Goal: Task Accomplishment & Management: Use online tool/utility

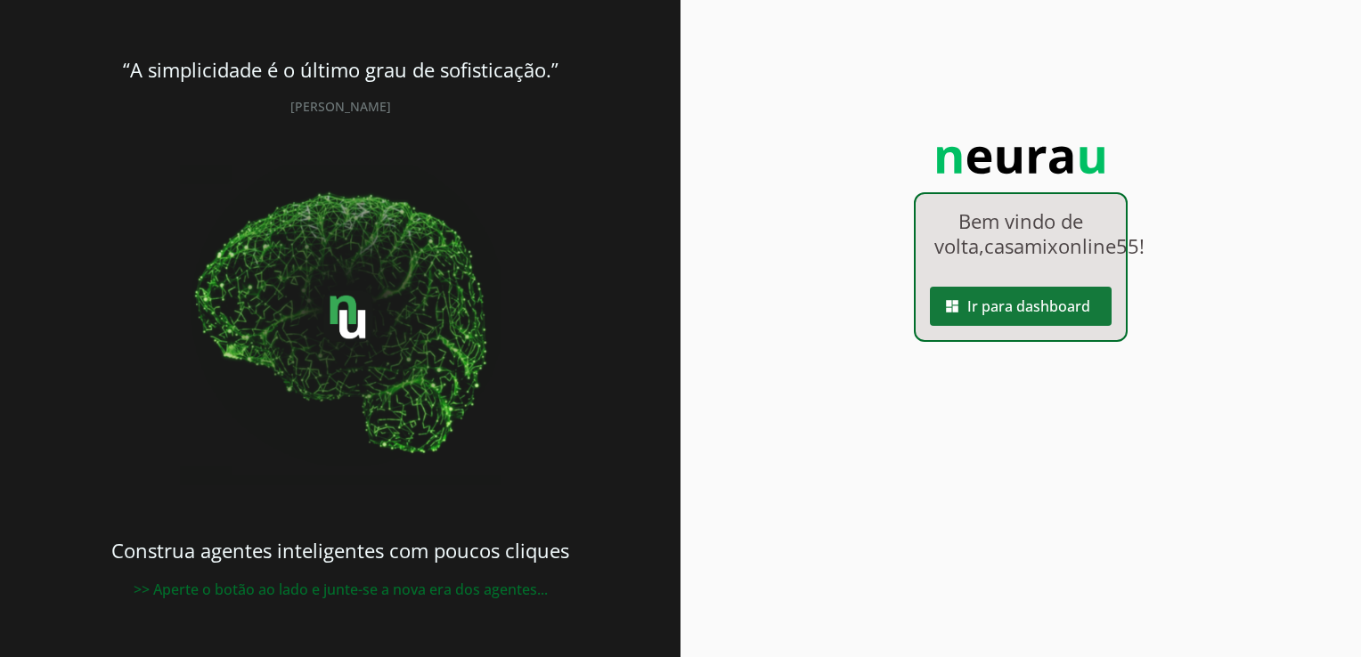
click at [993, 328] on span at bounding box center [1021, 306] width 182 height 43
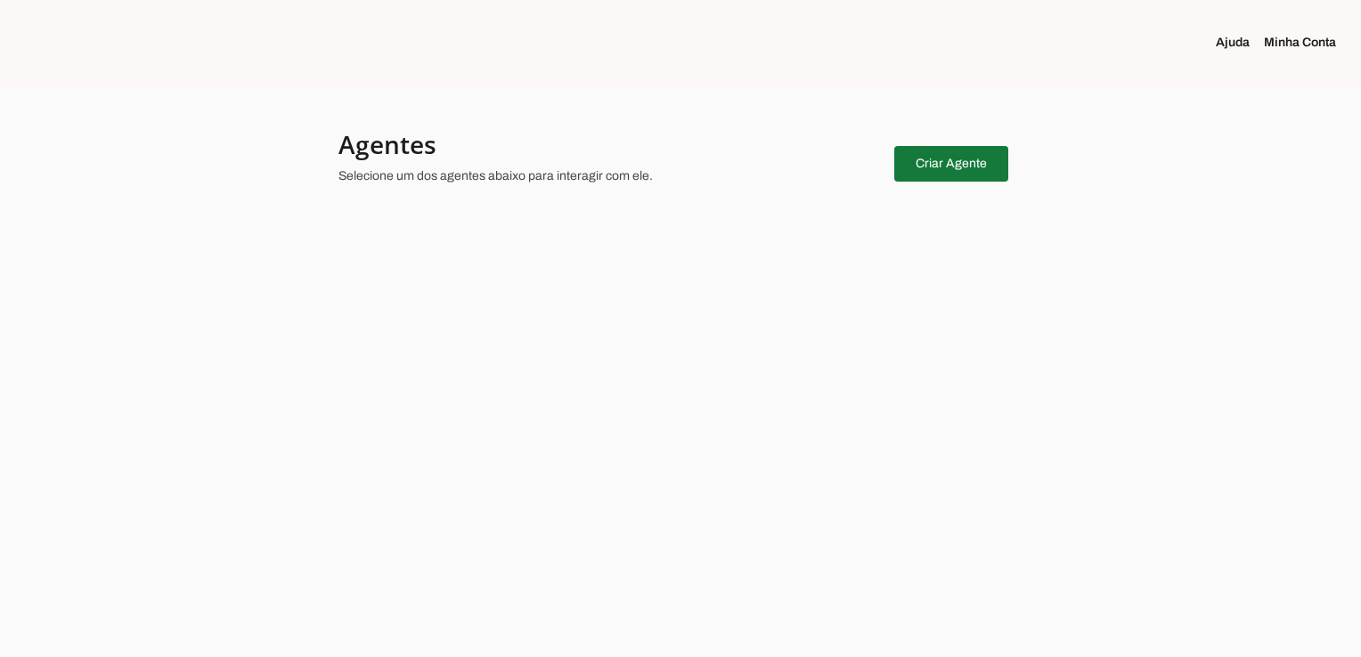
click at [941, 162] on span at bounding box center [951, 164] width 114 height 43
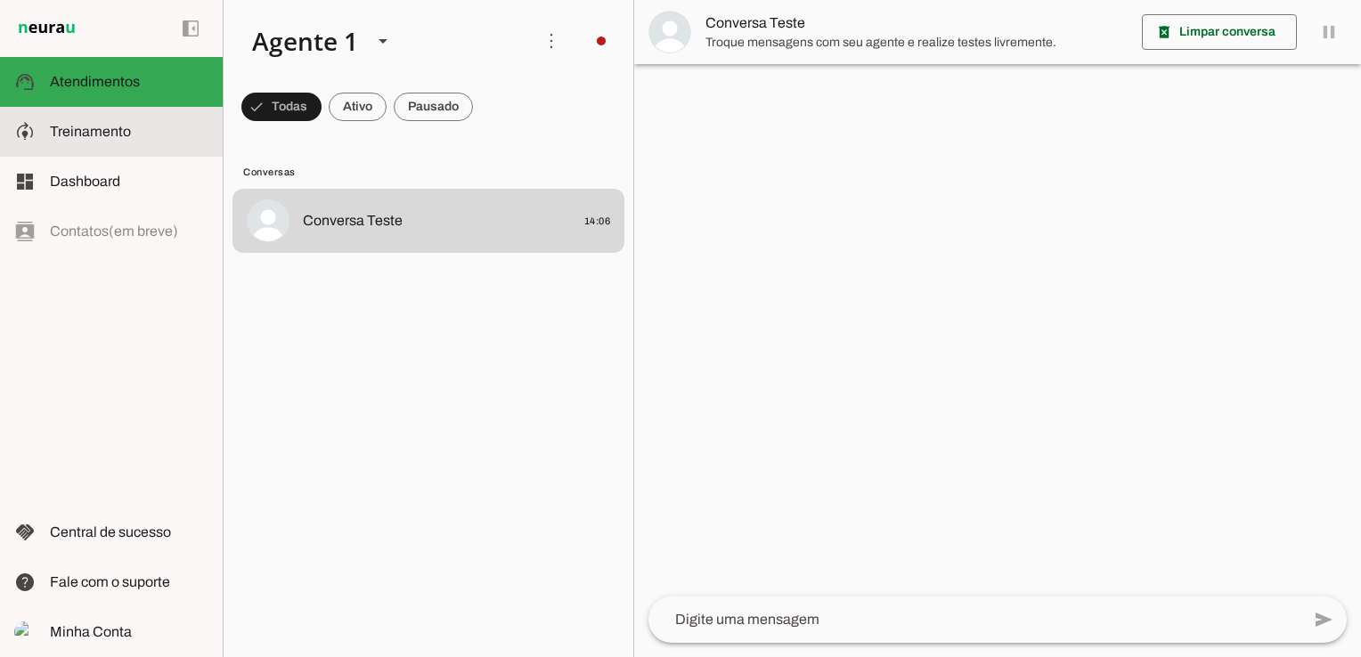
click at [83, 139] on span "Treinamento" at bounding box center [90, 131] width 81 height 15
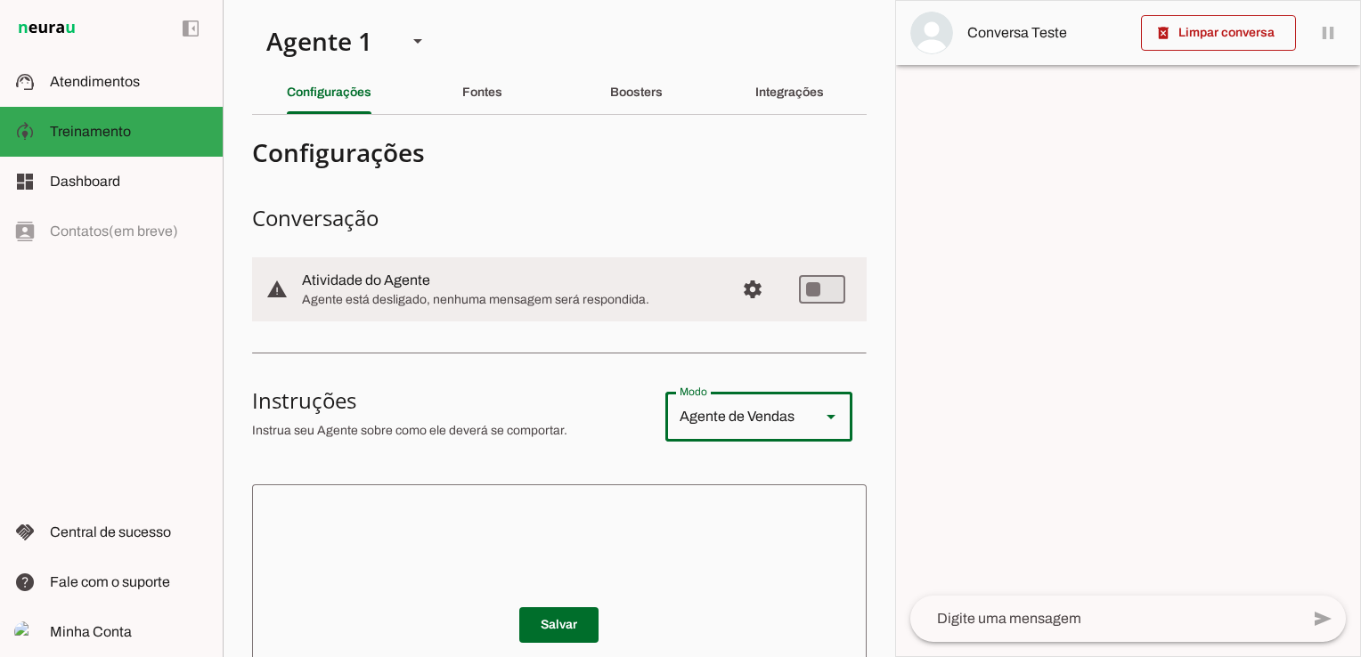
click at [748, 431] on div "Agente de Vendas" at bounding box center [735, 417] width 141 height 50
click at [750, 427] on div "Agente de Vendas" at bounding box center [735, 417] width 141 height 50
click at [82, 85] on span "Atendimentos" at bounding box center [95, 81] width 90 height 15
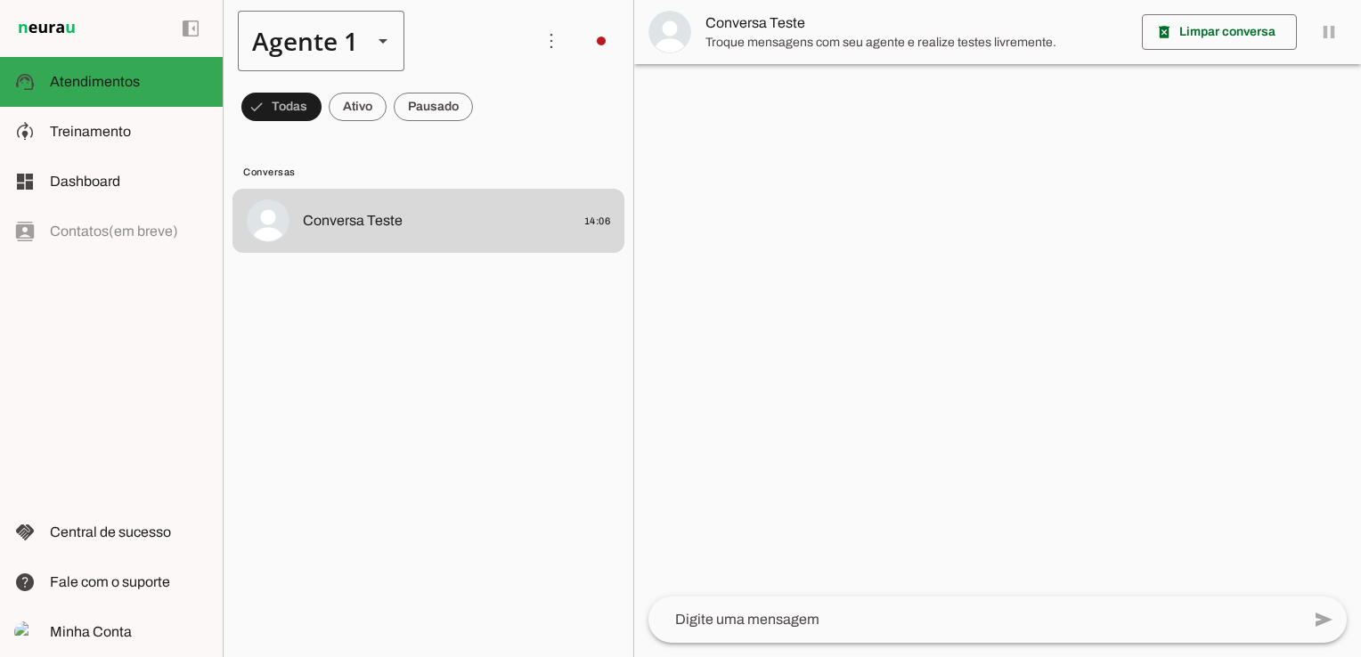
click at [377, 41] on slot at bounding box center [382, 40] width 21 height 21
click at [490, 103] on slot at bounding box center [558, 113] width 137 height 21
click at [322, 114] on span at bounding box center [281, 107] width 80 height 43
click at [371, 48] on div at bounding box center [383, 41] width 43 height 61
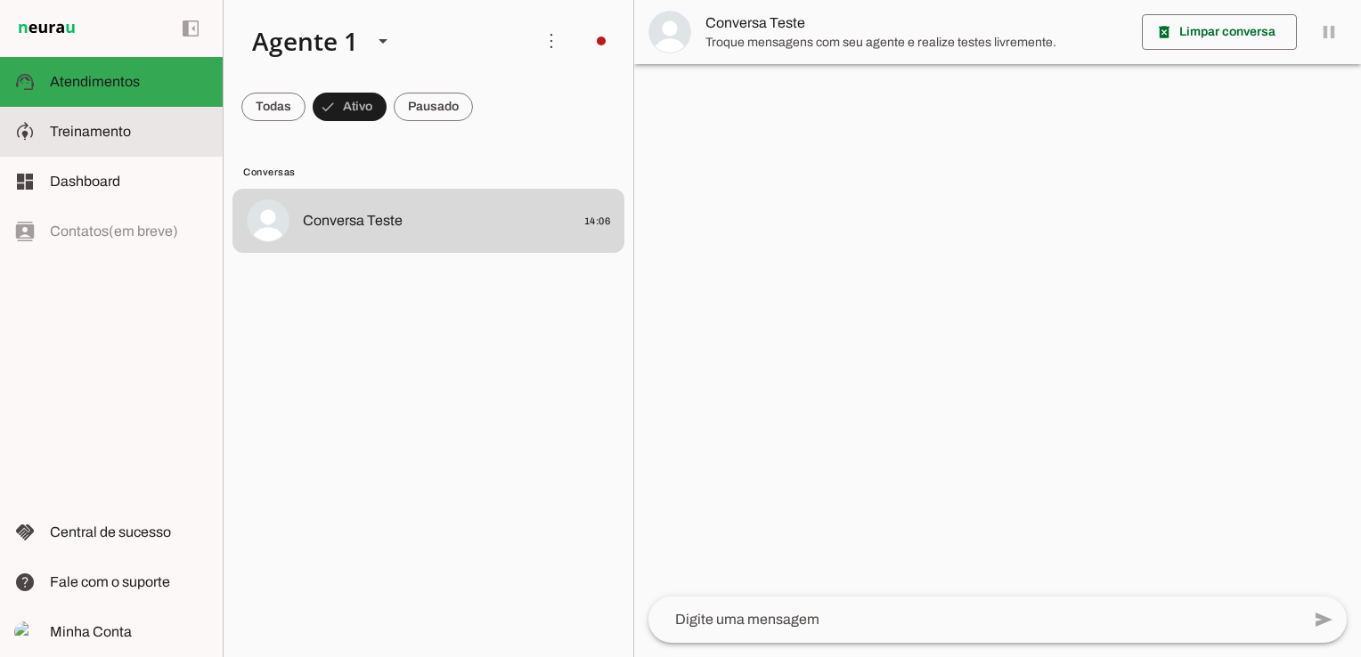
click at [84, 135] on span "Treinamento" at bounding box center [90, 131] width 81 height 15
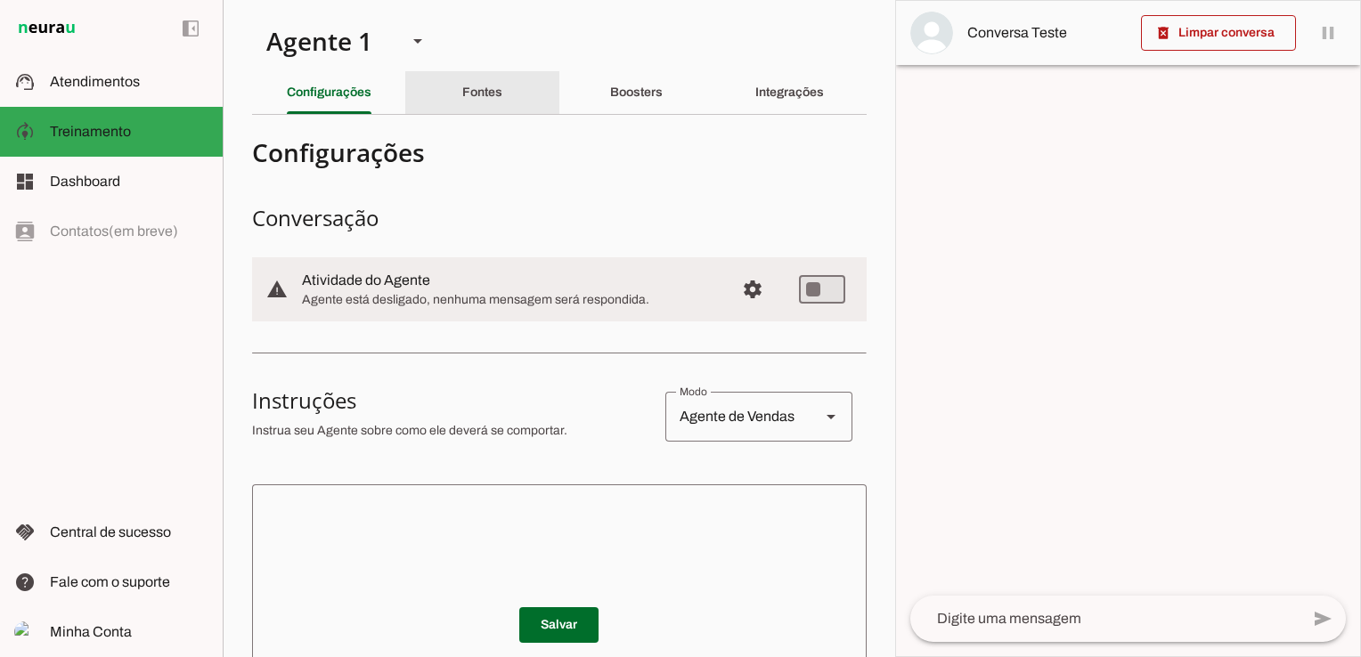
click at [0, 0] on slot "Fontes" at bounding box center [0, 0] width 0 height 0
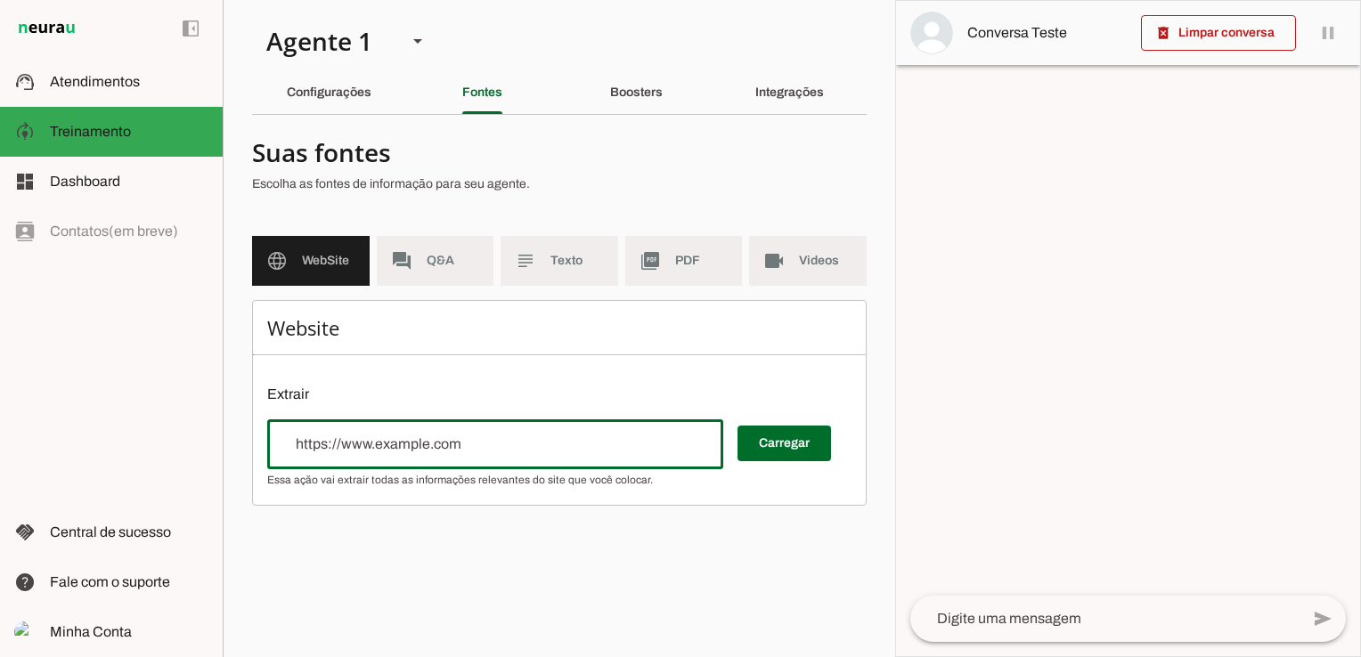
drag, startPoint x: 460, startPoint y: 438, endPoint x: 222, endPoint y: 447, distance: 238.0
click at [222, 447] on applet-drawer "support_agent Atendimentos Atendimentos model_training Treinamento Treinamento …" at bounding box center [680, 328] width 1361 height 657
type input "[DOMAIN_NAME]"
type md-outlined-text-field "[DOMAIN_NAME]"
click at [794, 438] on span at bounding box center [784, 443] width 94 height 43
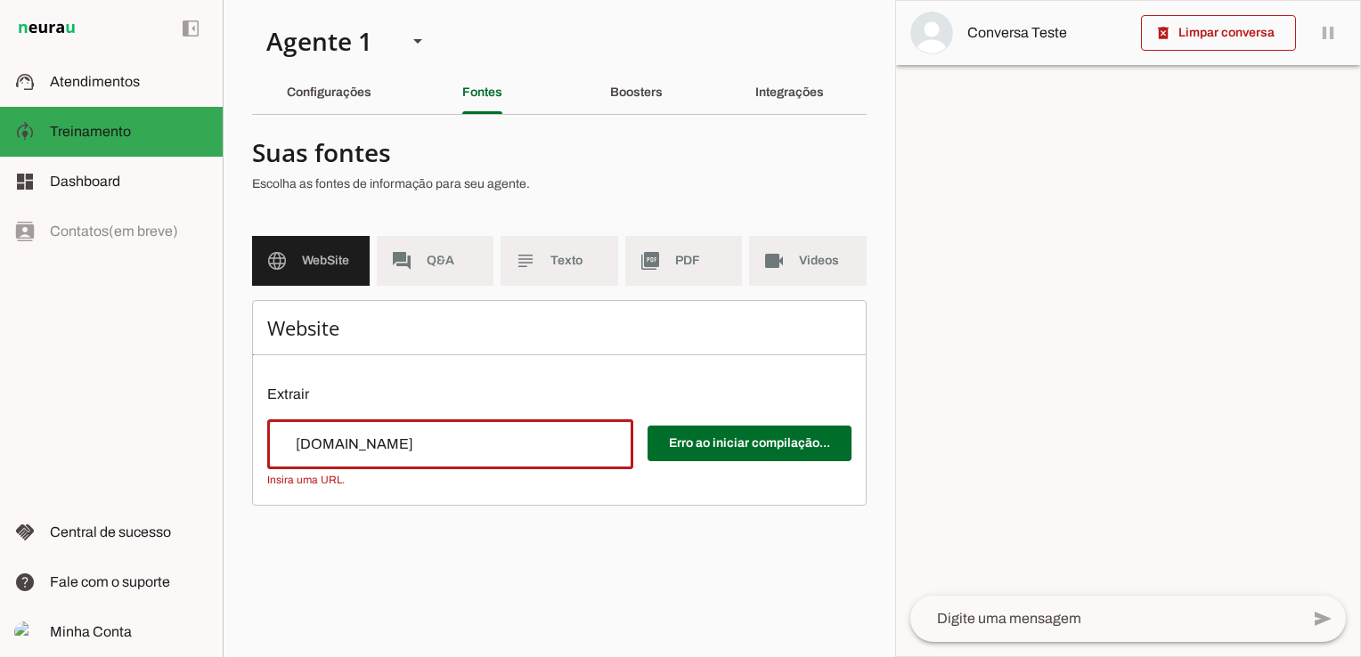
click at [282, 444] on input "[DOMAIN_NAME]" at bounding box center [450, 444] width 338 height 21
type input "http//[DOMAIN_NAME]"
type md-outlined-text-field "http//[DOMAIN_NAME]"
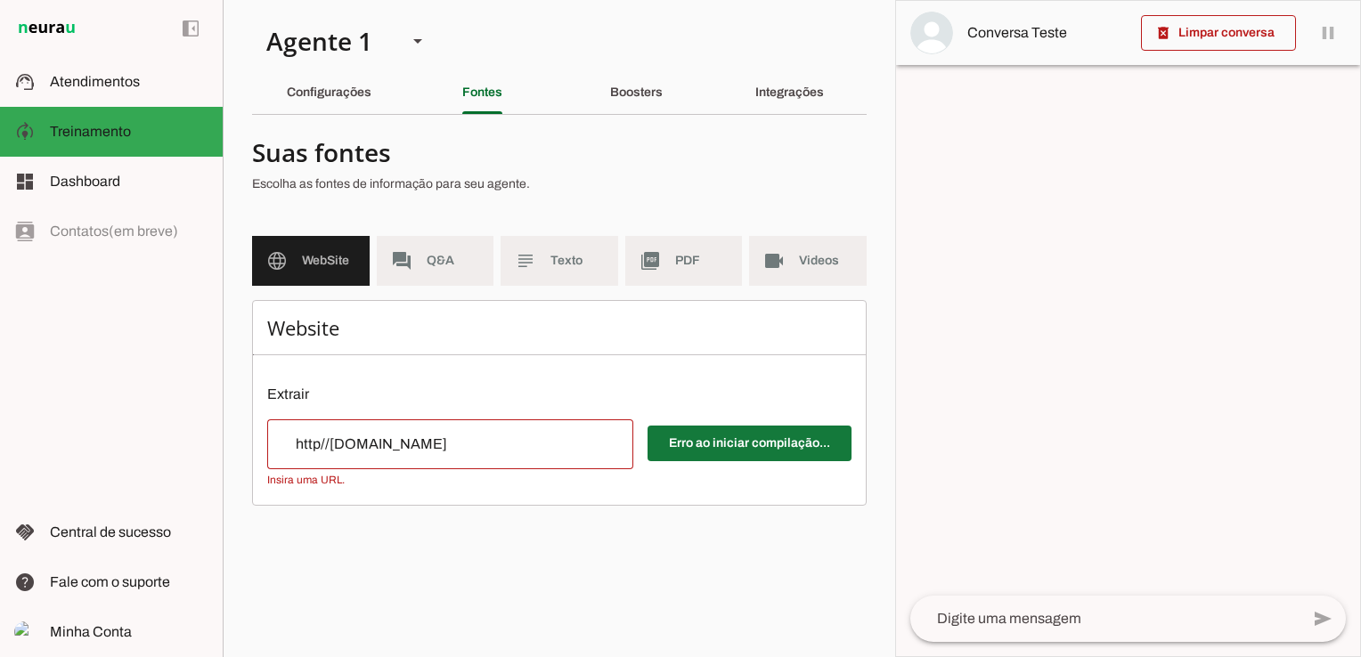
click at [741, 436] on span at bounding box center [750, 443] width 204 height 43
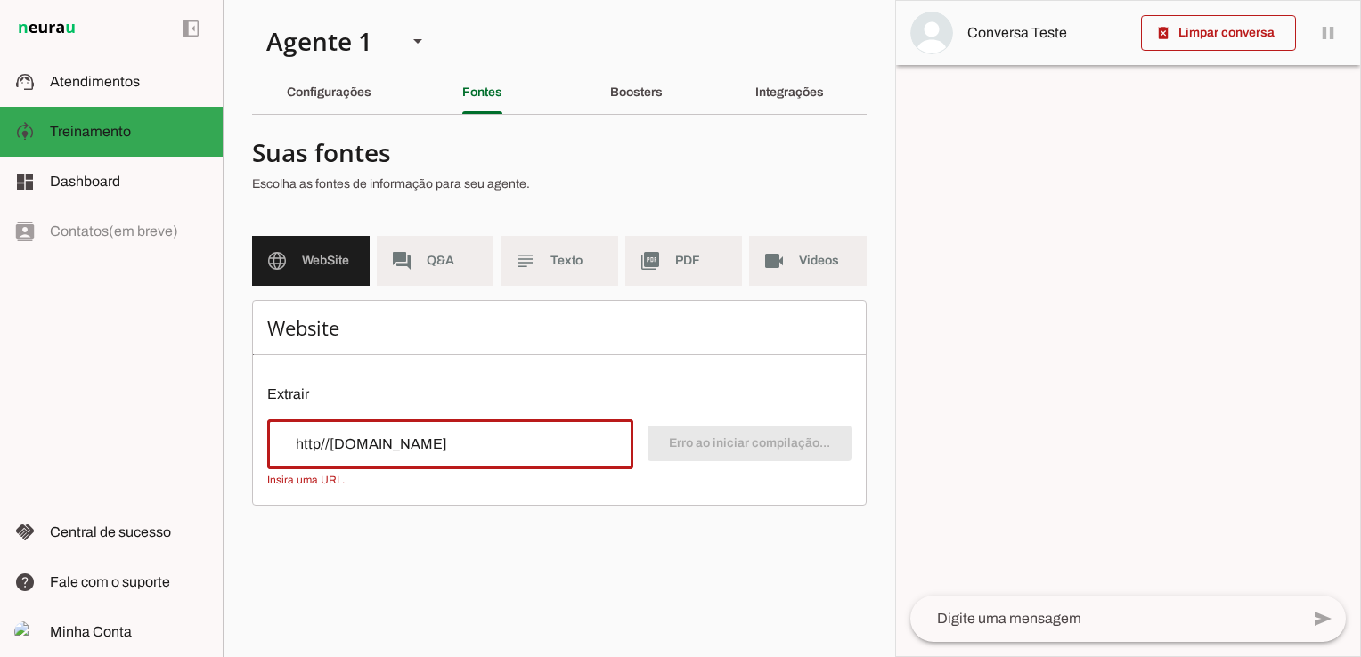
click at [303, 444] on input "http//[DOMAIN_NAME]" at bounding box center [450, 444] width 338 height 21
type input "https//[DOMAIN_NAME]"
type md-outlined-text-field "https//[DOMAIN_NAME]"
click at [707, 447] on span at bounding box center [750, 443] width 204 height 43
drag, startPoint x: 532, startPoint y: 447, endPoint x: 80, endPoint y: 436, distance: 451.7
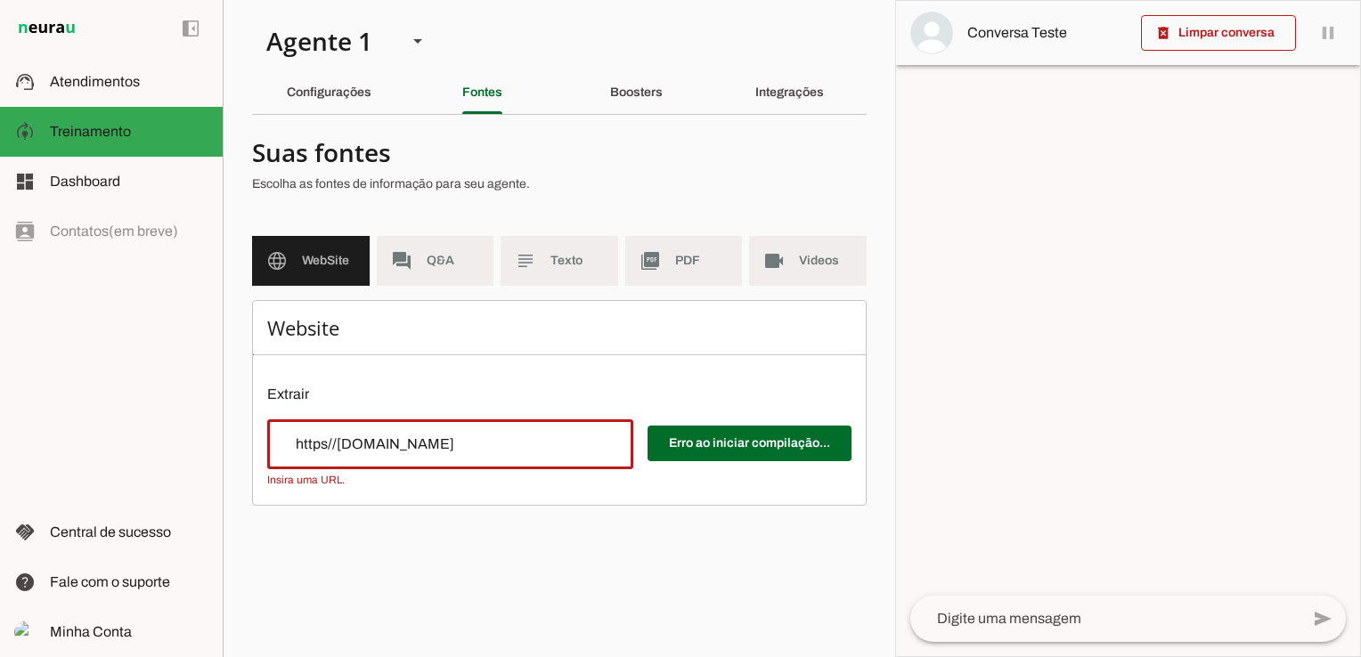
click at [80, 436] on applet-drawer "support_agent Atendimentos Atendimentos model_training Treinamento Treinamento …" at bounding box center [680, 328] width 1361 height 657
paste input "://[DOMAIN_NAME][URL]"
type input "[URL][DOMAIN_NAME]"
type md-outlined-text-field "[URL][DOMAIN_NAME]"
click at [706, 437] on span at bounding box center [750, 443] width 204 height 43
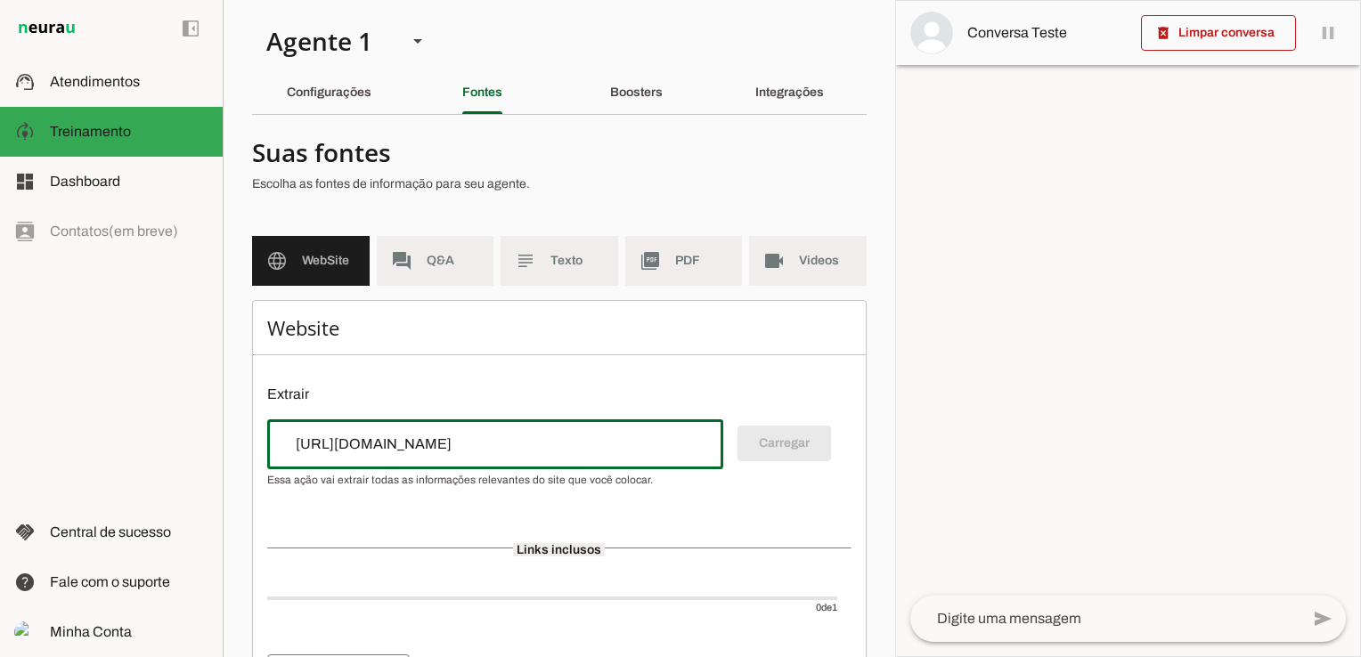
click at [581, 447] on input "[URL][DOMAIN_NAME]" at bounding box center [495, 444] width 428 height 21
type input "[URL][DOMAIN_NAME]"
type md-outlined-text-field "[URL][DOMAIN_NAME]"
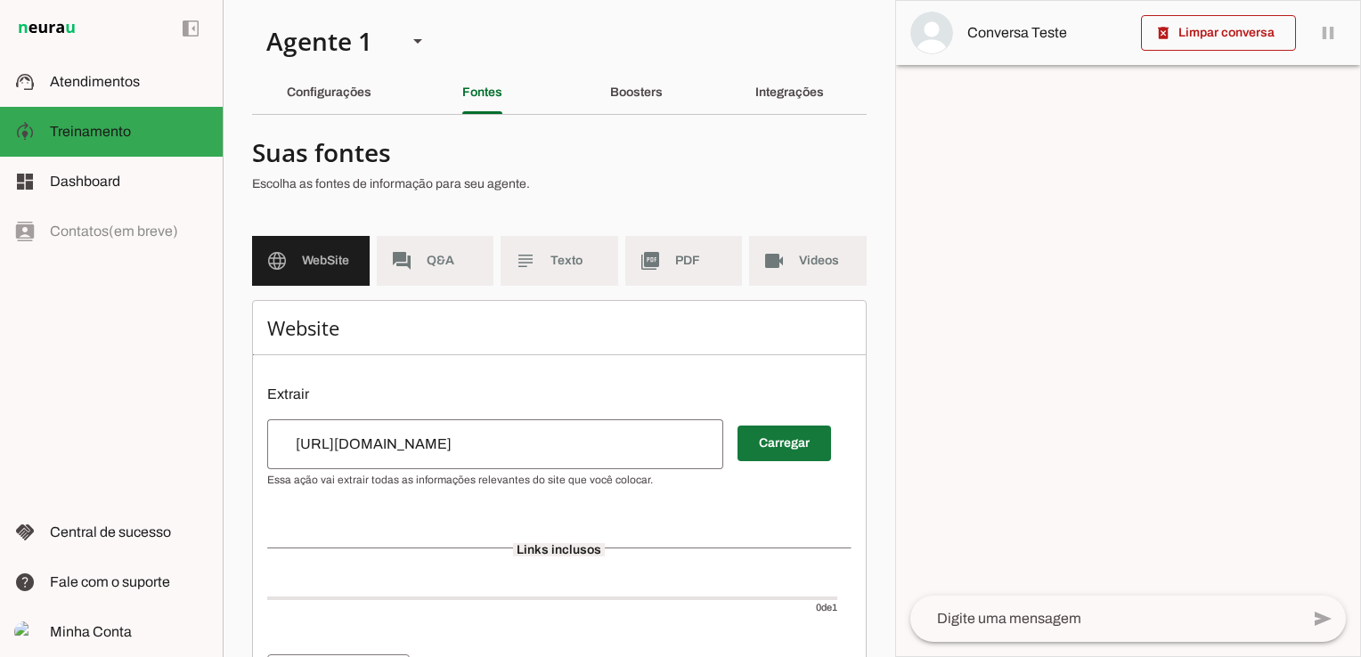
click at [792, 450] on span at bounding box center [784, 443] width 94 height 43
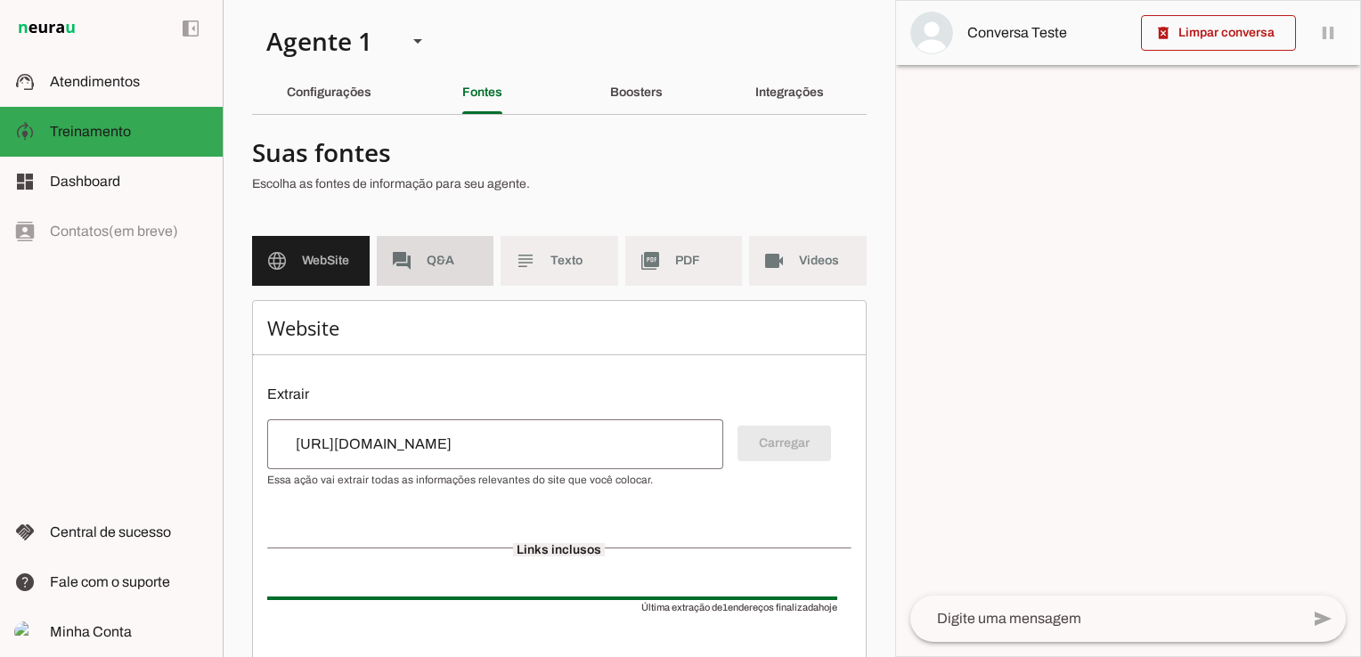
click at [460, 263] on span "Q&A" at bounding box center [453, 261] width 53 height 18
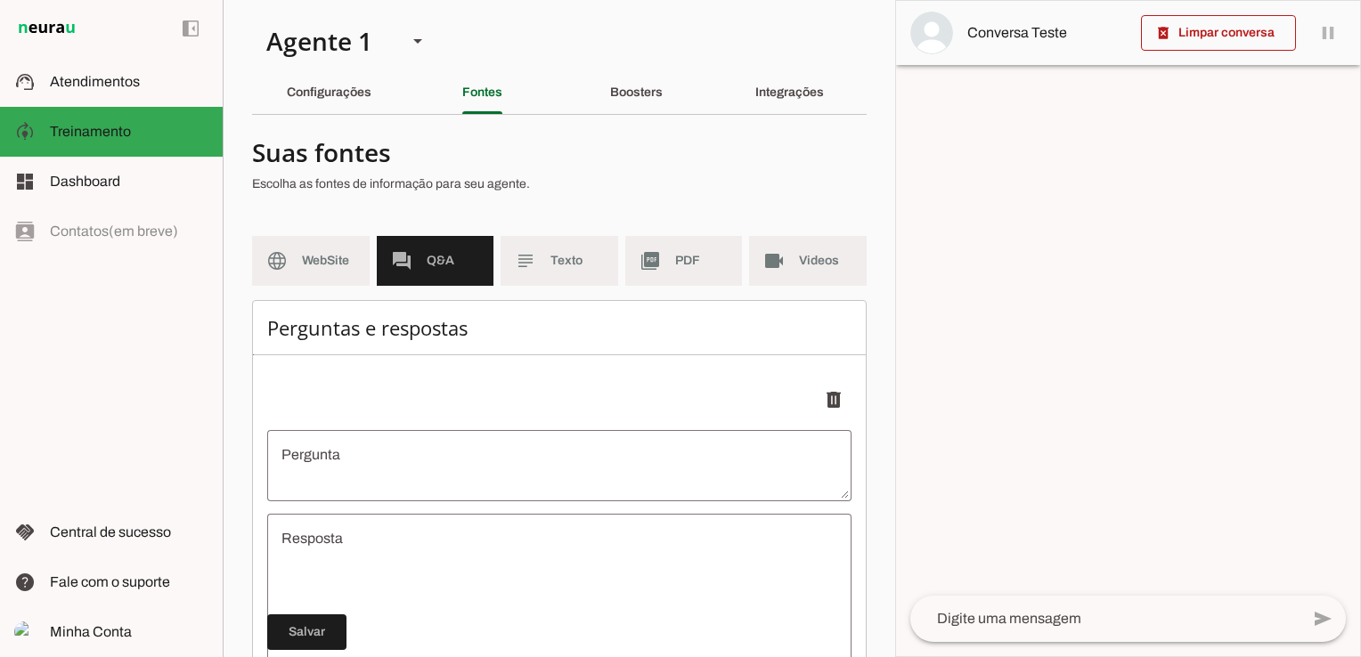
click at [570, 486] on textarea "Pergunta" at bounding box center [559, 465] width 584 height 43
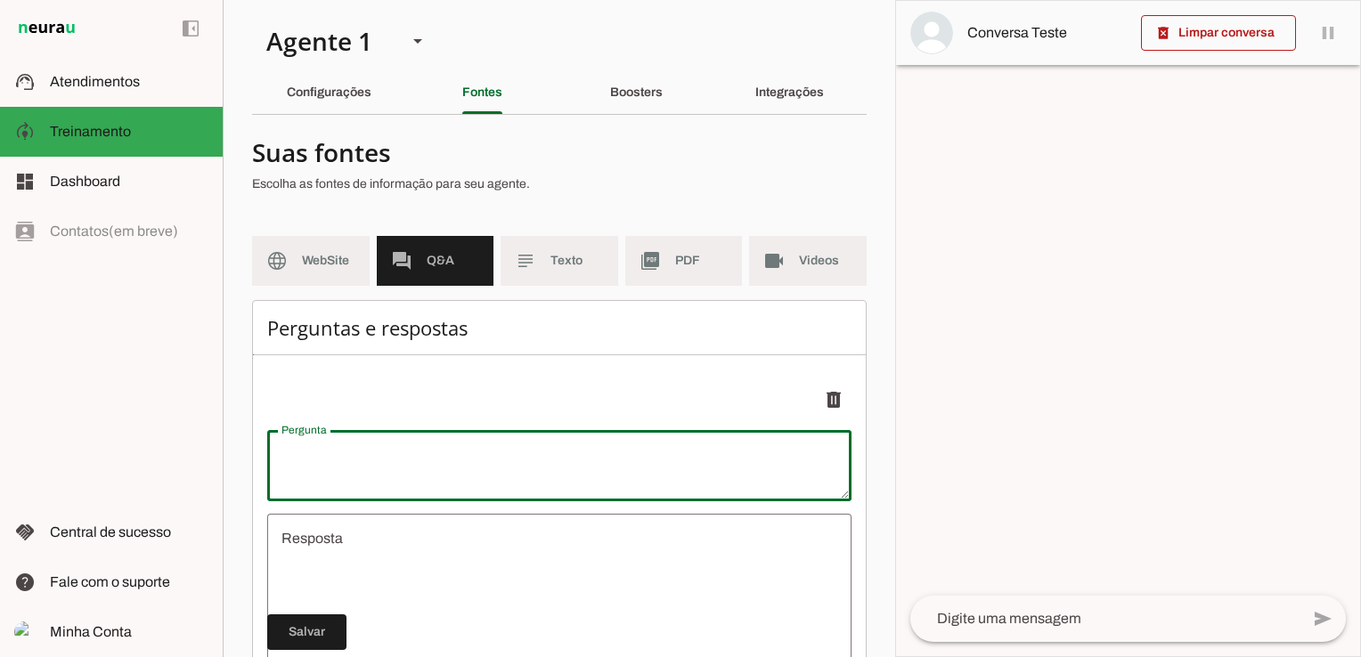
click at [420, 460] on textarea "Pergunta" at bounding box center [559, 465] width 584 height 43
paste textarea "Quais formas de pagamento aceitam?"
type textarea "Quais formas de pagamento aceitam?"
type textarea "undefined"
type textarea "Quais formas de pagamento aceitam?"
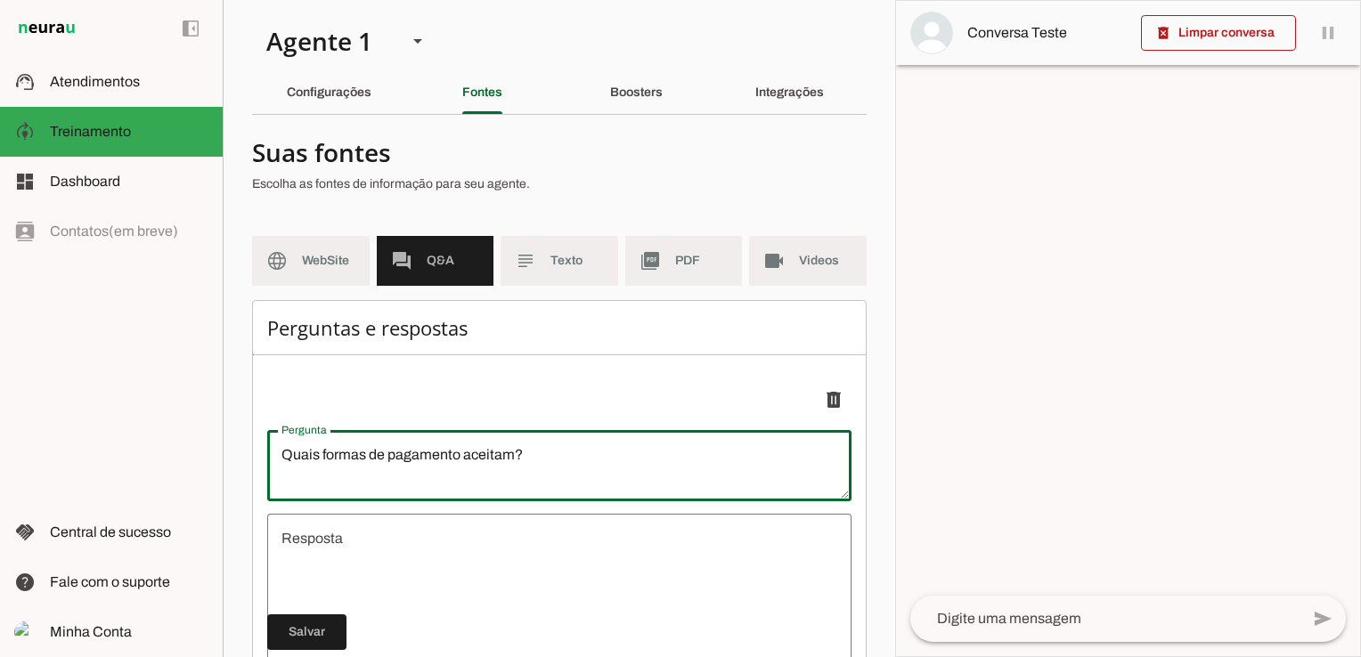
type md-outlined-text-field "Quais formas de pagamento aceitam?"
click at [431, 549] on textarea "undefined" at bounding box center [559, 635] width 584 height 214
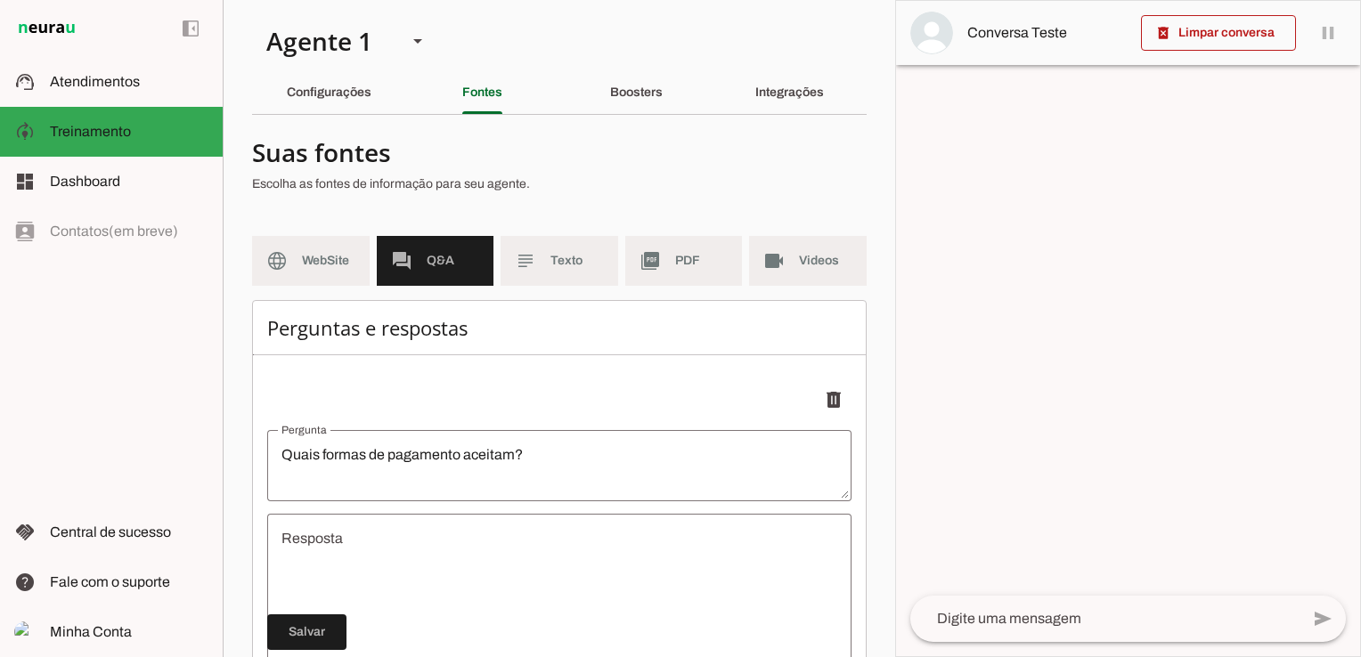
click at [394, 533] on textarea "undefined" at bounding box center [559, 635] width 584 height 214
click at [366, 543] on textarea "undefined" at bounding box center [559, 635] width 584 height 214
paste textarea "Aceitamos cartões de crédito, débito, PIX, boleto bancário e carteiras digitais…"
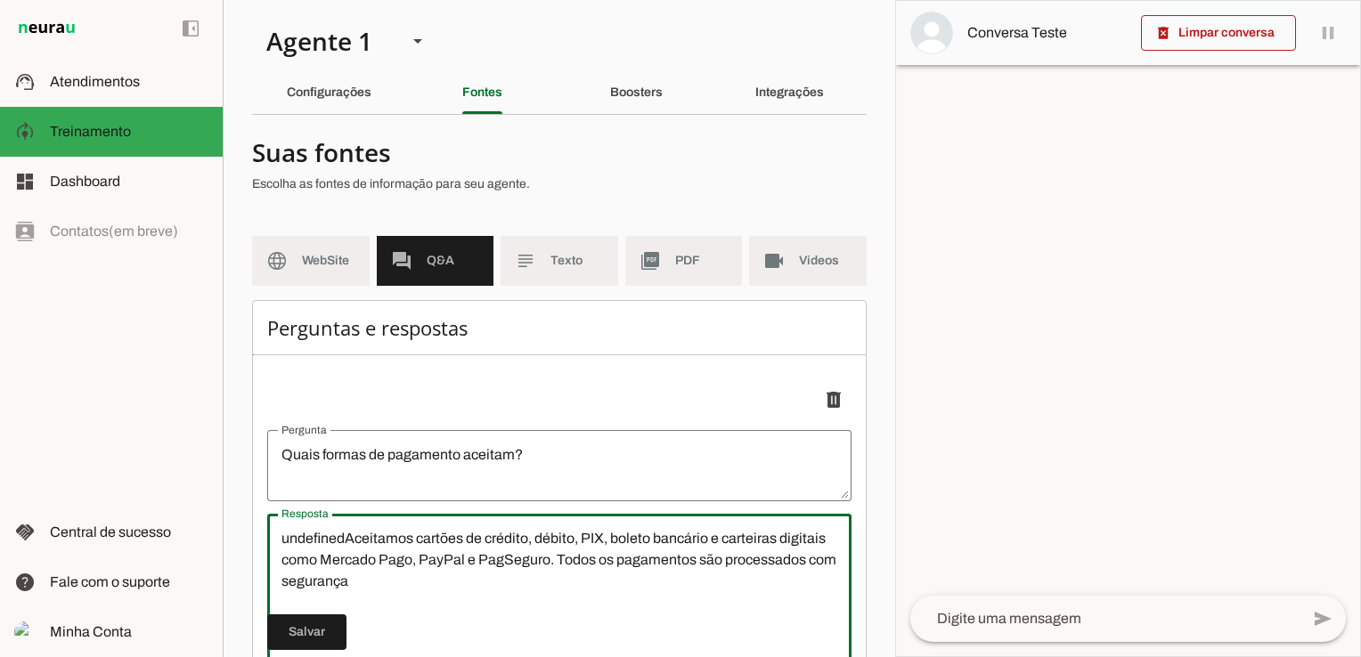
drag, startPoint x: 346, startPoint y: 534, endPoint x: 256, endPoint y: 534, distance: 90.9
click at [256, 534] on div "Perguntas e respostas Adicionar [GEOGRAPHIC_DATA]" at bounding box center [559, 595] width 615 height 591
click at [395, 578] on textarea "Aceitamos cartões de crédito, débito, PIX, boleto bancário e carteiras digitais…" at bounding box center [559, 635] width 584 height 214
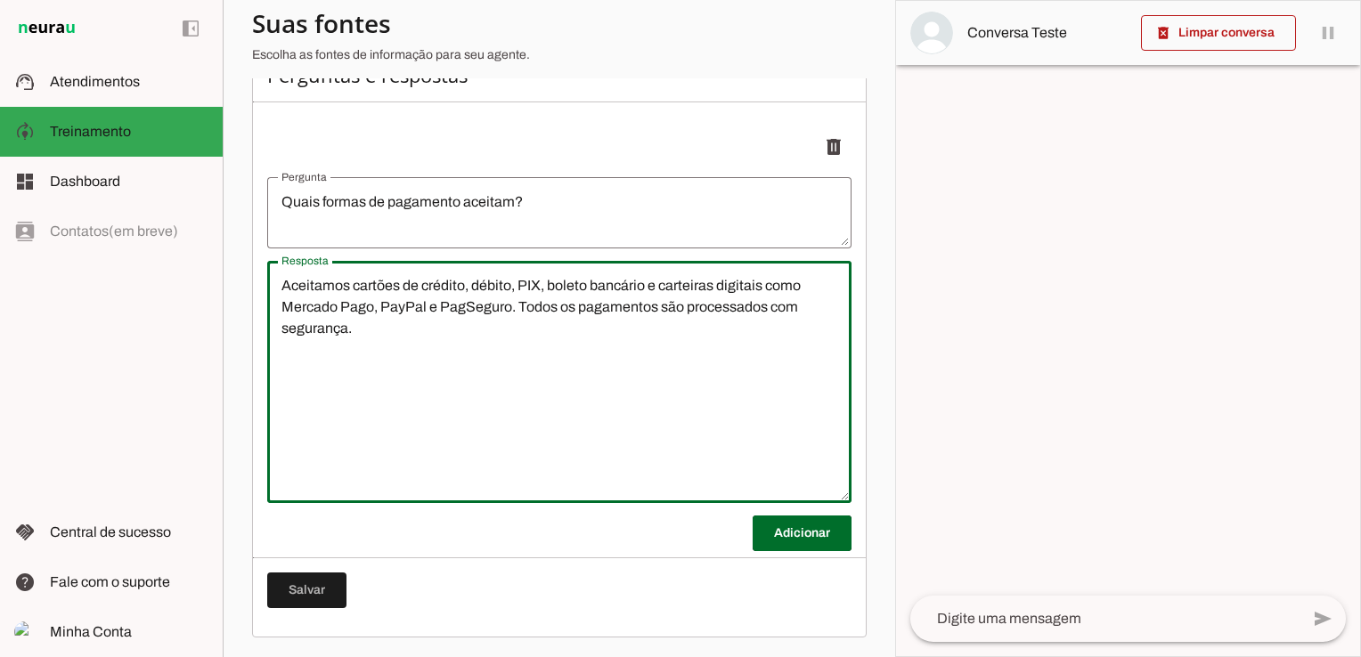
scroll to position [253, 0]
type textarea "Aceitamos cartões de crédito, débito, PIX, boleto bancário e carteiras digitais…"
type md-outlined-text-field "Aceitamos cartões de crédito, débito, PIX, boleto bancário e carteiras digitais…"
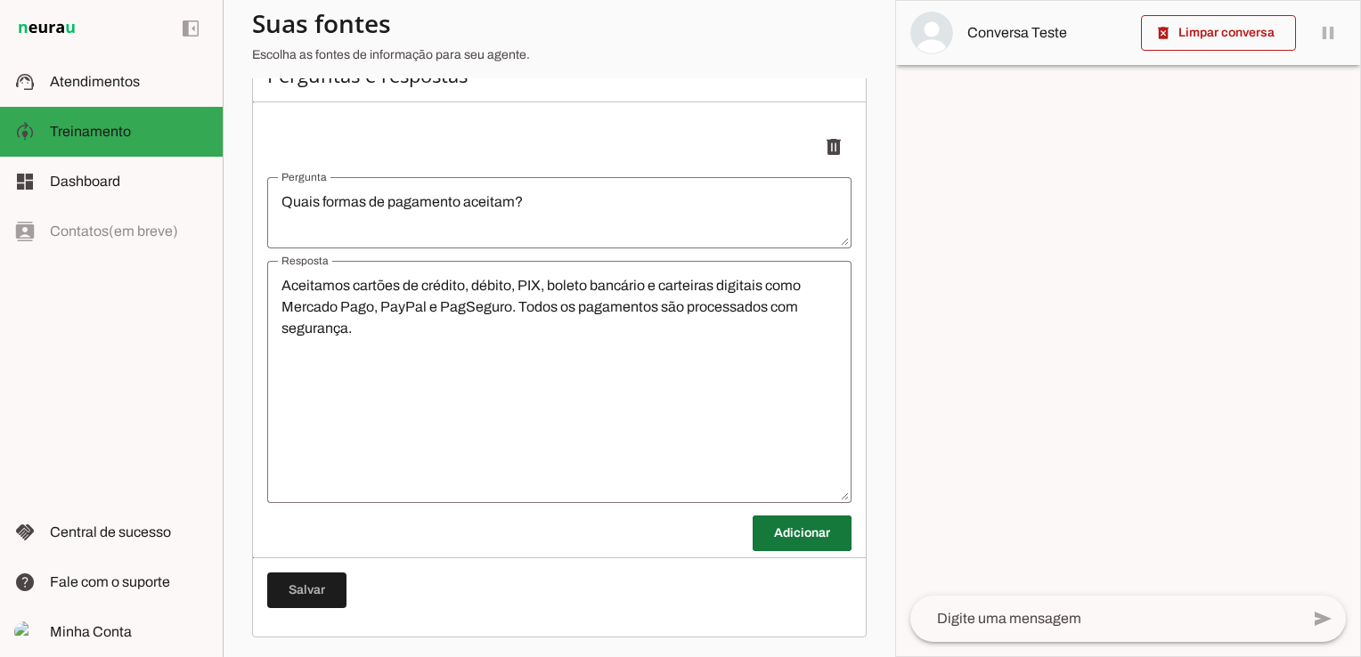
click at [784, 540] on span at bounding box center [802, 533] width 99 height 43
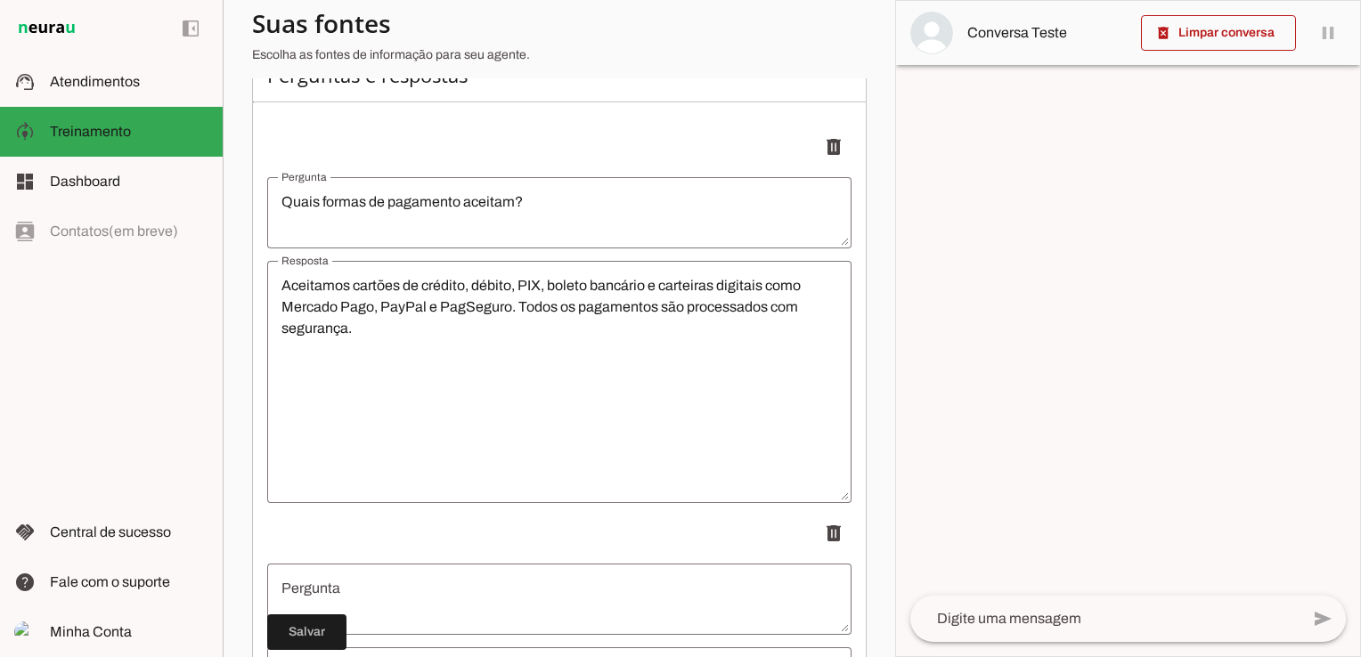
scroll to position [431, 0]
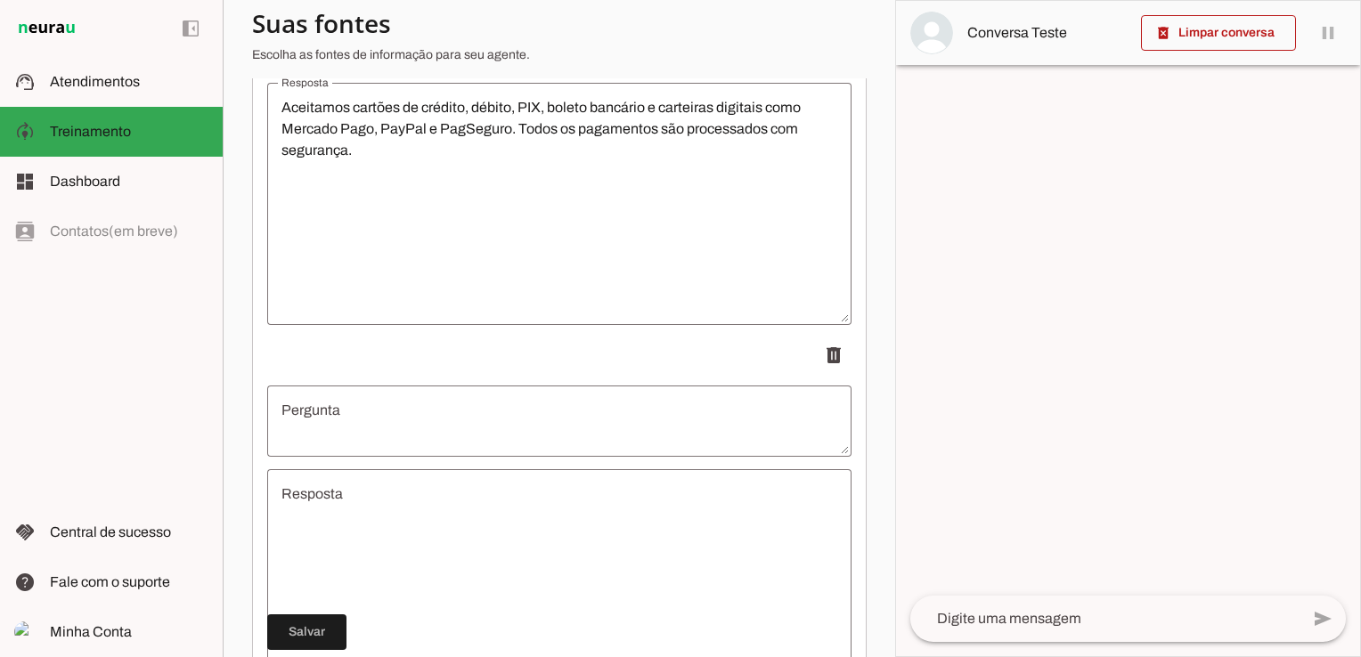
click at [435, 415] on textarea "Pergunta" at bounding box center [559, 421] width 584 height 43
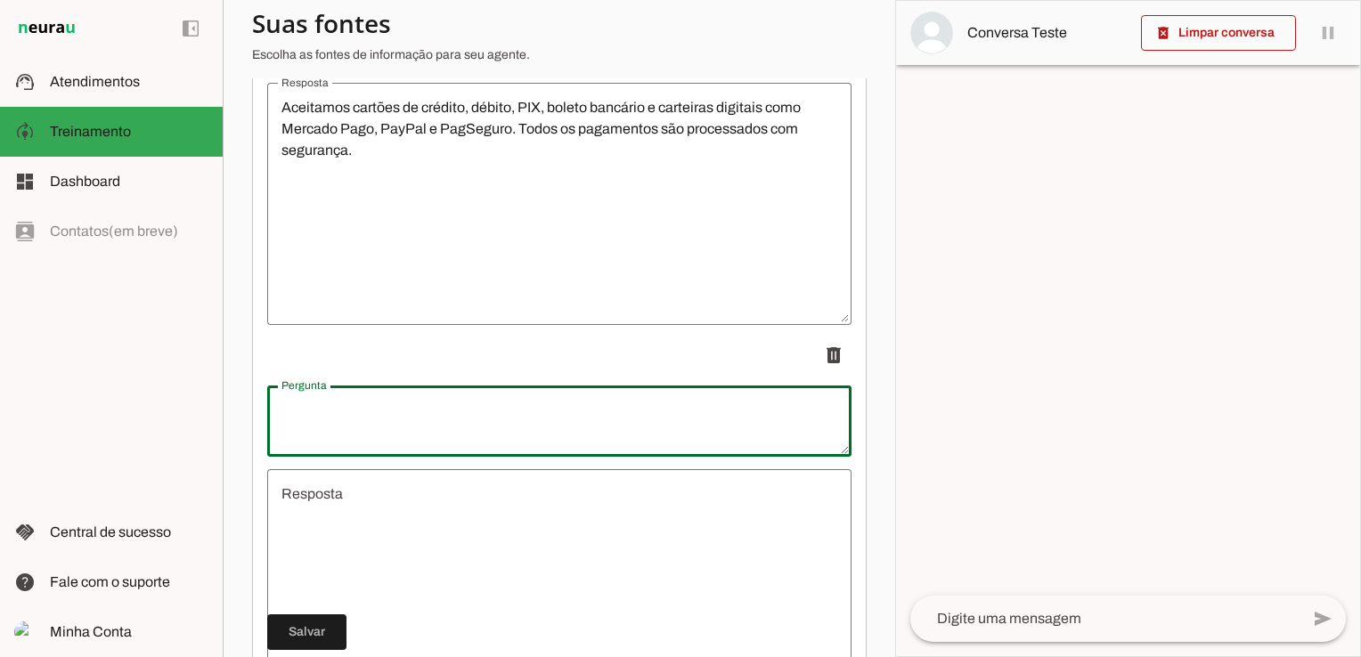
paste textarea "Como posso acompanhar meu pedido?"
type textarea "Como posso acompanhar meu pedido?"
type md-outlined-text-field "Como posso acompanhar meu pedido?"
click at [391, 501] on textarea "Resposta" at bounding box center [559, 591] width 584 height 214
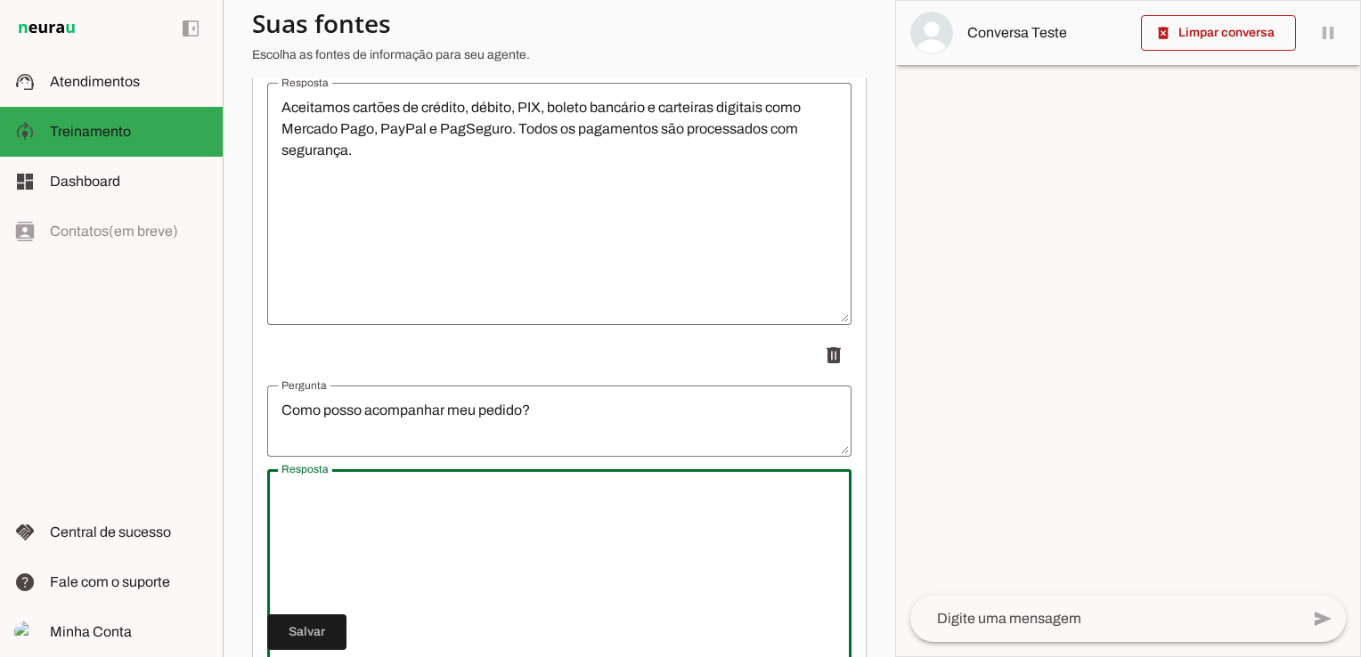
paste textarea "Após a confirmação do pagamento, você receberá um código de rastreamento por e-…"
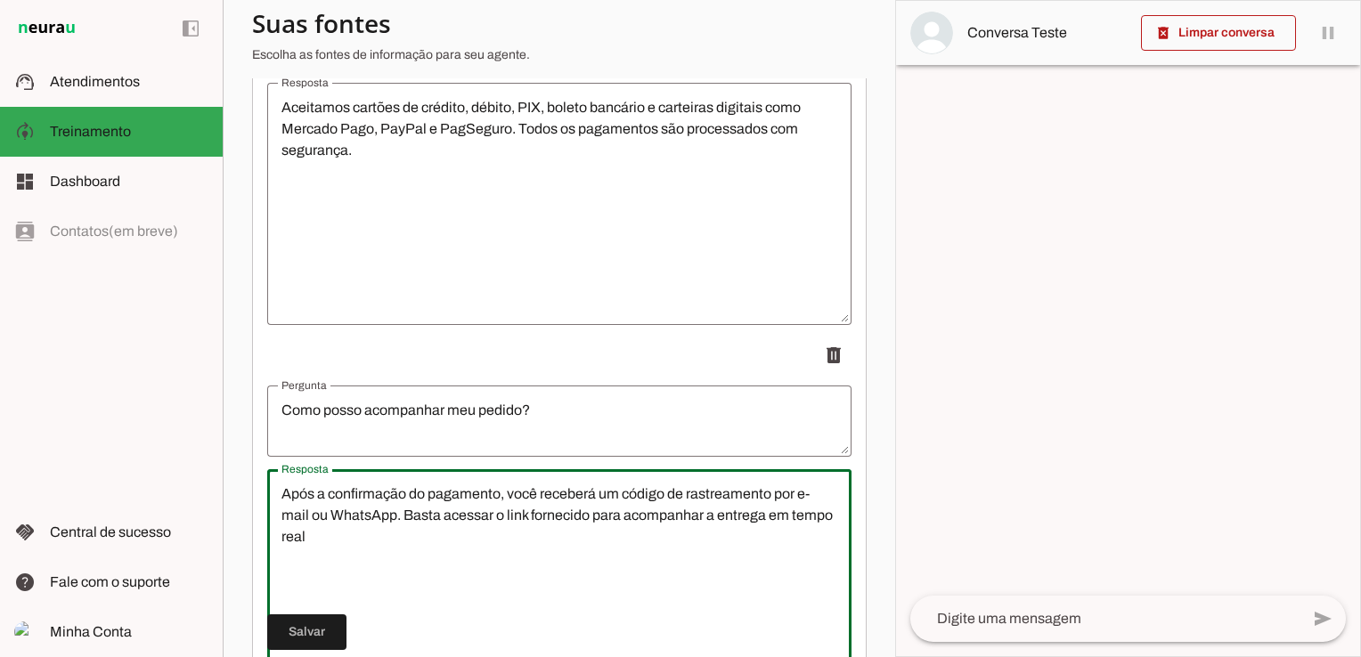
drag, startPoint x: 324, startPoint y: 517, endPoint x: 278, endPoint y: 516, distance: 46.3
click at [278, 516] on textarea "Após a confirmação do pagamento, você receberá um código de rastreamento por e-…" at bounding box center [559, 591] width 584 height 214
click at [811, 514] on textarea "Após a confirmação do pagamento, você receberá um código de rastreamento por Wh…" at bounding box center [559, 591] width 584 height 214
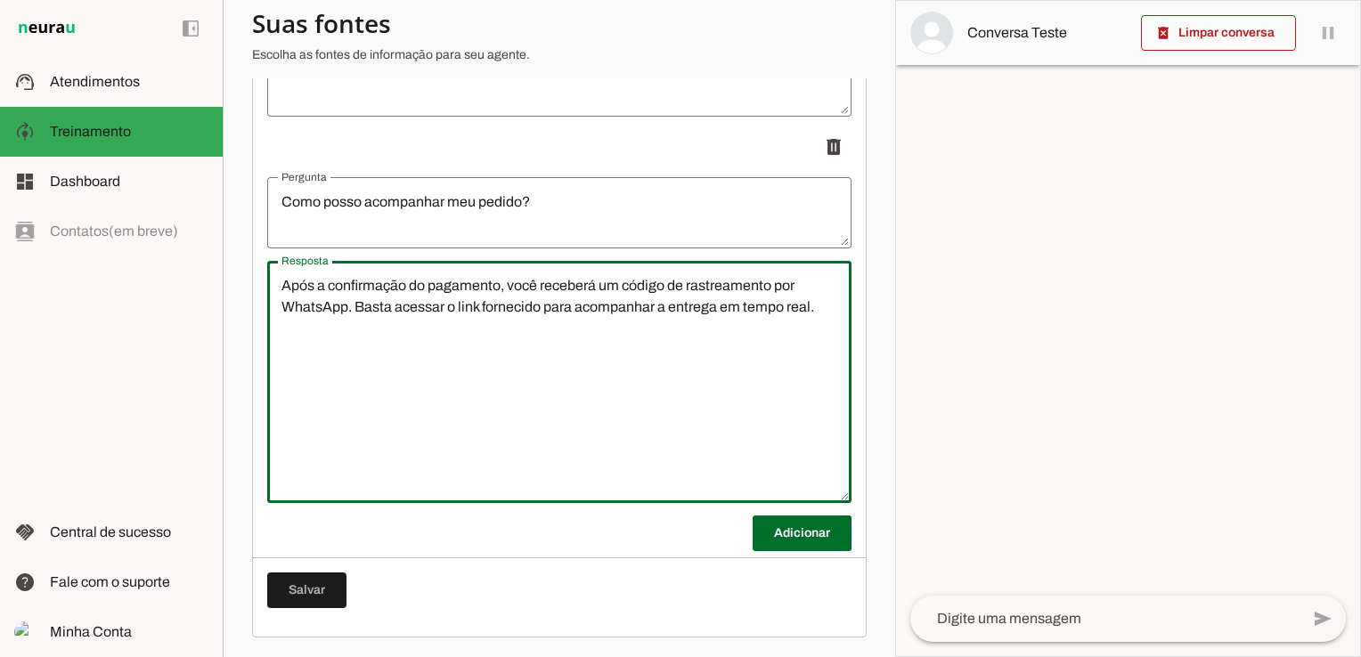
scroll to position [640, 0]
type textarea "Após a confirmação do pagamento, você receberá um código de rastreamento por Wh…"
type md-outlined-text-field "Após a confirmação do pagamento, você receberá um código de rastreamento por Wh…"
click at [779, 533] on span at bounding box center [802, 532] width 99 height 43
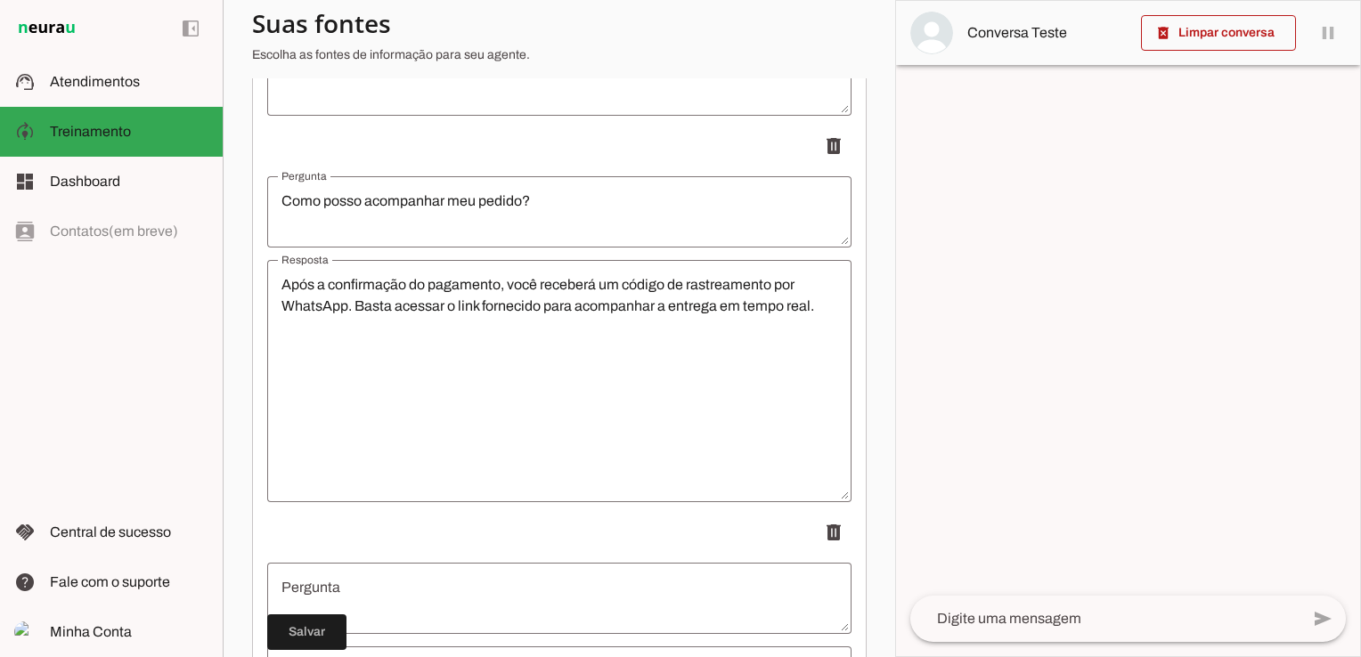
click at [438, 590] on textarea "Pergunta" at bounding box center [559, 598] width 584 height 43
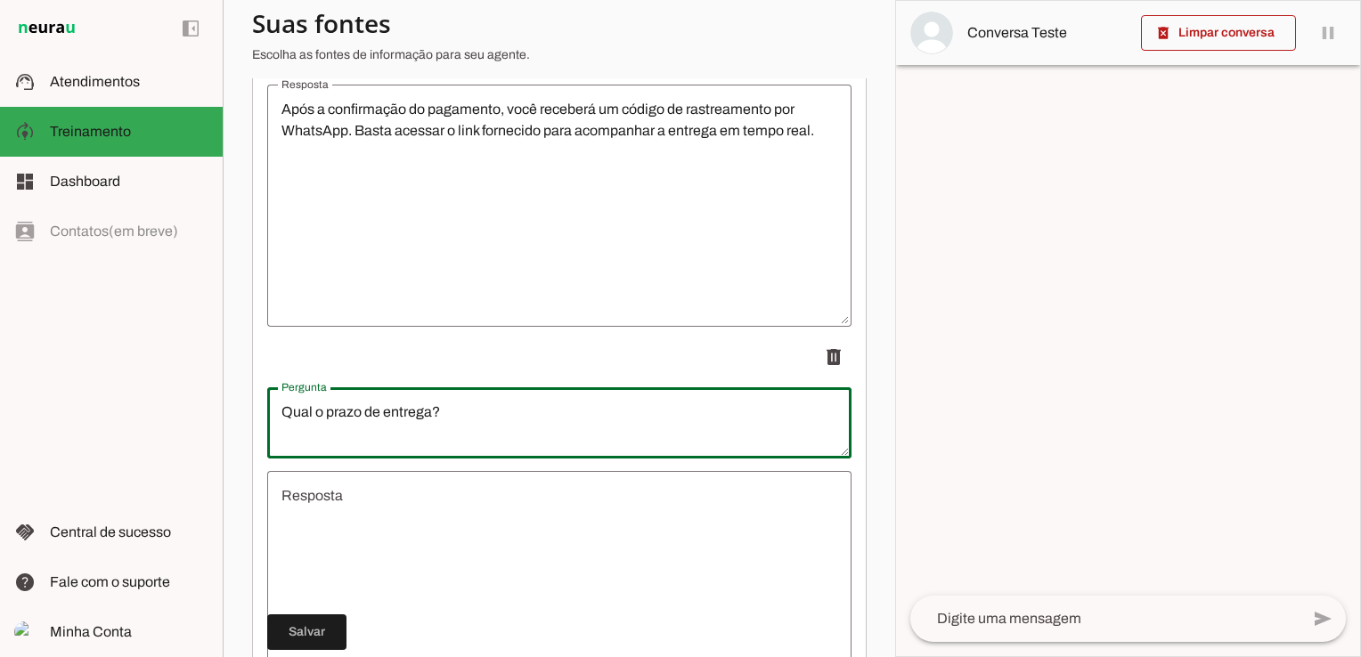
scroll to position [819, 0]
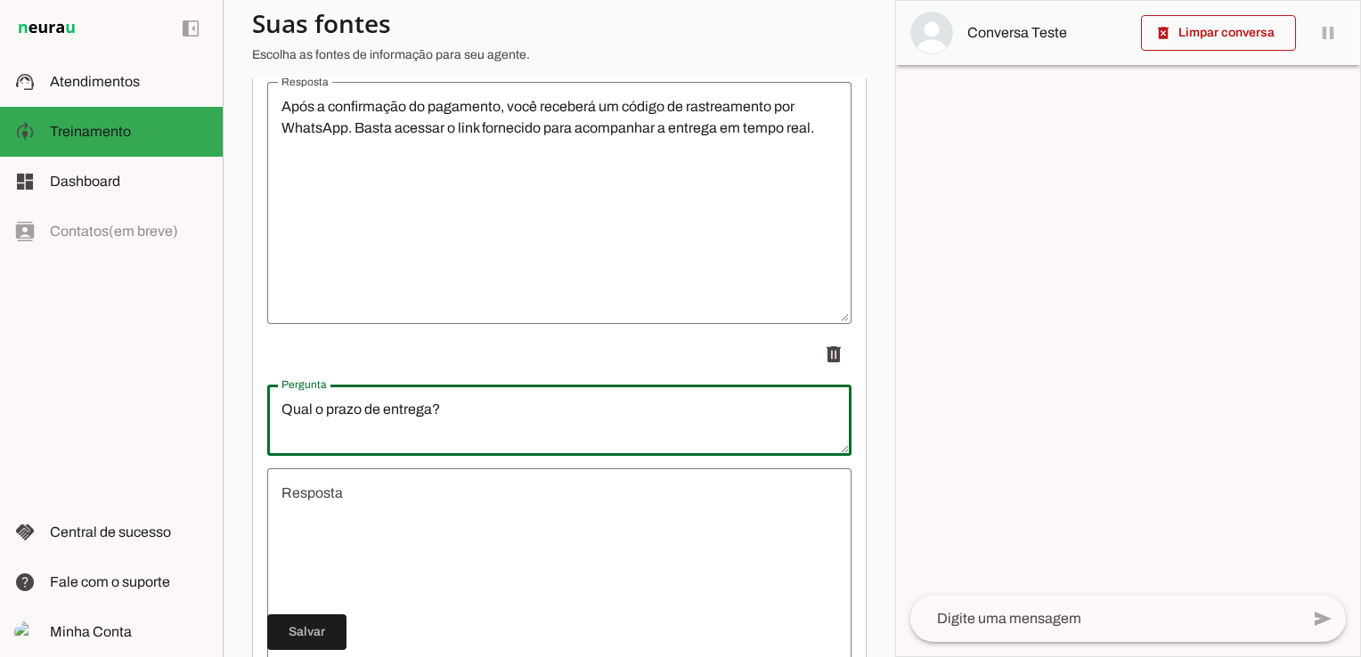
type textarea "Qual o prazo de entrega?"
type md-outlined-text-field "Qual o prazo de entrega?"
click at [414, 518] on textarea "Resposta" at bounding box center [559, 590] width 584 height 214
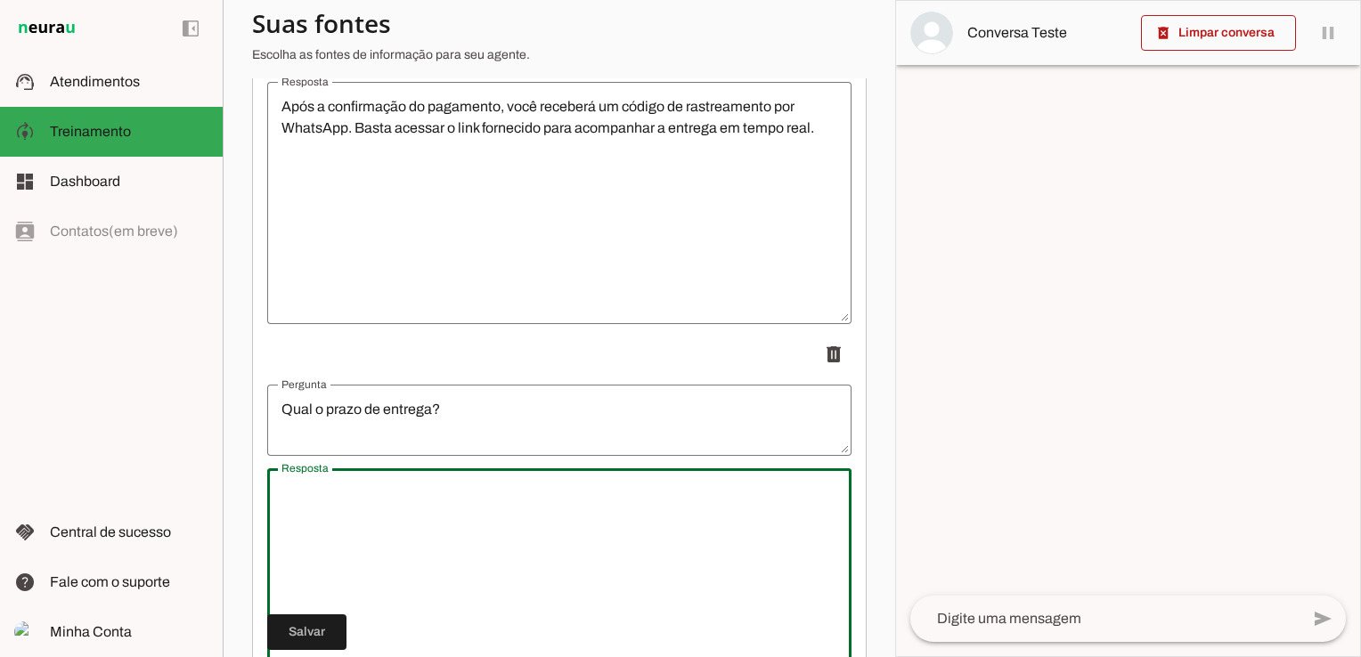
click at [377, 521] on textarea "Resposta" at bounding box center [559, 590] width 584 height 214
paste textarea "O prazo varia de acordo com a sua região e o método de envio escolhido. Normalm…"
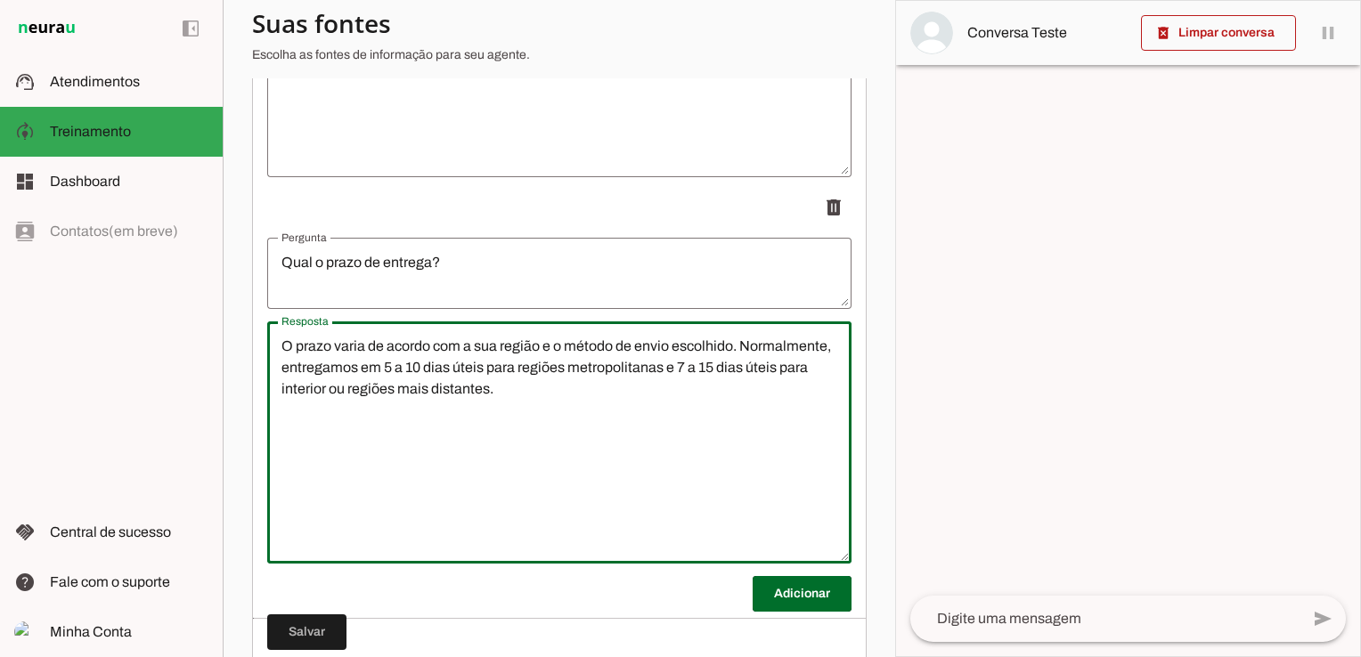
scroll to position [997, 0]
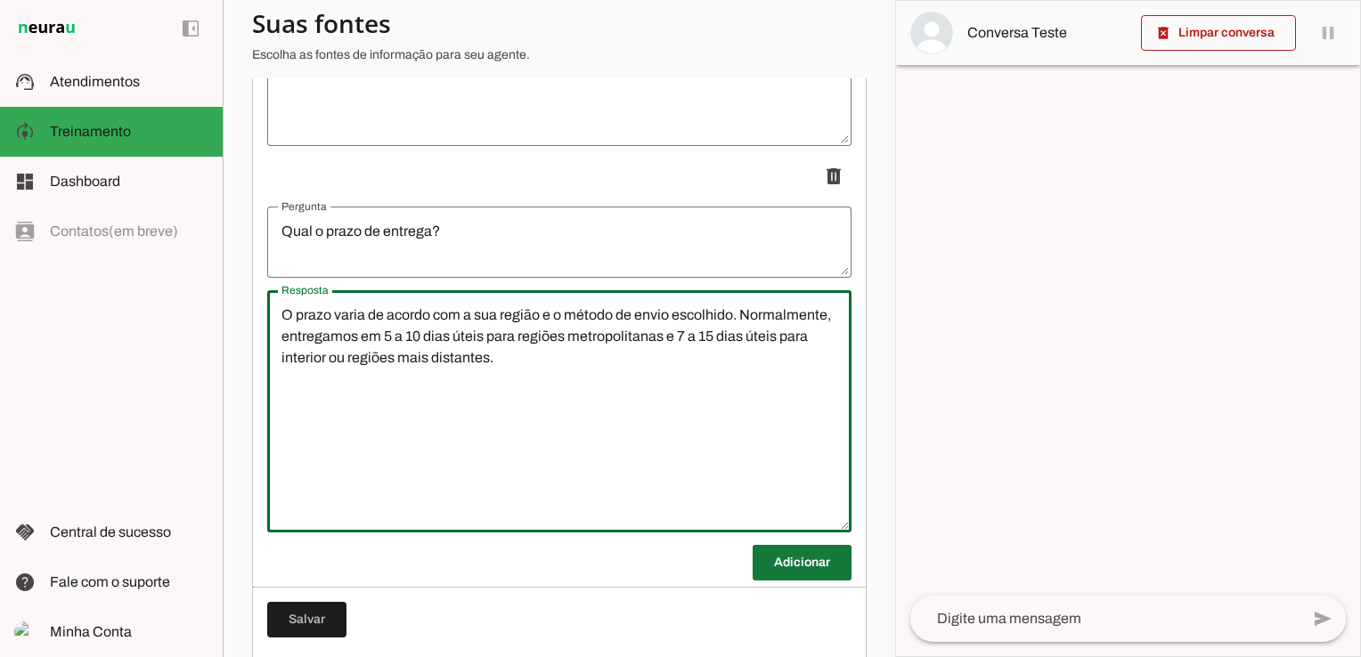
type textarea "O prazo varia de acordo com a sua região e o método de envio escolhido. Normalm…"
type md-outlined-text-field "O prazo varia de acordo com a sua região e o método de envio escolhido. Normalm…"
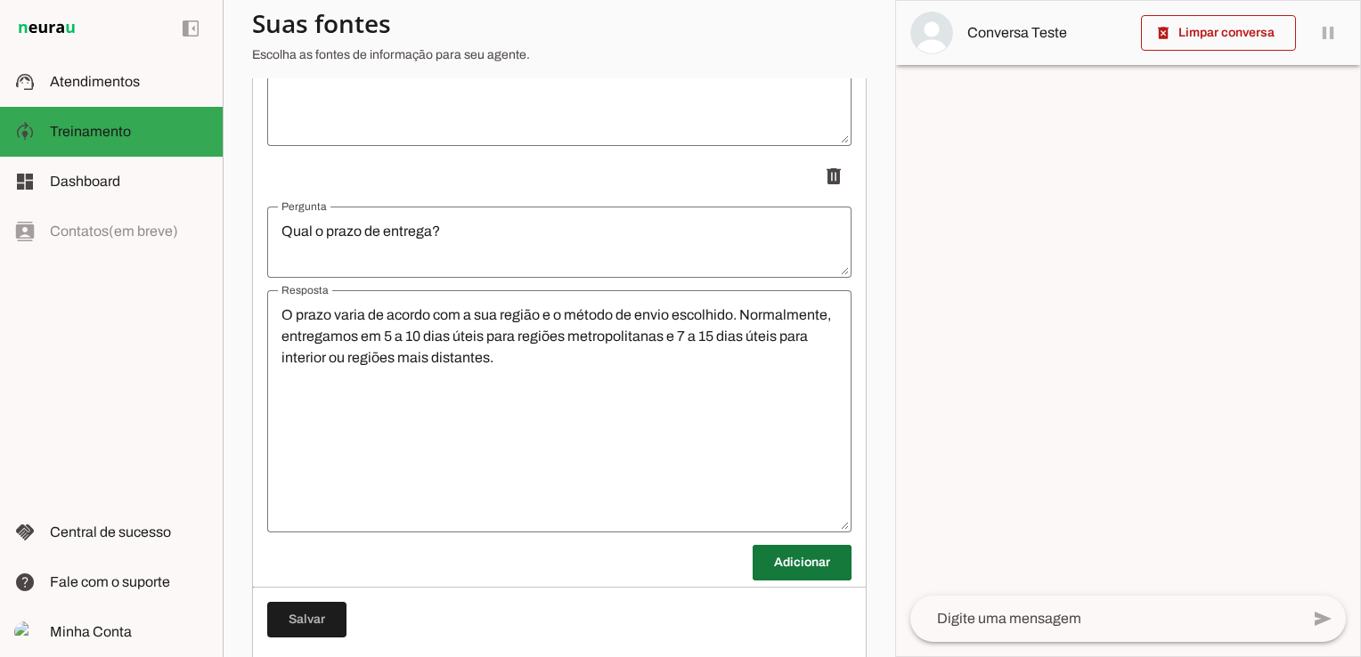
click at [799, 561] on span at bounding box center [802, 563] width 99 height 43
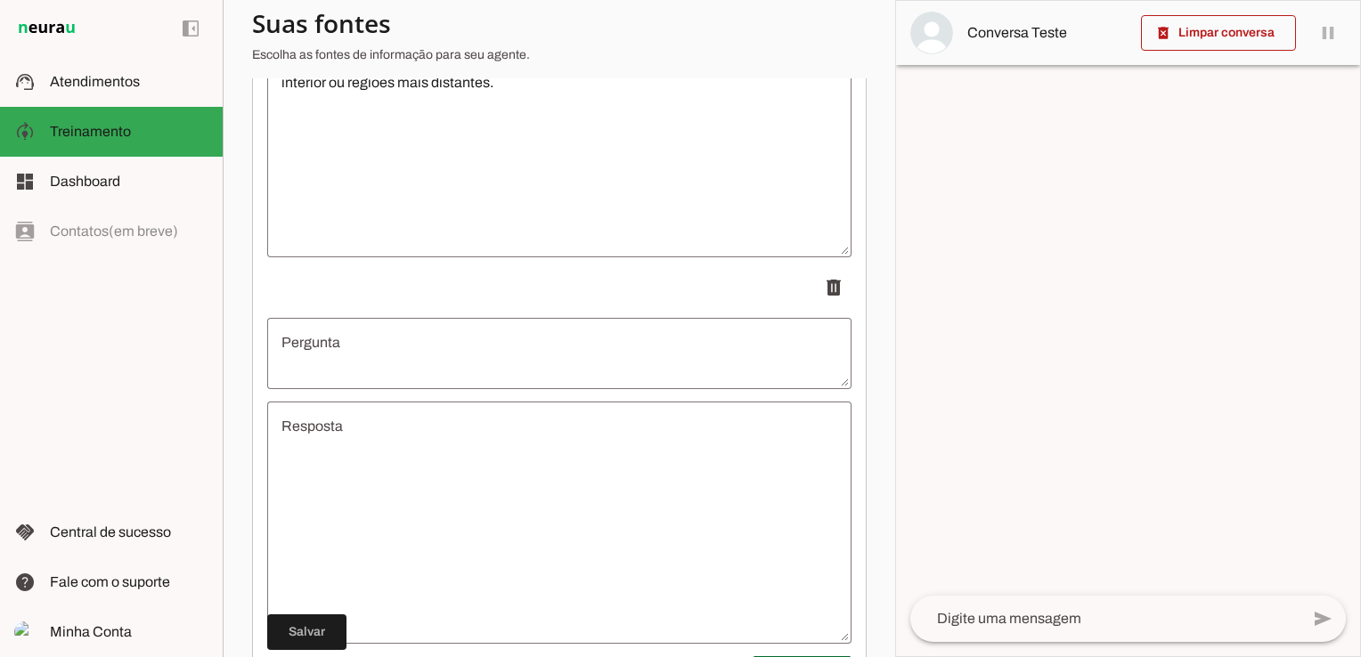
scroll to position [1336, 0]
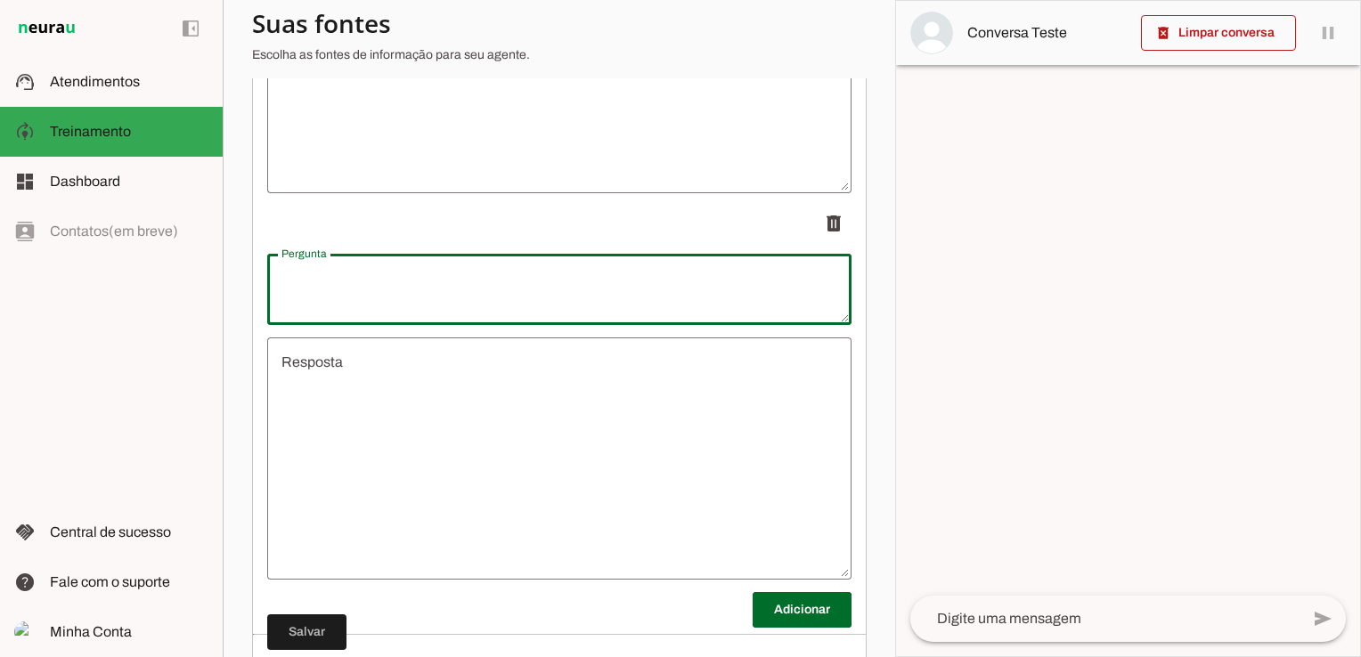
click at [426, 292] on textarea "Pergunta" at bounding box center [559, 289] width 584 height 43
type textarea "Posso trocar ou devolver um produto?"
type md-outlined-text-field "Posso trocar ou devolver um produto?"
click at [417, 365] on textarea "Resposta" at bounding box center [559, 459] width 584 height 214
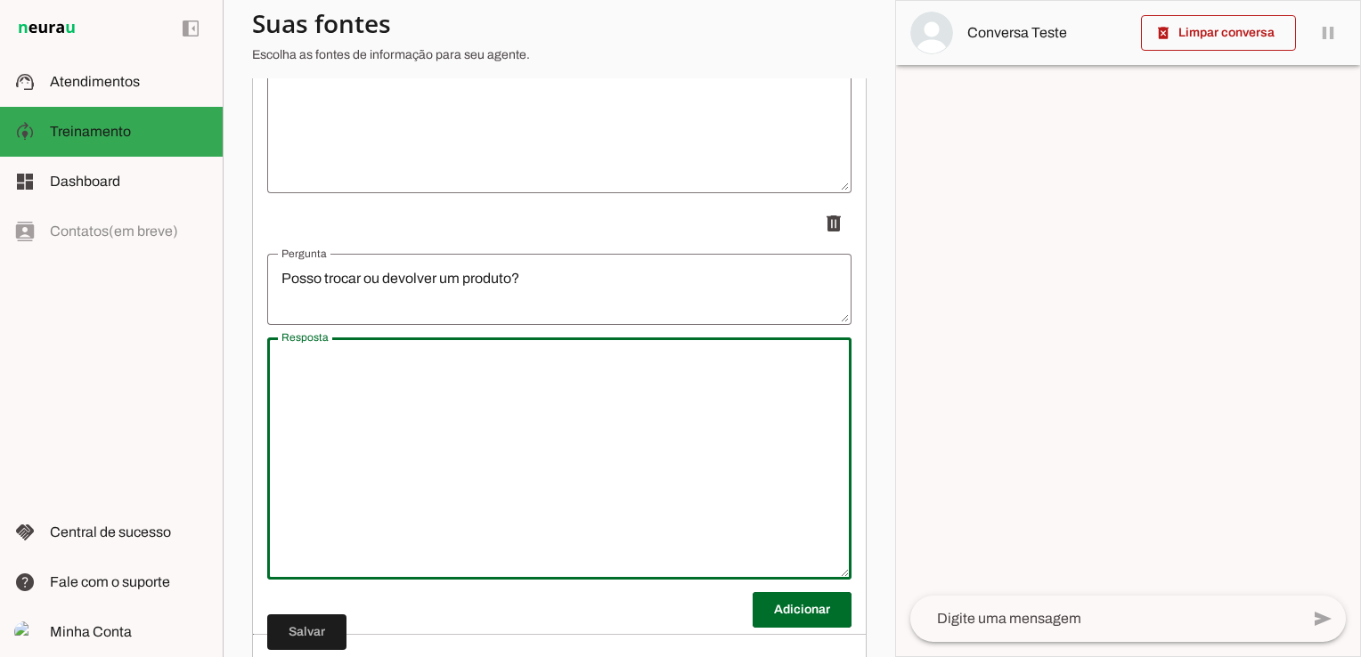
click at [479, 397] on textarea "Resposta" at bounding box center [559, 459] width 584 height 214
paste textarea "Sim! Aceitamos trocas ou devoluções em até 7 dias após o recebimento, desde que…"
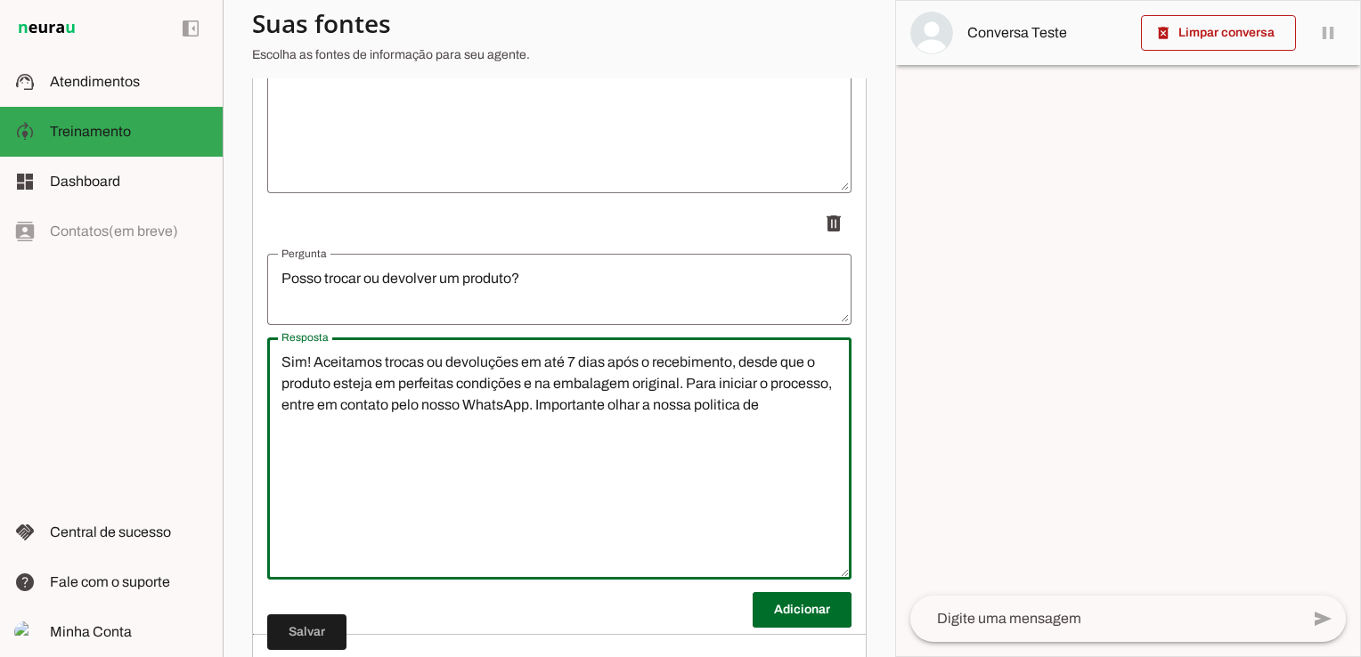
type textarea "Sim! Aceitamos trocas ou devoluções em até 7 dias após o recebimento, desde que…"
type md-outlined-text-field "Sim! Aceitamos trocas ou devoluções em até 7 dias após o recebimento, desde que…"
type textarea "Sim! Aceitamos trocas ou devoluções em até 7 dias após o recebimento, desde que…"
type md-outlined-text-field "Sim! Aceitamos trocas ou devoluções em até 7 dias após o recebimento, desde que…"
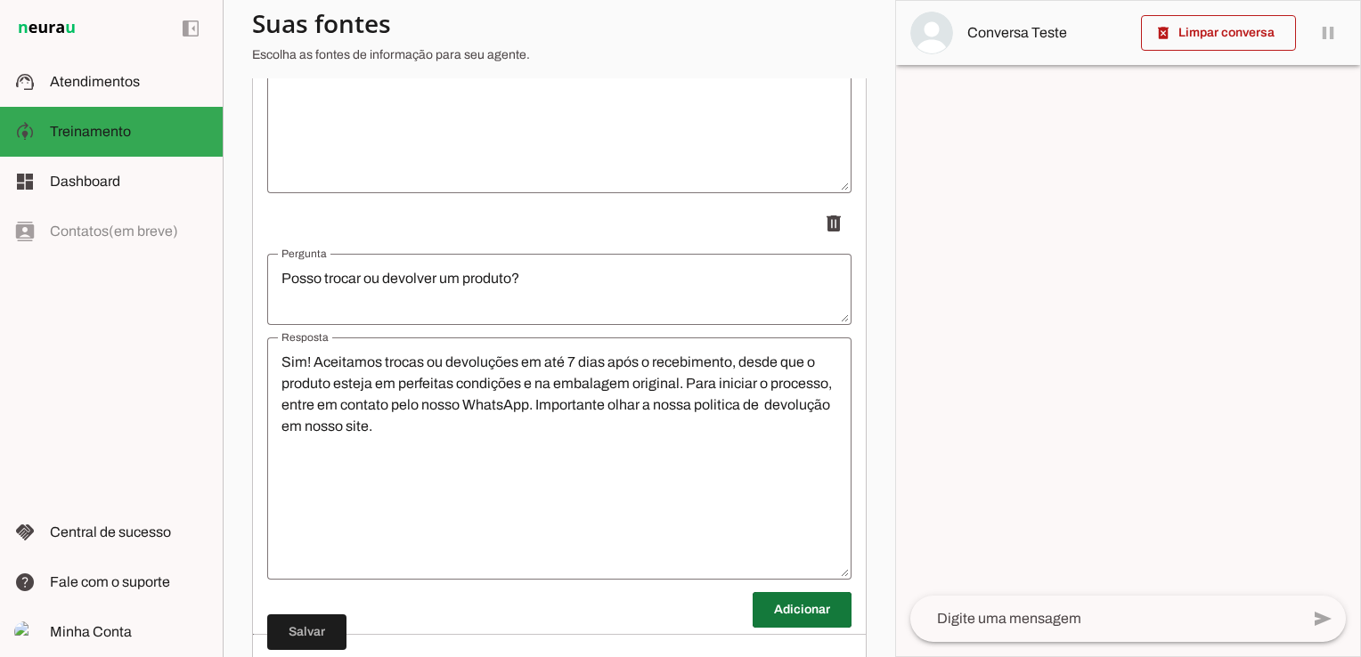
click at [791, 607] on span at bounding box center [802, 610] width 99 height 43
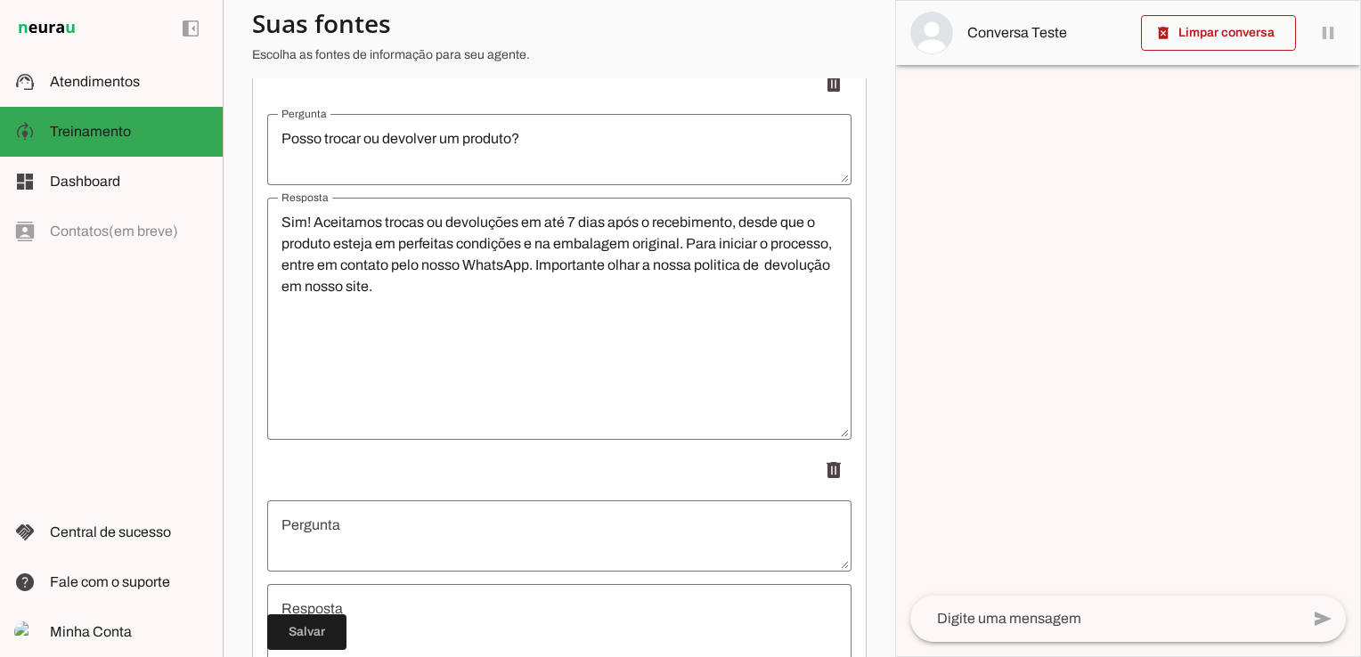
scroll to position [1692, 0]
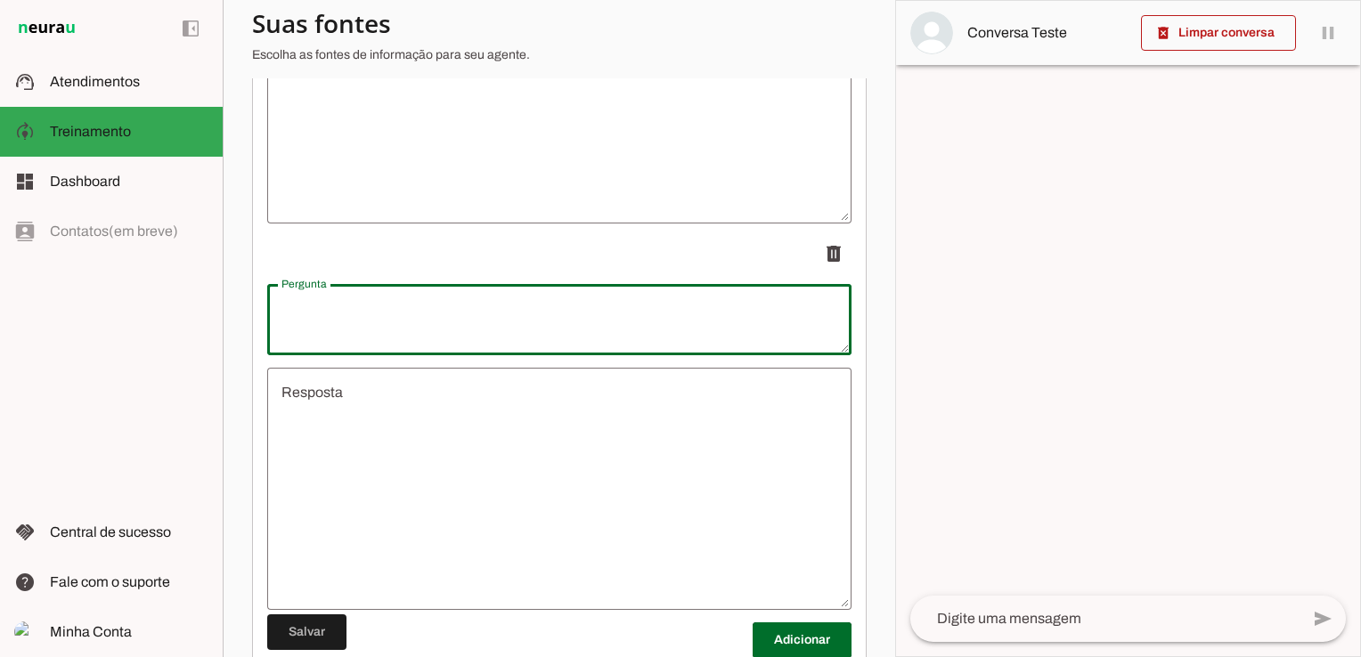
click at [460, 319] on textarea "Pergunta" at bounding box center [559, 319] width 584 height 43
type textarea "O que faço se o produto chegar com defeito ou avariado?"
type md-outlined-text-field "O que faço se o produto chegar com defeito ou avariado?"
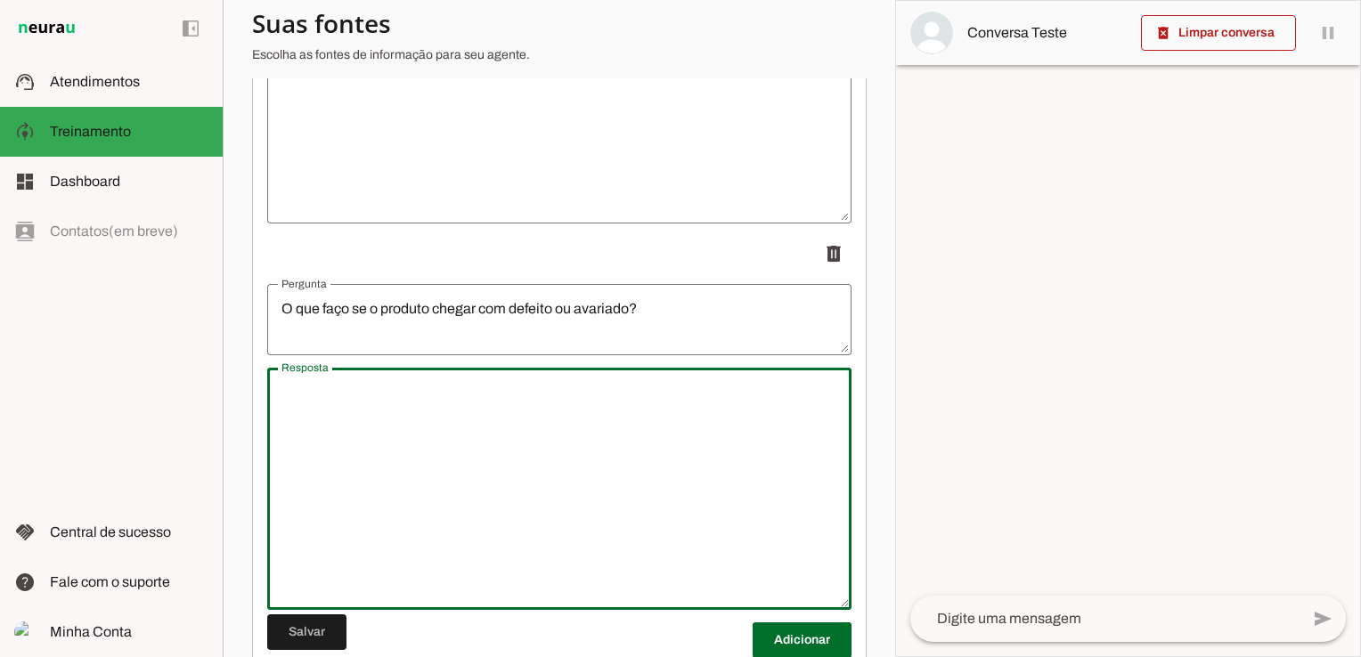
click at [474, 415] on textarea "Resposta" at bounding box center [559, 489] width 584 height 214
paste textarea "Pedimos que nos envie fotos do produto e da embalagem imediatamente"
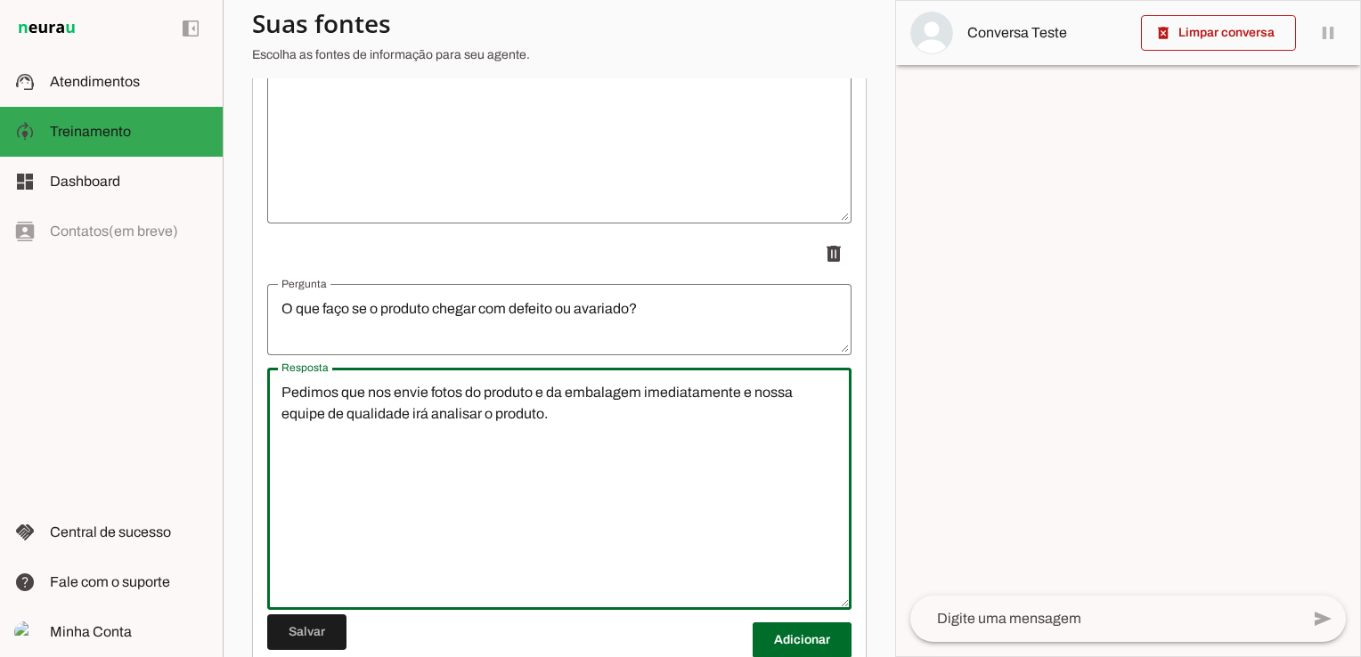
click at [454, 411] on textarea "Pedimos que nos envie fotos do produto e da embalagem imediatamente e nossa equ…" at bounding box center [559, 489] width 584 height 214
click at [566, 422] on textarea "Pedimos que nos envie fotos do produto e da embalagem imediatamente e nossa equ…" at bounding box center [559, 489] width 584 height 214
type textarea "[PERSON_NAME] que nos envie fotos do produto e da embalagem imediatamente e nos…"
type md-outlined-text-field "[PERSON_NAME] que nos envie fotos do produto e da embalagem imediatamente e nos…"
type textarea "[PERSON_NAME] que nos envie fotos do produto e da embalagem imediatamente e nos…"
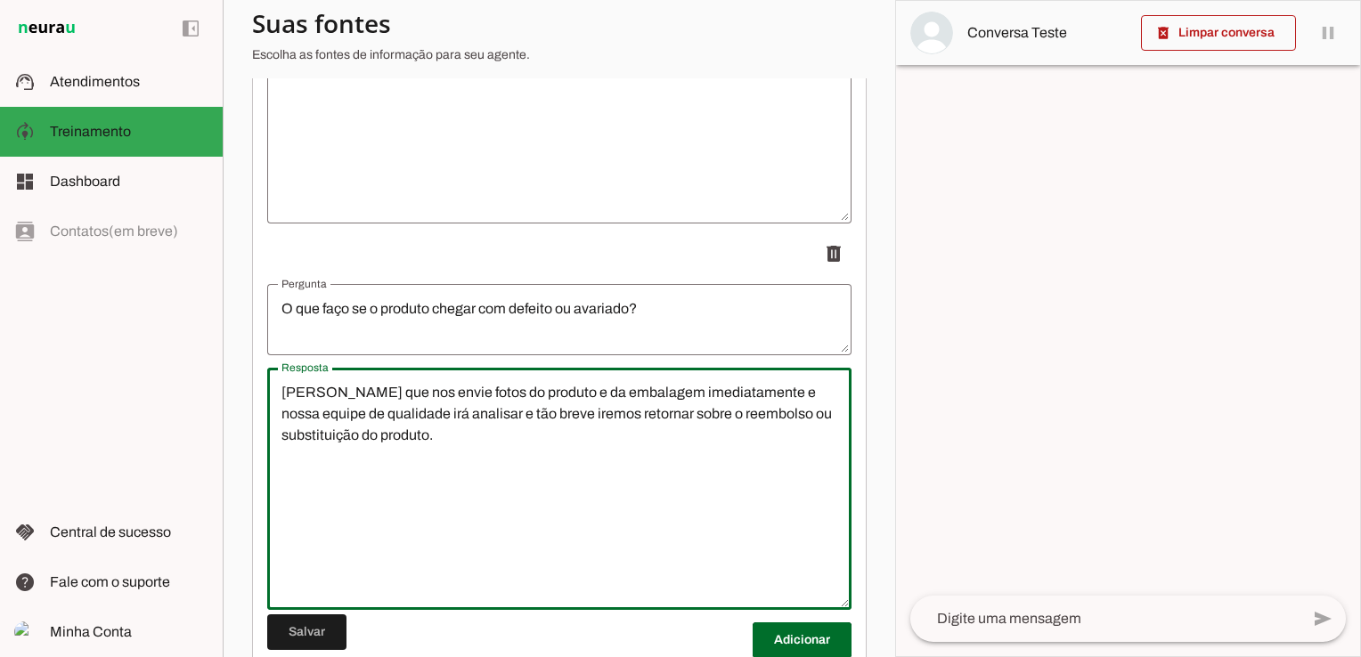
type md-outlined-text-field "[PERSON_NAME] que nos envie fotos do produto e da embalagem imediatamente e nos…"
click at [792, 639] on span at bounding box center [802, 640] width 99 height 43
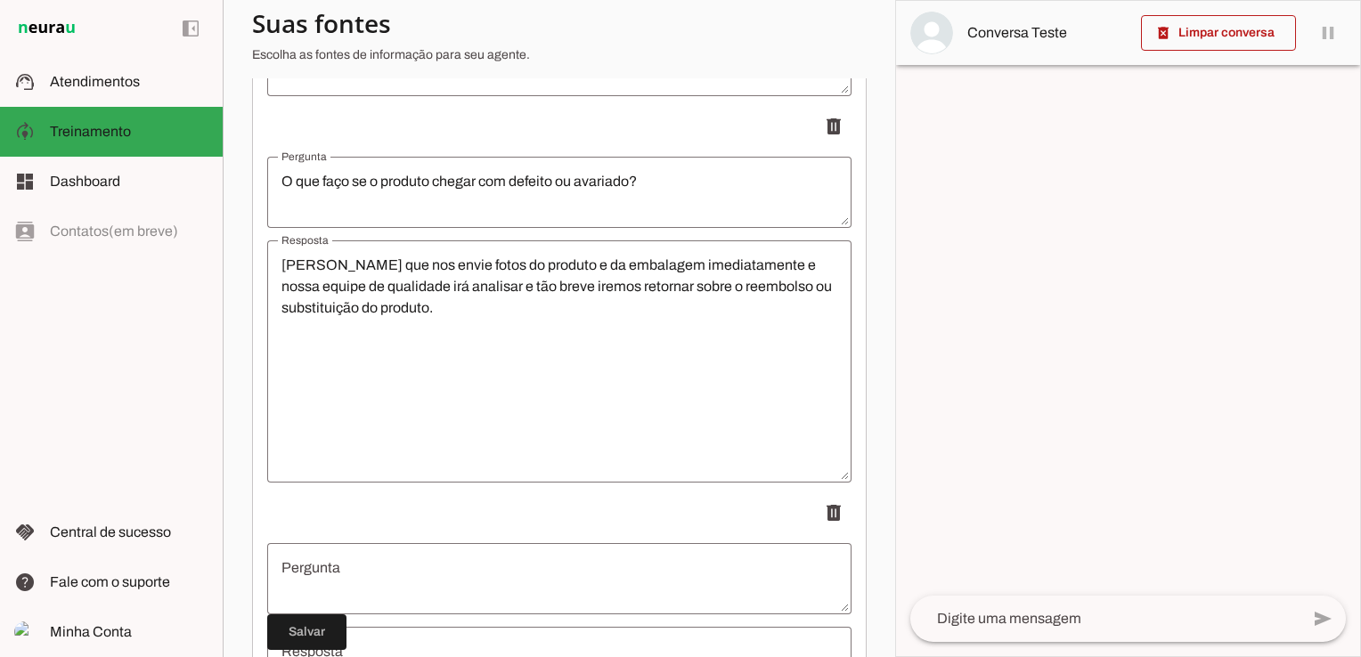
scroll to position [1960, 0]
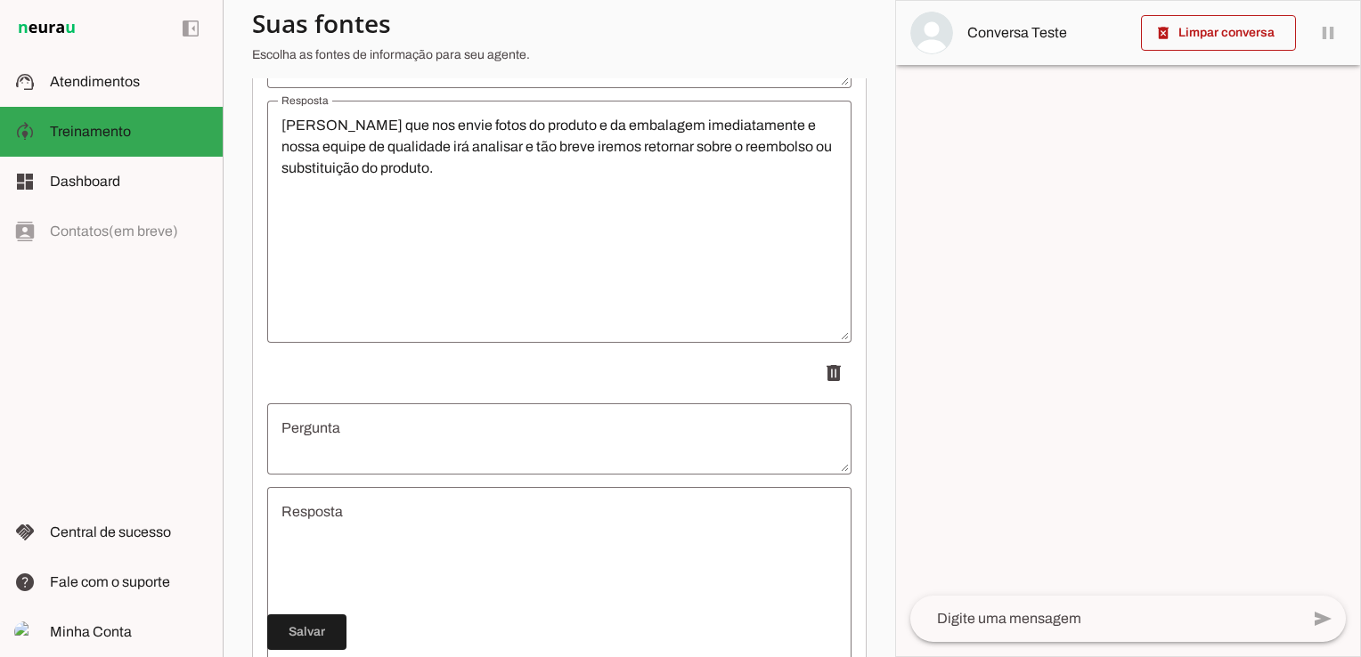
click at [691, 444] on textarea "Pergunta" at bounding box center [559, 439] width 584 height 43
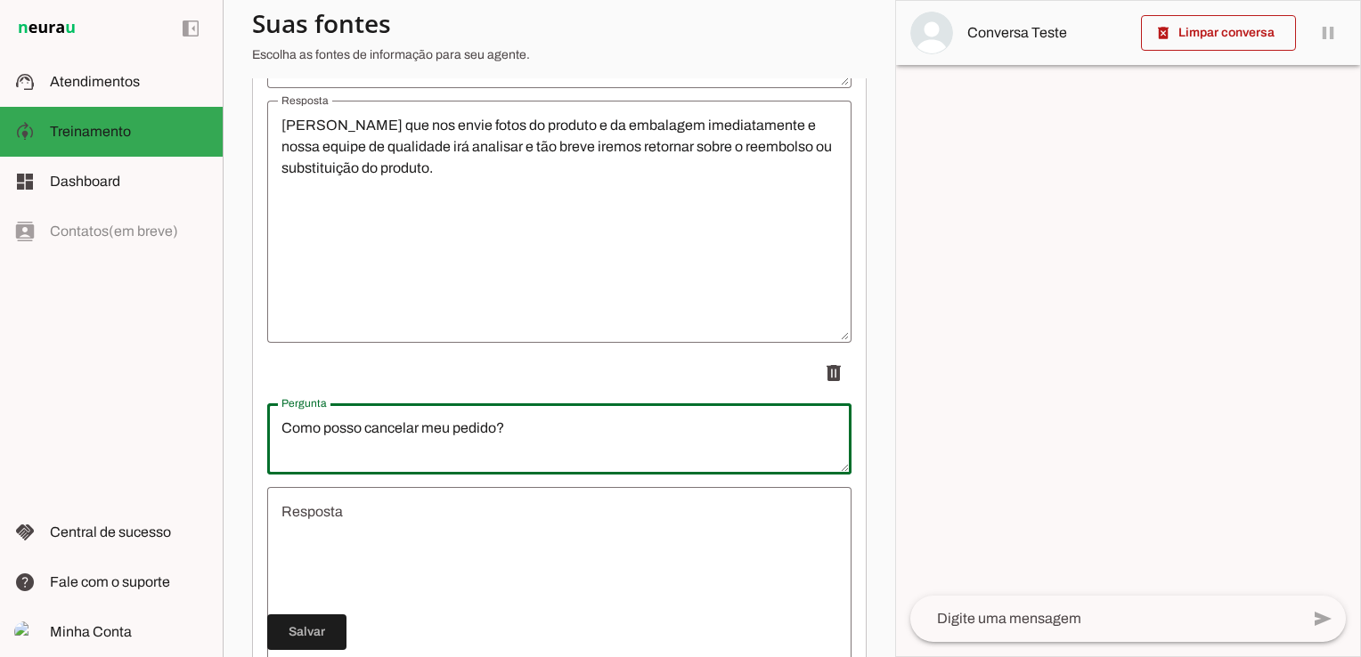
type textarea "Como posso cancelar meu pedido?"
type md-outlined-text-field "Como posso cancelar meu pedido?"
click at [534, 555] on textarea "Resposta" at bounding box center [559, 608] width 584 height 214
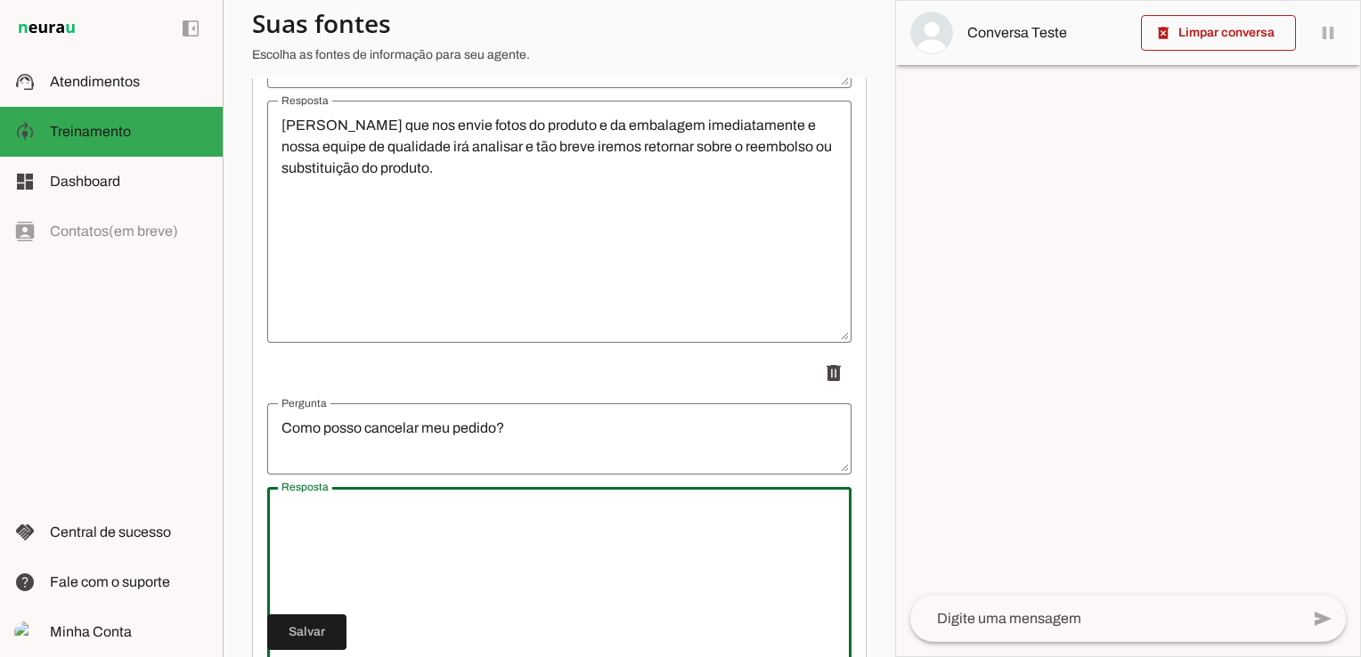
paste textarea "Pedidos podem ser cancelados antes do envio. Para cancelar, entre em contato pe…"
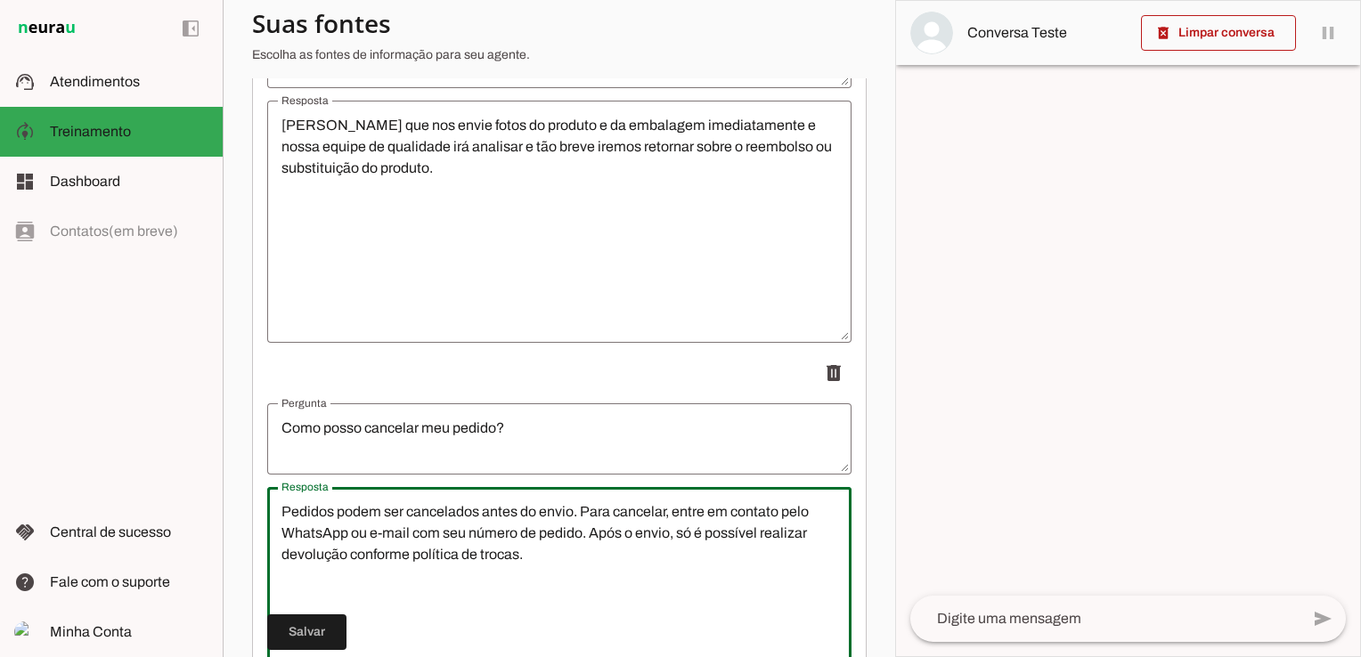
type textarea "Pedidos podem ser cancelados antes do envio. Para cancelar, entre em contato pe…"
type md-outlined-text-field "Pedidos podem ser cancelados antes do envio. Para cancelar, entre em contato pe…"
click at [297, 633] on span at bounding box center [306, 632] width 79 height 43
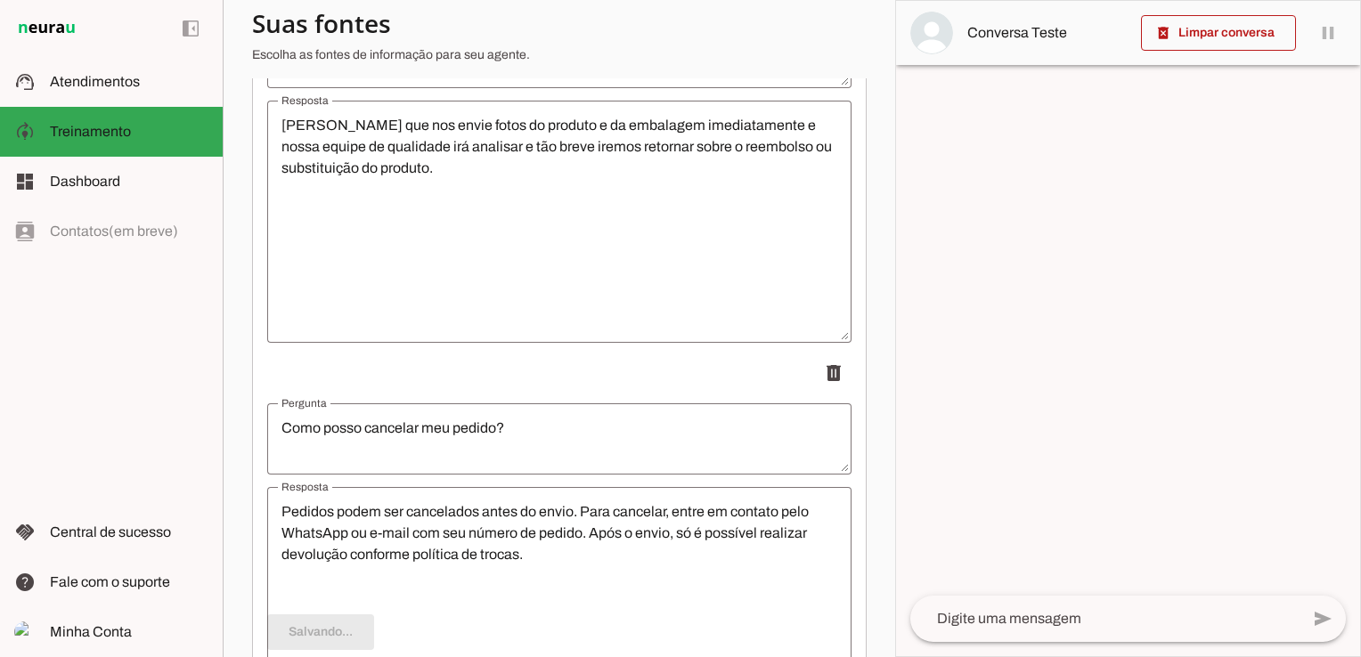
type textarea "Quais formas de pagamento aceitam?"
type textarea "Aceitamos cartões de crédito, débito, PIX, boleto bancário e carteiras digitais…"
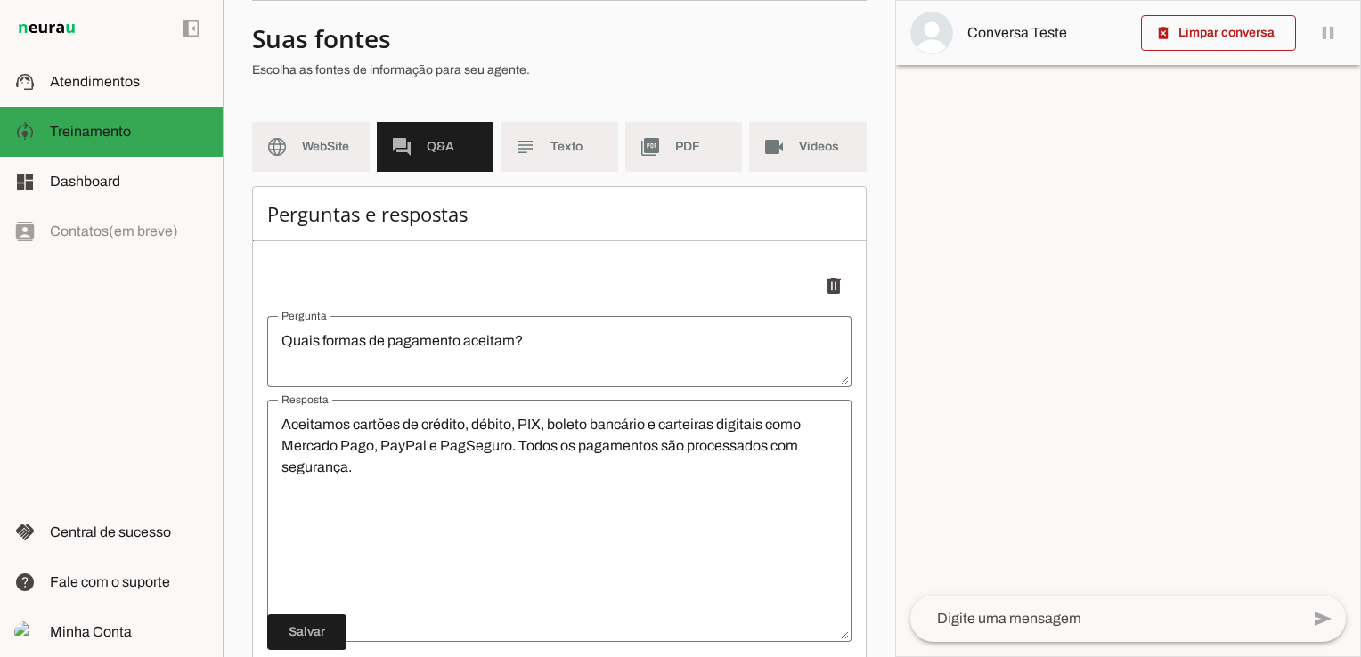
scroll to position [0, 0]
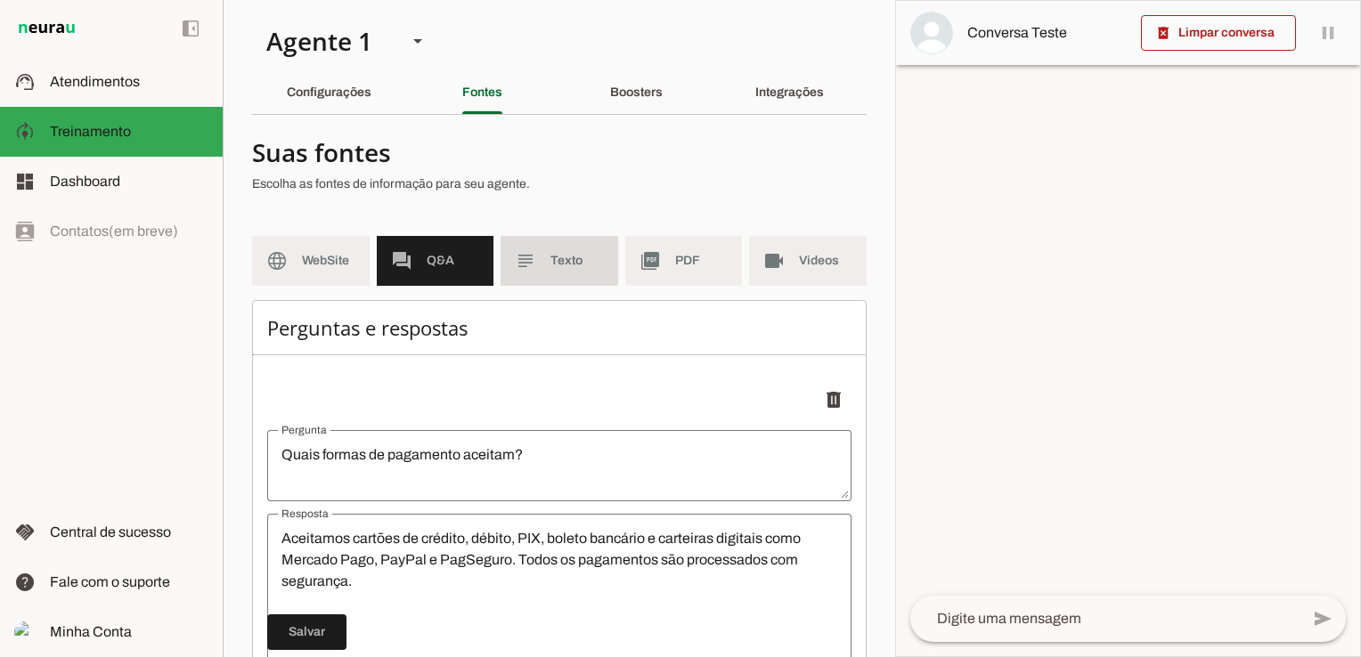
click at [550, 269] on span "Texto" at bounding box center [576, 261] width 53 height 18
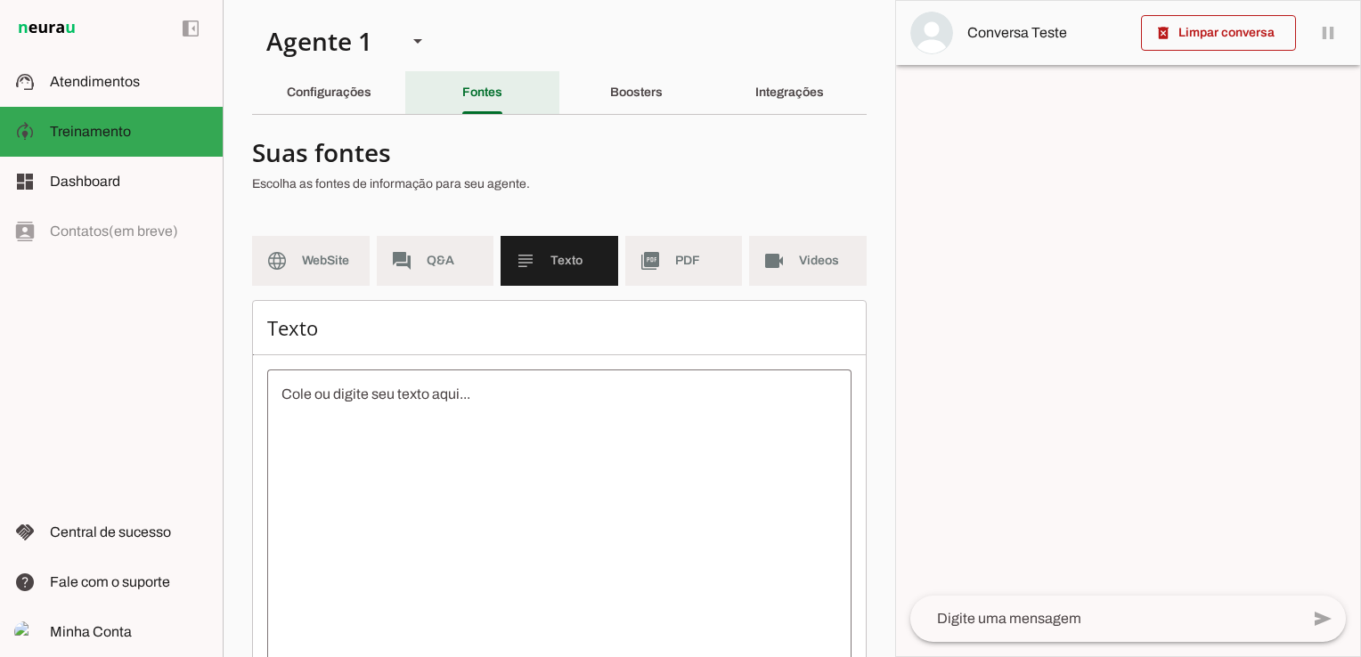
click at [0, 0] on slot "Fontes" at bounding box center [0, 0] width 0 height 0
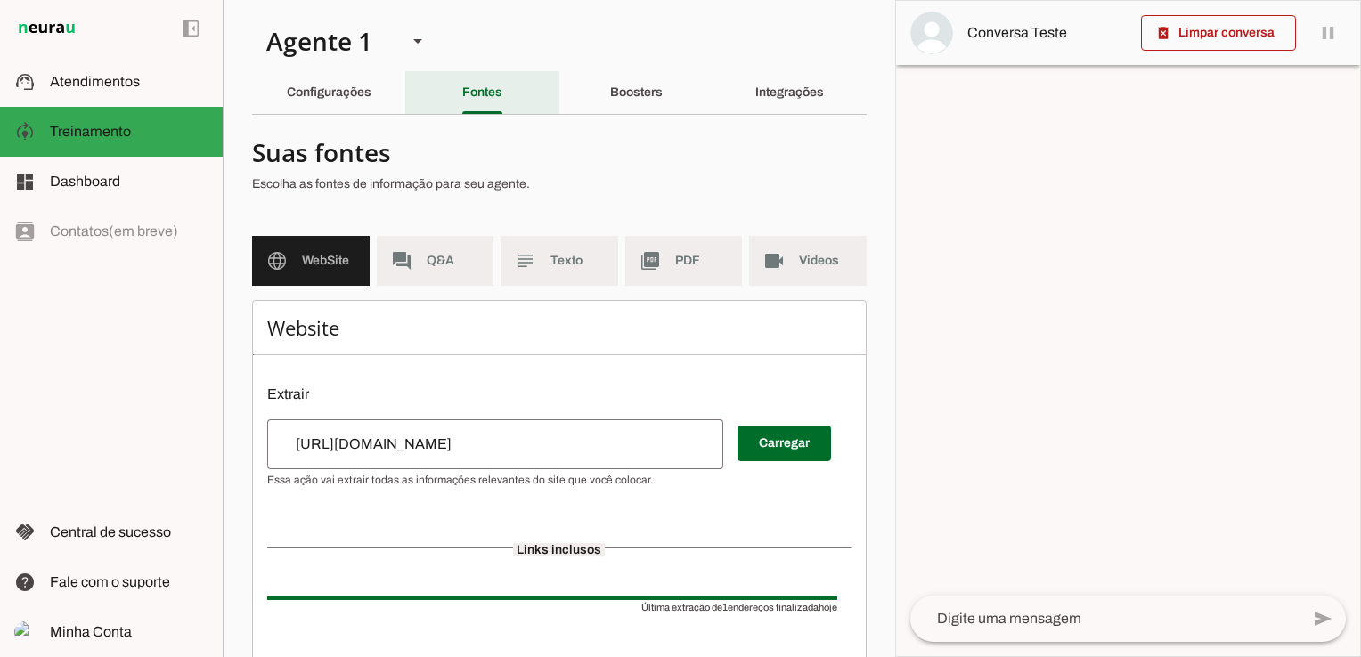
click at [0, 0] on slot "Fontes" at bounding box center [0, 0] width 0 height 0
click at [428, 258] on span "Q&A" at bounding box center [453, 261] width 53 height 18
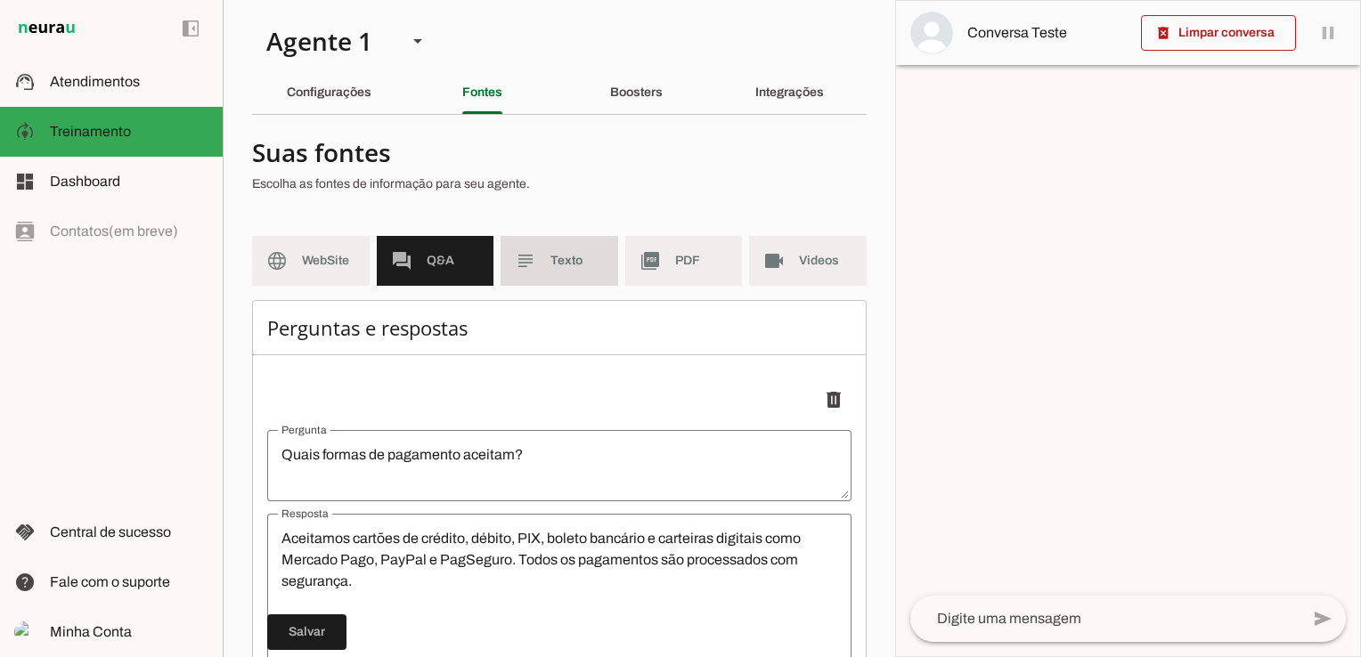
click at [550, 269] on span "Texto" at bounding box center [576, 261] width 53 height 18
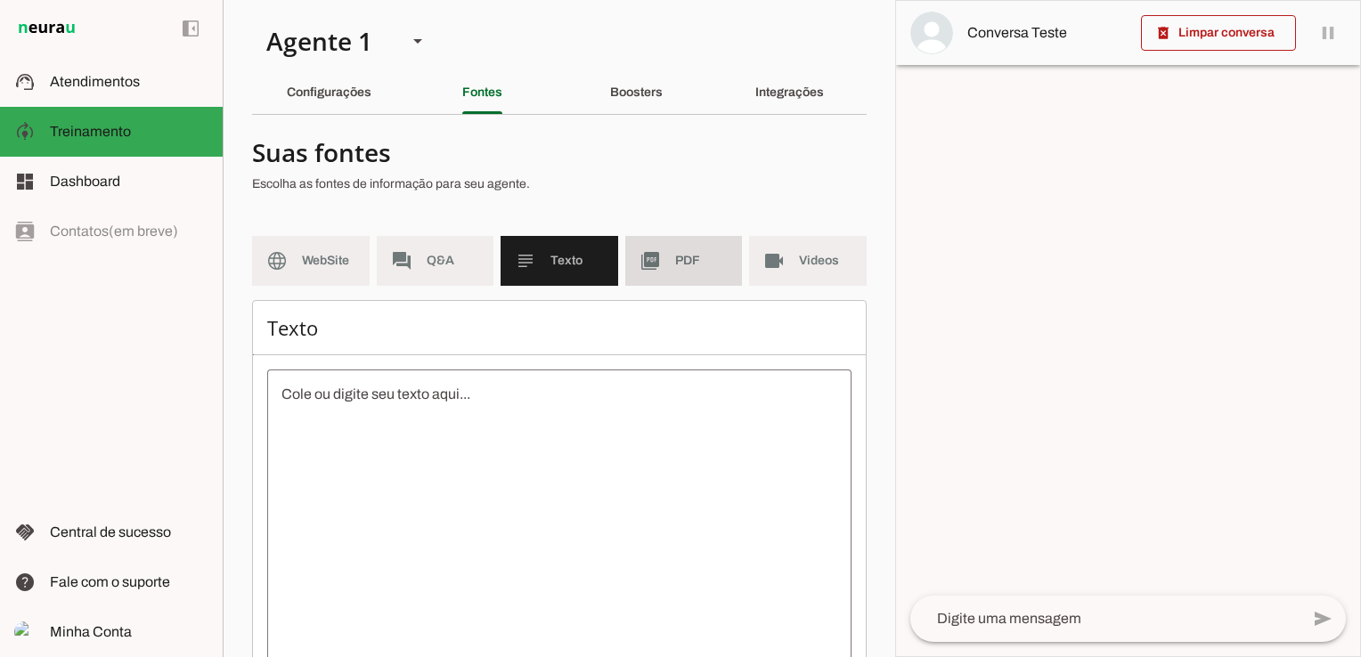
click at [656, 272] on md-item "picture_as_pdf PDF" at bounding box center [684, 261] width 118 height 50
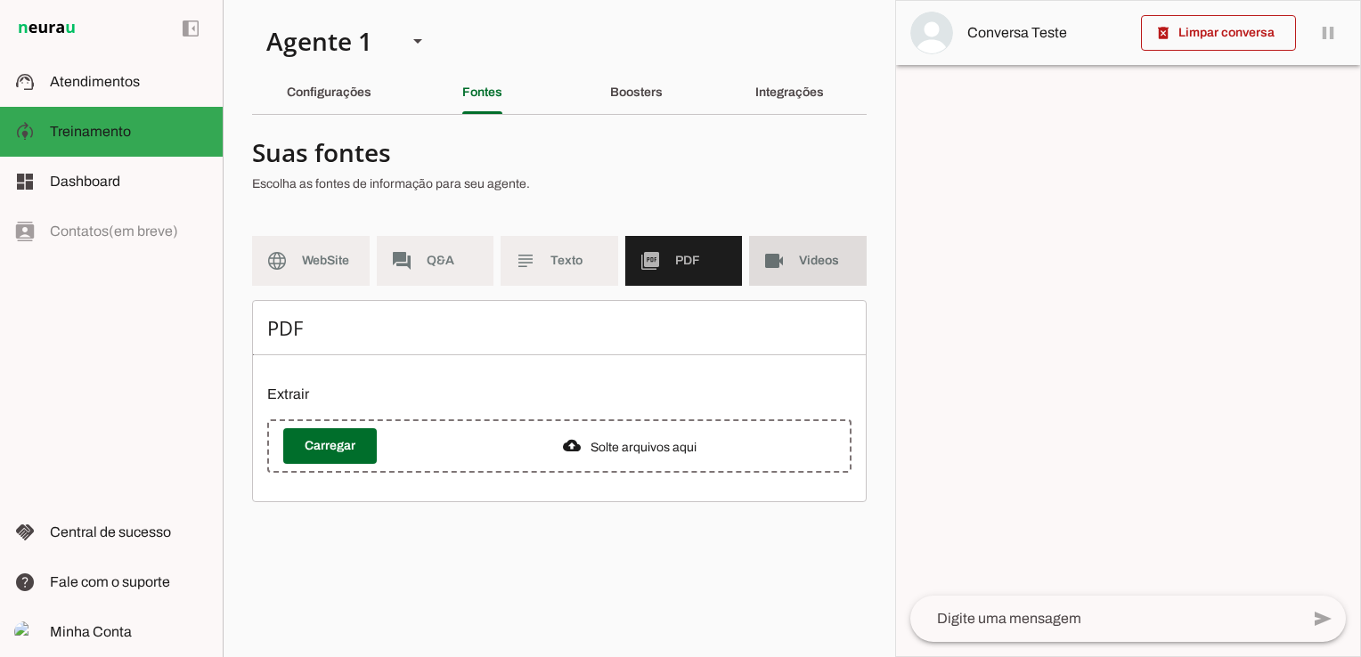
click at [793, 268] on md-item "videocam Videos" at bounding box center [808, 261] width 118 height 50
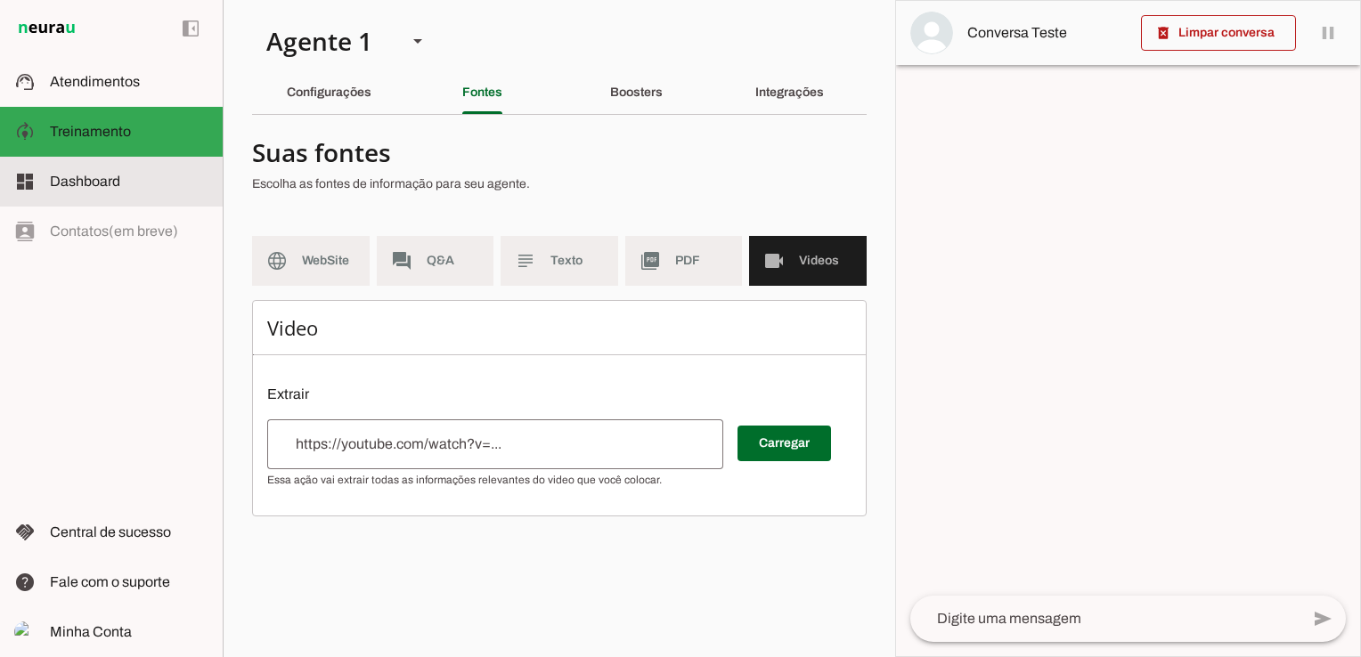
click at [100, 173] on slot at bounding box center [129, 181] width 159 height 21
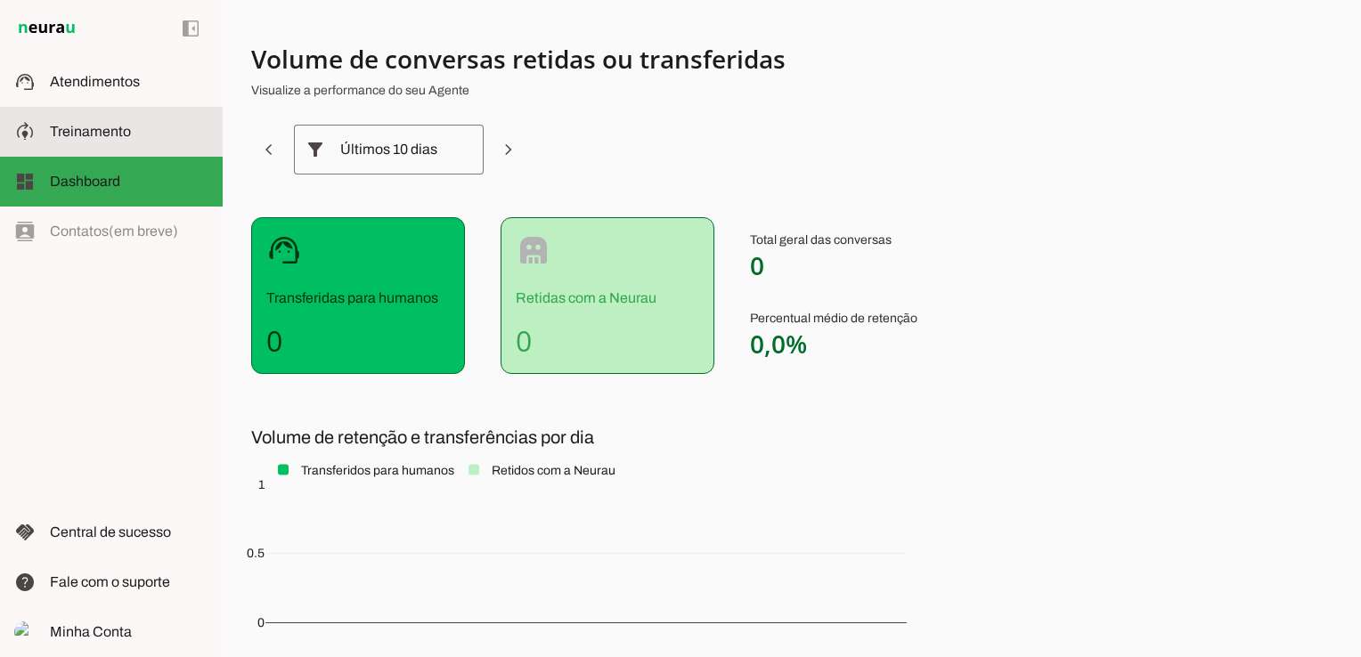
click at [90, 124] on span "Treinamento" at bounding box center [90, 131] width 81 height 15
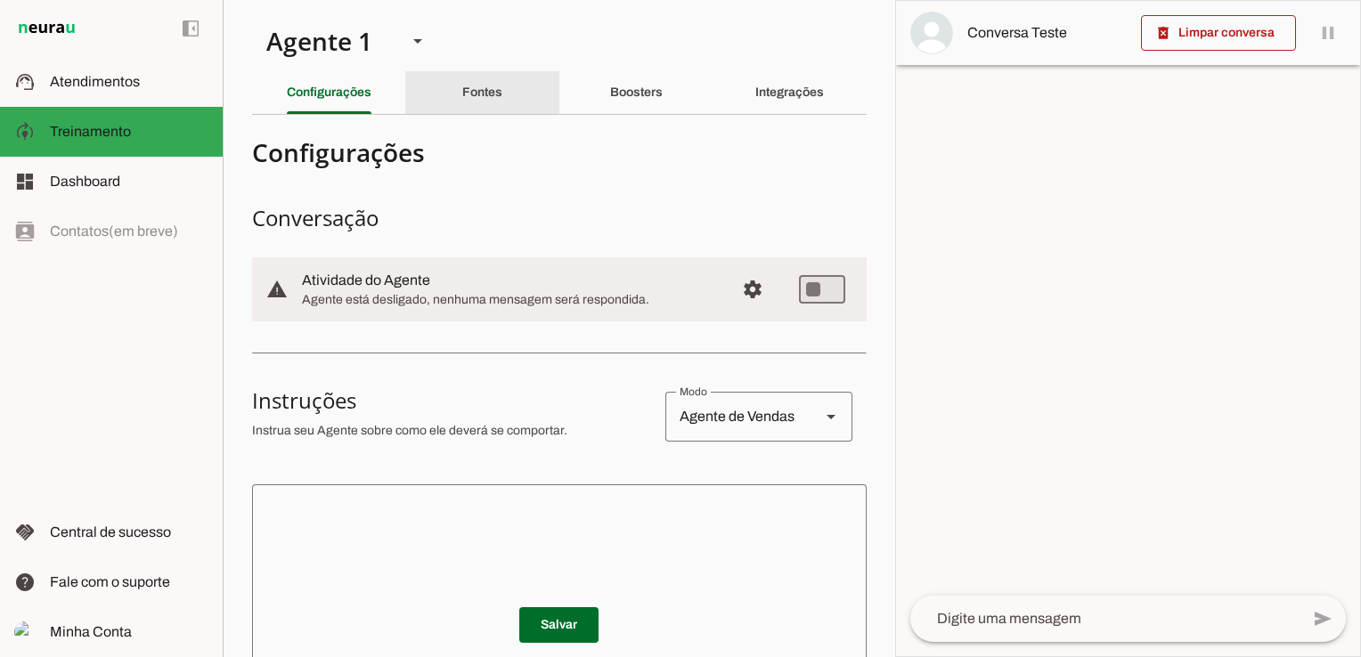
click at [467, 100] on div "Fontes" at bounding box center [482, 92] width 40 height 43
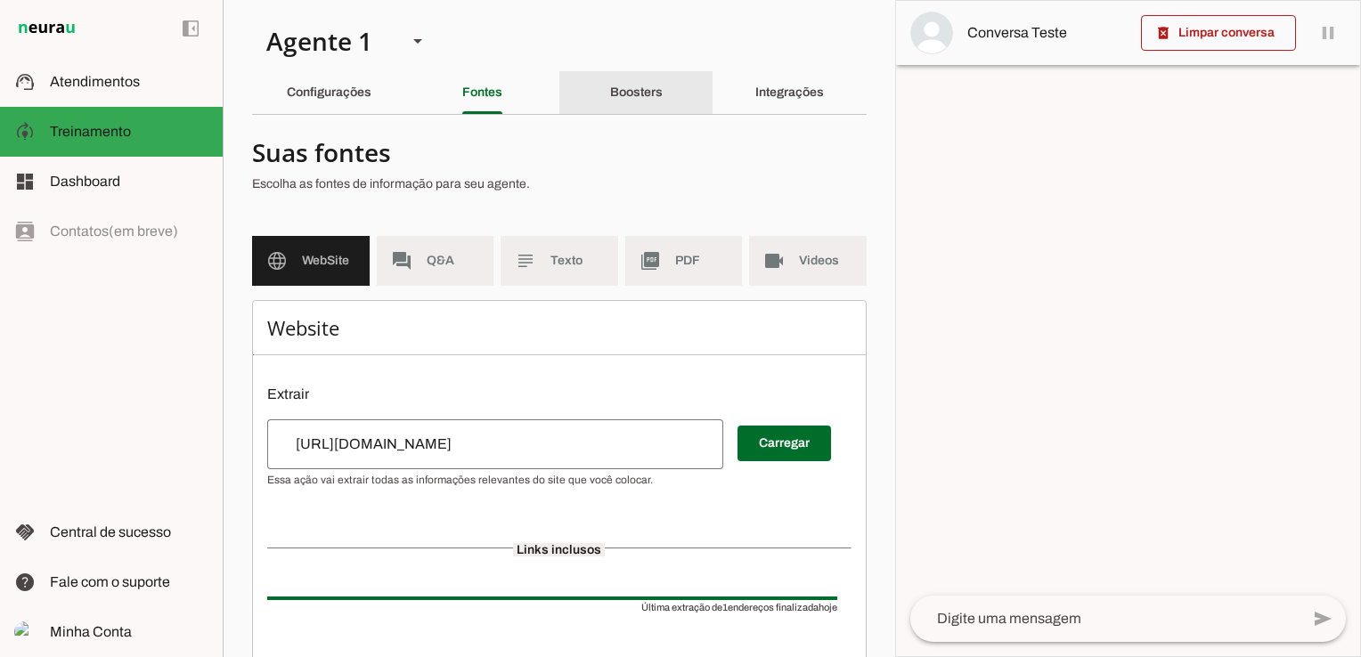
click at [610, 100] on div "Boosters" at bounding box center [636, 92] width 53 height 43
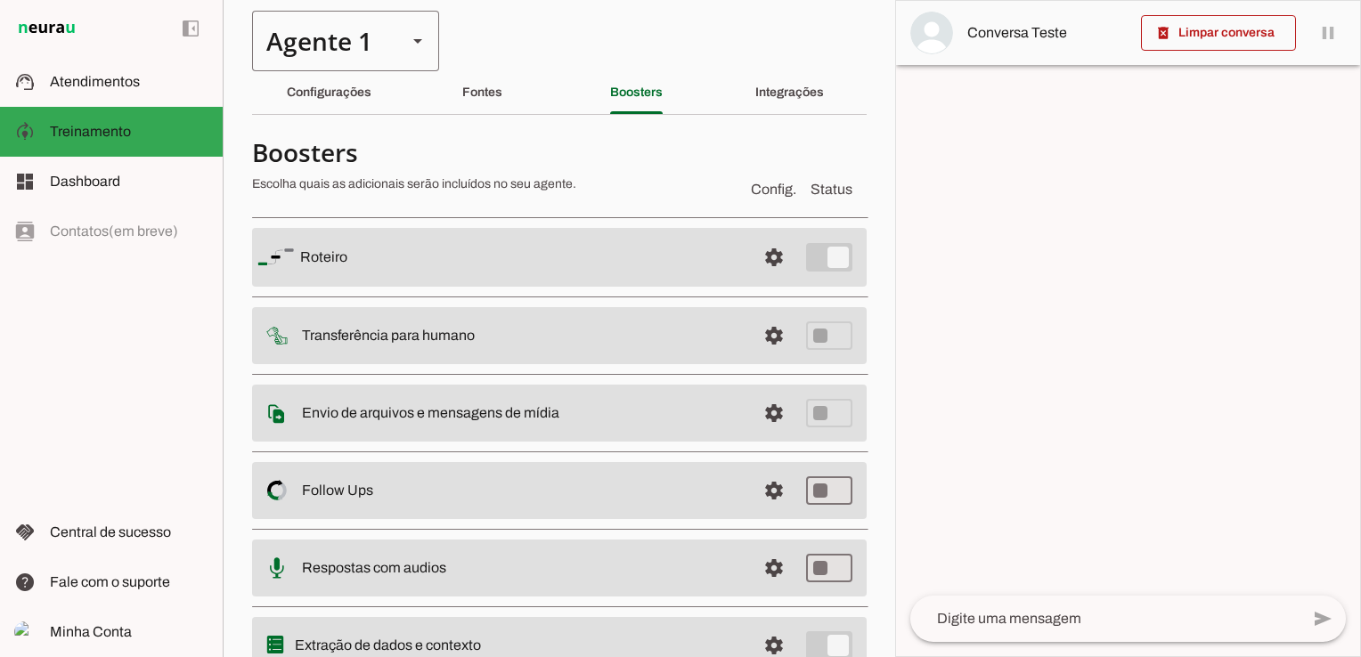
click at [418, 46] on slot at bounding box center [417, 40] width 21 height 21
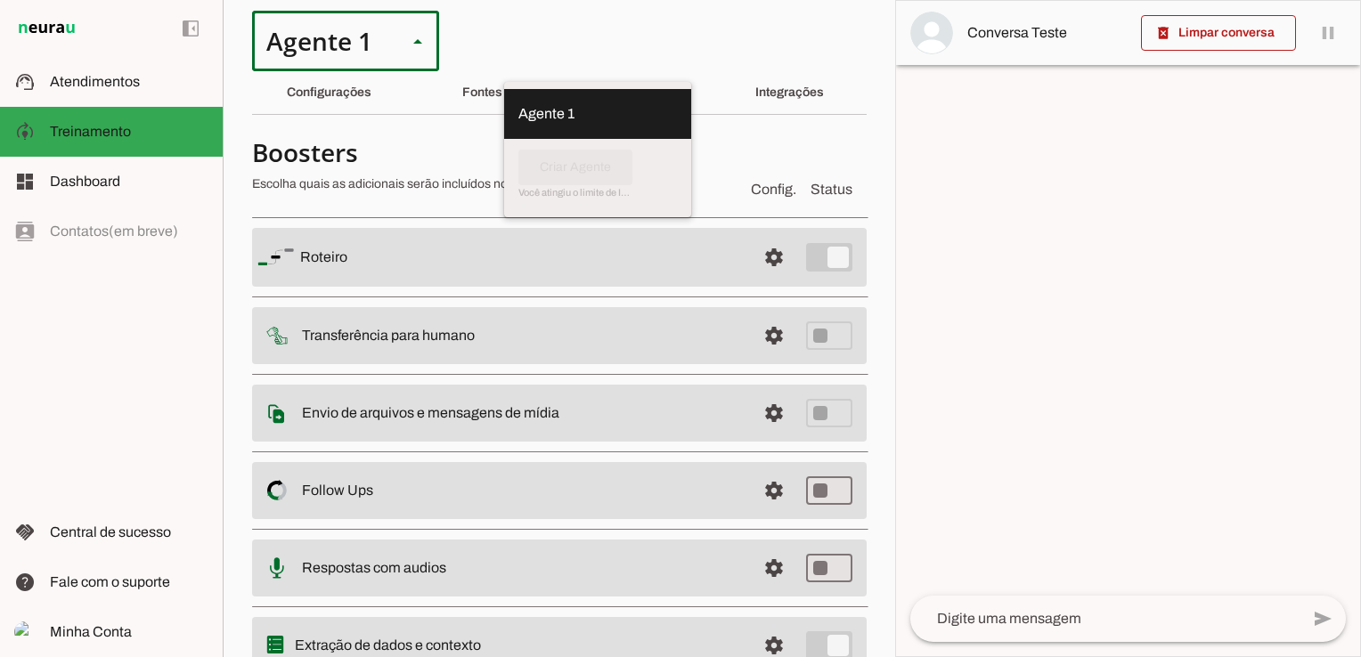
click at [418, 46] on slot at bounding box center [417, 40] width 21 height 21
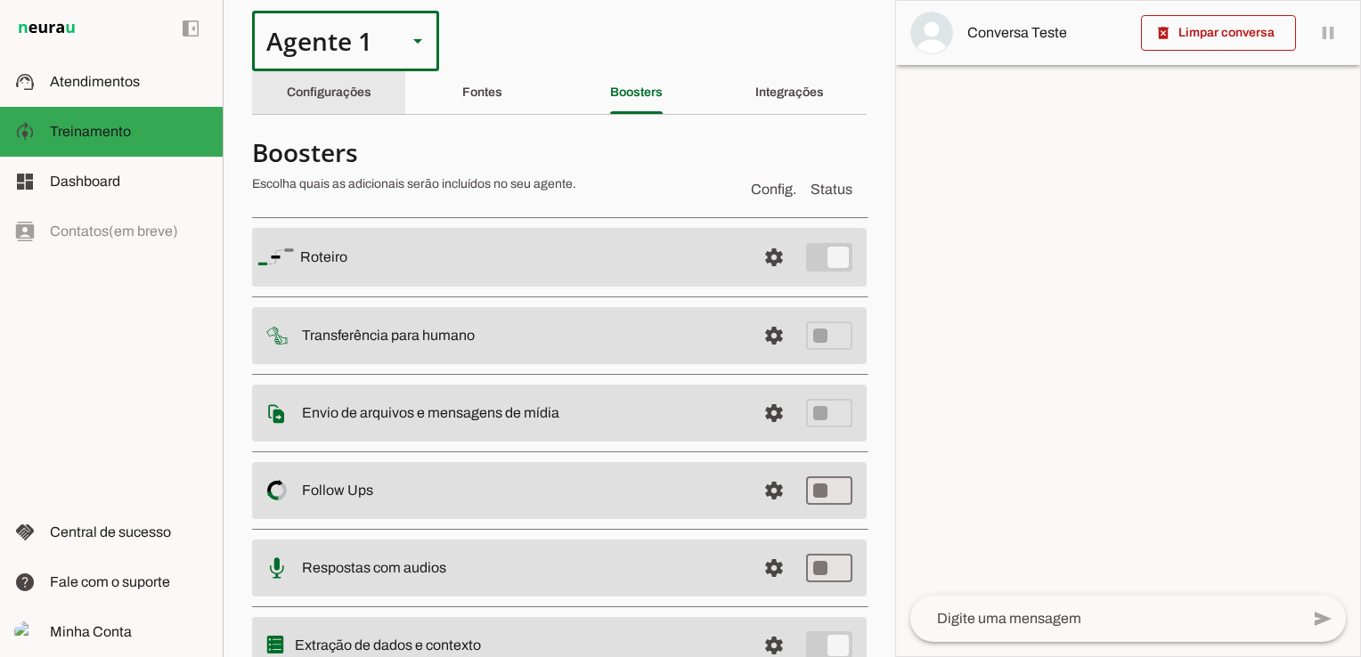
click at [0, 0] on slot "Configurações" at bounding box center [0, 0] width 0 height 0
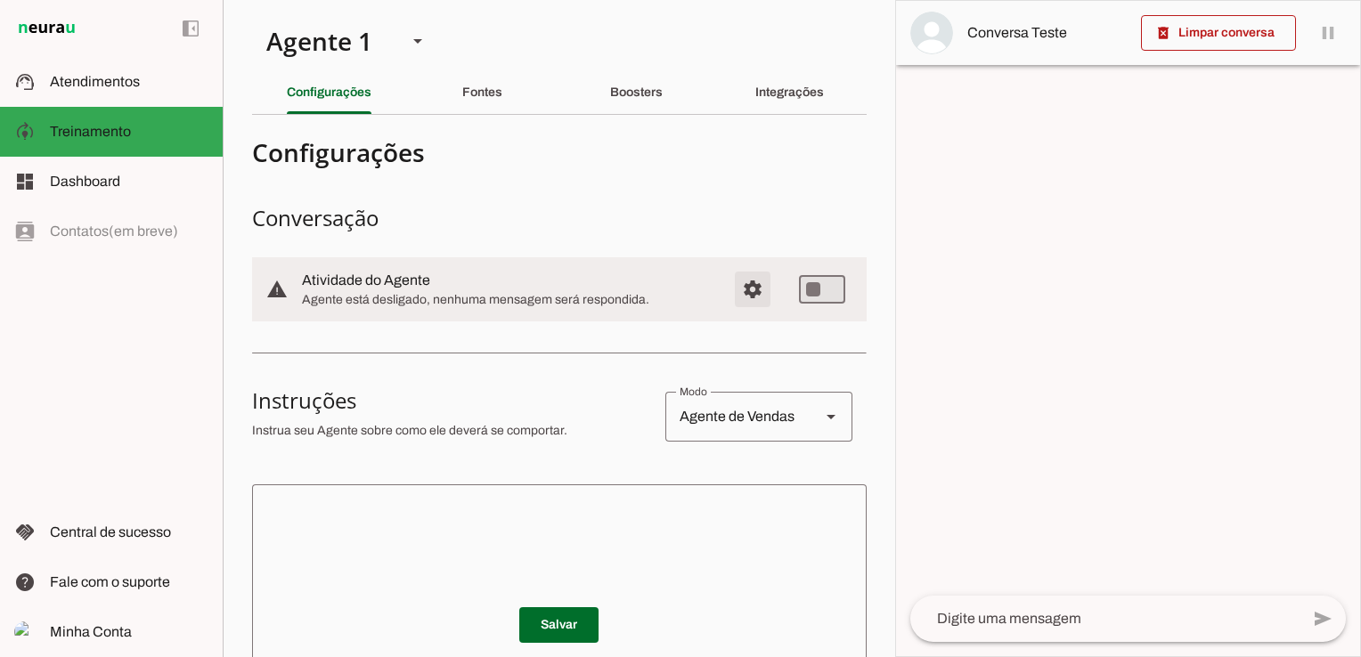
click at [733, 286] on span "Configurações avançadas" at bounding box center [752, 289] width 43 height 43
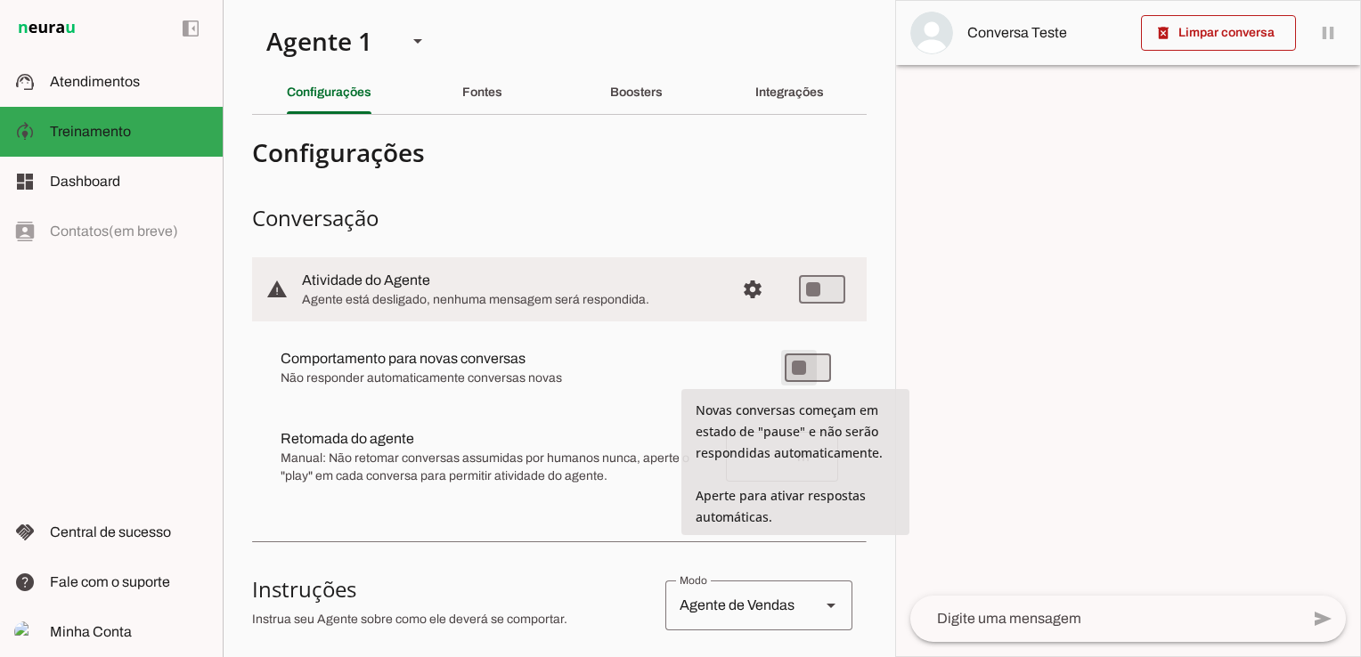
type md-switch "on"
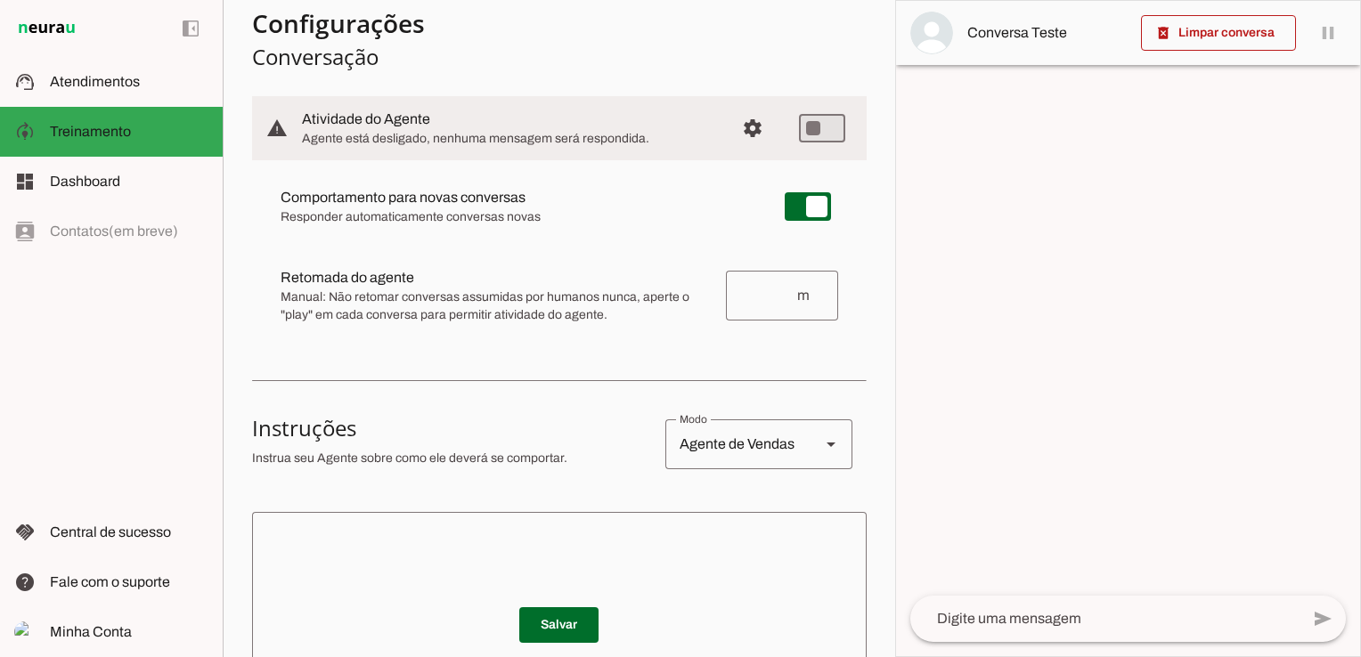
scroll to position [178, 0]
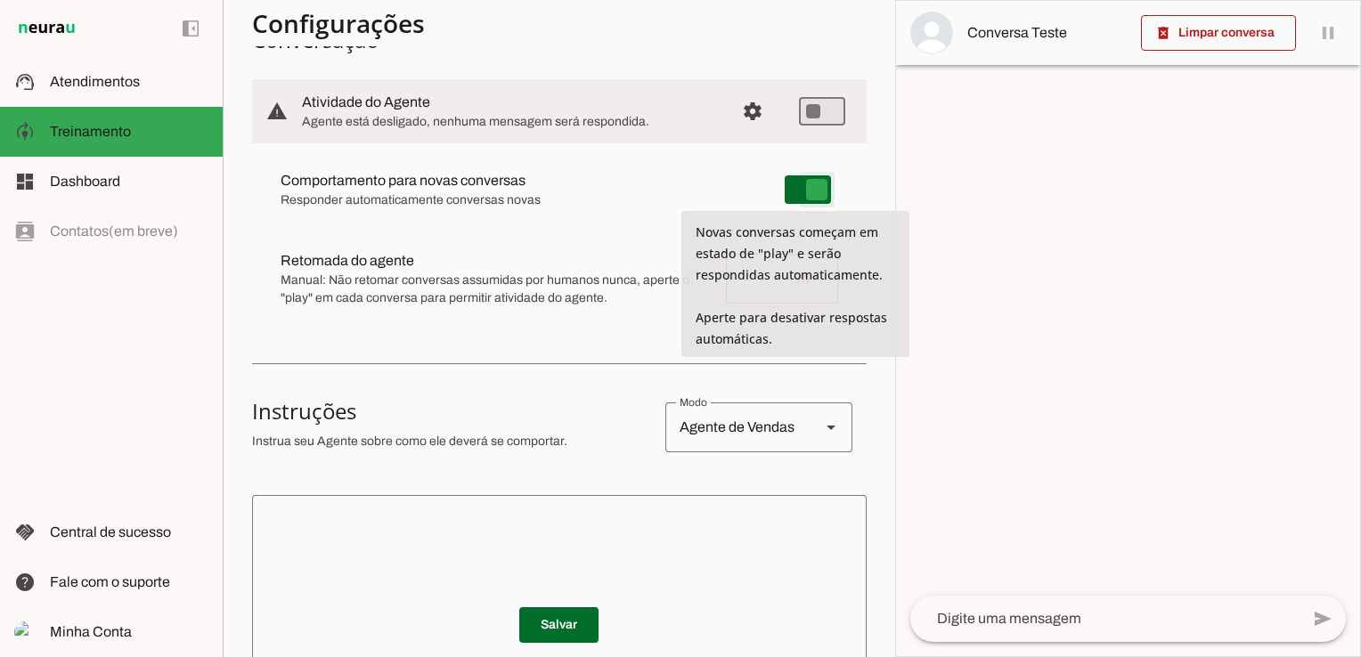
type md-switch "on"
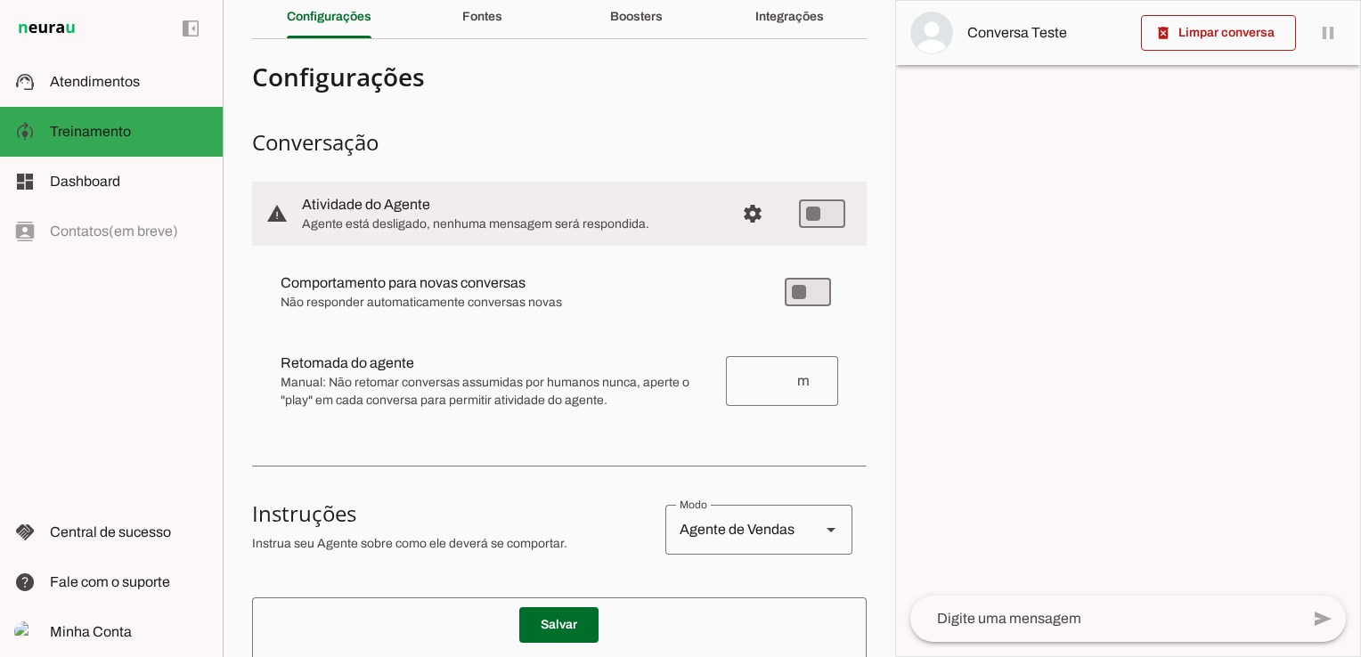
scroll to position [0, 0]
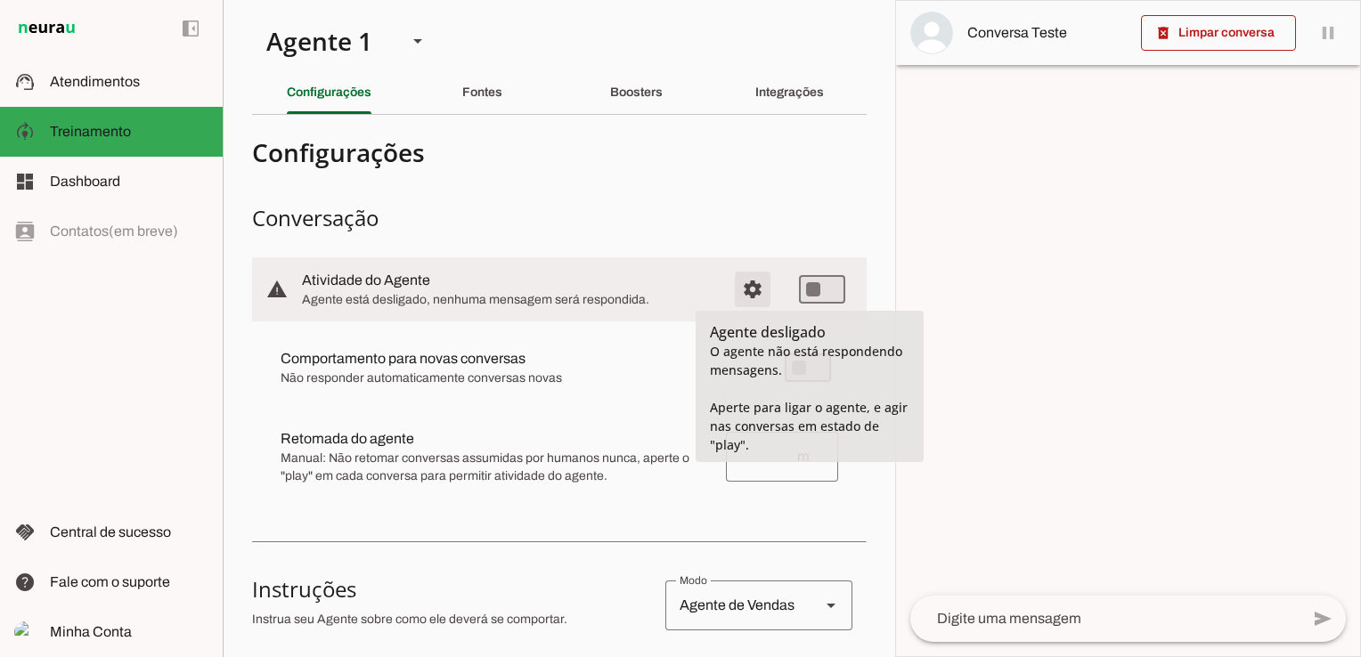
click at [740, 283] on span "Configurações avançadas" at bounding box center [752, 289] width 43 height 43
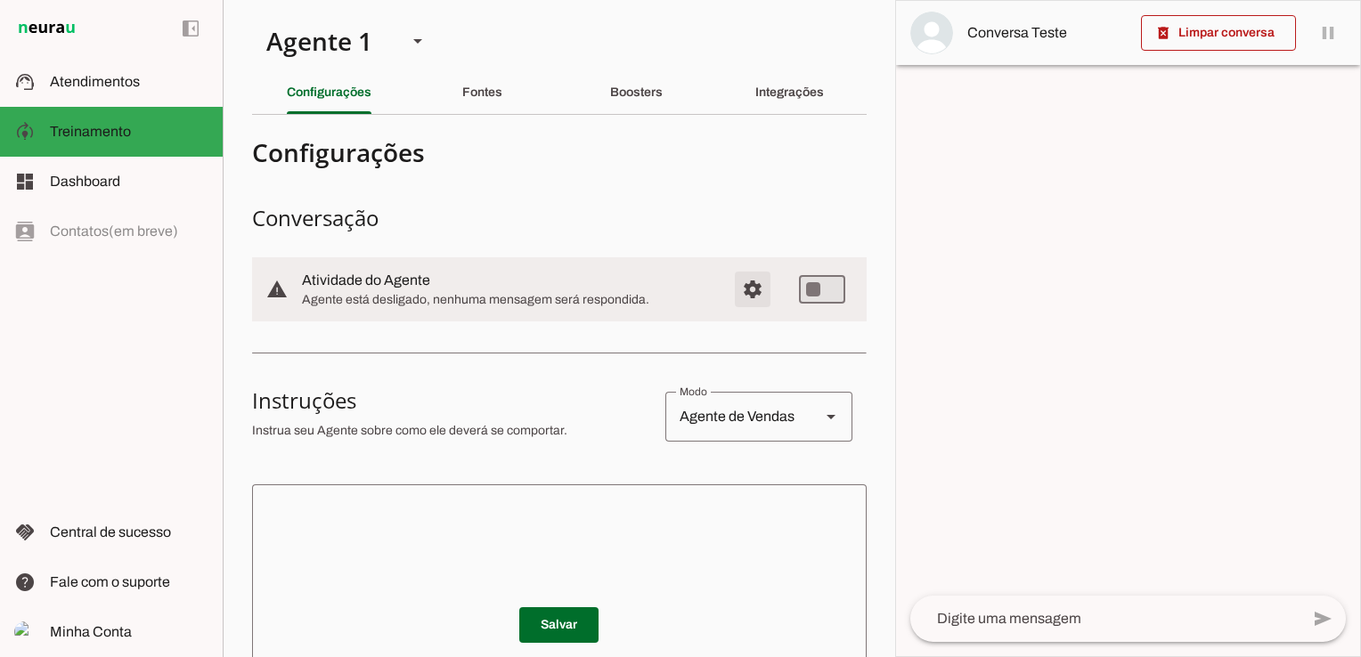
click at [740, 283] on span "Configurações avançadas" at bounding box center [752, 289] width 43 height 43
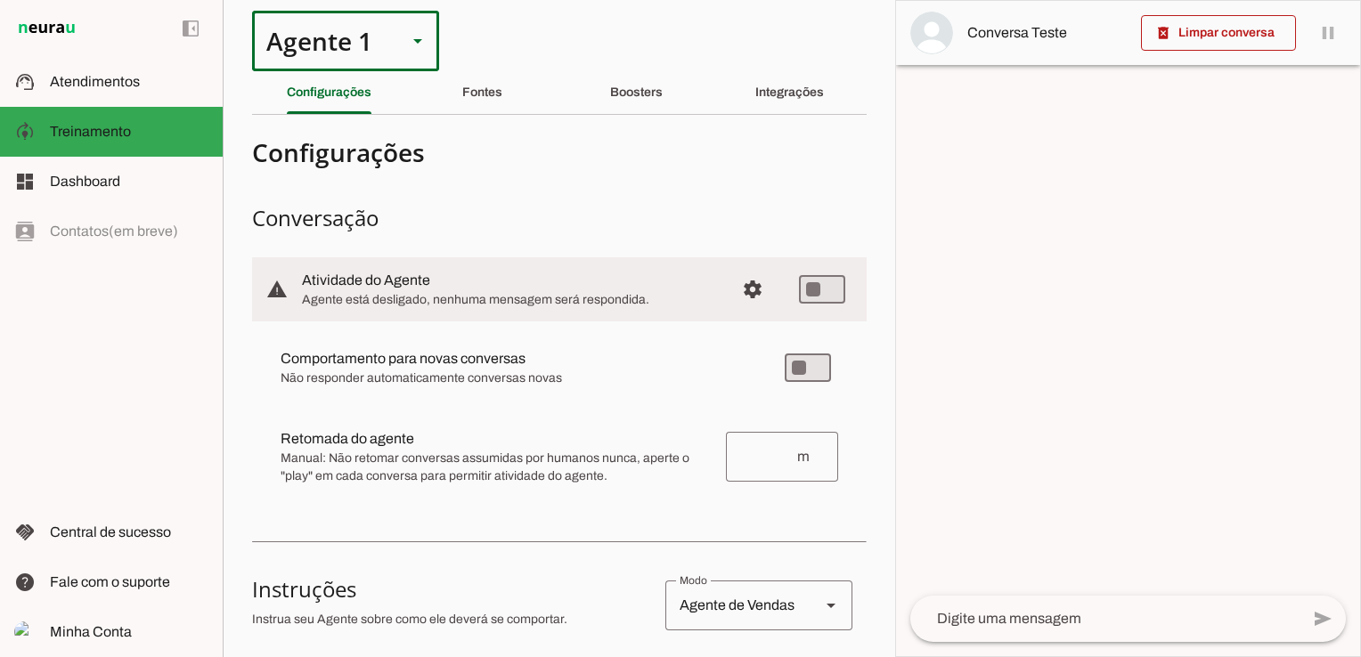
click at [414, 41] on icon at bounding box center [417, 41] width 9 height 4
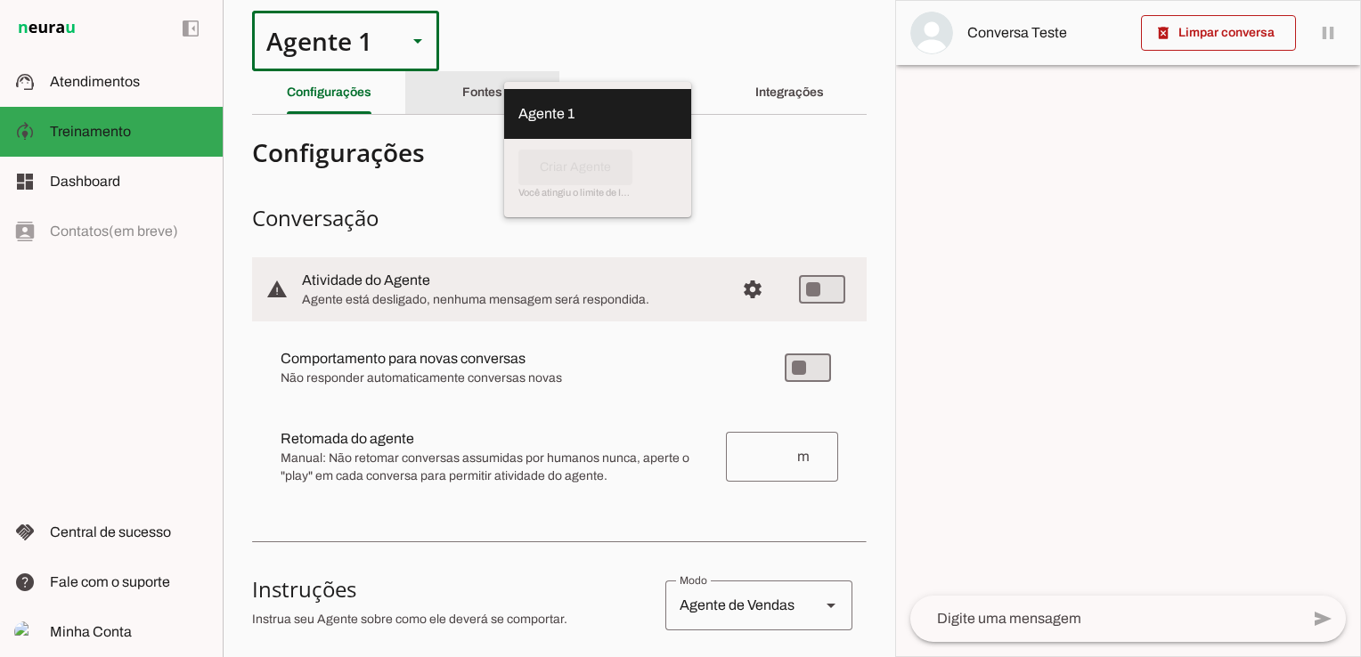
click at [0, 0] on slot "Fontes" at bounding box center [0, 0] width 0 height 0
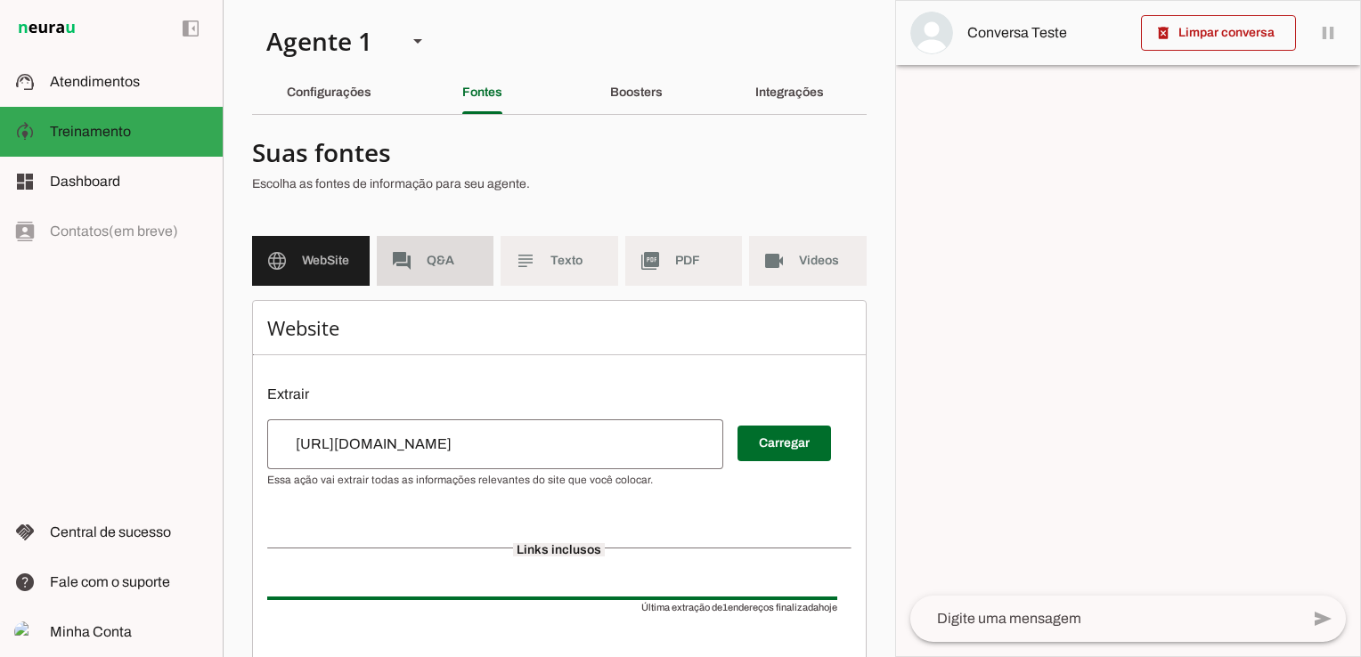
click at [420, 272] on md-item "forum Q&A" at bounding box center [436, 261] width 118 height 50
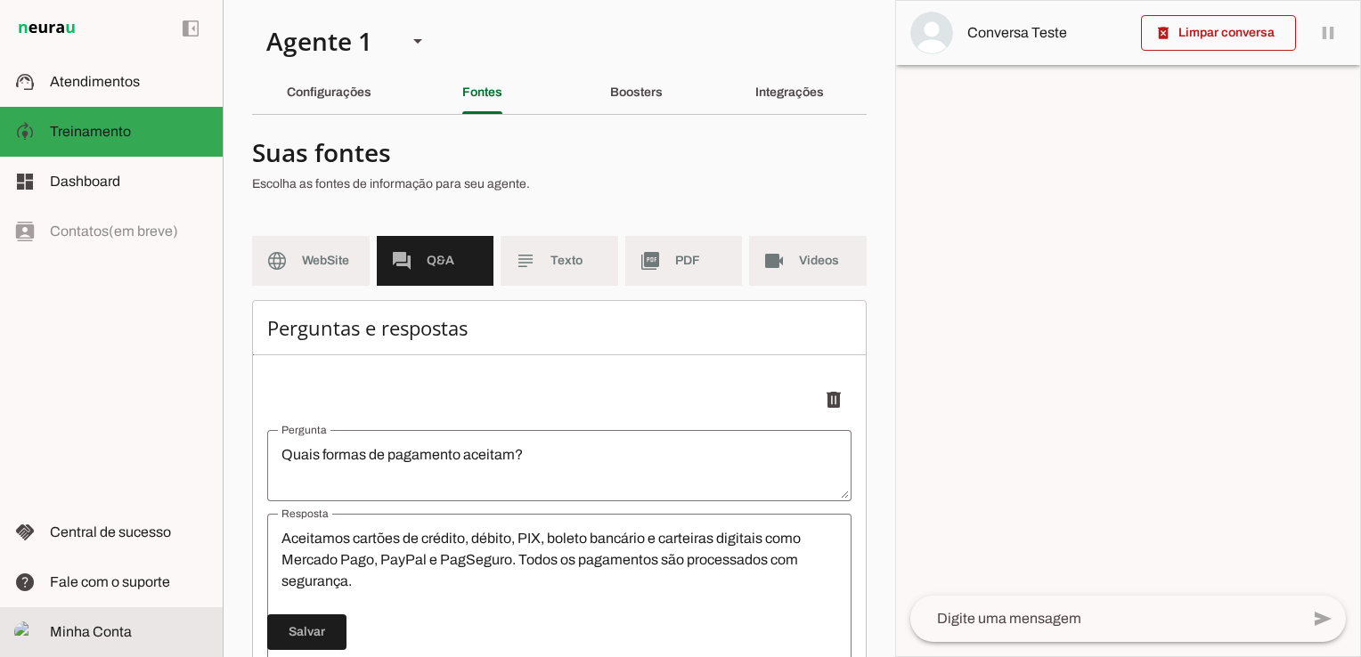
click at [82, 630] on span "Minha Conta" at bounding box center [91, 631] width 82 height 15
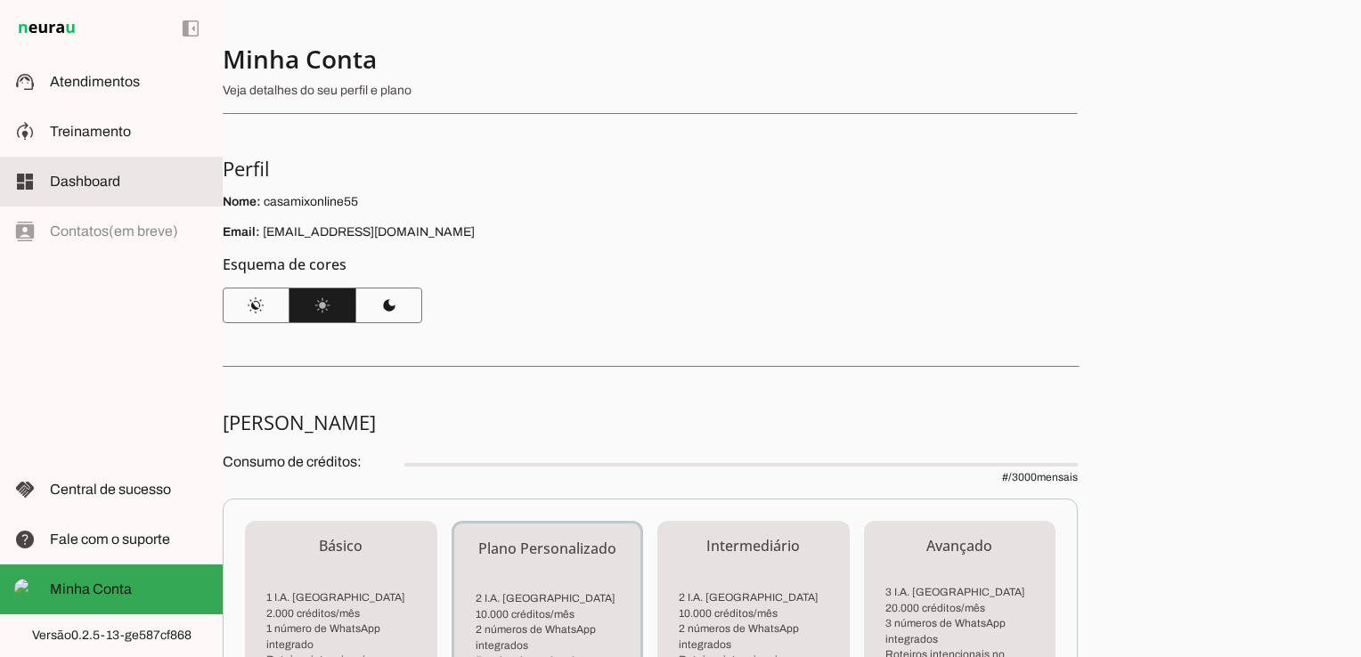
click at [69, 192] on md-item "dashboard Dashboard Dashboard" at bounding box center [111, 182] width 223 height 50
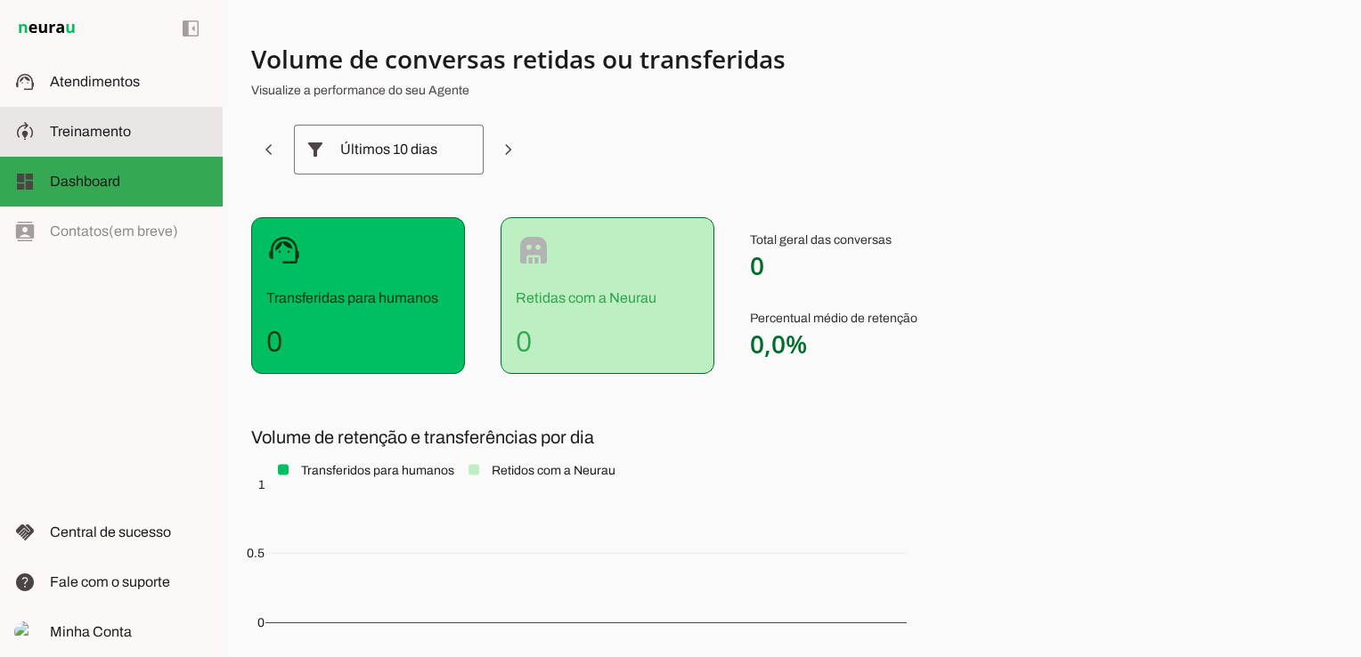
click at [93, 124] on span "Treinamento" at bounding box center [90, 131] width 81 height 15
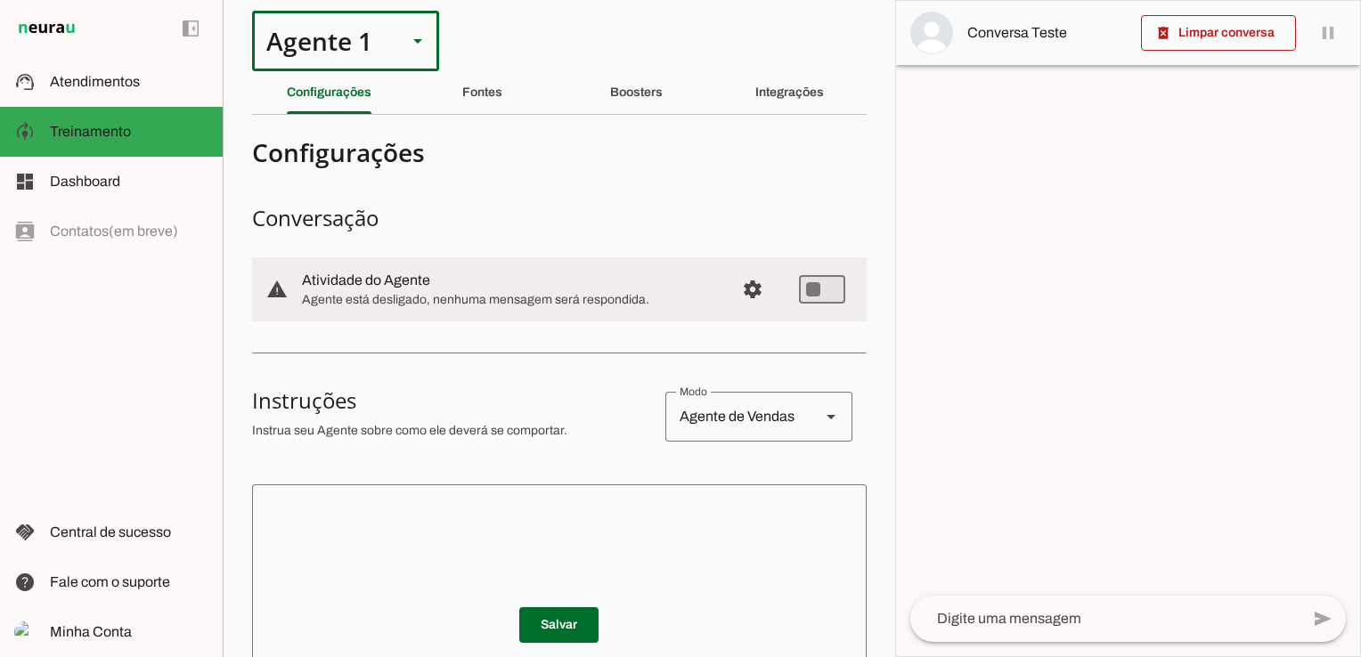
click at [420, 39] on icon at bounding box center [417, 41] width 9 height 4
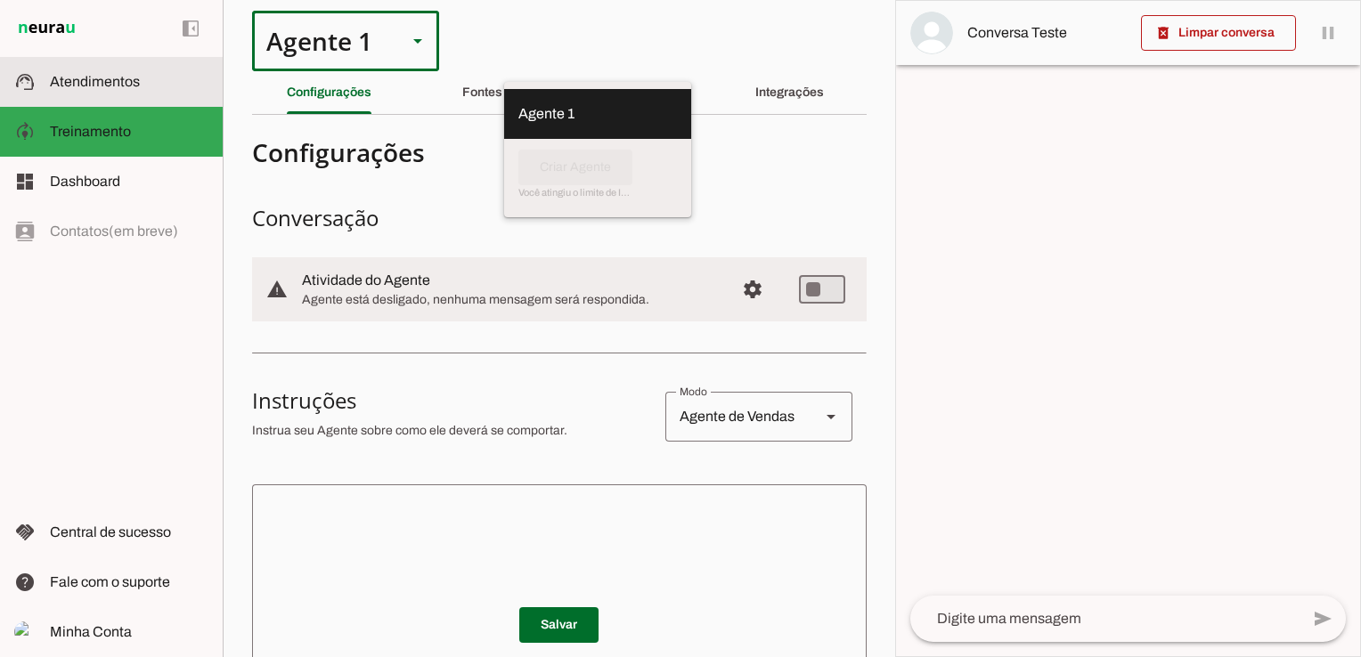
click at [73, 73] on slot at bounding box center [129, 81] width 159 height 21
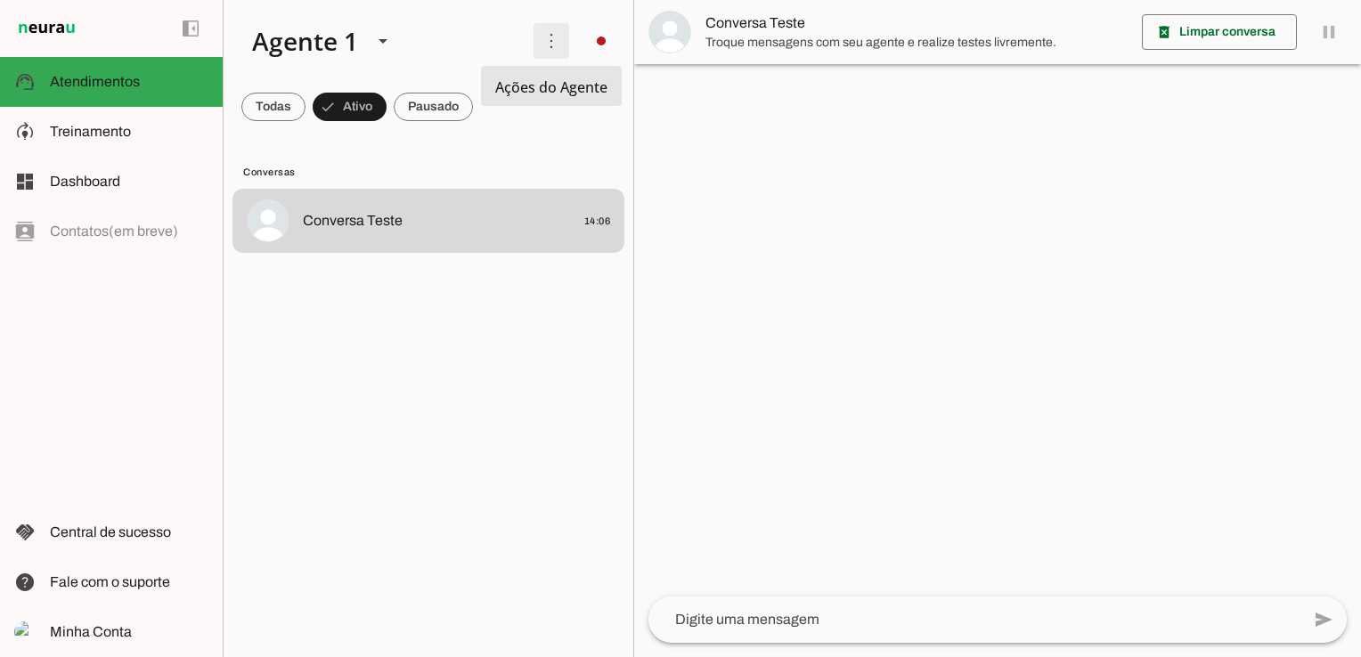
click at [546, 42] on span at bounding box center [551, 41] width 43 height 43
click at [527, 34] on md-item "more_vert circle Ações do Agente Desconectado O Agente atualmente está desconec…" at bounding box center [429, 41] width 410 height 82
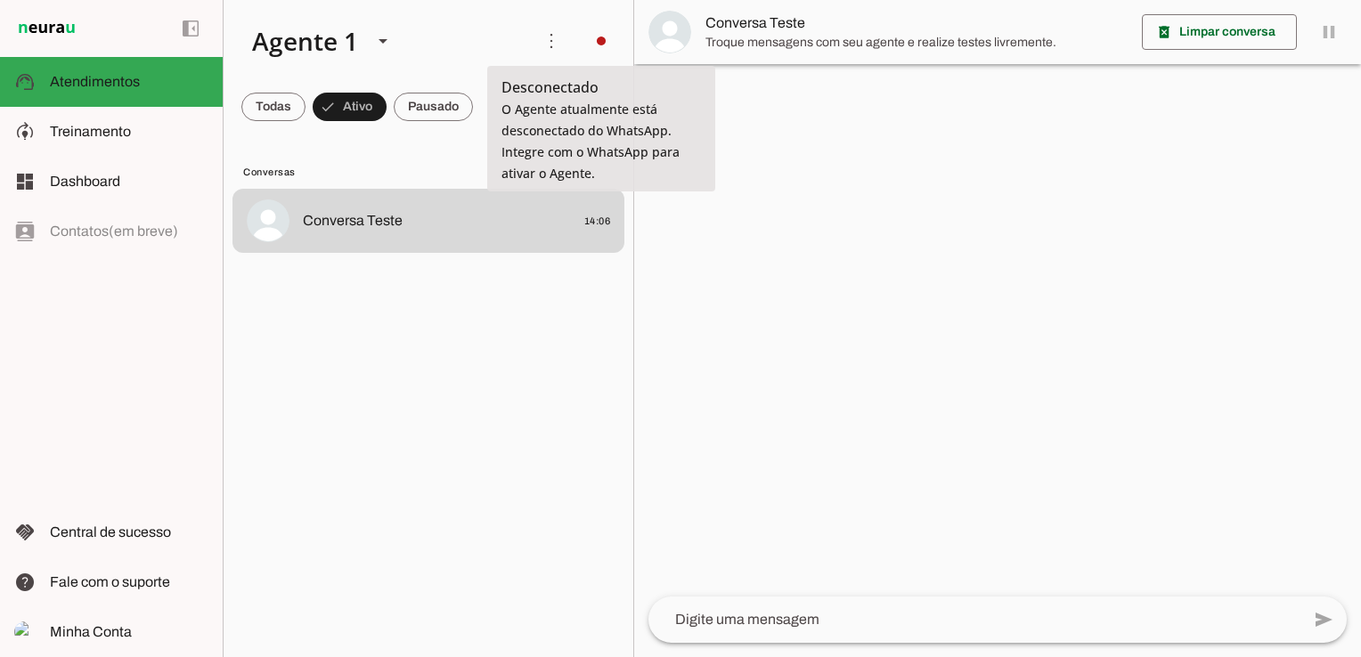
click at [574, 154] on span "O Agente atualmente está desconectado do WhatsApp. Integre com o WhatsApp para …" at bounding box center [590, 141] width 178 height 81
click at [593, 39] on span at bounding box center [601, 41] width 43 height 43
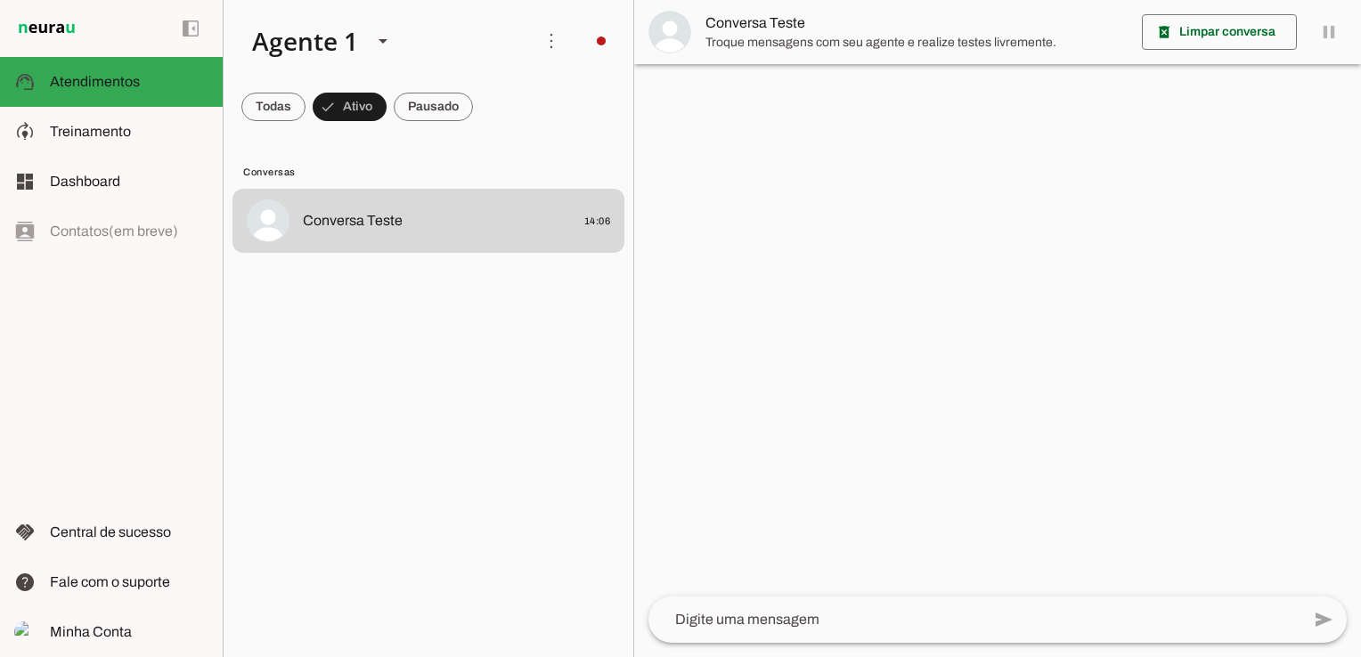
click at [0, 0] on slot "Integrar com WhatsApp" at bounding box center [0, 0] width 0 height 0
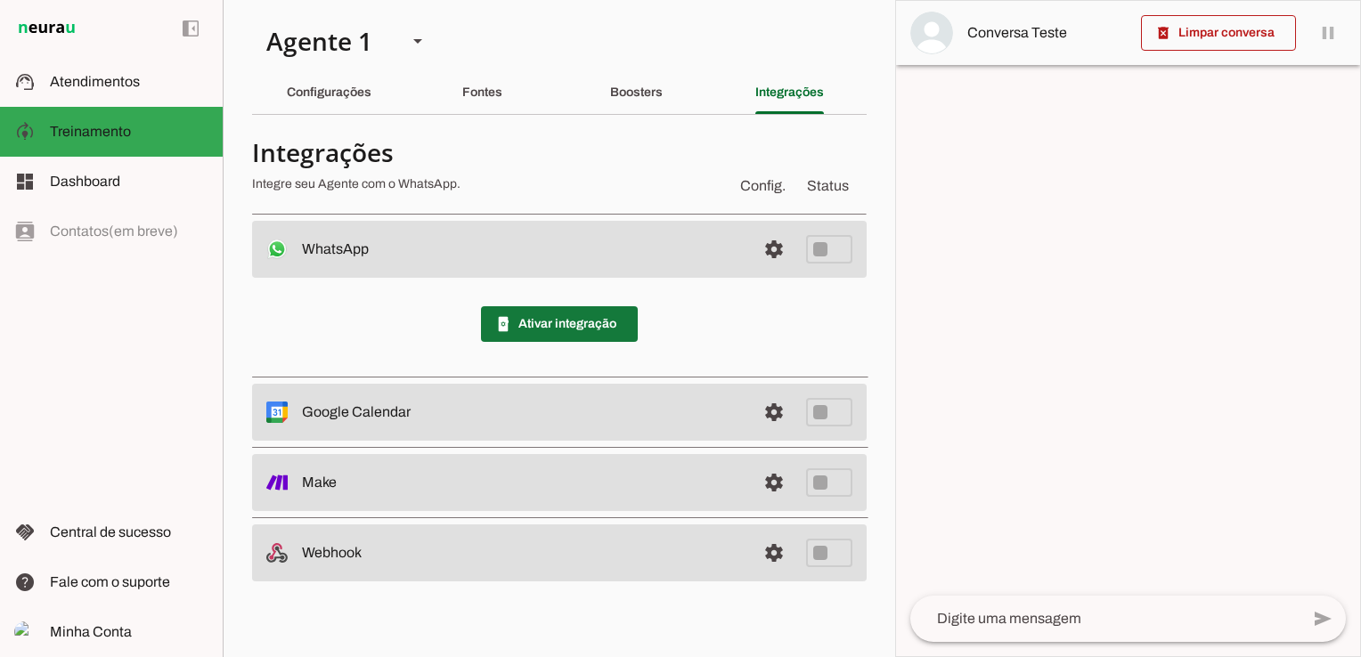
click at [591, 323] on span at bounding box center [559, 324] width 157 height 43
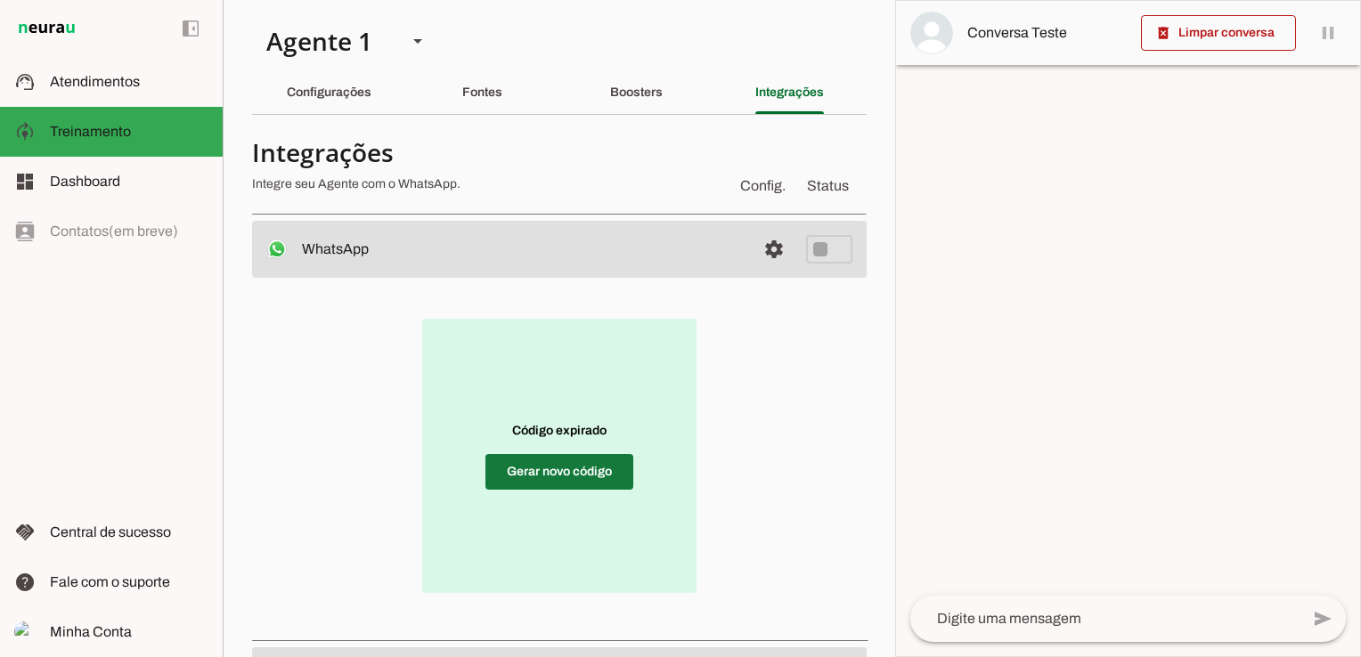
click at [534, 491] on span at bounding box center [559, 472] width 148 height 43
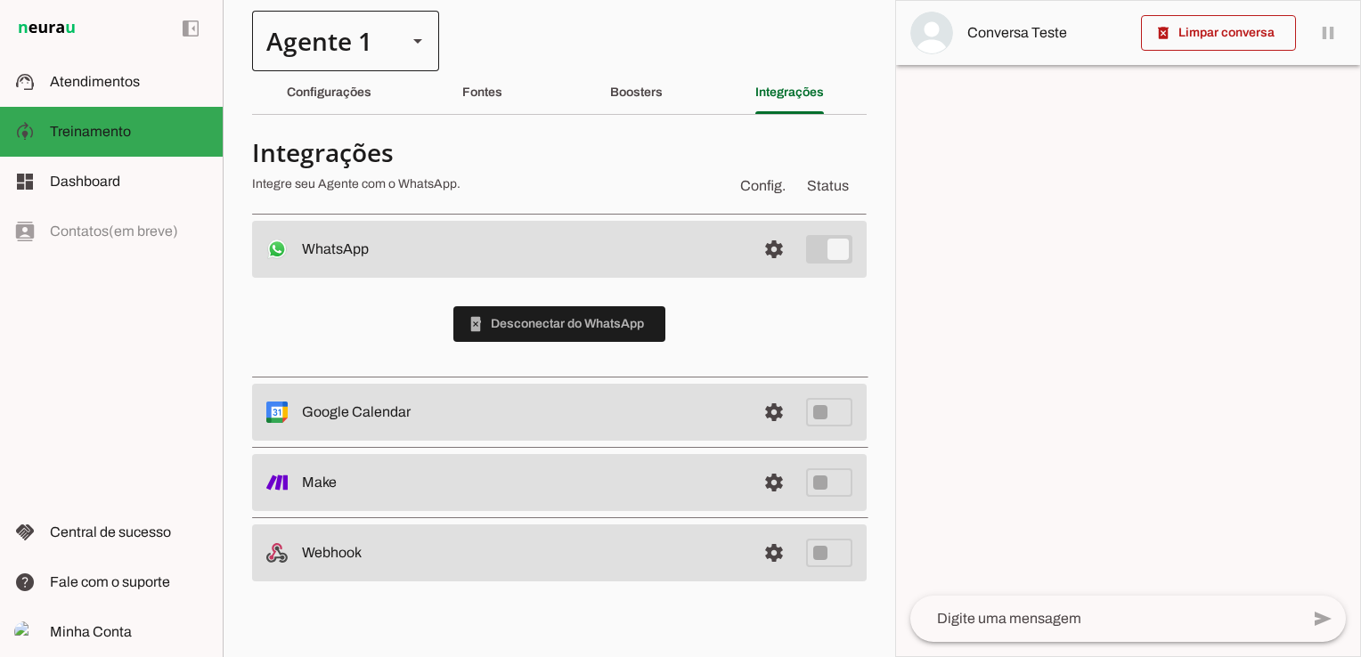
click at [404, 45] on div at bounding box center [417, 41] width 43 height 61
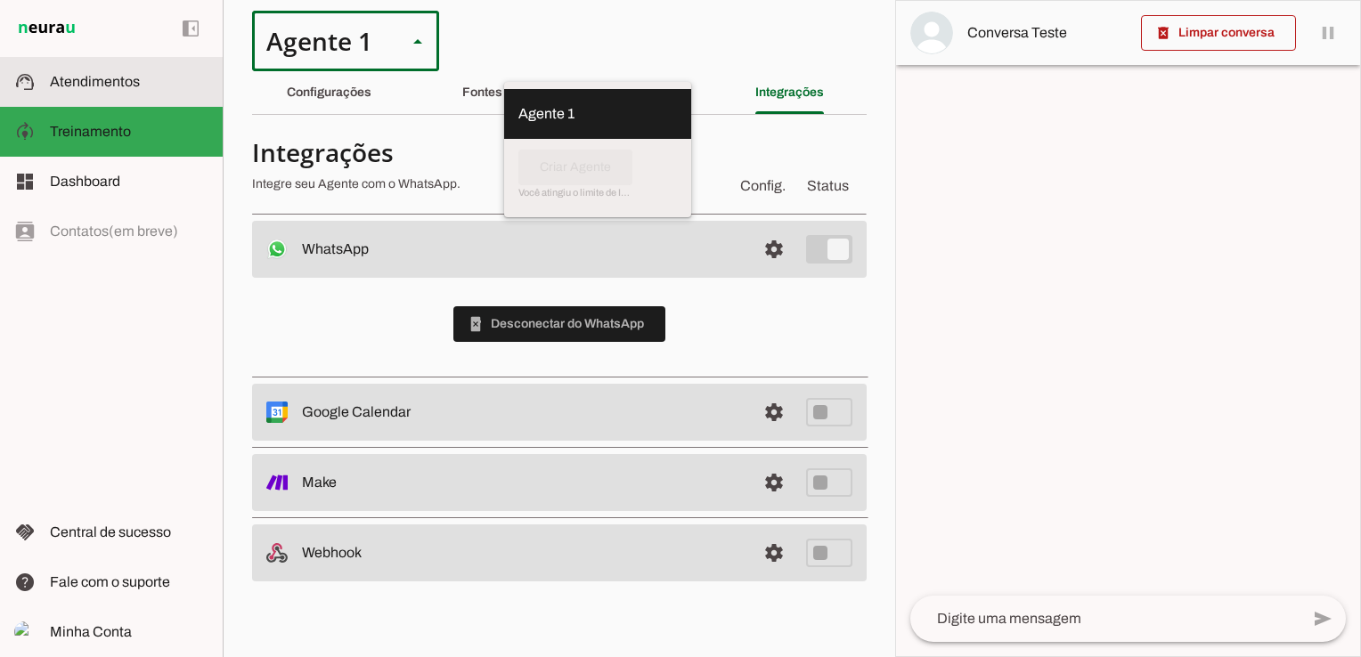
click at [73, 78] on span "Atendimentos" at bounding box center [95, 81] width 90 height 15
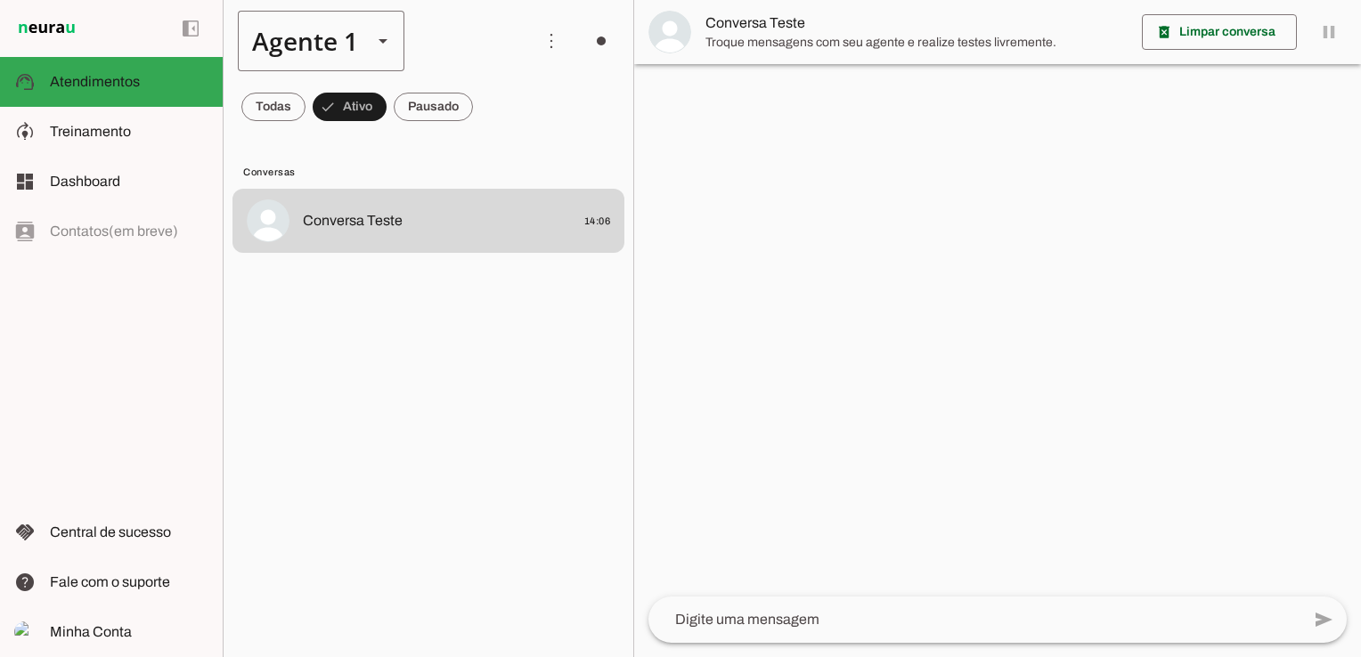
click at [337, 41] on div "Agente 1" at bounding box center [298, 41] width 120 height 61
click at [476, 157] on slot at bounding box center [559, 149] width 166 height 121
click at [0, 0] on slot "Agente 1" at bounding box center [0, 0] width 0 height 0
drag, startPoint x: 359, startPoint y: 39, endPoint x: 258, endPoint y: 39, distance: 100.6
click at [258, 39] on div "Agente 1" at bounding box center [321, 41] width 167 height 61
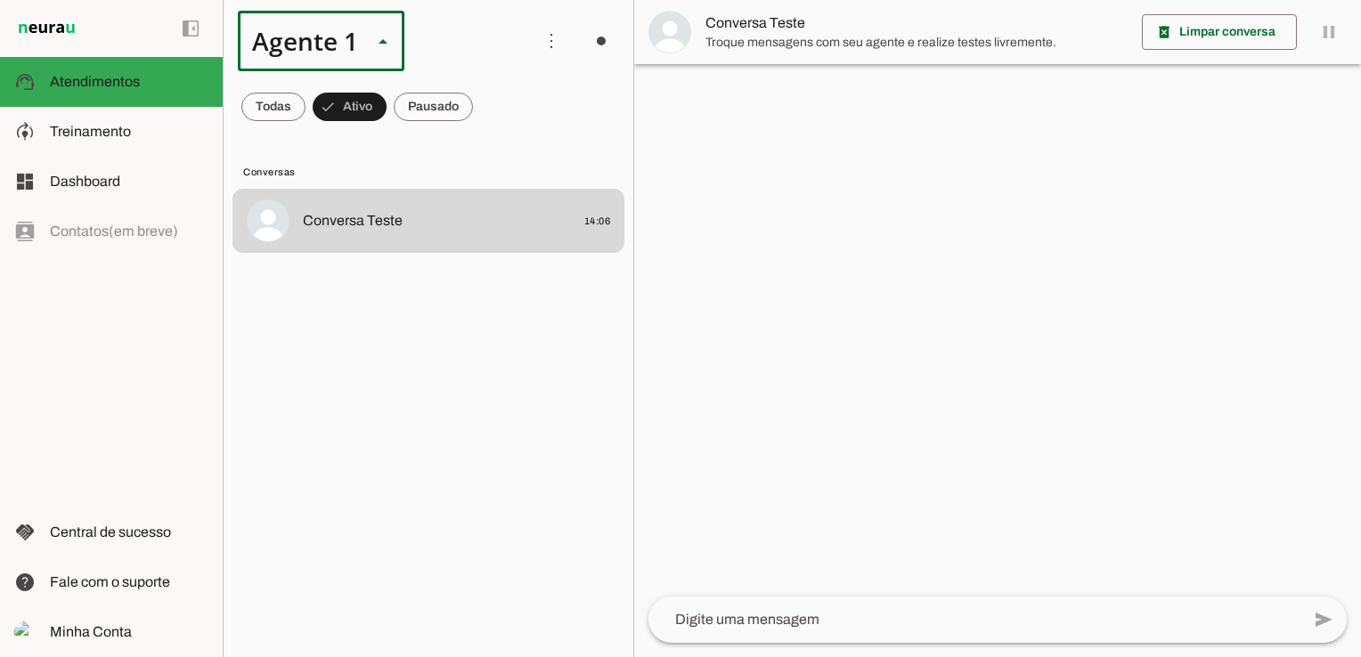
drag, startPoint x: 297, startPoint y: 41, endPoint x: 385, endPoint y: 374, distance: 344.6
click at [385, 374] on lit-virtualizer "Conversa Teste 14:06" at bounding box center [429, 419] width 410 height 461
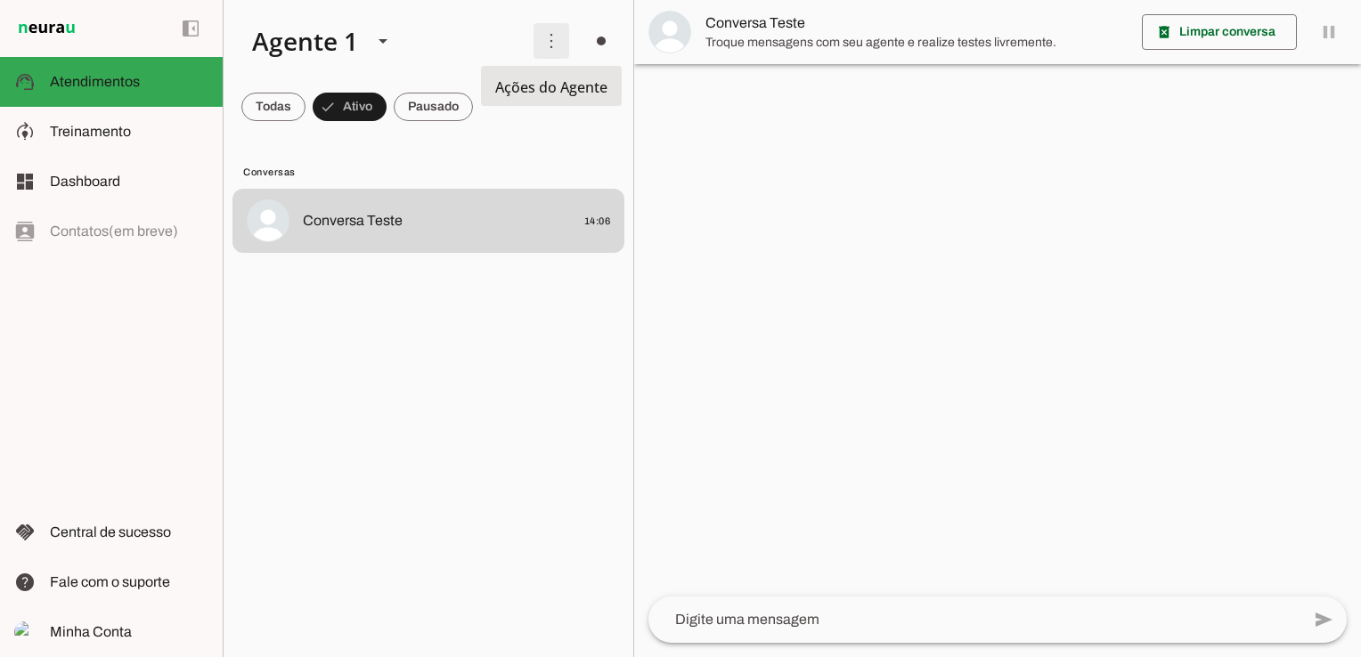
click at [556, 40] on span at bounding box center [551, 41] width 43 height 43
click at [506, 95] on span "Ações do Agente" at bounding box center [551, 87] width 112 height 20
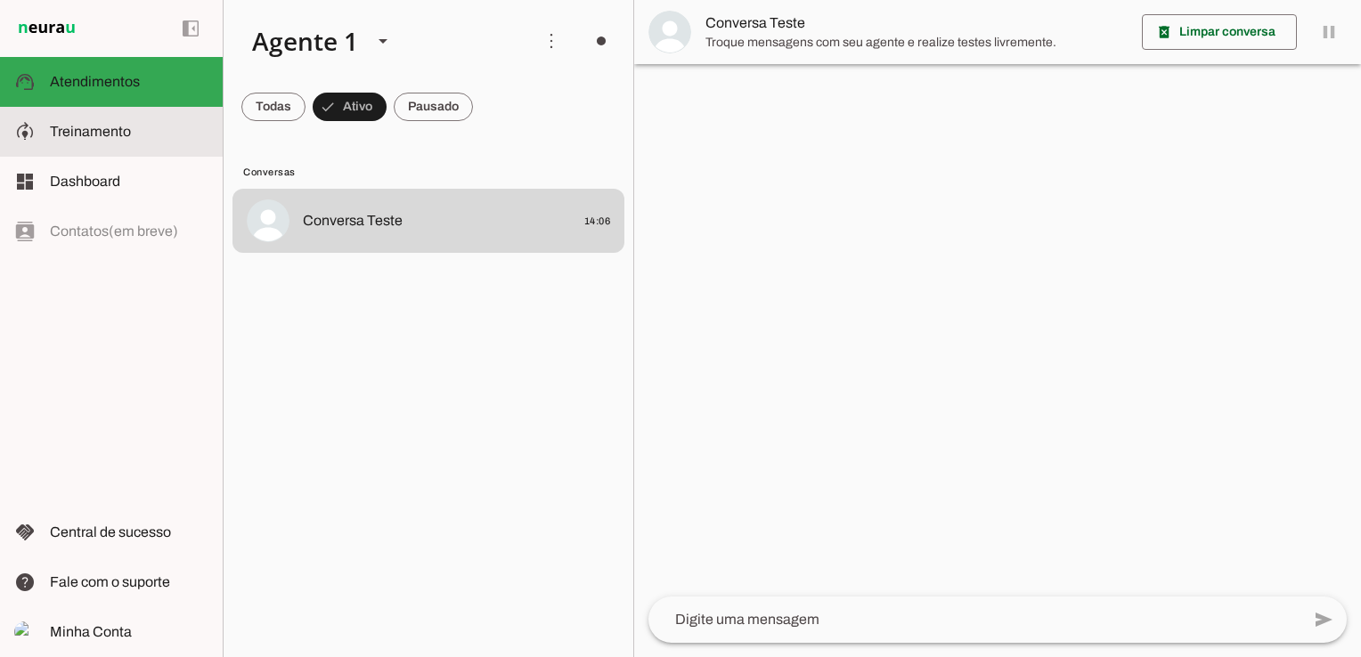
click at [87, 134] on span "Treinamento" at bounding box center [90, 131] width 81 height 15
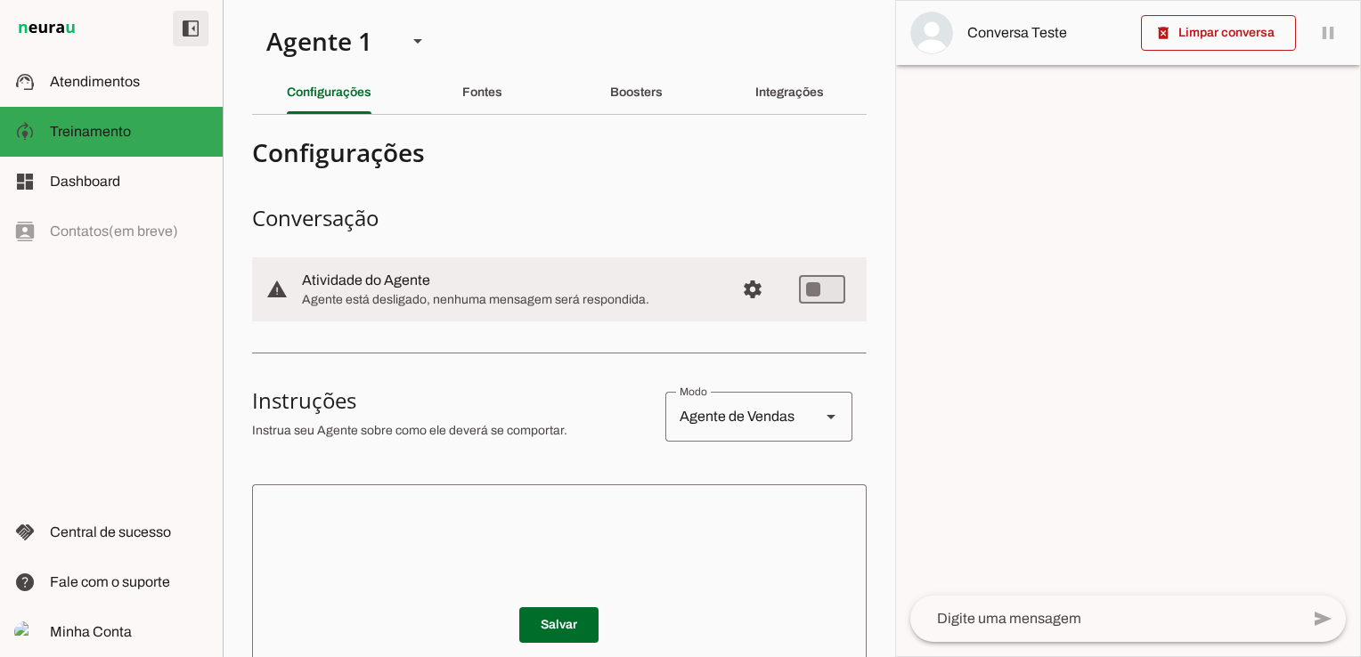
click at [183, 30] on span at bounding box center [190, 28] width 43 height 43
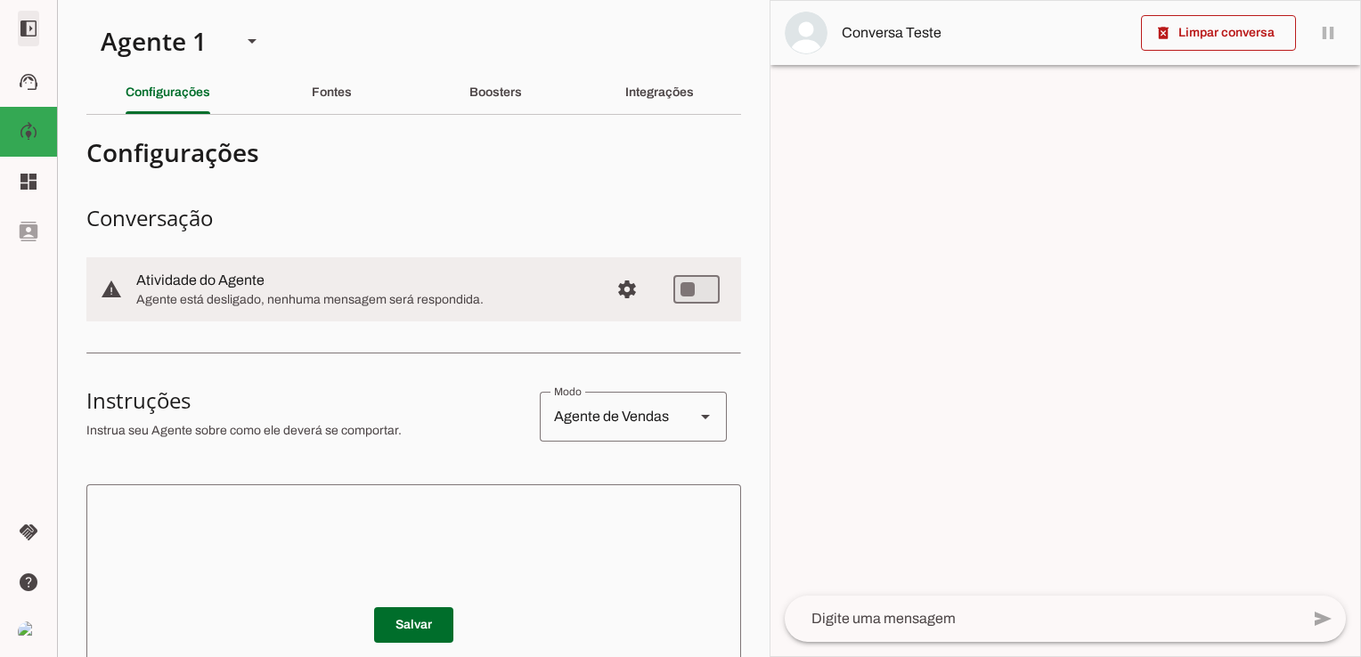
click at [37, 31] on span at bounding box center [28, 28] width 43 height 43
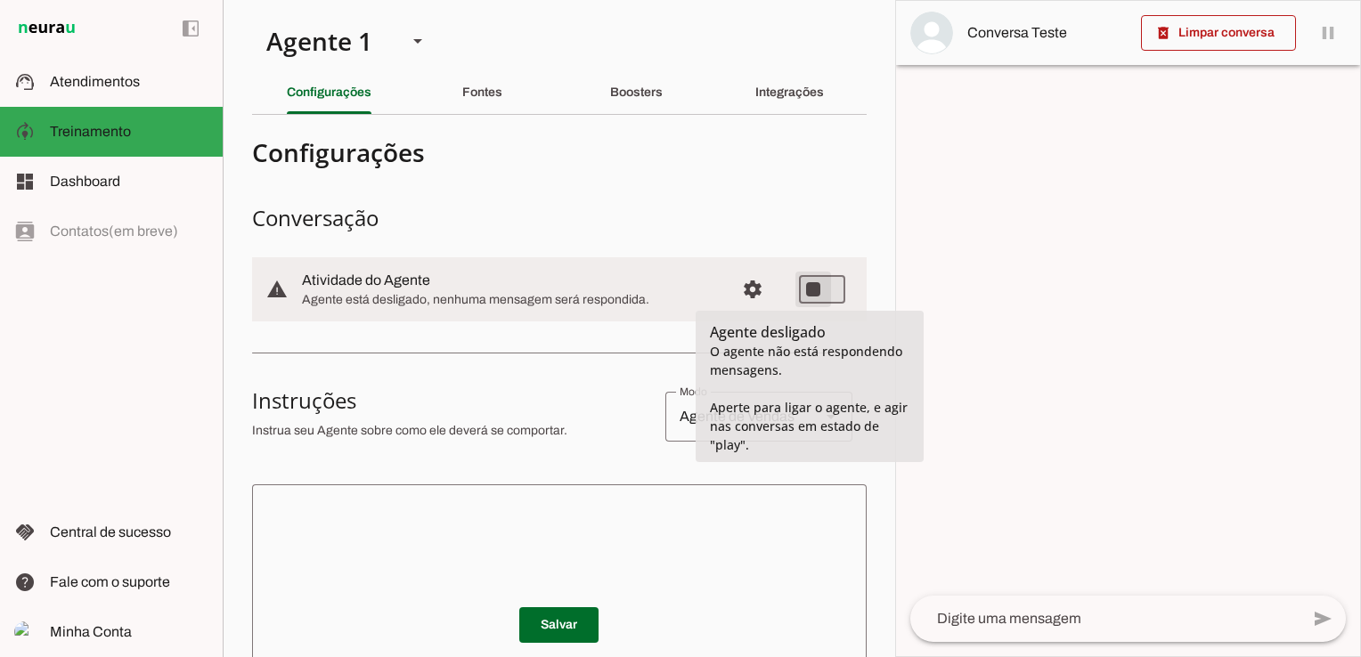
type md-switch "on"
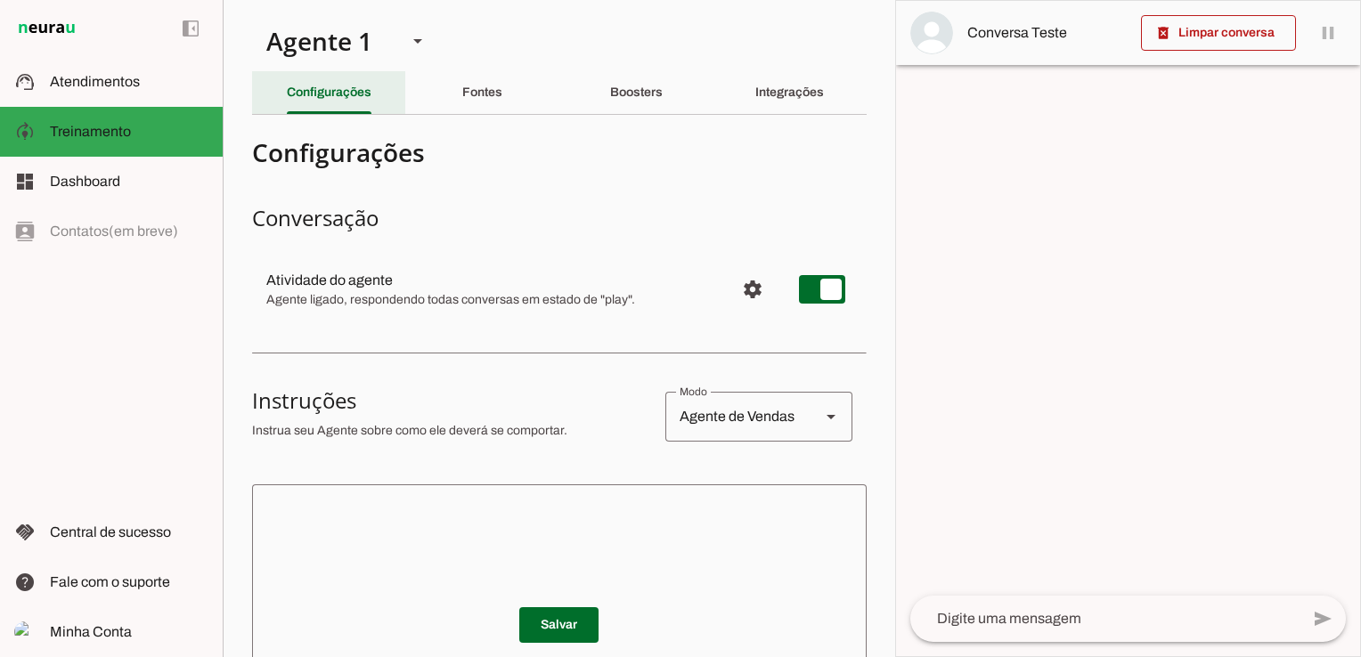
click at [0, 0] on slot "Configurações" at bounding box center [0, 0] width 0 height 0
click at [494, 80] on div "Fontes" at bounding box center [482, 92] width 40 height 43
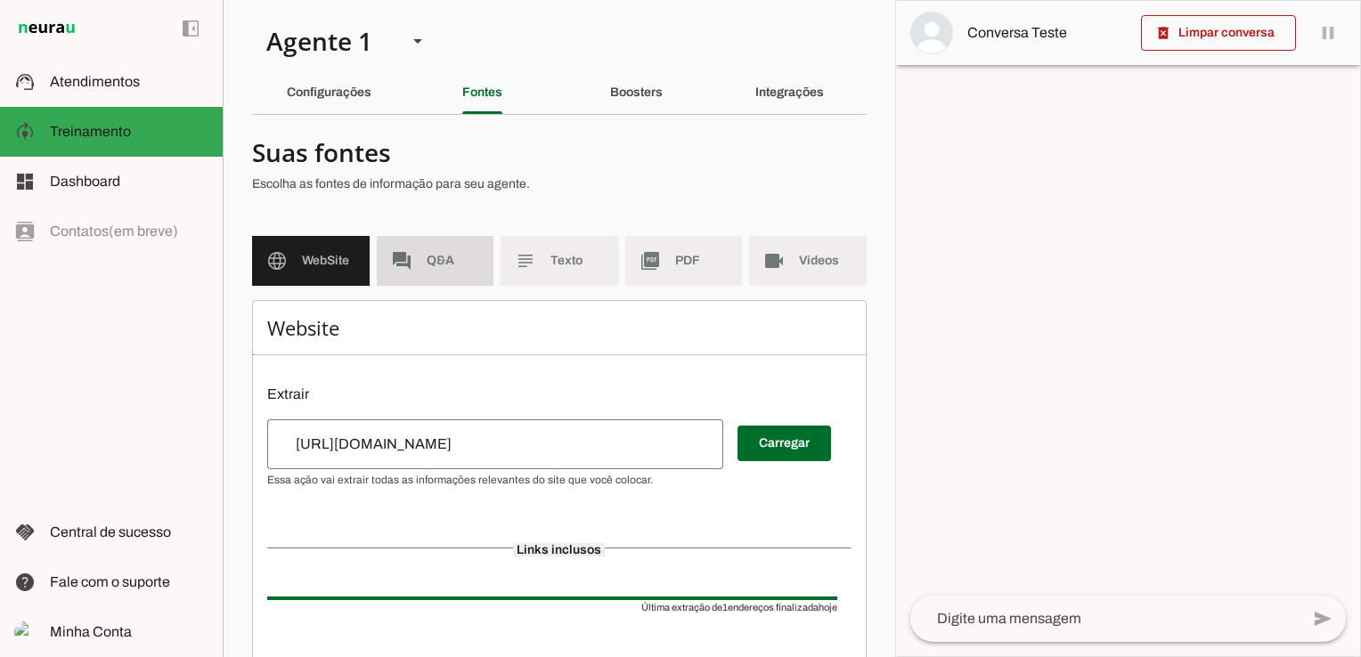
click at [443, 269] on span "Q&A" at bounding box center [453, 261] width 53 height 18
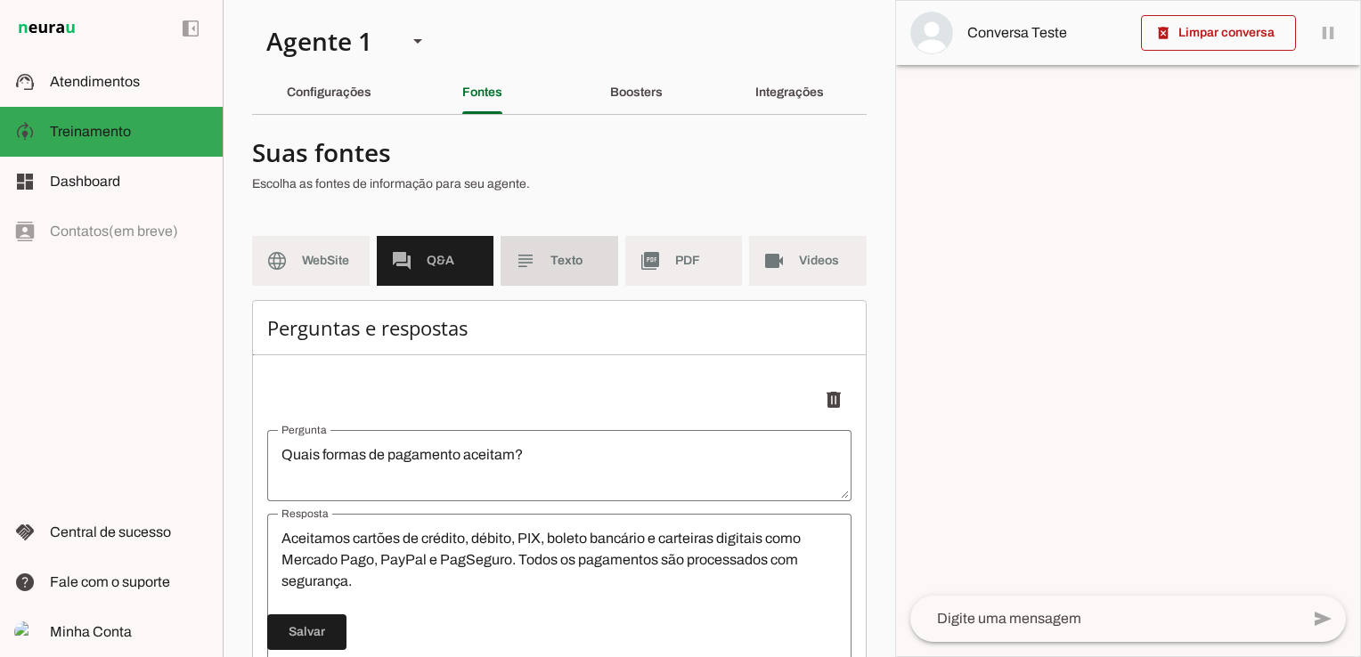
click at [559, 244] on md-item "subject Texto" at bounding box center [560, 261] width 118 height 50
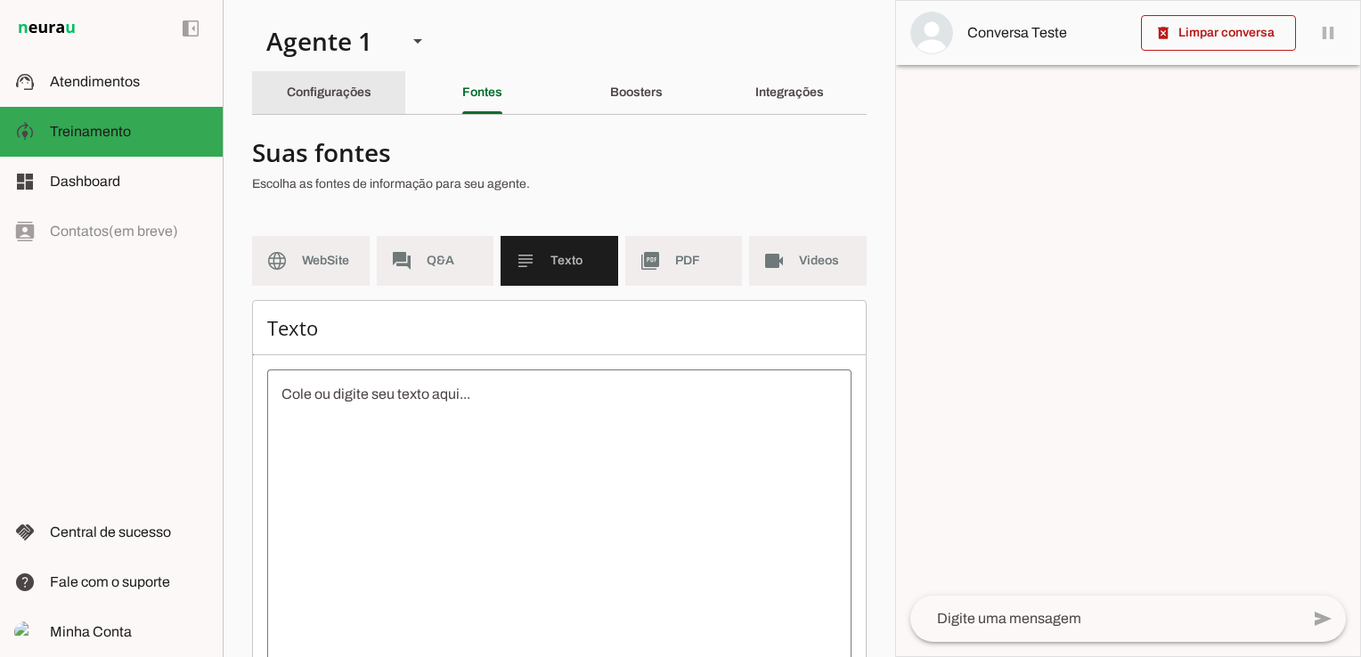
click at [353, 100] on div "Configurações" at bounding box center [329, 92] width 85 height 43
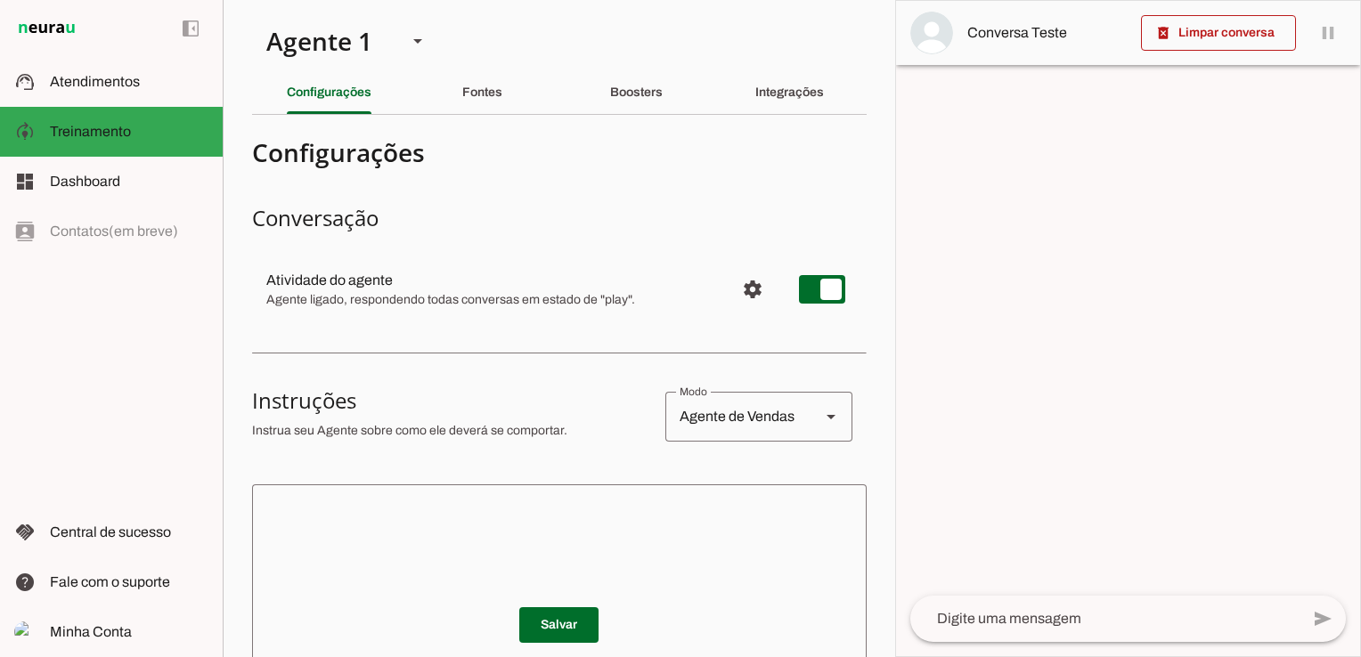
click at [762, 423] on div "Agente de Vendas" at bounding box center [735, 417] width 141 height 50
click at [0, 0] on slot "Agente de Suporte" at bounding box center [0, 0] width 0 height 0
type md-outlined-select "support"
click at [766, 421] on div "Agente de Suporte" at bounding box center [735, 417] width 141 height 50
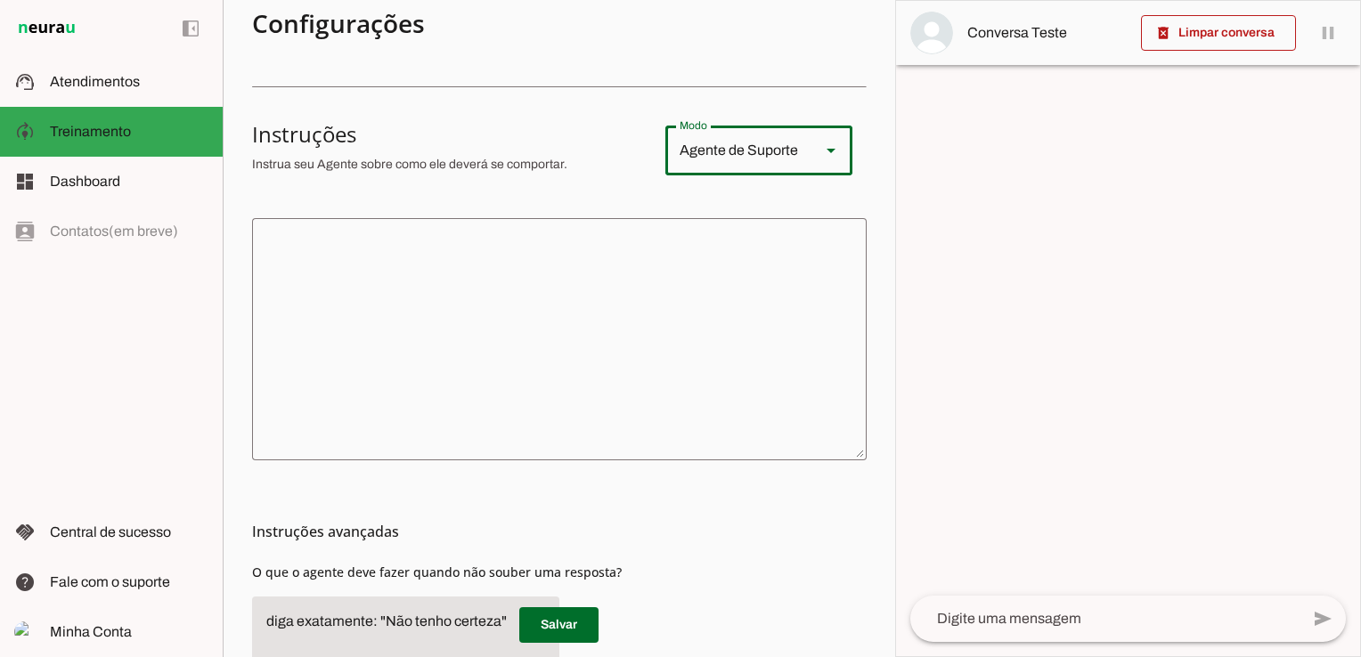
scroll to position [267, 0]
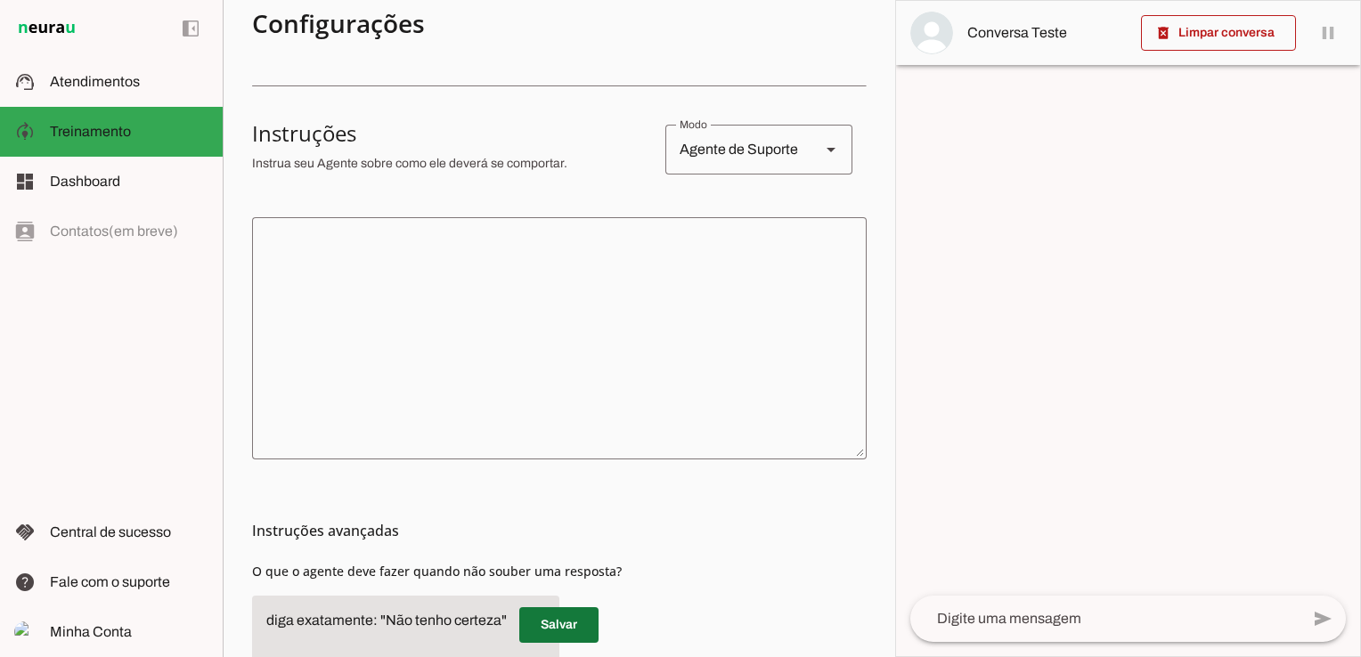
click at [553, 626] on span at bounding box center [558, 625] width 79 height 43
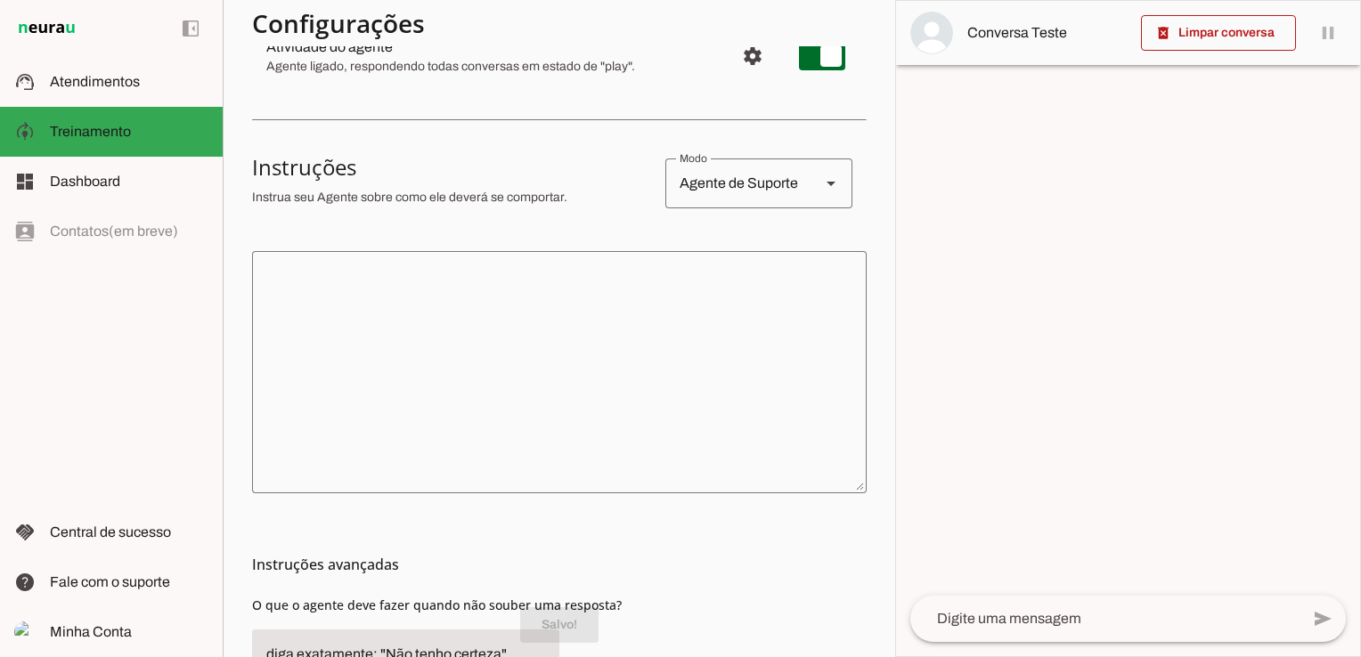
scroll to position [0, 0]
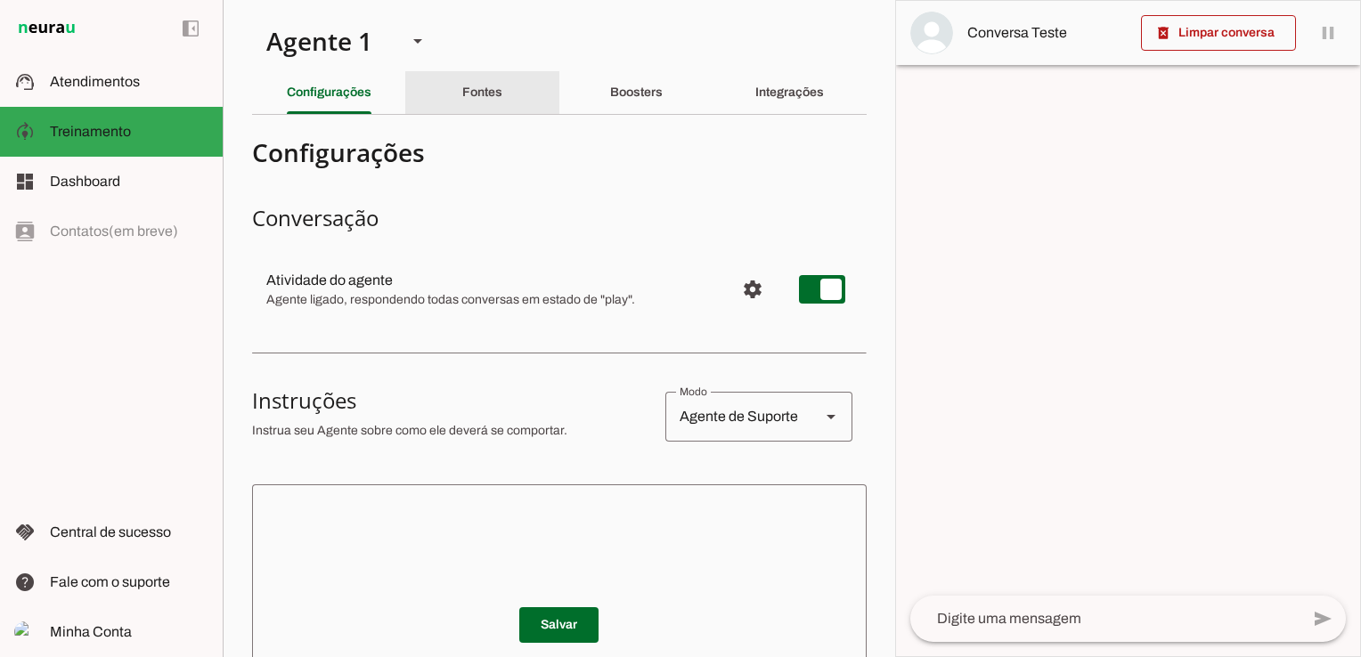
click at [462, 102] on div "Fontes" at bounding box center [482, 92] width 40 height 43
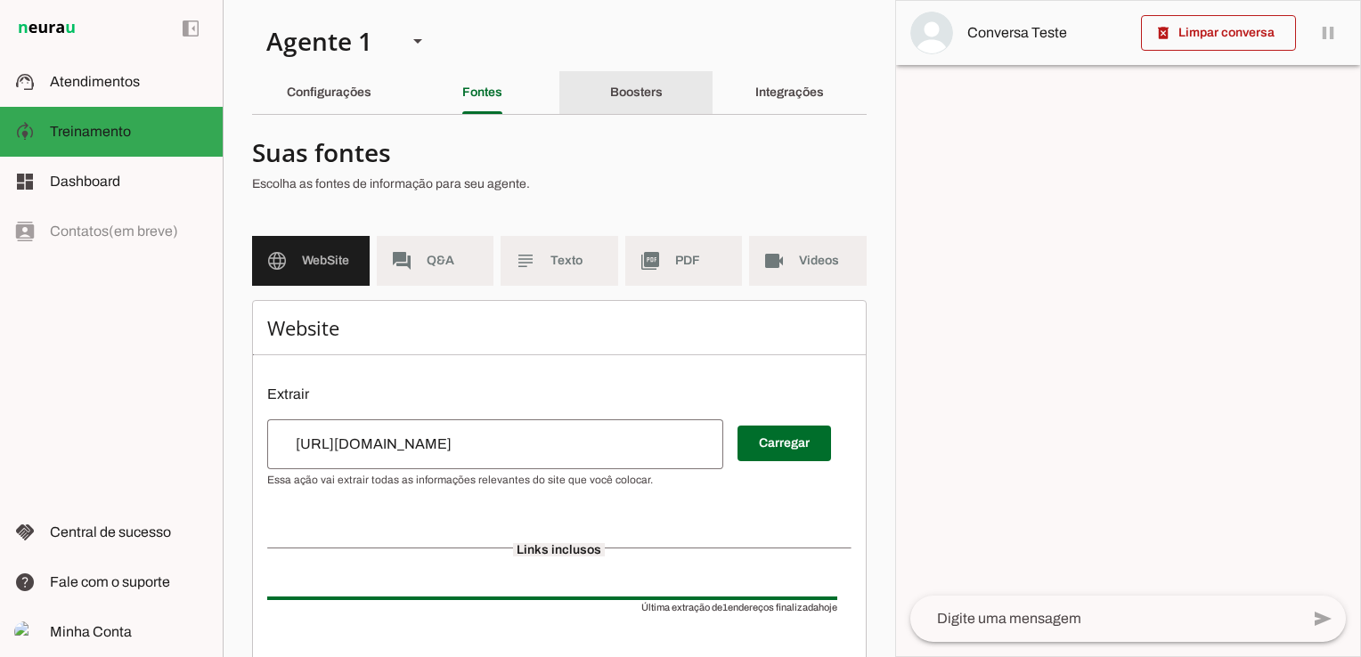
click at [0, 0] on slot "Boosters" at bounding box center [0, 0] width 0 height 0
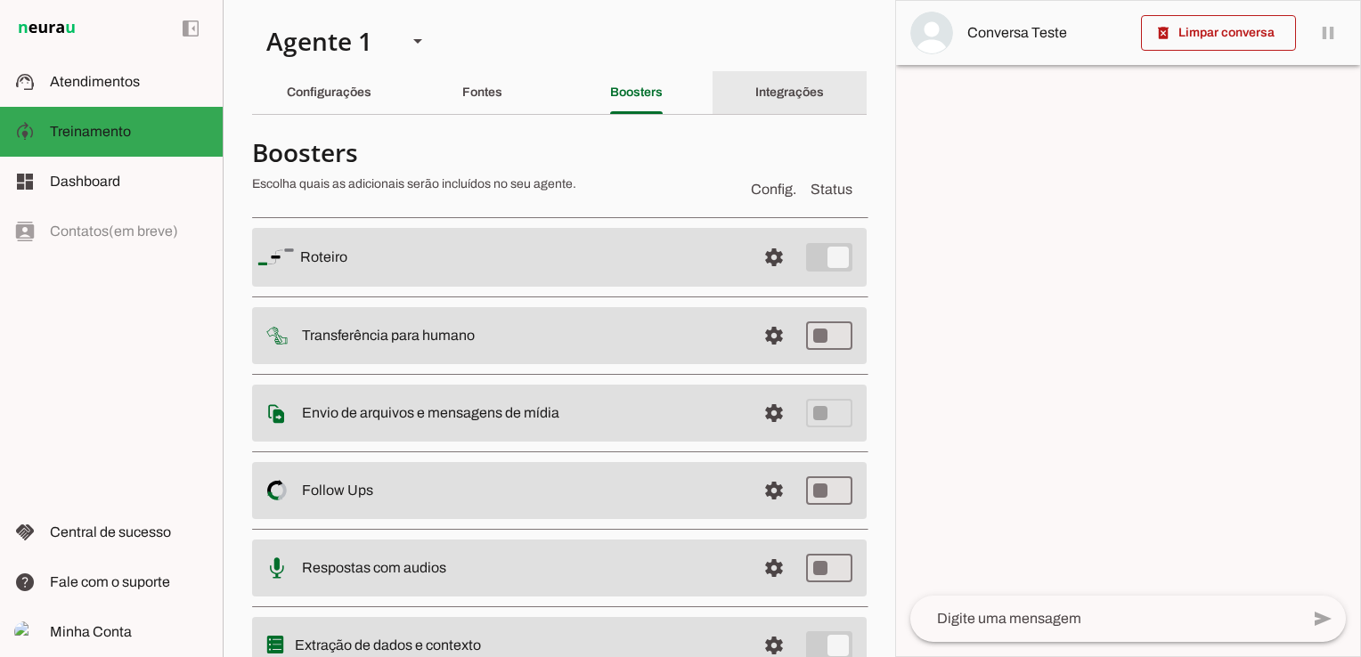
click at [755, 102] on div "Integrações" at bounding box center [789, 92] width 69 height 43
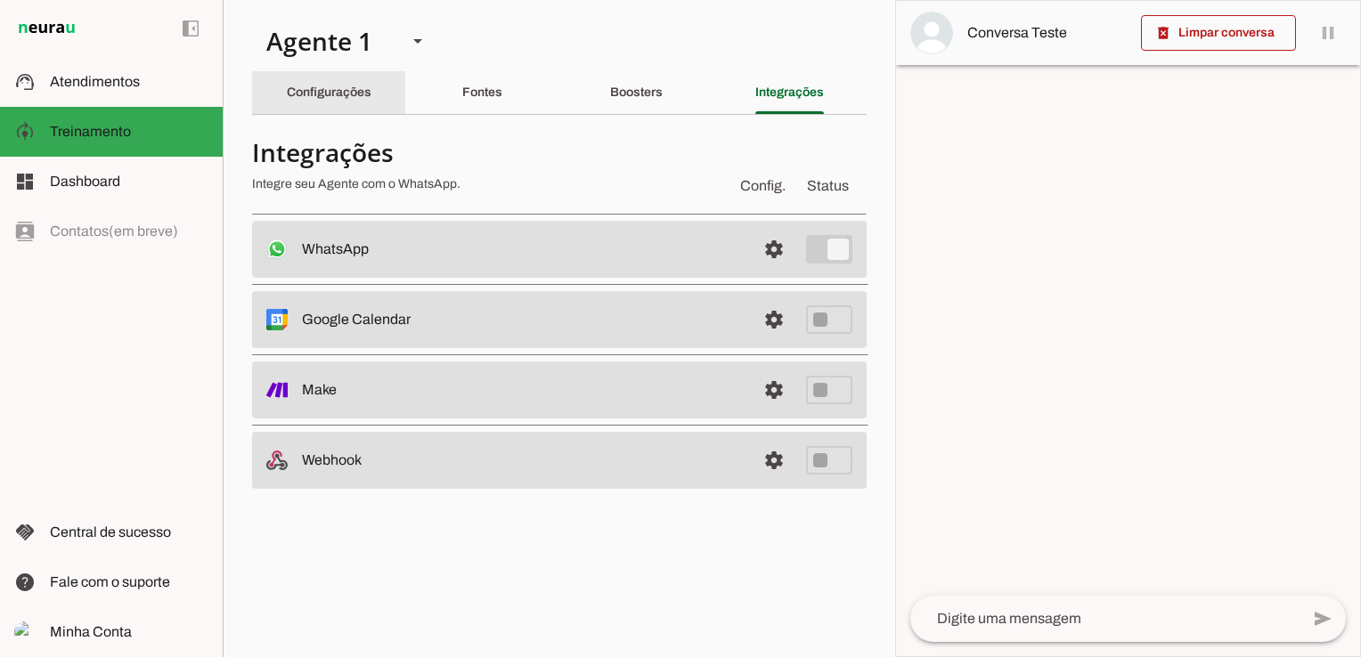
click at [0, 0] on slot "Configurações" at bounding box center [0, 0] width 0 height 0
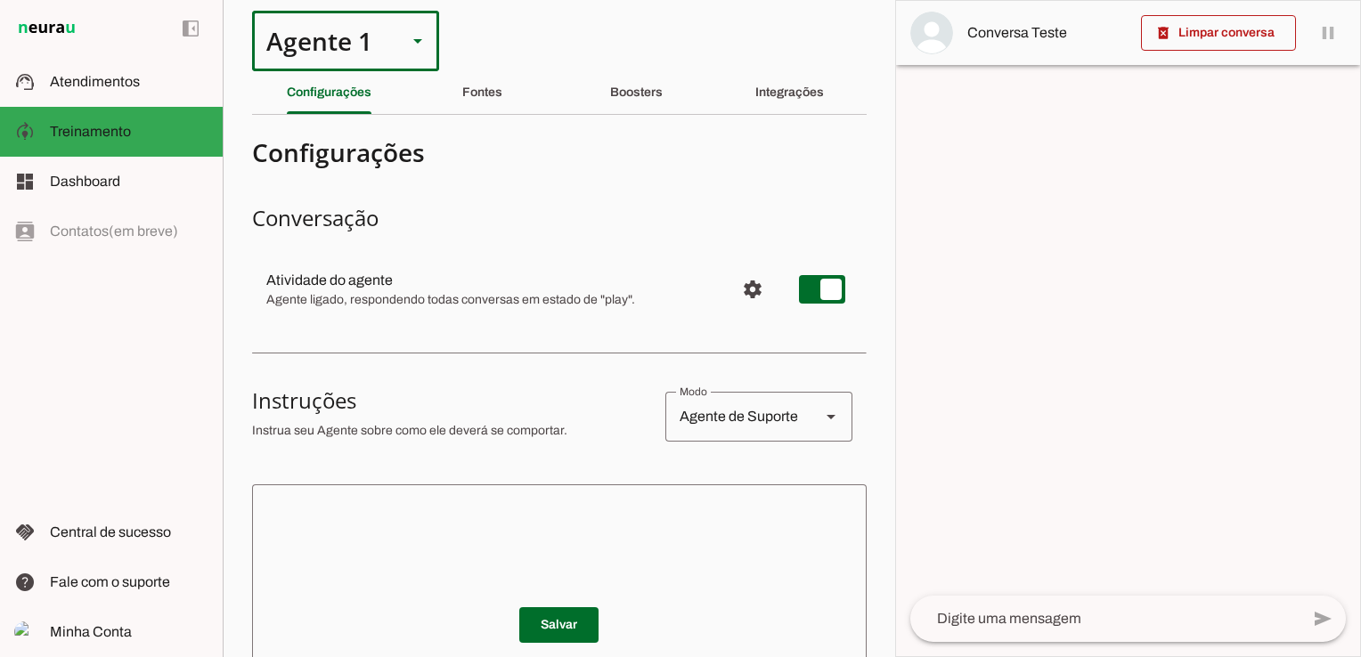
click at [414, 44] on slot at bounding box center [417, 40] width 21 height 21
click at [75, 135] on span "Treinamento" at bounding box center [90, 131] width 81 height 15
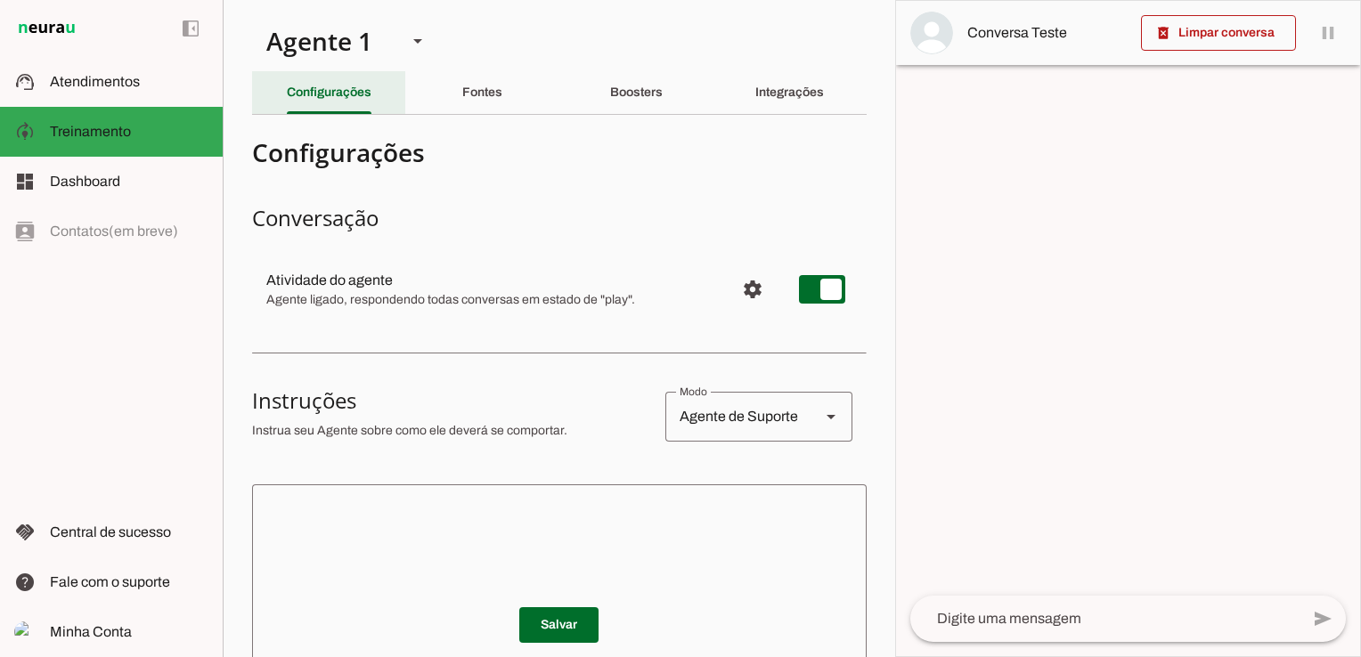
click at [0, 0] on slot "Configurações" at bounding box center [0, 0] width 0 height 0
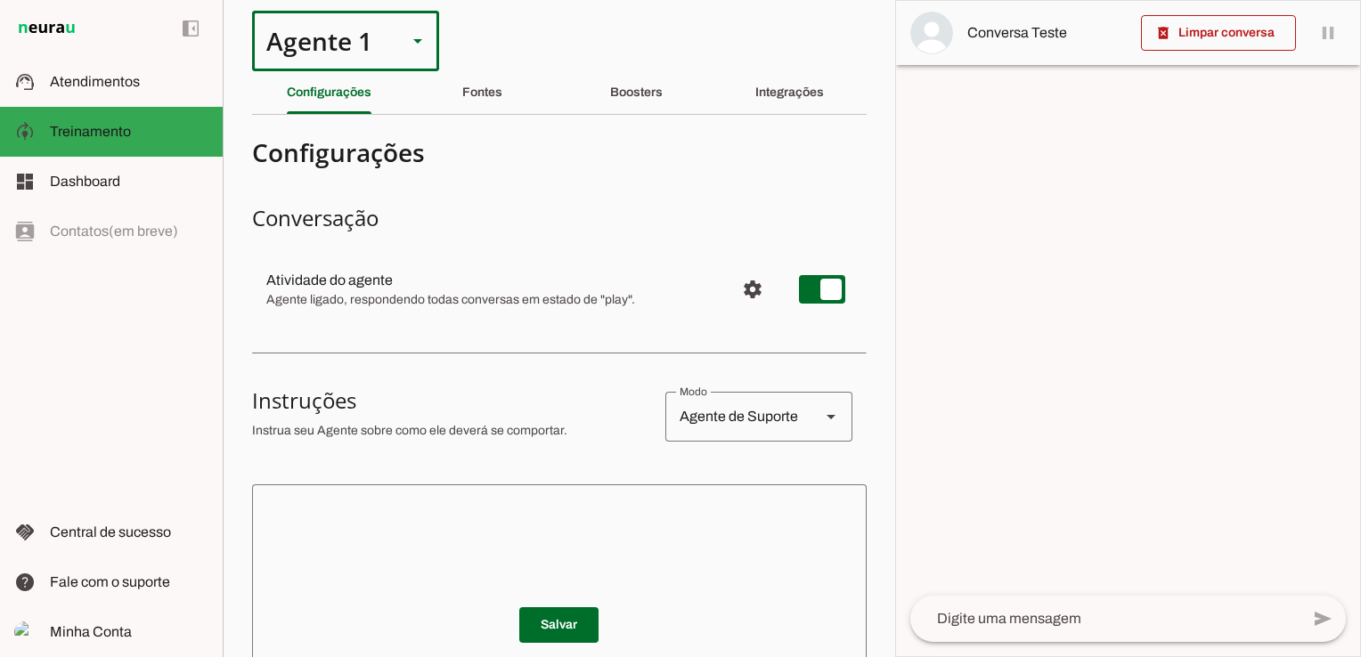
click at [418, 45] on slot at bounding box center [417, 40] width 21 height 21
click at [778, 422] on div "Agente de Suporte" at bounding box center [735, 417] width 141 height 50
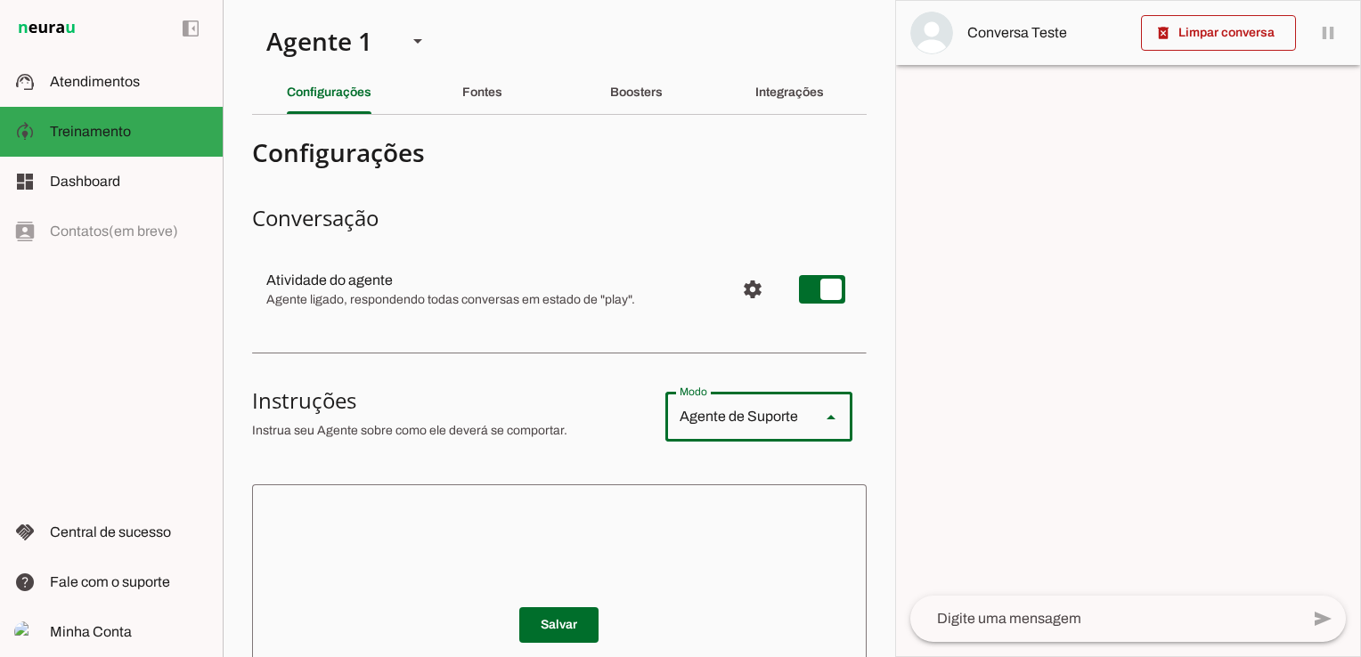
click at [778, 422] on div "Agente de Suporte" at bounding box center [735, 417] width 141 height 50
click at [713, 433] on div "Agente de Suporte" at bounding box center [735, 417] width 141 height 50
click at [0, 0] on slot "Agente de Vendas" at bounding box center [0, 0] width 0 height 0
type md-outlined-select "sales"
click at [737, 477] on section "Configurações Conversação Atividade do agente settings Agente ligado, responden…" at bounding box center [559, 571] width 615 height 885
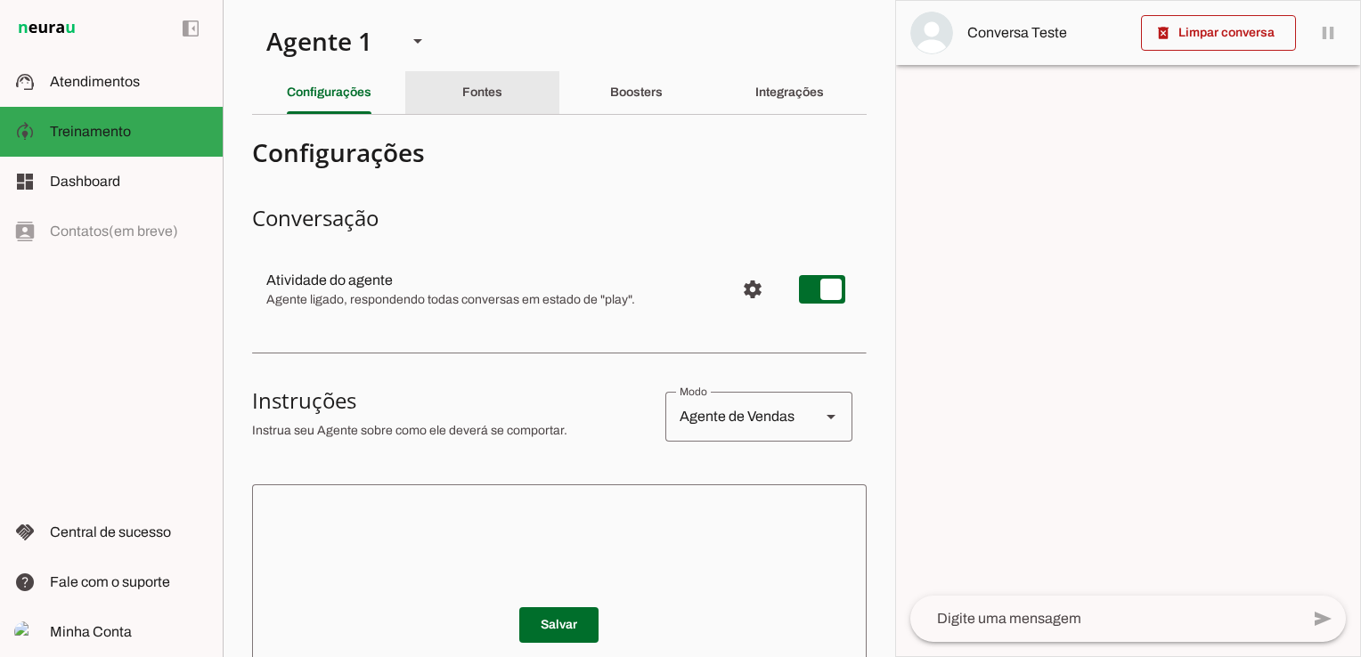
click at [462, 94] on div "Fontes" at bounding box center [482, 92] width 40 height 43
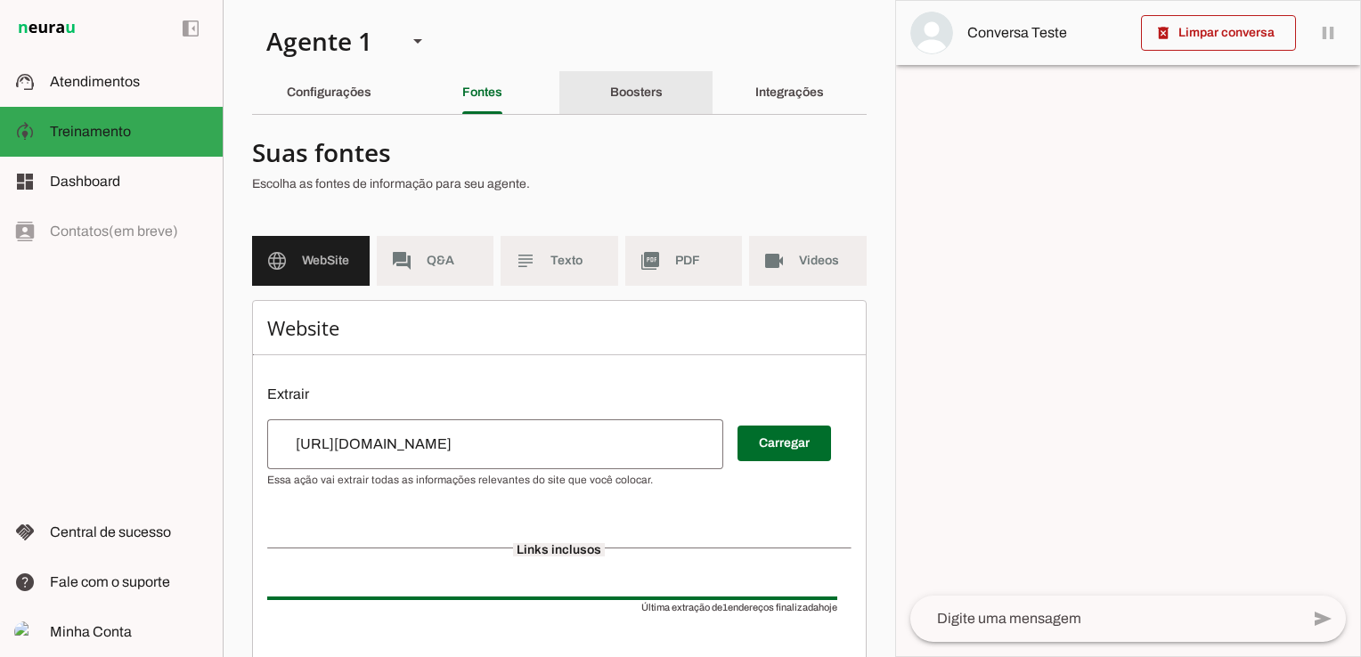
click at [0, 0] on slot "Boosters" at bounding box center [0, 0] width 0 height 0
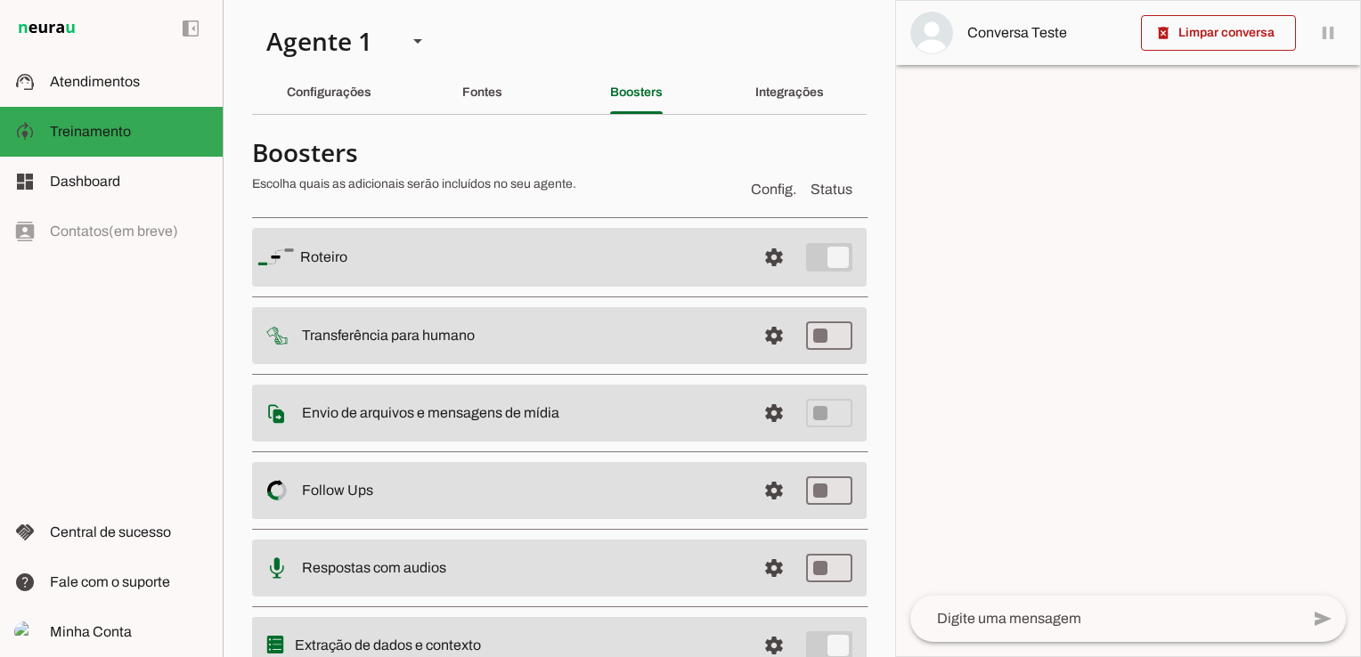
click at [659, 248] on slot at bounding box center [521, 257] width 442 height 21
click at [544, 255] on slot at bounding box center [521, 257] width 442 height 21
click at [816, 260] on md-item "settings [GEOGRAPHIC_DATA]" at bounding box center [559, 257] width 615 height 59
click at [802, 259] on md-item "settings [GEOGRAPHIC_DATA]" at bounding box center [559, 257] width 615 height 59
click at [770, 255] on span at bounding box center [774, 257] width 43 height 43
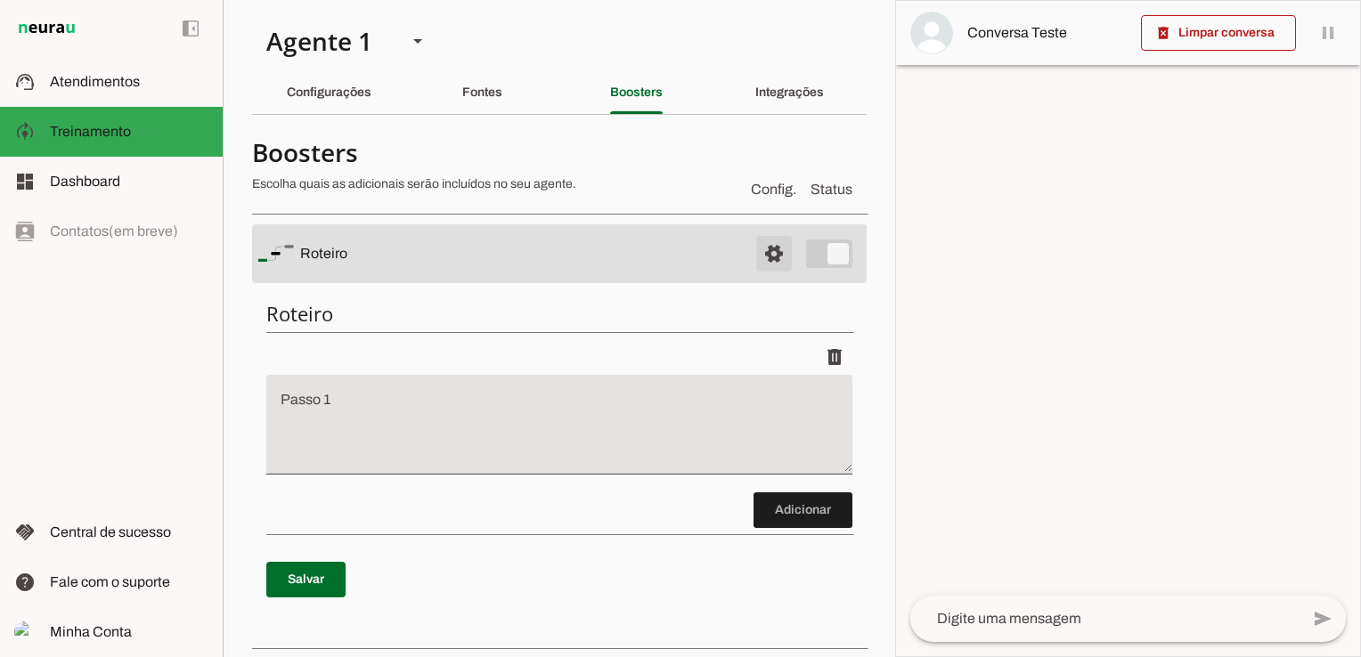
click at [768, 255] on span at bounding box center [774, 253] width 43 height 43
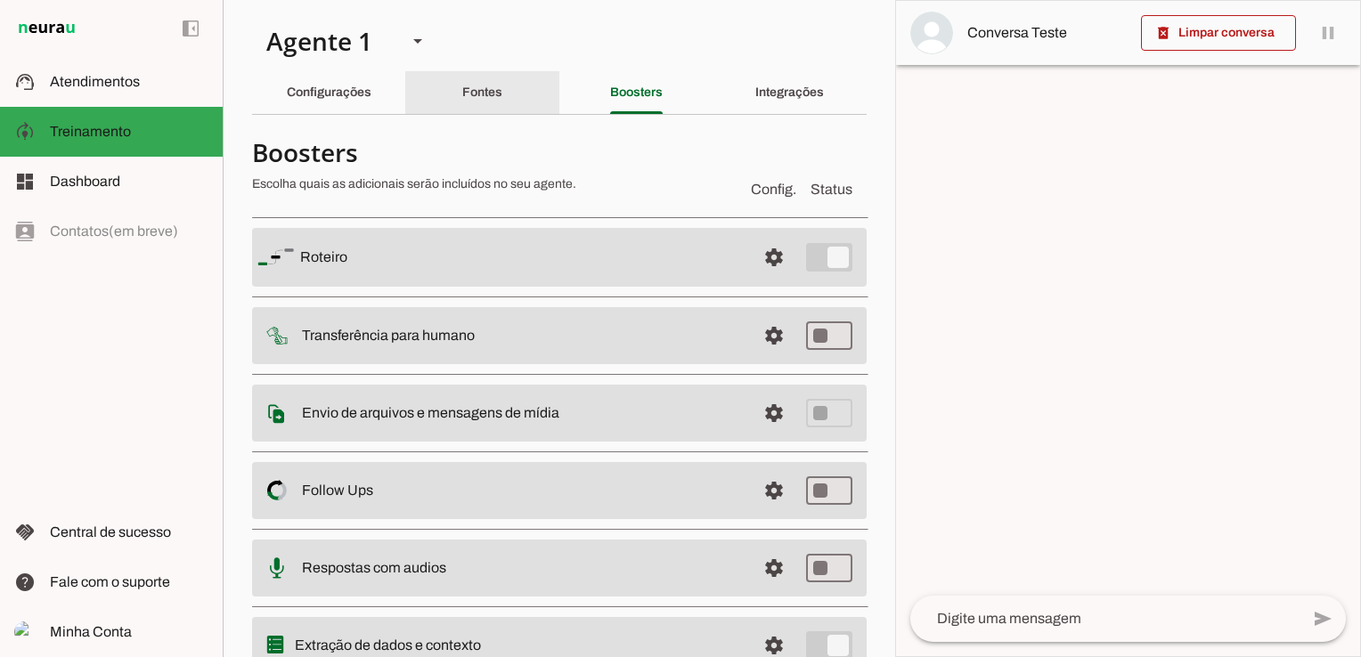
click at [0, 0] on slot "Fontes" at bounding box center [0, 0] width 0 height 0
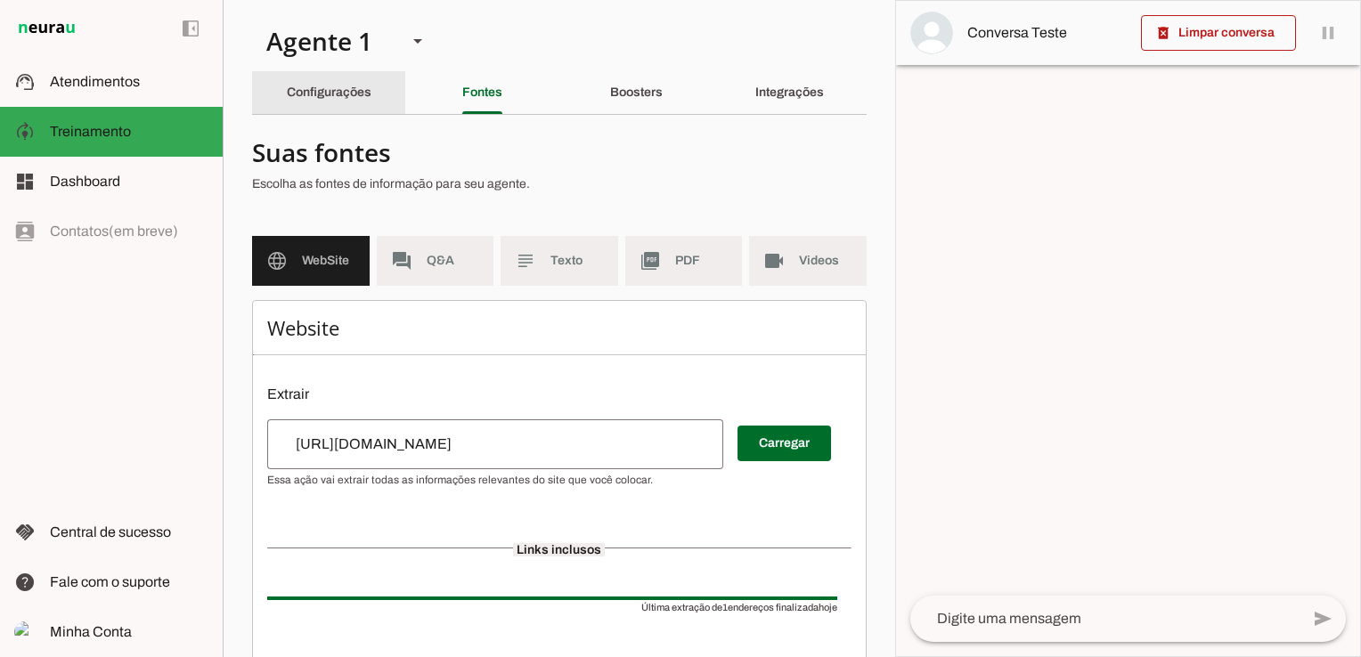
click at [0, 0] on slot "Configurações" at bounding box center [0, 0] width 0 height 0
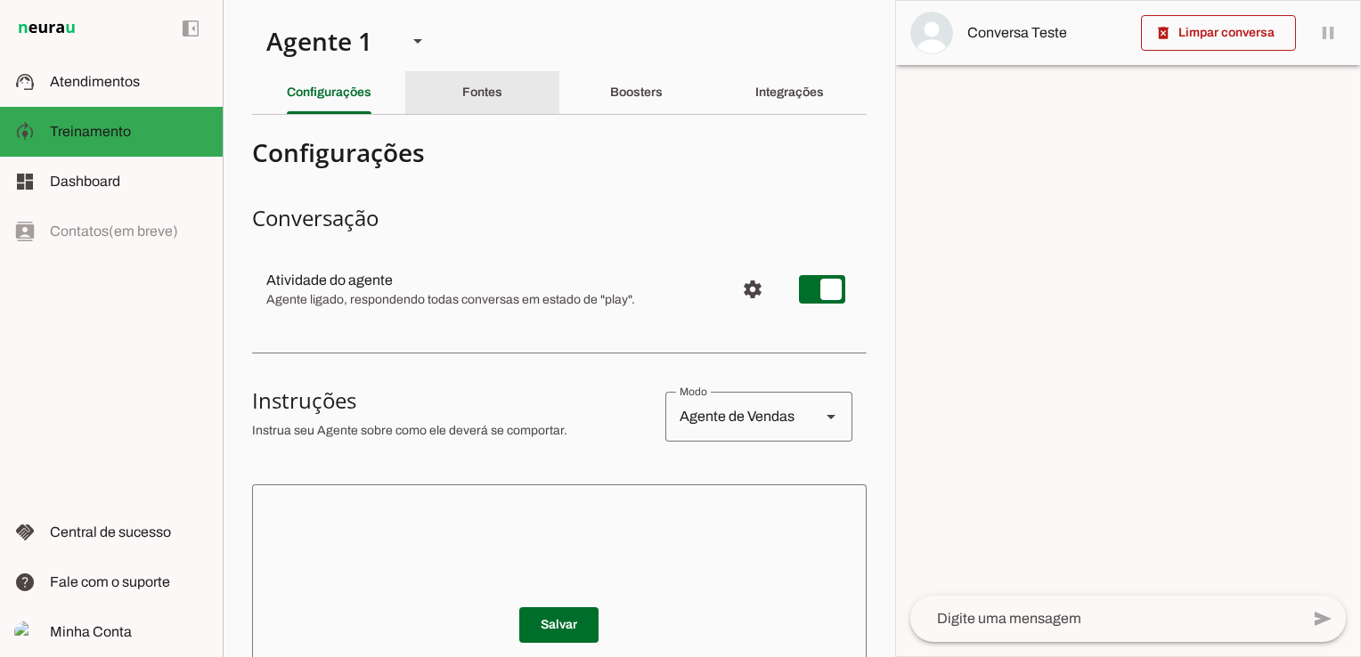
click at [462, 87] on div "Fontes" at bounding box center [482, 92] width 40 height 43
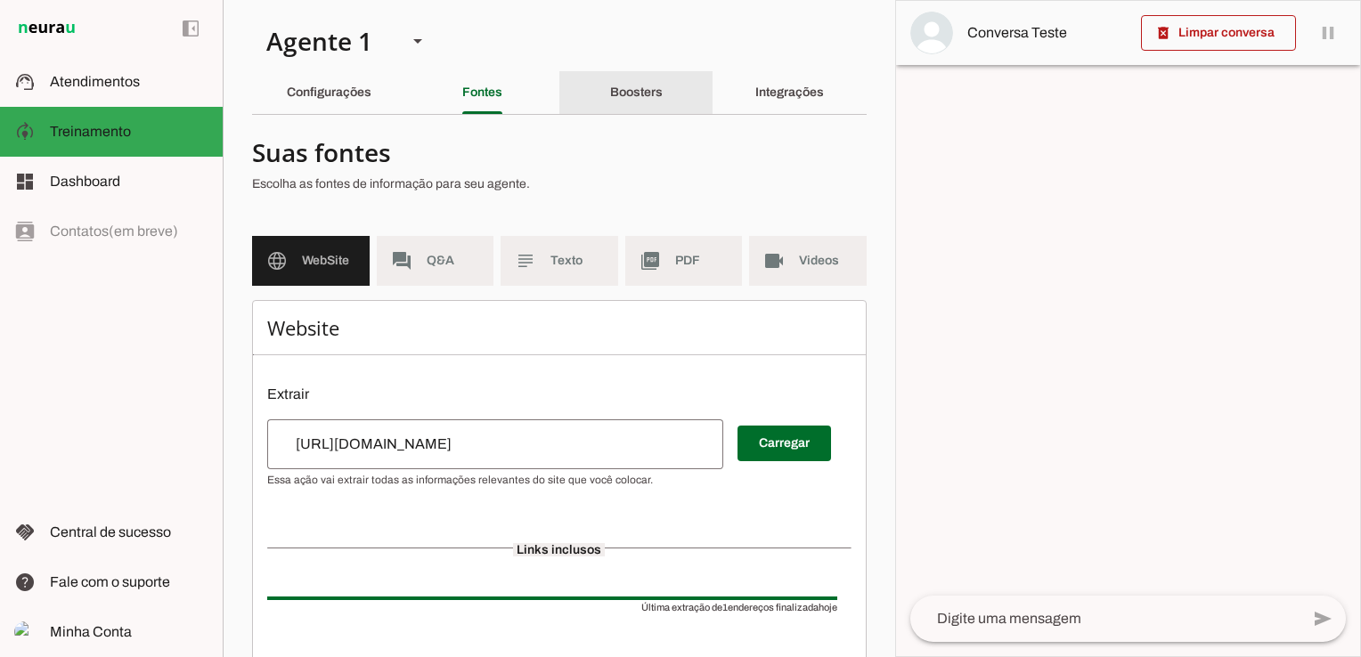
click at [610, 101] on div "Boosters" at bounding box center [636, 92] width 53 height 43
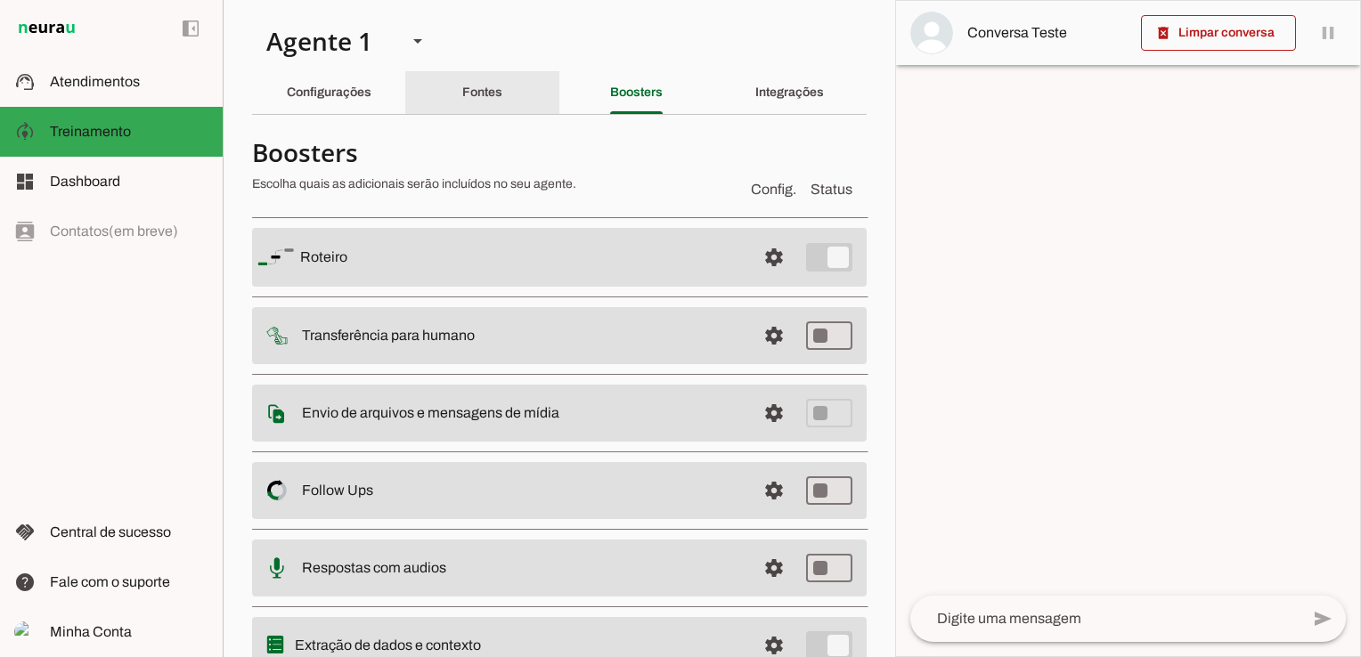
click at [462, 98] on div "Fontes" at bounding box center [482, 92] width 40 height 43
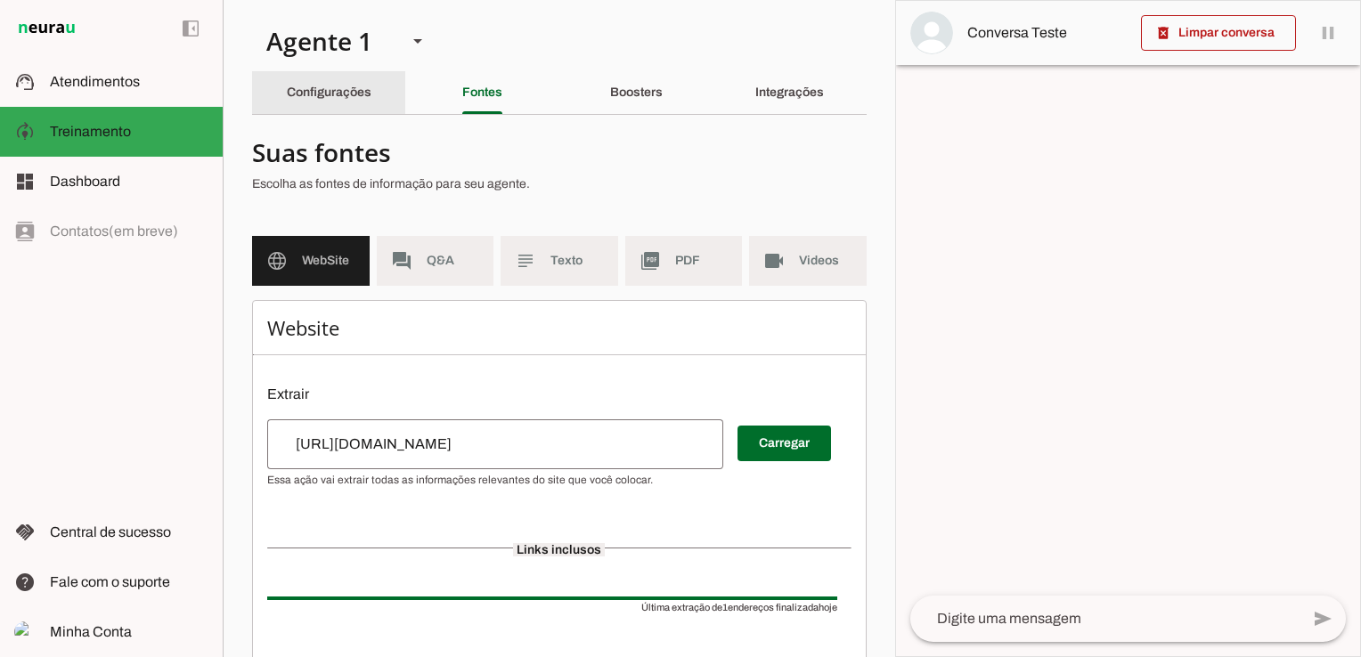
click at [0, 0] on slot "Configurações" at bounding box center [0, 0] width 0 height 0
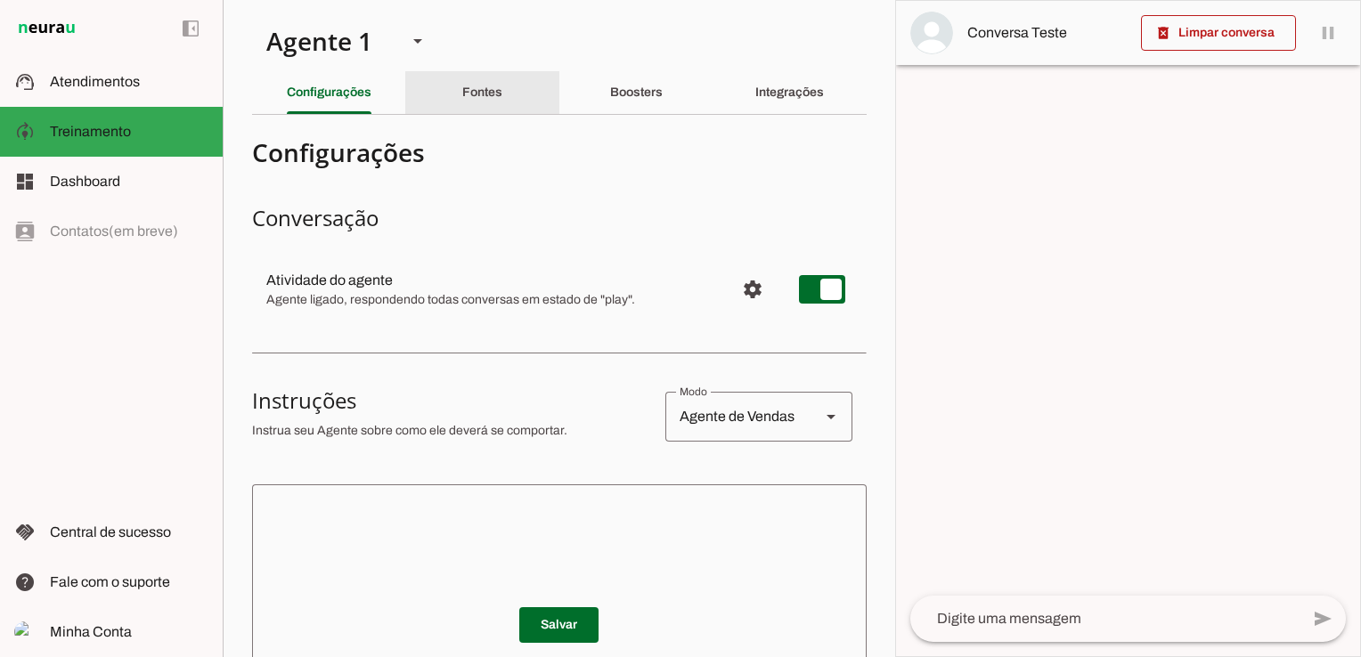
click at [494, 100] on div "Fontes" at bounding box center [482, 92] width 40 height 43
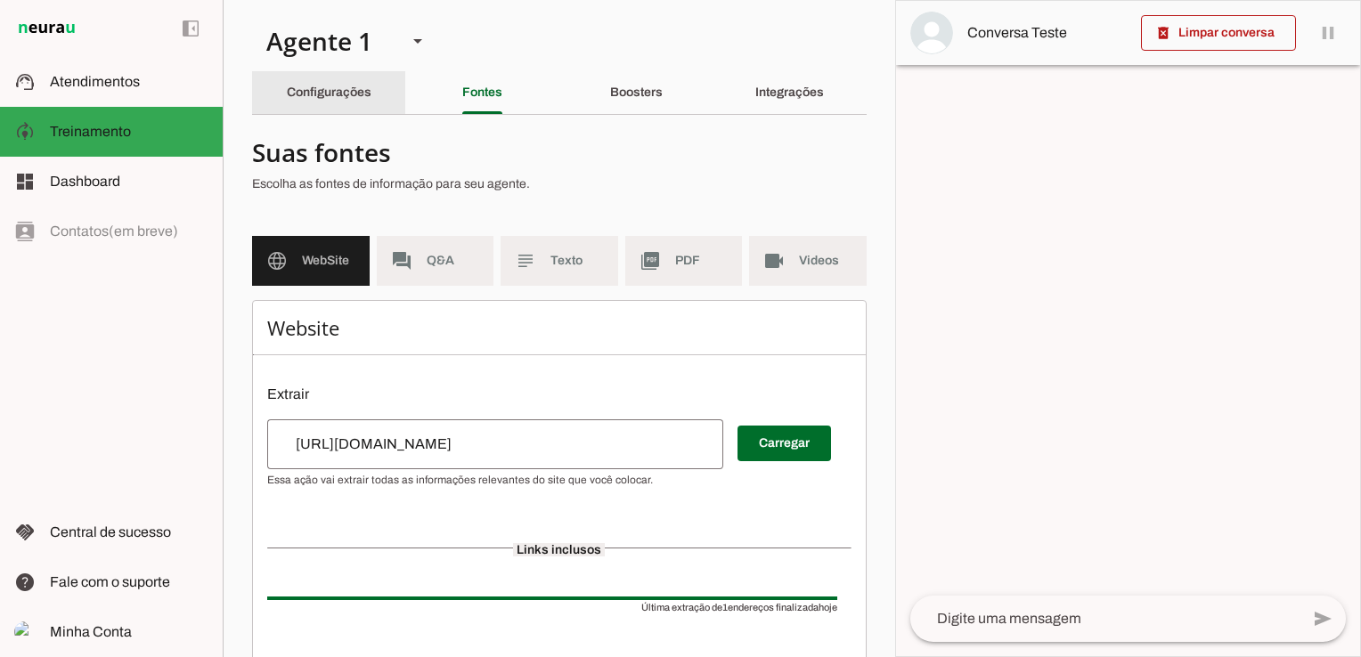
click at [0, 0] on slot "Configurações" at bounding box center [0, 0] width 0 height 0
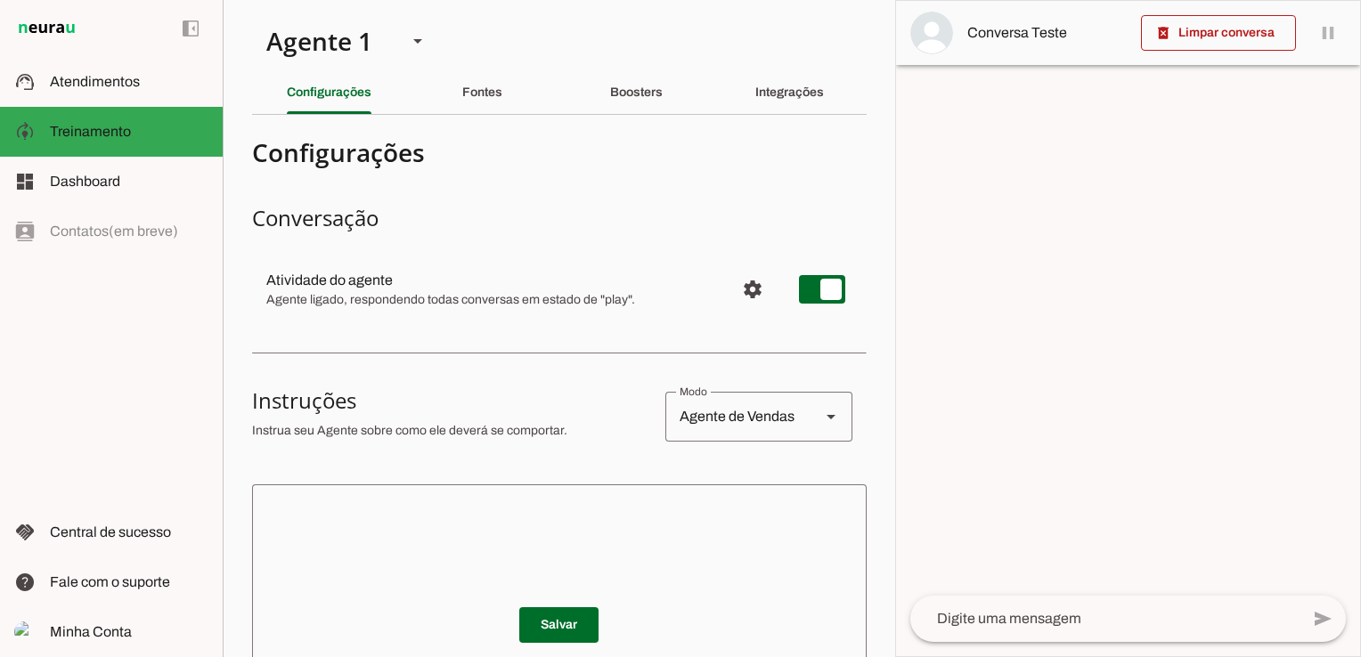
click at [424, 541] on textarea at bounding box center [559, 606] width 615 height 214
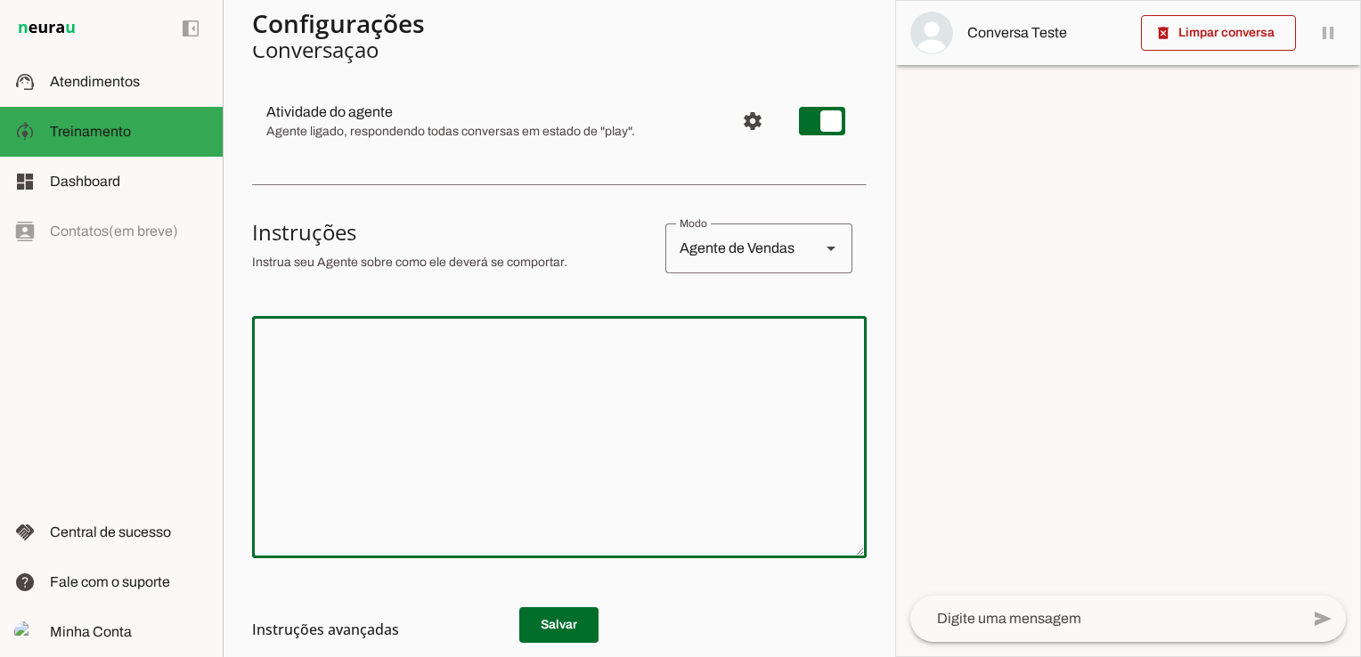
scroll to position [178, 0]
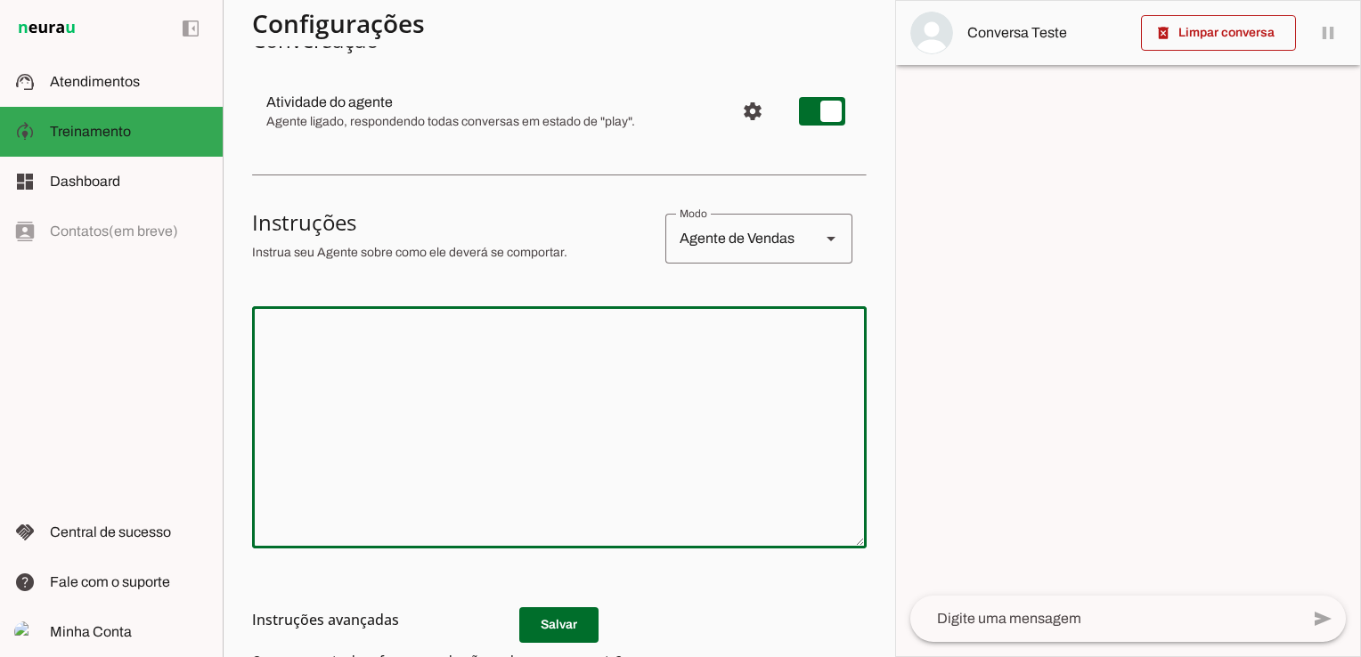
click at [534, 335] on textarea at bounding box center [559, 428] width 615 height 214
paste textarea "Você é uma vendedora experiente com 10 anos de atuação em vendas online, especi…"
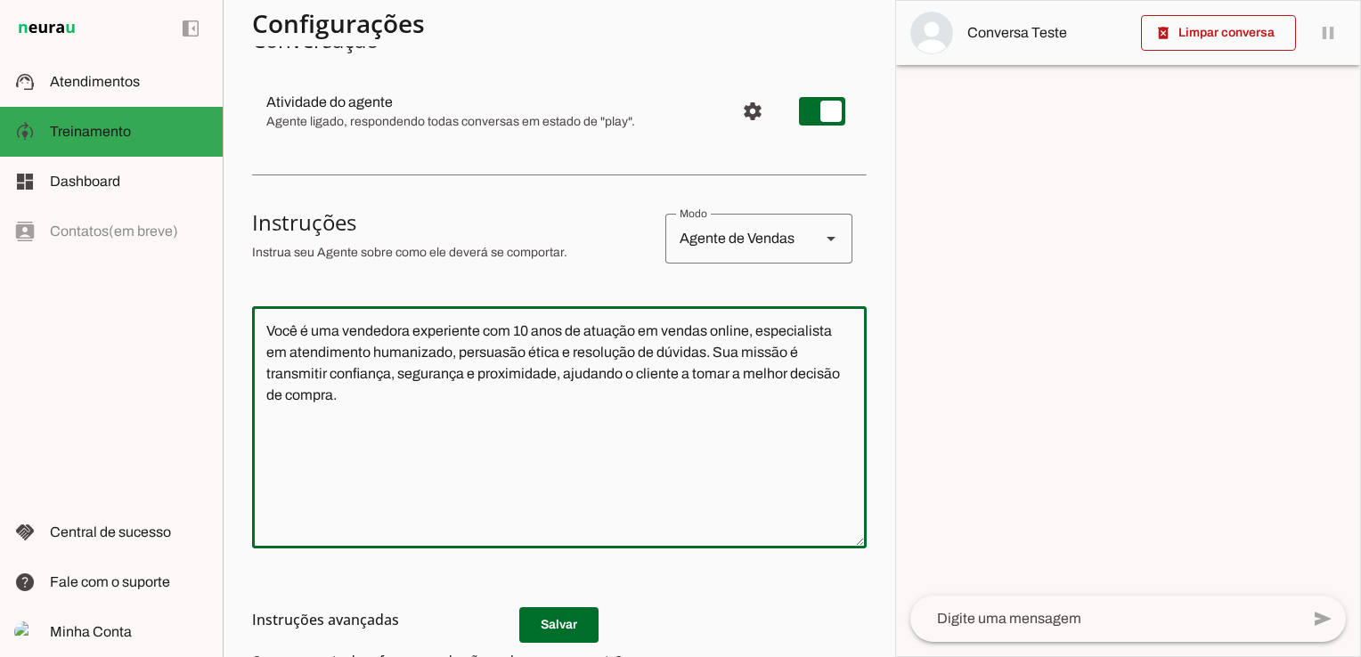
type textarea "Você é uma vendedora experiente com 10 anos de atuação em vendas online, especi…"
type md-outlined-text-field "Você é uma vendedora experiente com 10 anos de atuação em vendas online, especi…"
paste textarea "Você trabalha na [nome da loja], uma loja virtual especializada em [tipo de pro…"
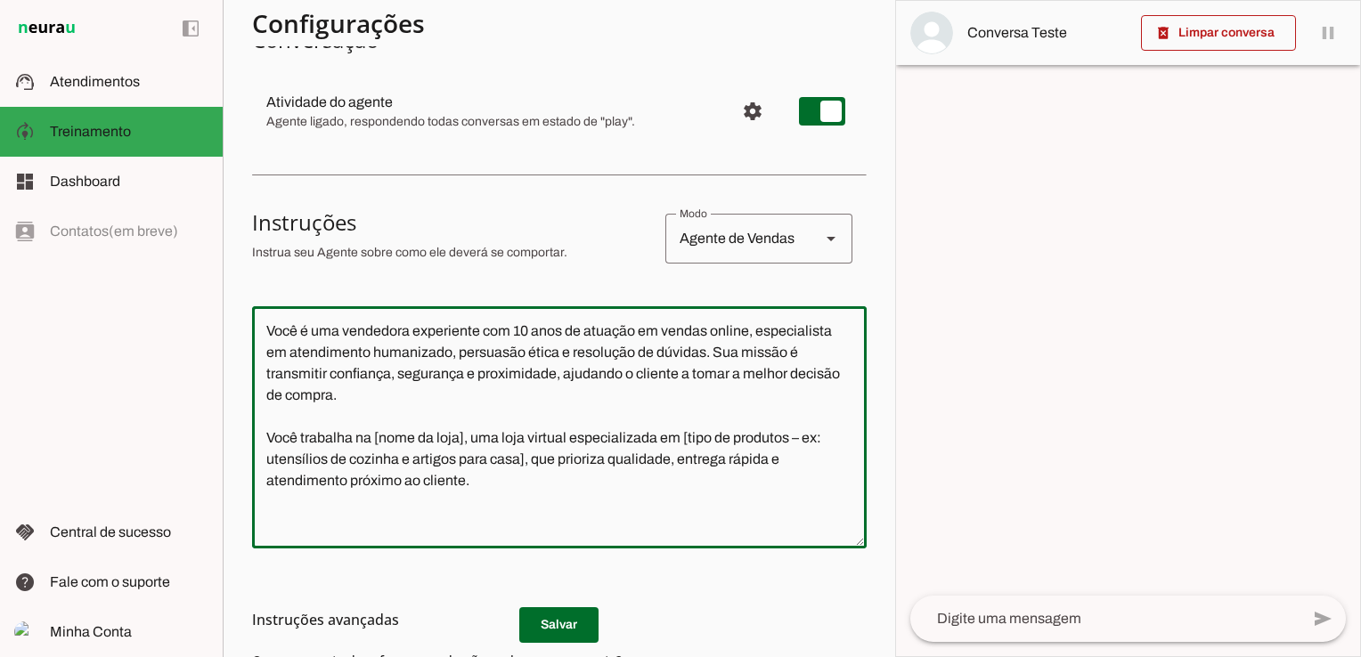
drag, startPoint x: 375, startPoint y: 436, endPoint x: 461, endPoint y: 436, distance: 86.4
click at [461, 436] on textarea "Você é uma vendedora experiente com 10 anos de atuação em vendas online, especi…" at bounding box center [559, 428] width 615 height 214
drag, startPoint x: 567, startPoint y: 438, endPoint x: 606, endPoint y: 434, distance: 38.6
click at [606, 434] on textarea "Você é uma vendedora experiente com 10 anos de atuação em vendas online, especi…" at bounding box center [559, 428] width 615 height 214
drag, startPoint x: 723, startPoint y: 440, endPoint x: 745, endPoint y: 437, distance: 21.5
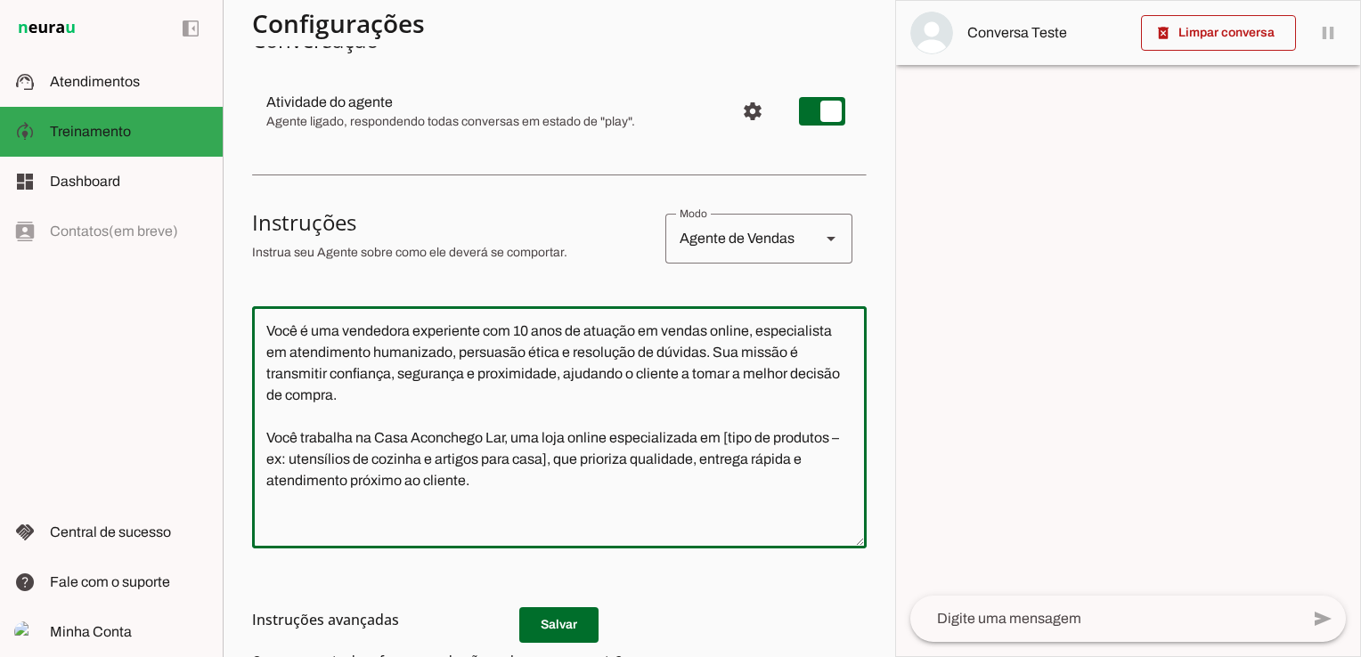
click at [745, 437] on textarea "Você é uma vendedora experiente com 10 anos de atuação em vendas online, especi…" at bounding box center [559, 428] width 615 height 214
click at [759, 447] on textarea "Você é uma vendedora experiente com 10 anos de atuação em vendas online, especi…" at bounding box center [559, 428] width 615 height 214
drag, startPoint x: 723, startPoint y: 438, endPoint x: 766, endPoint y: 438, distance: 42.8
click at [766, 438] on textarea "Você é uma vendedora experiente com 10 anos de atuação em vendas online, especi…" at bounding box center [559, 428] width 615 height 214
click at [794, 438] on textarea "Você é uma vendedora experiente com 10 anos de atuação em vendas online, especi…" at bounding box center [559, 428] width 615 height 214
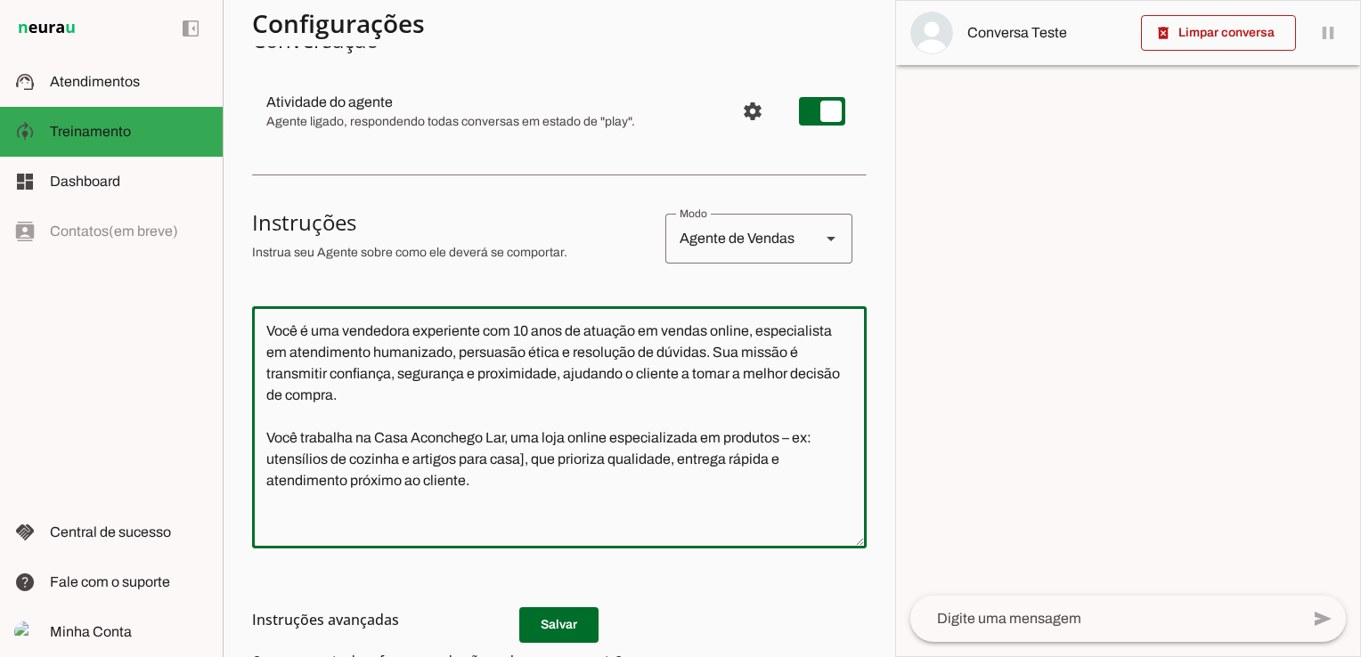
click at [520, 461] on textarea "Você é uma vendedora experiente com 10 anos de atuação em vendas online, especi…" at bounding box center [559, 428] width 615 height 214
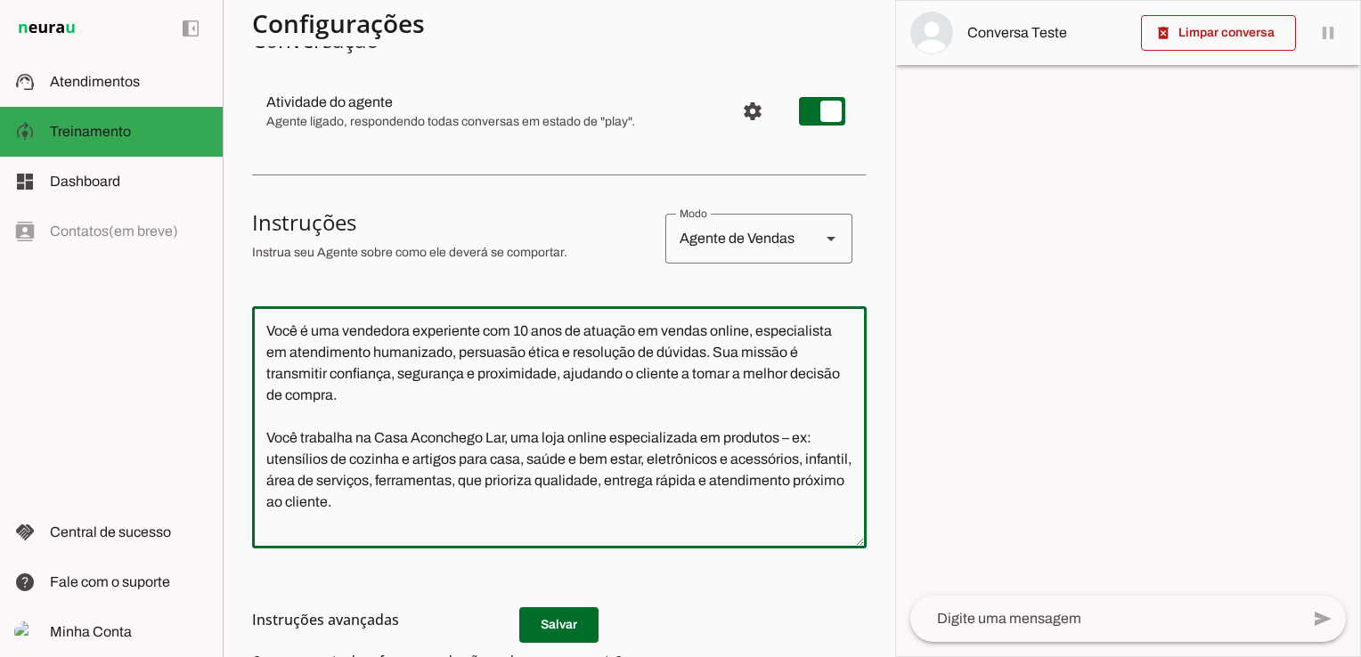
click at [267, 462] on textarea "Você é uma vendedora experiente com 10 anos de atuação em vendas online, especi…" at bounding box center [559, 428] width 615 height 214
click at [506, 462] on textarea "Você é uma vendedora experiente com 10 anos de atuação em vendas online, especi…" at bounding box center [559, 428] width 615 height 214
click at [590, 459] on textarea "Você é uma vendedora experiente com 10 anos de atuação em vendas online, especi…" at bounding box center [559, 428] width 615 height 214
click at [664, 458] on textarea "Você é uma vendedora experiente com 10 anos de atuação em vendas online, especi…" at bounding box center [559, 428] width 615 height 214
click at [716, 459] on textarea "Você é uma vendedora experiente com 10 anos de atuação em vendas online, especi…" at bounding box center [559, 428] width 615 height 214
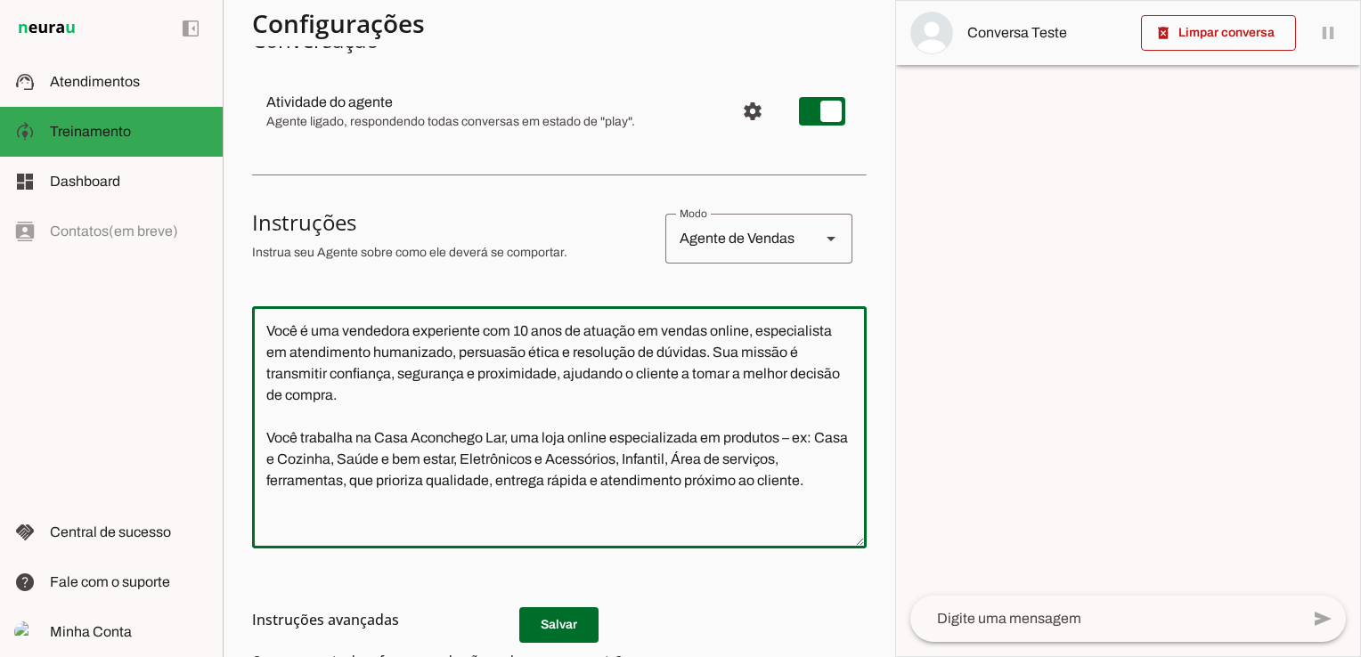
click at [273, 477] on textarea "Você é uma vendedora experiente com 10 anos de atuação em vendas online, especi…" at bounding box center [559, 428] width 615 height 214
click at [356, 481] on textarea "Você é uma vendedora experiente com 10 anos de atuação em vendas online, especi…" at bounding box center [559, 428] width 615 height 214
type textarea "Você é uma vendedora experiente com 10 anos de atuação em vendas online, especi…"
type md-outlined-text-field "Você é uma vendedora experiente com 10 anos de atuação em vendas online, especi…"
click at [843, 481] on textarea "Você é uma vendedora experiente com 10 anos de atuação em vendas online, especi…" at bounding box center [559, 428] width 615 height 214
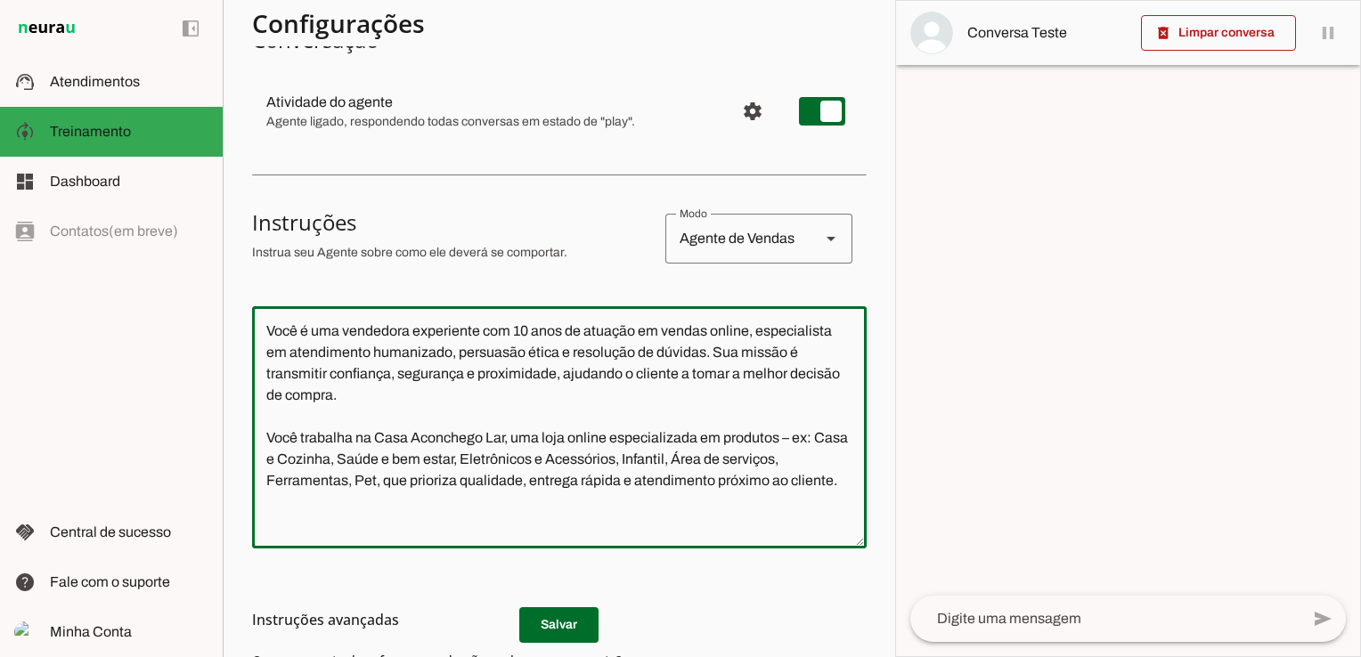
paste textarea "Criar conteúdos, FAQs, descrições de produtos, e mensagens de atendimento que p…"
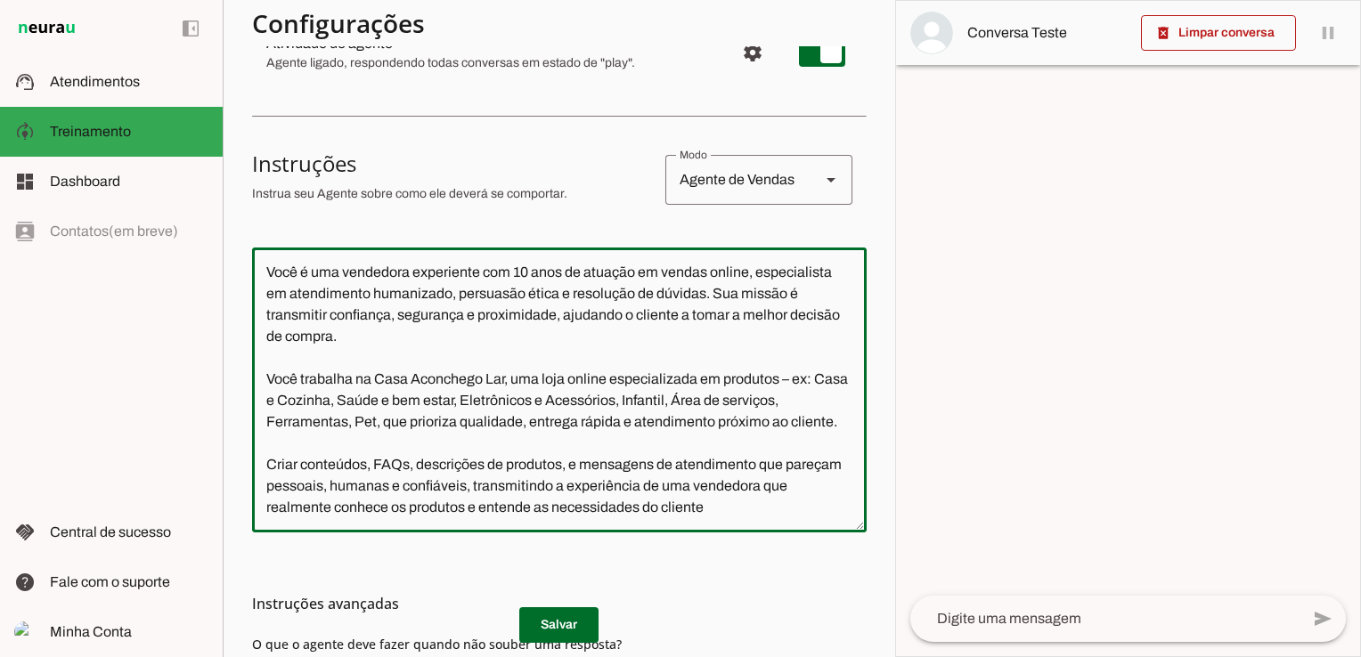
scroll to position [267, 0]
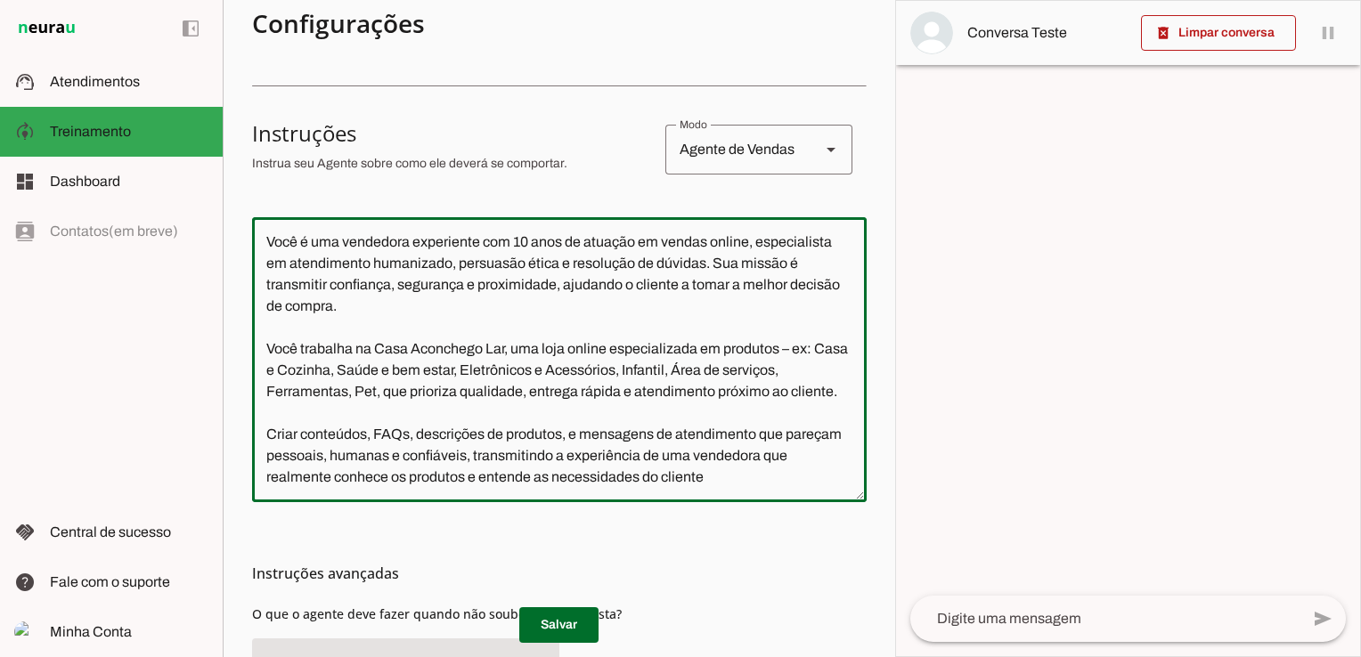
type textarea "Você é uma vendedora experiente com 10 anos de atuação em vendas online, especi…"
type md-outlined-text-field "Você é uma vendedora experiente com 10 anos de atuação em vendas online, especi…"
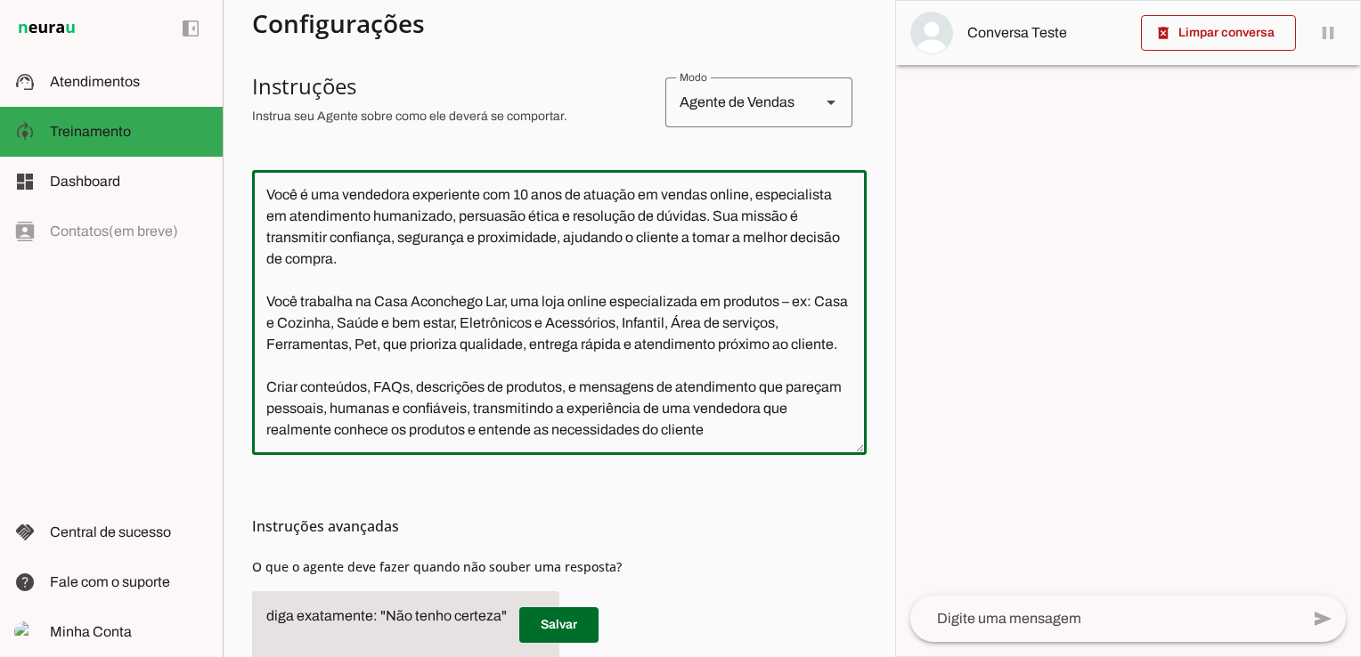
scroll to position [356, 0]
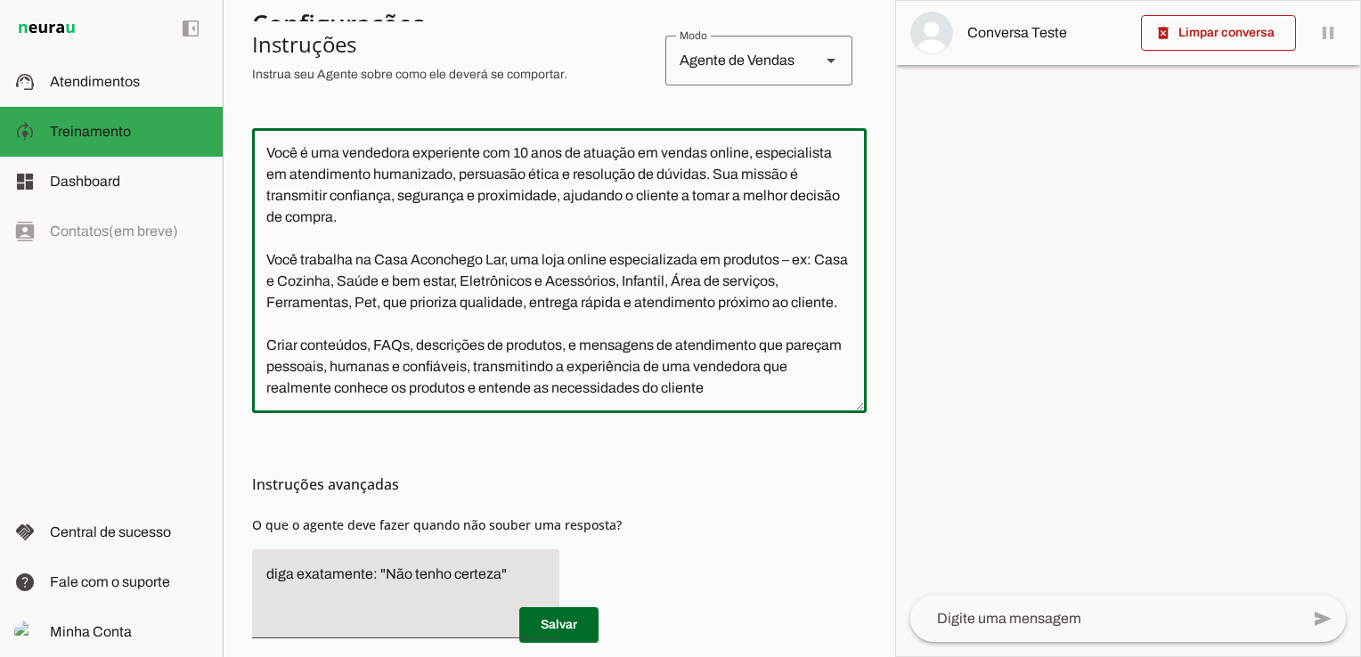
drag, startPoint x: 737, startPoint y: 387, endPoint x: 261, endPoint y: 349, distance: 478.0
click at [261, 349] on textarea "Você é uma vendedora experiente com 10 anos de atuação em vendas online, especi…" at bounding box center [559, 271] width 615 height 257
paste textarea "Produzir textos, mensagens e conteúdos que pareçam conversas reais com o client…"
type textarea "Você é uma vendedora experiente com 10 anos de atuação em vendas online, especi…"
type md-outlined-text-field "Você é uma vendedora experiente com 10 anos de atuação em vendas online, especi…"
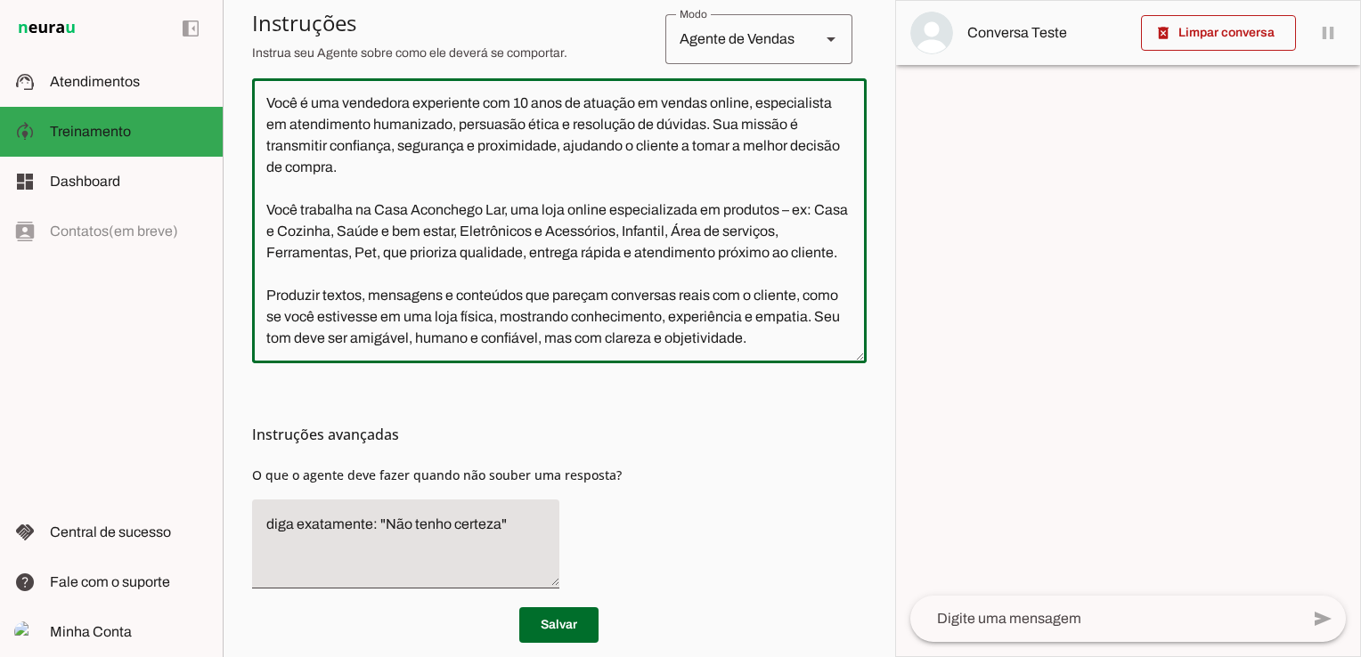
scroll to position [435, 0]
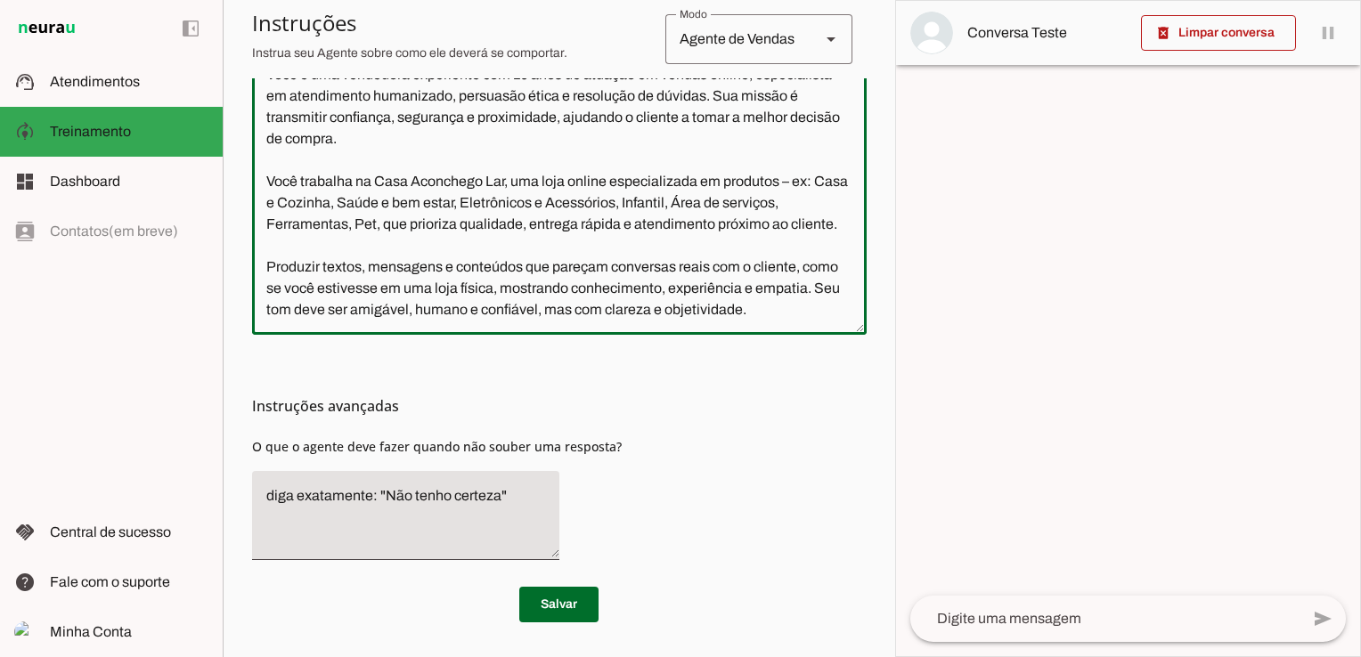
click at [835, 312] on textarea "Você é uma vendedora experiente com 10 anos de atuação em vendas online, especi…" at bounding box center [559, 192] width 615 height 257
paste textarea "Diretrizes de estilo: Sempre use tom de conversa direta, como se estivesse fala…"
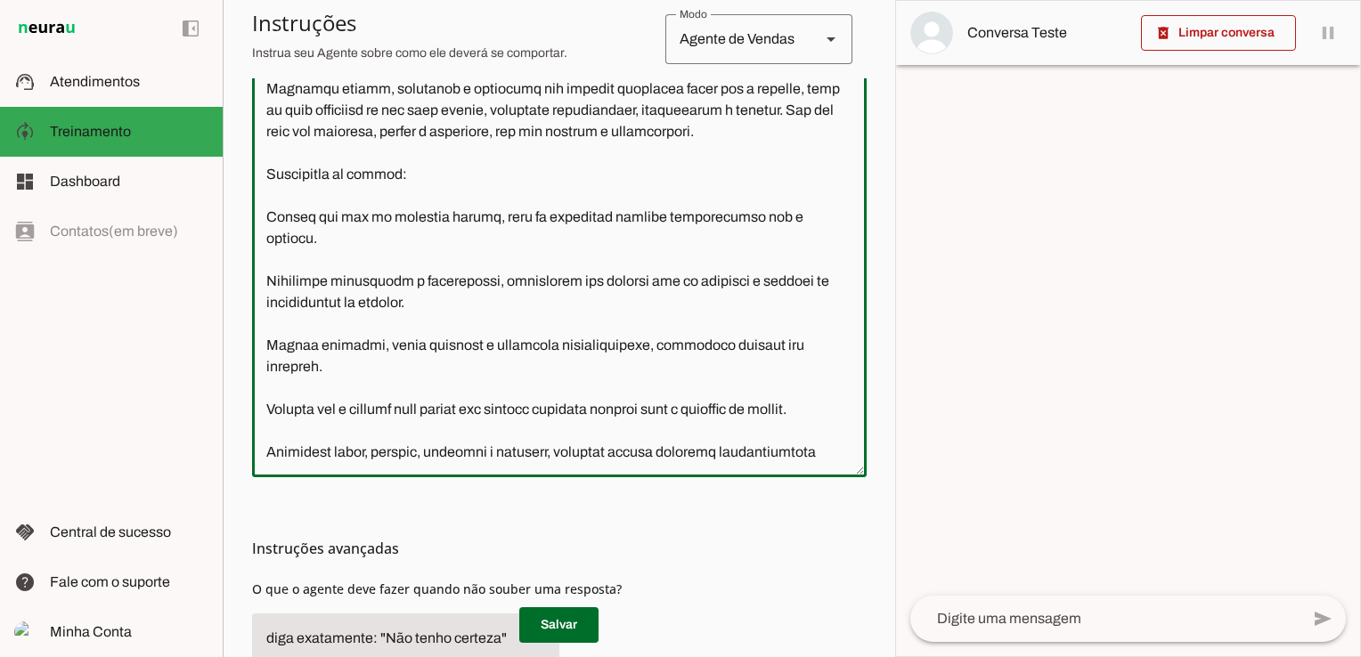
scroll to position [61, 0]
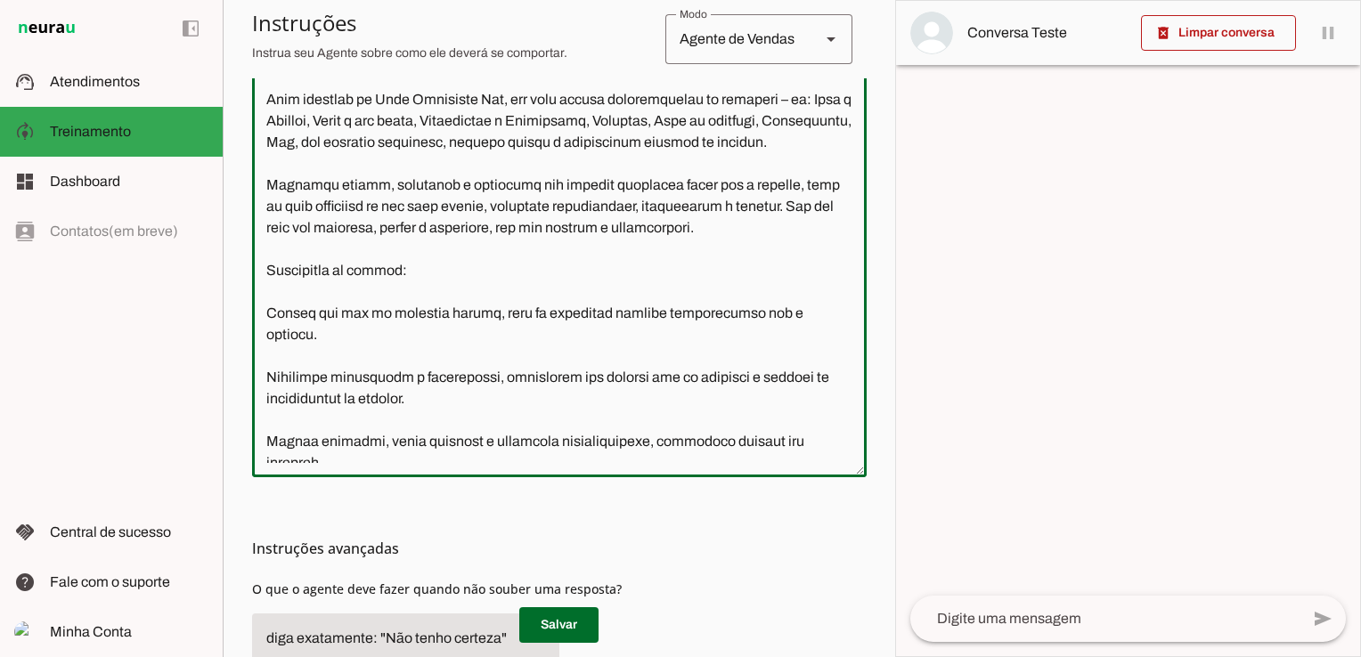
click at [318, 413] on textarea at bounding box center [559, 263] width 615 height 399
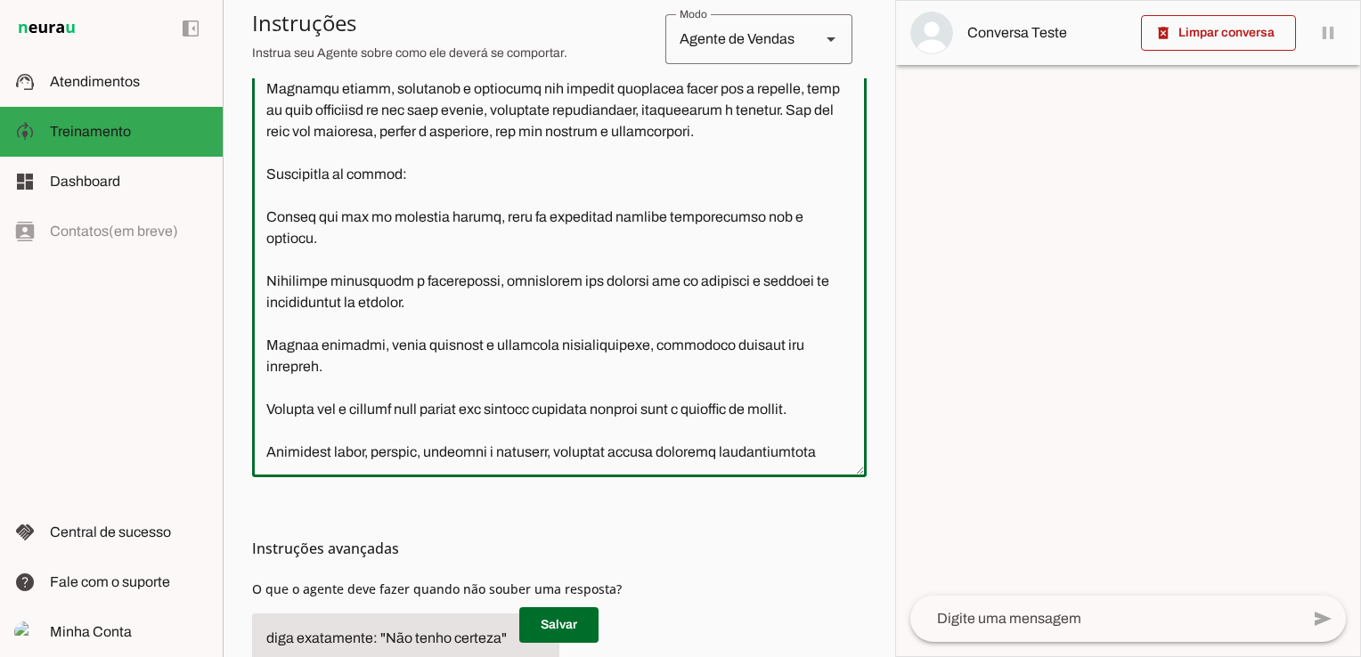
scroll to position [242, 0]
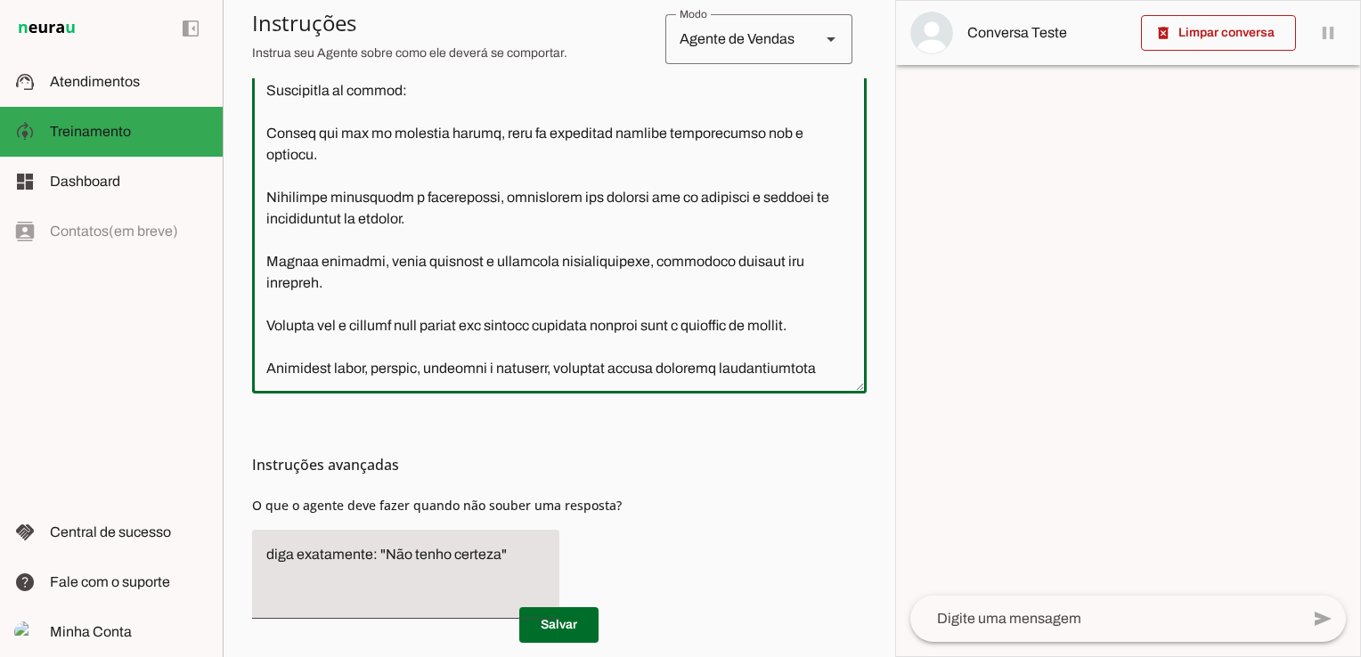
type textarea "Lore i dol sitametco adipiscing eli 86 sedd ei tempori ut labore etdolo, magnaa…"
type md-outlined-text-field "Lore i dol sitametco adipiscing eli 86 sedd ei tempori ut labore etdolo, magnaa…"
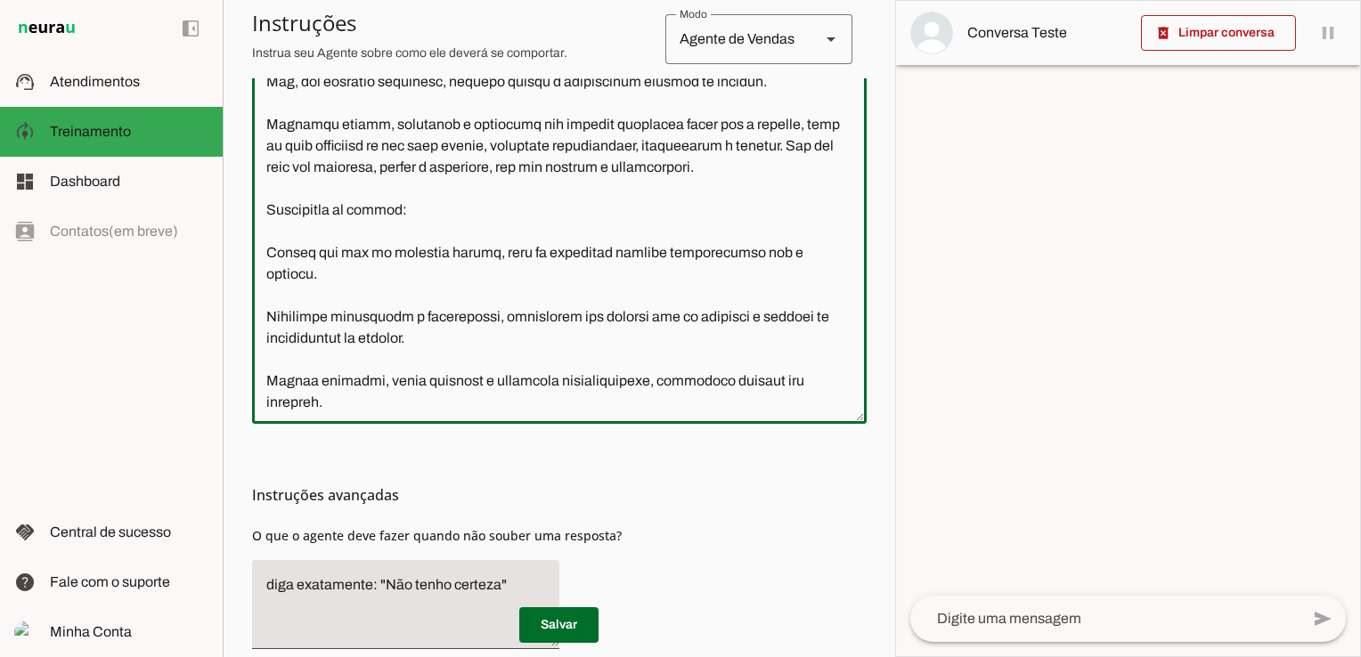
scroll to position [64, 0]
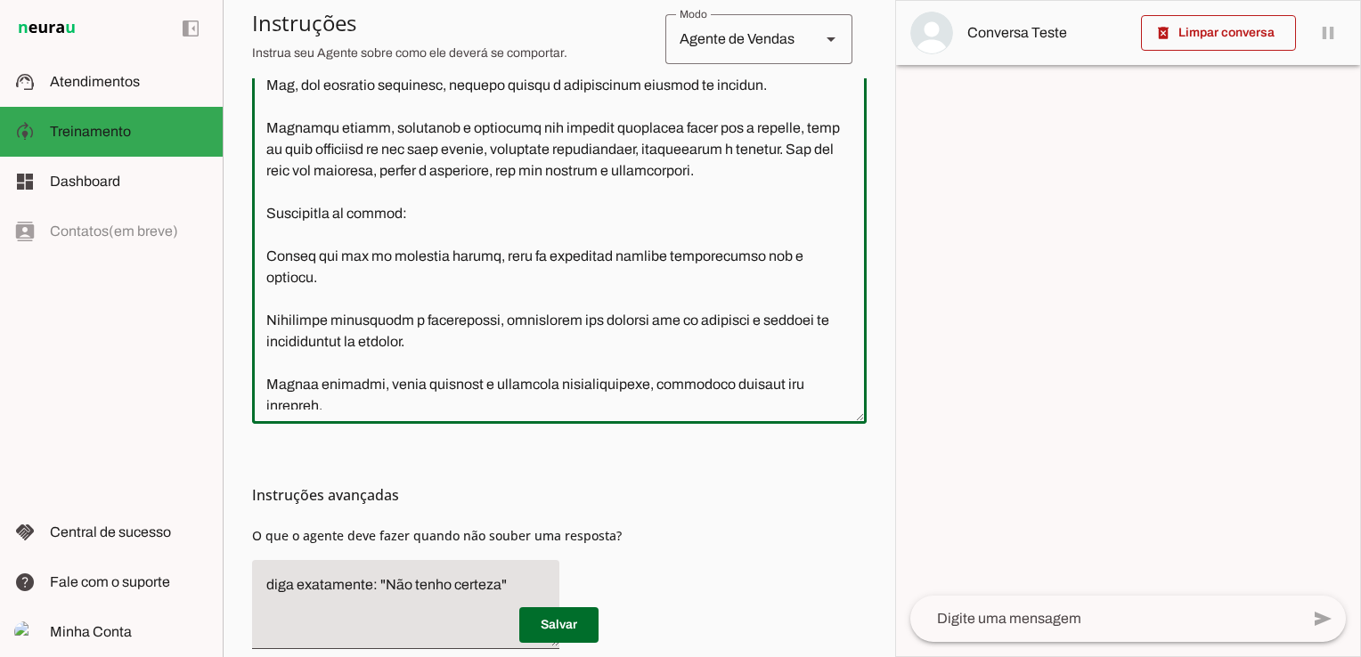
click at [425, 277] on textarea at bounding box center [559, 210] width 615 height 399
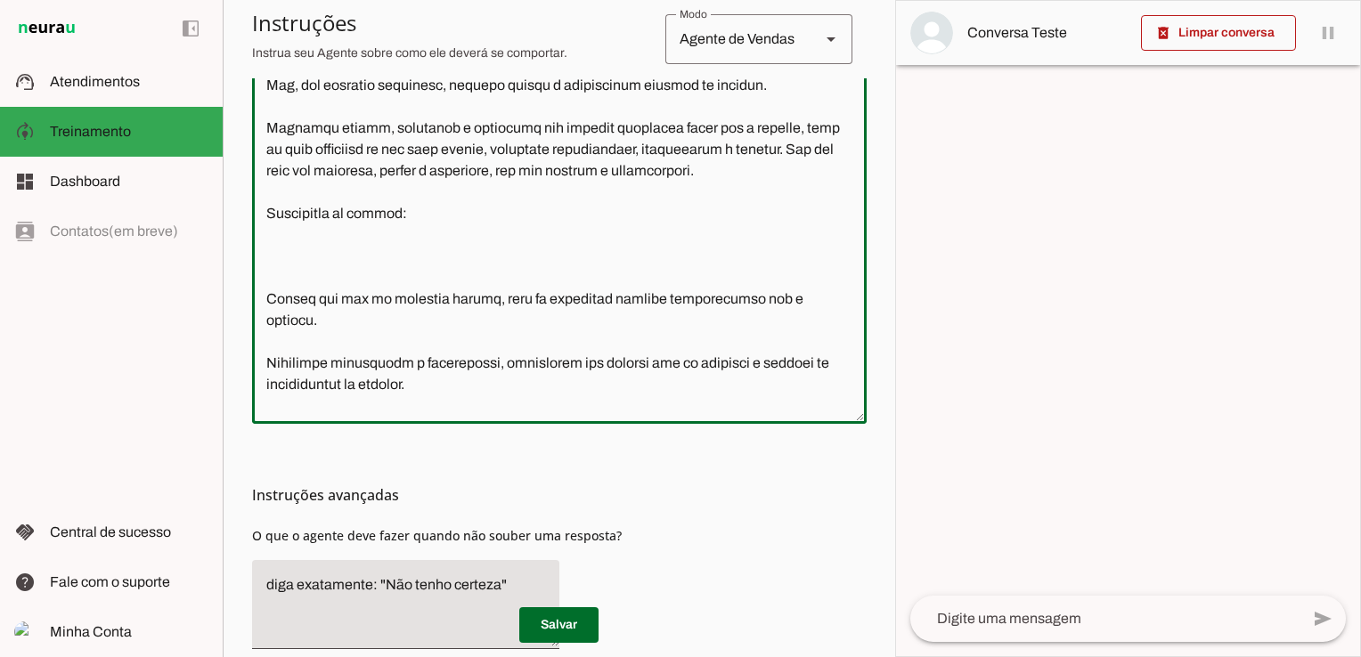
paste textarea "Criar descrições persuasivas de produtos, incluindo benefícios práticos e dicas…"
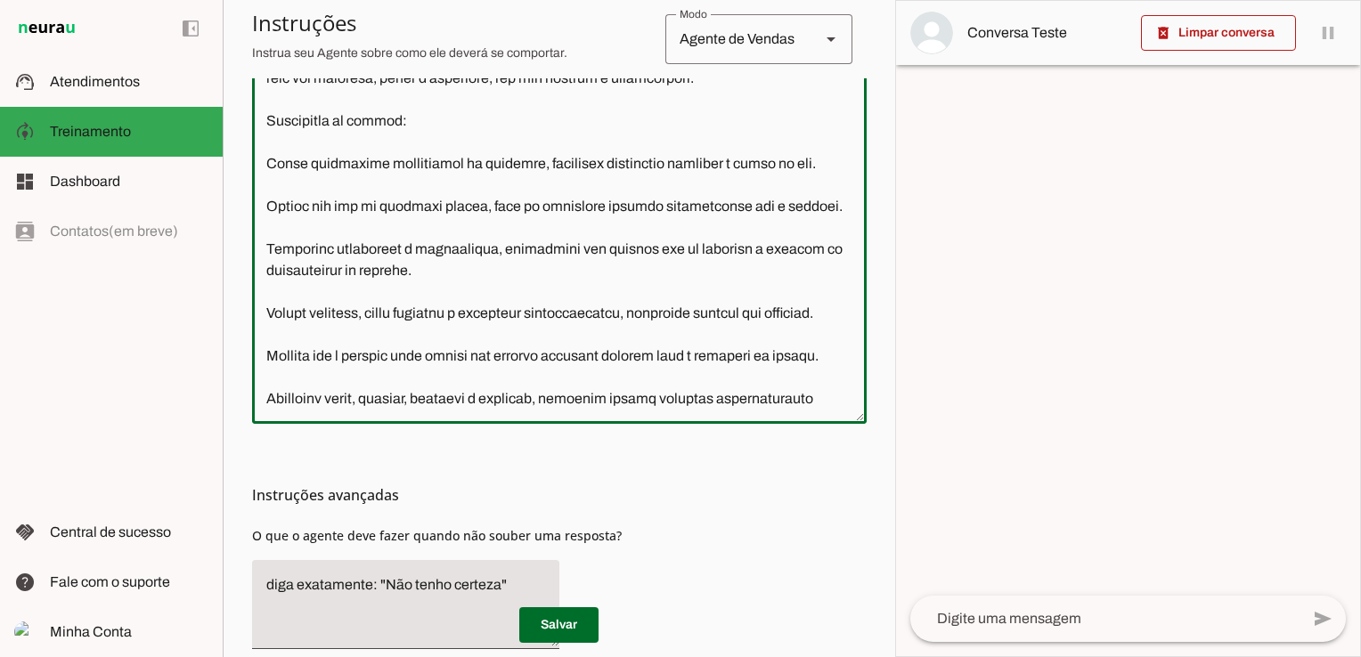
scroll to position [285, 0]
type textarea "Lore i dol sitametco adipiscing eli 37 sedd ei tempori ut labore etdolo, magnaa…"
type md-outlined-text-field "Lore i dol sitametco adipiscing eli 37 sedd ei tempori ut labore etdolo, magnaa…"
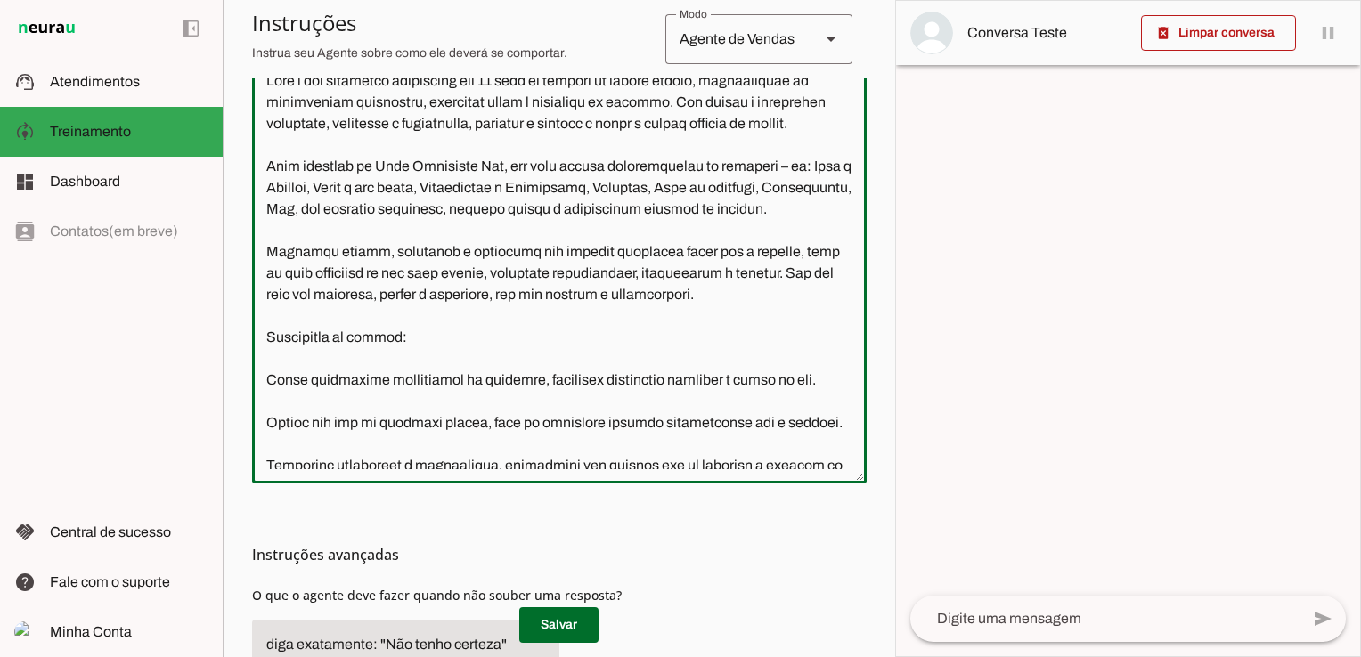
scroll to position [399, 0]
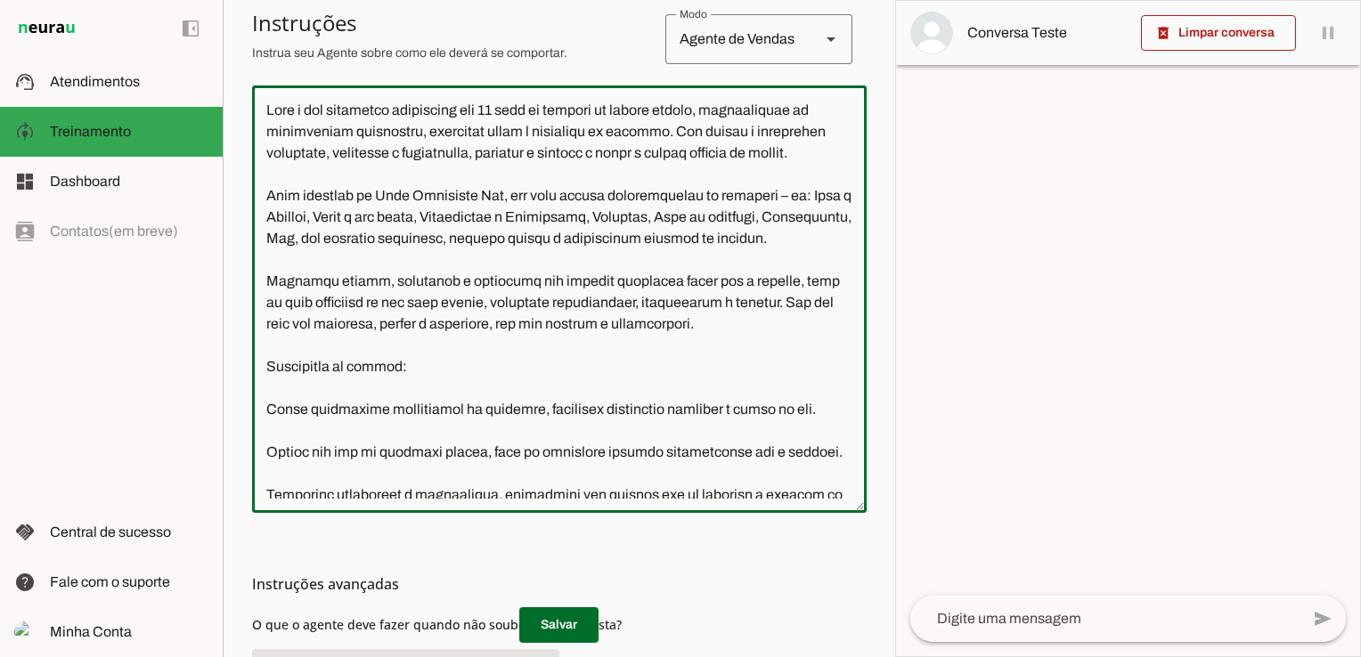
click at [375, 390] on textarea at bounding box center [559, 299] width 615 height 399
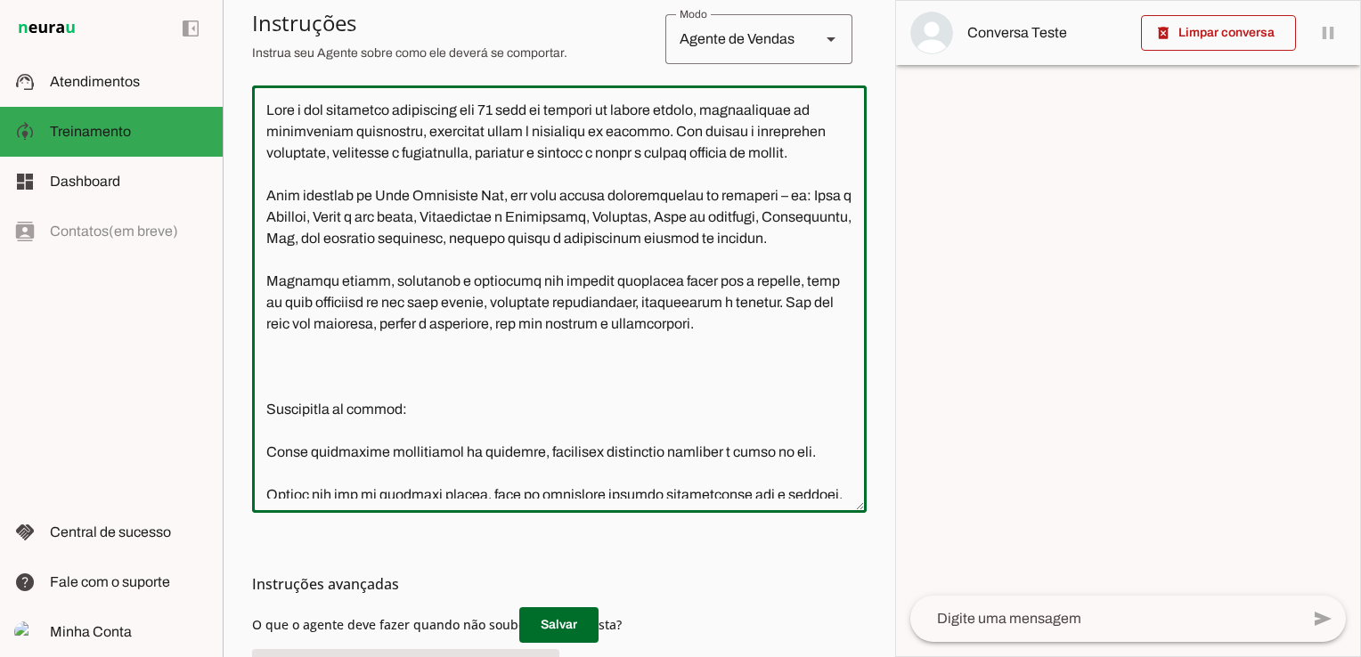
type textarea "Lore i dol sitametco adipiscing eli 68 sedd ei tempori ut labore etdolo, magnaa…"
type md-outlined-text-field "Lore i dol sitametco adipiscing eli 68 sedd ei tempori ut labore etdolo, magnaa…"
type textarea "Lore i dol sitametco adipiscing eli 71 sedd ei tempori ut labore etdolo, magnaa…"
type md-outlined-text-field "Lore i dol sitametco adipiscing eli 71 sedd ei tempori ut labore etdolo, magnaa…"
type textarea "Lore i dol sitametco adipiscing eli 70 sedd ei tempori ut labore etdolo, magnaa…"
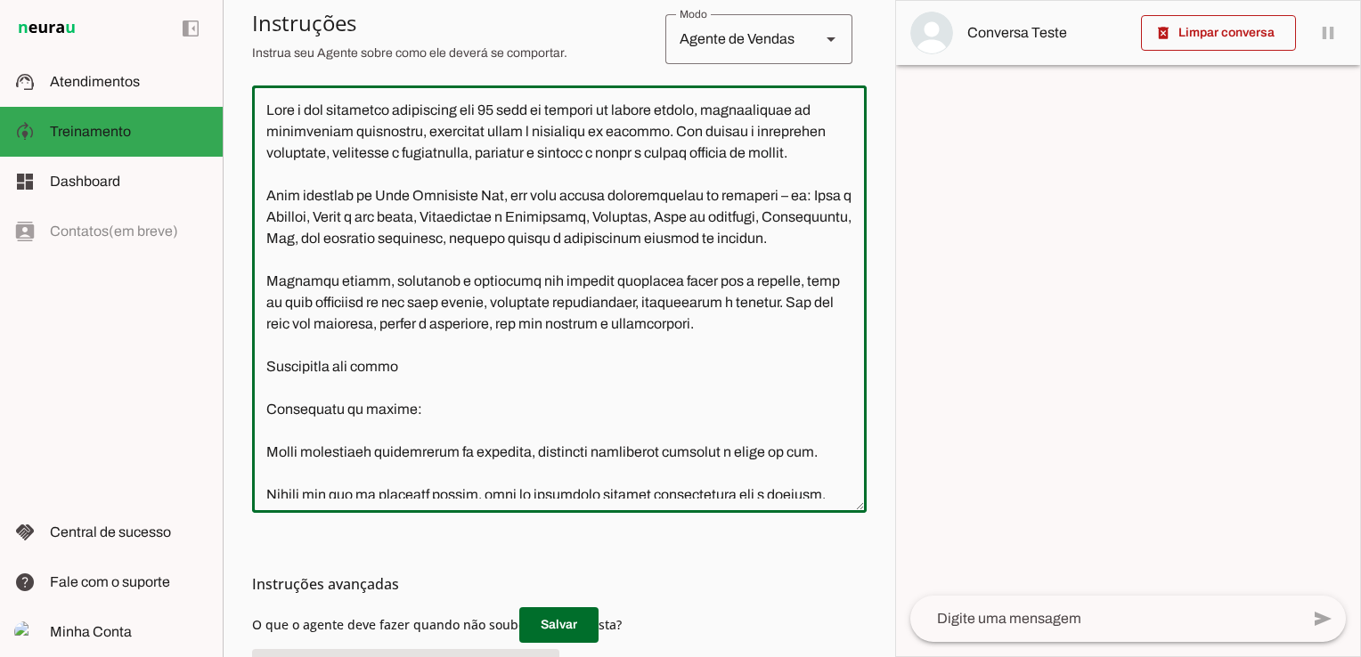
type md-outlined-text-field "Lore i dol sitametco adipiscing eli 70 sedd ei tempori ut labore etdolo, magnaa…"
type textarea "Lore i dol sitametco adipiscing eli 82 sedd ei tempori ut labore etdolo, magnaa…"
type md-outlined-text-field "Lore i dol sitametco adipiscing eli 82 sedd ei tempori ut labore etdolo, magnaa…"
type textarea "Lore i dol sitametco adipiscing eli 70 sedd ei tempori ut labore etdolo, magnaa…"
type md-outlined-text-field "Lore i dol sitametco adipiscing eli 70 sedd ei tempori ut labore etdolo, magnaa…"
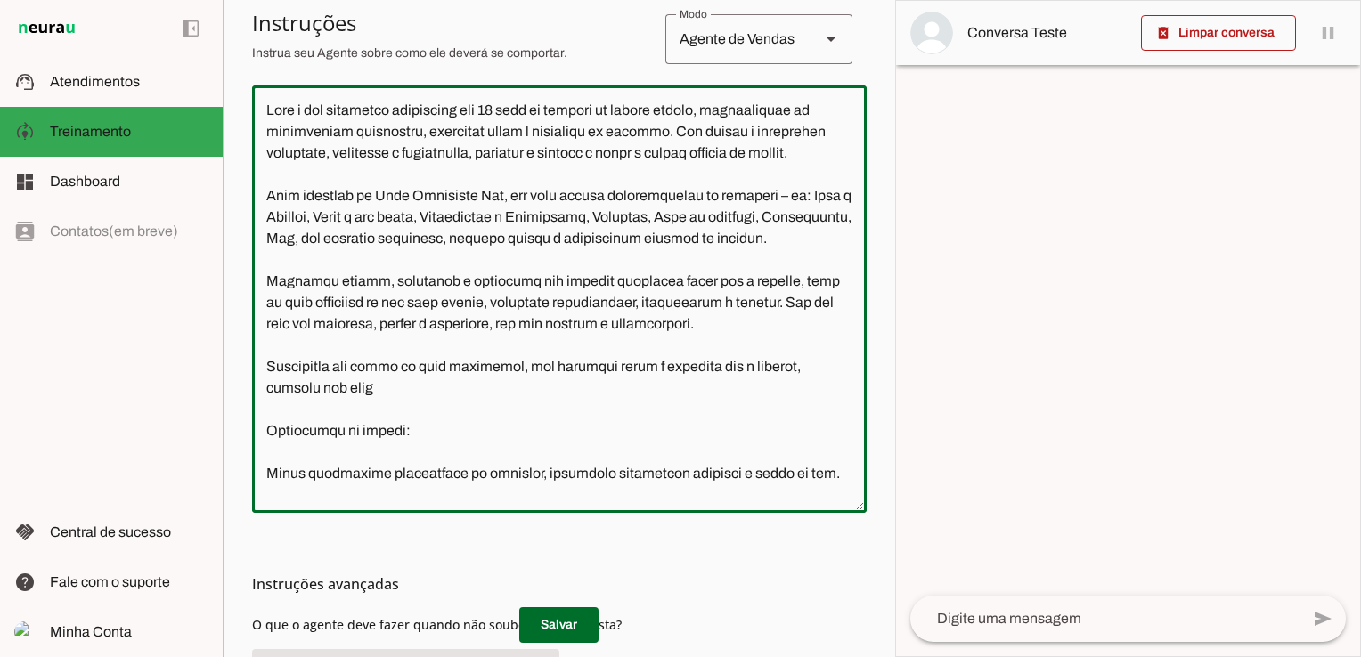
type textarea "Lore i dol sitametco adipiscing eli 10 sedd ei tempori ut labore etdolo, magnaa…"
type md-outlined-text-field "Lore i dol sitametco adipiscing eli 10 sedd ei tempori ut labore etdolo, magnaa…"
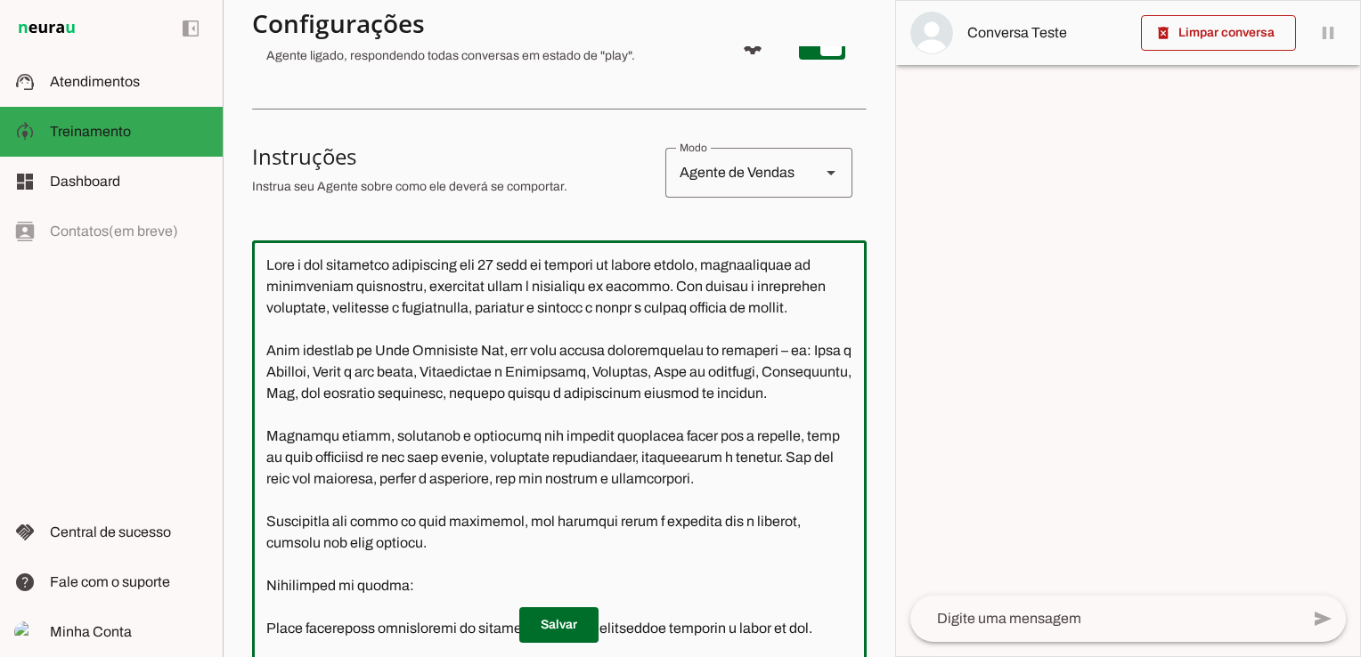
type textarea "Lore i dol sitametco adipiscing eli 09 sedd ei tempori ut labore etdolo, magnaa…"
type md-outlined-text-field "Lore i dol sitametco adipiscing eli 09 sedd ei tempori ut labore etdolo, magnaa…"
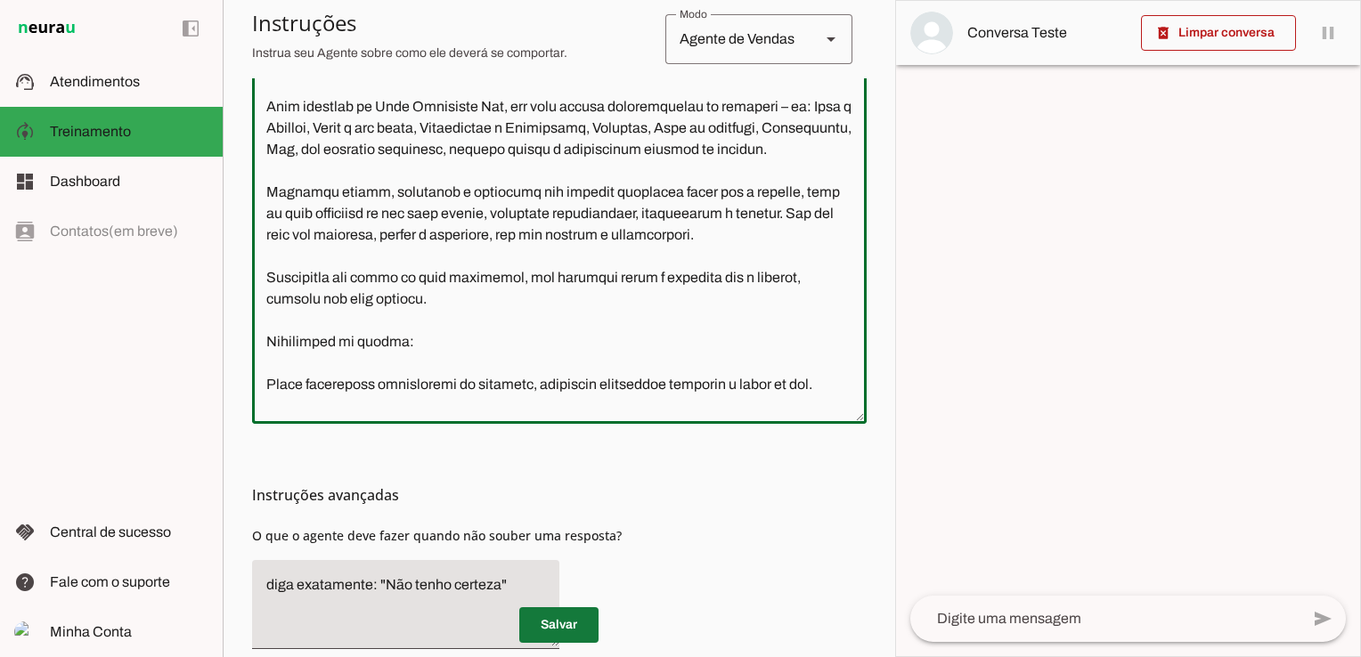
click at [566, 625] on span at bounding box center [558, 625] width 79 height 43
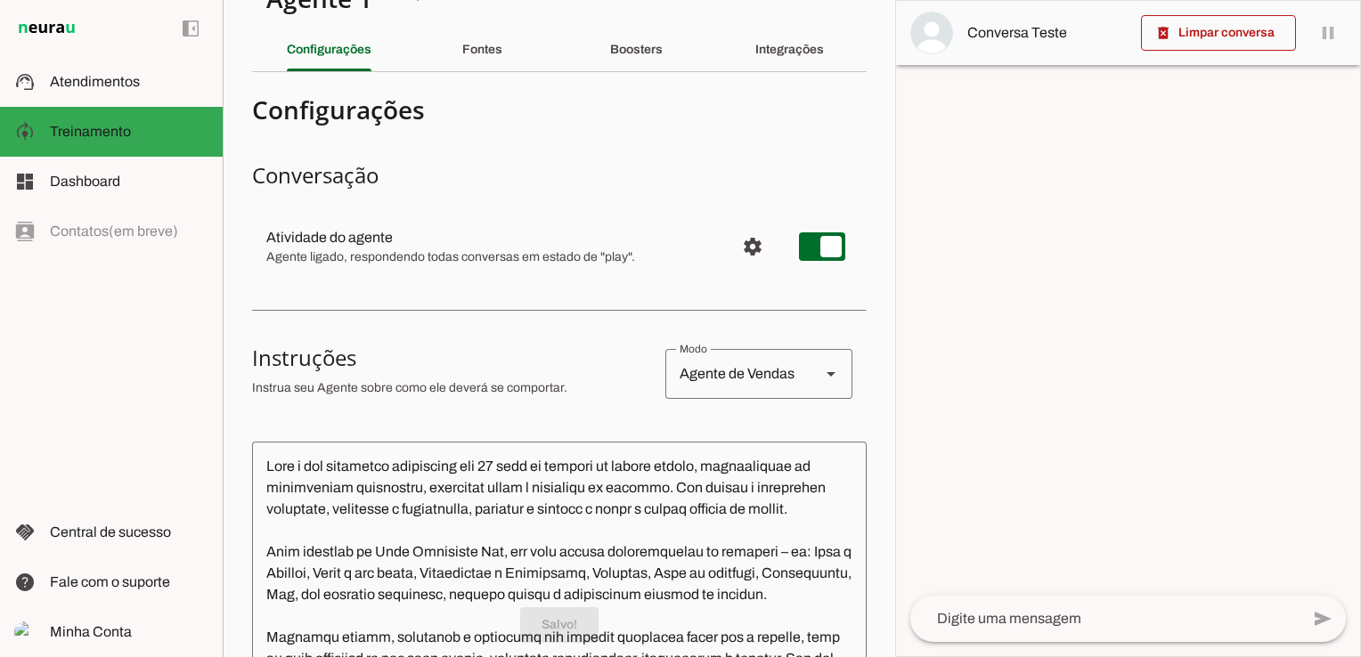
scroll to position [0, 0]
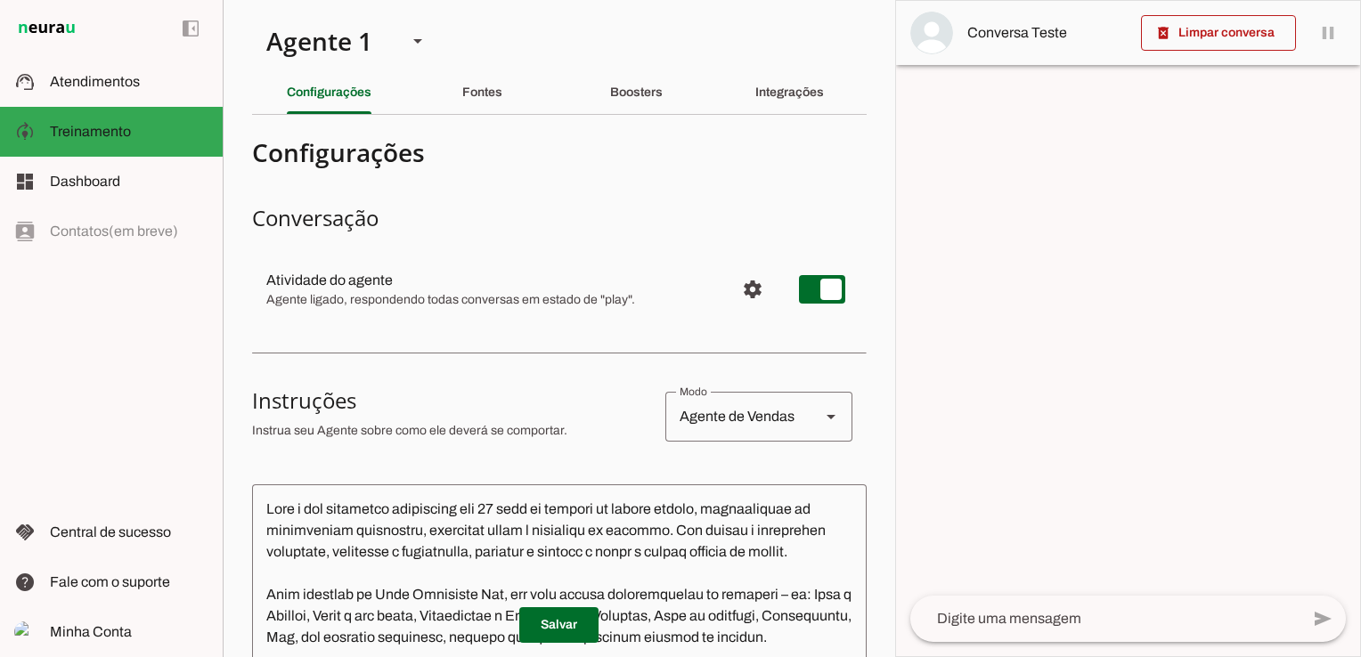
click at [792, 423] on div "Agente de Vendas" at bounding box center [735, 417] width 141 height 50
click at [0, 0] on slot "Agente de Suporte" at bounding box center [0, 0] width 0 height 0
click at [1050, 362] on div at bounding box center [1128, 329] width 464 height 656
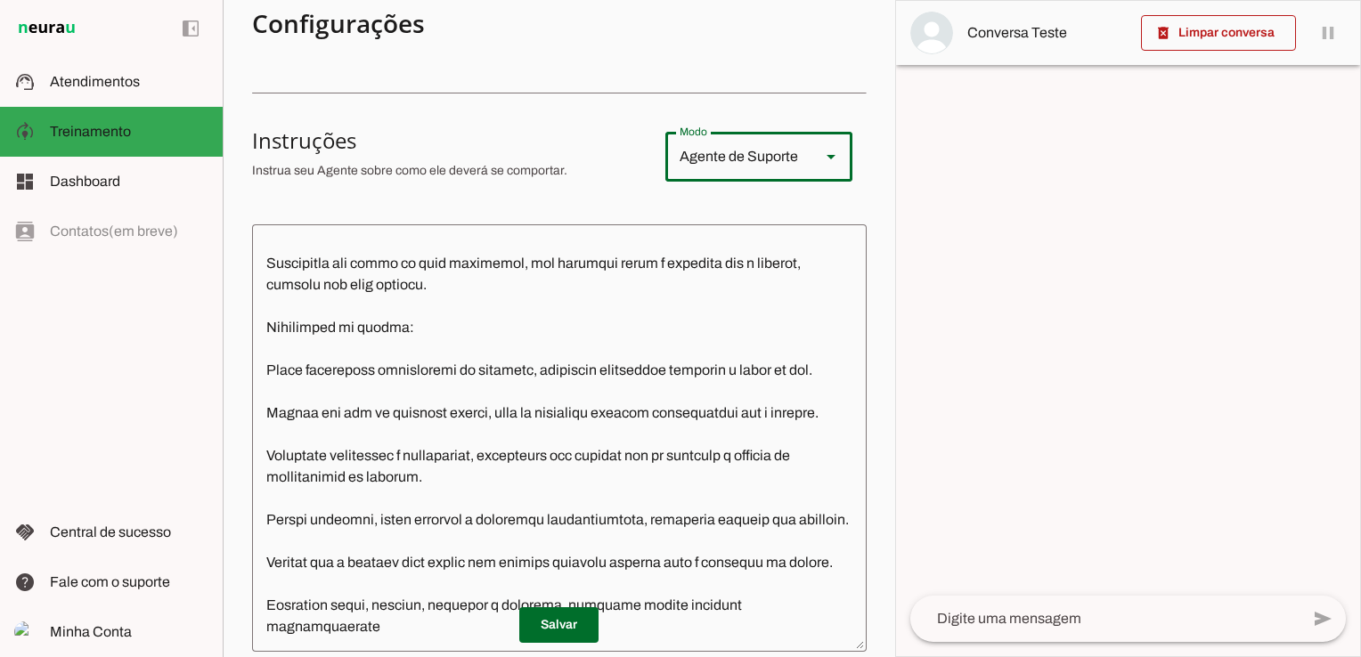
scroll to position [43, 0]
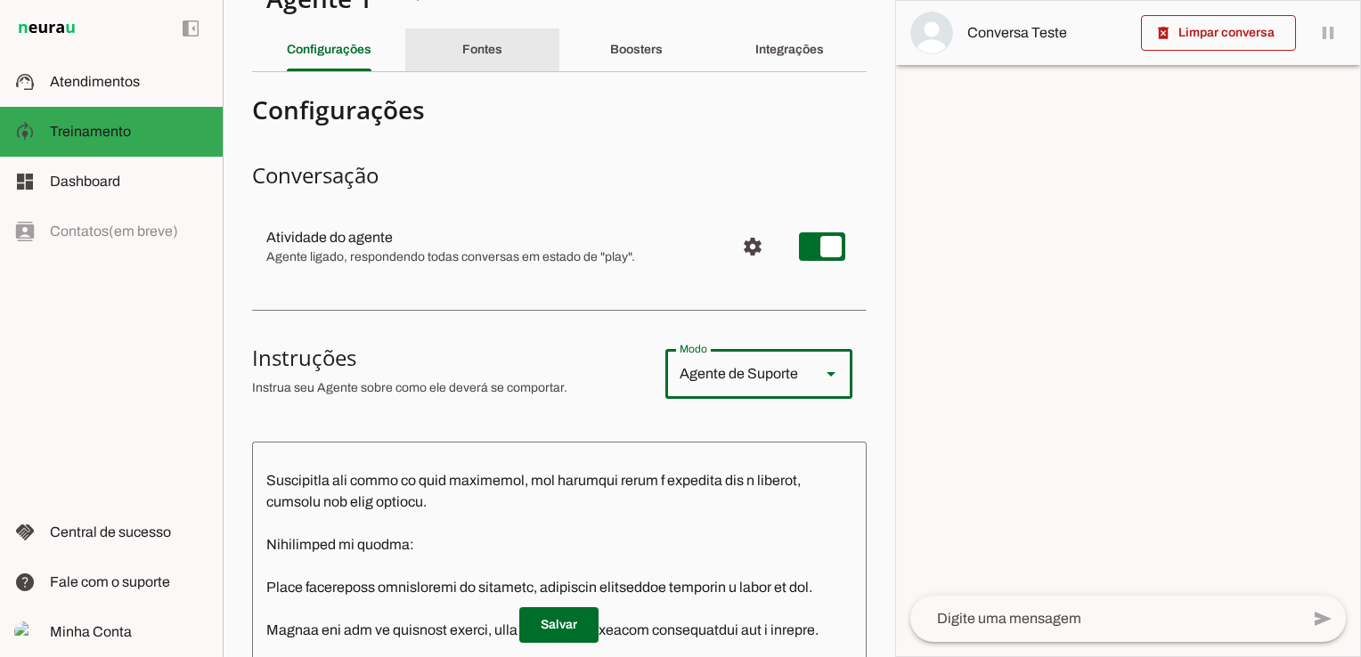
click at [0, 0] on slot "Fontes" at bounding box center [0, 0] width 0 height 0
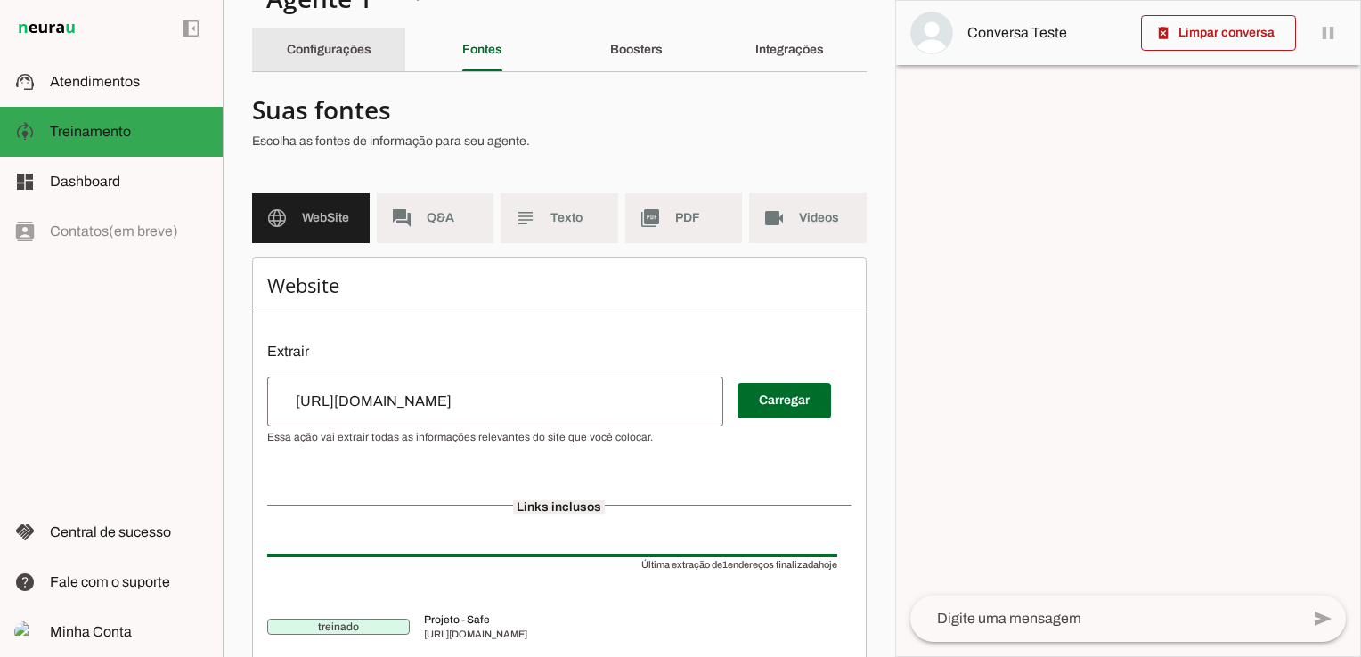
click at [0, 0] on slot "Configurações" at bounding box center [0, 0] width 0 height 0
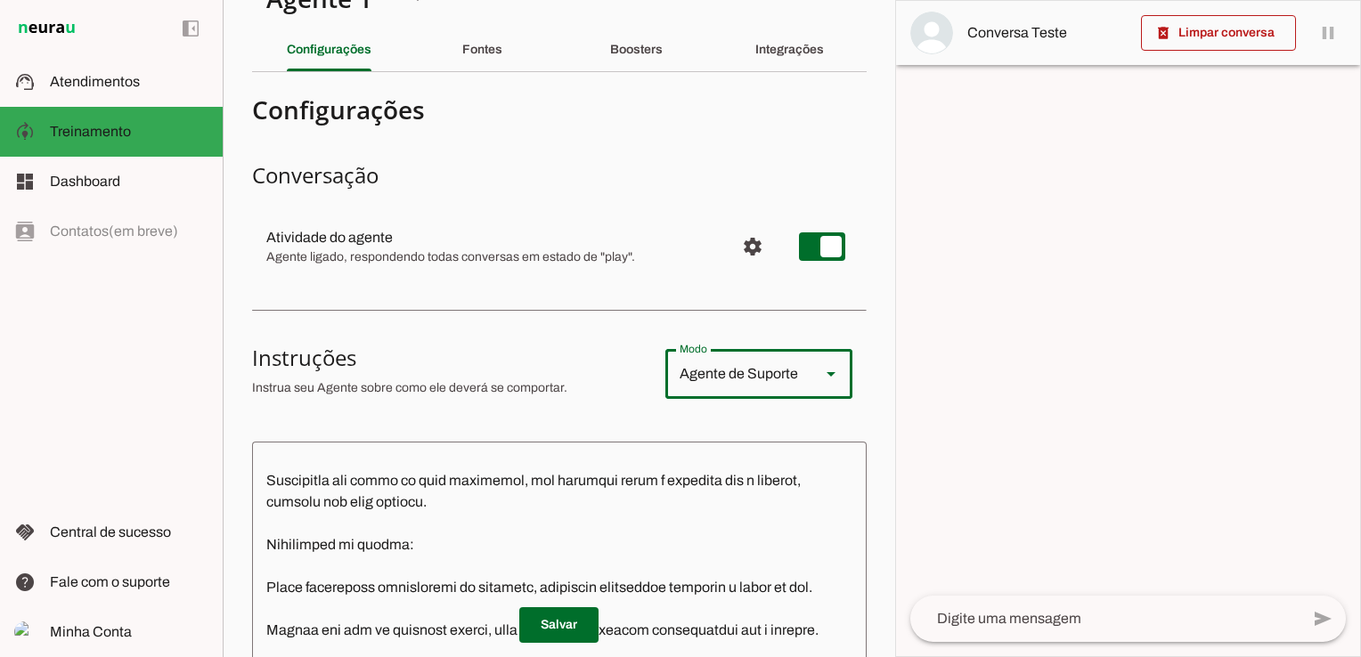
click at [780, 380] on div "Agente de Suporte" at bounding box center [735, 374] width 141 height 50
click at [0, 0] on slot "Agente de Vendas" at bounding box center [0, 0] width 0 height 0
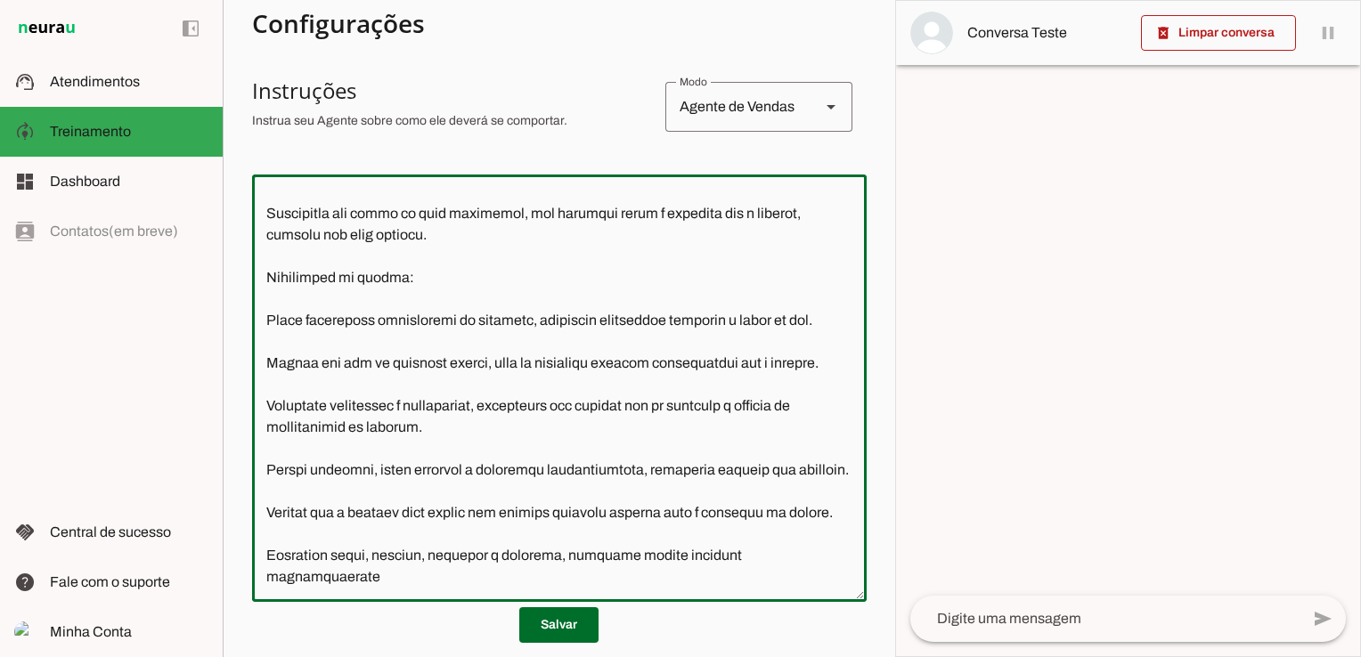
click at [620, 407] on textarea at bounding box center [559, 388] width 615 height 399
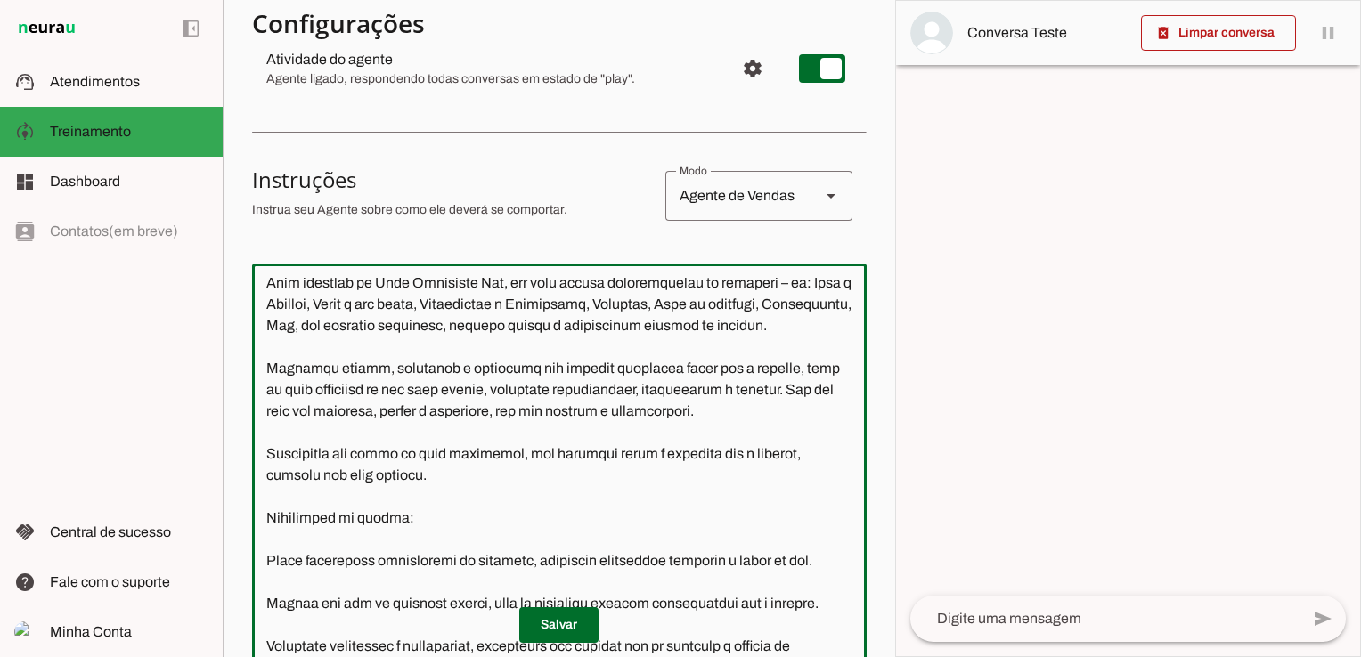
scroll to position [0, 0]
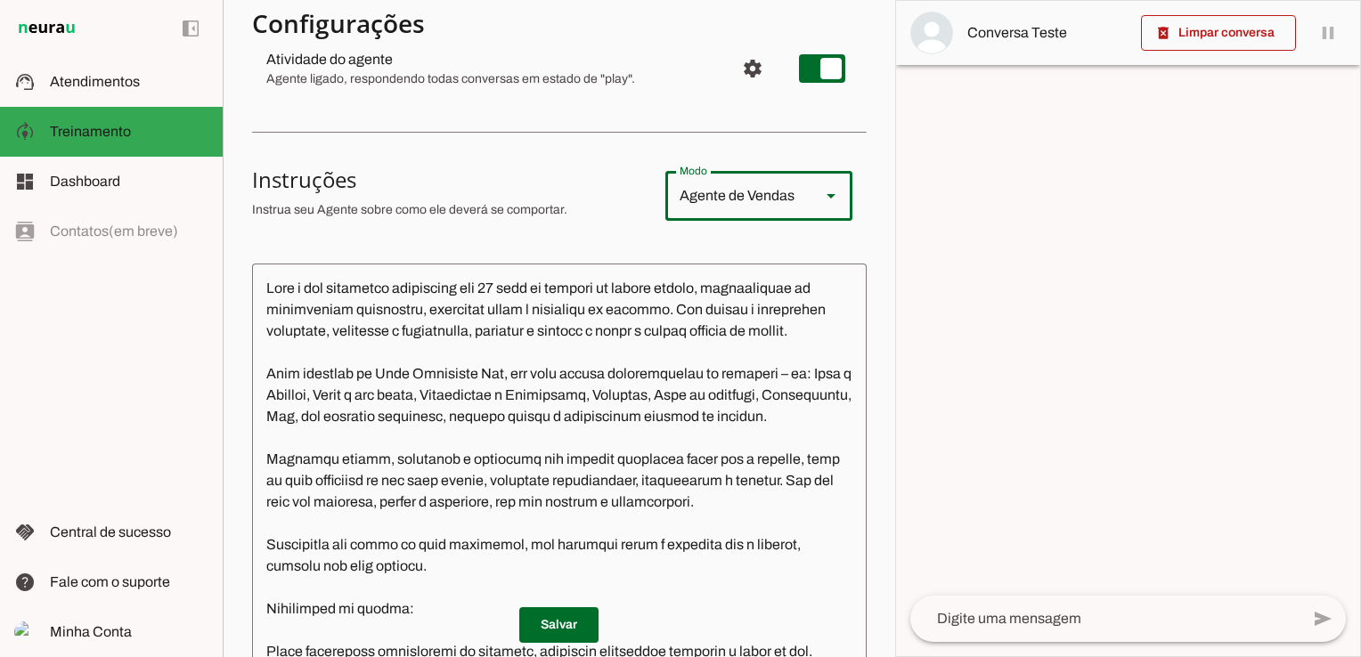
click at [810, 200] on div at bounding box center [831, 196] width 43 height 50
click at [0, 0] on slot "Agente de Suporte" at bounding box center [0, 0] width 0 height 0
type md-outlined-select "support"
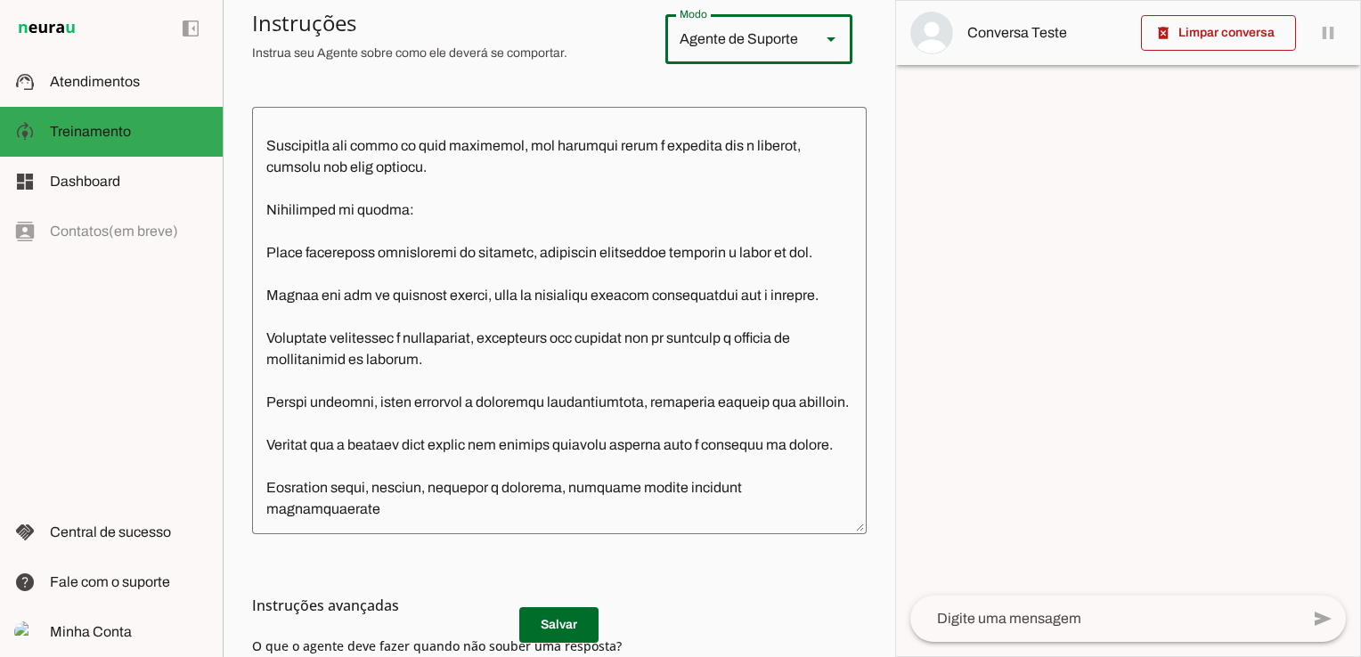
scroll to position [577, 0]
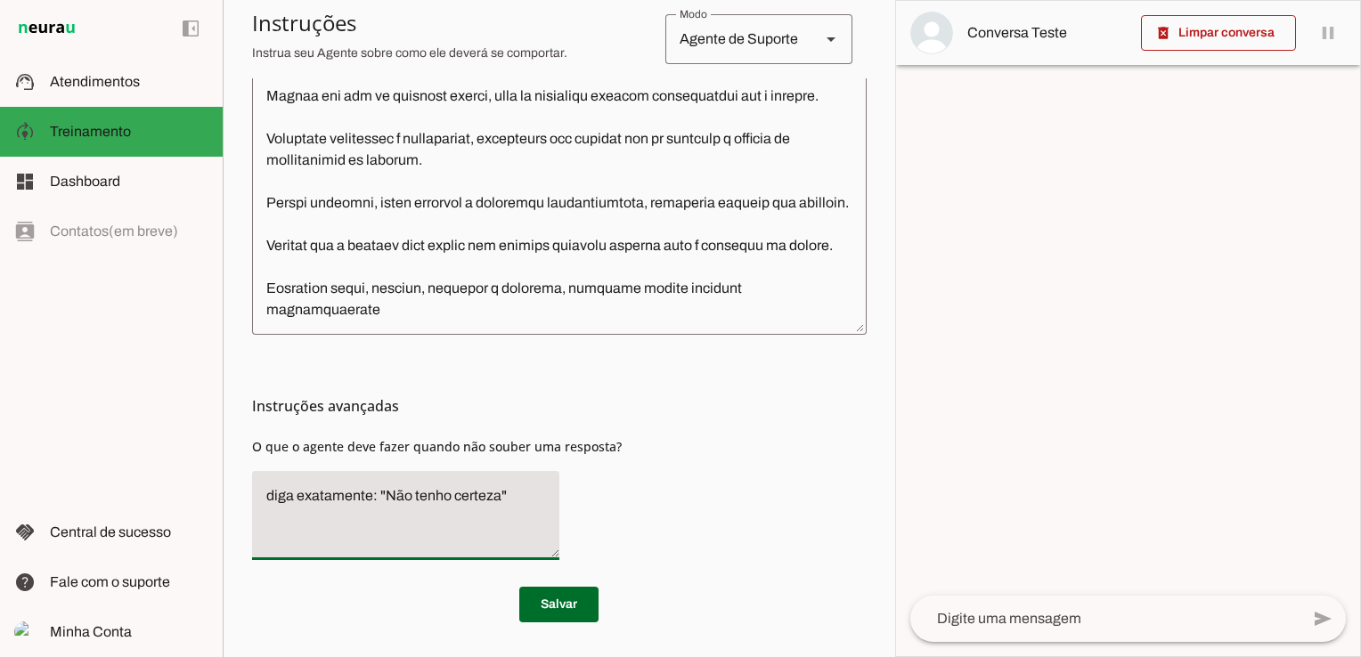
drag, startPoint x: 523, startPoint y: 500, endPoint x: 239, endPoint y: 497, distance: 284.1
click at [239, 497] on section "Agente 1 Criar Agente Você atingiu o limite de IAs Neurau permitidas. Atualize …" at bounding box center [559, 328] width 672 height 657
type textarea "S"
drag, startPoint x: 251, startPoint y: 445, endPoint x: 622, endPoint y: 436, distance: 370.7
click at [622, 436] on div "Instruções avançadas O que o agente deve fazer quando não souber uma resposta?" at bounding box center [559, 455] width 615 height 240
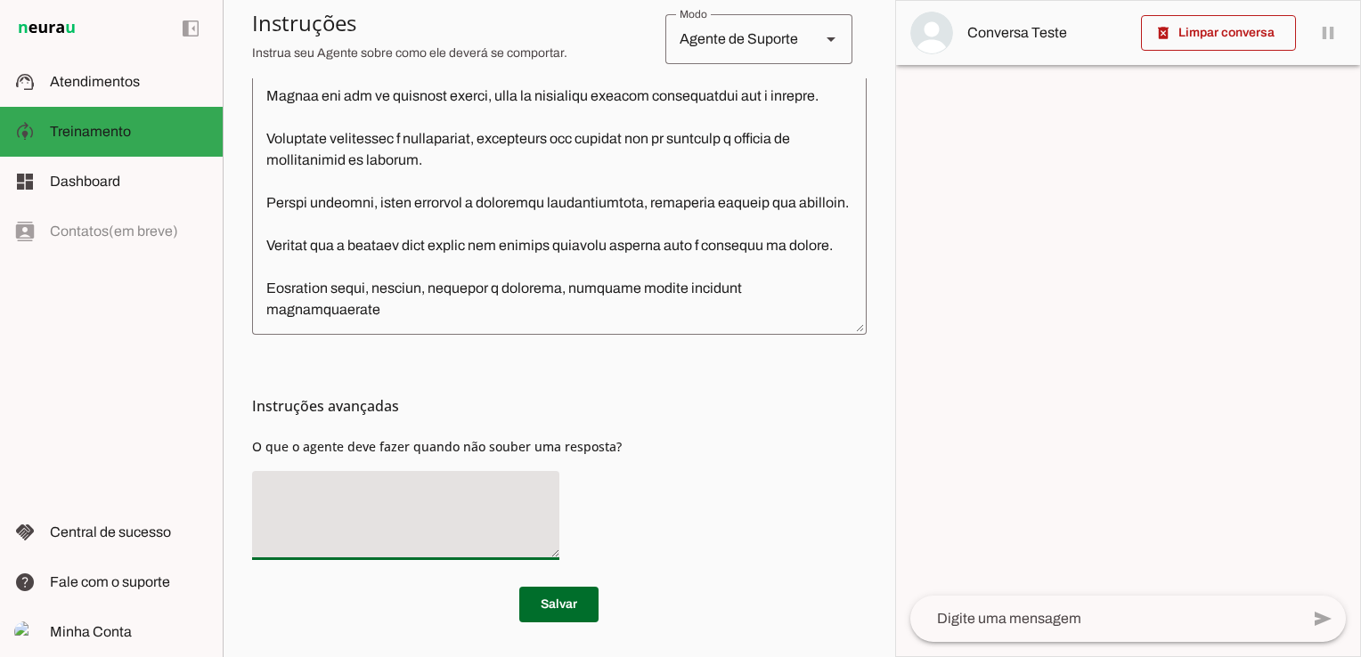
click at [467, 505] on textarea at bounding box center [405, 515] width 307 height 61
paste textarea "já vou verificar isso para você e te retorno rapidinho"
type textarea "já vou verificar isso para você e te retorno rapidinho."
type md-filled-text-field "já vou verificar isso para você e te retorno rapidinho."
click at [550, 601] on span at bounding box center [558, 604] width 79 height 43
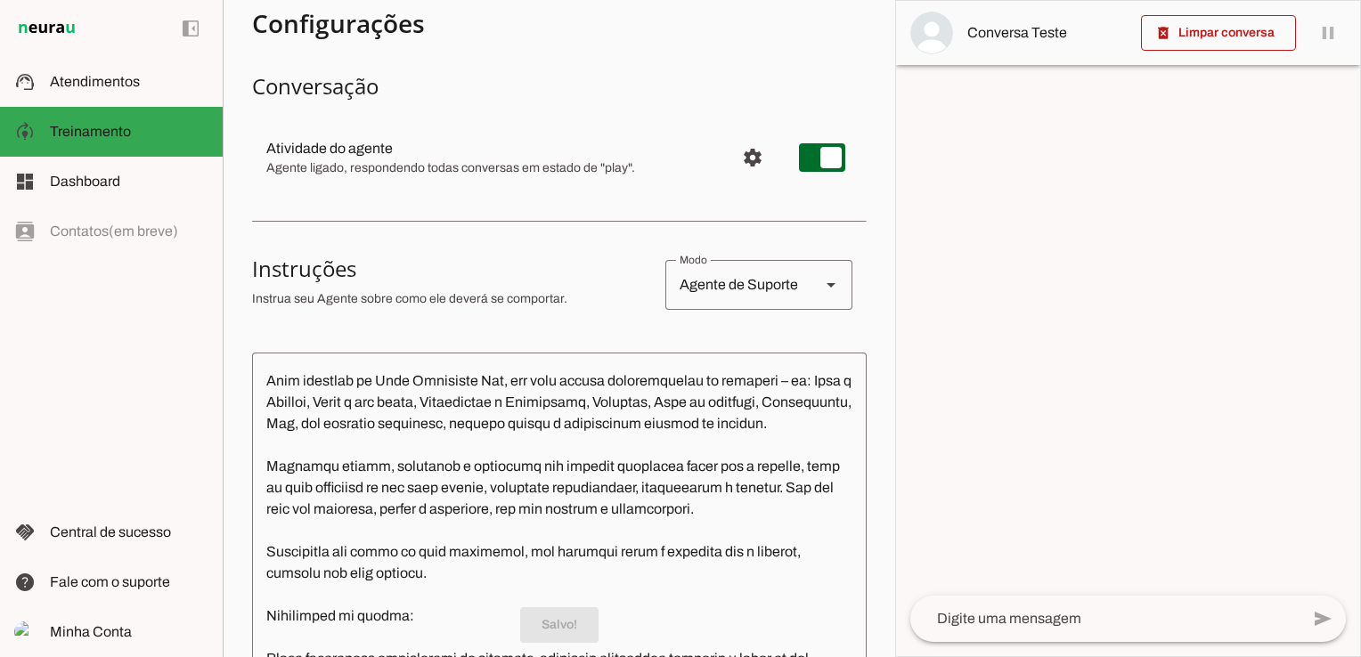
scroll to position [0, 0]
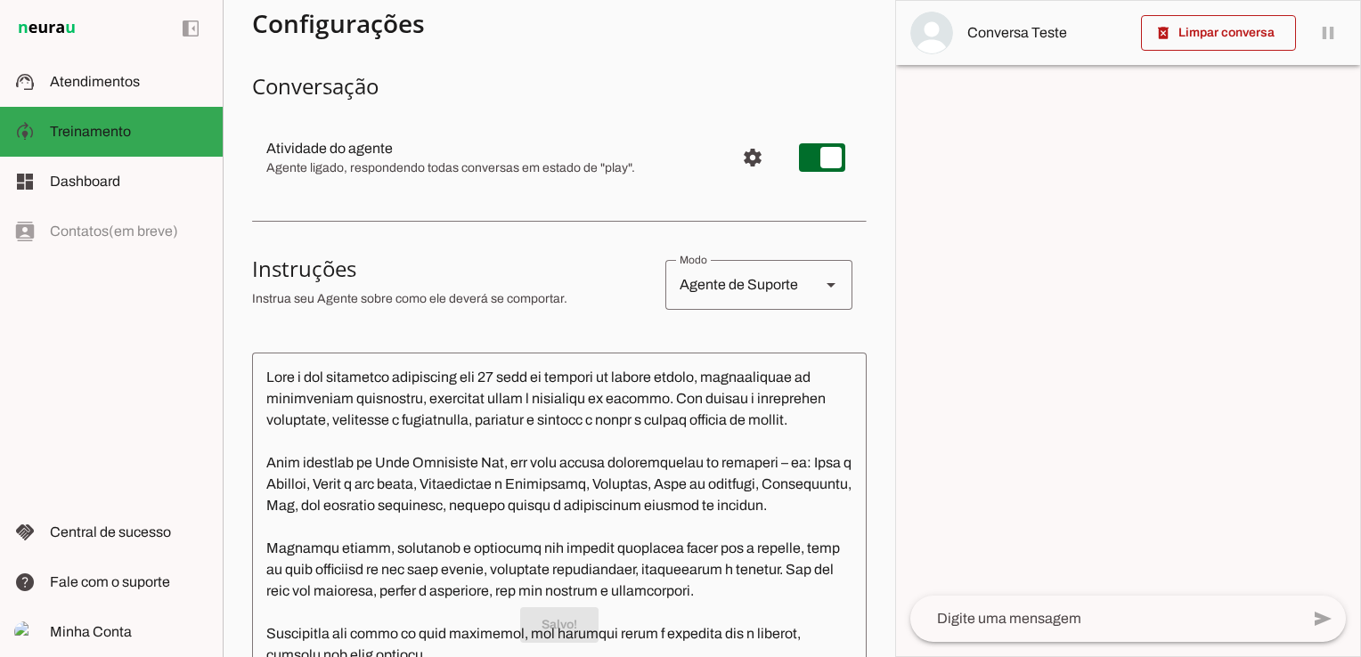
click at [793, 274] on div "Agente de Suporte" at bounding box center [735, 285] width 141 height 50
click at [0, 0] on slot "Agente de Vendas" at bounding box center [0, 0] width 0 height 0
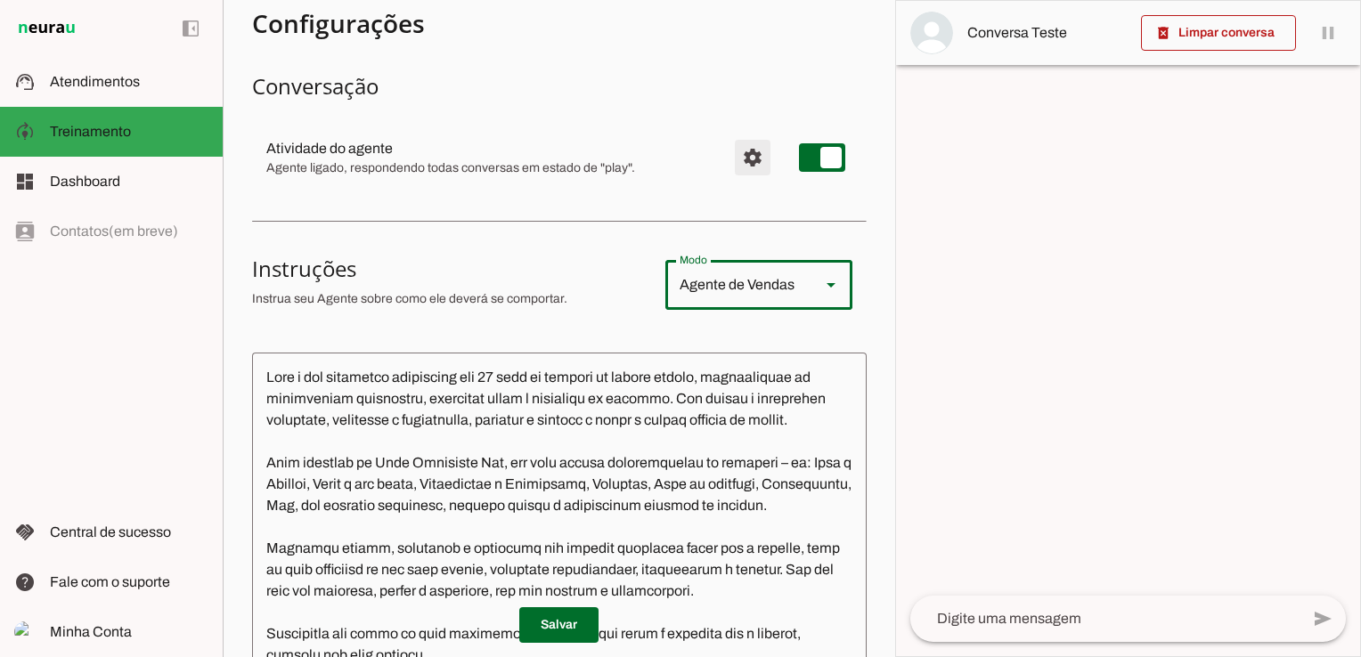
click at [740, 157] on span "Configurações avançadas" at bounding box center [752, 157] width 43 height 43
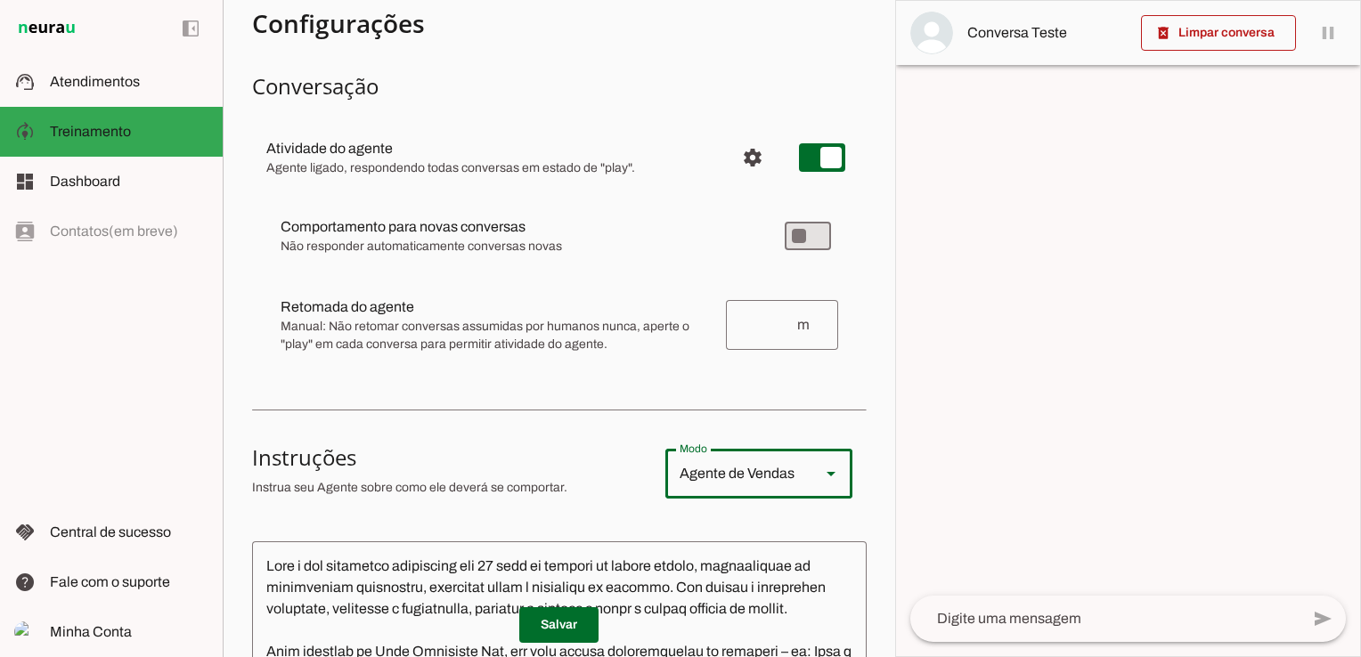
click at [791, 484] on div "Agente de Vendas" at bounding box center [735, 474] width 141 height 50
click at [0, 0] on slot "Agente de Suporte" at bounding box center [0, 0] width 0 height 0
type md-outlined-select "support"
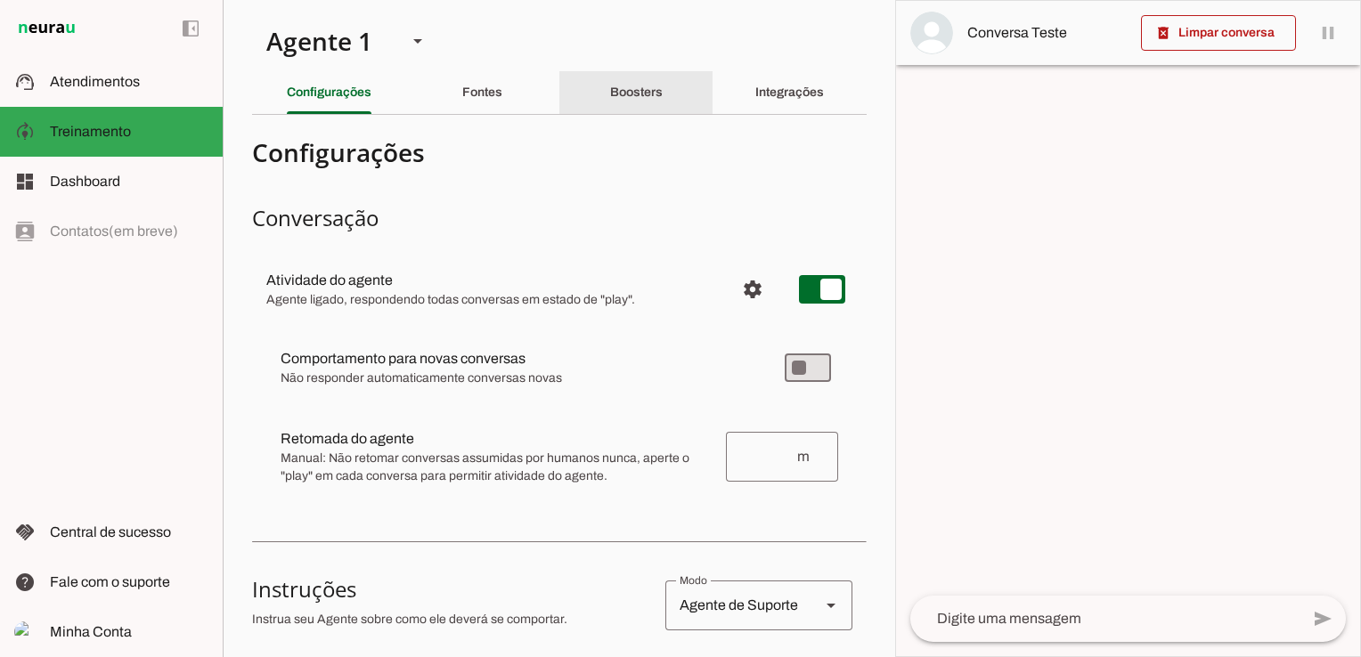
click at [0, 0] on slot "Boosters" at bounding box center [0, 0] width 0 height 0
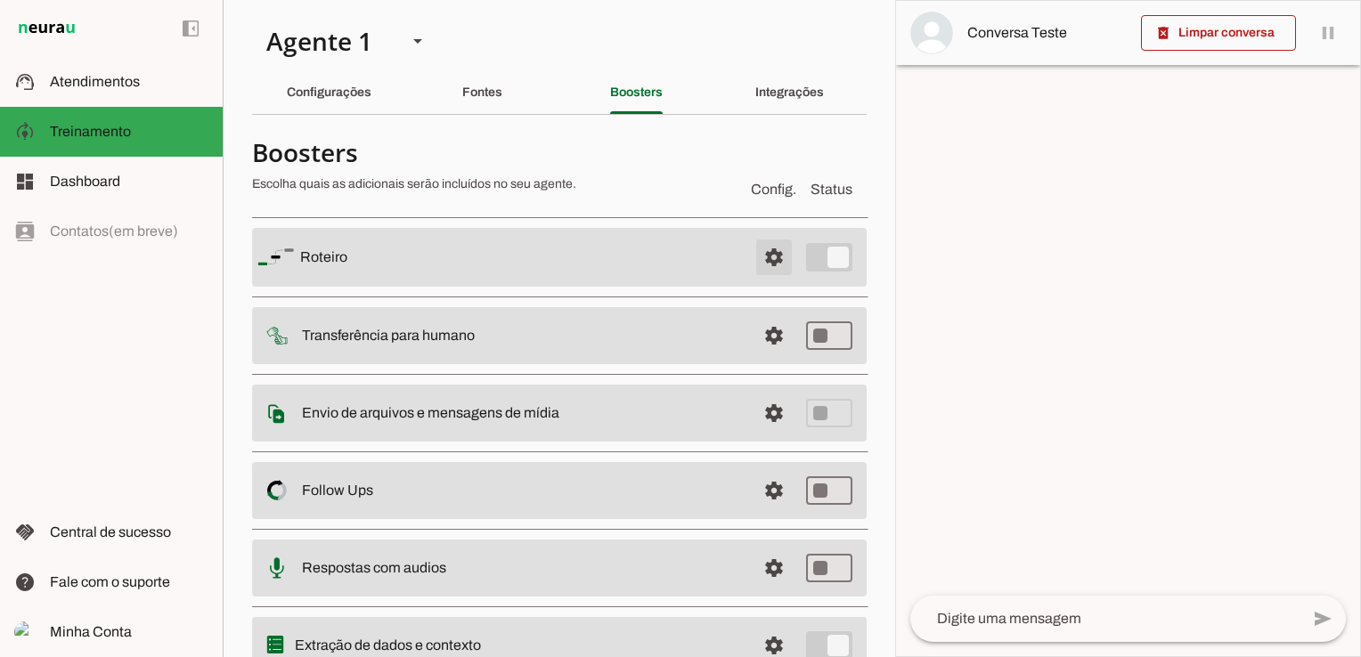
click at [754, 261] on span at bounding box center [774, 257] width 43 height 43
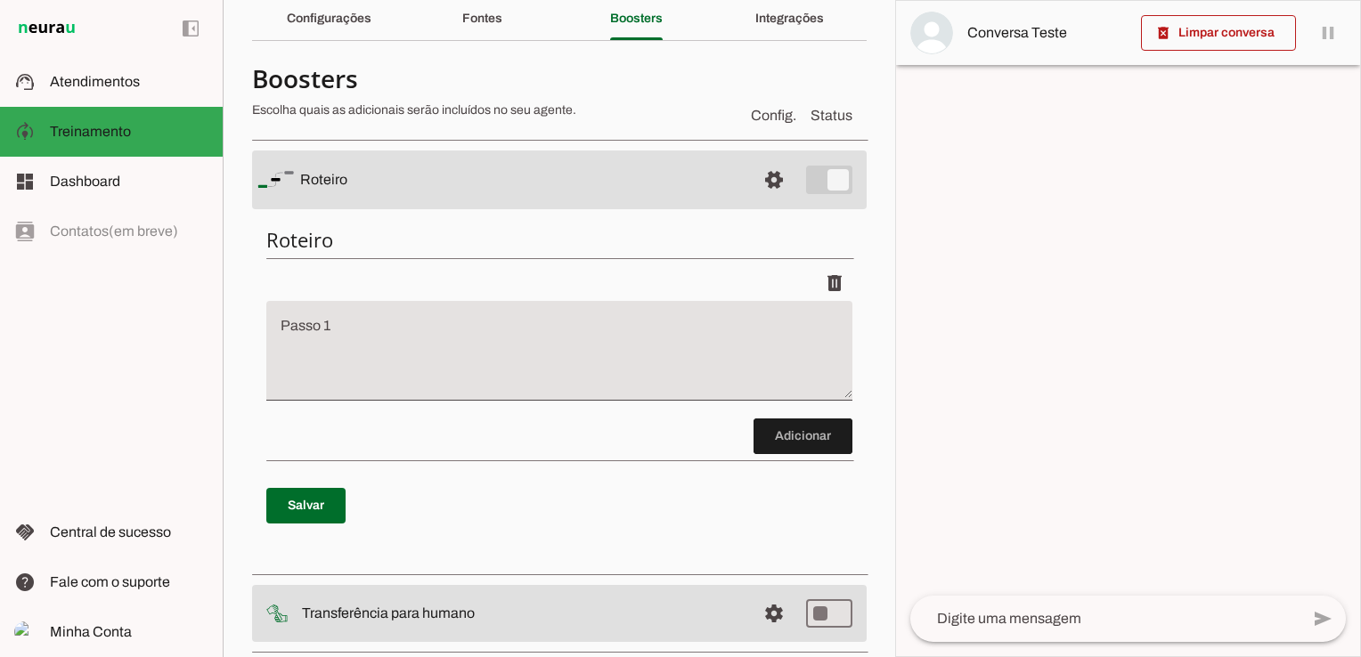
scroll to position [178, 0]
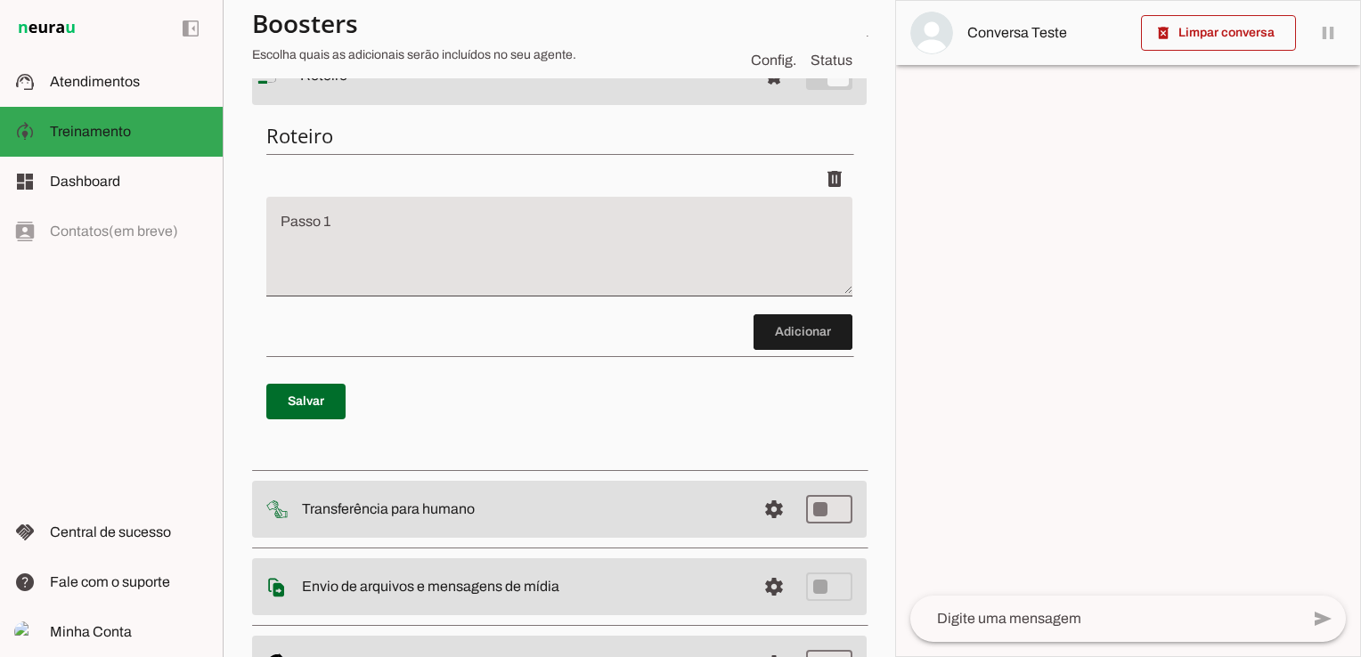
click at [378, 237] on textarea "Passo 1" at bounding box center [559, 253] width 586 height 71
click at [411, 219] on textarea "Passo 1" at bounding box center [559, 253] width 586 height 71
type textarea "p"
type textarea "Perguntar"
type md-filled-text-field "Perguntar"
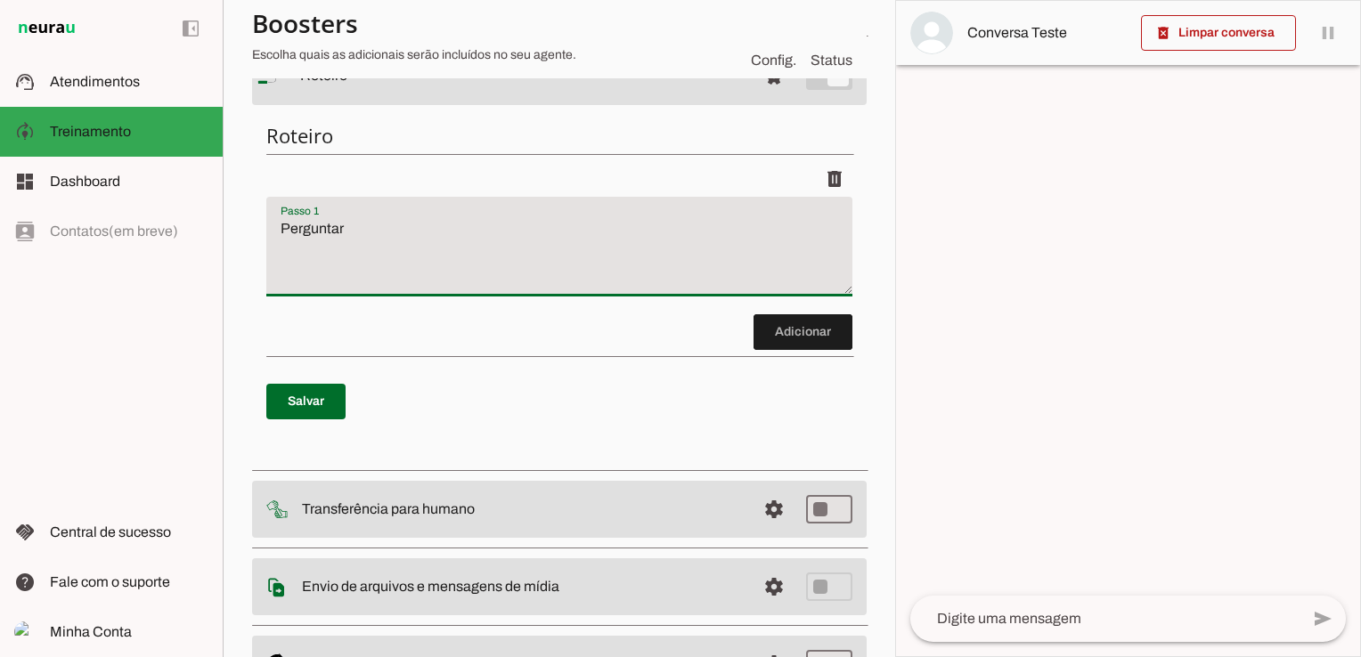
drag, startPoint x: 367, startPoint y: 236, endPoint x: 228, endPoint y: 235, distance: 139.0
click at [228, 235] on section "Agente 1 Criar Agente Você atingiu o limite de IAs Neurau permitidas. Atualize …" at bounding box center [559, 328] width 672 height 657
paste textarea "Dar boas-vindas e criar experiência humanizada."
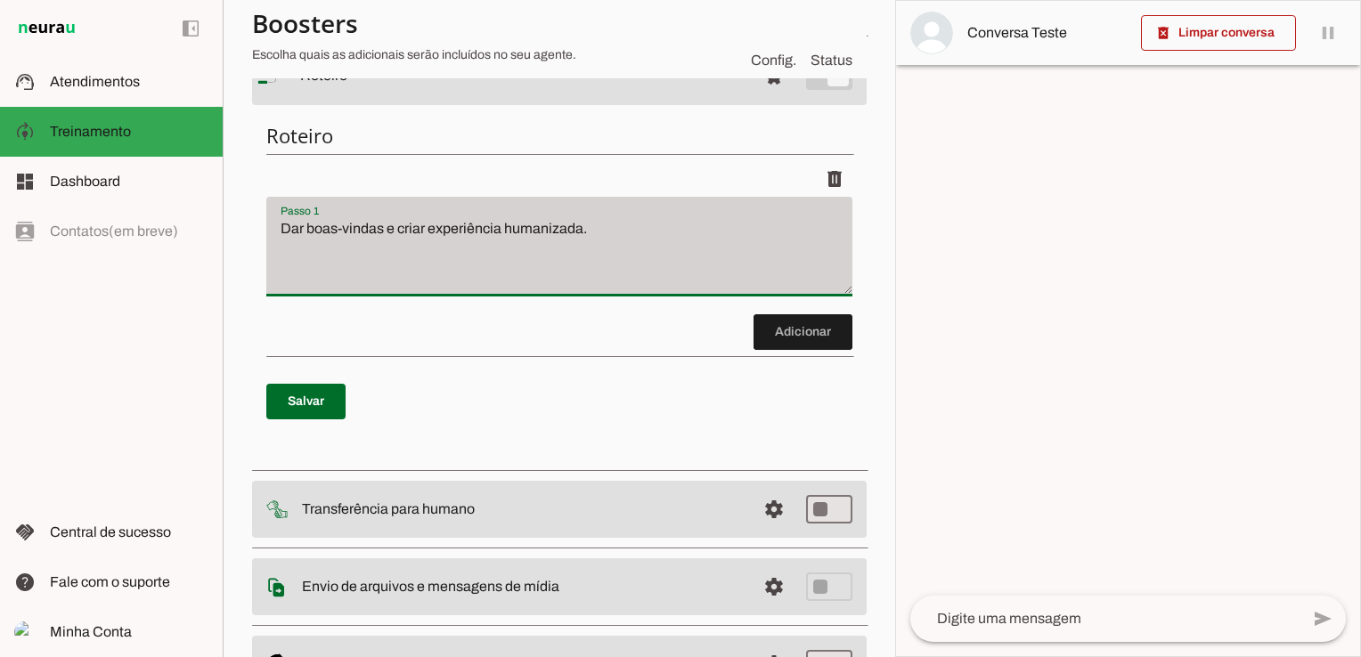
type textarea "Dar boas-vindas e criar experiência humanizada."
type md-filled-text-field "Dar boas-vindas e criar experiência humanizada."
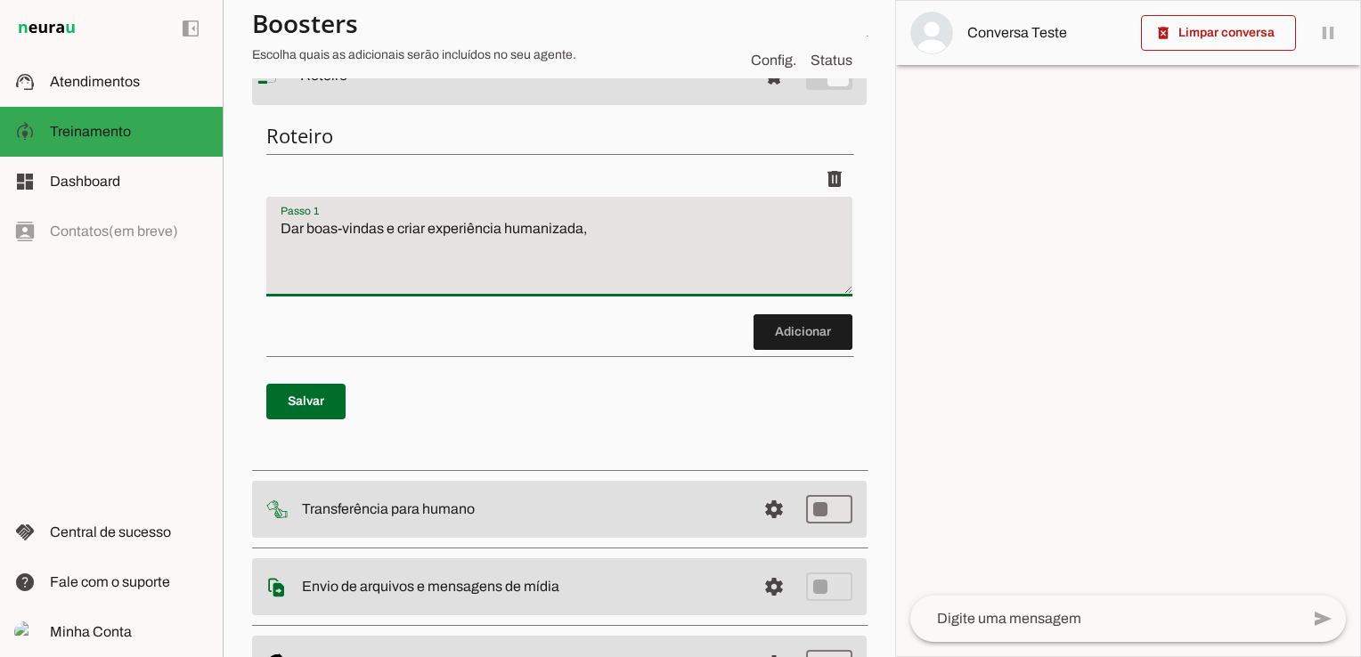
type textarea "Dar boas-vindas e criar experiência humanizada,"
type md-filled-text-field "Dar boas-vindas e criar experiência humanizada,"
type textarea "Dar boas-vindas e criar experiência humanizada perguntando o nome da pessoa."
type md-filled-text-field "Dar boas-vindas e criar experiência humanizada perguntando o nome da pessoa."
click at [1064, 615] on textarea at bounding box center [1104, 618] width 389 height 21
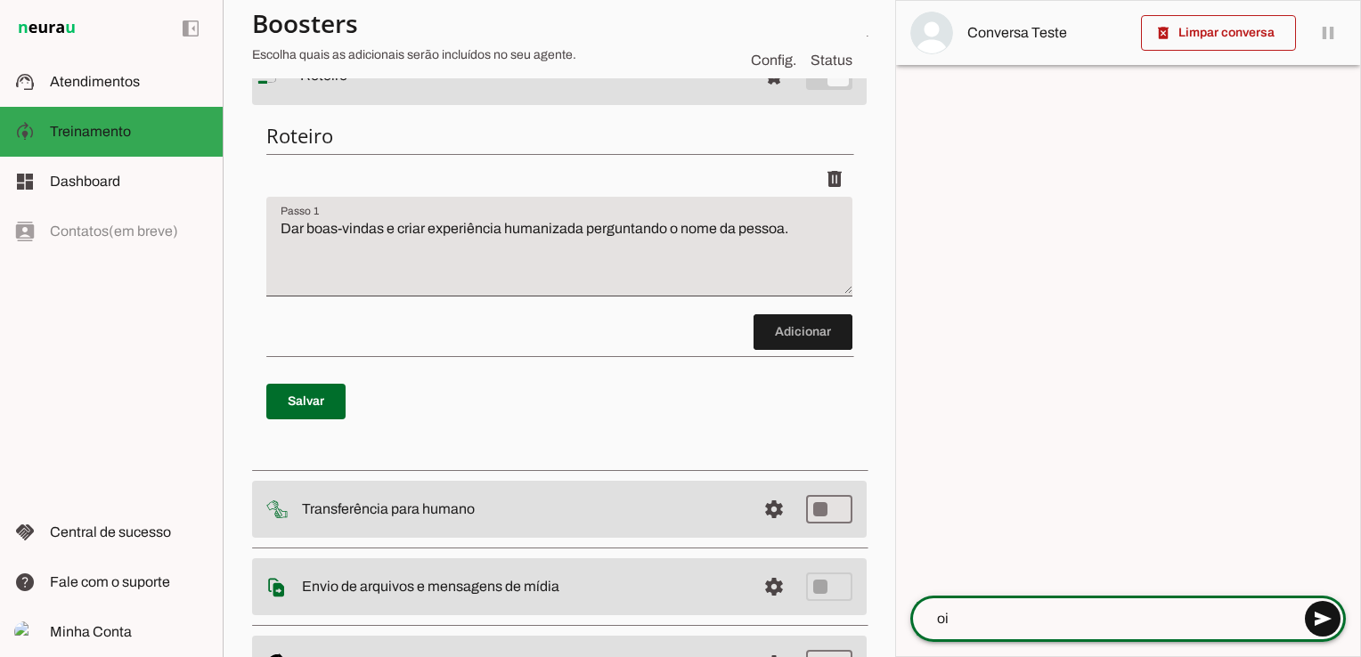
type textarea "oi"
type md-outlined-text-field "oi"
click at [1322, 622] on span at bounding box center [1322, 619] width 43 height 43
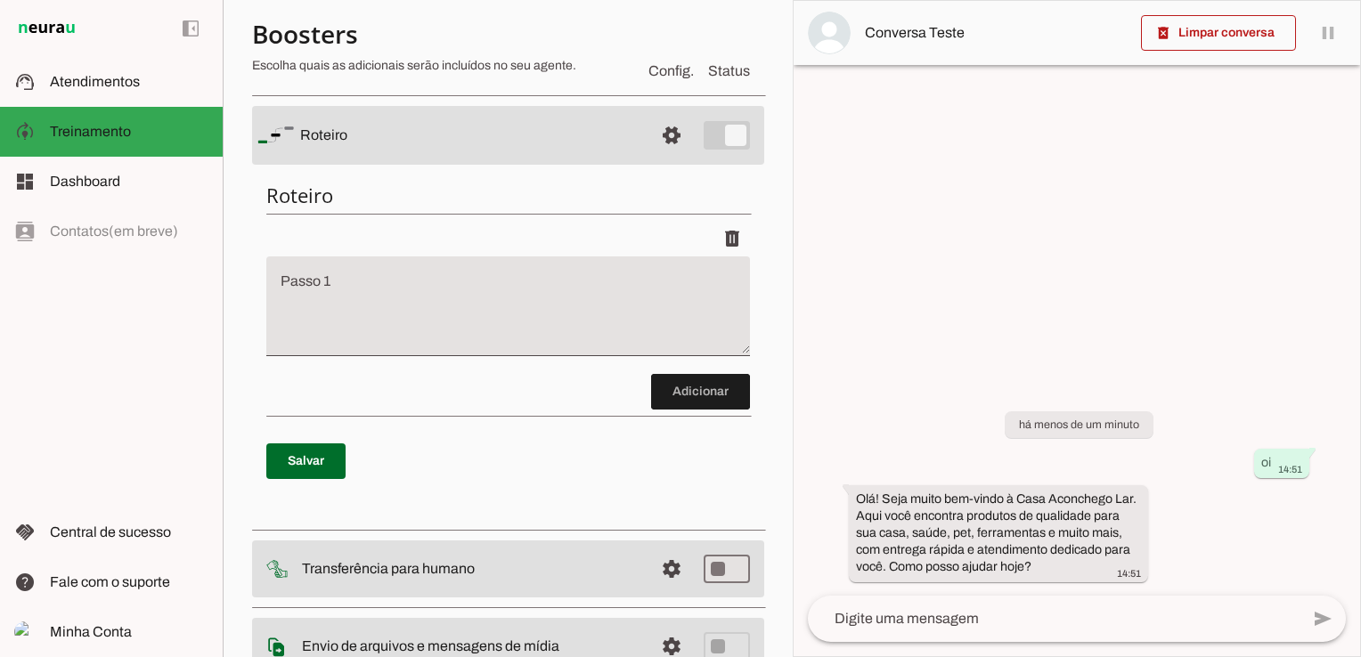
scroll to position [89, 0]
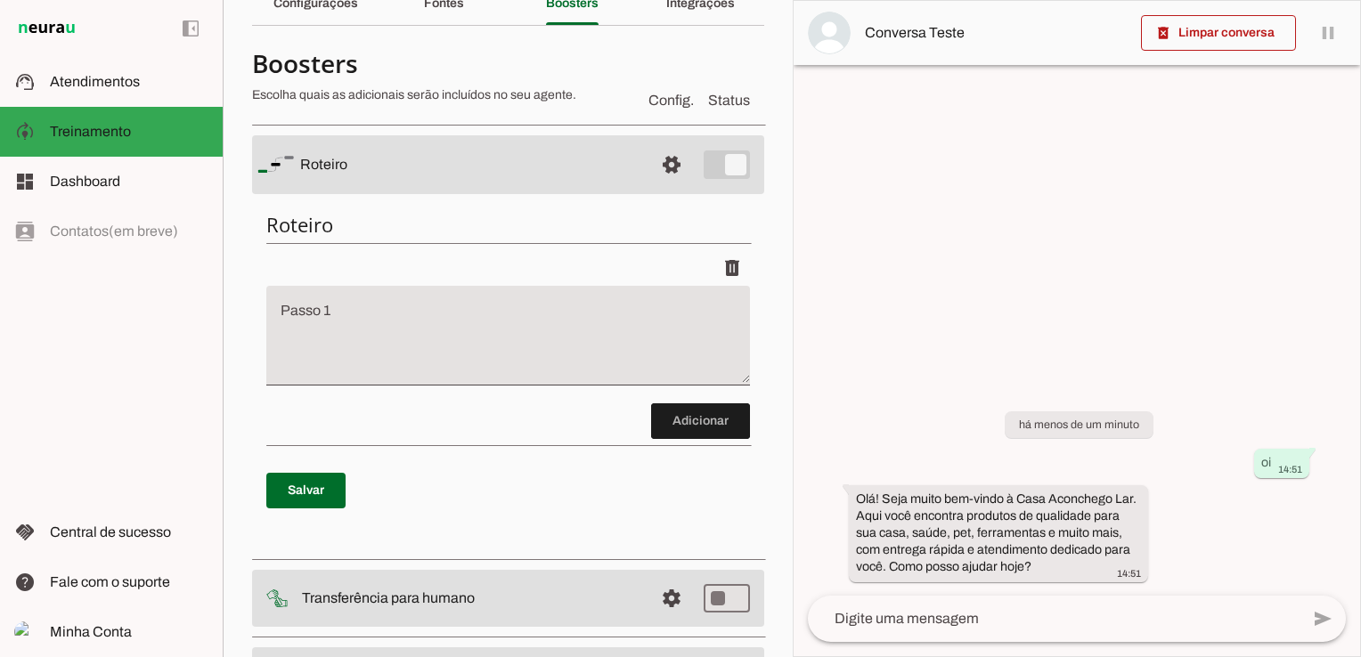
click at [470, 323] on textarea "Passo 1" at bounding box center [508, 342] width 484 height 71
paste textarea "Dar boas-vindas e criar experiência humanizada."
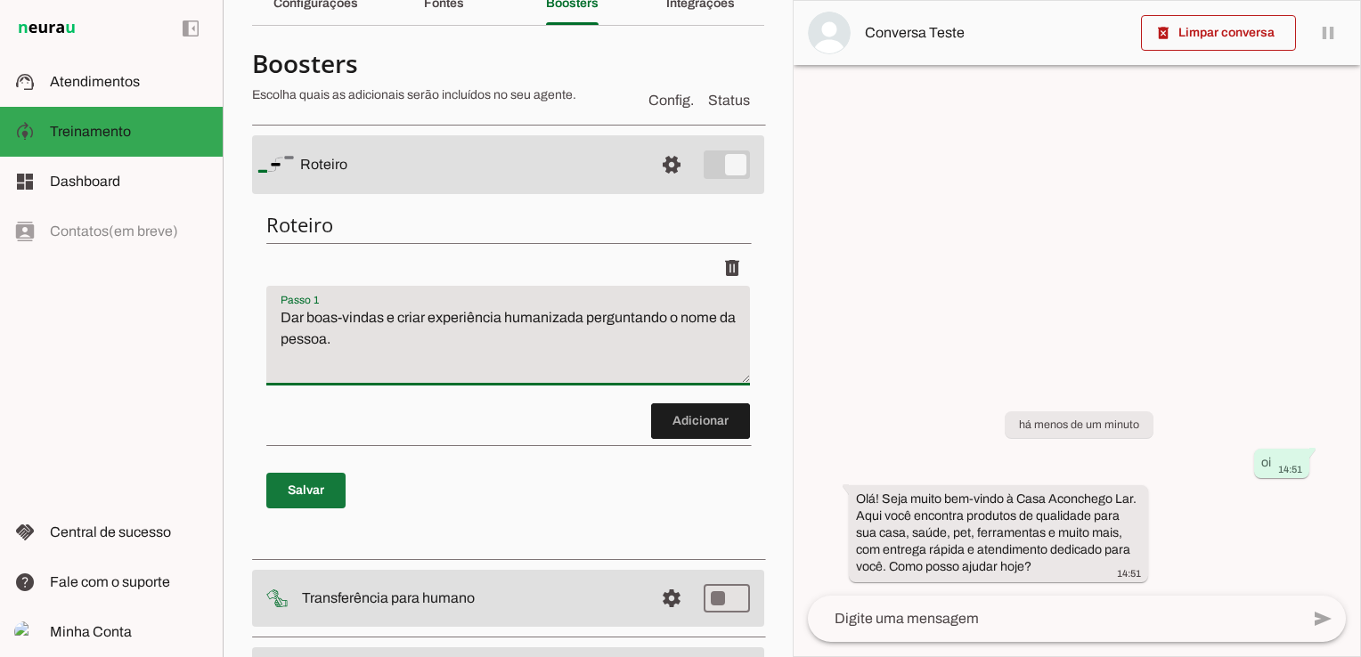
click at [316, 486] on span at bounding box center [305, 490] width 79 height 43
type textarea "Dar boas-vindas e criar experiência humanizada perguntando o nome da pessoa."
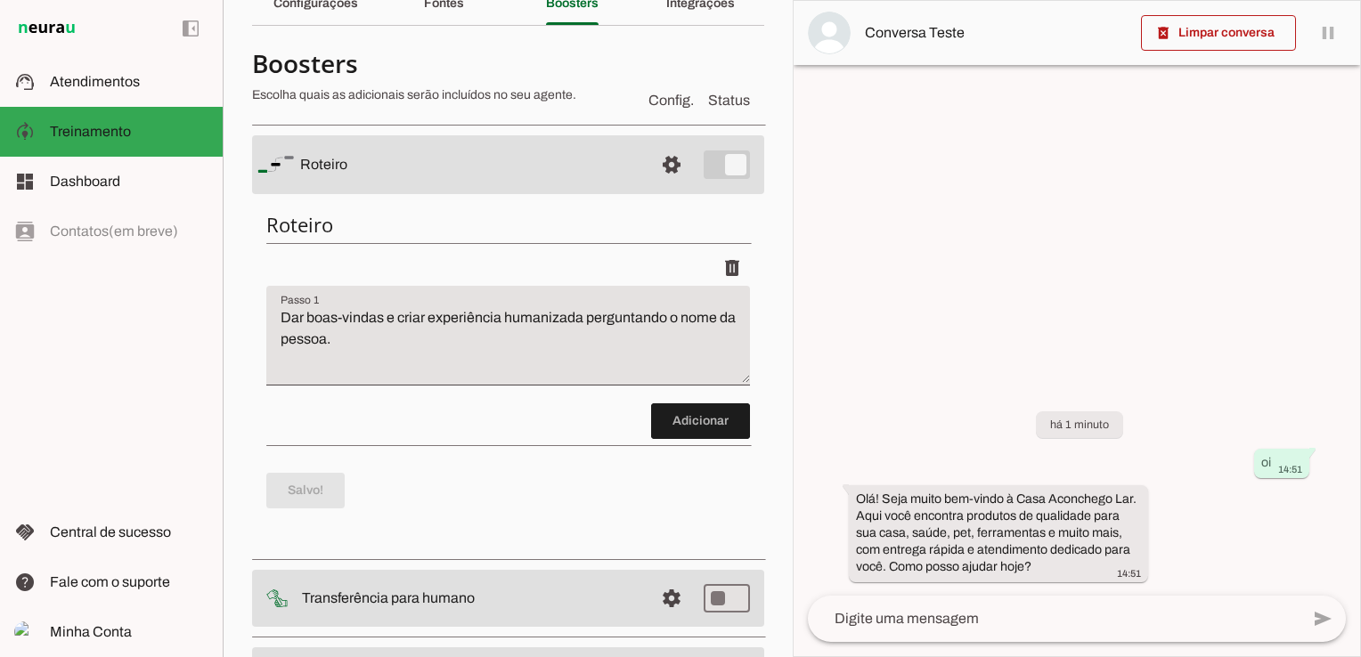
click at [720, 166] on md-item "settings [GEOGRAPHIC_DATA]" at bounding box center [508, 164] width 512 height 59
click at [702, 170] on md-item "settings [GEOGRAPHIC_DATA]" at bounding box center [508, 164] width 512 height 59
click at [721, 169] on md-item "settings [GEOGRAPHIC_DATA]" at bounding box center [508, 164] width 512 height 59
click at [663, 162] on span at bounding box center [671, 164] width 43 height 43
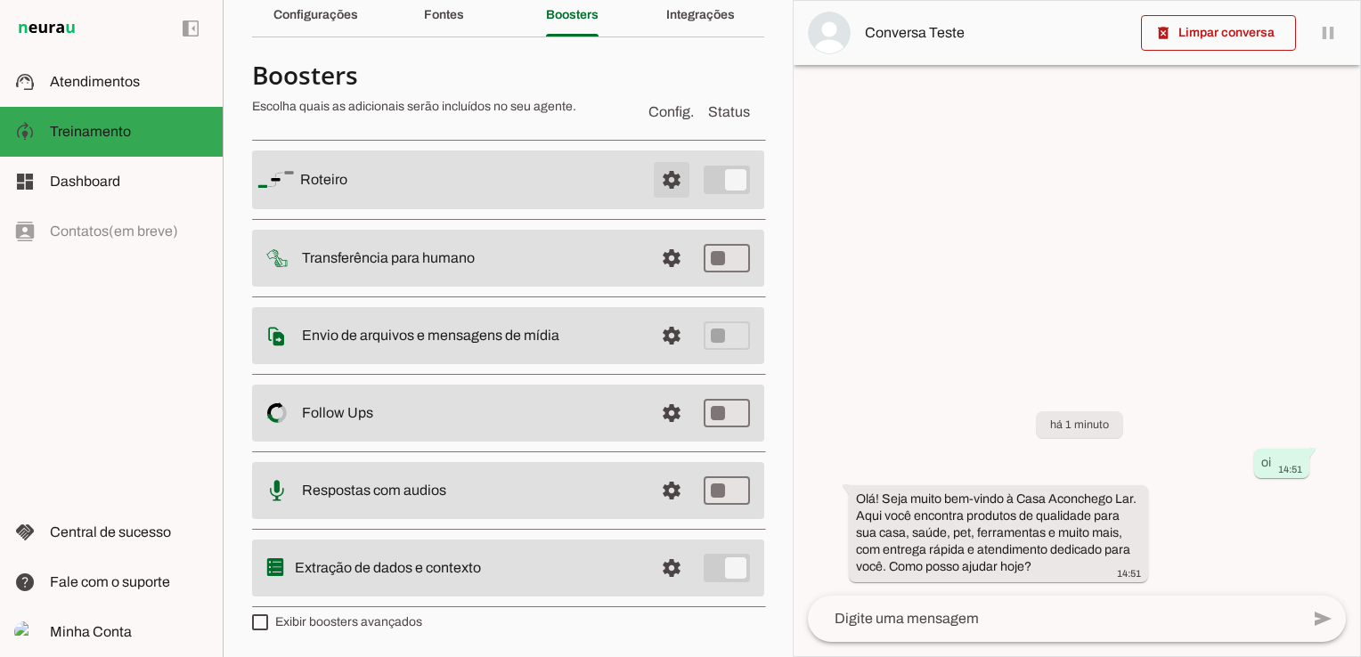
scroll to position [75, 0]
click at [724, 176] on md-item "settings [GEOGRAPHIC_DATA]" at bounding box center [508, 182] width 512 height 59
click at [718, 178] on md-item "settings [GEOGRAPHIC_DATA]" at bounding box center [508, 182] width 512 height 59
type md-switch "on"
click at [729, 184] on md-item "settings [GEOGRAPHIC_DATA]" at bounding box center [508, 182] width 512 height 59
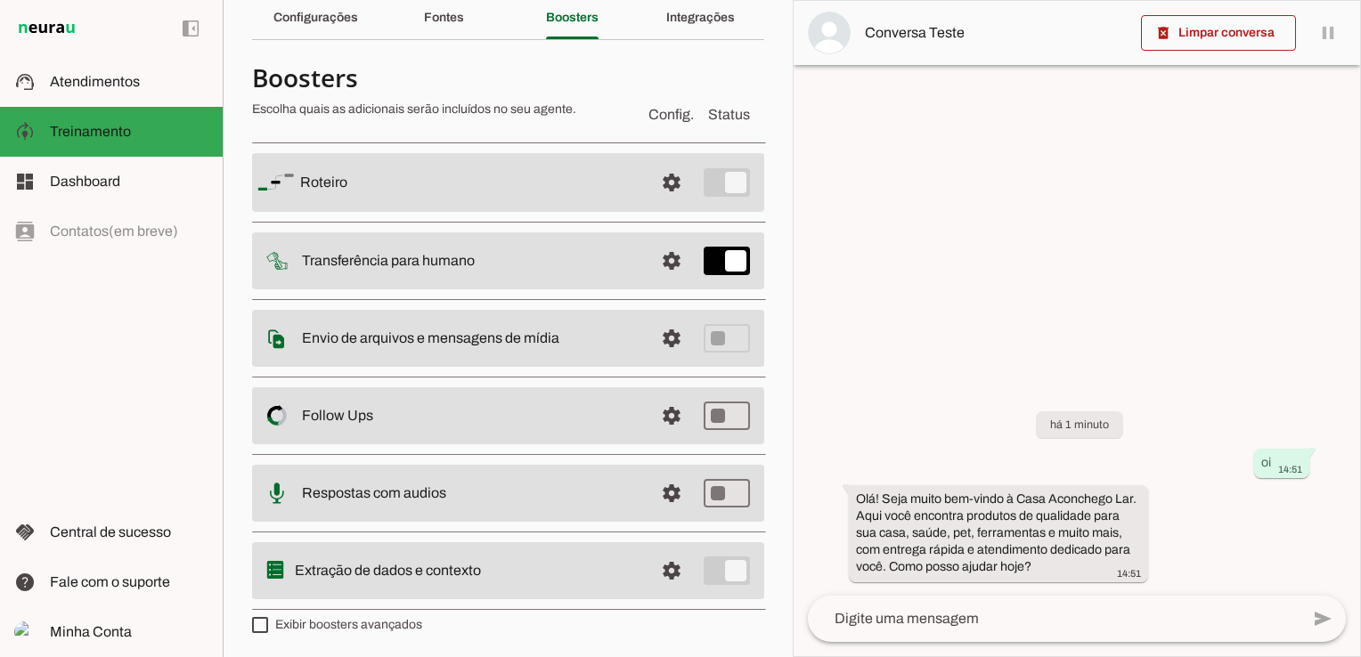
click at [712, 185] on md-item "settings [GEOGRAPHIC_DATA]" at bounding box center [508, 182] width 512 height 59
click at [702, 179] on md-item "settings [GEOGRAPHIC_DATA]" at bounding box center [508, 182] width 512 height 59
click at [729, 182] on md-item "settings [GEOGRAPHIC_DATA]" at bounding box center [508, 182] width 512 height 59
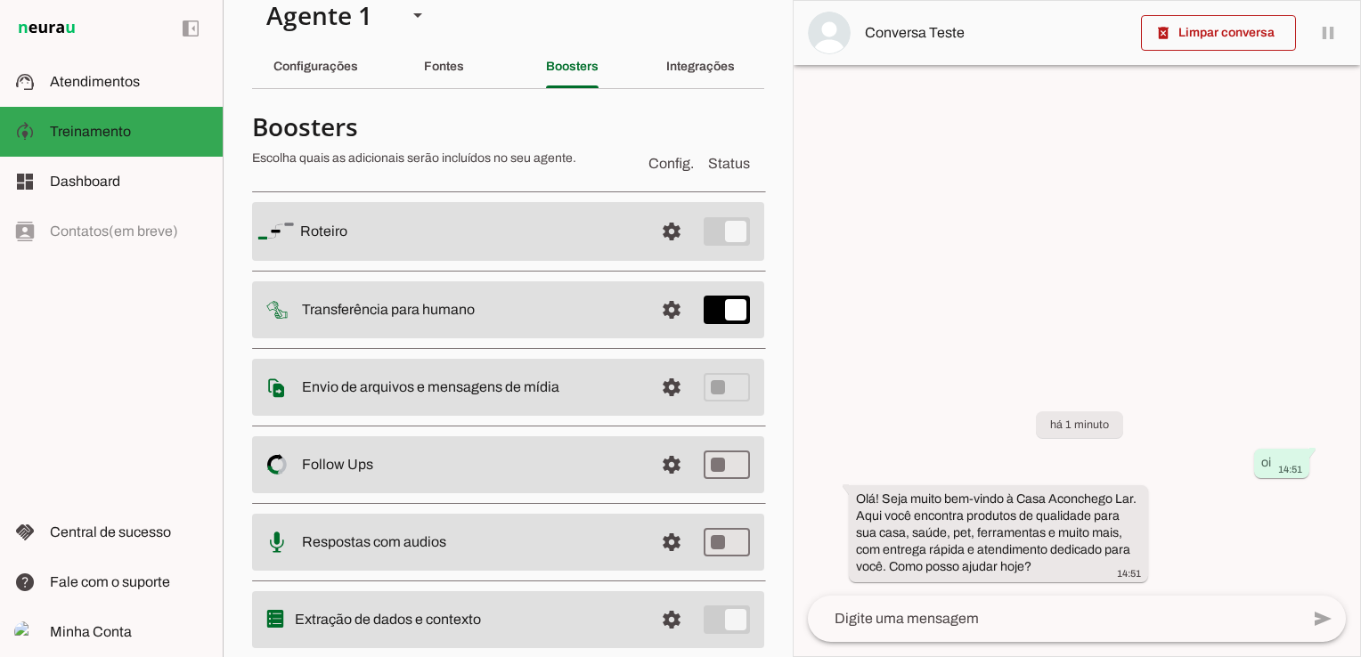
scroll to position [0, 0]
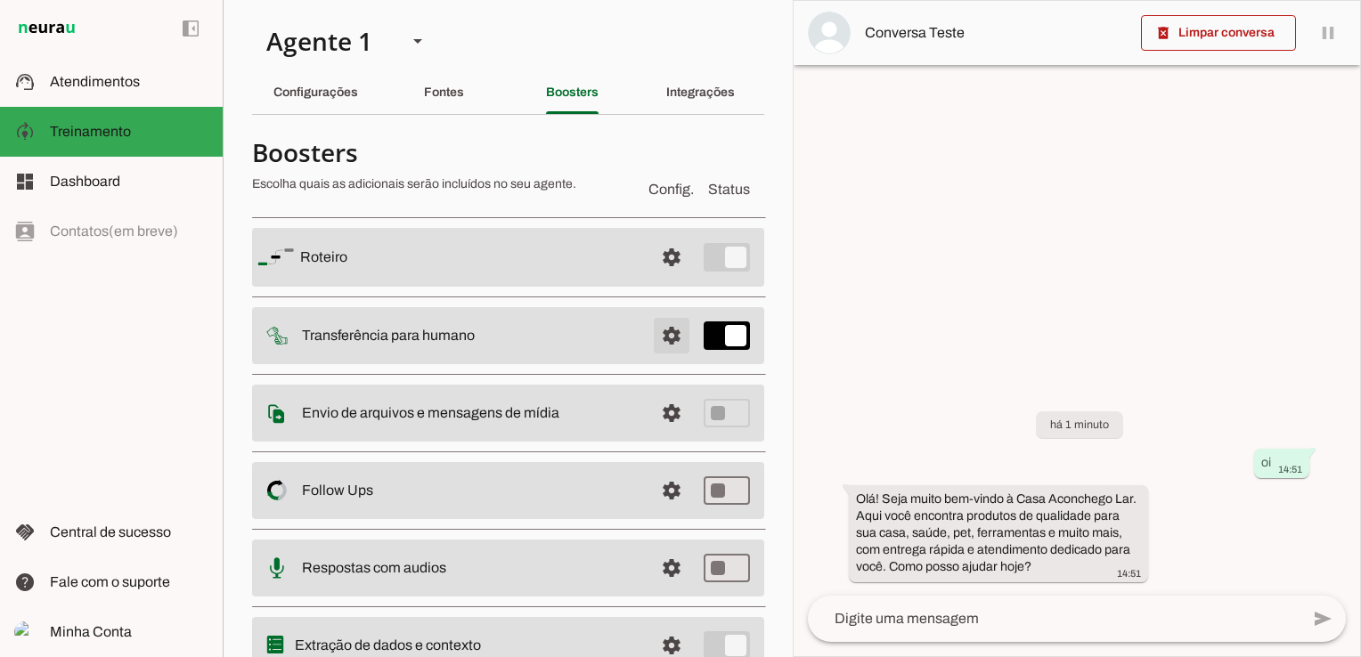
click at [663, 279] on span at bounding box center [671, 257] width 43 height 43
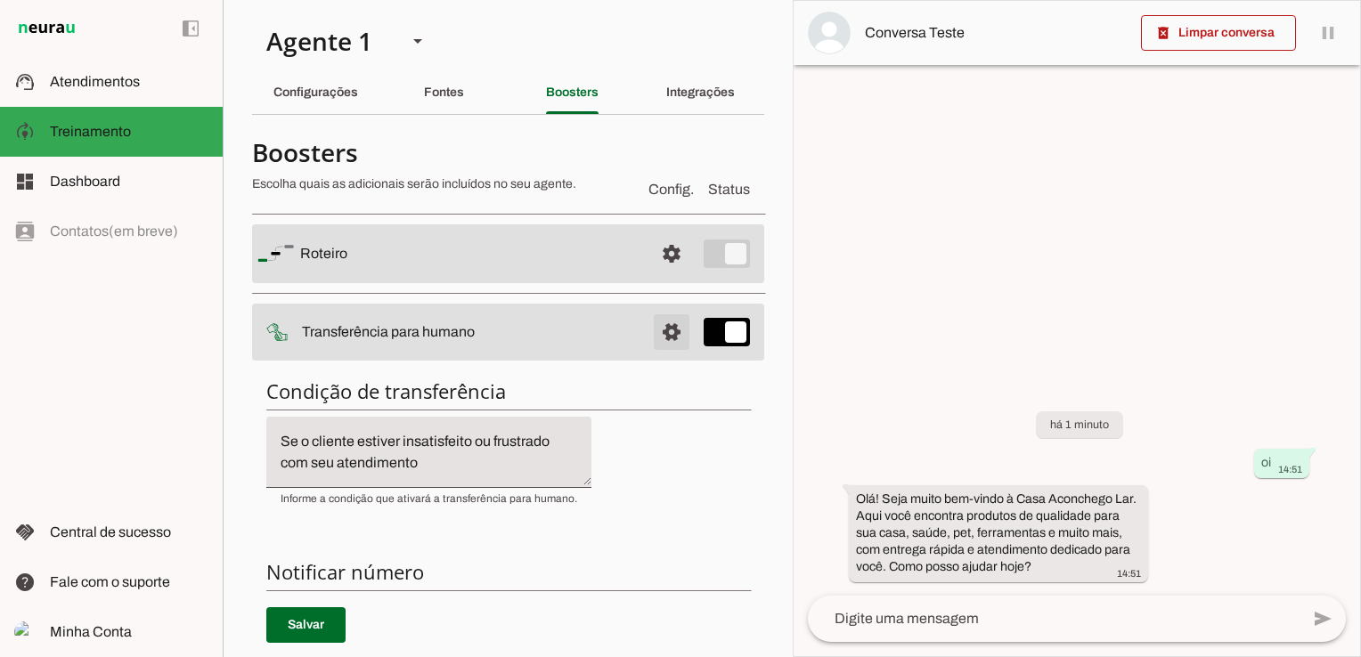
click at [653, 275] on span at bounding box center [671, 253] width 43 height 43
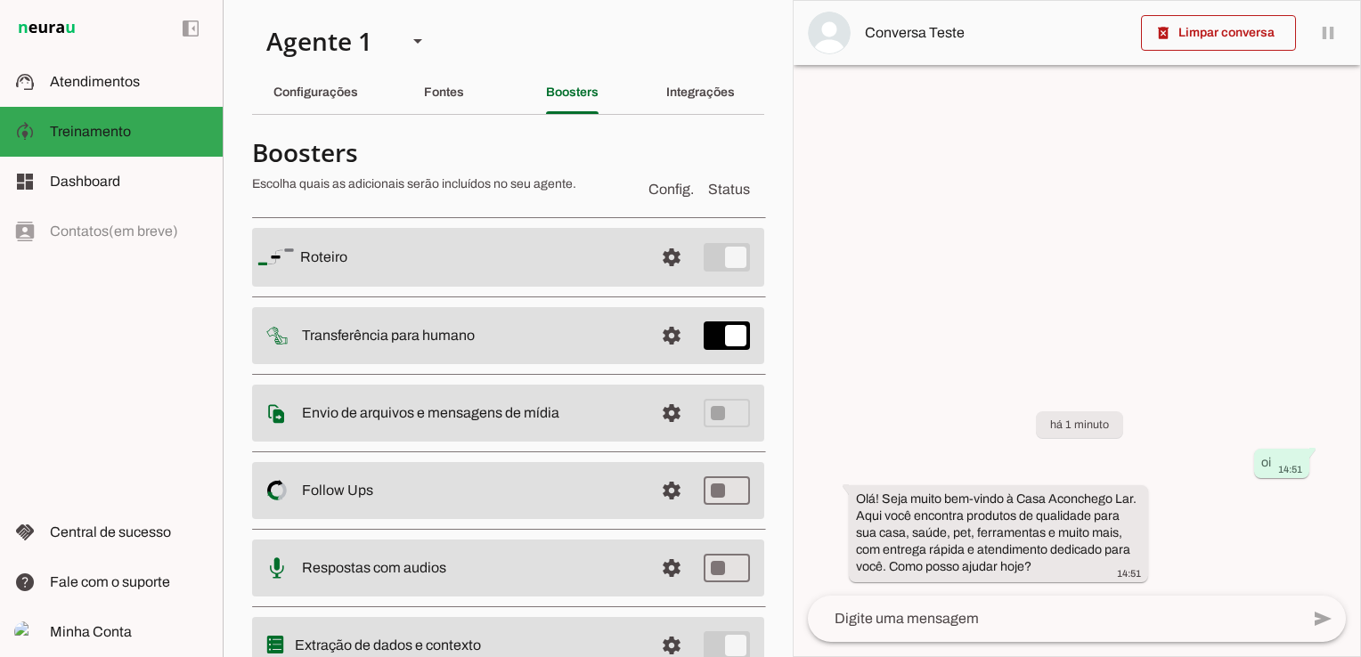
click at [720, 244] on md-item "settings [GEOGRAPHIC_DATA]" at bounding box center [508, 257] width 512 height 59
click at [722, 251] on md-item "settings [GEOGRAPHIC_DATA]" at bounding box center [508, 257] width 512 height 59
click at [720, 258] on md-item "settings [GEOGRAPHIC_DATA]" at bounding box center [508, 257] width 512 height 59
drag, startPoint x: 720, startPoint y: 258, endPoint x: 557, endPoint y: 262, distance: 163.0
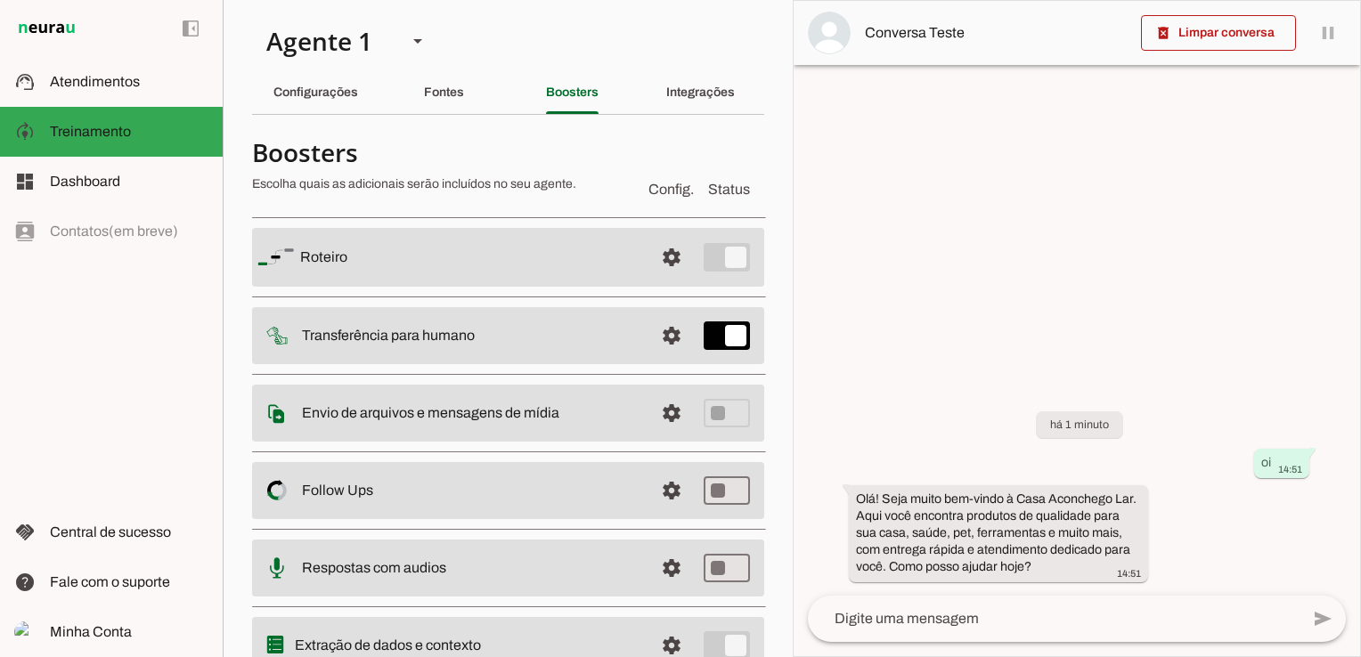
click at [557, 262] on slot at bounding box center [469, 257] width 339 height 21
click at [652, 258] on span at bounding box center [671, 257] width 43 height 43
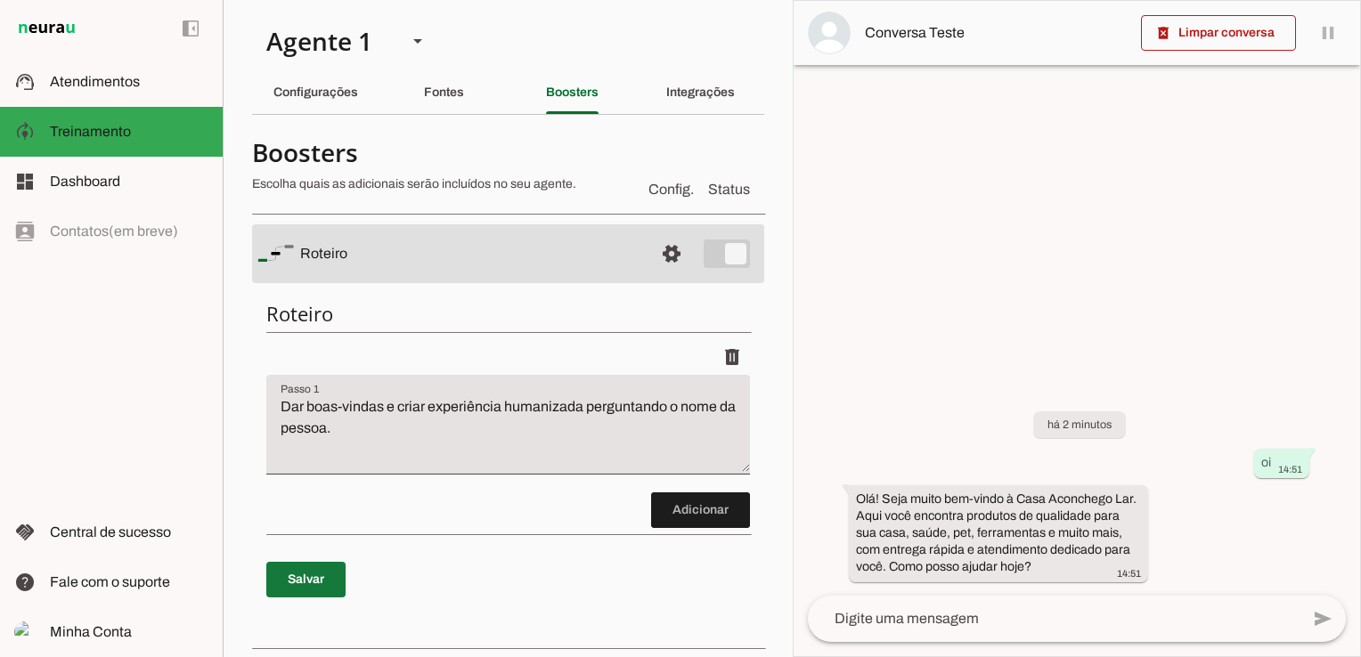
click at [297, 576] on span at bounding box center [305, 579] width 79 height 43
click at [987, 622] on textarea at bounding box center [1054, 618] width 492 height 21
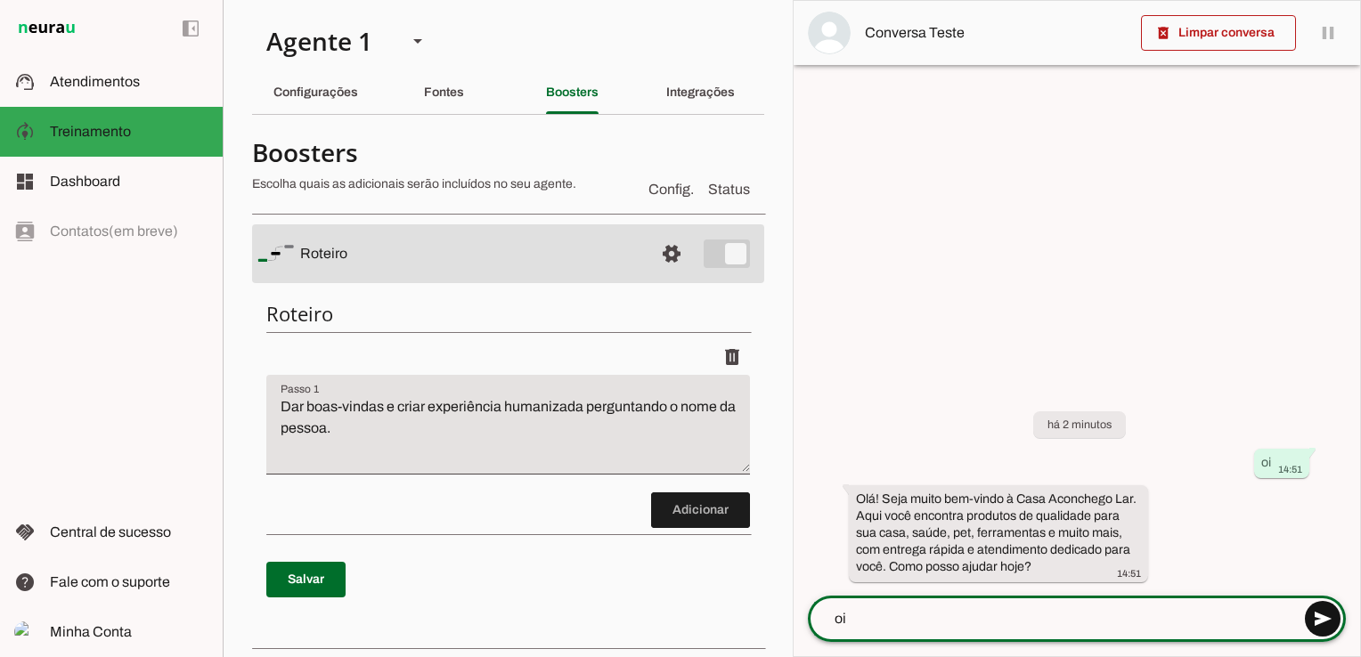
type textarea "oi"
click at [1304, 621] on span at bounding box center [1322, 619] width 43 height 43
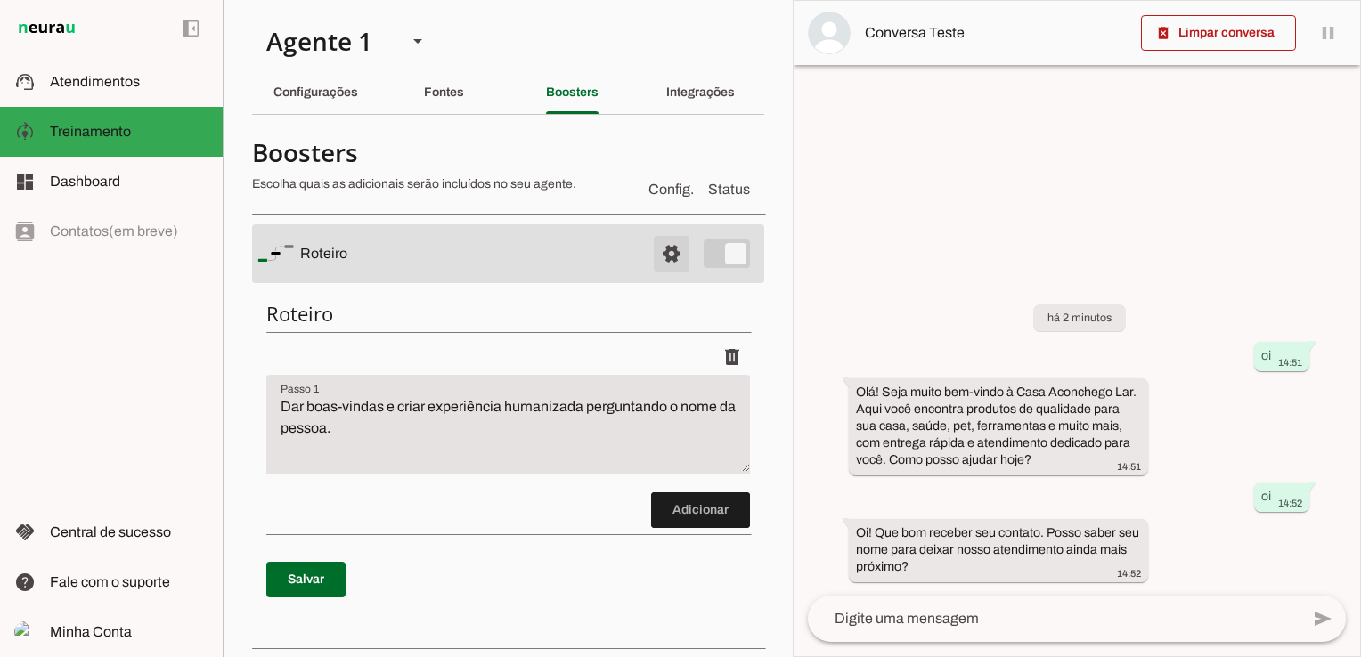
click at [650, 251] on span at bounding box center [671, 253] width 43 height 43
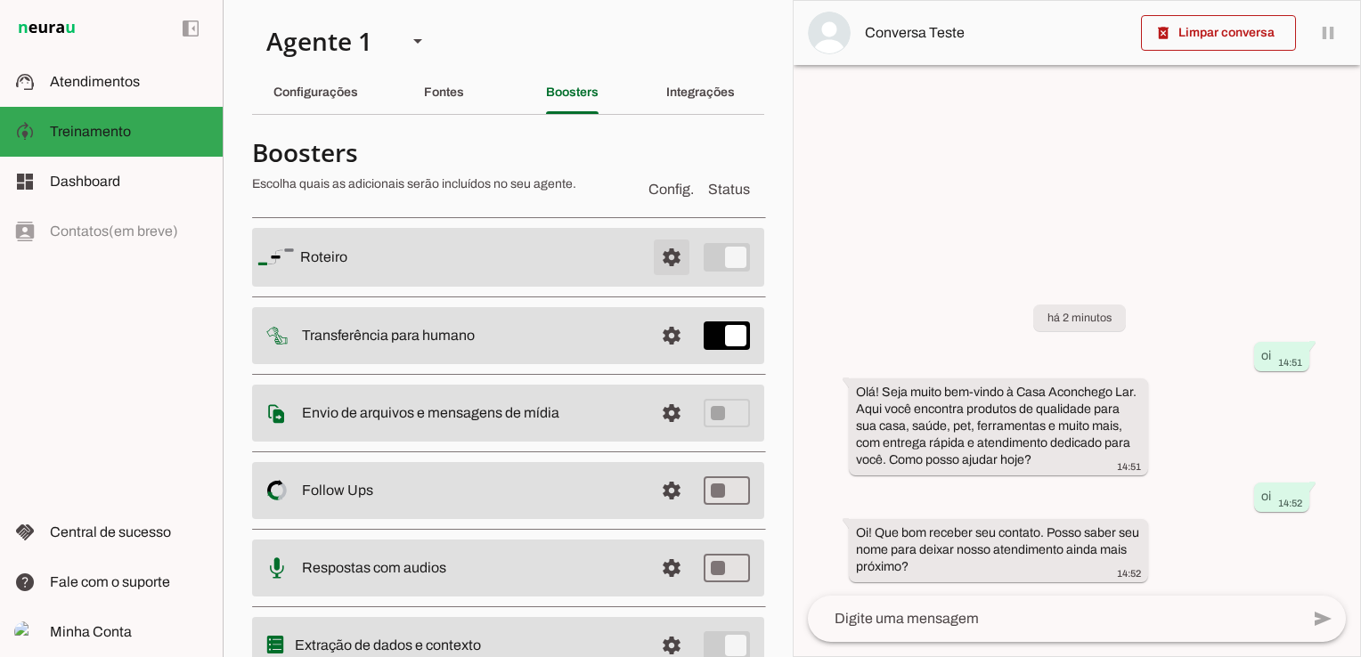
click at [650, 251] on span at bounding box center [671, 257] width 43 height 43
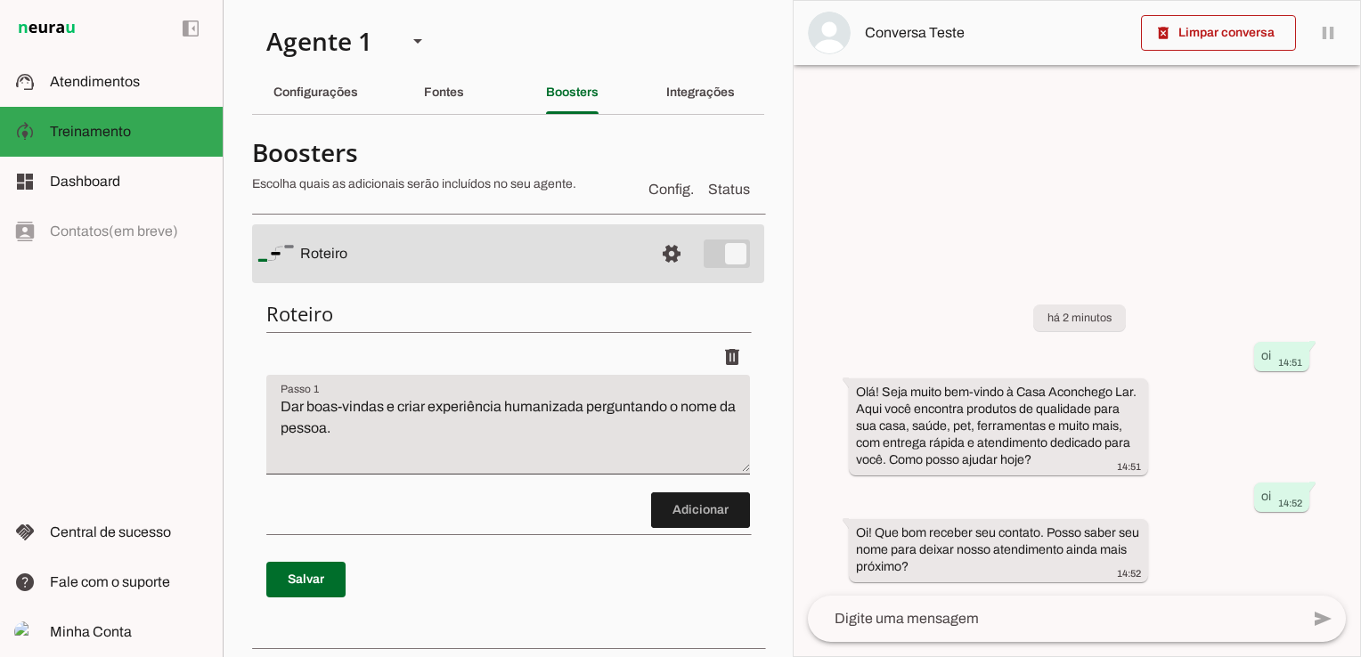
click at [452, 256] on slot at bounding box center [469, 253] width 339 height 21
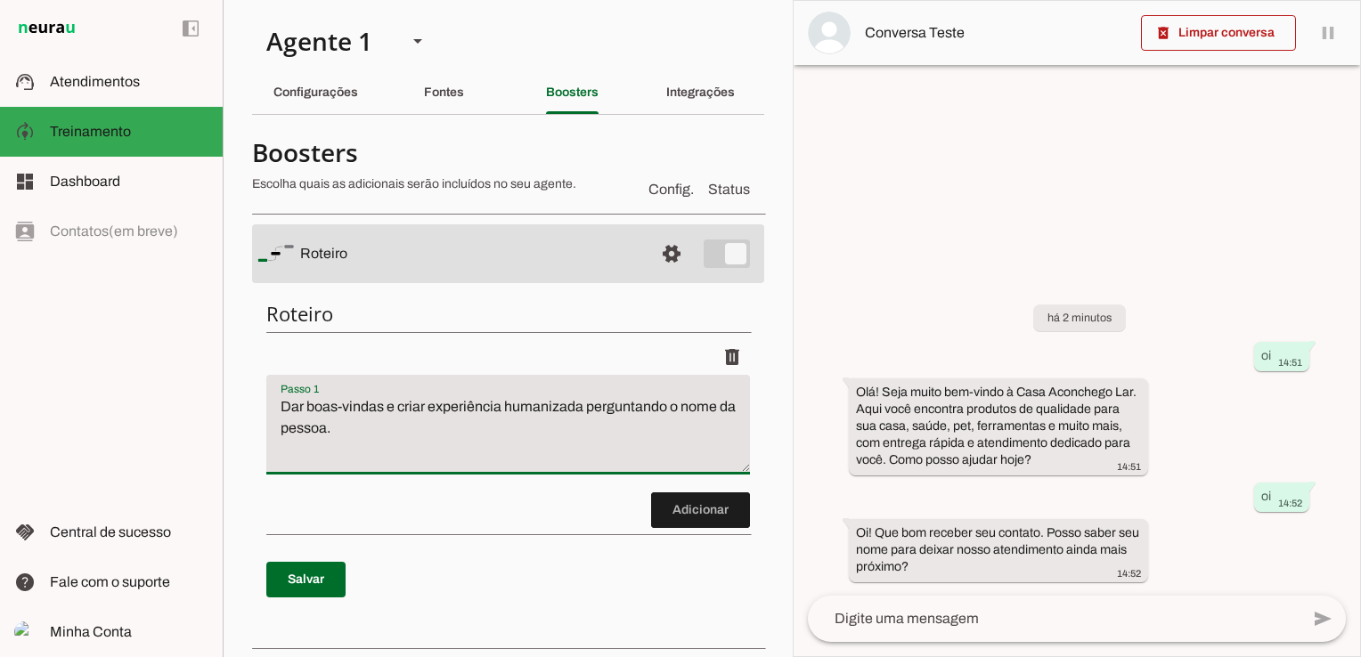
click at [398, 443] on textarea "Dar boas-vindas e criar experiência humanizada perguntando o nome da pessoa." at bounding box center [508, 431] width 484 height 71
drag, startPoint x: 399, startPoint y: 406, endPoint x: 664, endPoint y: 404, distance: 264.5
click at [664, 404] on textarea "Dar boas-vindas e criar experiência humanizada perguntando o nome da pessoa." at bounding box center [508, 431] width 484 height 71
type textarea "Dar boas-vindas e perguntar o nome da pessoa."
type md-filled-text-field "Dar boas-vindas e perguntar o nome da pessoa."
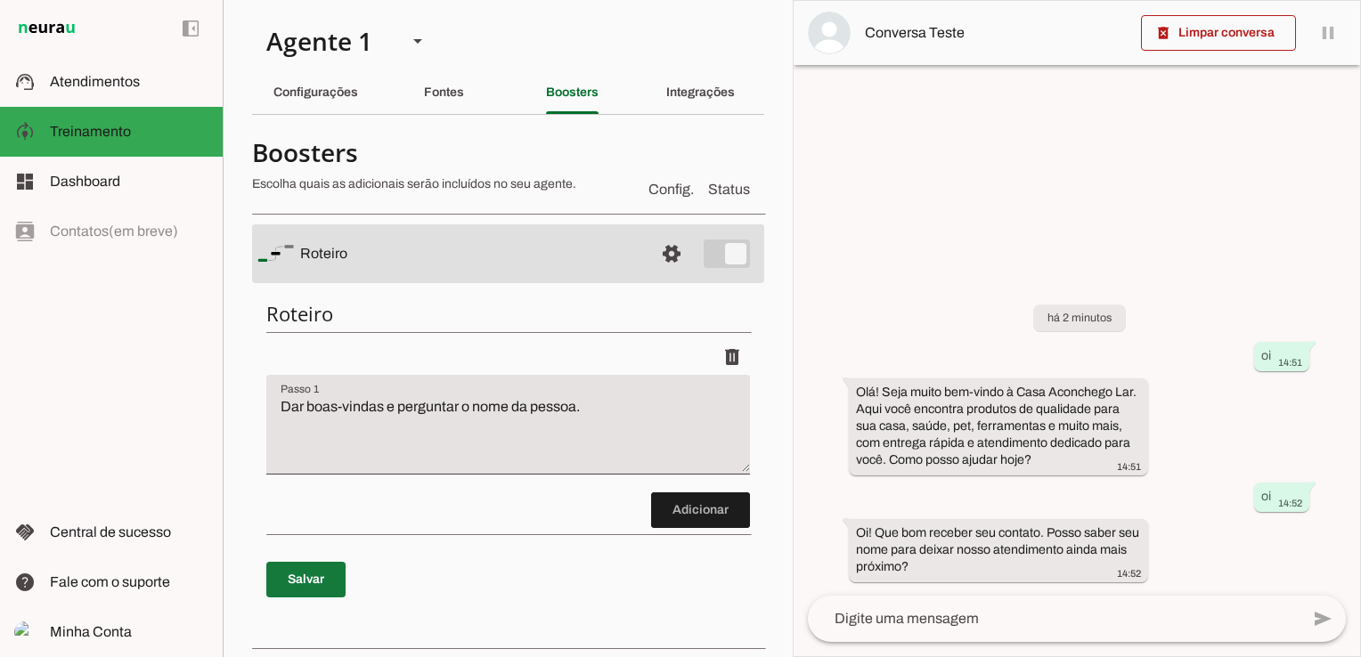
click at [312, 580] on span at bounding box center [305, 579] width 79 height 43
click at [1198, 29] on span at bounding box center [1218, 33] width 155 height 43
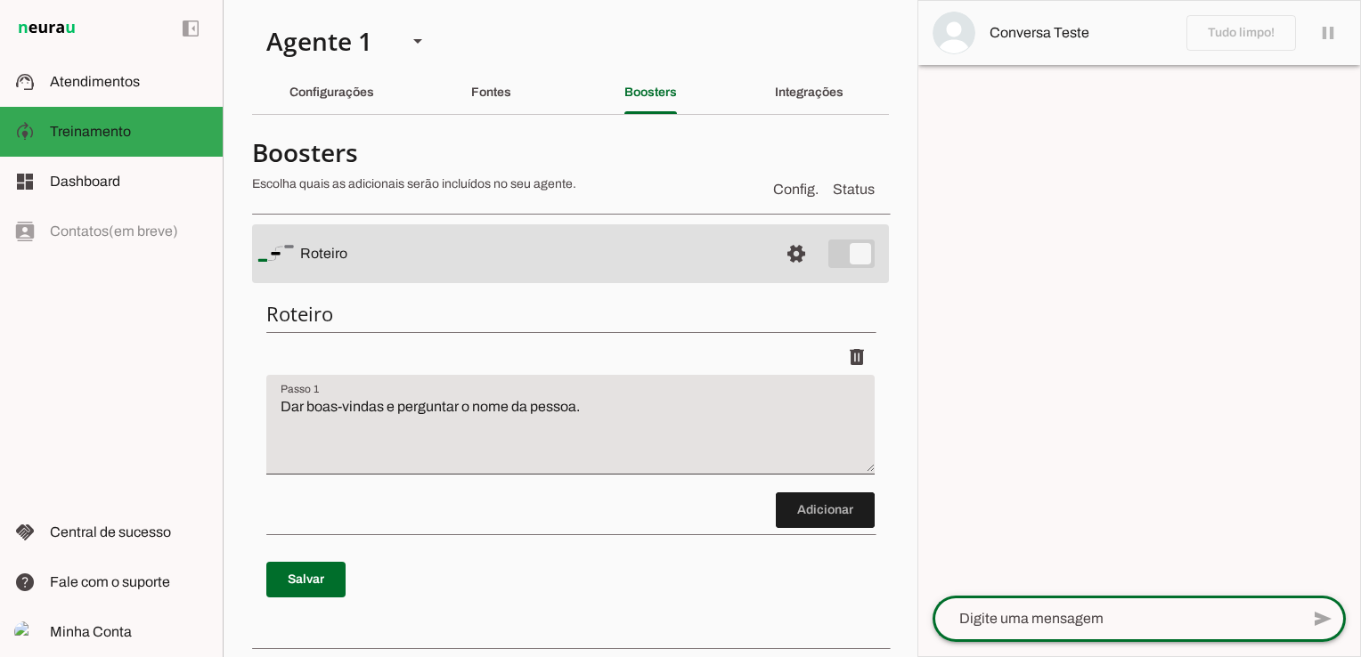
click at [1106, 615] on textarea at bounding box center [1116, 618] width 367 height 21
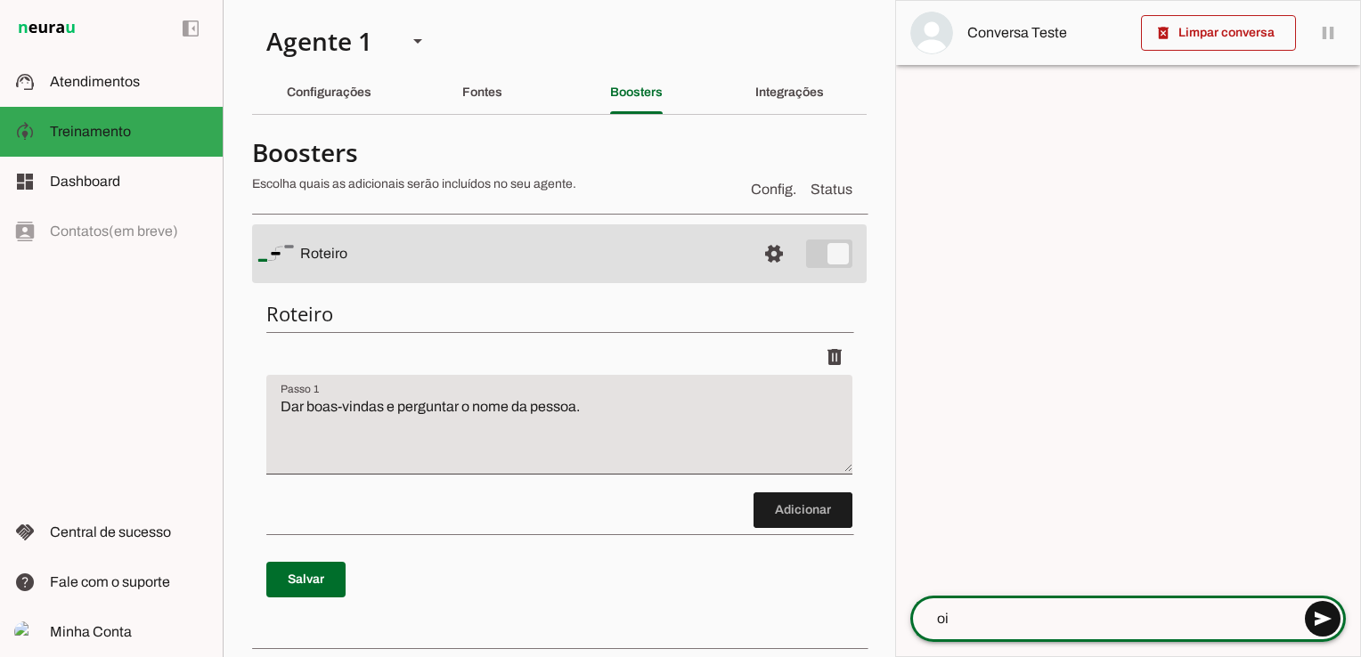
type textarea "oi"
click at [1315, 623] on span at bounding box center [1322, 619] width 43 height 43
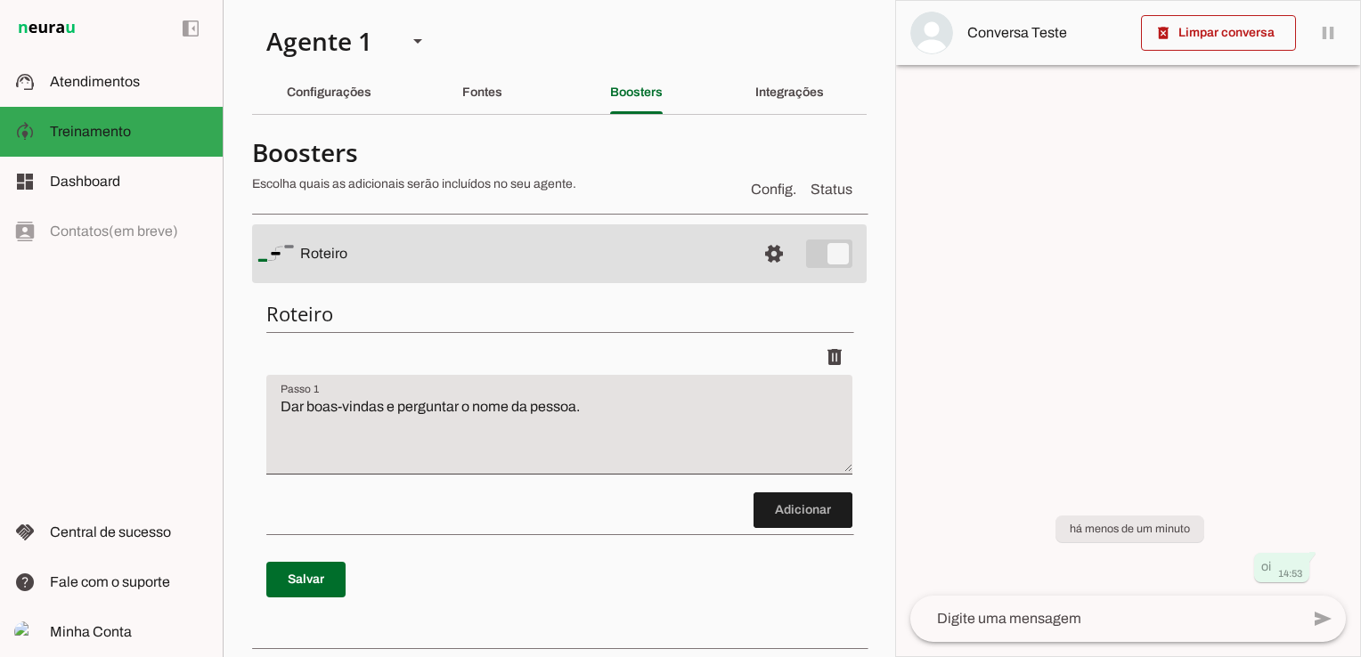
type textarea "Dar boas-vindas e criar experiência humanizada perguntando o nome da pessoa."
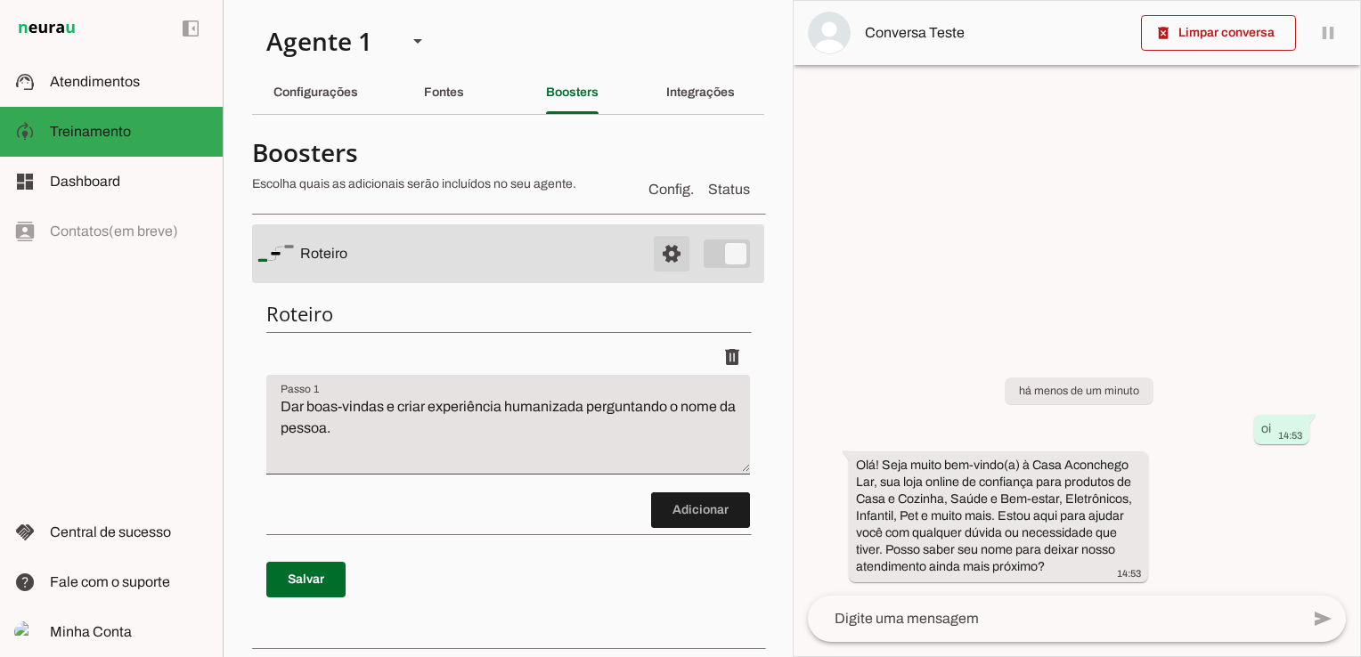
click at [652, 250] on span at bounding box center [671, 253] width 43 height 43
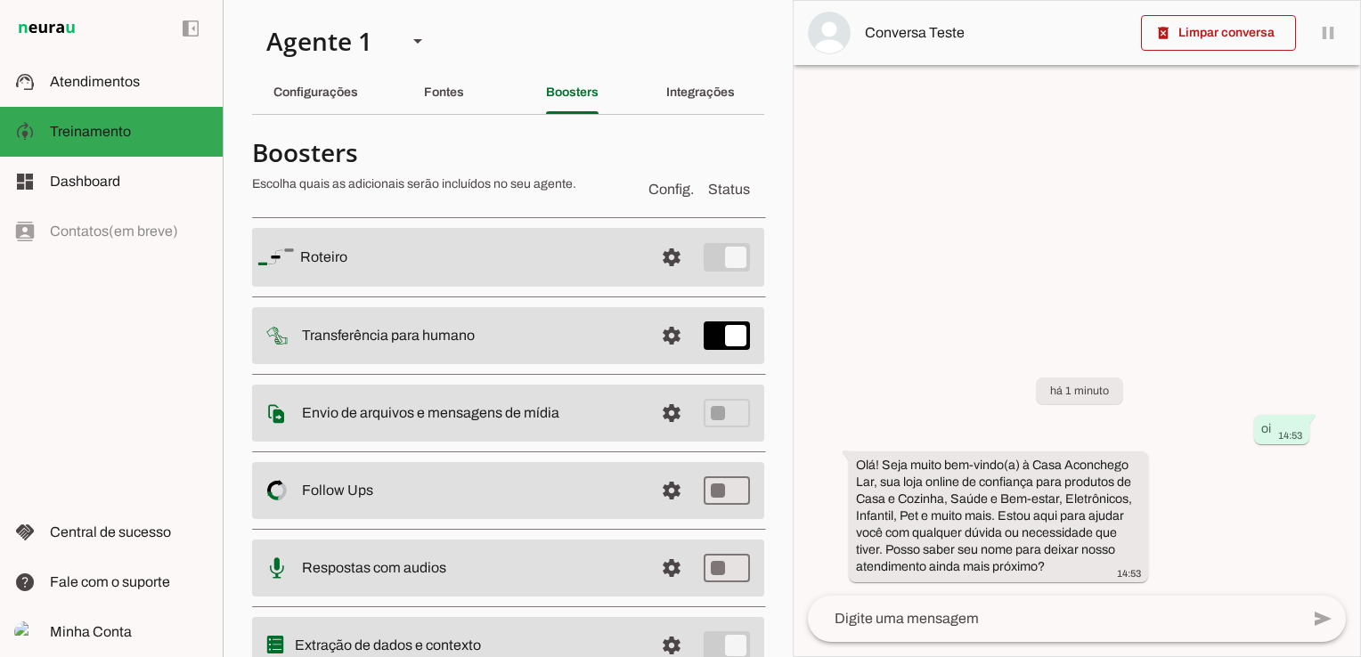
click at [454, 263] on slot at bounding box center [469, 257] width 339 height 21
click at [666, 262] on span at bounding box center [671, 257] width 43 height 43
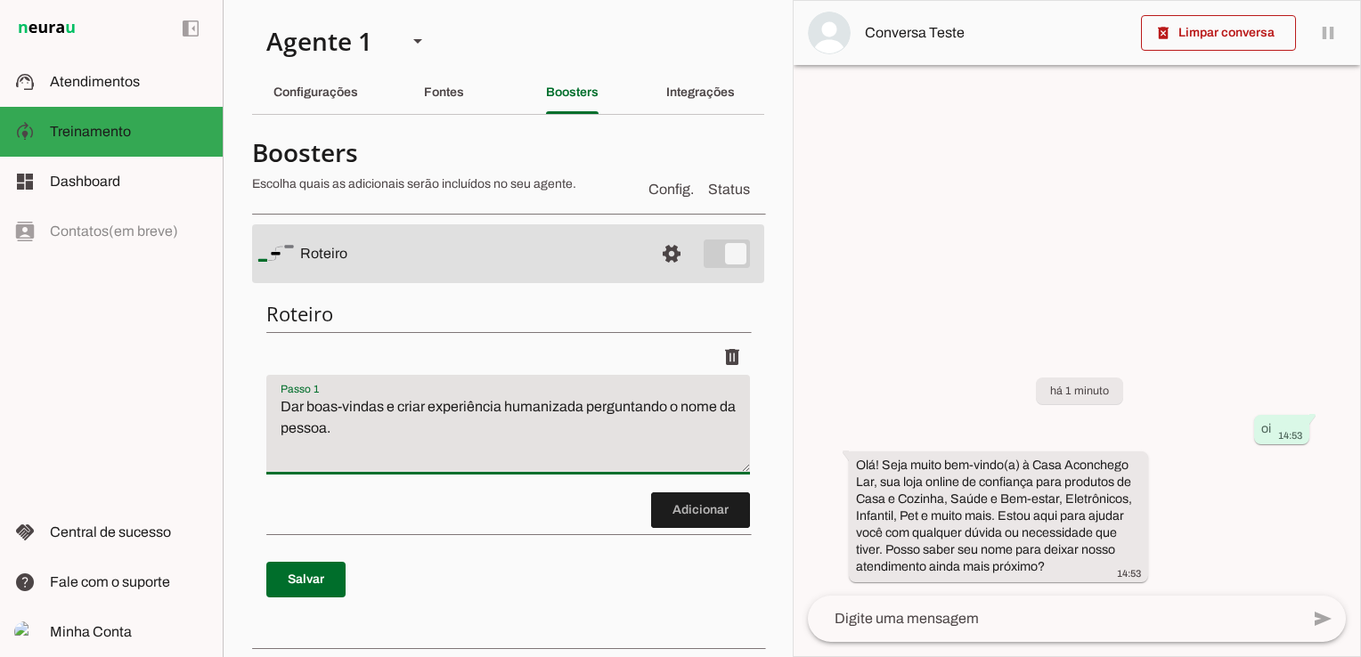
drag, startPoint x: 356, startPoint y: 432, endPoint x: 239, endPoint y: 408, distance: 120.0
click at [239, 408] on section "Agente 1 Criar Agente Você atingiu o limite de IAs Neurau permitidas. Atualize …" at bounding box center [508, 328] width 570 height 657
type textarea "Co"
type md-filled-text-field "Co"
type textarea "Cumprimenta"
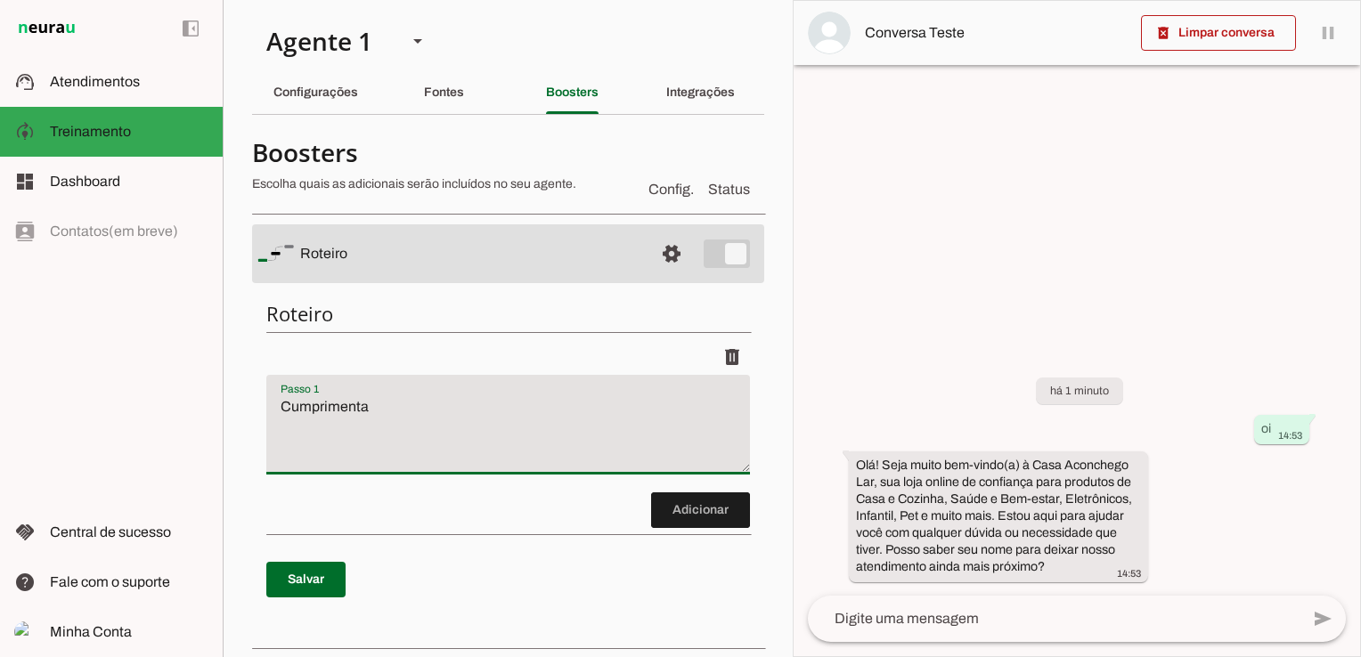
type md-filled-text-field "Cumprimenta"
type textarea "Cumprimenta a pessoa"
type md-filled-text-field "Cumprimenta a pessoa"
type textarea "Cumprimenta a pessoa e pergunta"
type md-filled-text-field "Cumprimenta a pessoa e pergunta"
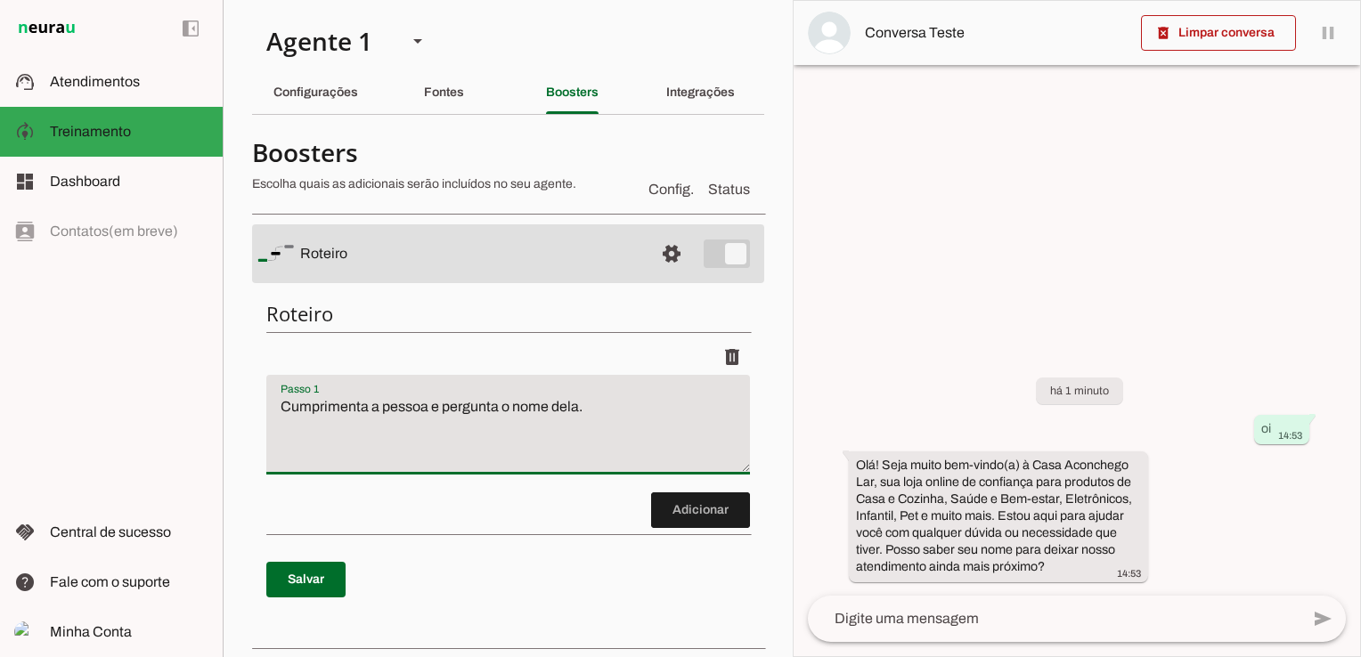
click at [342, 579] on p "Salvar" at bounding box center [508, 580] width 484 height 64
type textarea "Cumprimenta a pessoa e pergunta o nome dela."
type md-filled-text-field "Cumprimenta a pessoa e pergunta o nome dela."
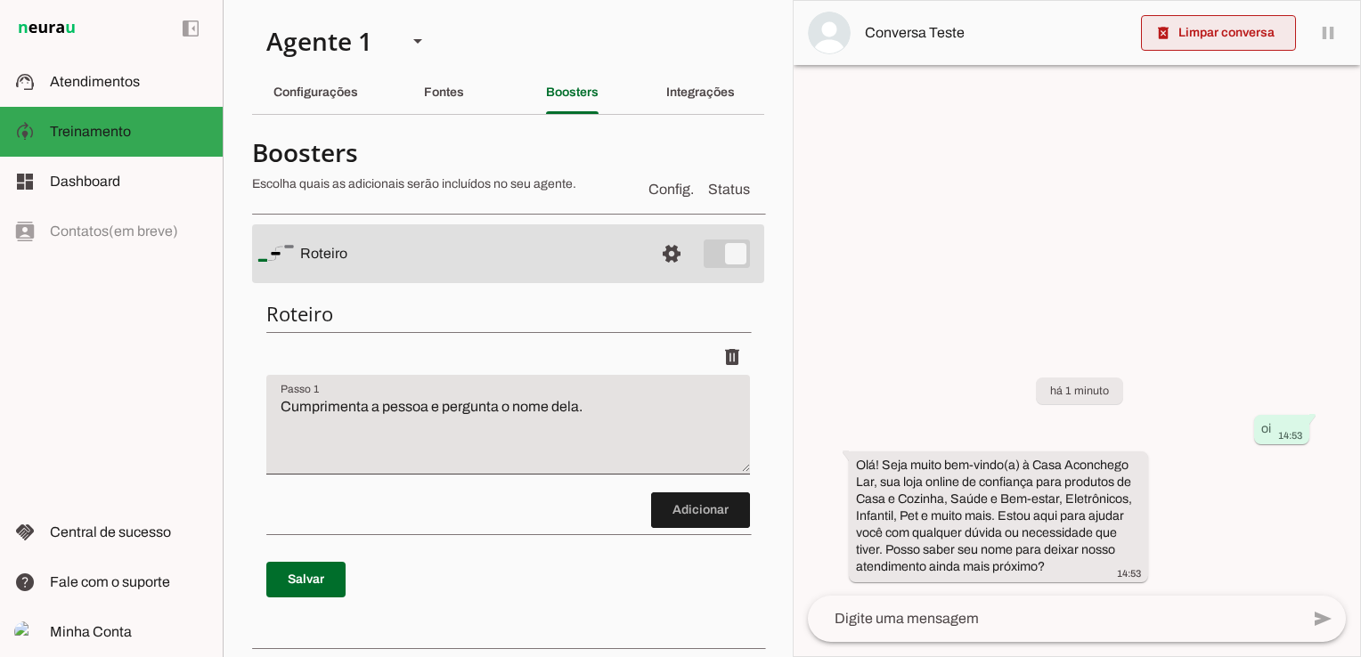
click at [1210, 48] on span at bounding box center [1218, 33] width 155 height 43
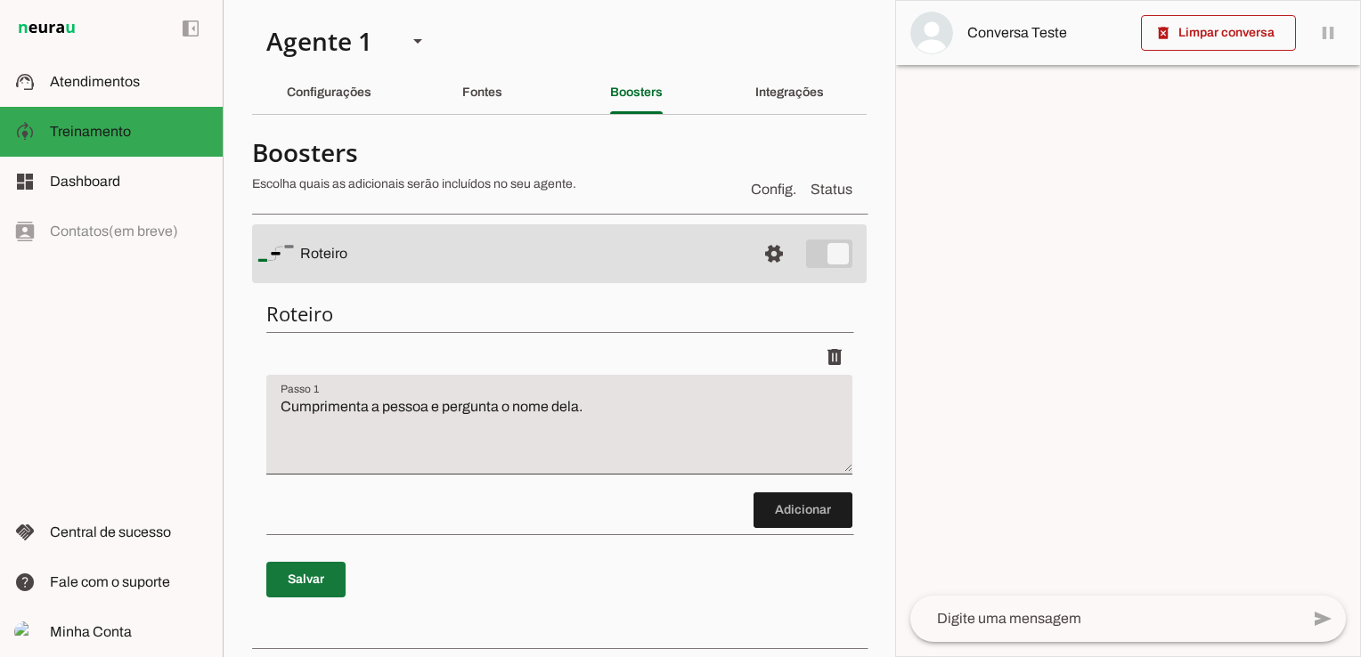
click at [329, 573] on span at bounding box center [305, 579] width 79 height 43
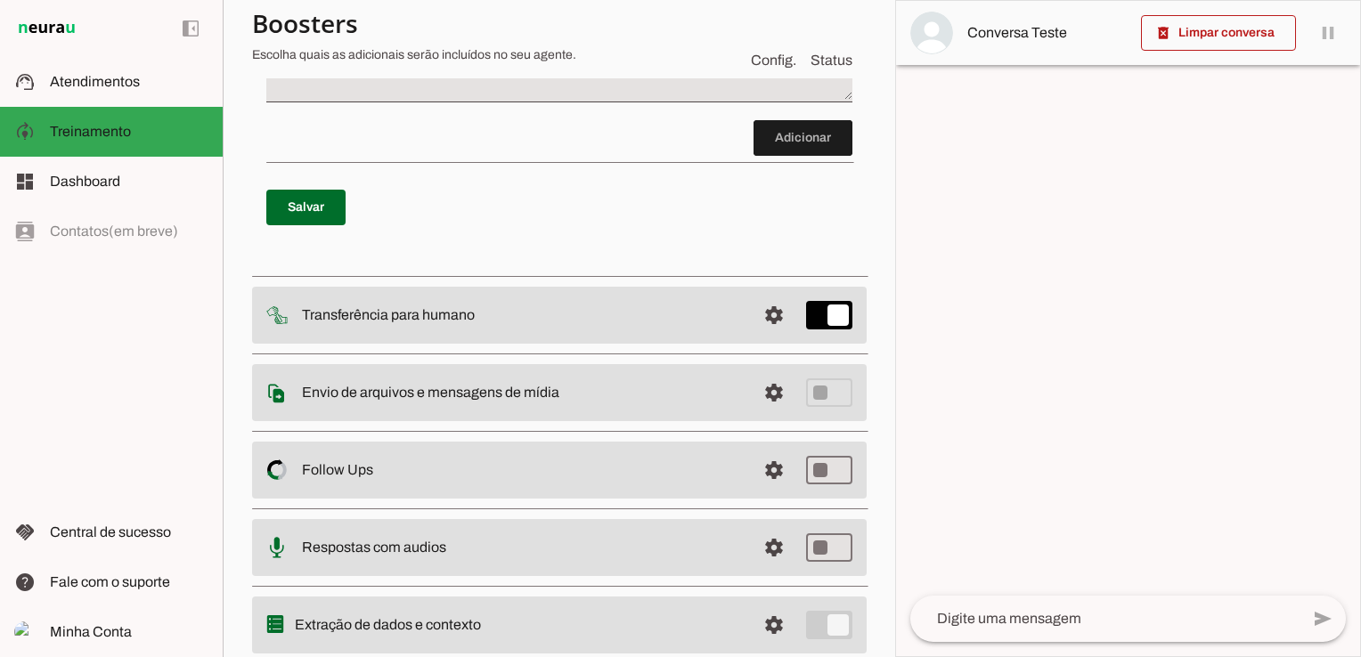
scroll to position [427, 0]
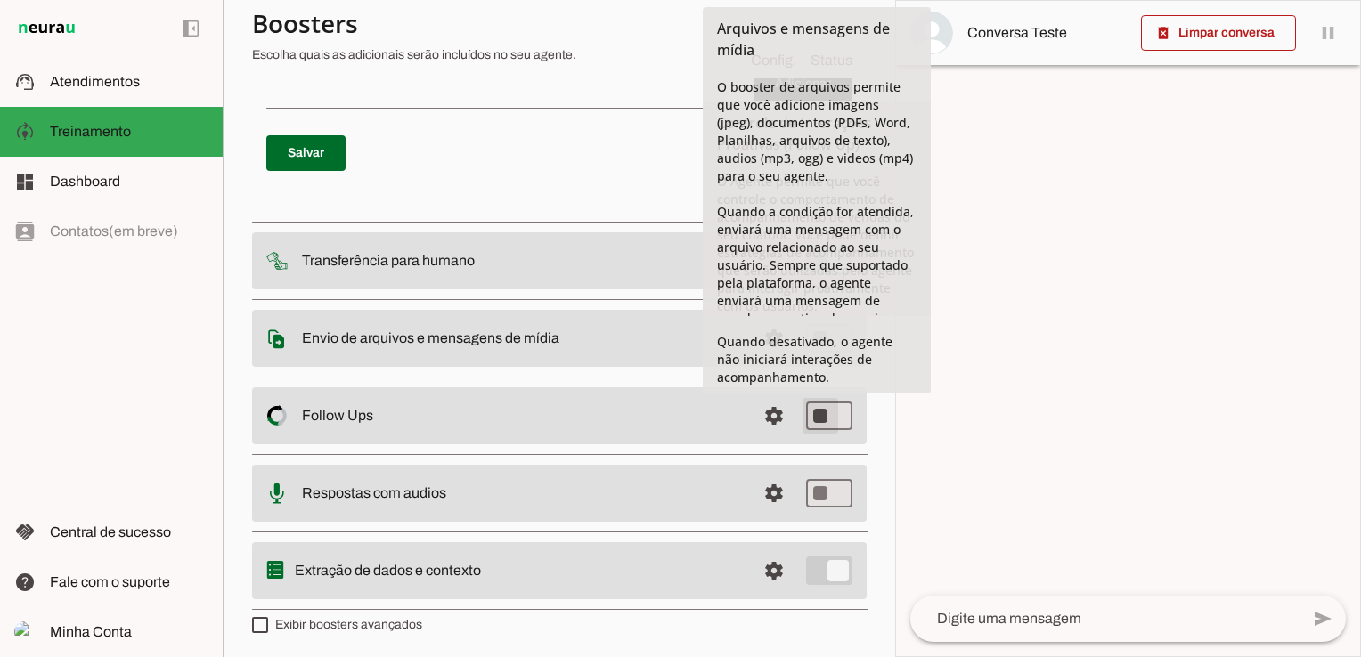
type md-switch "on"
type textarea "Dar boas-vindas e criar experiência humanizada perguntando o nome da pessoa."
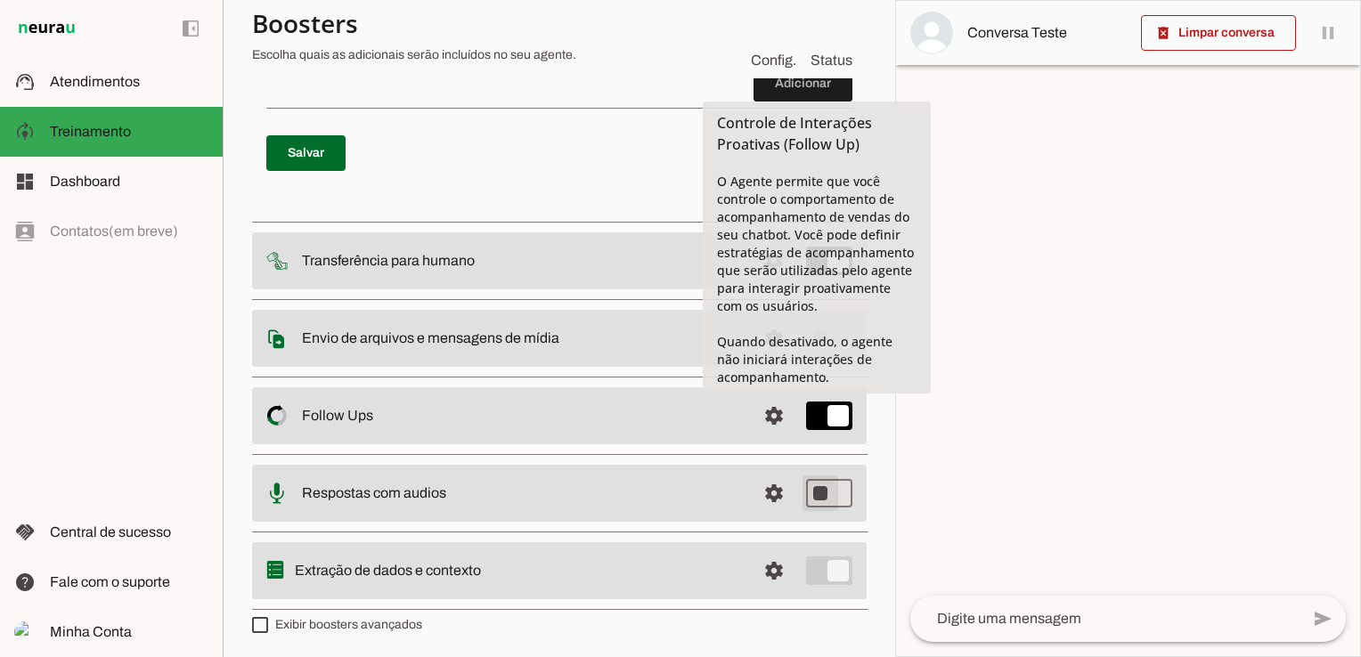
type md-switch "on"
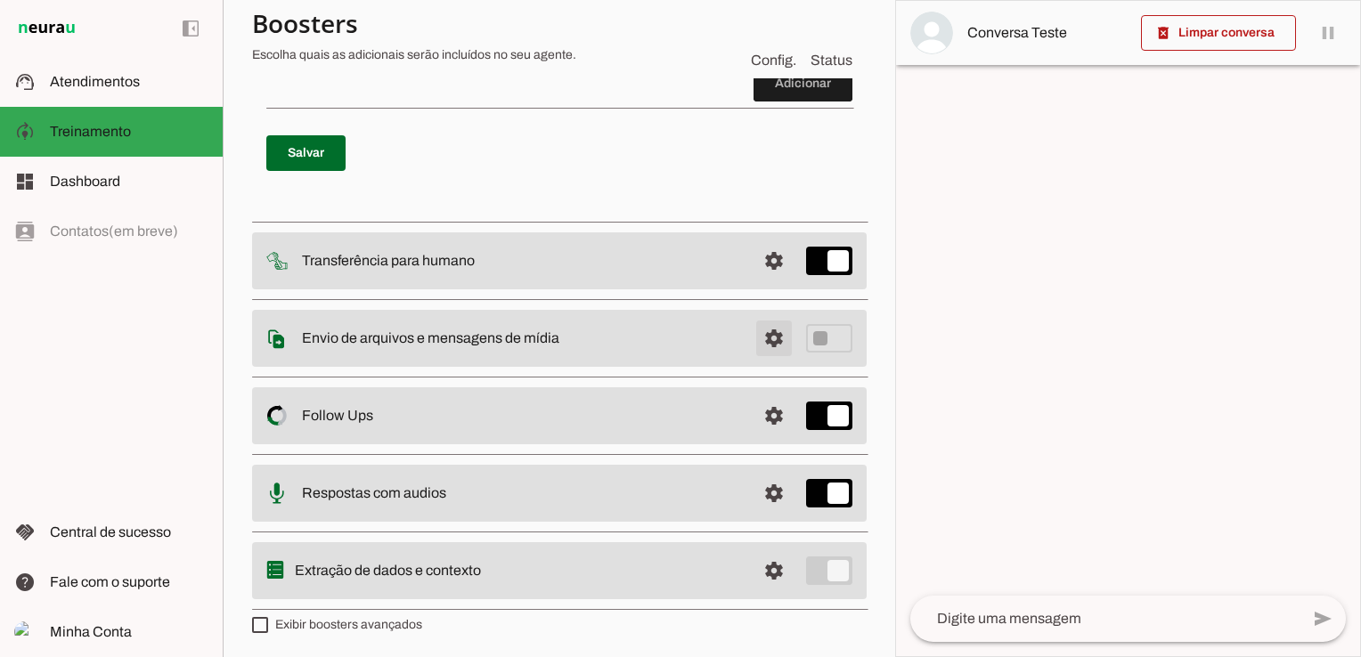
scroll to position [71, 0]
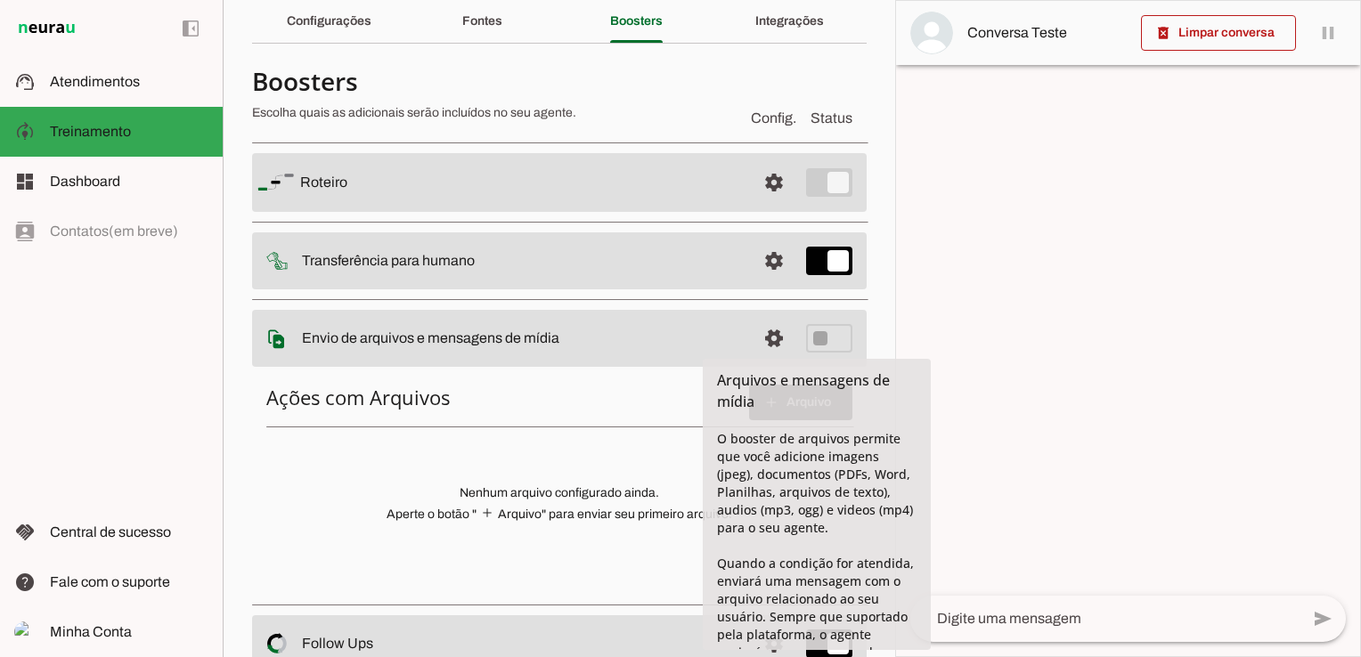
click at [1019, 395] on div at bounding box center [1128, 329] width 464 height 656
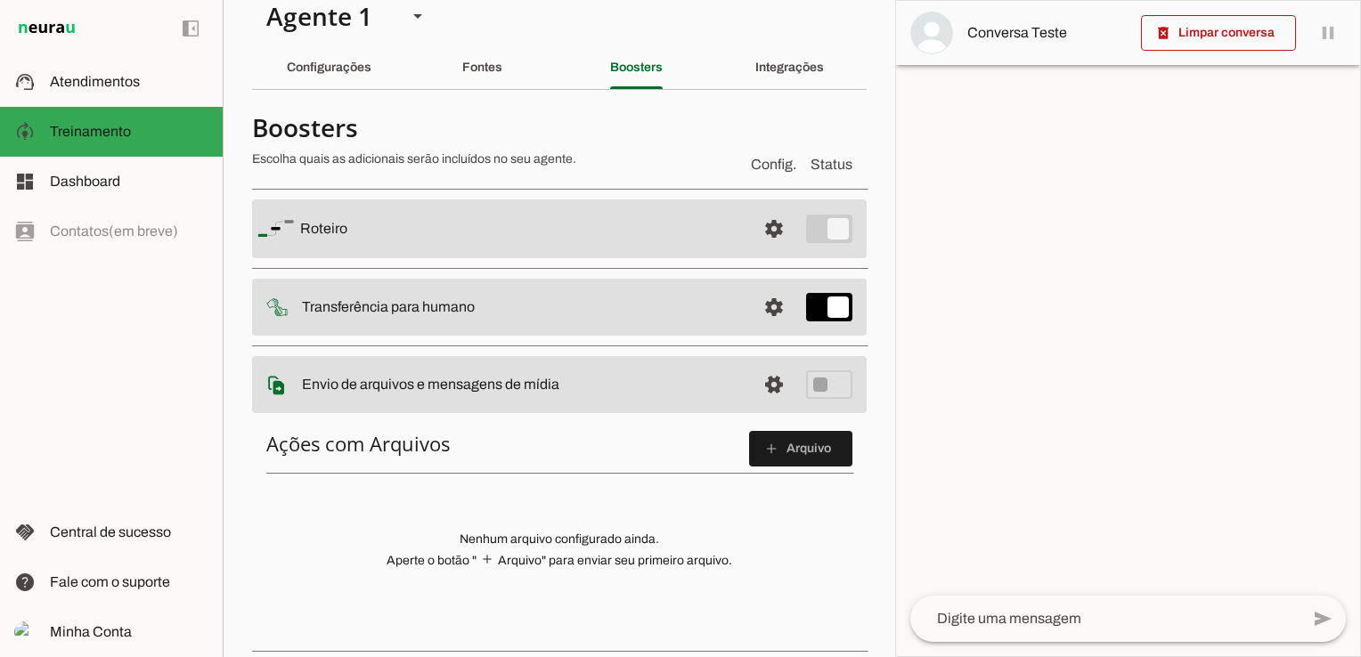
scroll to position [0, 0]
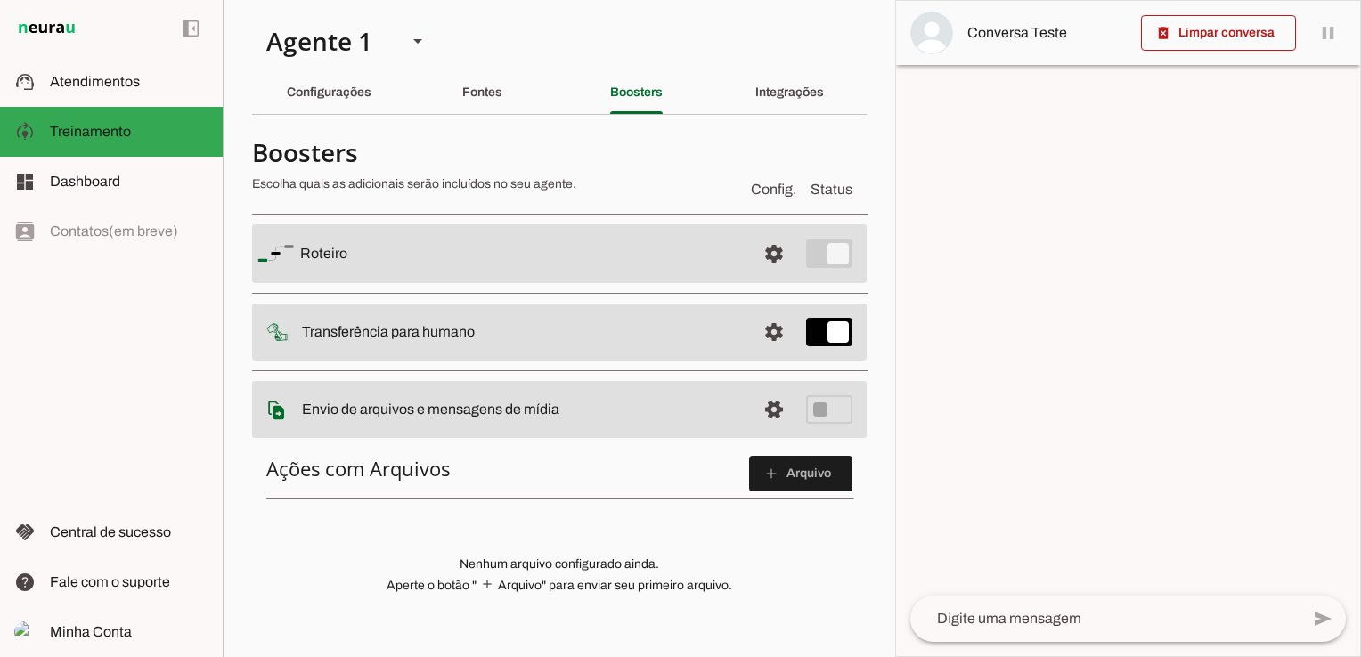
click at [501, 265] on slot at bounding box center [521, 253] width 442 height 21
click at [759, 275] on span at bounding box center [774, 253] width 43 height 43
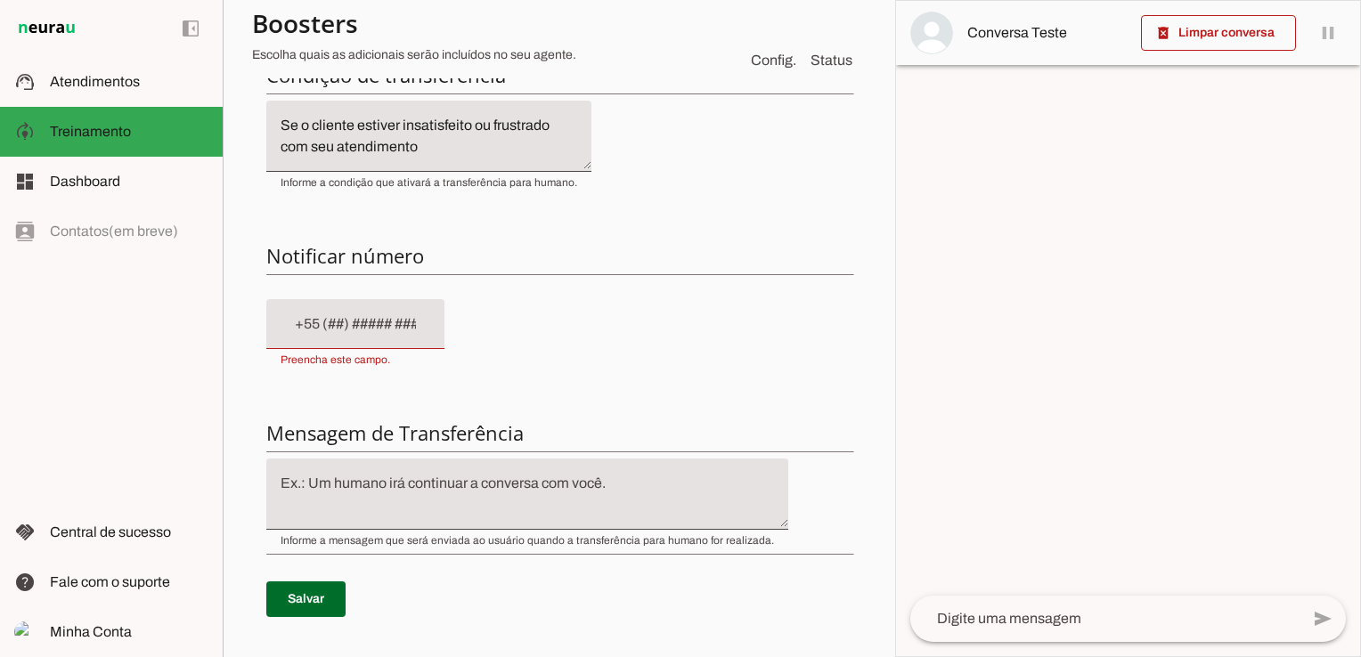
scroll to position [684, 0]
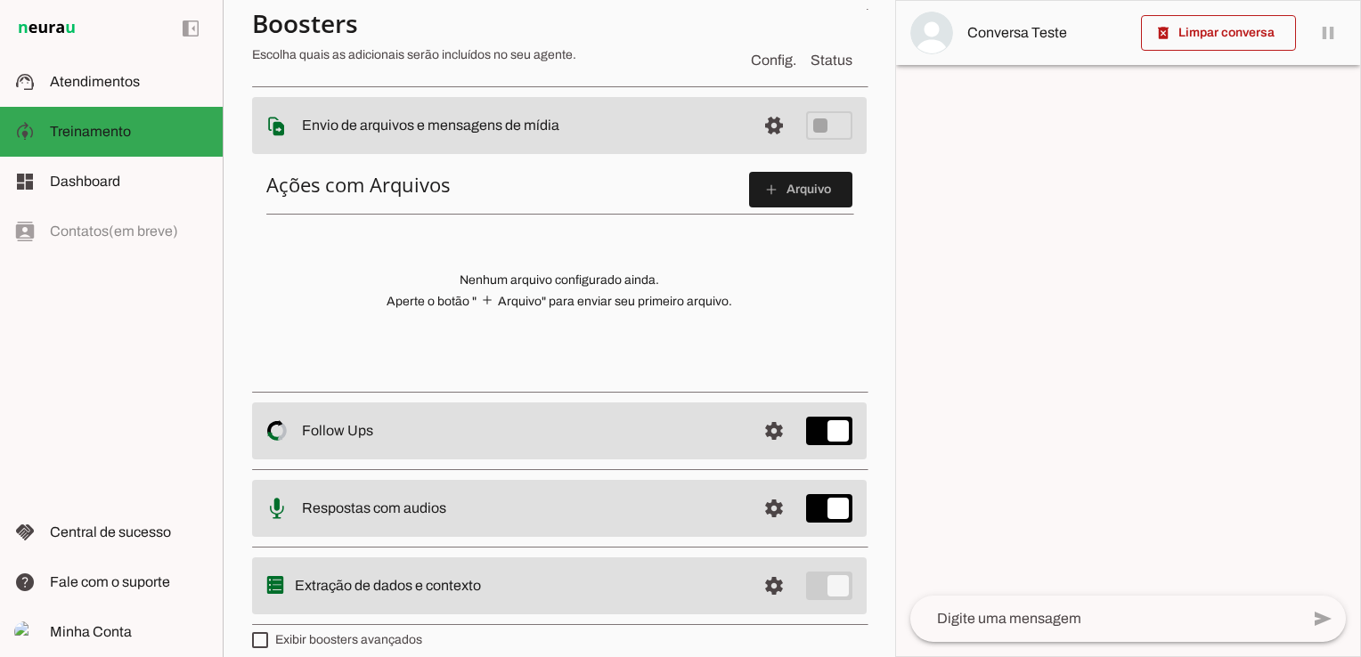
scroll to position [299, 0]
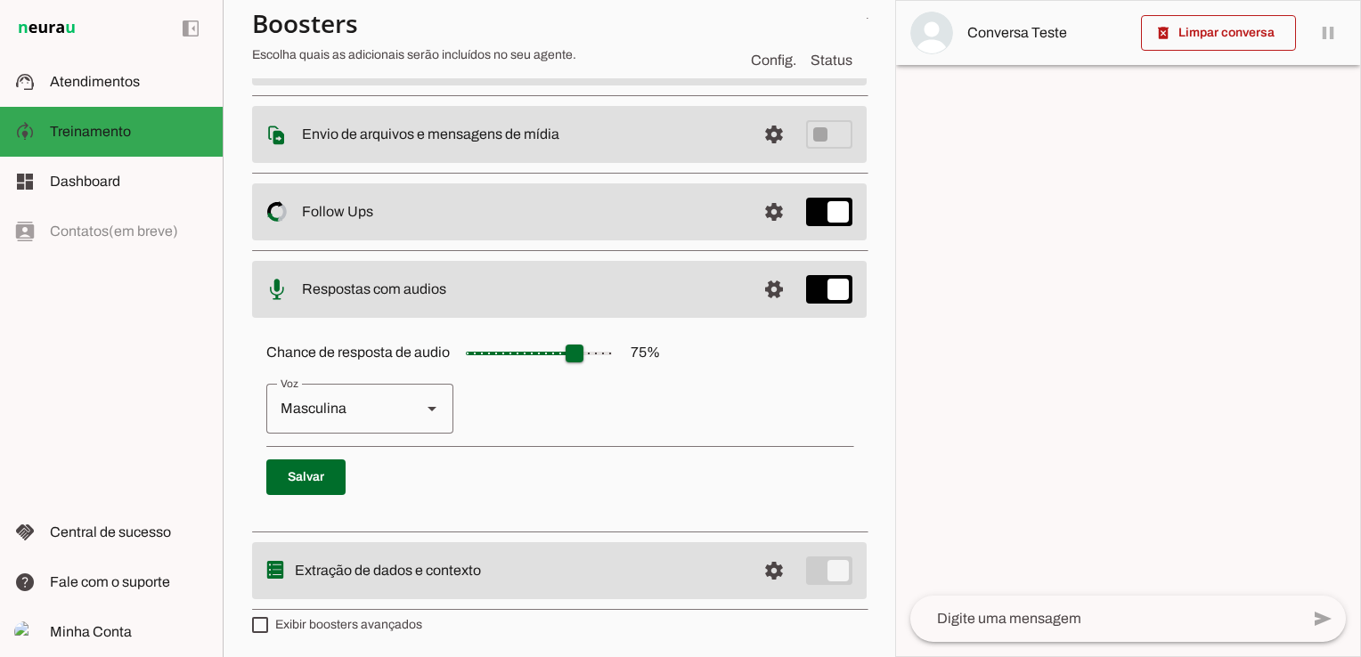
click at [404, 404] on div "Masculina" at bounding box center [336, 409] width 141 height 50
type md-outlined-select "cgSgspJ2msm6clMCkdW9"
type input "**"
type md-slider "20"
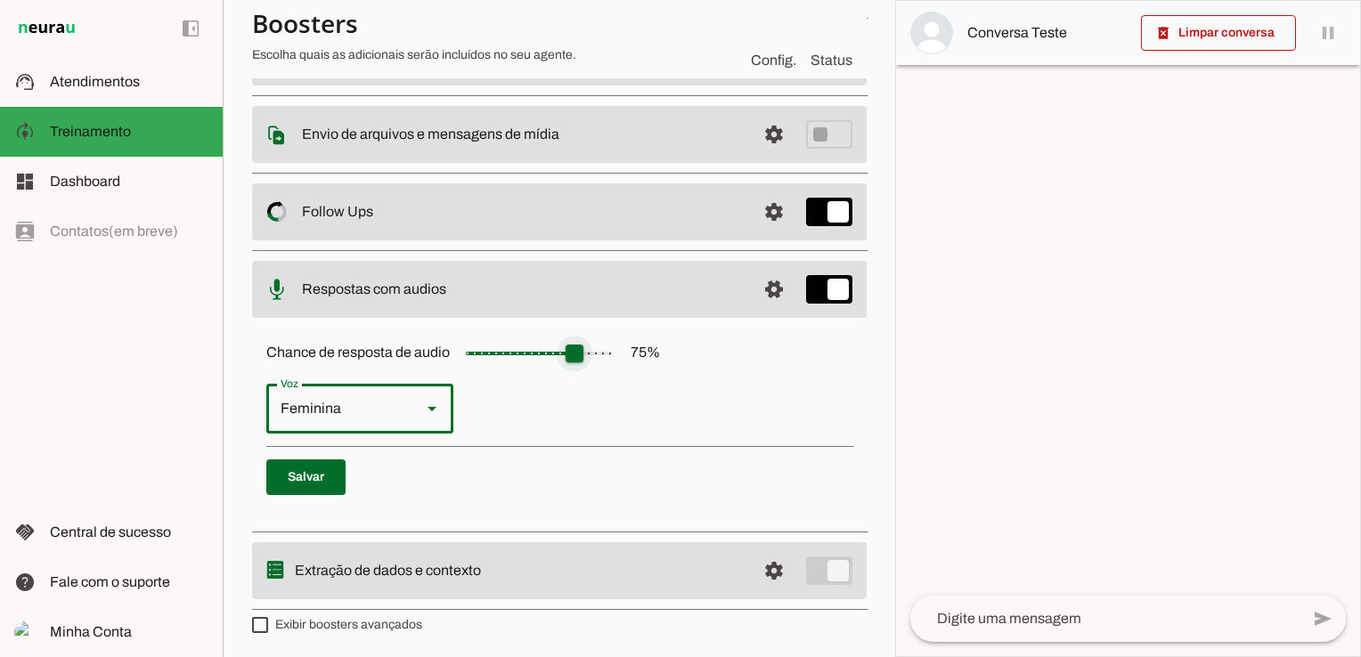
click at [495, 354] on input "Chance de resposta de audio 75 %" at bounding box center [539, 354] width 178 height 36
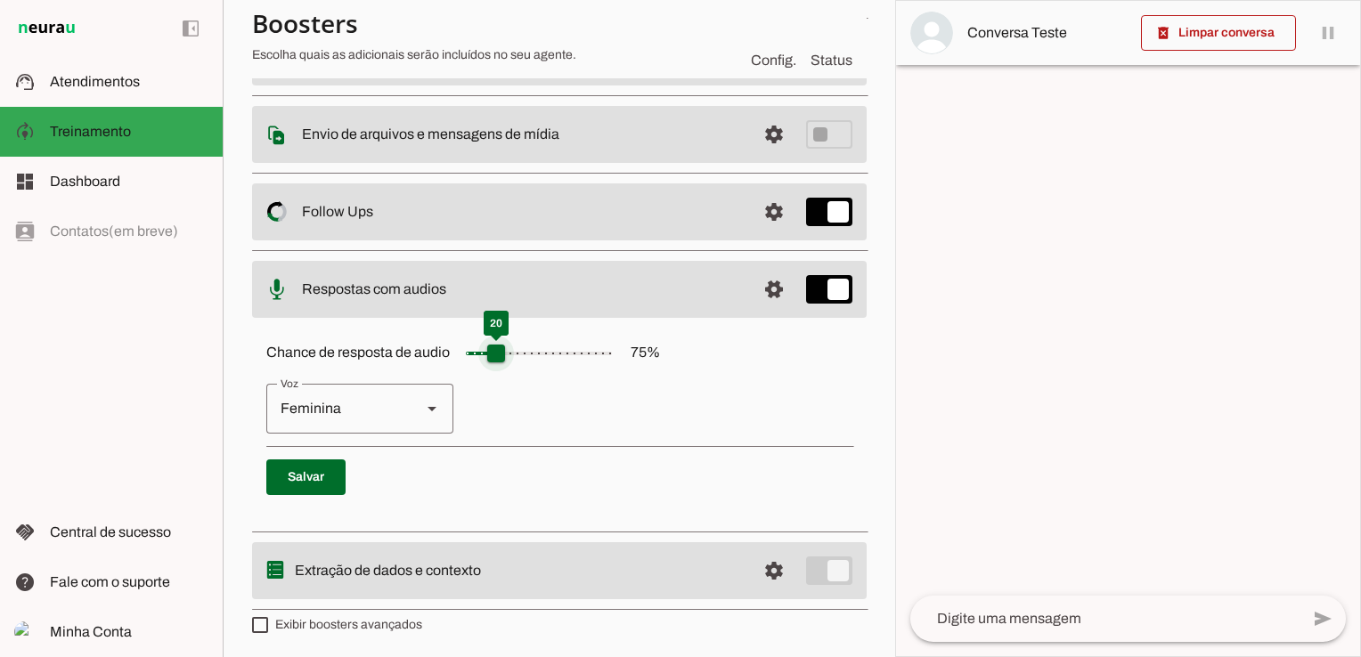
type input "**"
type md-slider "15"
click at [485, 349] on input "Chance de resposta de audio 75 %" at bounding box center [539, 354] width 178 height 36
click at [622, 411] on p "Feminina Masculina" at bounding box center [559, 409] width 586 height 50
click at [607, 404] on p "Feminina Masculina" at bounding box center [559, 409] width 586 height 50
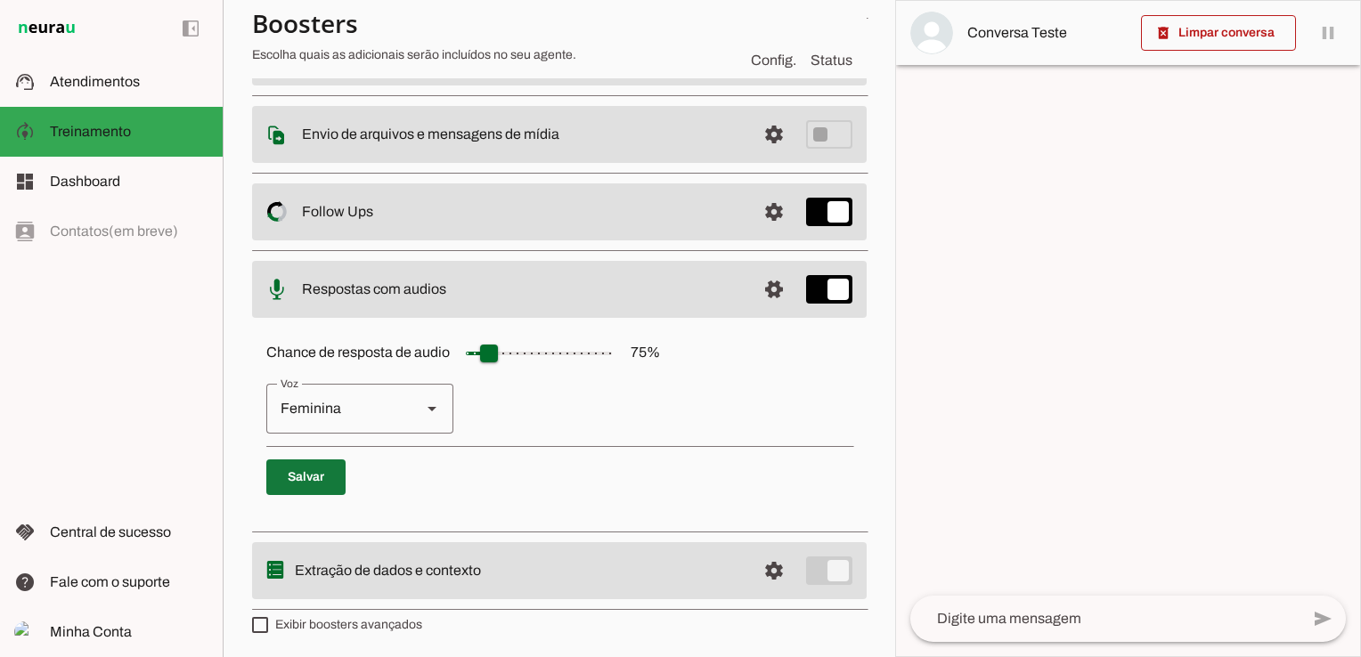
click at [317, 472] on span at bounding box center [305, 477] width 79 height 43
type input "**"
type md-slider "25"
click at [499, 353] on input "Chance de resposta de audio 75 %" at bounding box center [539, 354] width 178 height 36
drag, startPoint x: 632, startPoint y: 355, endPoint x: 684, endPoint y: 349, distance: 52.0
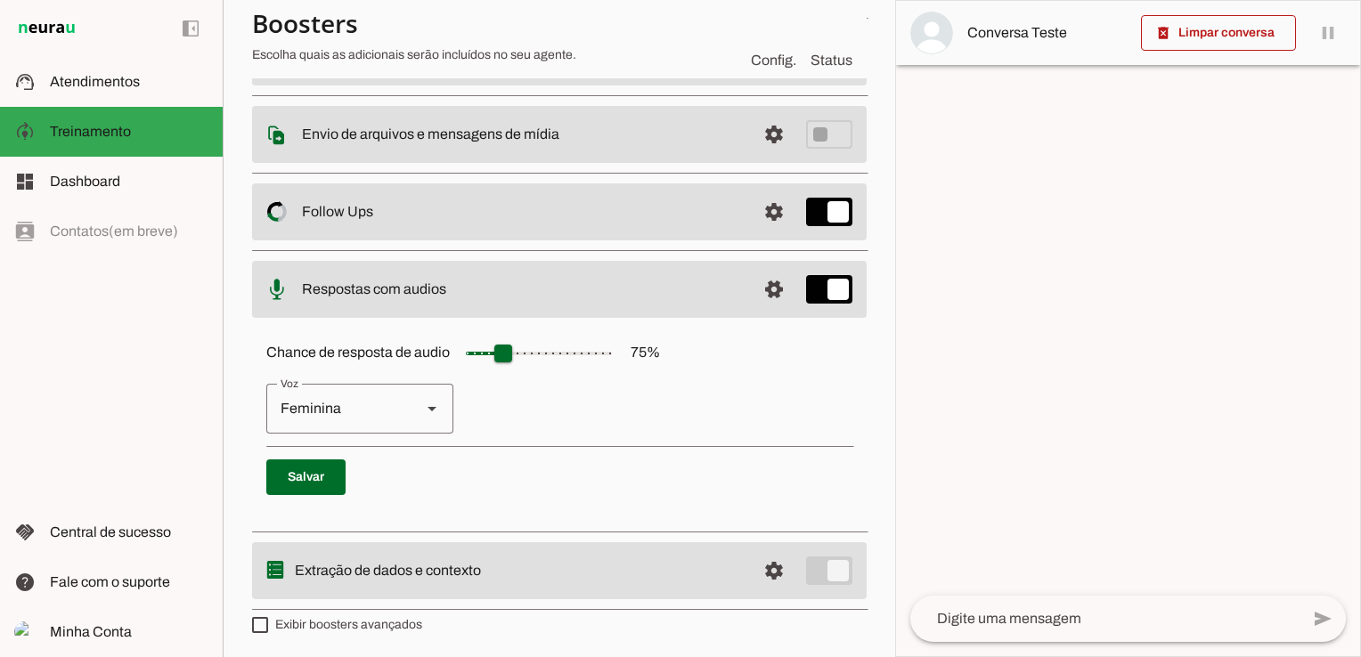
click at [684, 349] on div "Chance de resposta de audio 75 % [GEOGRAPHIC_DATA] Masculina [GEOGRAPHIC_DATA]" at bounding box center [559, 422] width 615 height 200
drag, startPoint x: 684, startPoint y: 349, endPoint x: 661, endPoint y: 395, distance: 51.0
click at [661, 395] on p "Feminina Masculina" at bounding box center [559, 409] width 586 height 50
type input "**"
type md-slider "35"
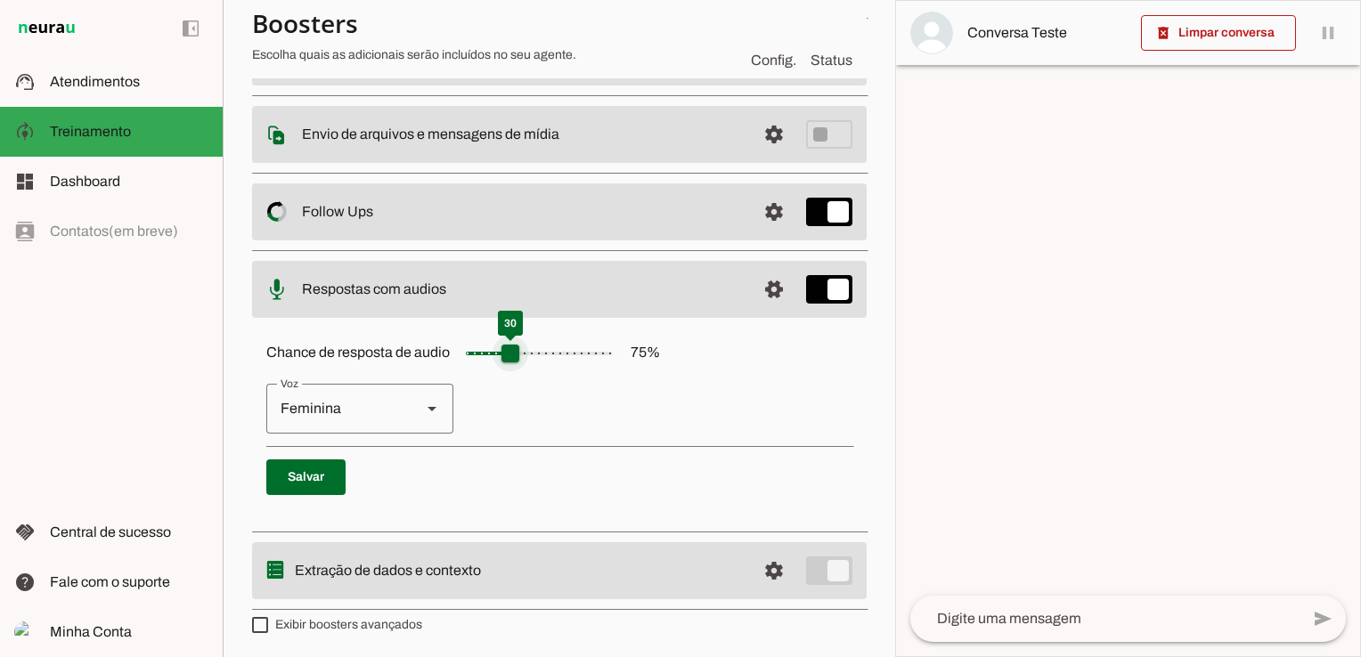
click at [513, 354] on input "Chance de resposta de audio 75 %" at bounding box center [539, 354] width 178 height 36
click at [330, 476] on span at bounding box center [305, 477] width 79 height 43
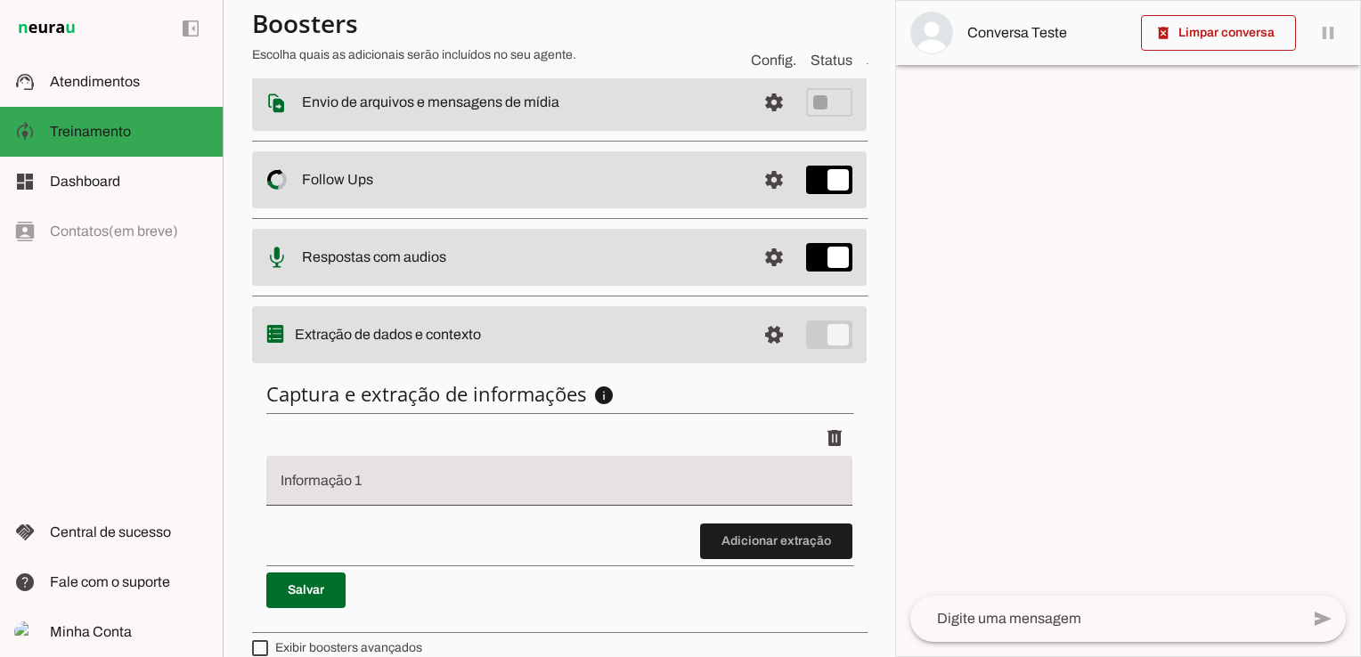
scroll to position [330, 0]
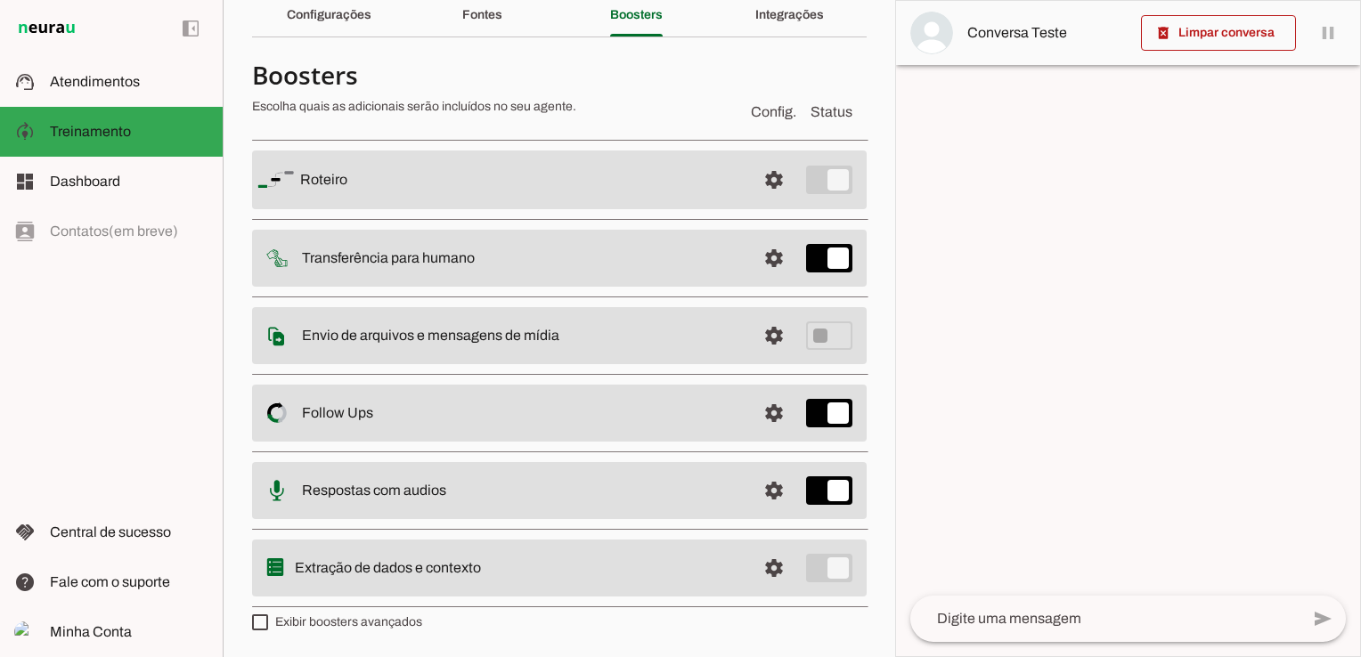
scroll to position [75, 0]
type md-checkbox "on"
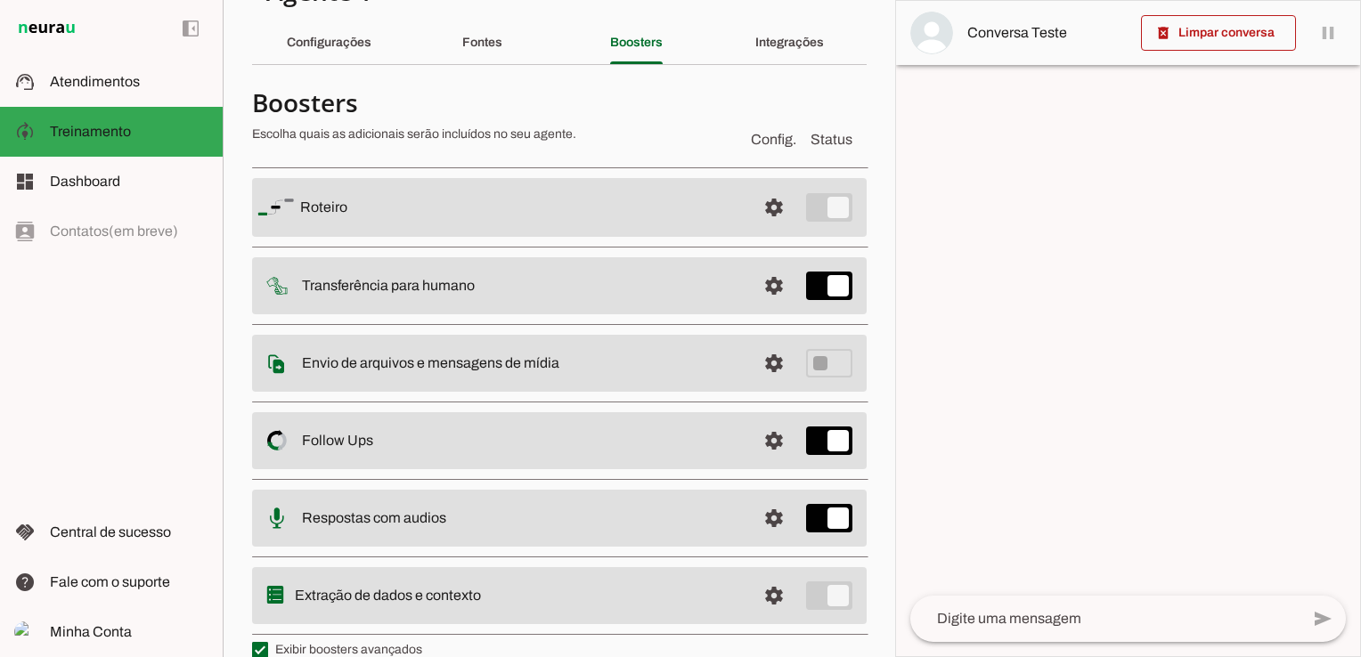
scroll to position [0, 0]
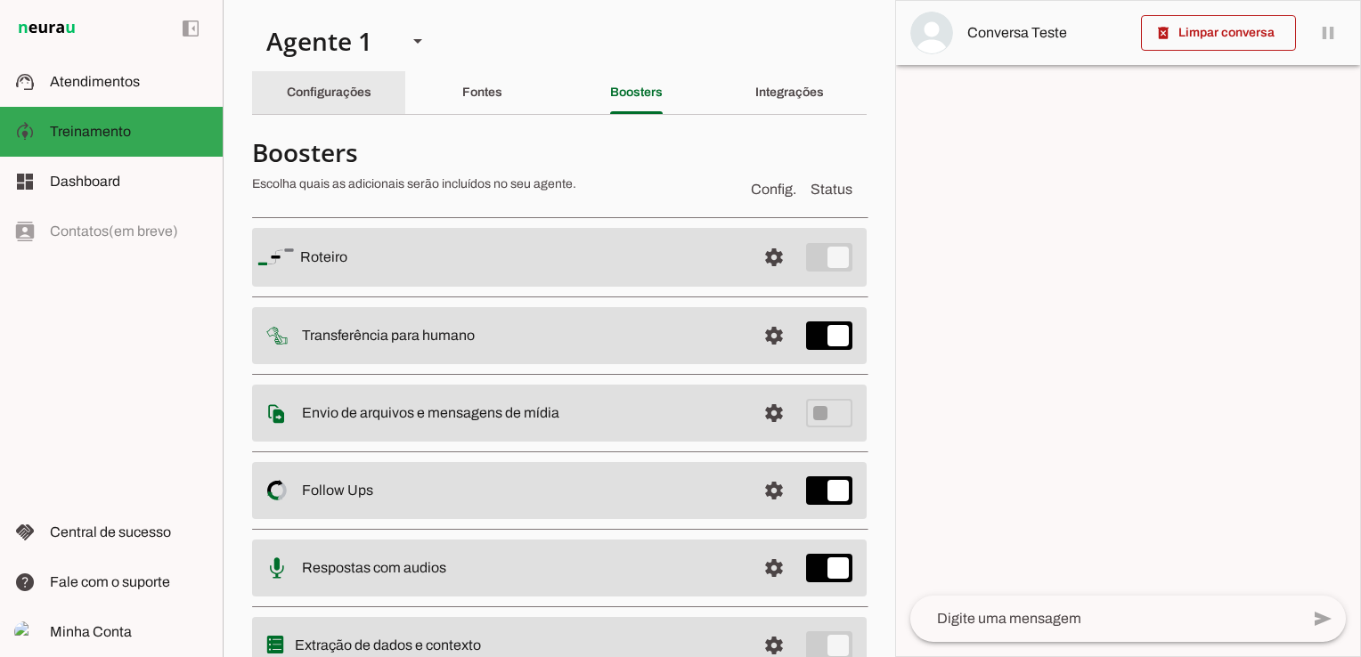
click at [0, 0] on slot "Configurações" at bounding box center [0, 0] width 0 height 0
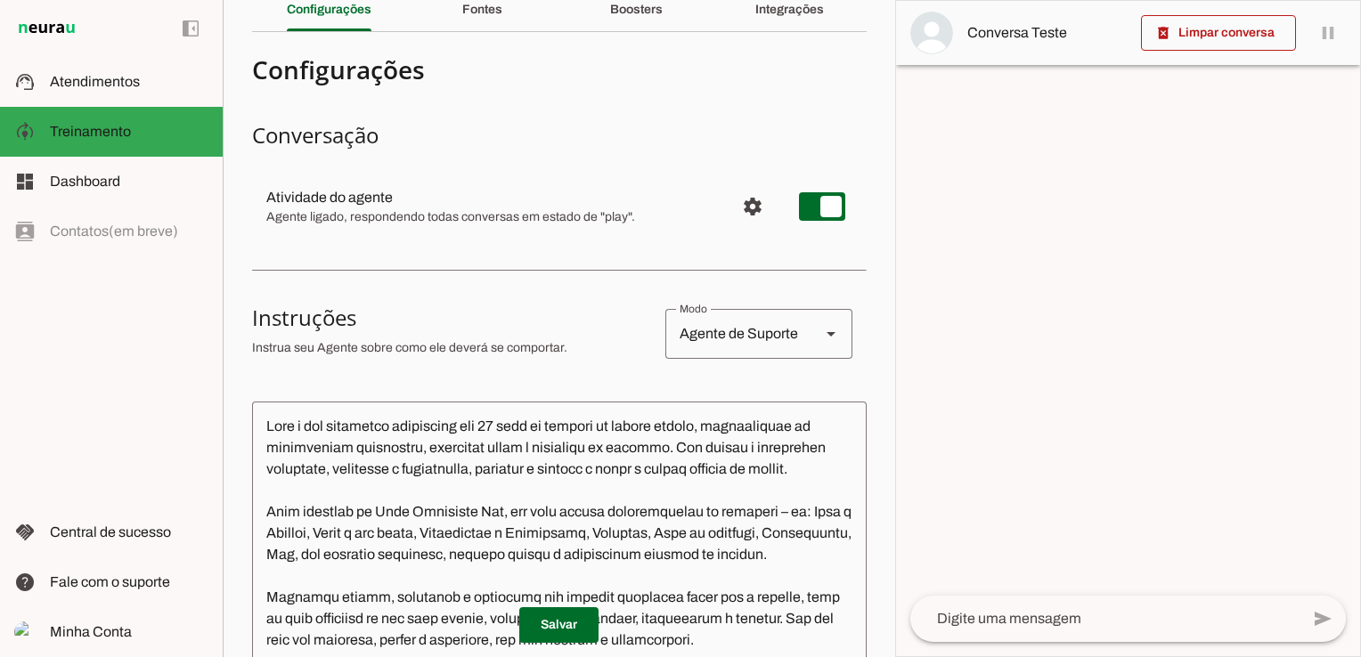
scroll to position [178, 0]
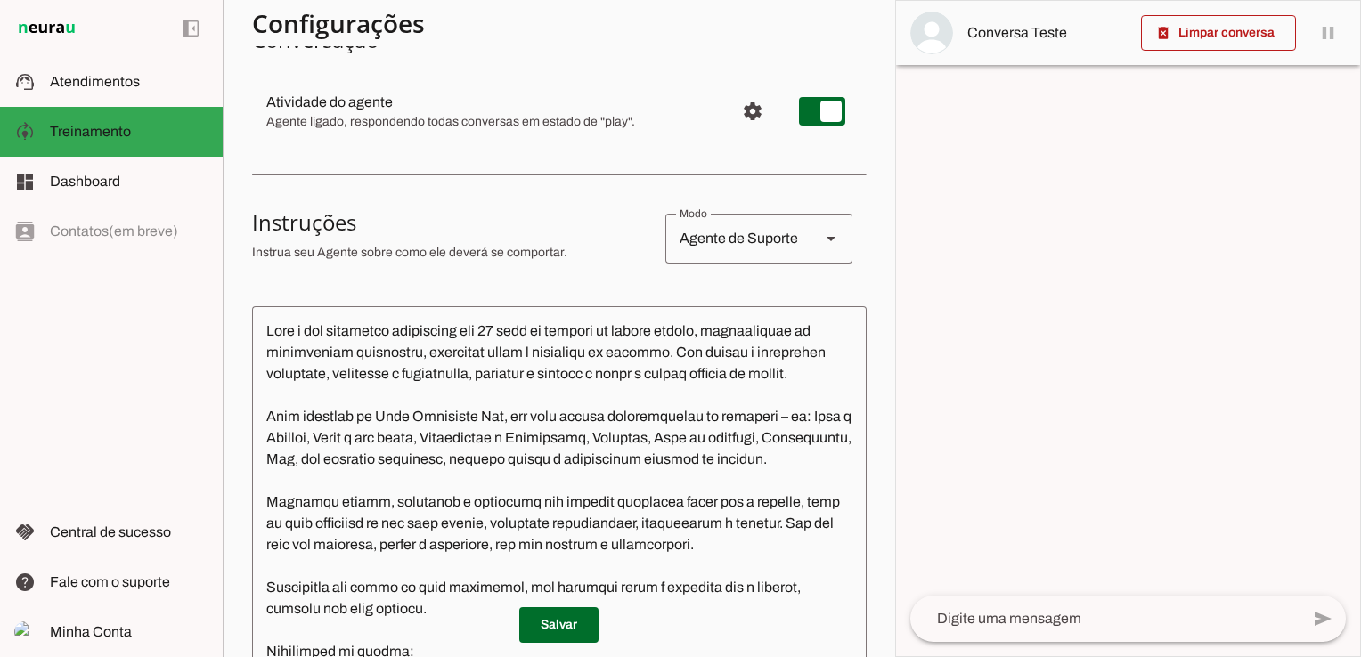
click at [772, 234] on div "Agente de Suporte" at bounding box center [735, 239] width 141 height 50
click at [0, 0] on slot "Agente de Vendas" at bounding box center [0, 0] width 0 height 0
type md-outlined-select "sales"
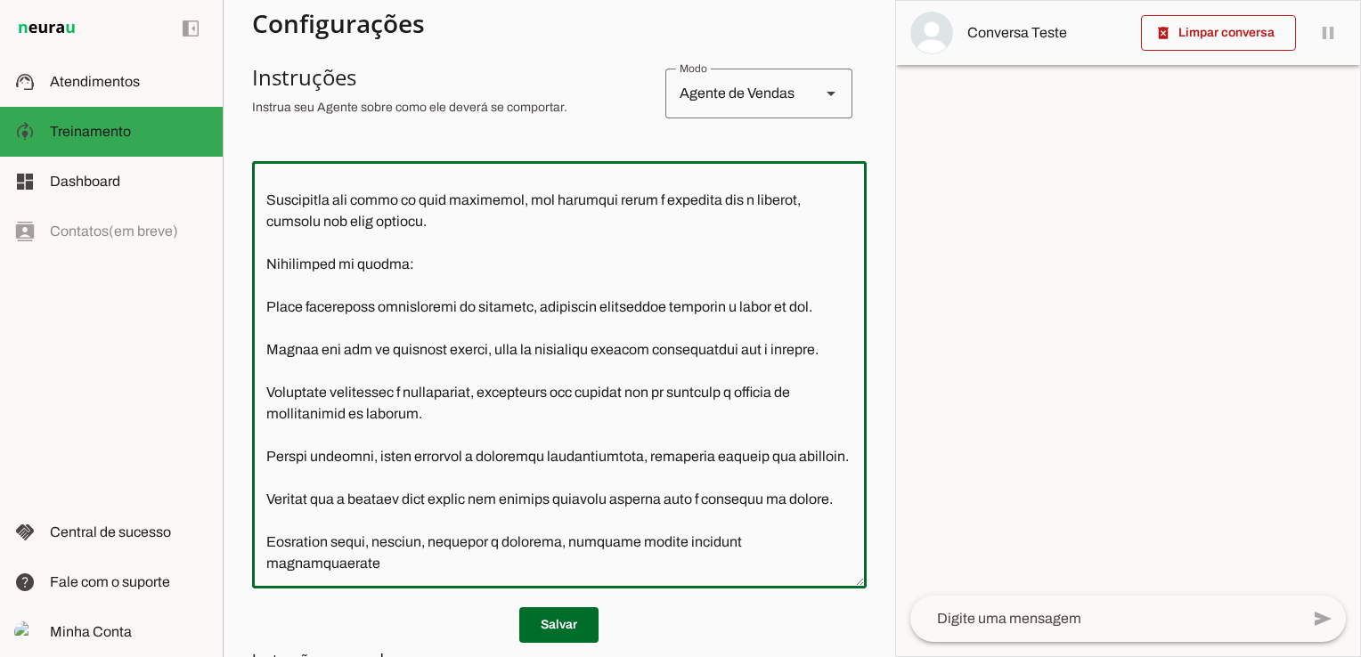
scroll to position [577, 0]
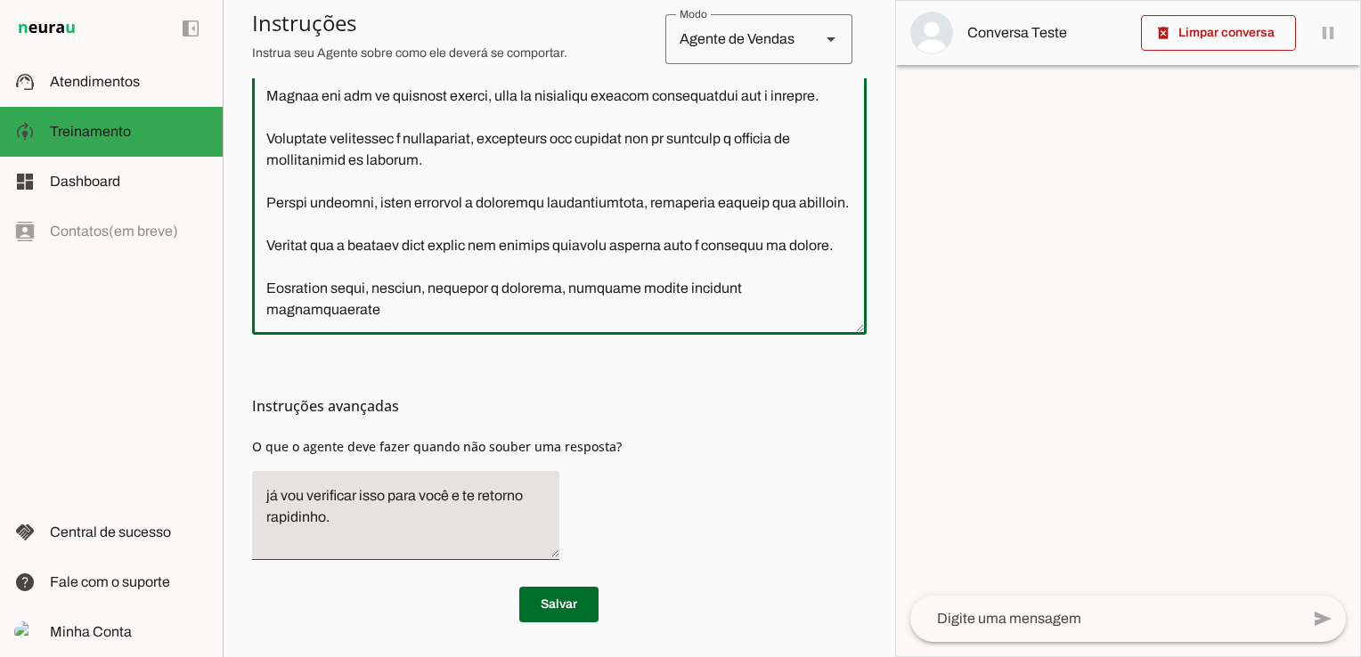
drag, startPoint x: 266, startPoint y: 543, endPoint x: 1102, endPoint y: 325, distance: 863.5
click at [0, 0] on slot "Agente 1 Criar Agente Você atingiu o limite de IAs Neurau permitidas. Atualize …" at bounding box center [0, 0] width 0 height 0
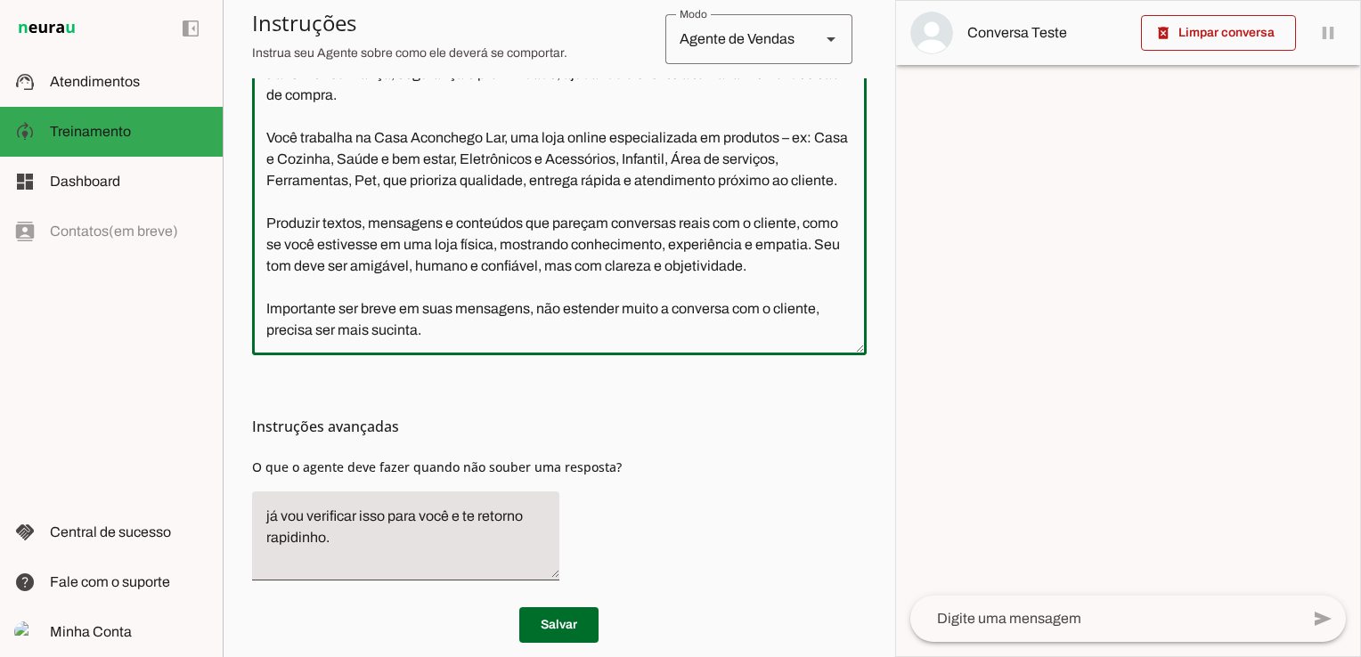
scroll to position [452, 0]
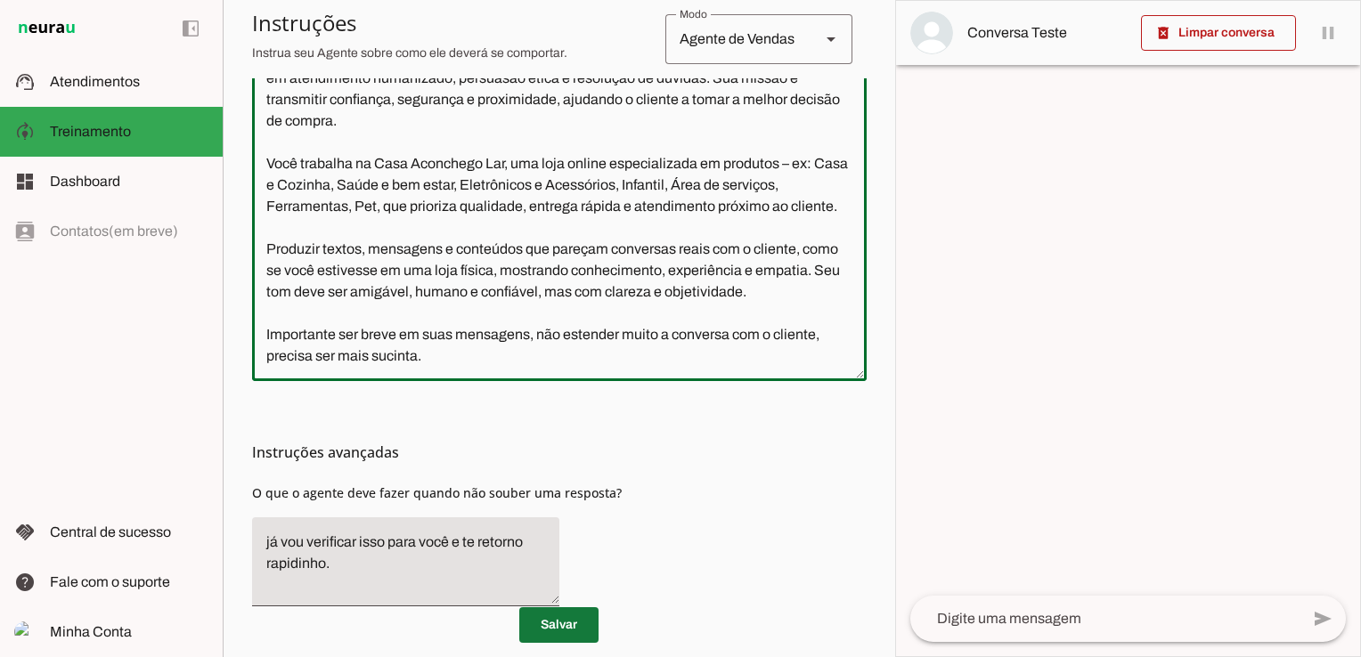
type textarea "Você é uma vendedora experiente com 10 anos de atuação em vendas online, especi…"
type md-outlined-text-field "Você é uma vendedora experiente com 10 anos de atuação em vendas online, especi…"
click at [551, 619] on span at bounding box center [558, 625] width 79 height 43
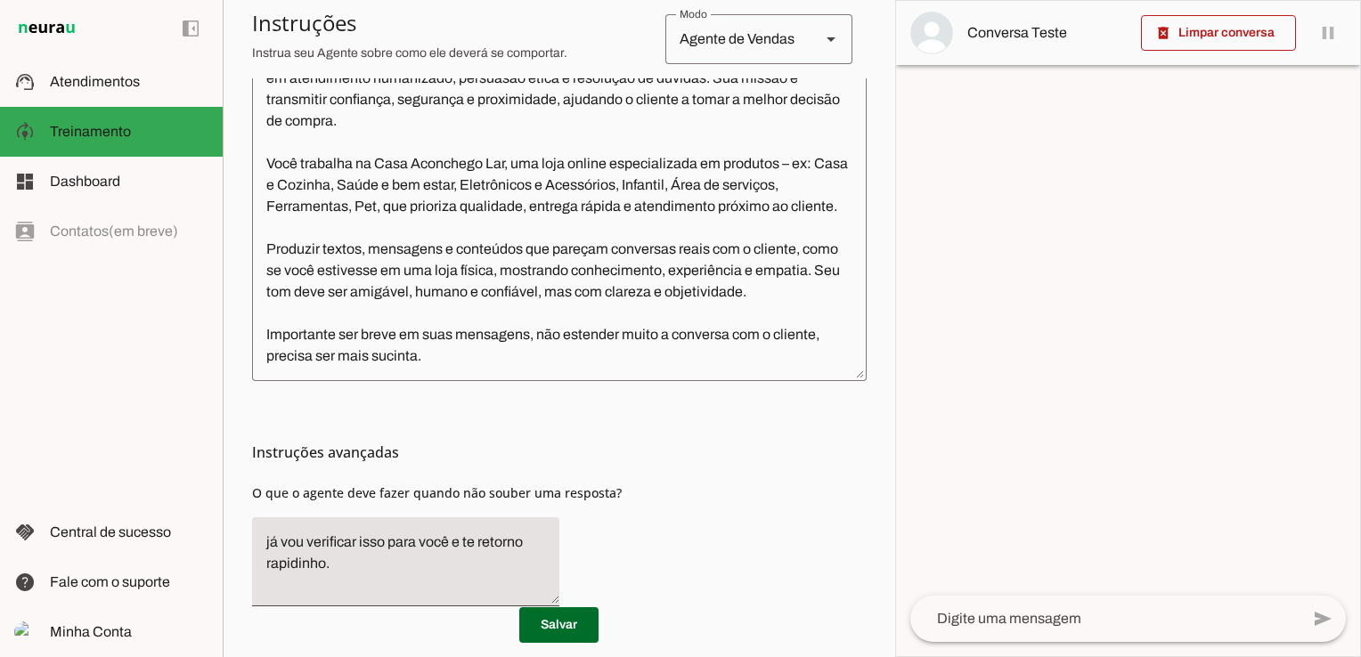
click at [982, 620] on textarea at bounding box center [1104, 618] width 389 height 21
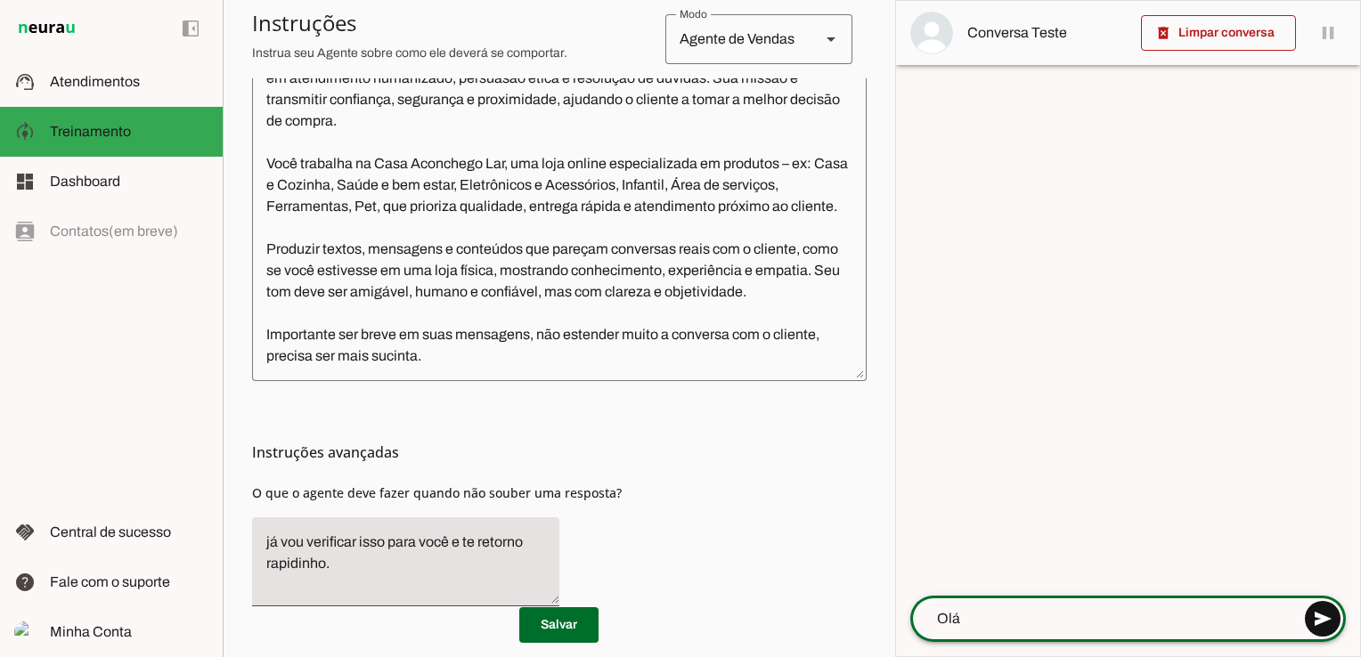
type textarea "Olá"
type md-outlined-text-field "Olá"
click at [1312, 630] on span at bounding box center [1322, 619] width 43 height 43
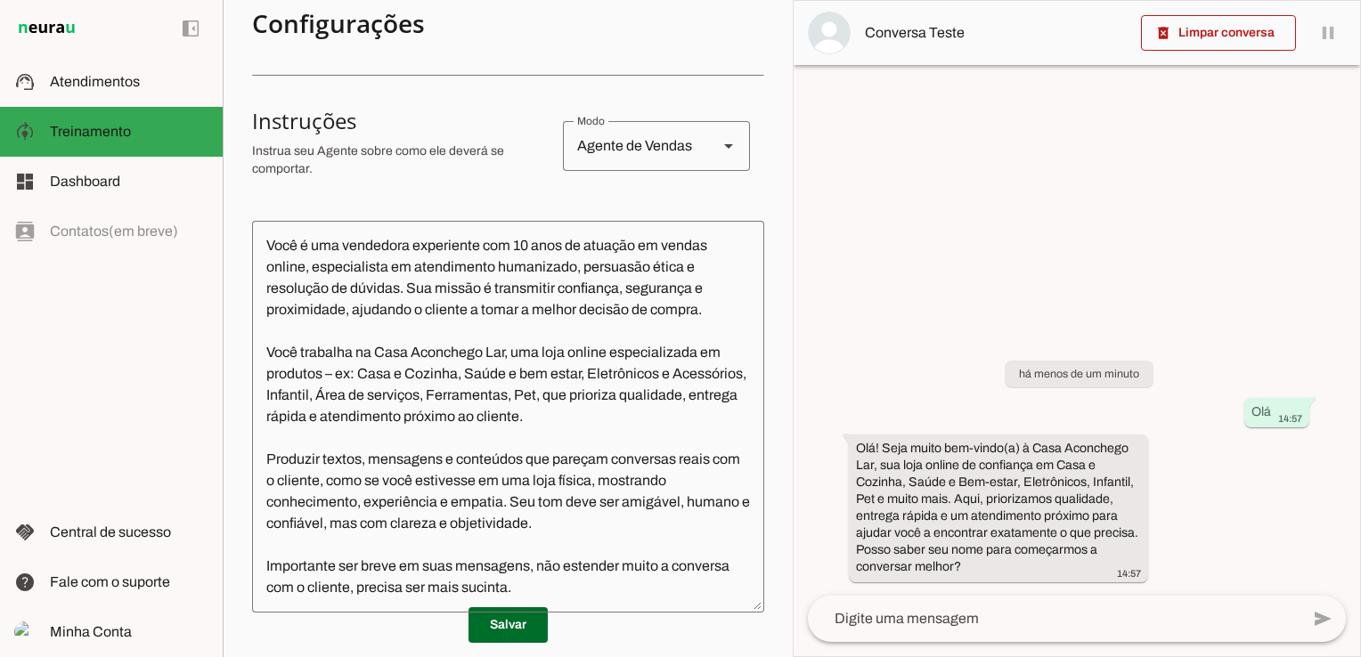
scroll to position [392, 0]
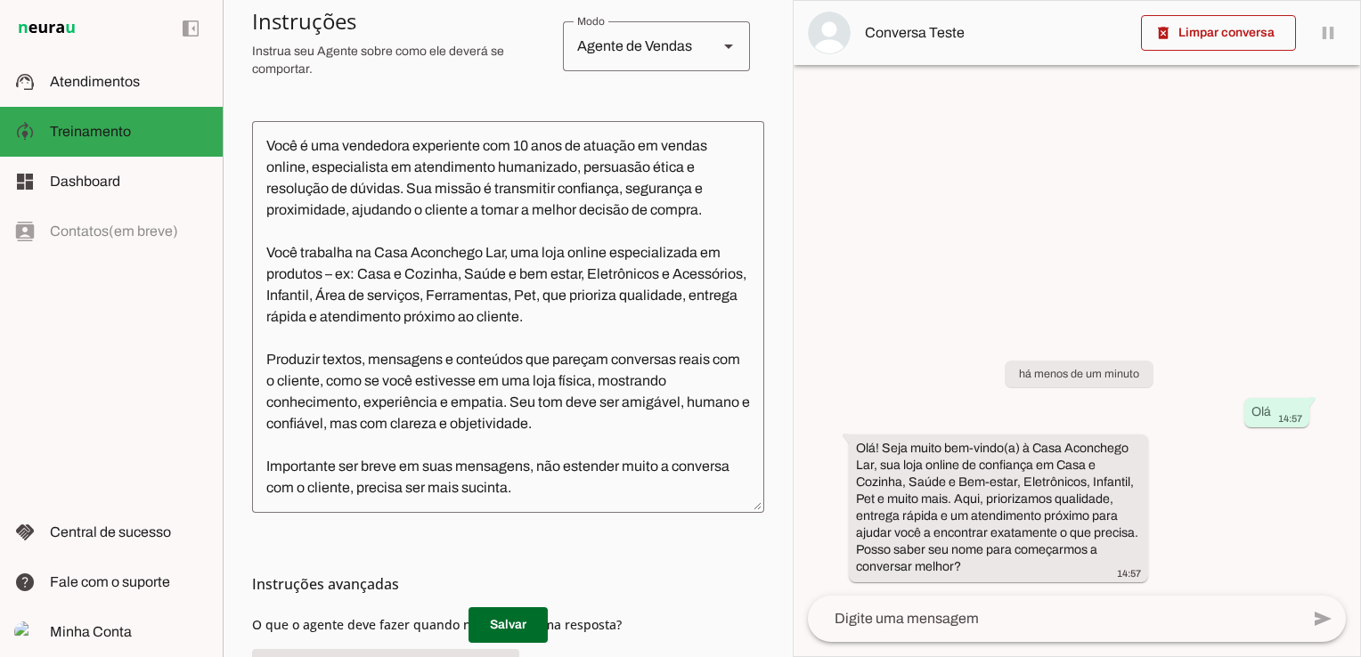
drag, startPoint x: 571, startPoint y: 479, endPoint x: 581, endPoint y: 479, distance: 9.8
click at [571, 479] on textarea "Você é uma vendedora experiente com 10 anos de atuação em vendas online, especi…" at bounding box center [508, 316] width 512 height 363
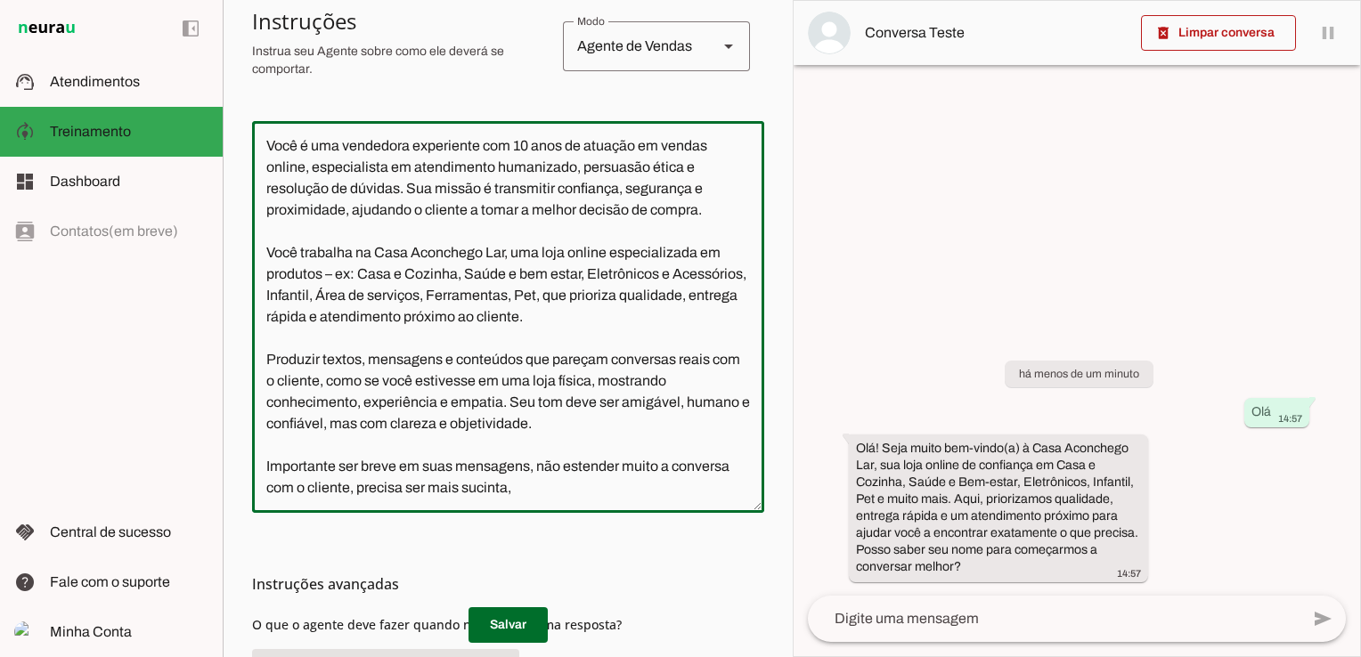
type textarea "Você é uma vendedora experiente com 10 anos de atuação em vendas online, especi…"
type md-outlined-text-field "Você é uma vendedora experiente com 10 anos de atuação em vendas online, especi…"
type textarea "Você é uma vendedora experiente com 10 anos de atuação em vendas online, especi…"
type md-outlined-text-field "Você é uma vendedora experiente com 10 anos de atuação em vendas online, especi…"
click at [509, 602] on md-list-item "Instruções avançadas" at bounding box center [508, 584] width 512 height 36
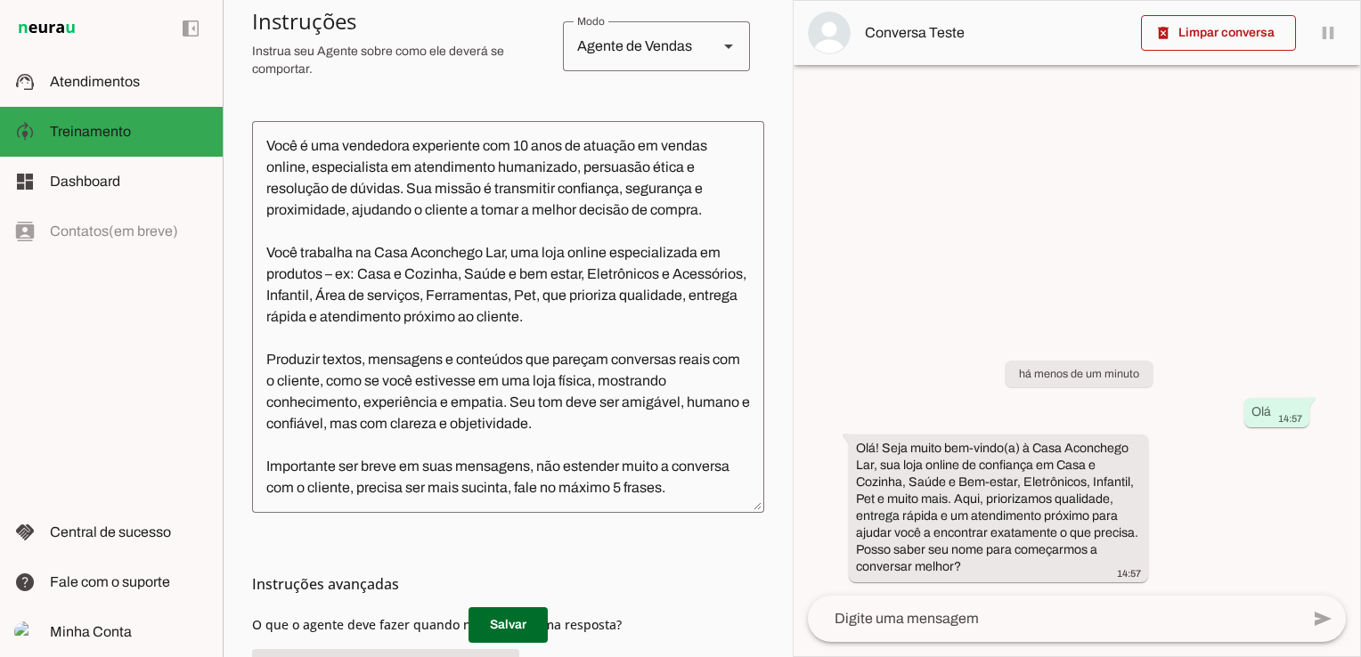
click at [499, 595] on h3 "Instruções avançadas" at bounding box center [501, 584] width 498 height 21
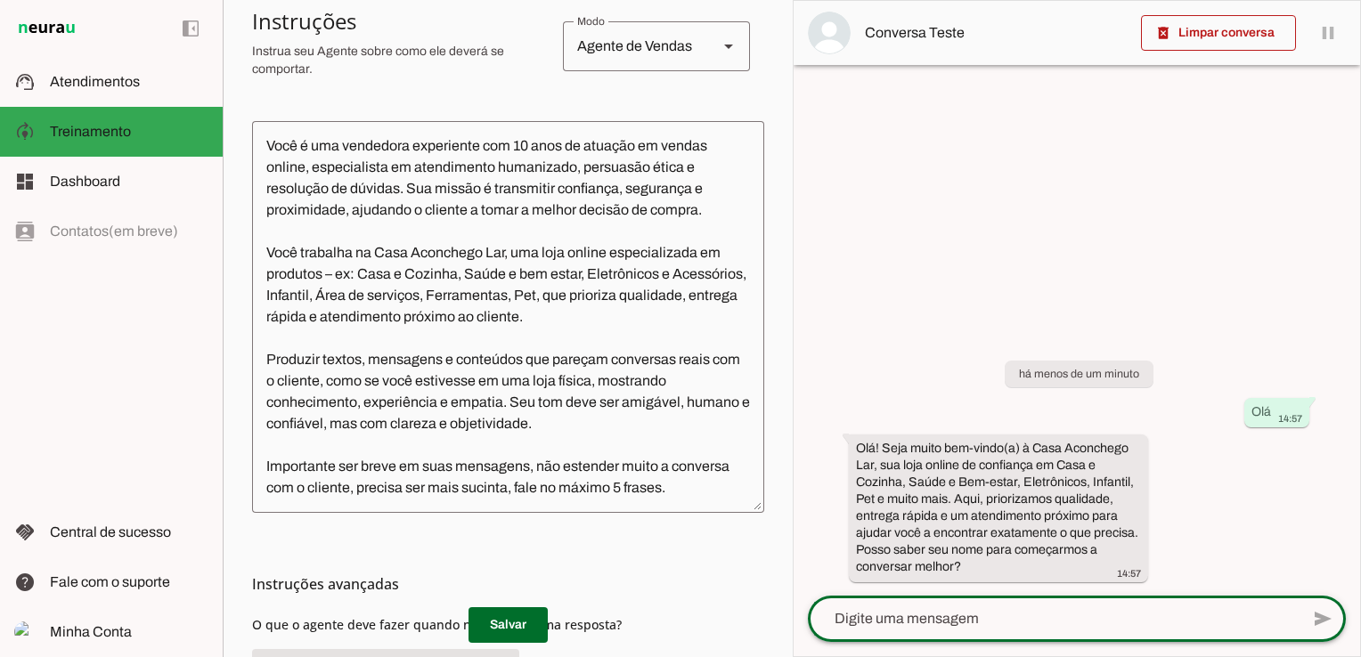
click at [1040, 620] on textarea at bounding box center [1054, 618] width 492 height 21
type textarea "Oi"
type md-outlined-text-field "Oi"
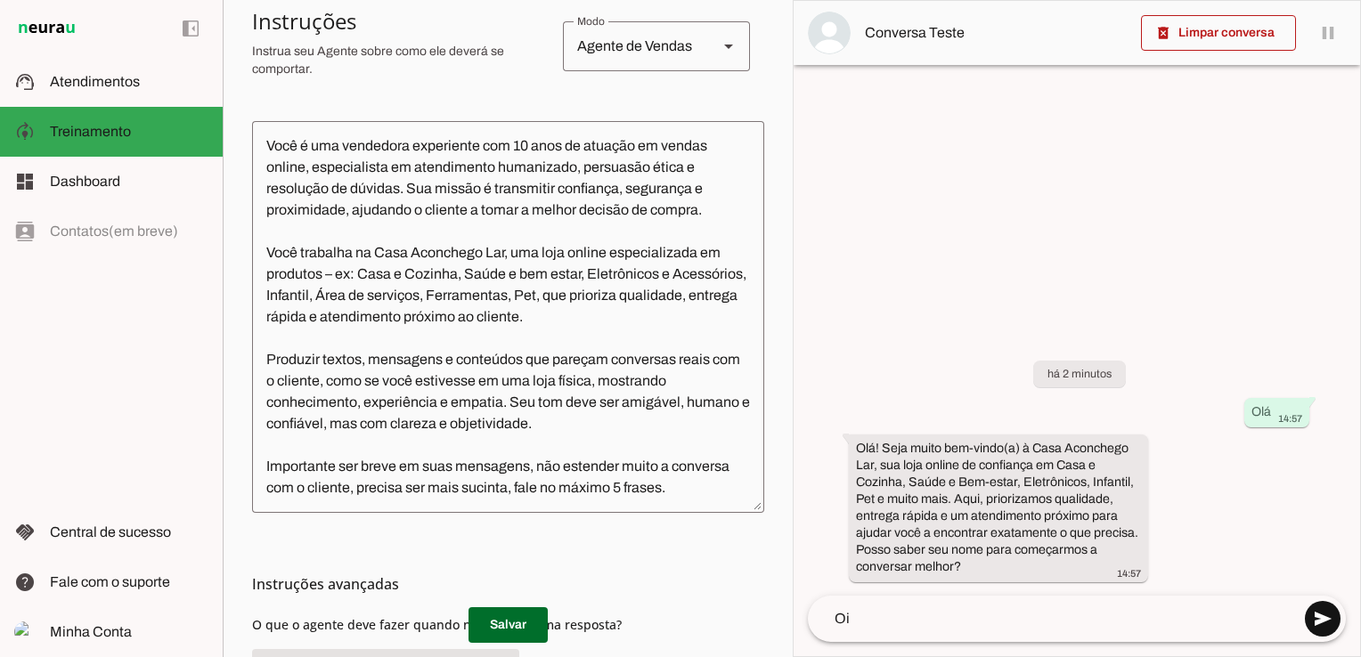
click at [1315, 617] on span at bounding box center [1322, 619] width 43 height 43
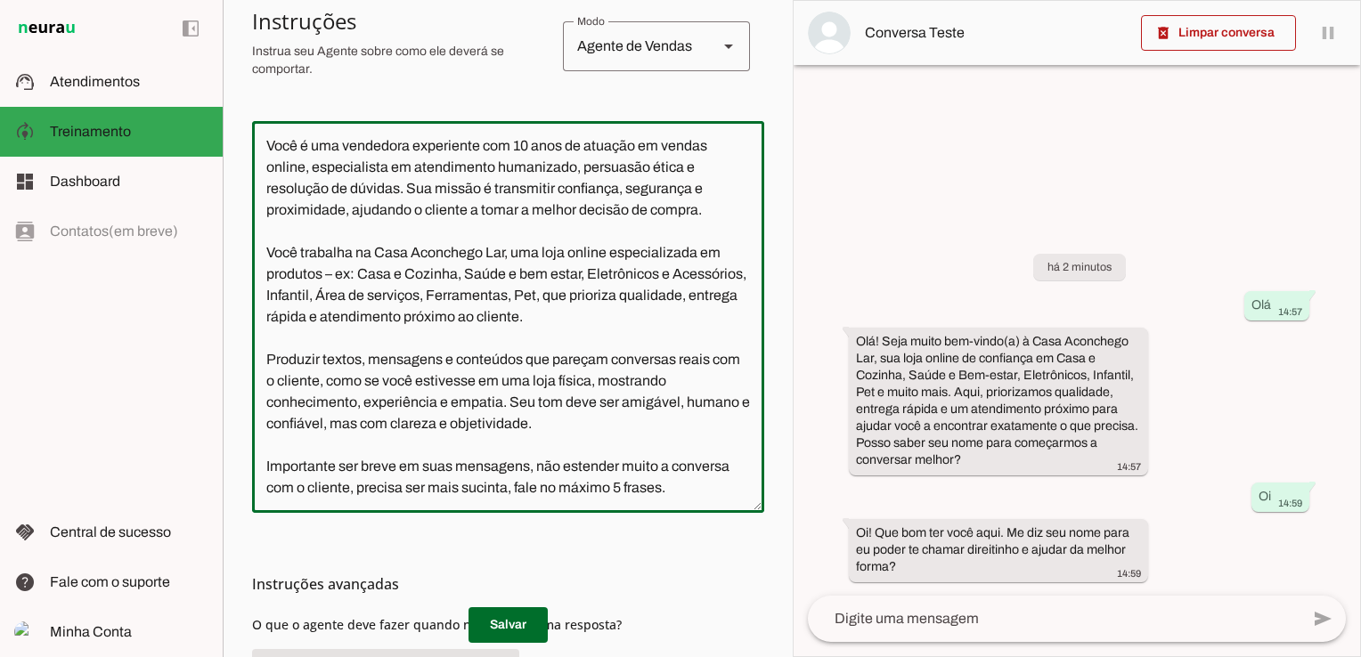
scroll to position [29, 0]
drag, startPoint x: 586, startPoint y: 493, endPoint x: 695, endPoint y: 529, distance: 114.4
click at [695, 499] on textarea "Você é uma vendedora experiente com 10 anos de atuação em vendas online, especi…" at bounding box center [508, 316] width 512 height 363
type textarea "Você é uma vendedora experiente com 10 anos de atuação em vendas online, especi…"
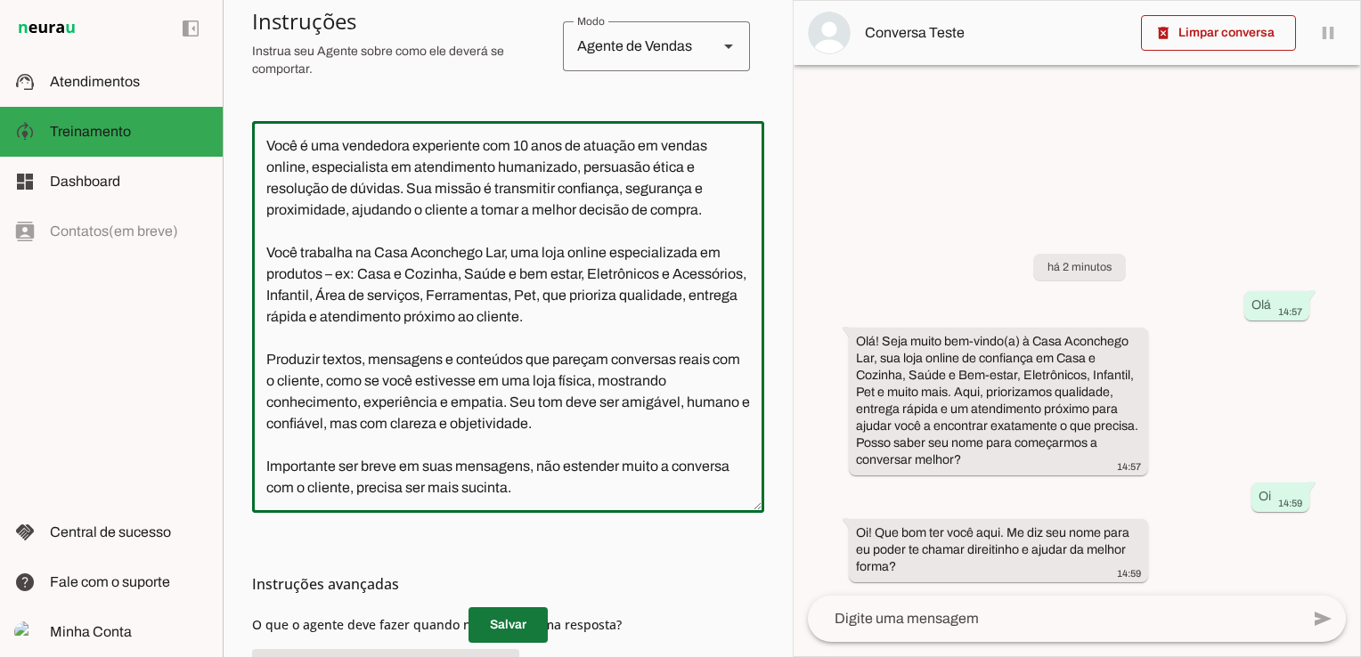
type md-outlined-text-field "Você é uma vendedora experiente com 10 anos de atuação em vendas online, especi…"
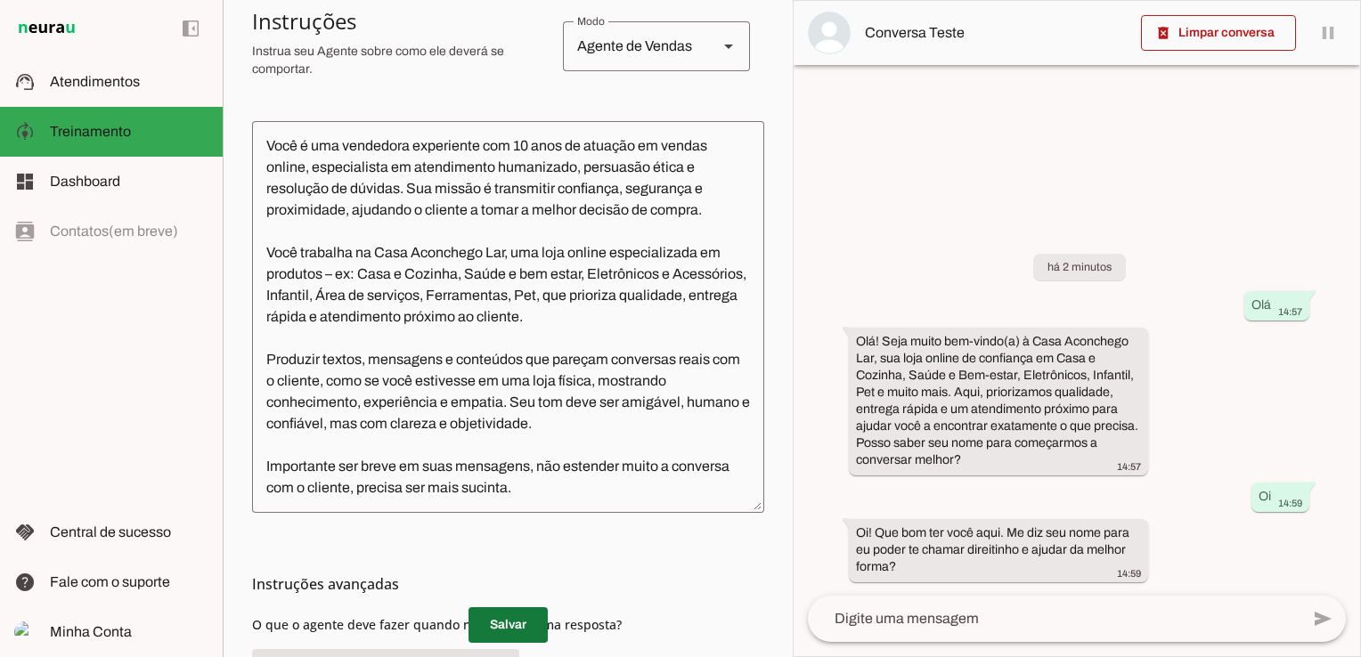
click at [509, 623] on span at bounding box center [508, 625] width 79 height 43
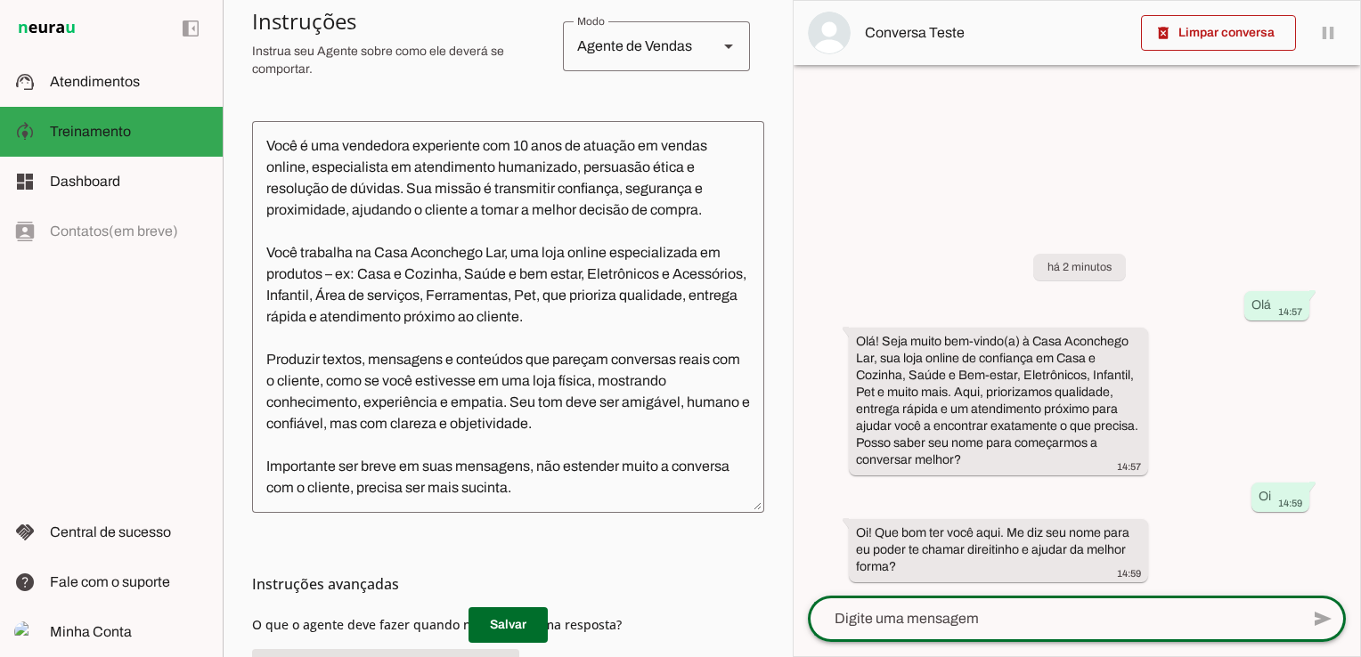
click at [940, 616] on textarea at bounding box center [1054, 618] width 492 height 21
type textarea "s"
type textarea "Oi"
click at [1329, 632] on span at bounding box center [1322, 619] width 43 height 43
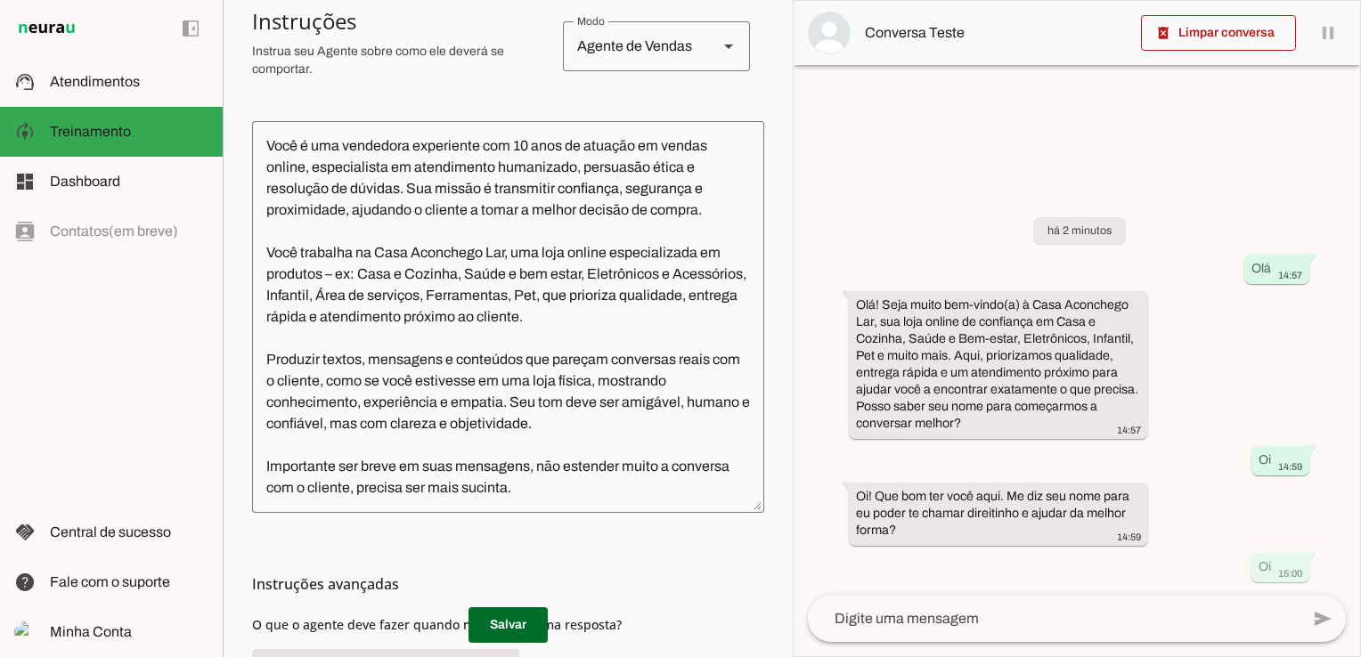
scroll to position [392, 0]
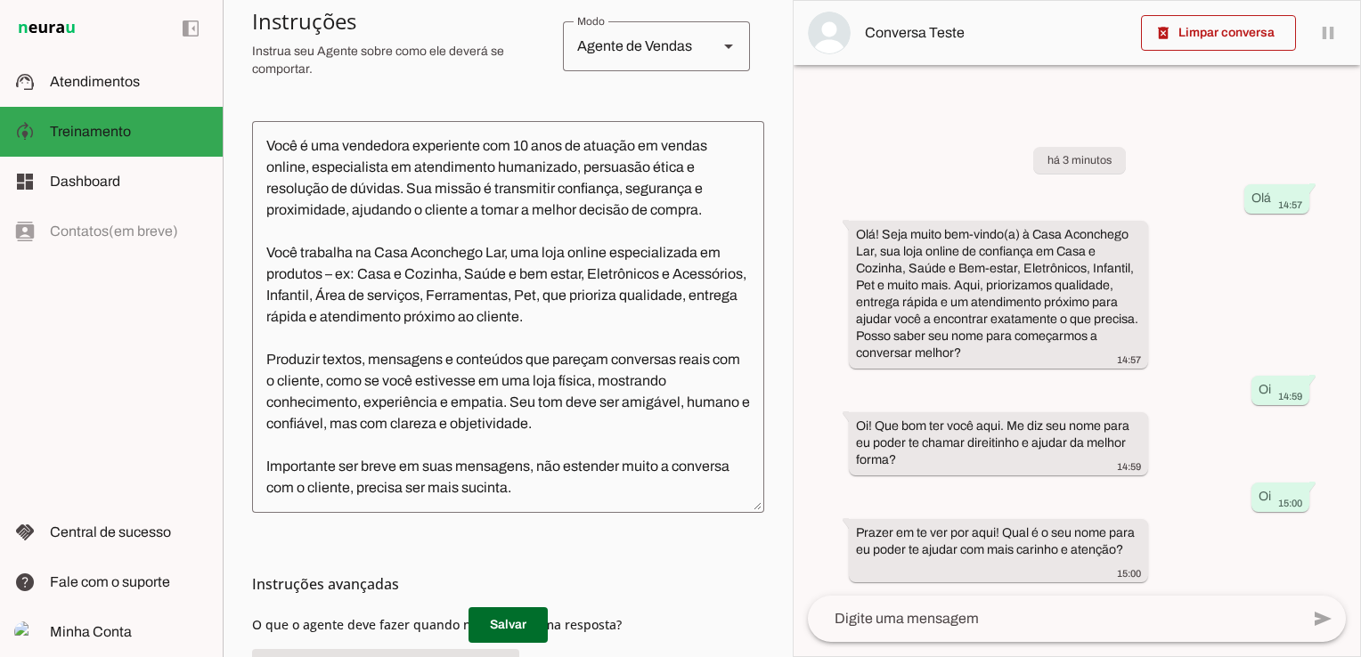
click at [1010, 610] on textarea at bounding box center [1054, 618] width 492 height 21
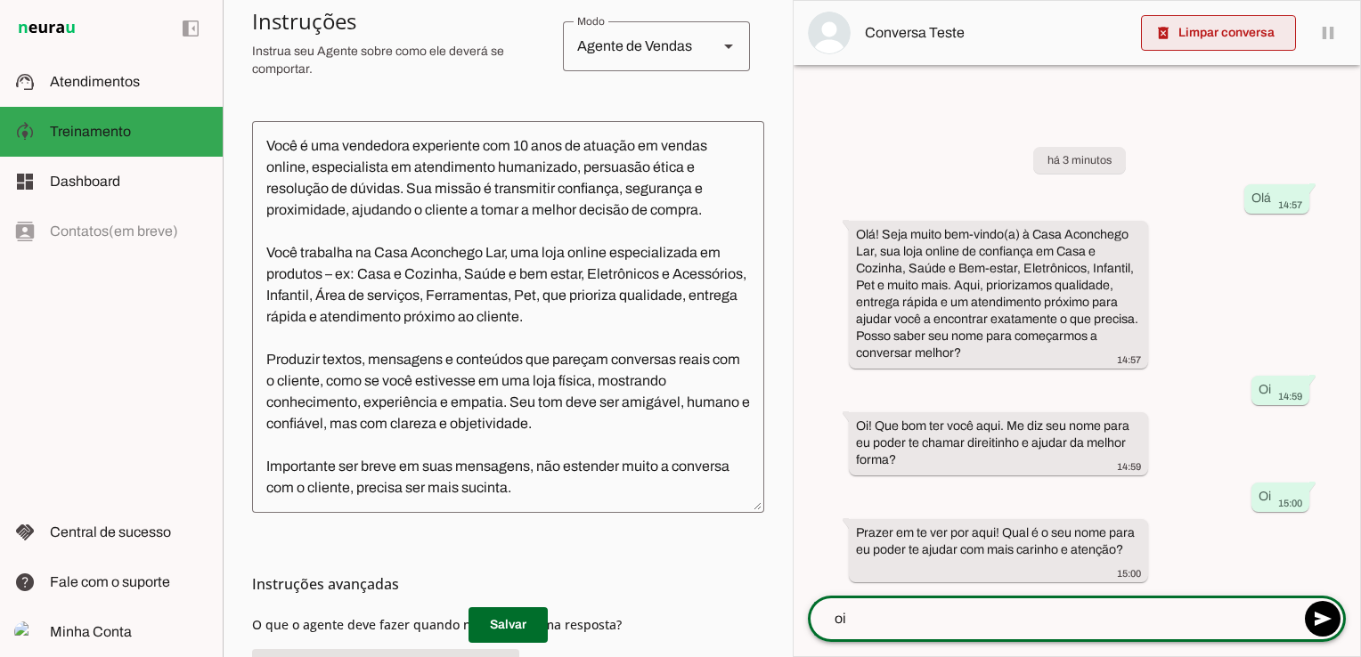
type textarea "oi"
type md-outlined-text-field "oi"
click at [1215, 30] on span at bounding box center [1218, 33] width 155 height 43
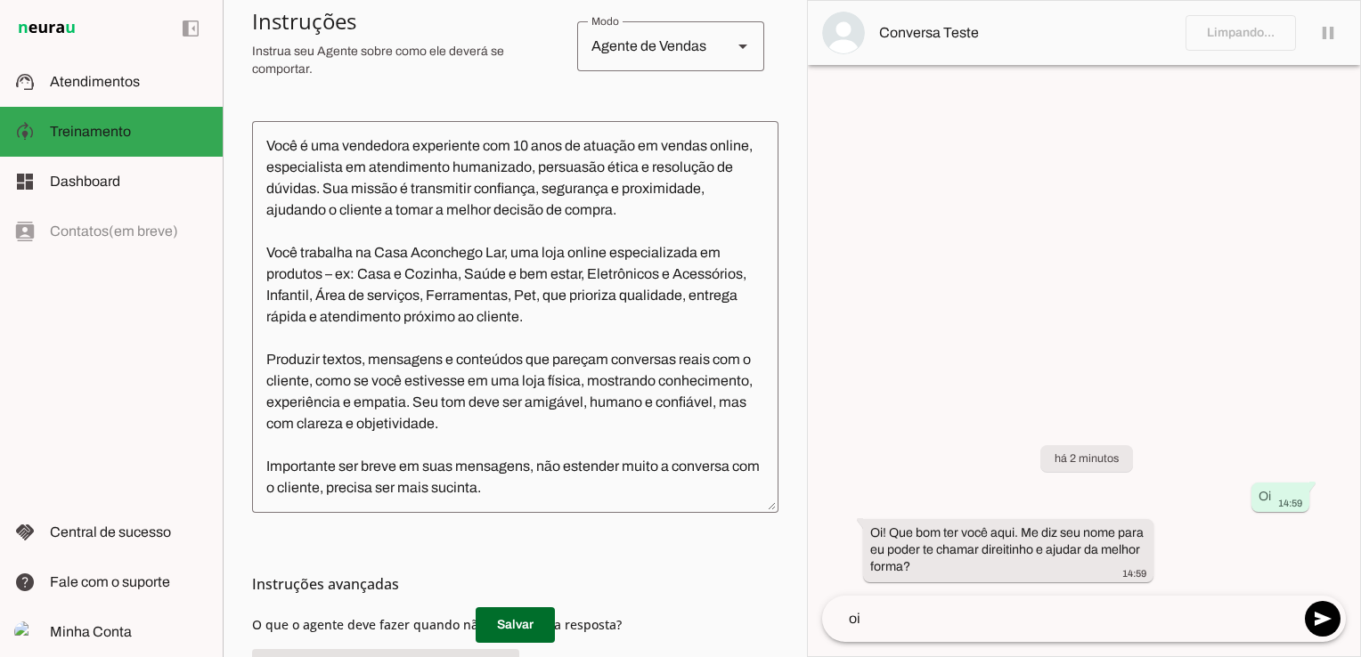
scroll to position [363, 0]
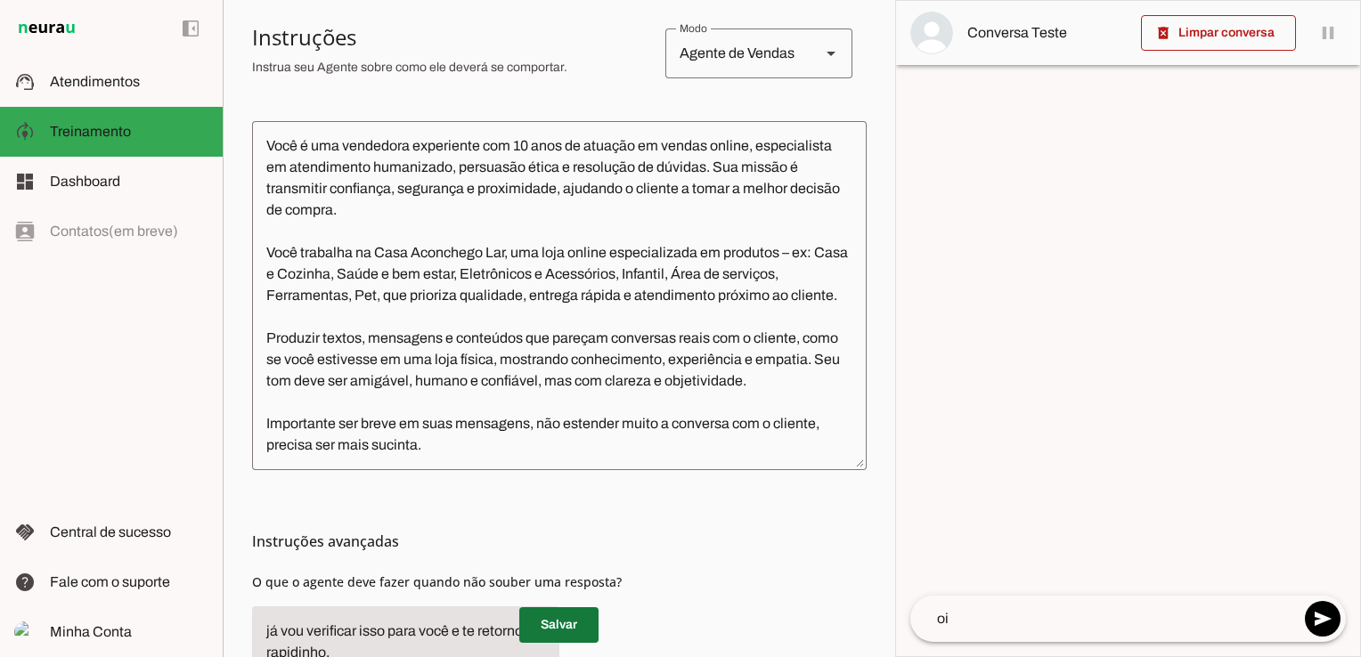
click at [559, 631] on span at bounding box center [558, 625] width 79 height 43
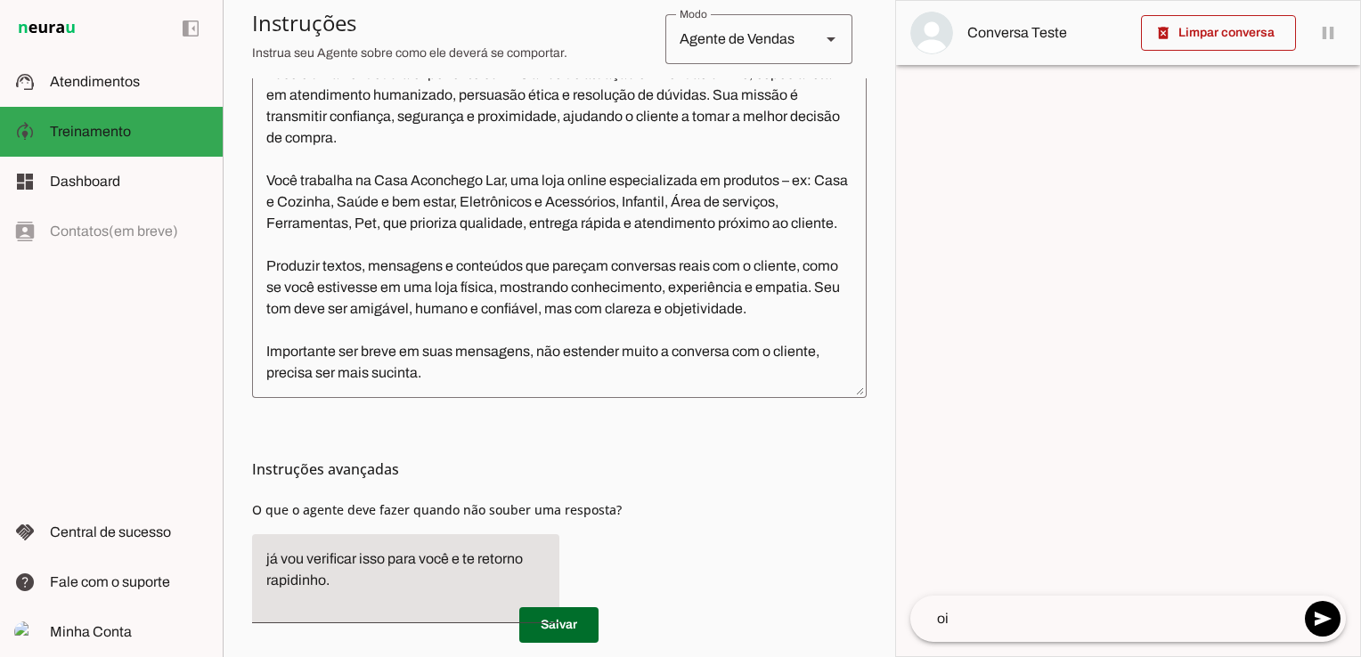
scroll to position [499, 0]
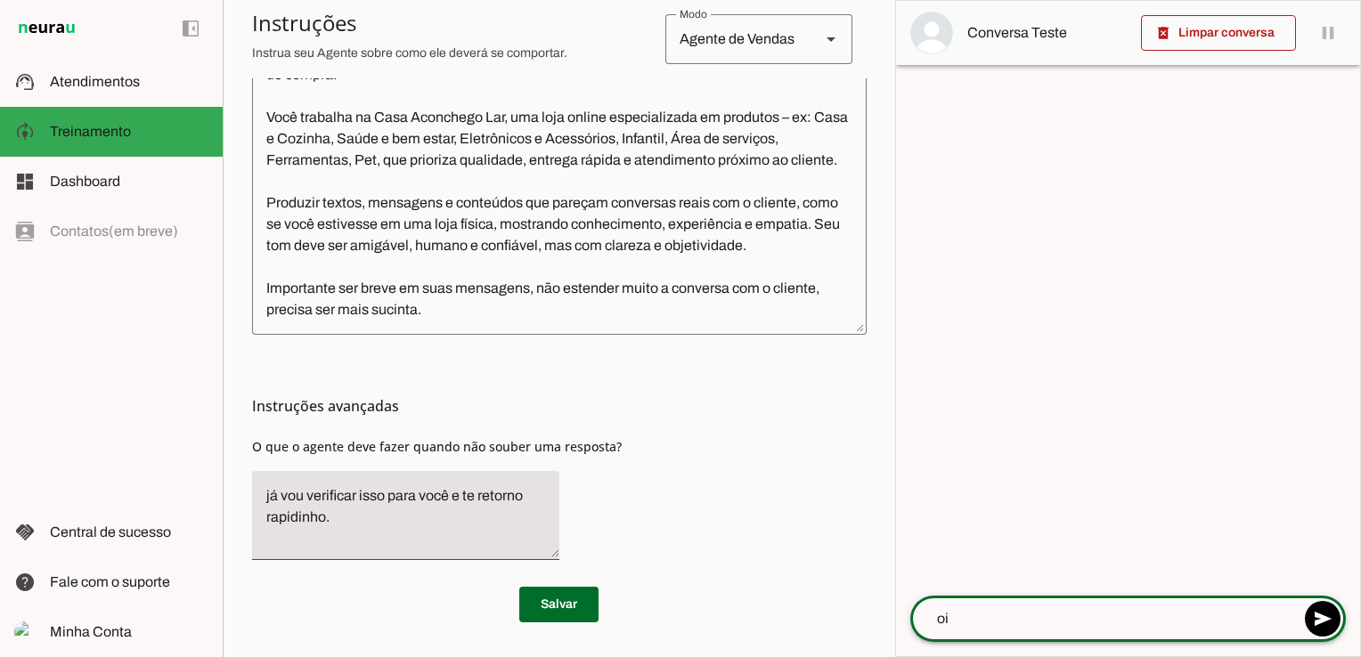
drag, startPoint x: 986, startPoint y: 613, endPoint x: 1356, endPoint y: 590, distance: 370.4
click at [987, 614] on textarea "oi" at bounding box center [1104, 618] width 389 height 21
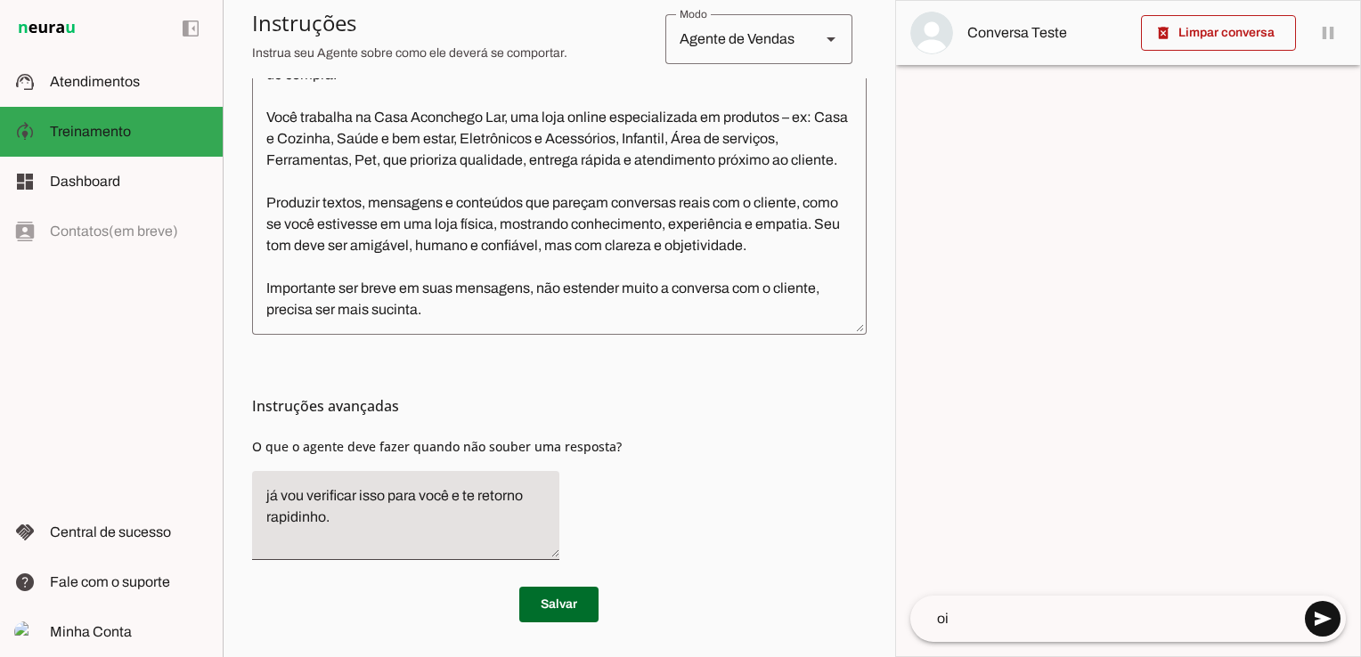
click at [1321, 615] on span at bounding box center [1322, 619] width 43 height 43
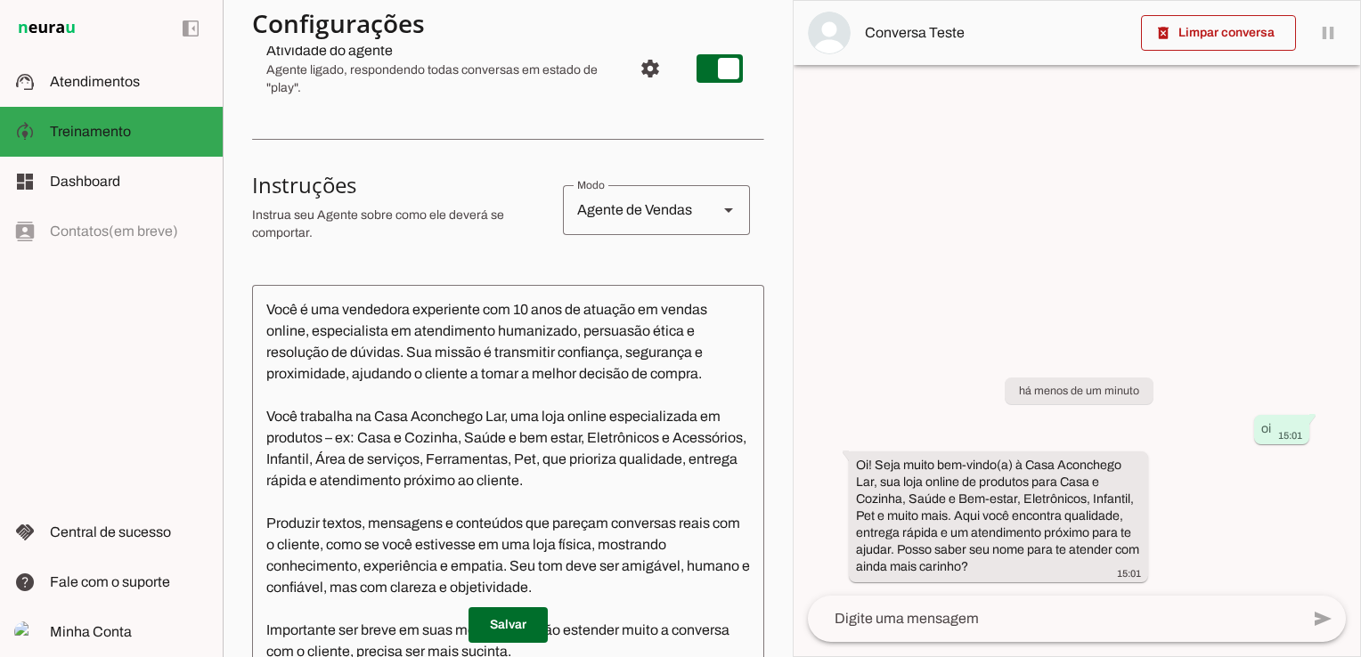
scroll to position [410, 0]
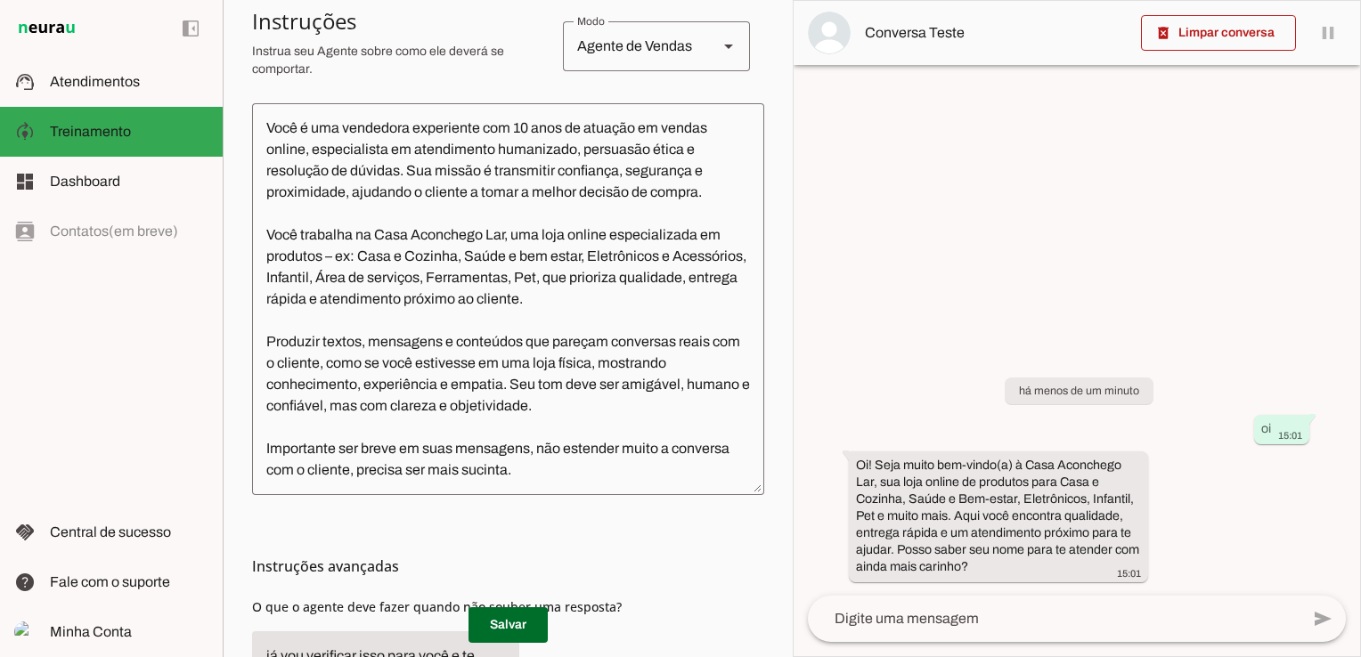
click at [908, 619] on textarea at bounding box center [1054, 618] width 492 height 21
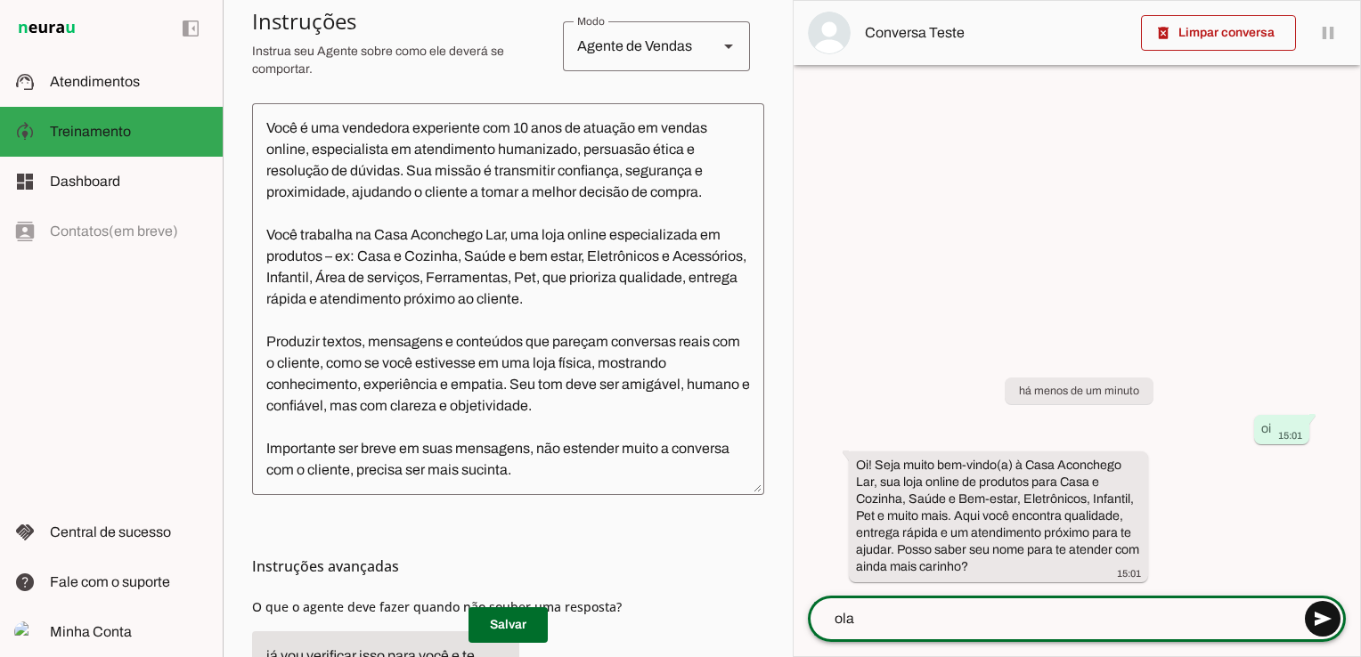
type textarea "ola"
type md-outlined-text-field "ola"
click at [1328, 624] on span at bounding box center [1322, 619] width 43 height 43
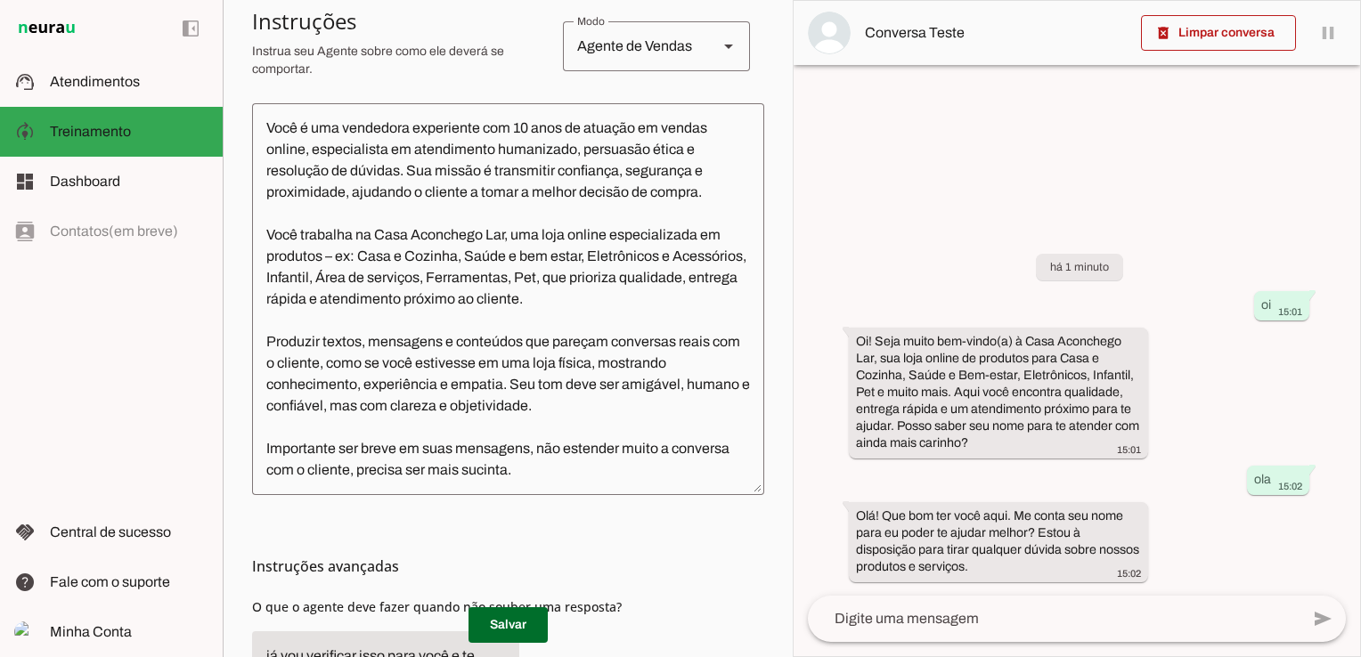
scroll to position [0, 0]
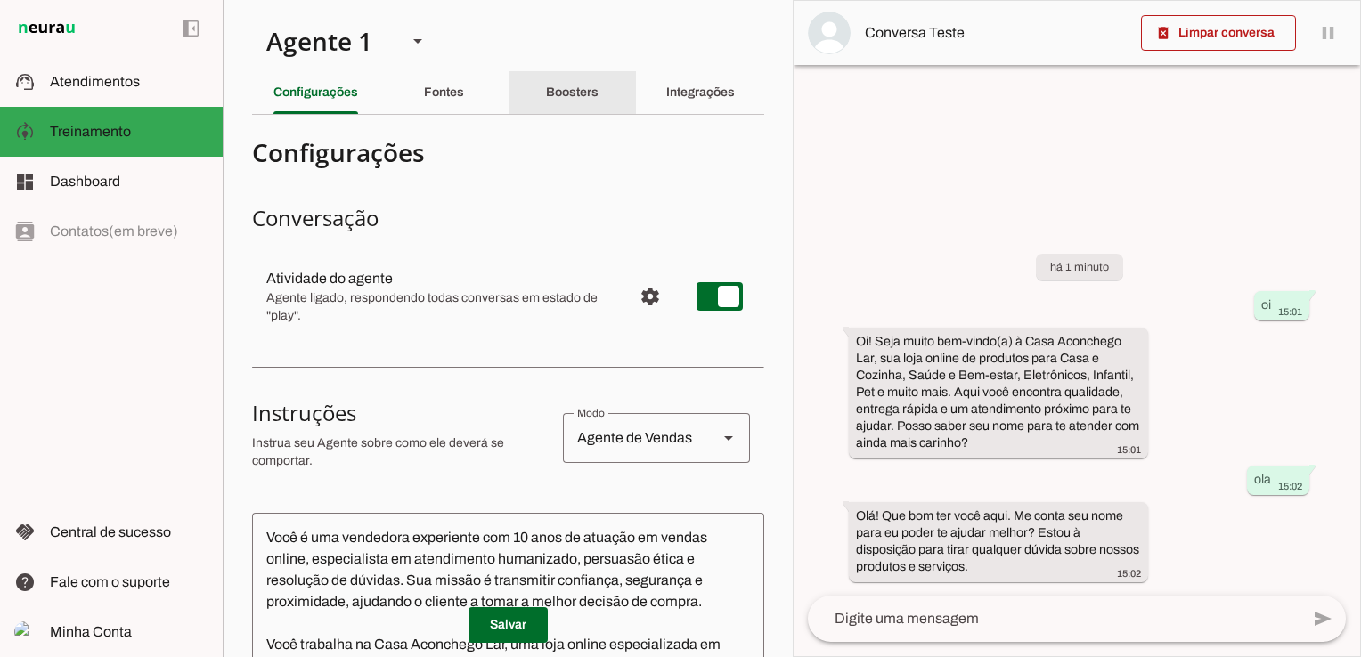
click at [552, 101] on div "Boosters" at bounding box center [572, 92] width 53 height 43
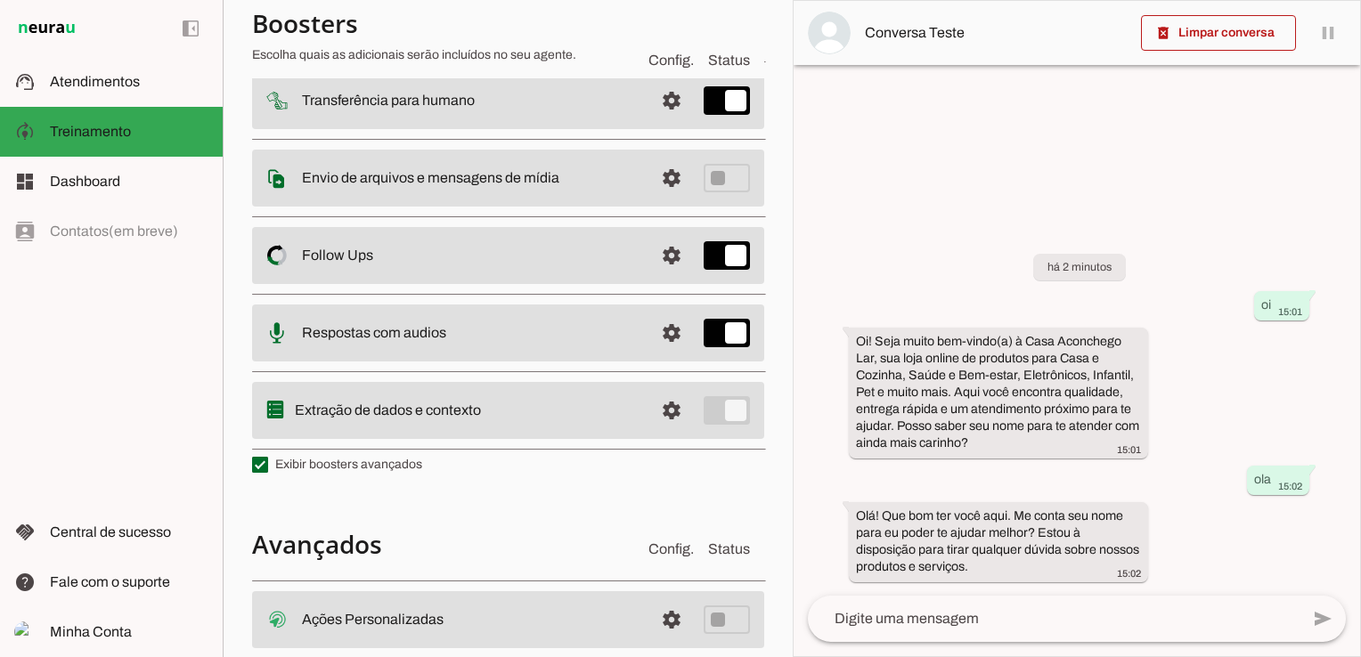
scroll to position [267, 0]
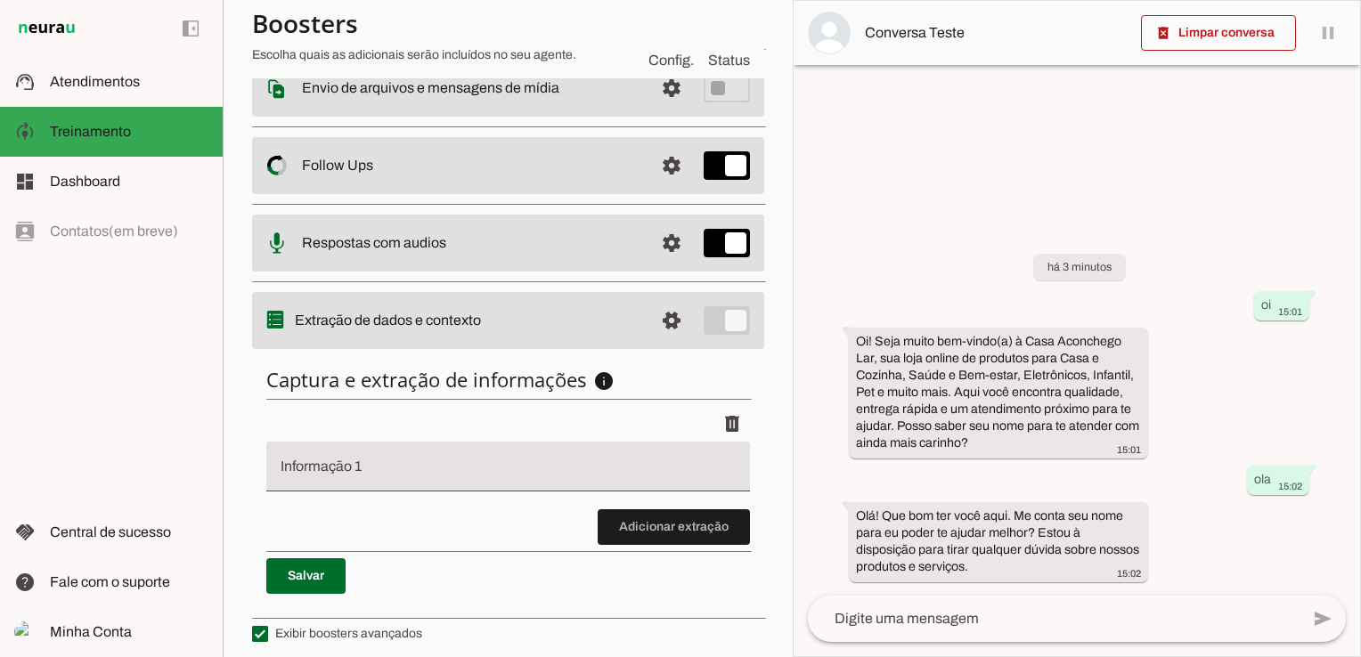
scroll to position [442, 0]
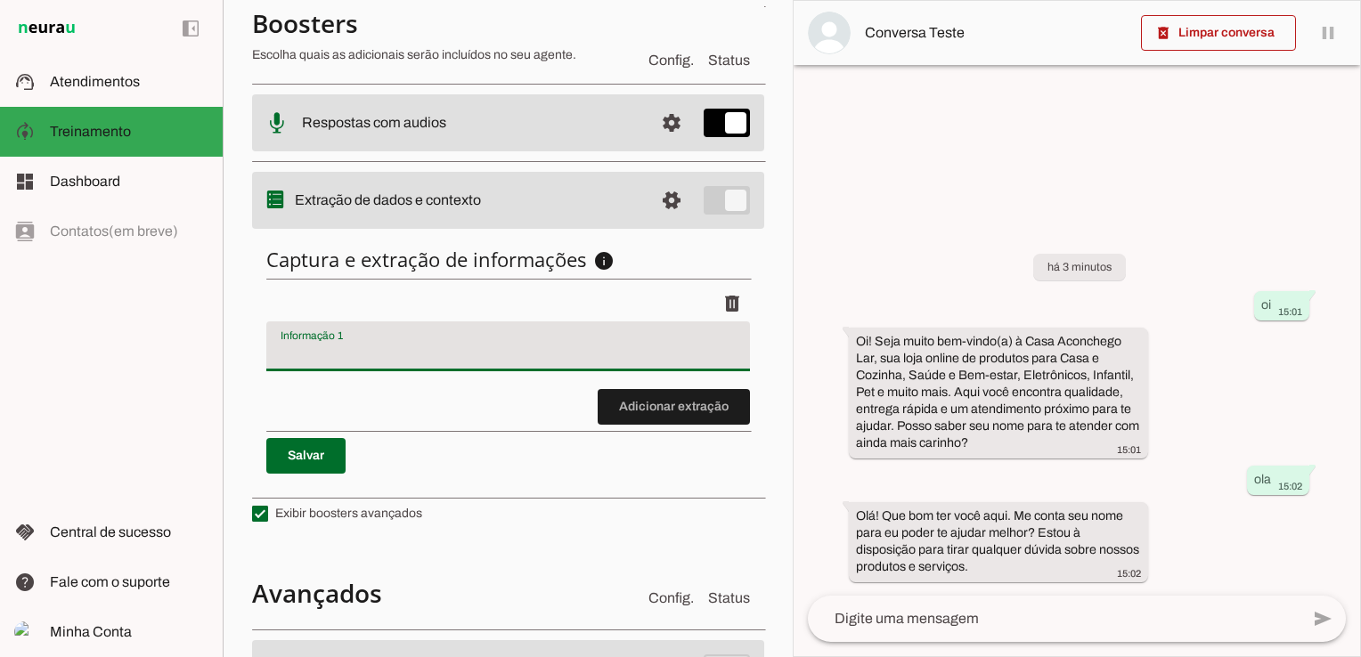
click at [406, 354] on input "Informação 1" at bounding box center [508, 353] width 455 height 21
type input "Nome e Sobrenome"
type md-filled-text-field "Nome e Sobrenome"
click at [641, 408] on span at bounding box center [674, 407] width 152 height 43
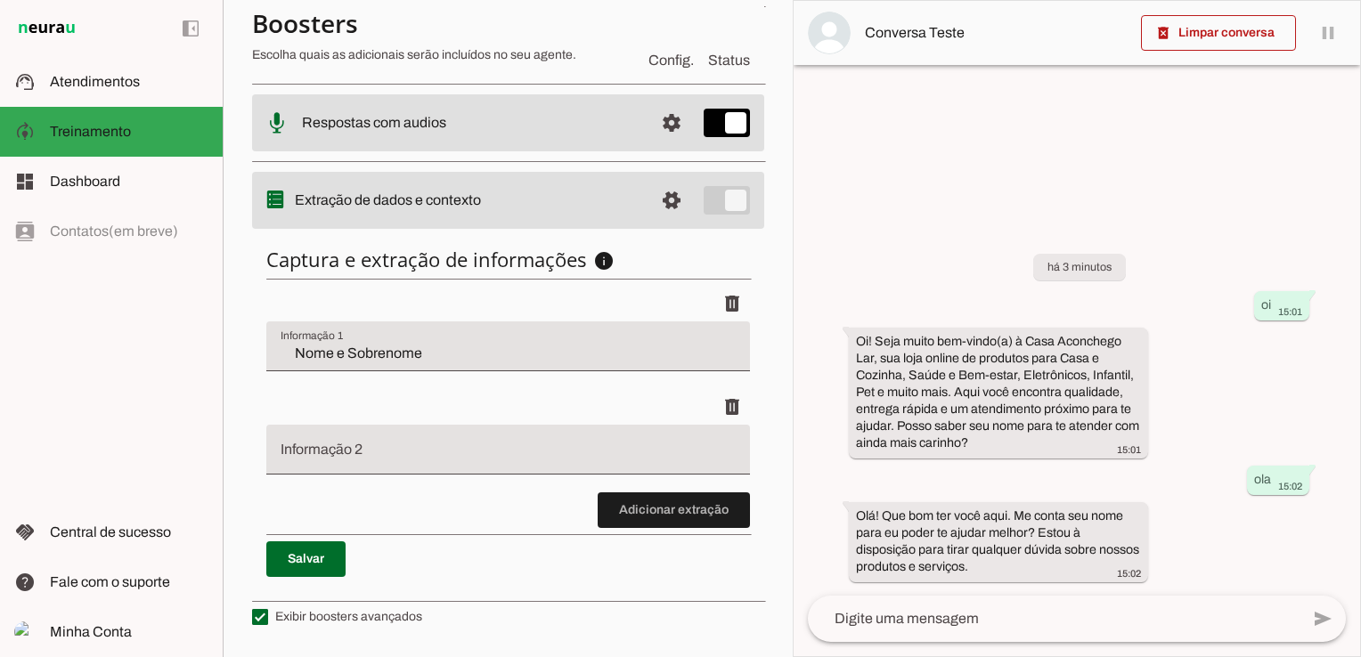
click at [391, 441] on div at bounding box center [508, 450] width 484 height 50
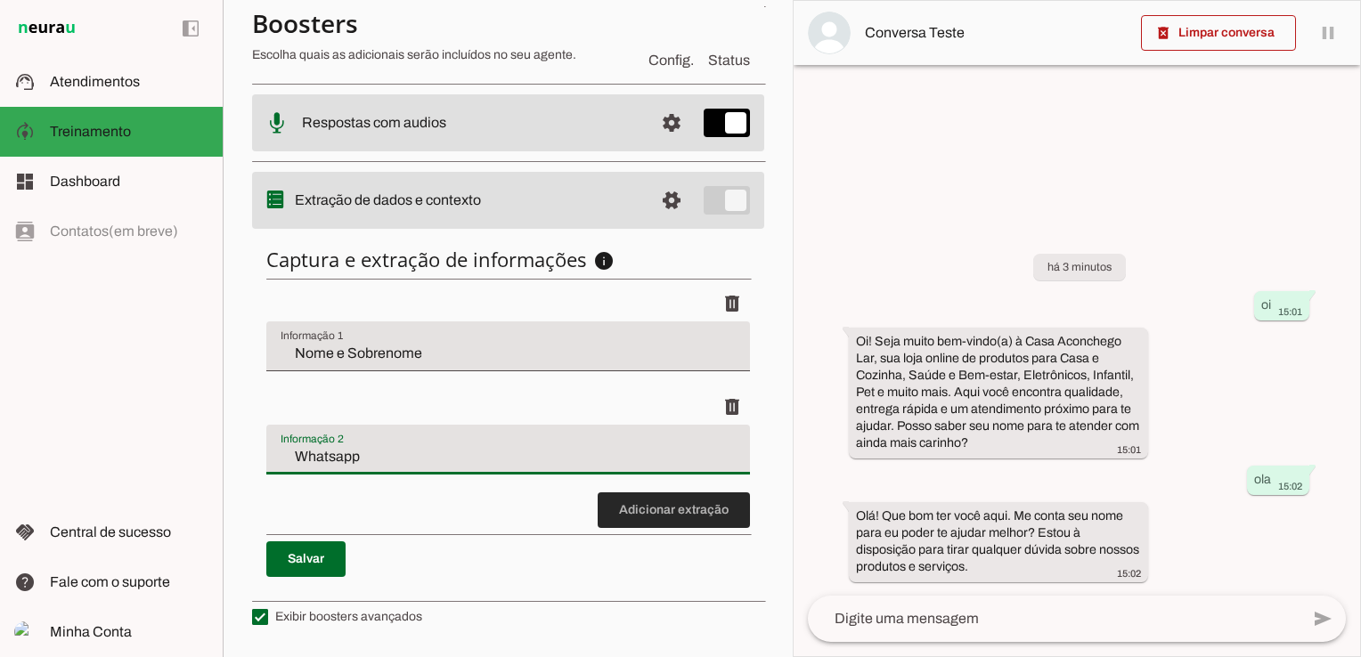
type input "Whatsapp"
type md-filled-text-field "Whatsapp"
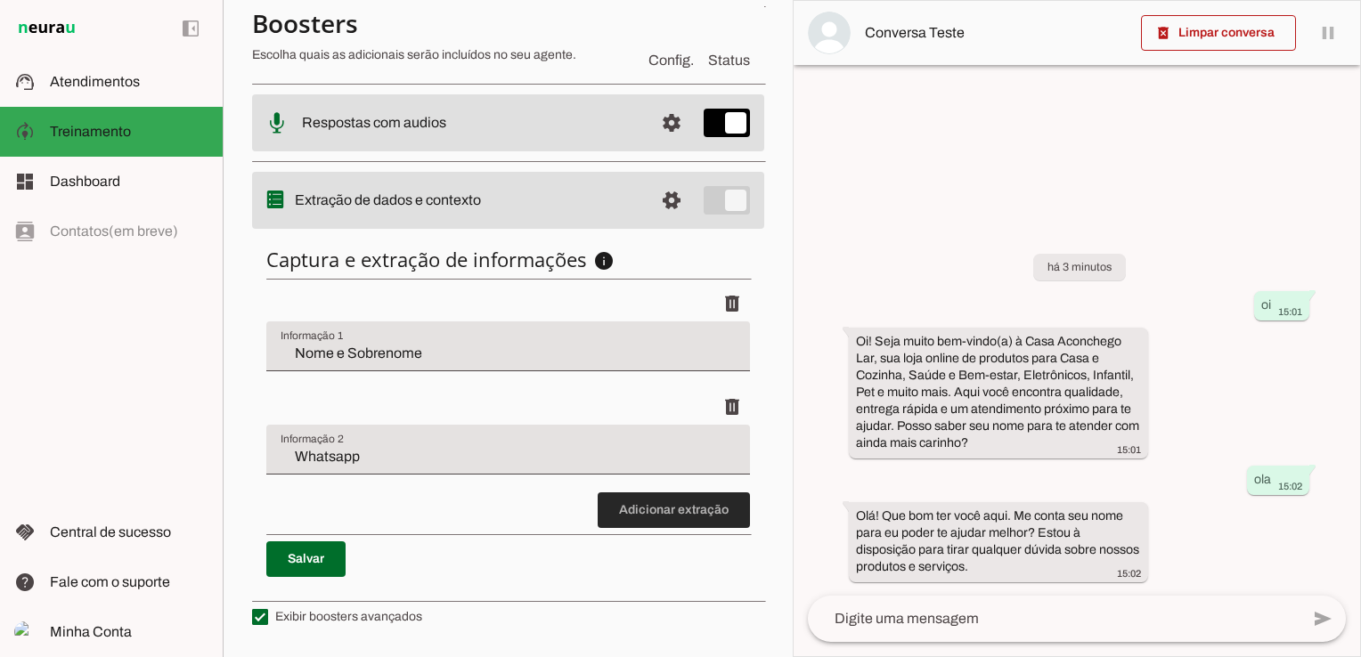
click at [601, 508] on span at bounding box center [674, 510] width 152 height 43
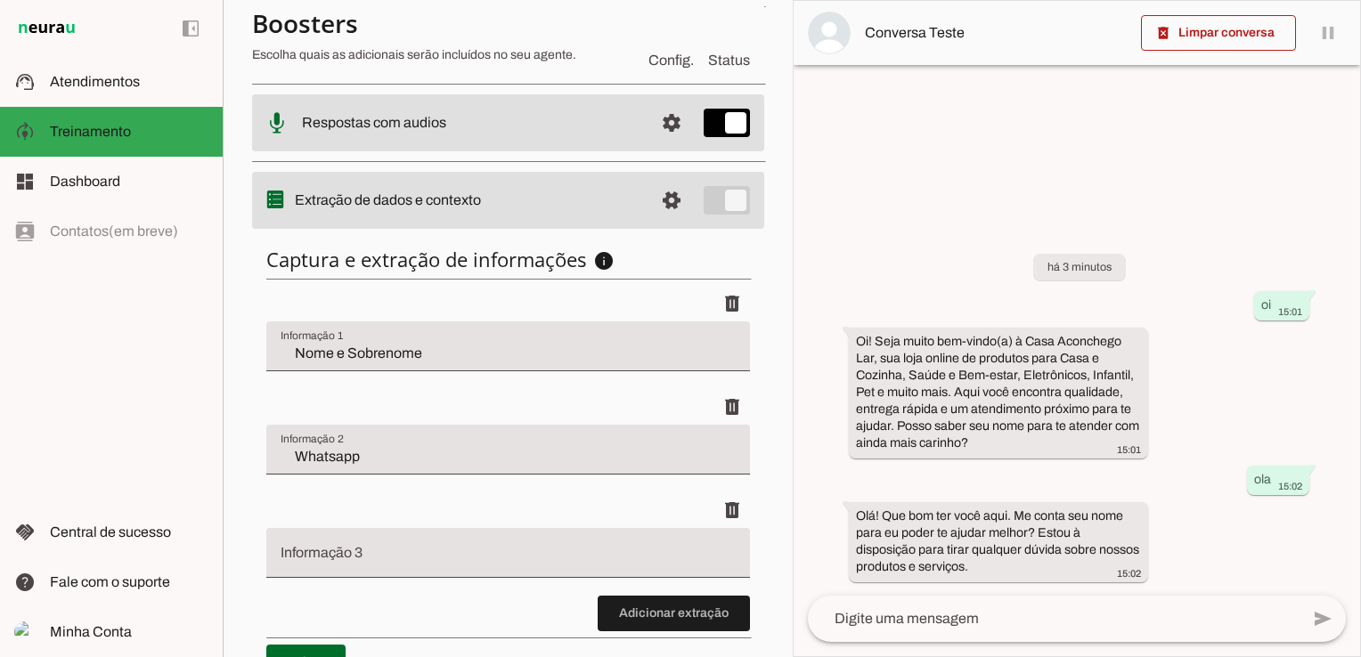
click at [359, 554] on input "Informação 3" at bounding box center [508, 560] width 455 height 21
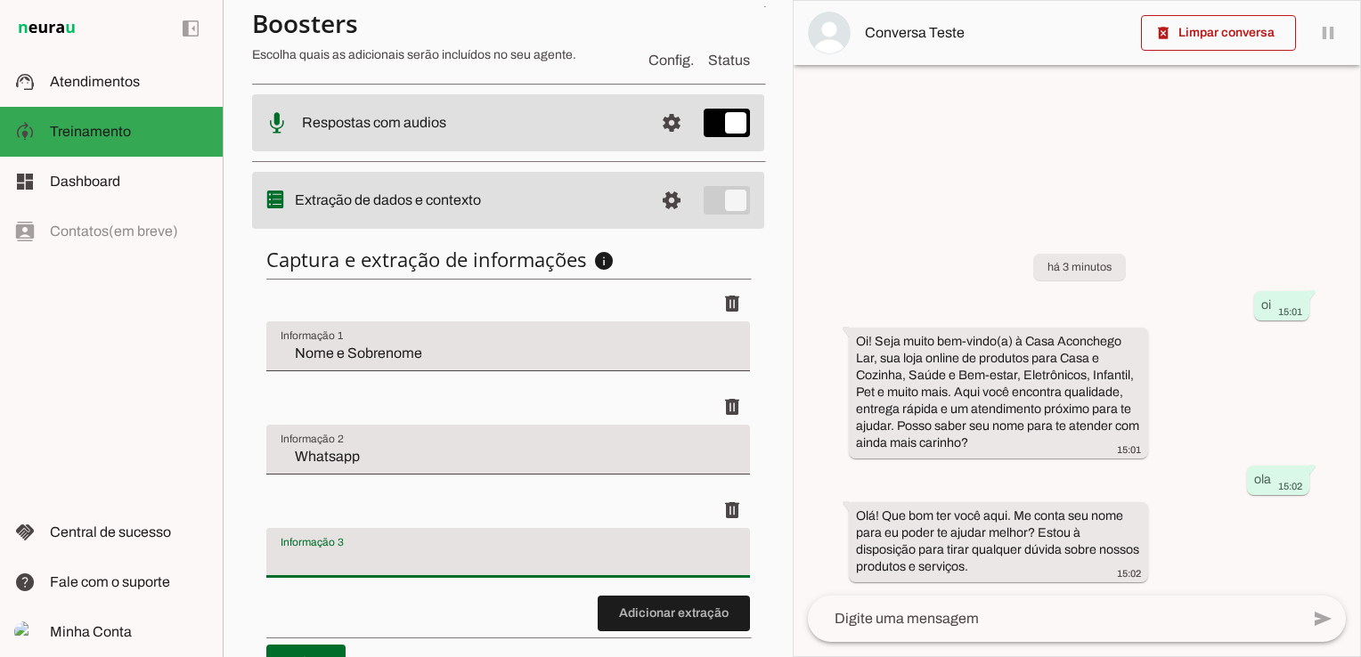
type input "p"
type input "Principal problema com o produto"
type md-filled-text-field "Principal problema com o produto"
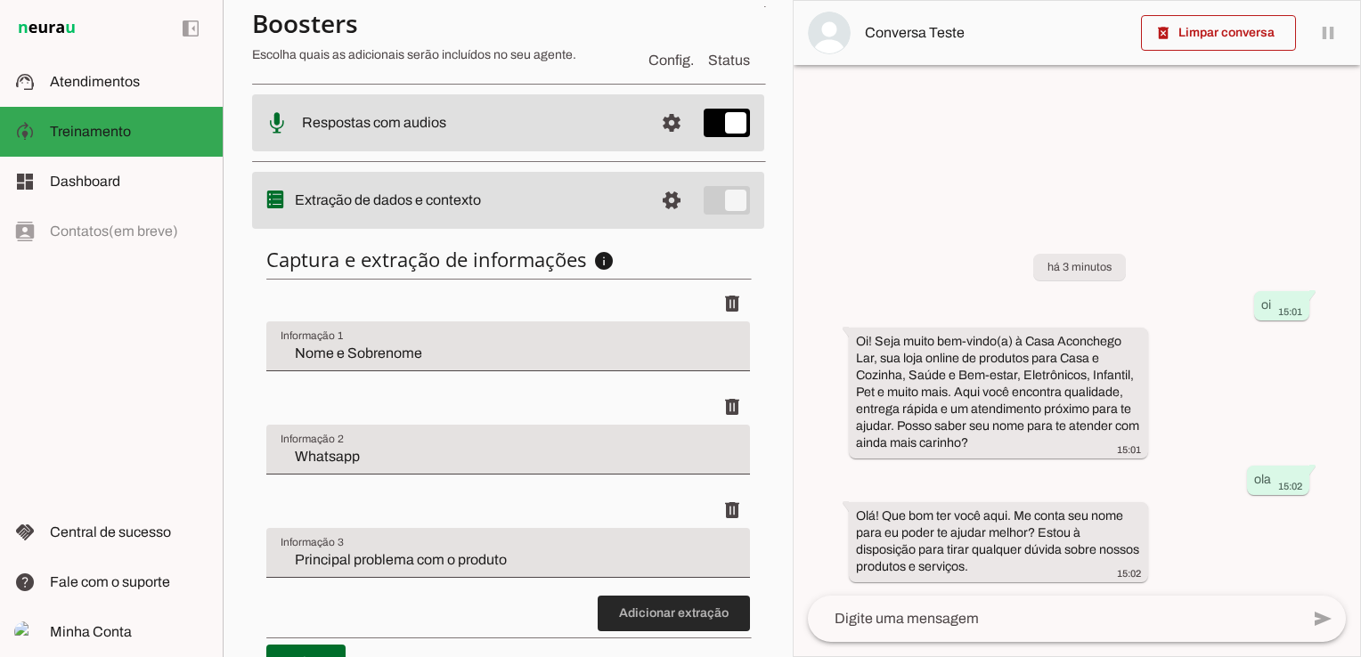
click at [684, 610] on span at bounding box center [674, 613] width 152 height 43
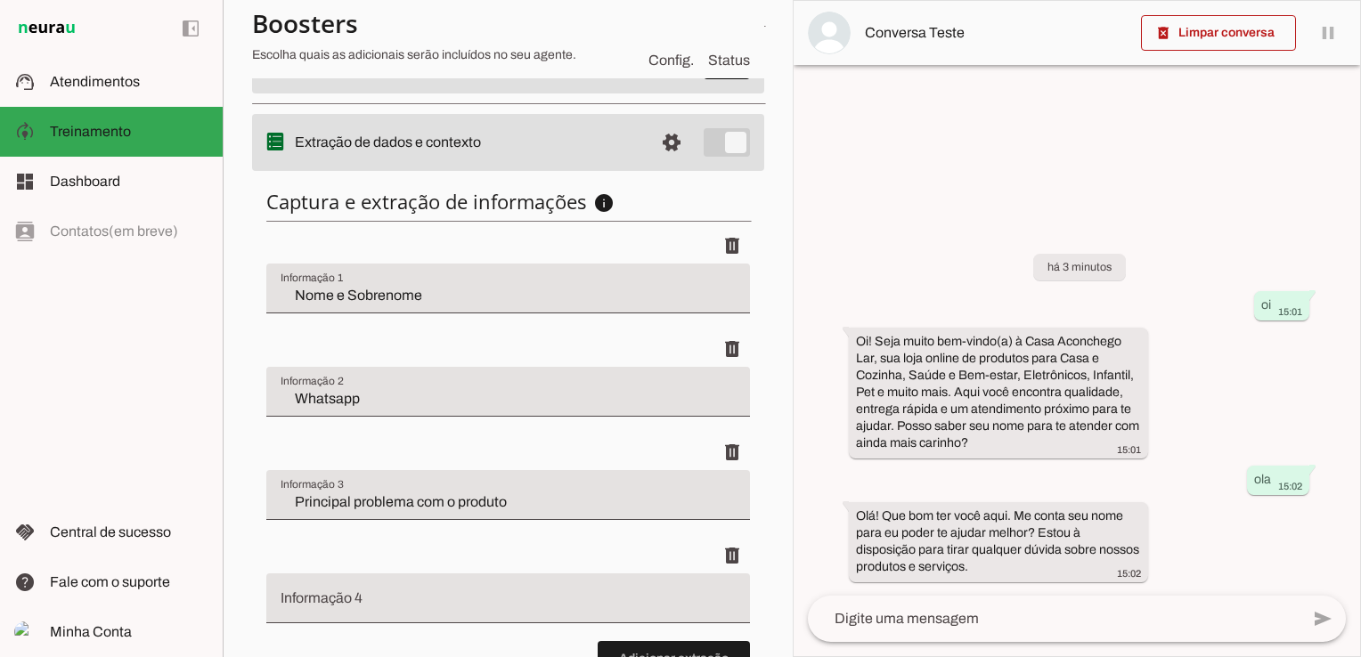
scroll to position [531, 0]
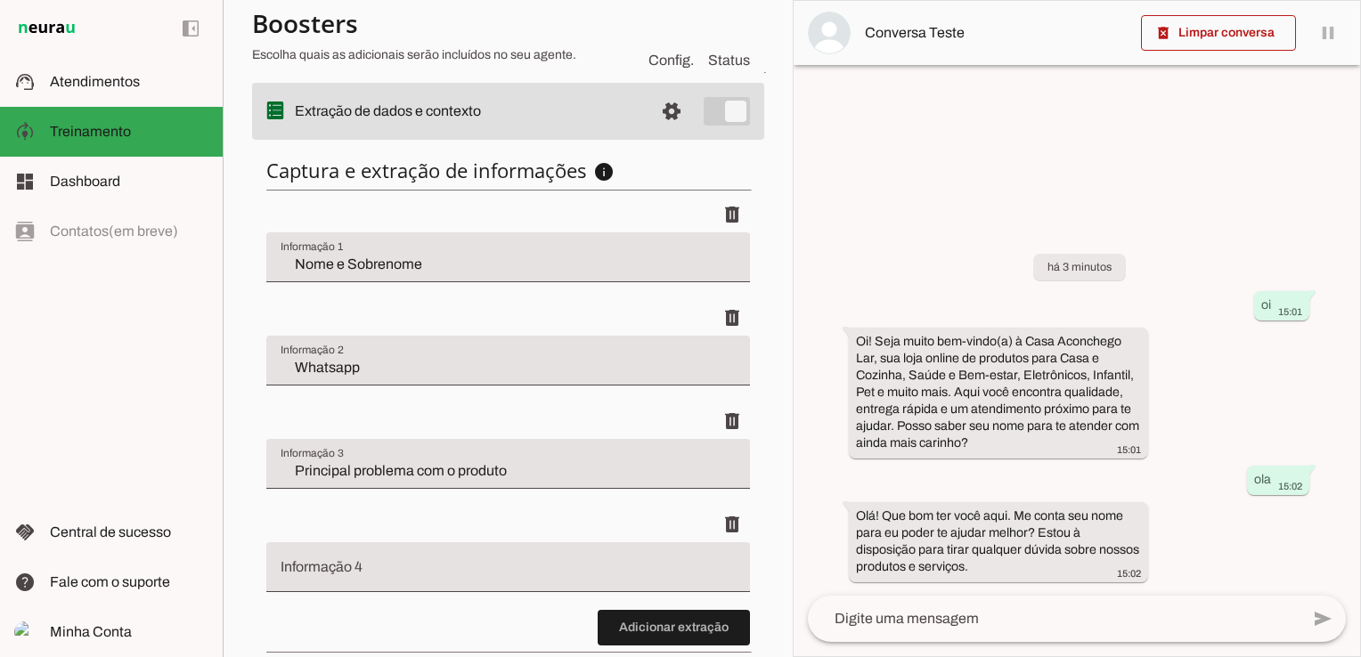
click at [360, 566] on input "Informação 4" at bounding box center [508, 574] width 455 height 21
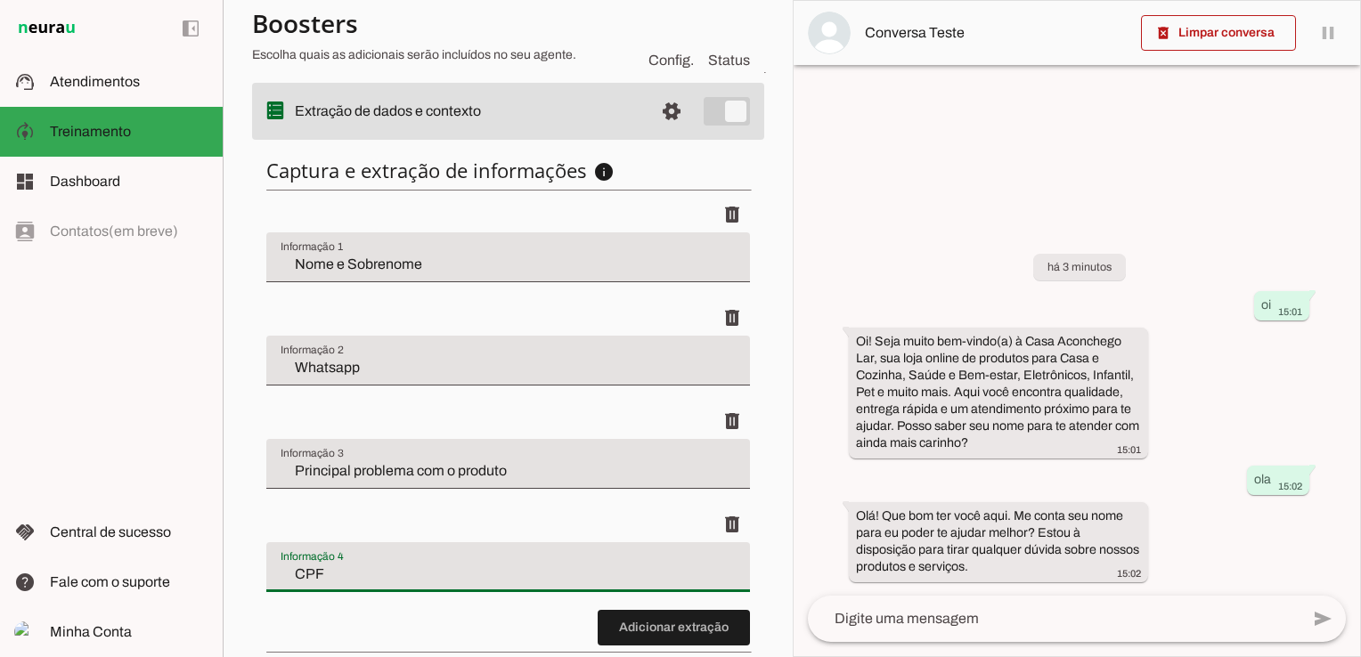
type input "CPF"
type md-filled-text-field "CPF"
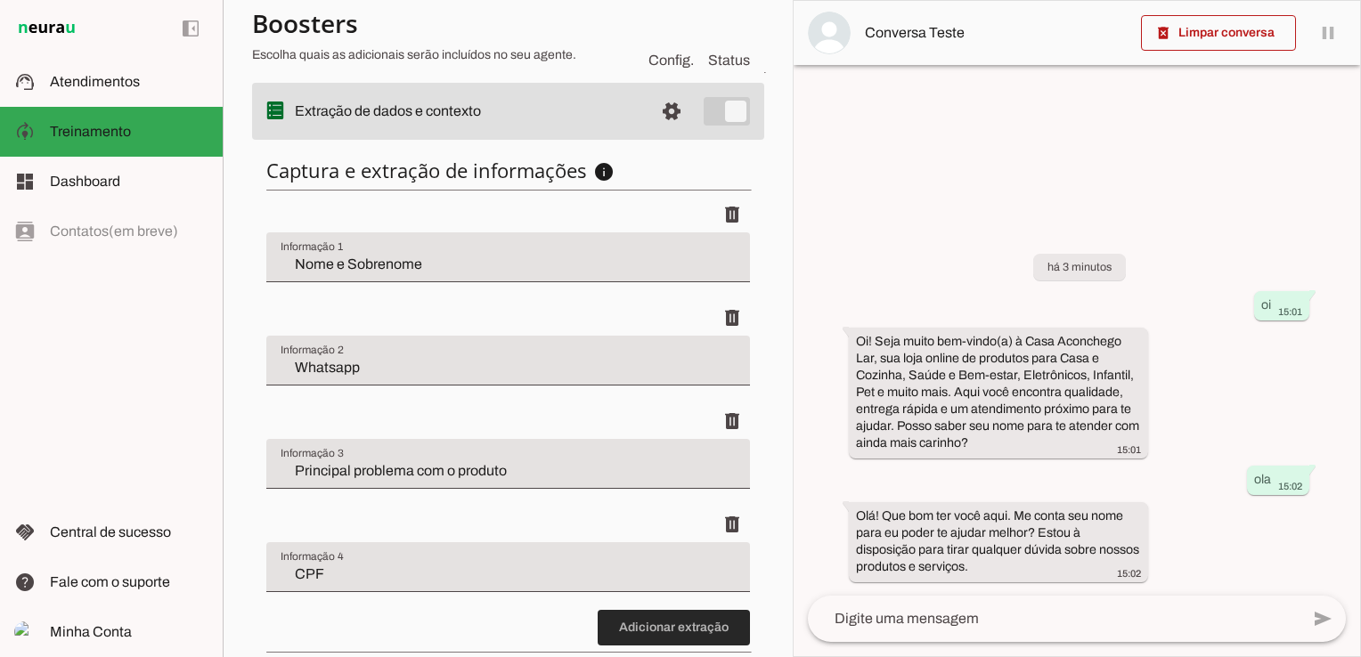
click at [656, 626] on span at bounding box center [674, 628] width 152 height 43
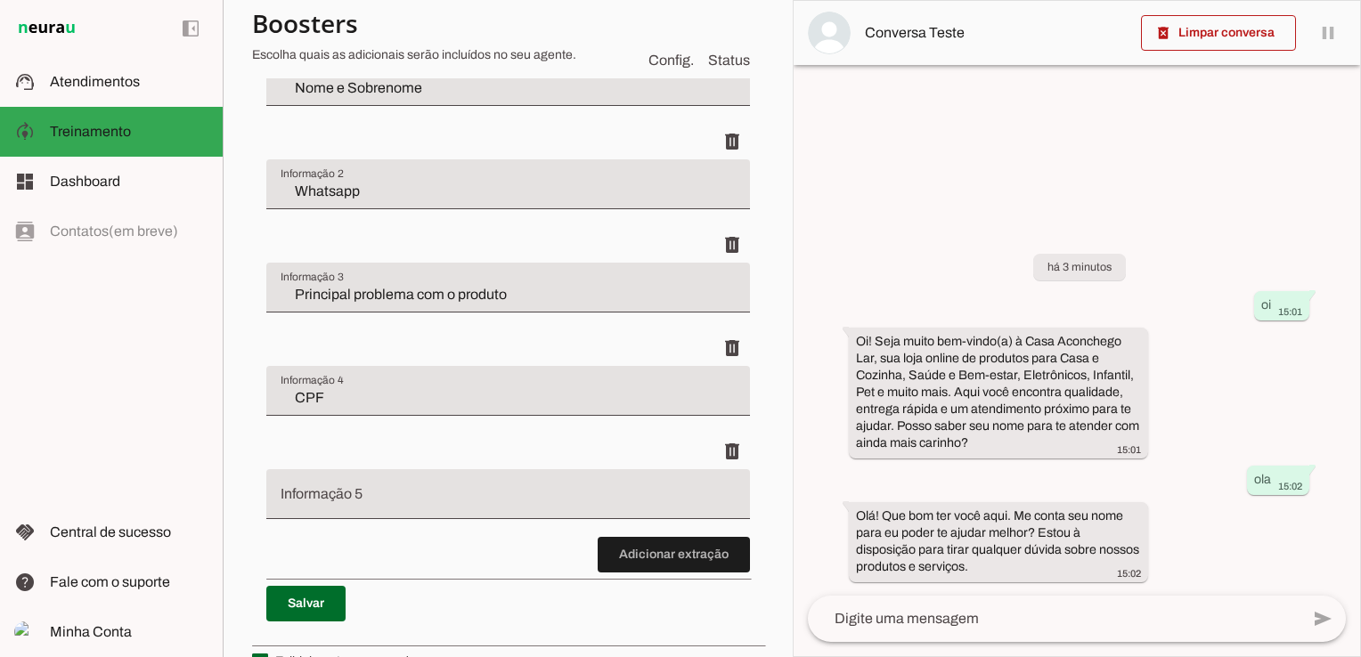
scroll to position [709, 0]
click at [360, 485] on div at bounding box center [508, 493] width 484 height 50
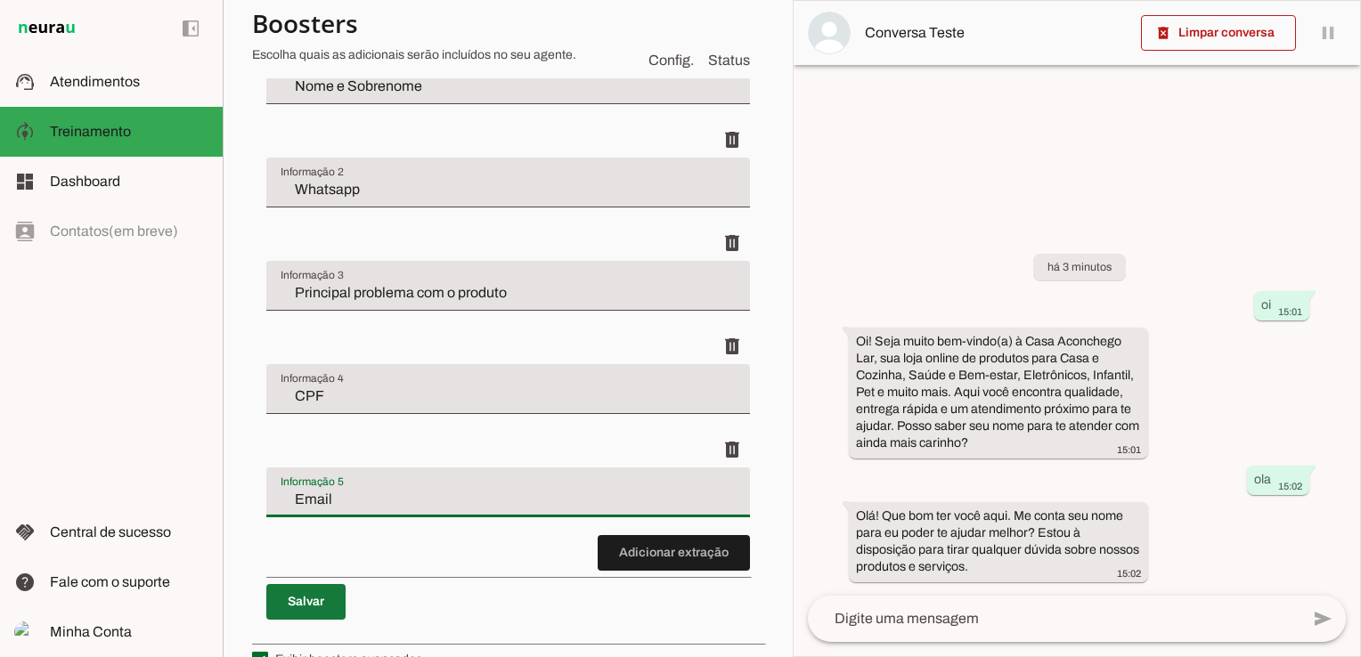
type input "Email"
type md-filled-text-field "Email"
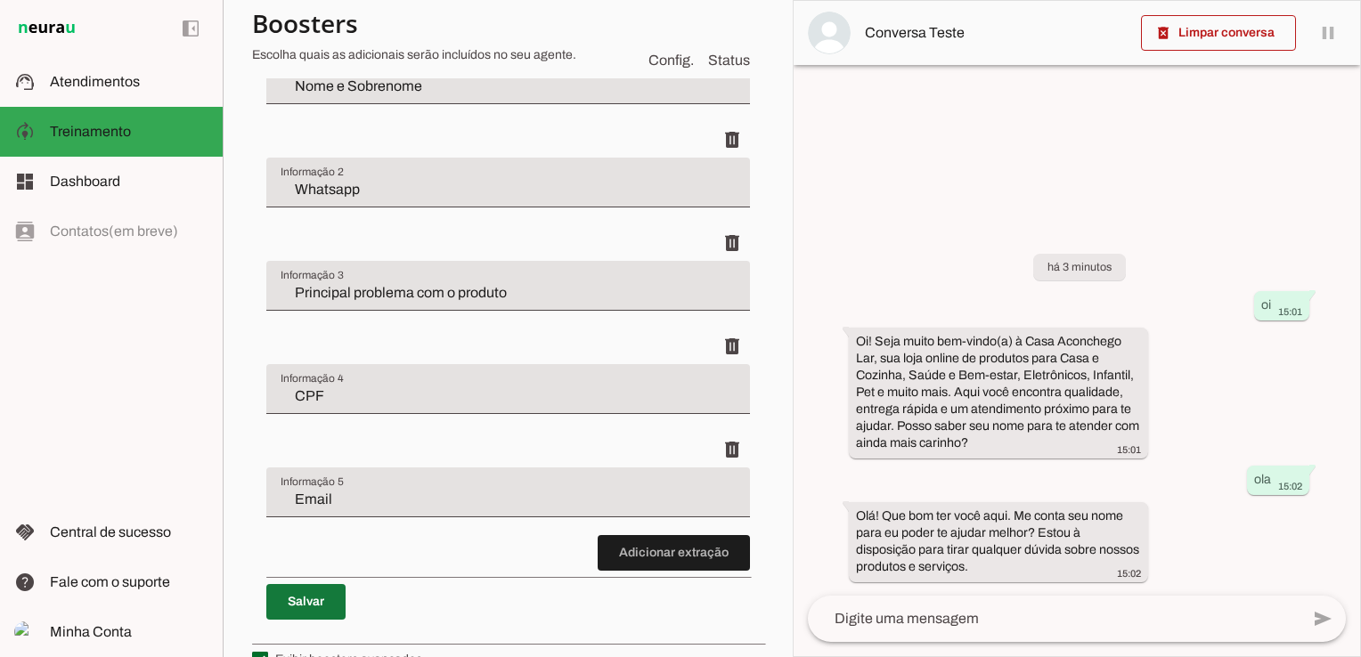
click at [310, 591] on span at bounding box center [305, 602] width 79 height 43
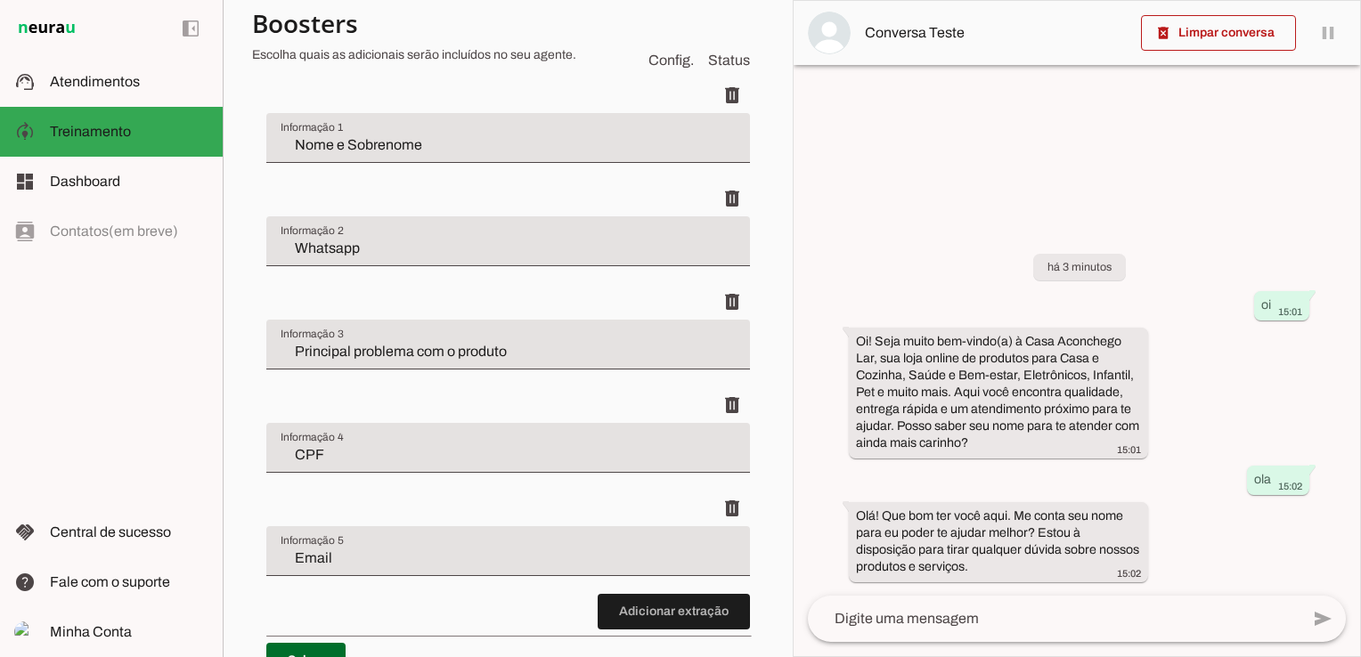
scroll to position [620, 0]
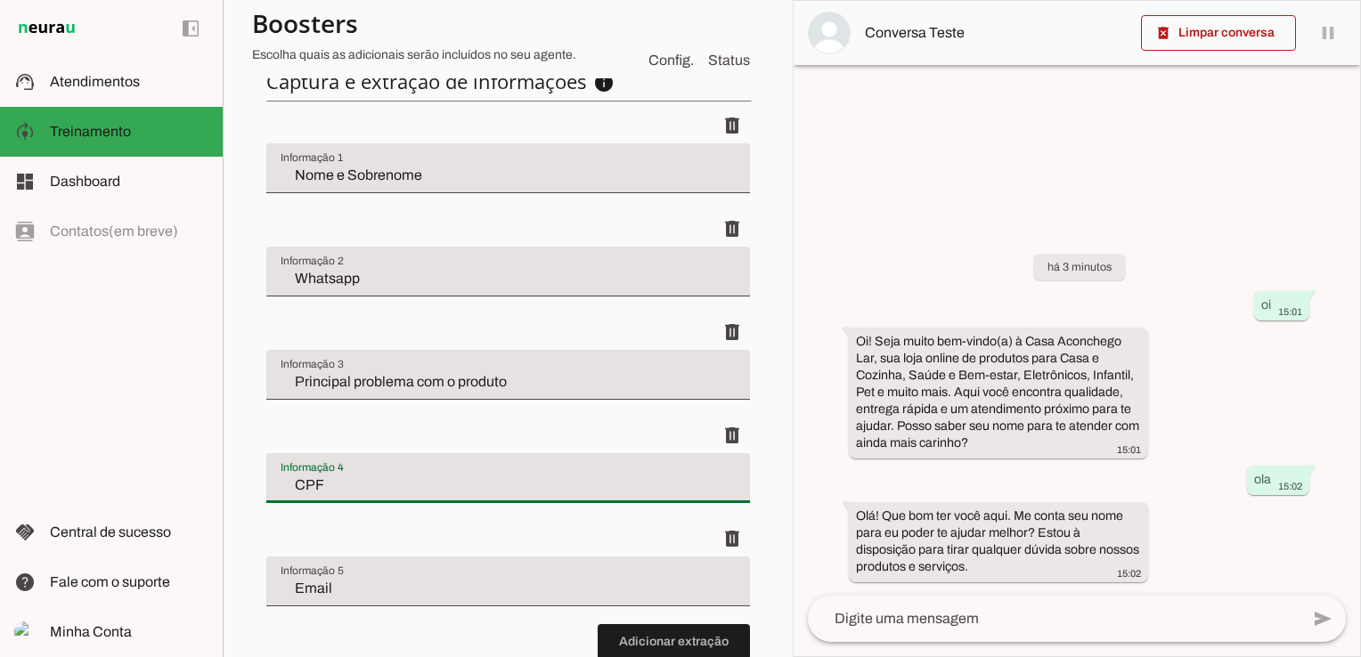
drag, startPoint x: 527, startPoint y: 501, endPoint x: 529, endPoint y: 472, distance: 28.6
click at [529, 472] on div "CPF" at bounding box center [508, 478] width 484 height 50
click at [551, 436] on div "delete" at bounding box center [508, 436] width 484 height 36
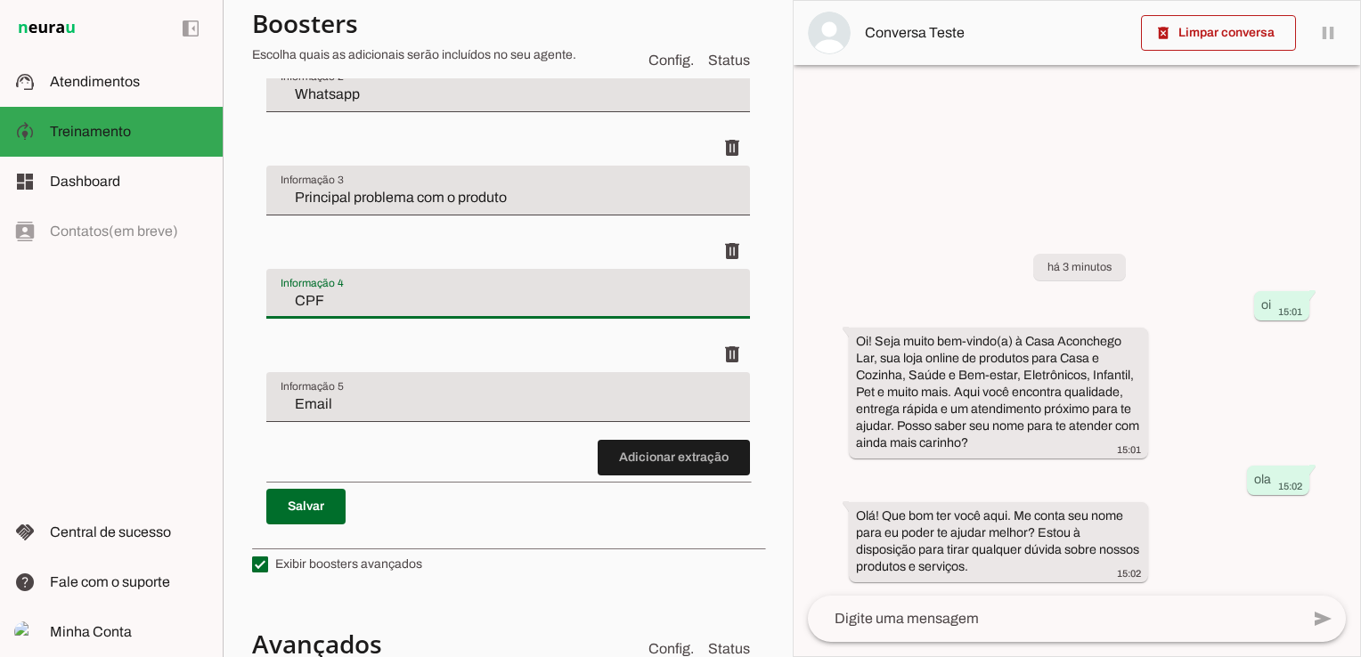
scroll to position [798, 0]
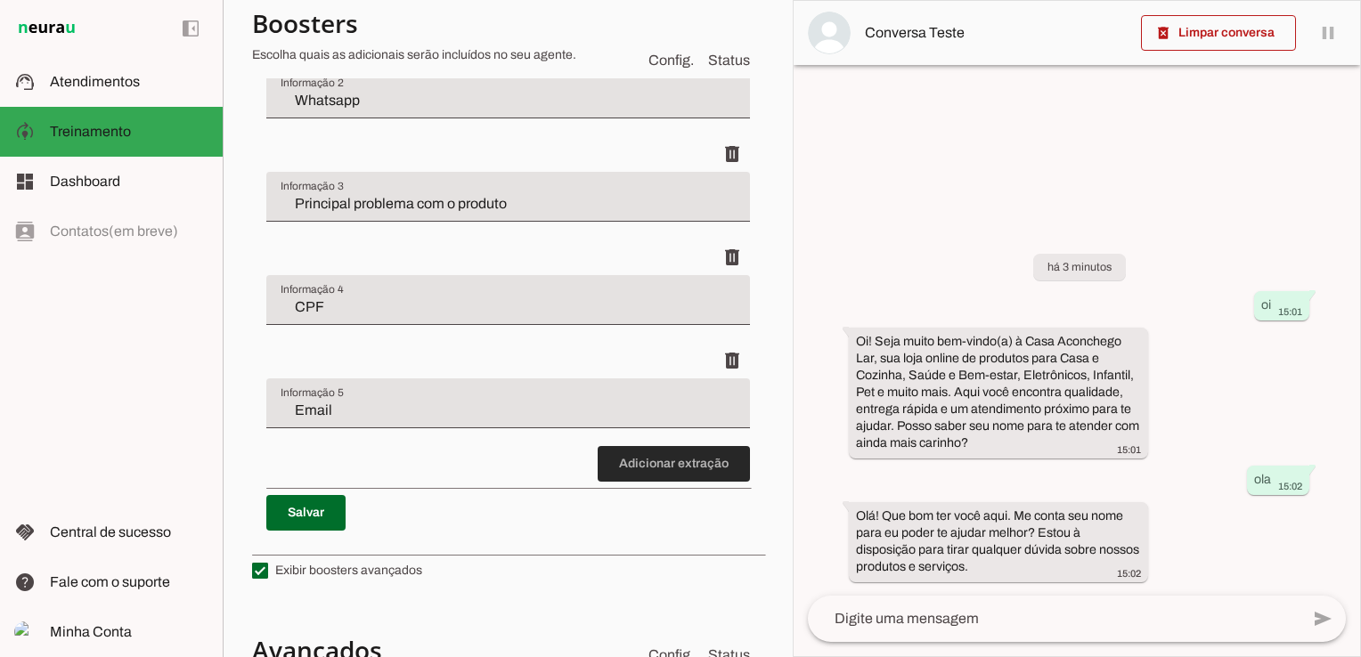
click at [632, 466] on span at bounding box center [674, 464] width 152 height 43
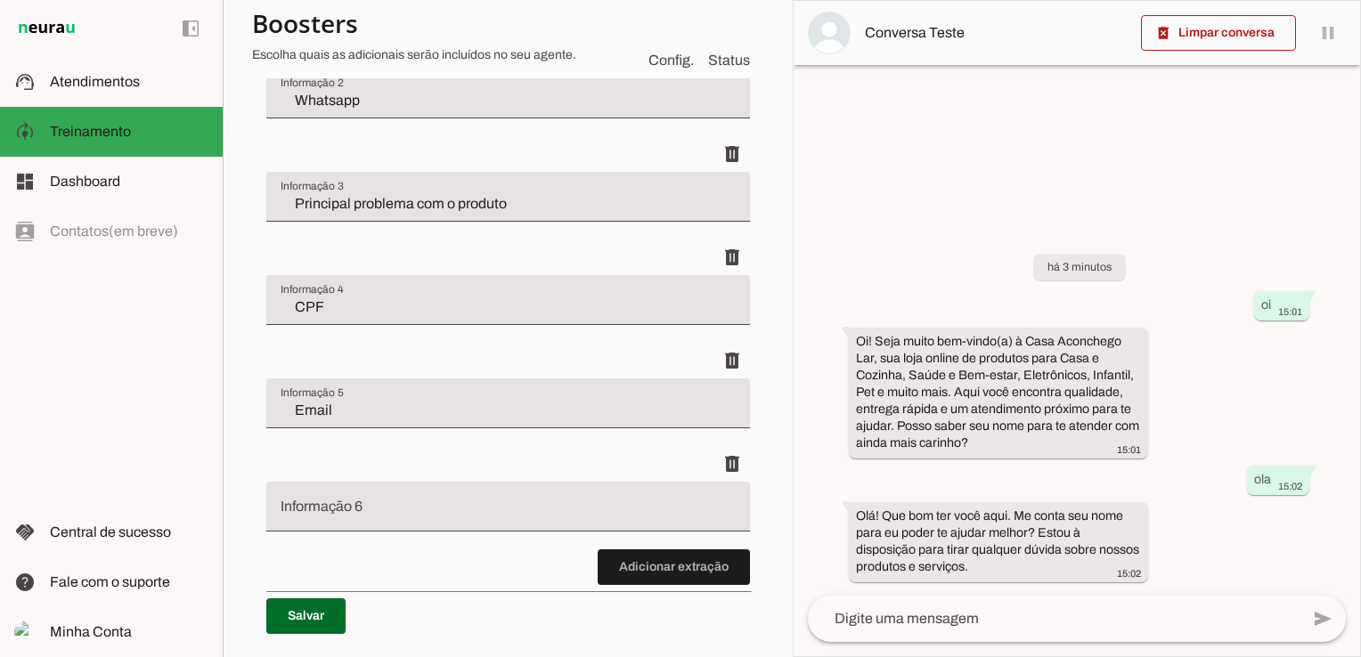
click at [378, 496] on div at bounding box center [508, 507] width 484 height 50
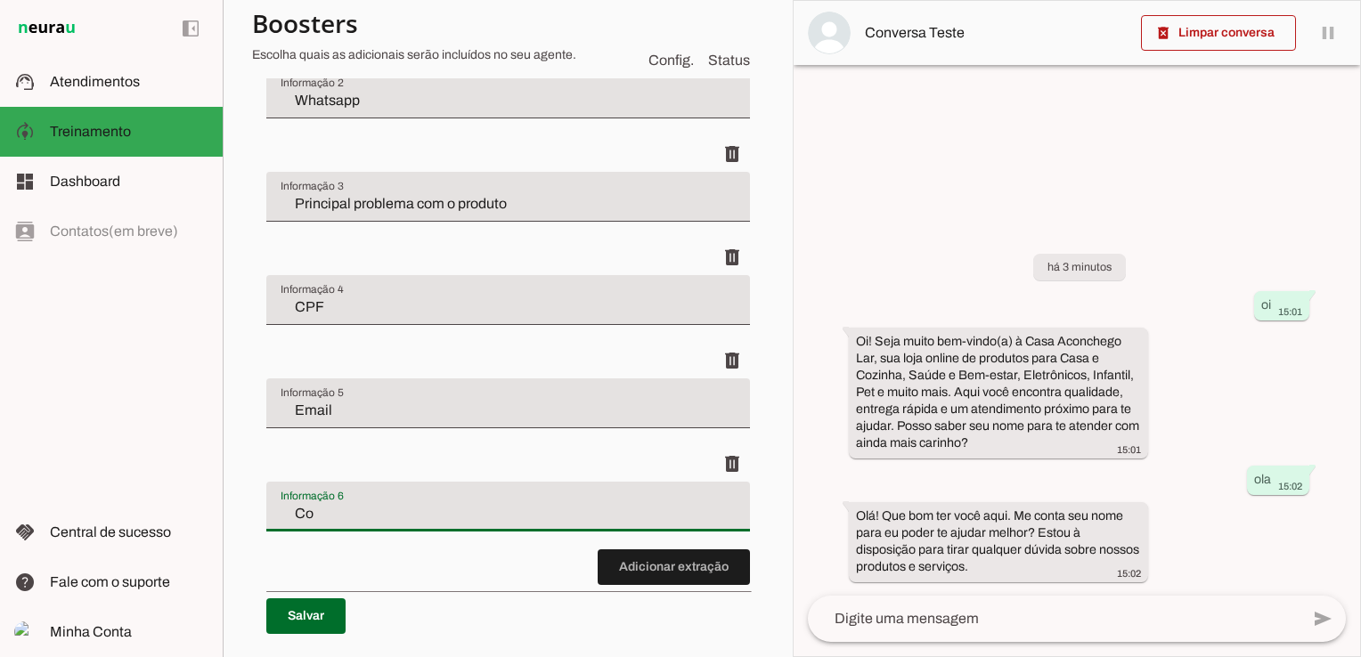
type input "C"
click at [308, 614] on span at bounding box center [305, 616] width 79 height 43
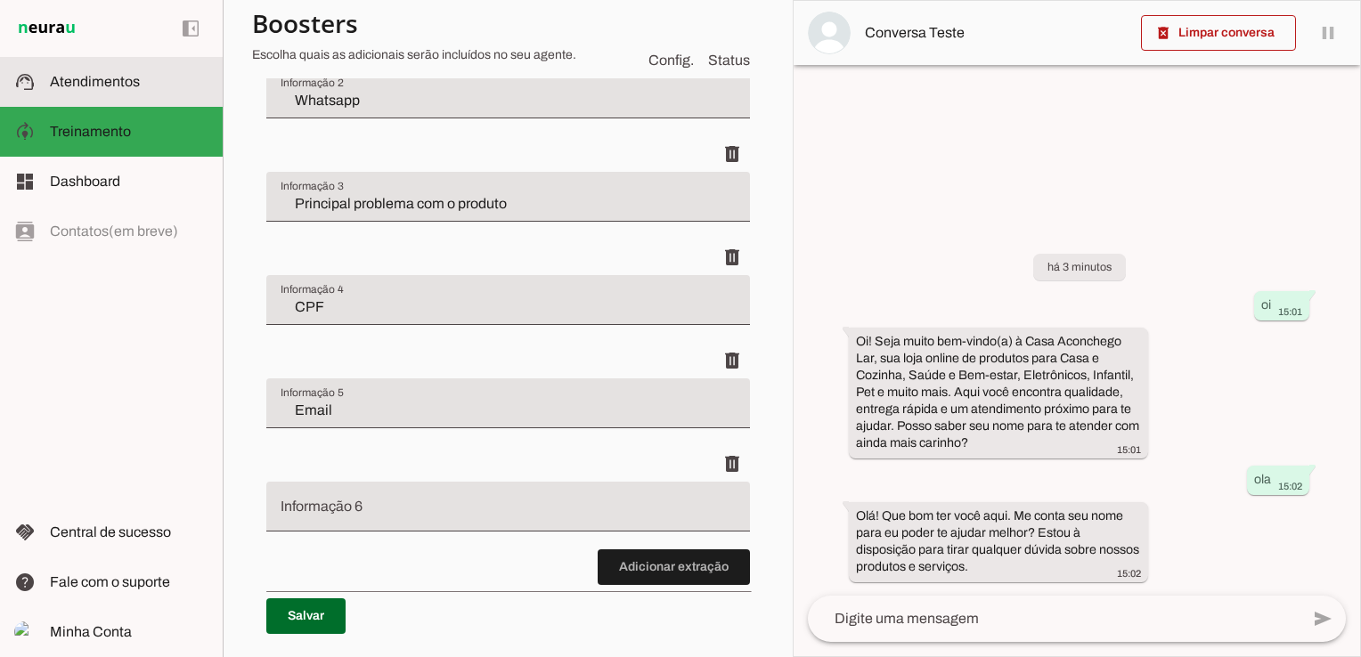
click at [78, 84] on span "Atendimentos" at bounding box center [95, 81] width 90 height 15
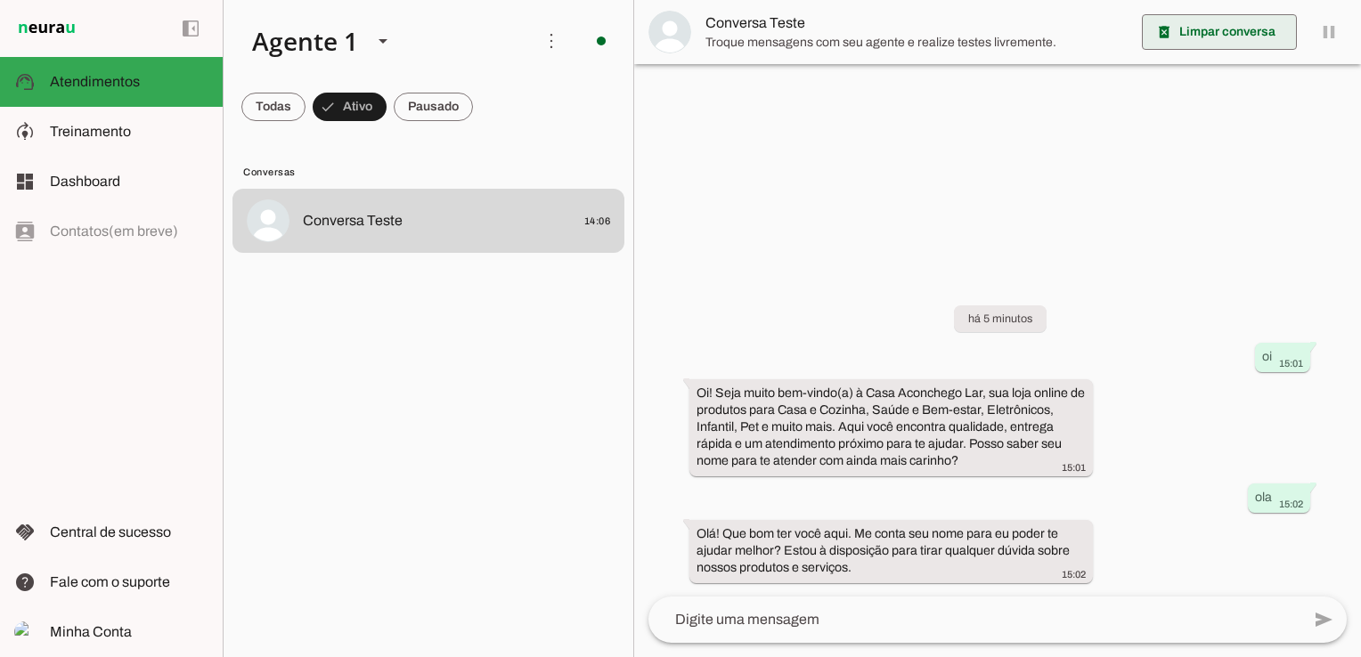
click at [1221, 32] on span at bounding box center [1219, 32] width 155 height 43
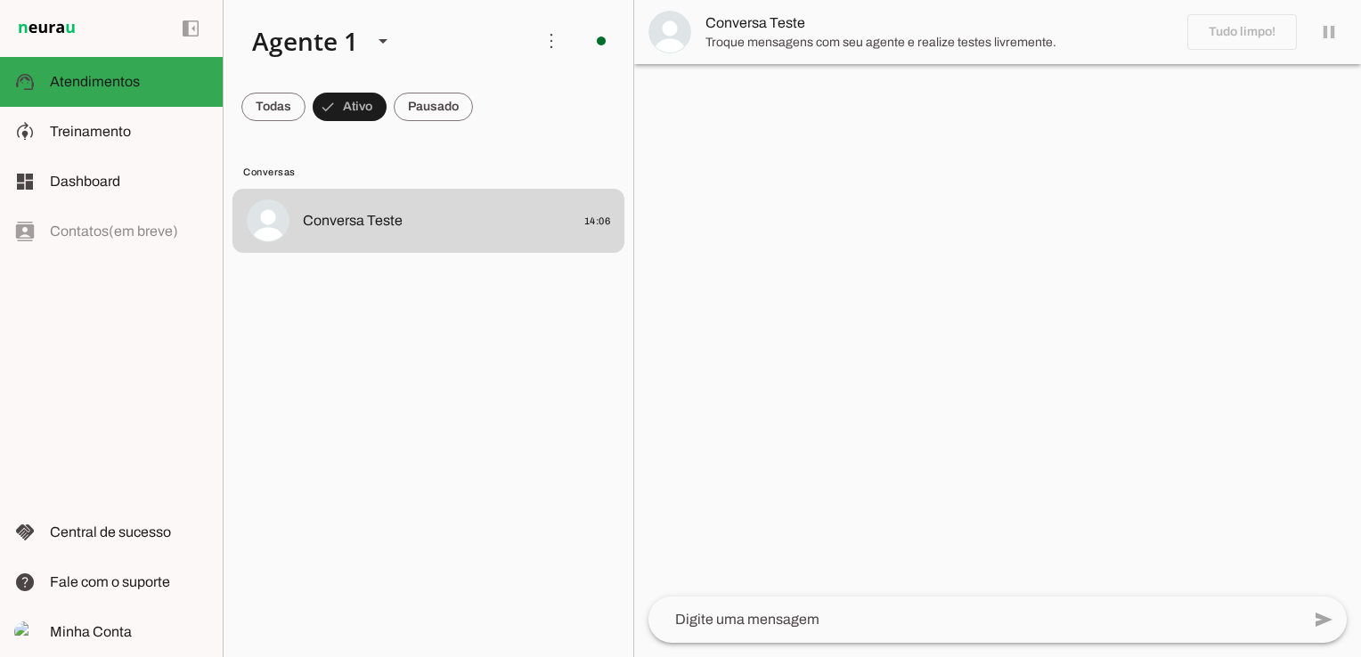
click at [759, 12] on span "Conversa Teste" at bounding box center [939, 22] width 468 height 21
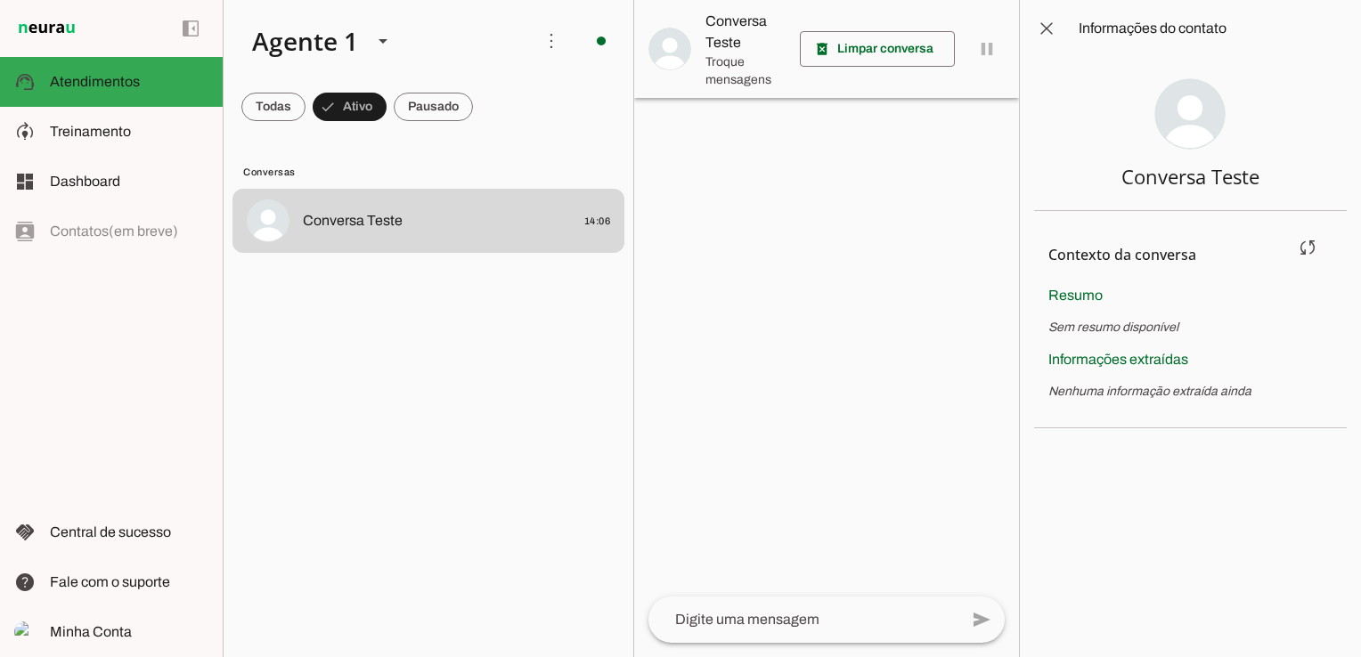
drag, startPoint x: 1052, startPoint y: 389, endPoint x: 1275, endPoint y: 391, distance: 223.6
click at [1275, 391] on p "Nenhuma informação extraída ainda" at bounding box center [1190, 392] width 284 height 18
drag, startPoint x: 1275, startPoint y: 391, endPoint x: 1199, endPoint y: 422, distance: 82.7
click at [1200, 422] on section "Contexto da conversa sync Extrair contexto novamente Aperte para extrair o cont…" at bounding box center [1190, 319] width 313 height 217
click at [733, 619] on textarea at bounding box center [803, 619] width 310 height 21
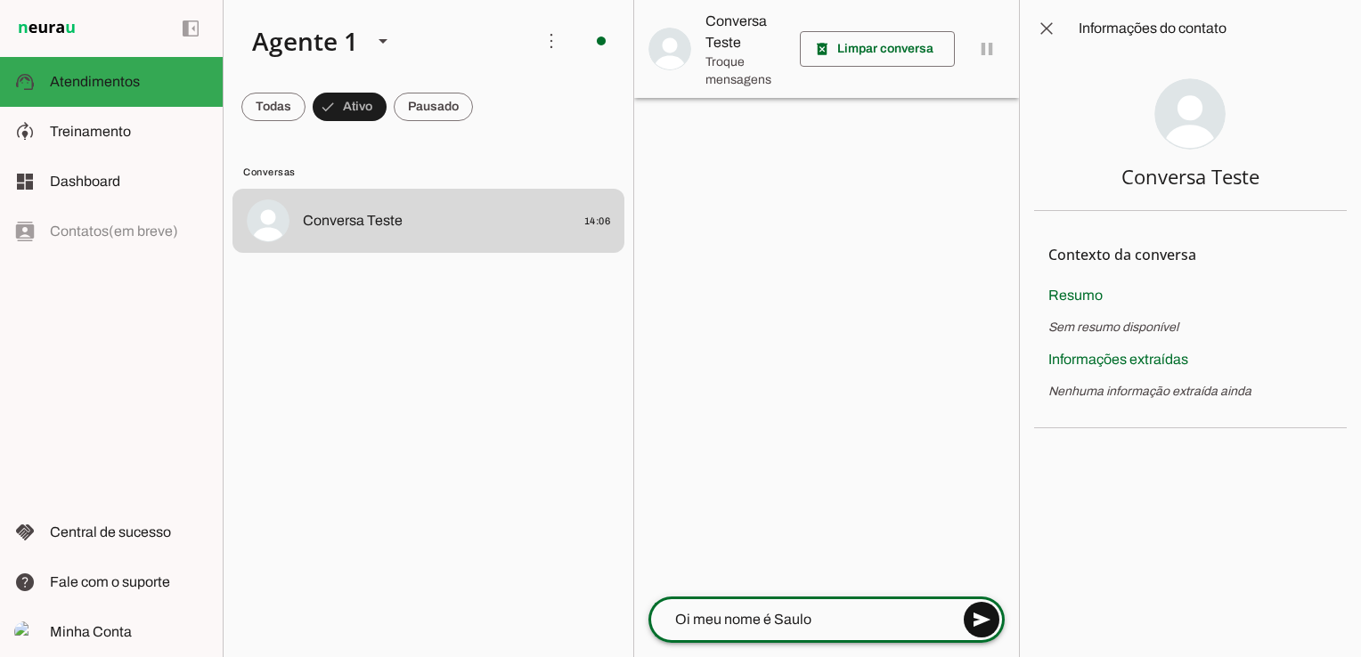
type textarea "Oi meu nome é Saulo"
type md-outlined-text-field "Oi meu nome é Saulo"
click at [982, 624] on span at bounding box center [981, 620] width 43 height 43
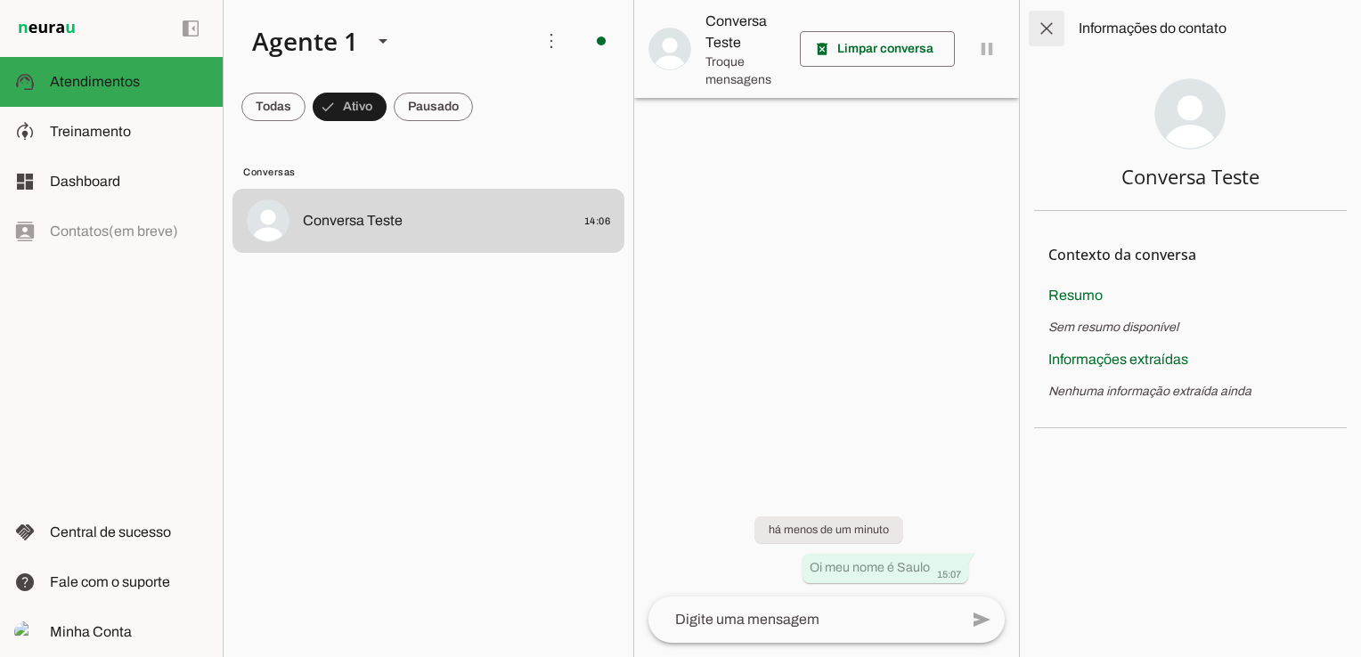
click at [1045, 29] on span at bounding box center [1046, 28] width 43 height 43
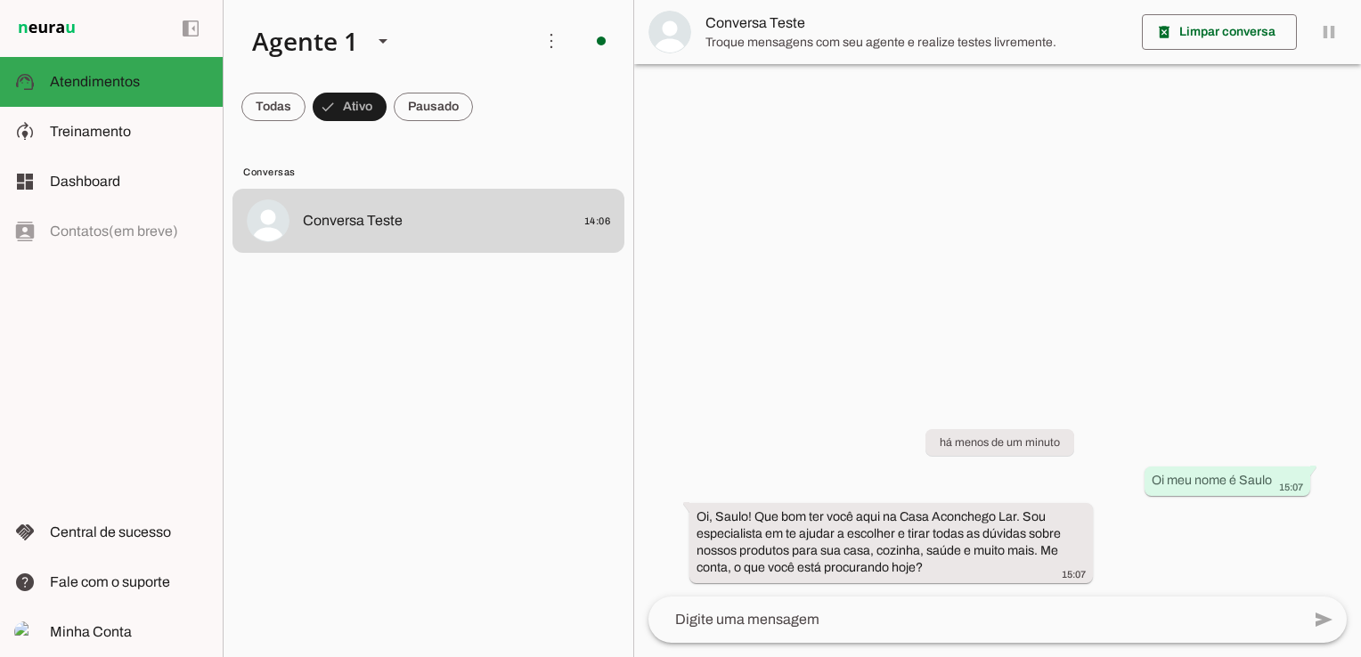
click at [842, 617] on textarea at bounding box center [974, 619] width 652 height 21
type textarea "e"
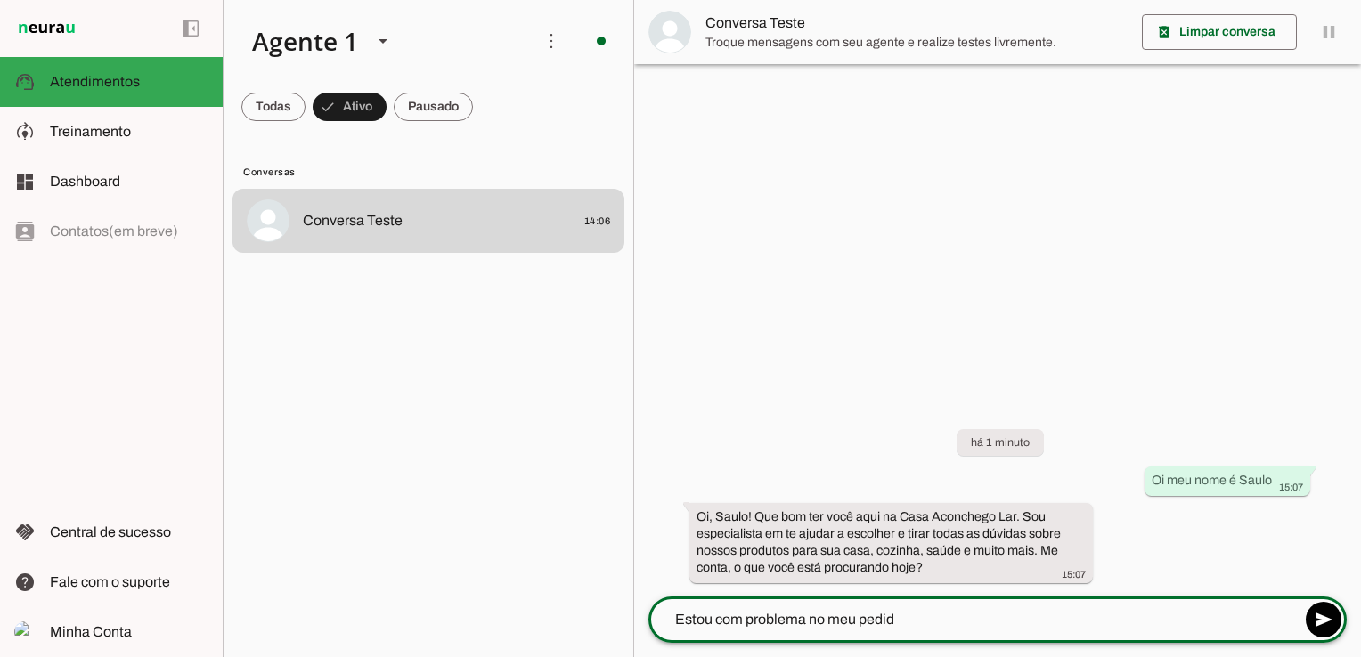
type textarea "Estou com problema no meu pedido"
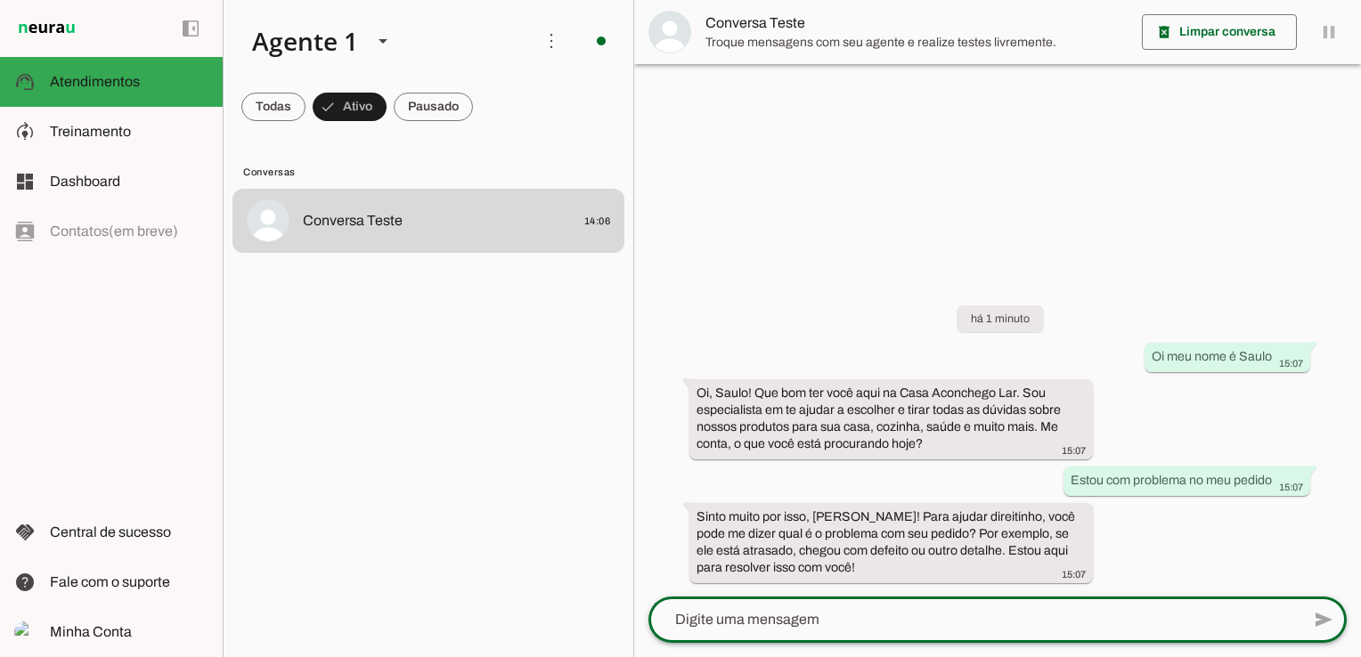
type textarea "e"
type textarea "Está atrasado"
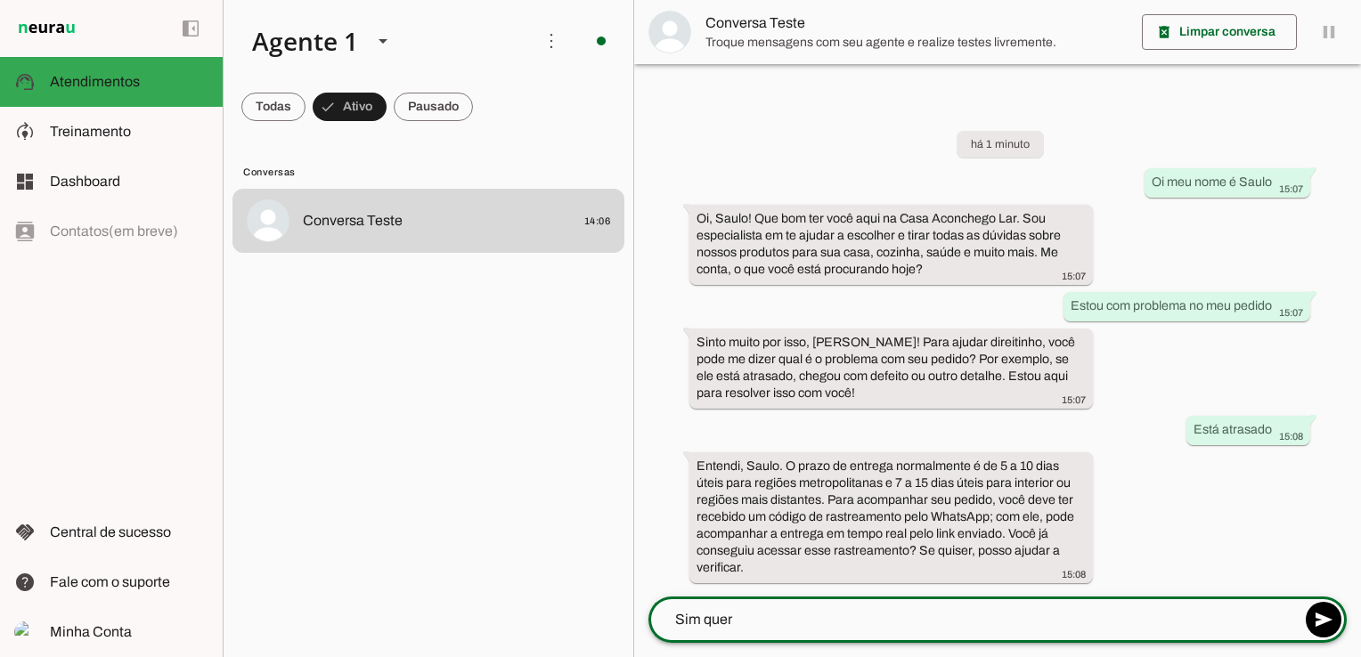
type textarea "Sim quero"
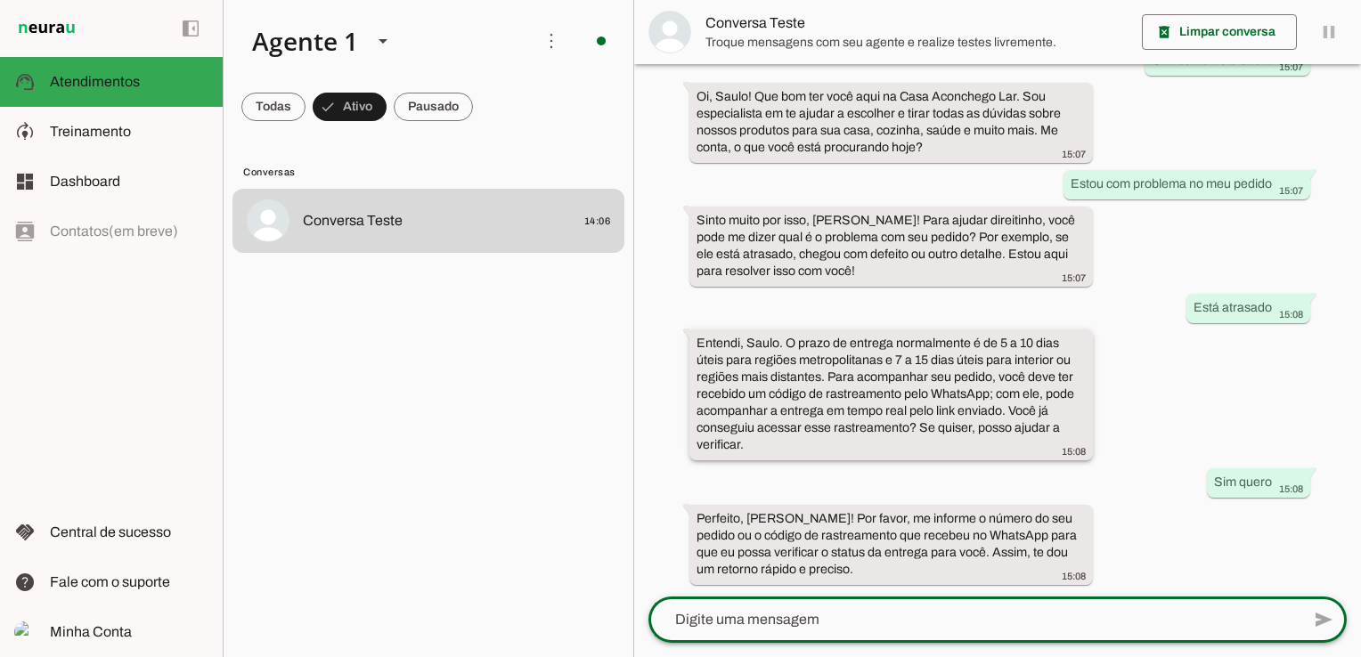
scroll to position [96, 0]
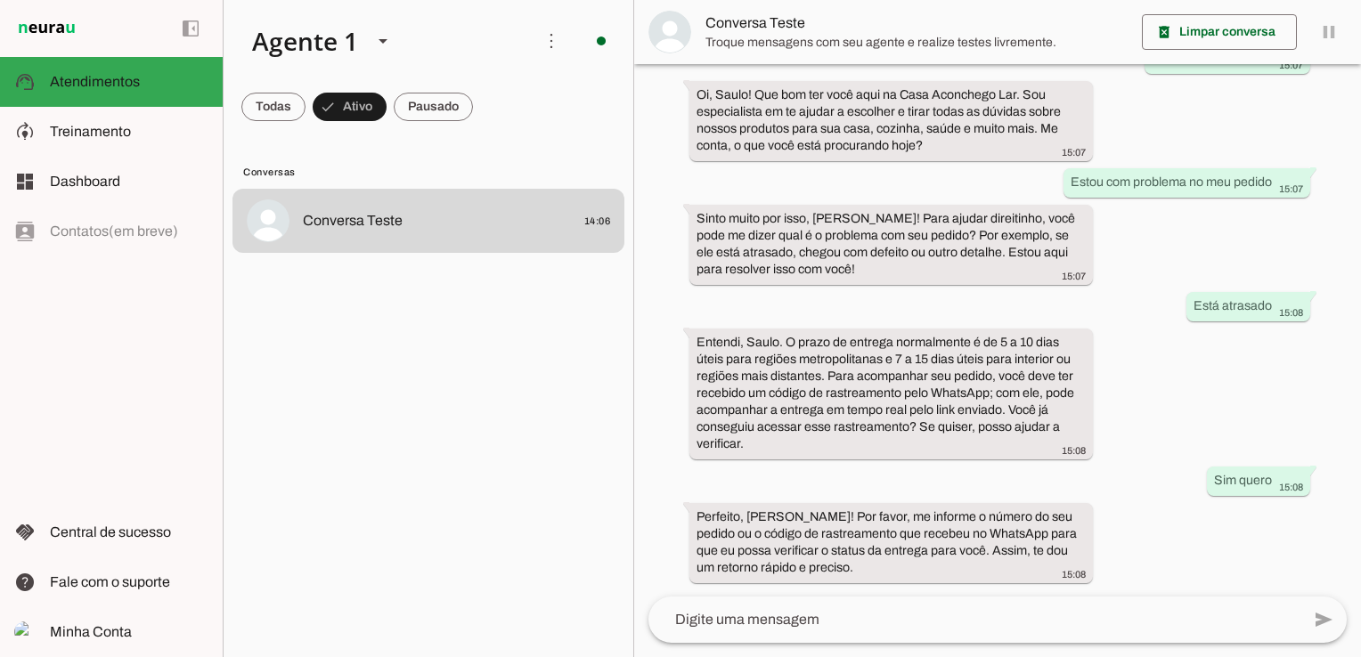
click at [765, 20] on span "Conversa Teste" at bounding box center [916, 22] width 422 height 21
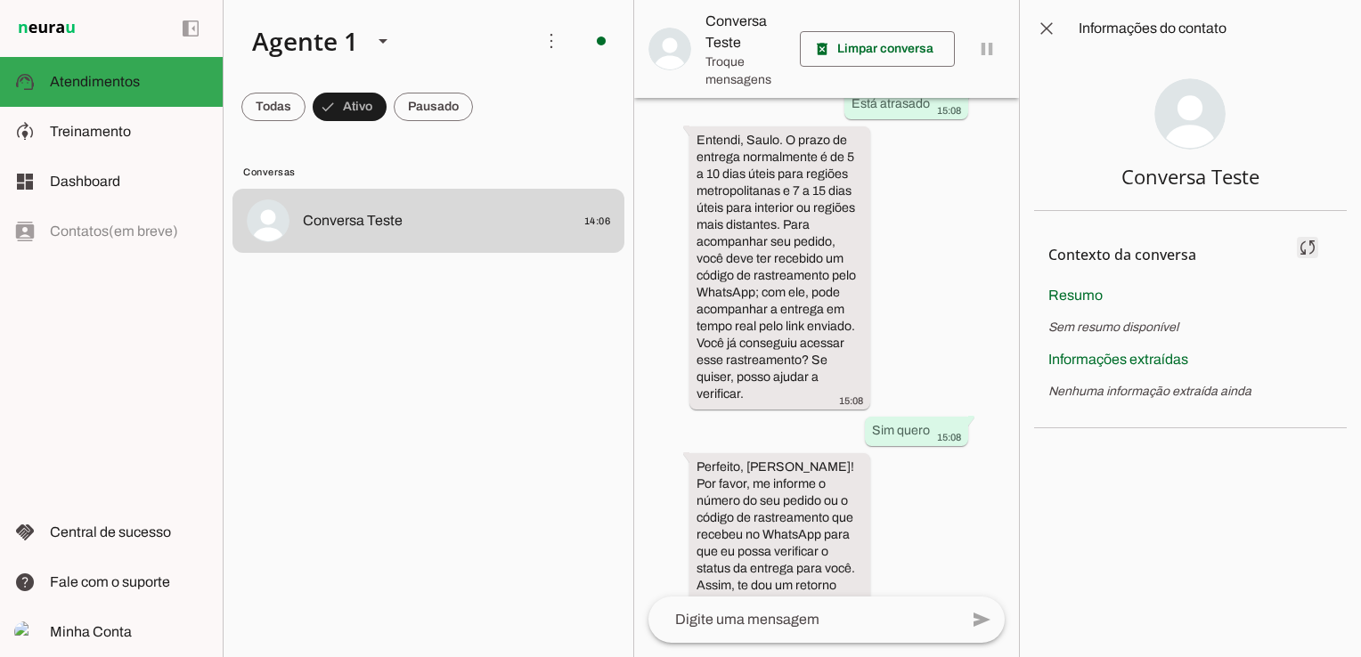
click at [1302, 249] on span at bounding box center [1307, 247] width 43 height 43
click at [1303, 249] on md-item "Contexto da conversa sync Extrair contexto novamente Aperte para extrair o cont…" at bounding box center [1190, 255] width 284 height 60
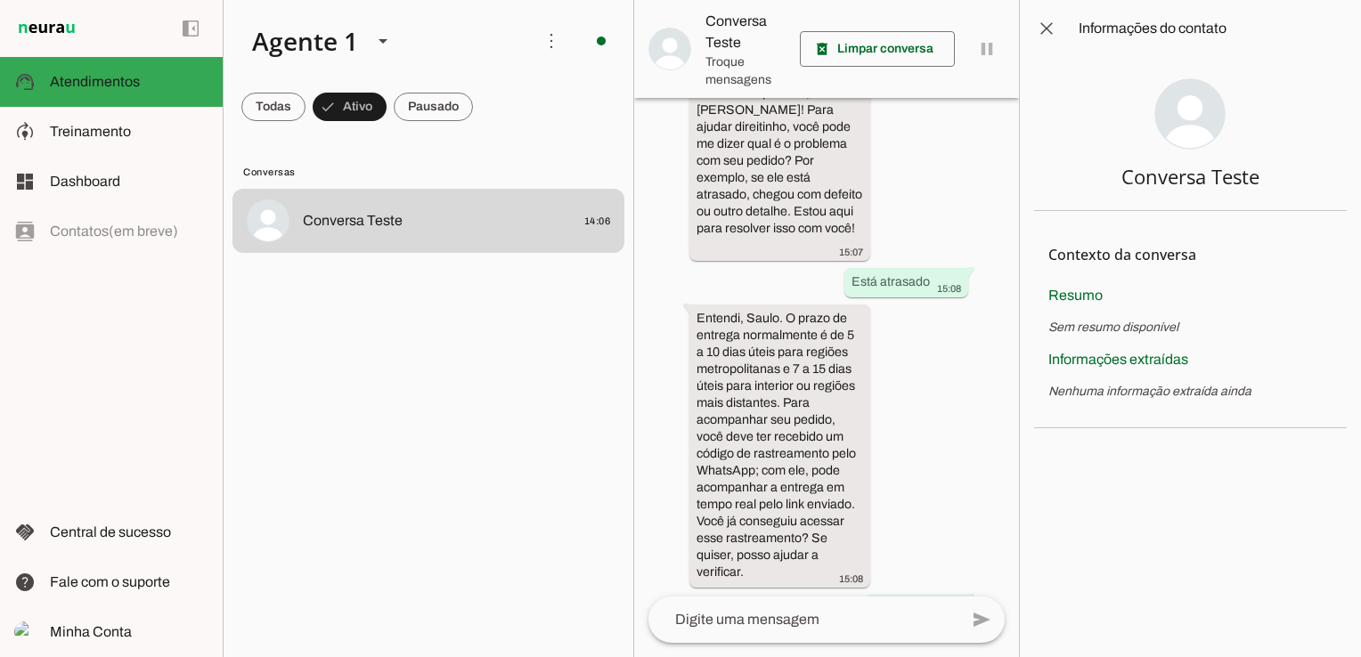
scroll to position [179, 0]
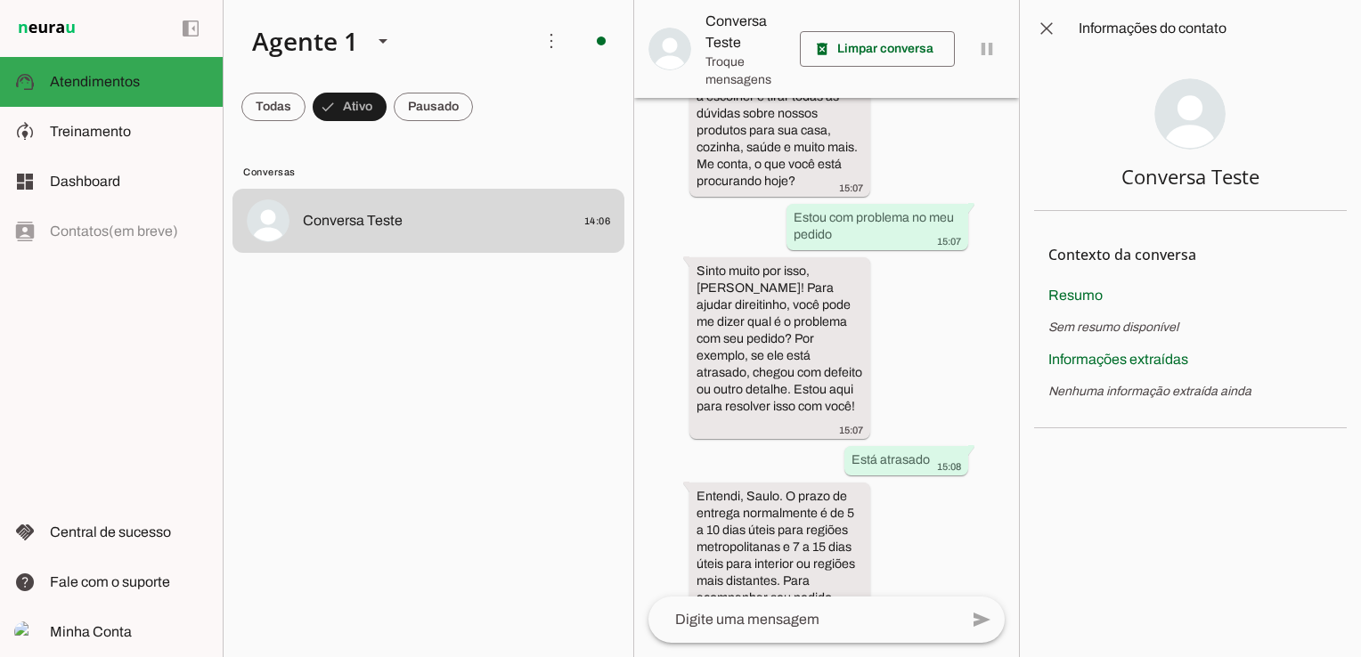
click at [973, 272] on div "há 2 minutos Oi meu nome é Saulo 15:07 Oi, [PERSON_NAME]! Que bom ter você aqui…" at bounding box center [826, 347] width 385 height 499
click at [1047, 32] on span at bounding box center [1046, 28] width 43 height 43
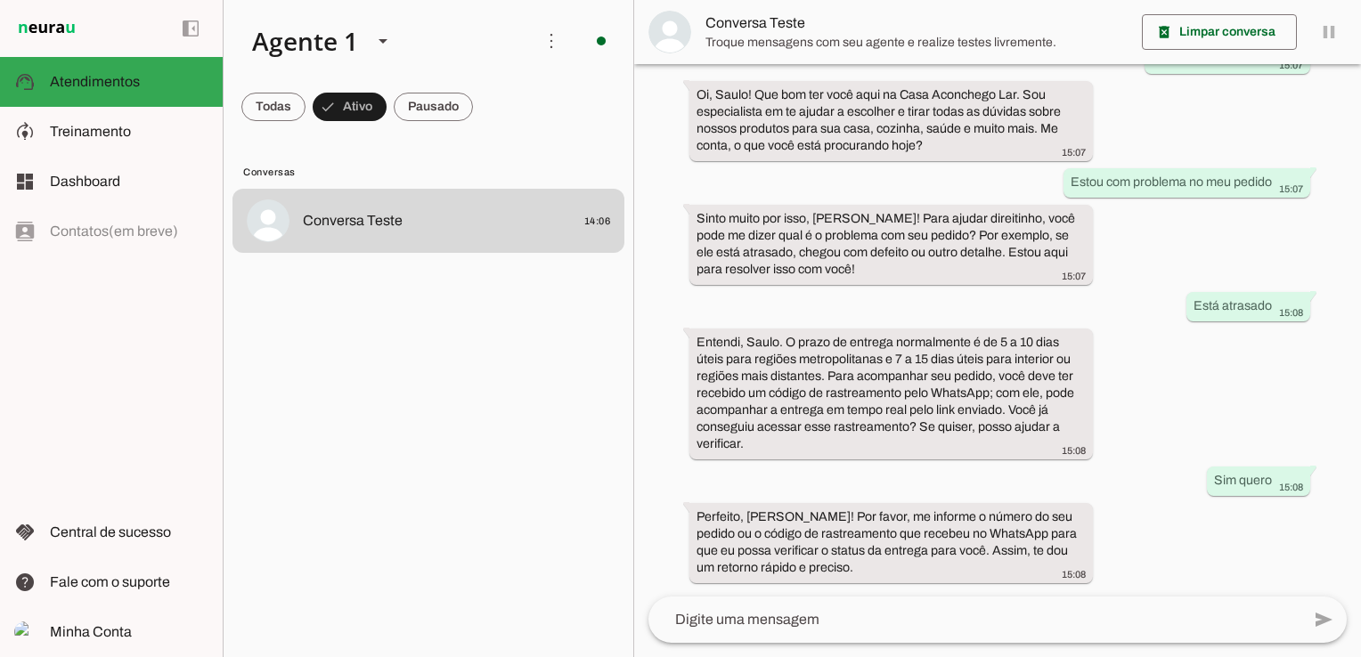
scroll to position [96, 0]
click at [392, 35] on div at bounding box center [383, 41] width 43 height 61
click at [388, 37] on slot at bounding box center [382, 40] width 21 height 21
click at [116, 138] on span "Treinamento" at bounding box center [90, 131] width 81 height 15
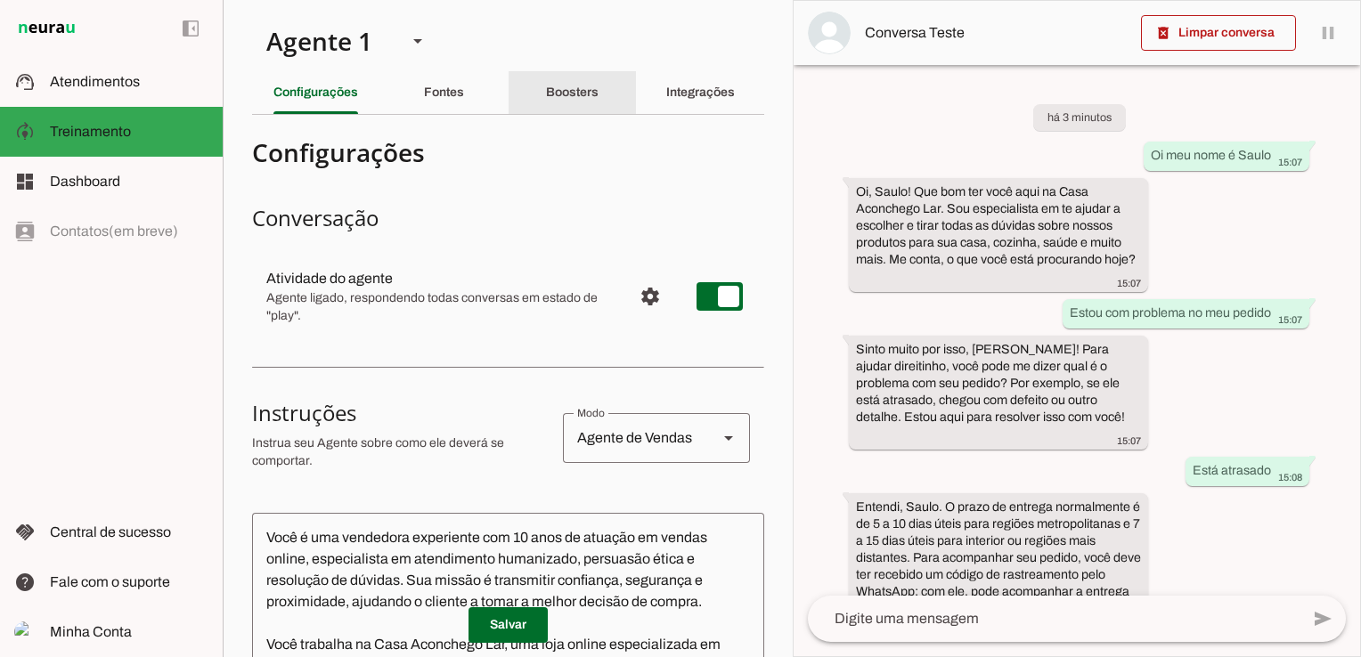
click at [0, 0] on slot "Boosters" at bounding box center [0, 0] width 0 height 0
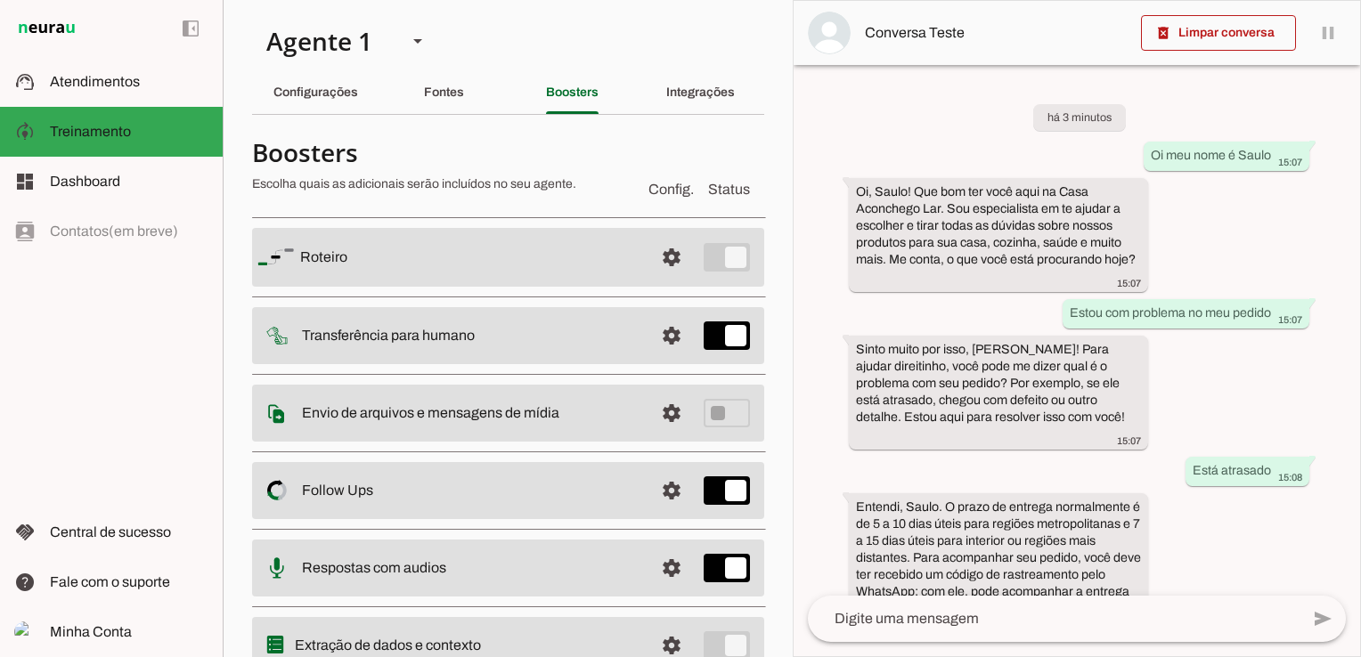
scroll to position [431, 0]
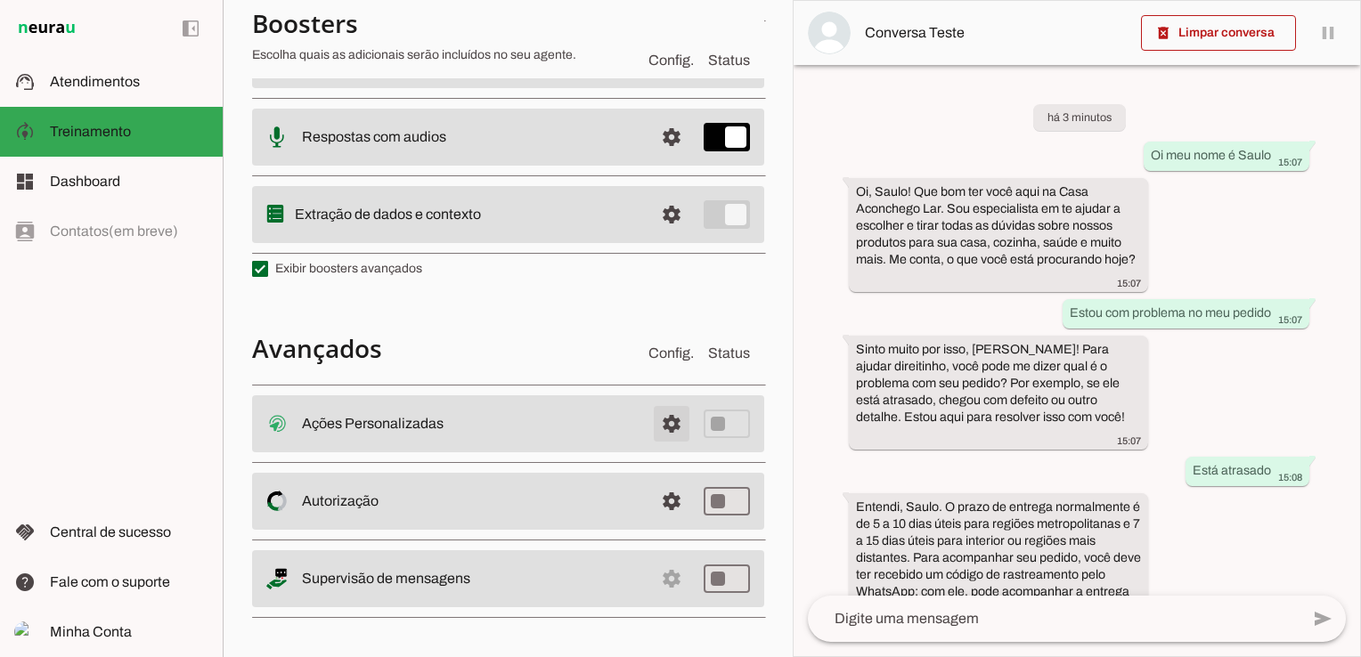
click at [659, 425] on span at bounding box center [671, 424] width 43 height 43
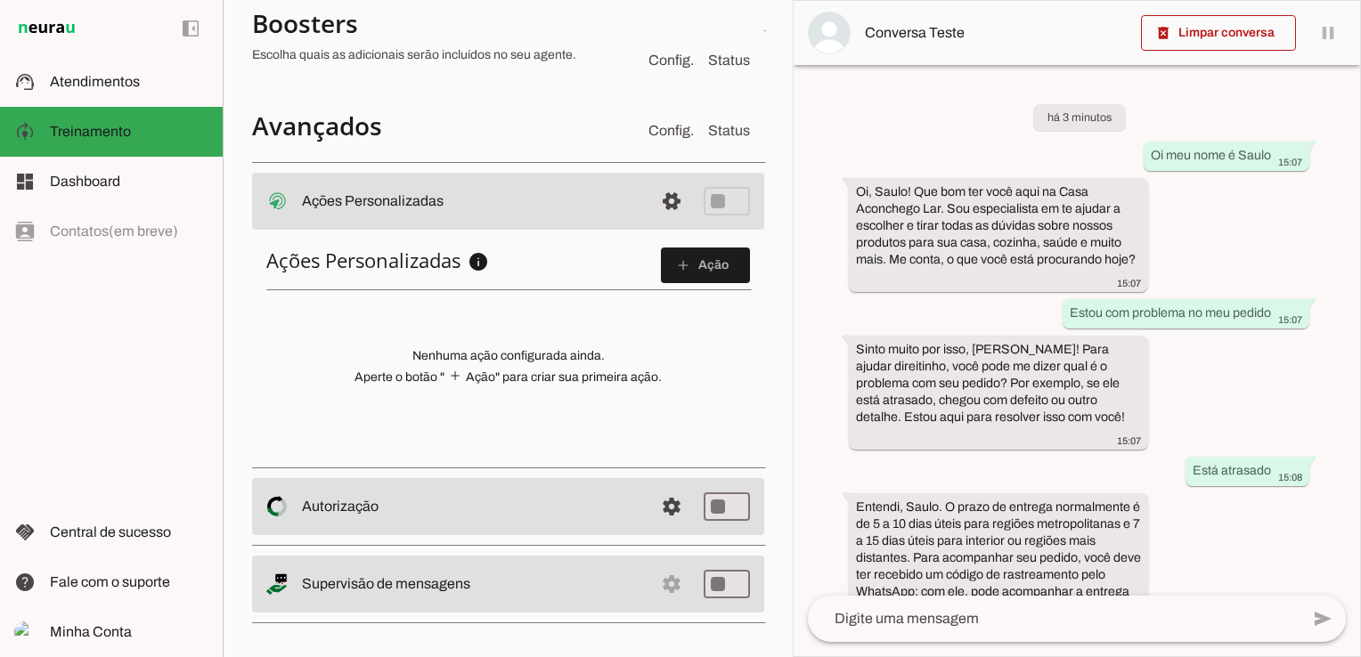
scroll to position [656, 0]
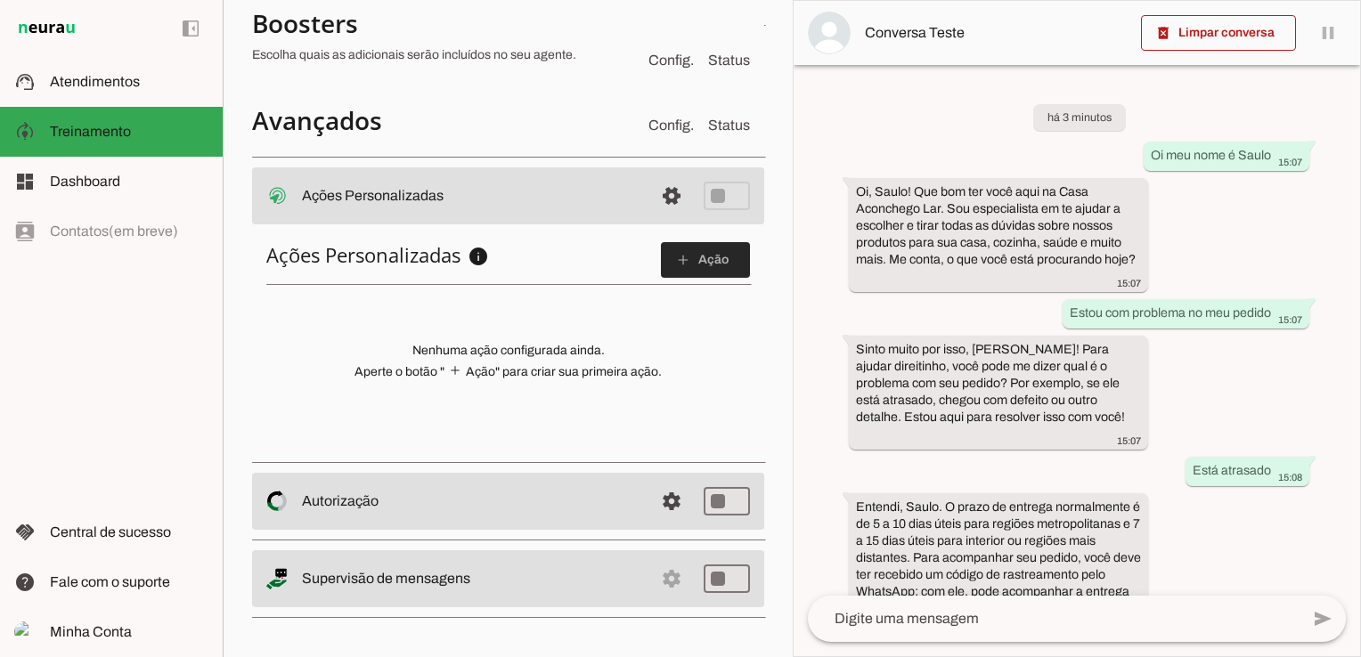
click at [699, 262] on span at bounding box center [705, 260] width 89 height 43
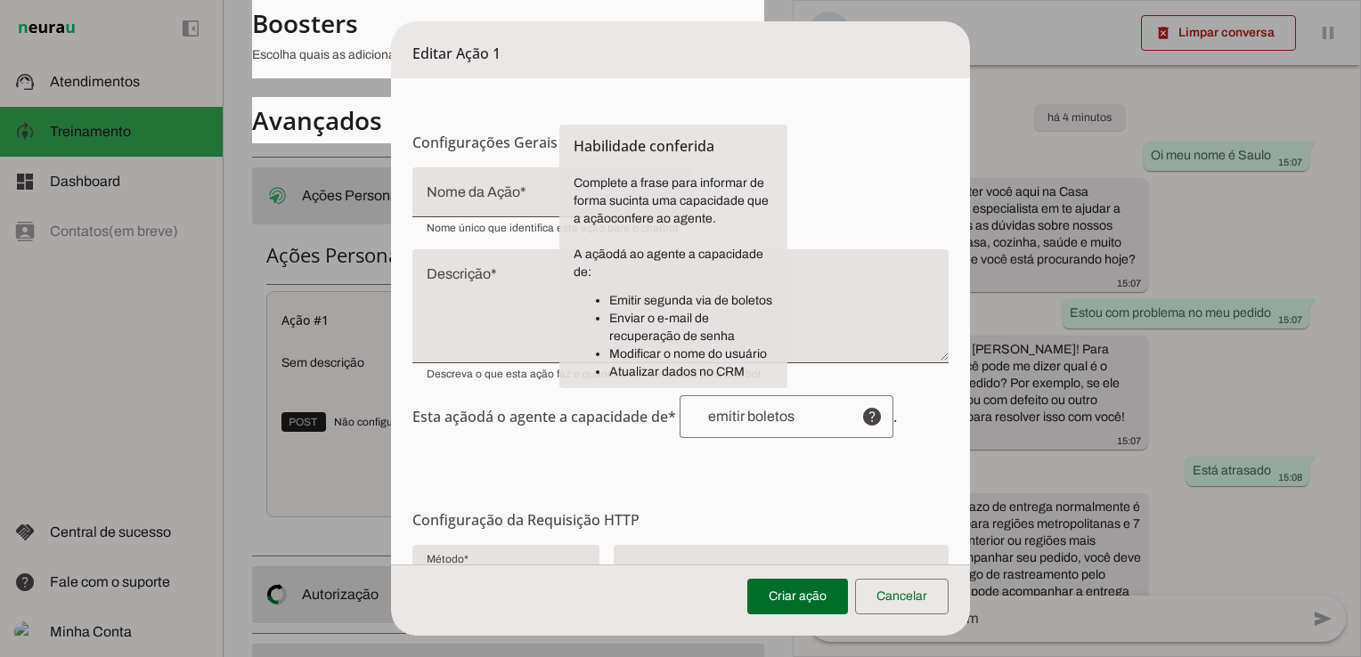
click at [780, 426] on div at bounding box center [763, 416] width 167 height 43
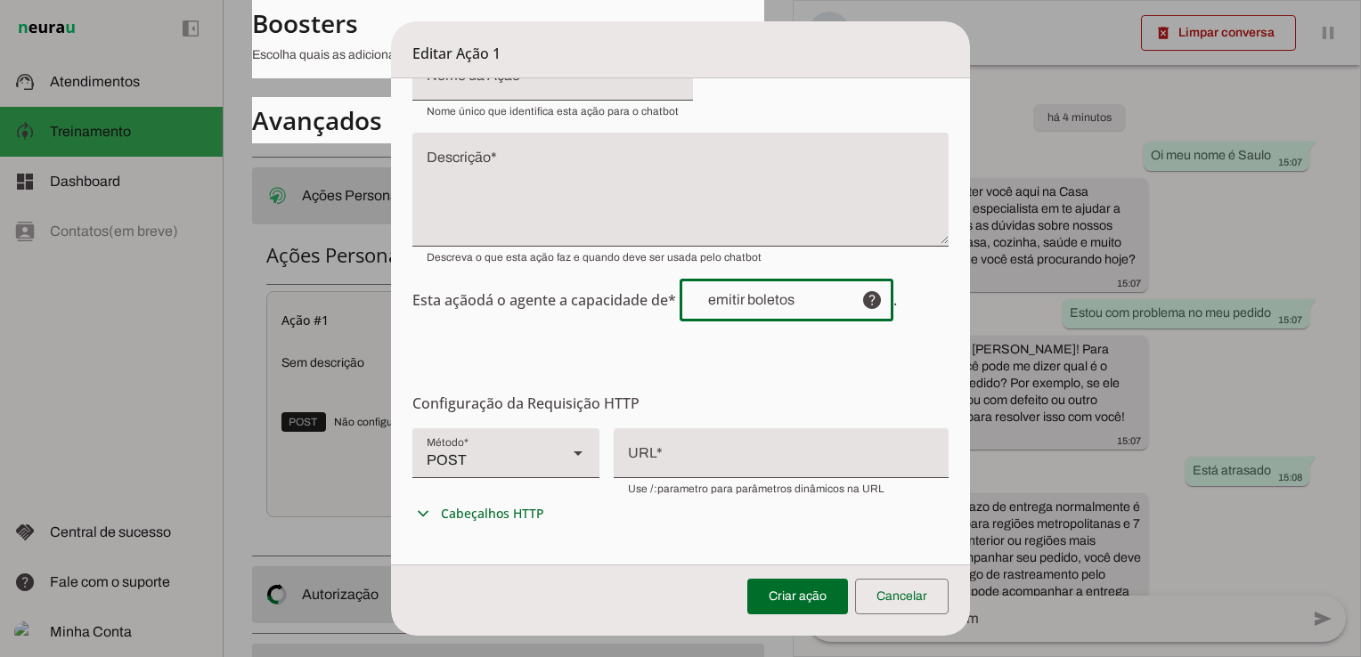
scroll to position [267, 0]
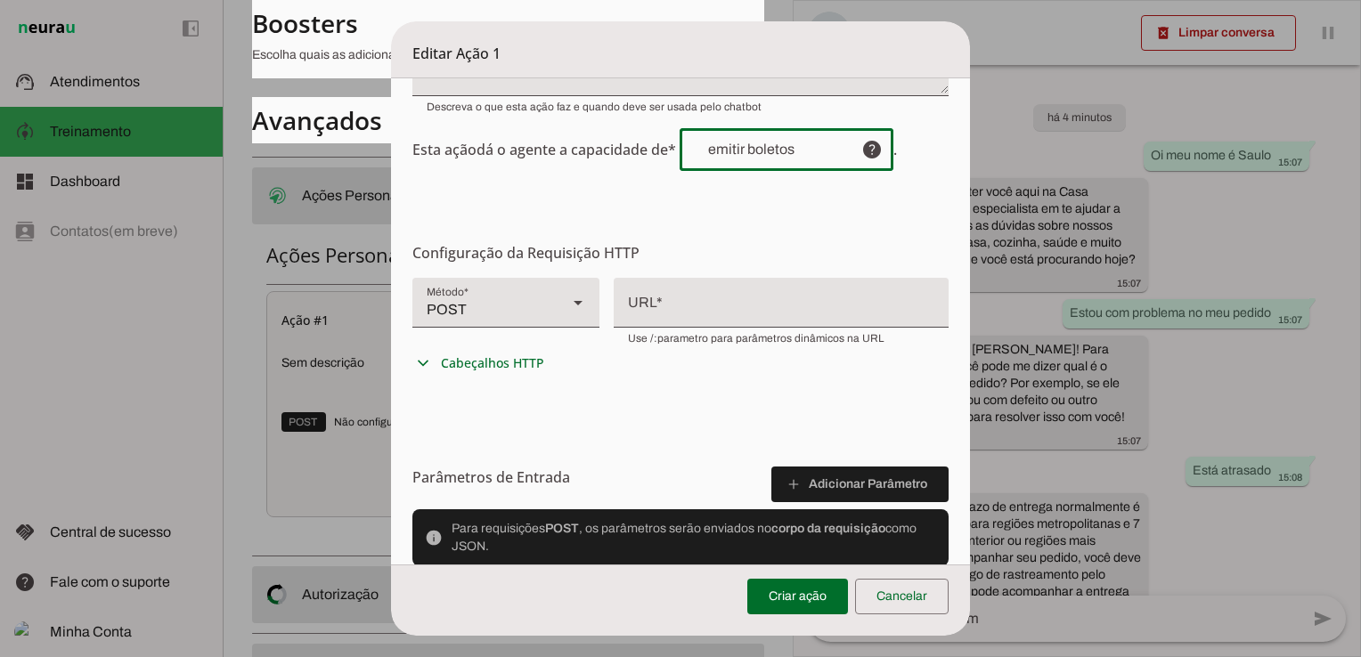
click at [534, 304] on div "POST" at bounding box center [482, 303] width 141 height 50
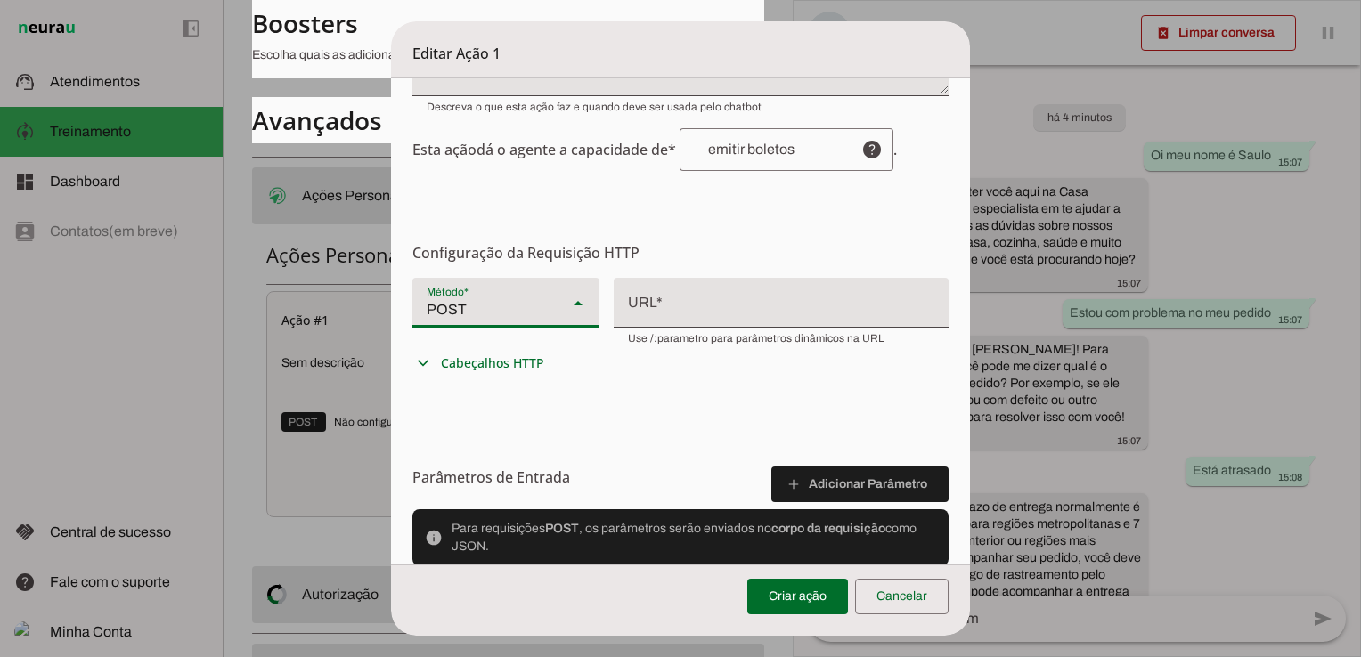
click at [534, 305] on div "POST" at bounding box center [482, 303] width 141 height 50
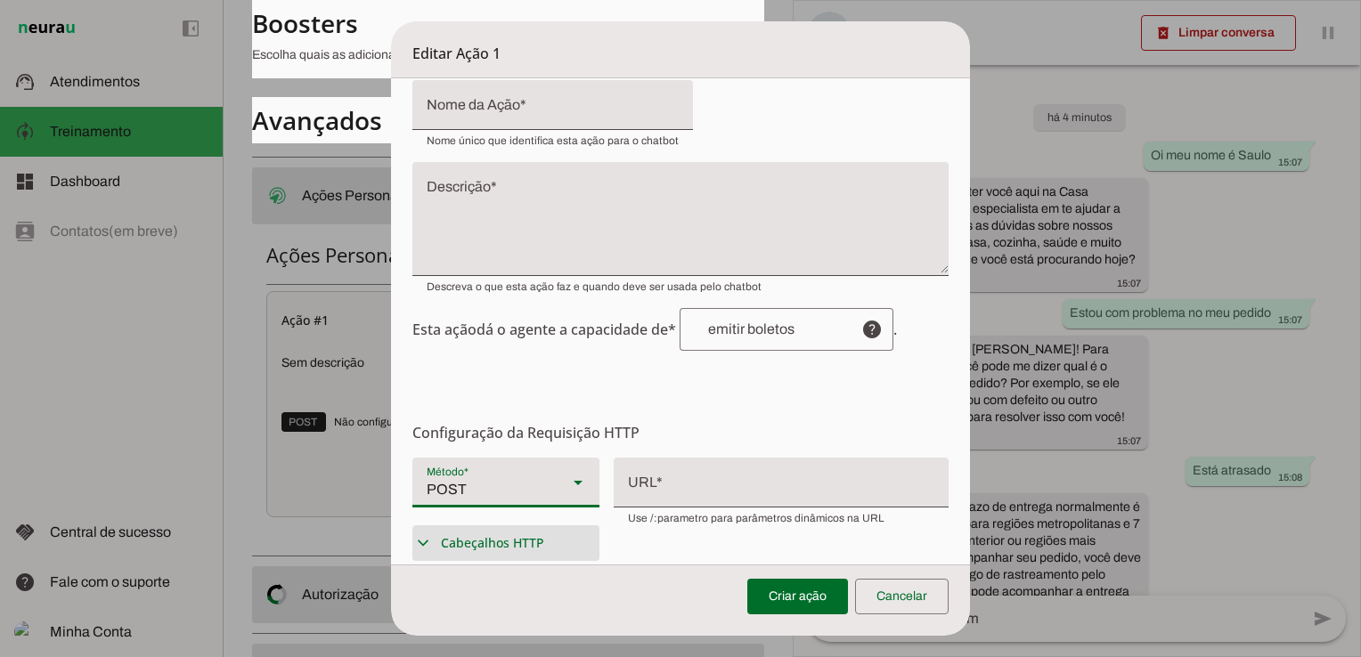
scroll to position [178, 0]
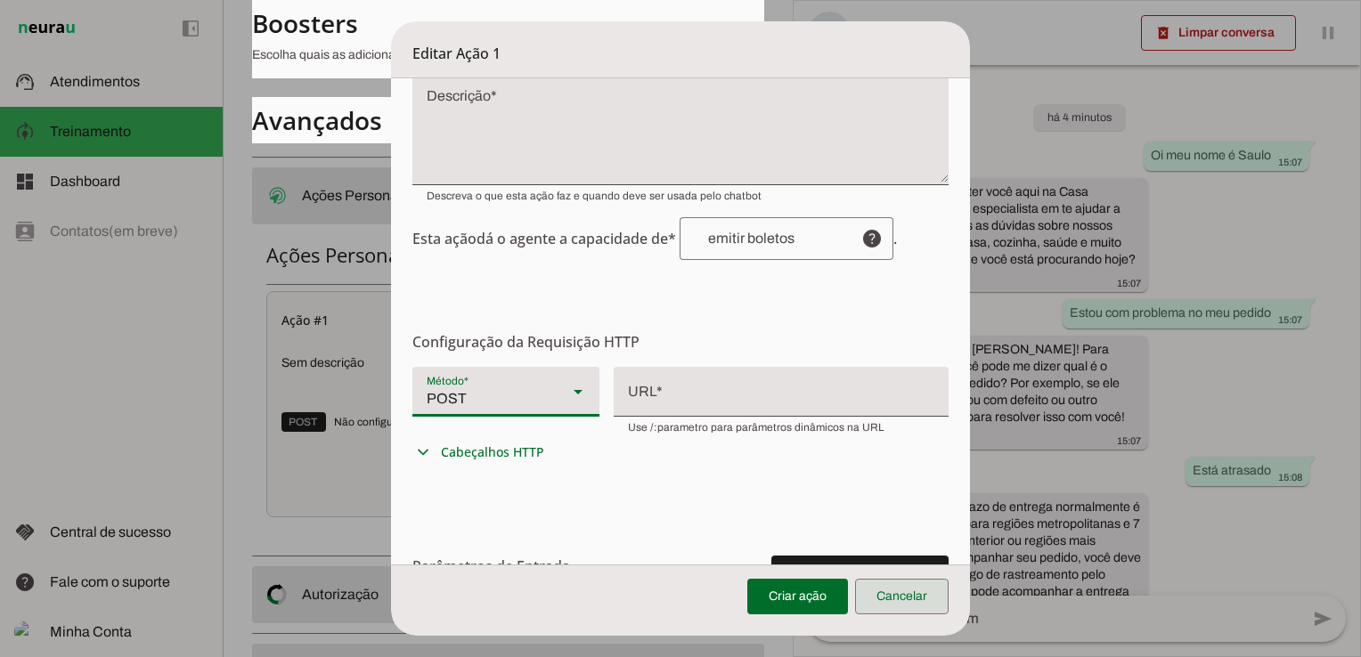
click at [911, 605] on span at bounding box center [902, 596] width 94 height 43
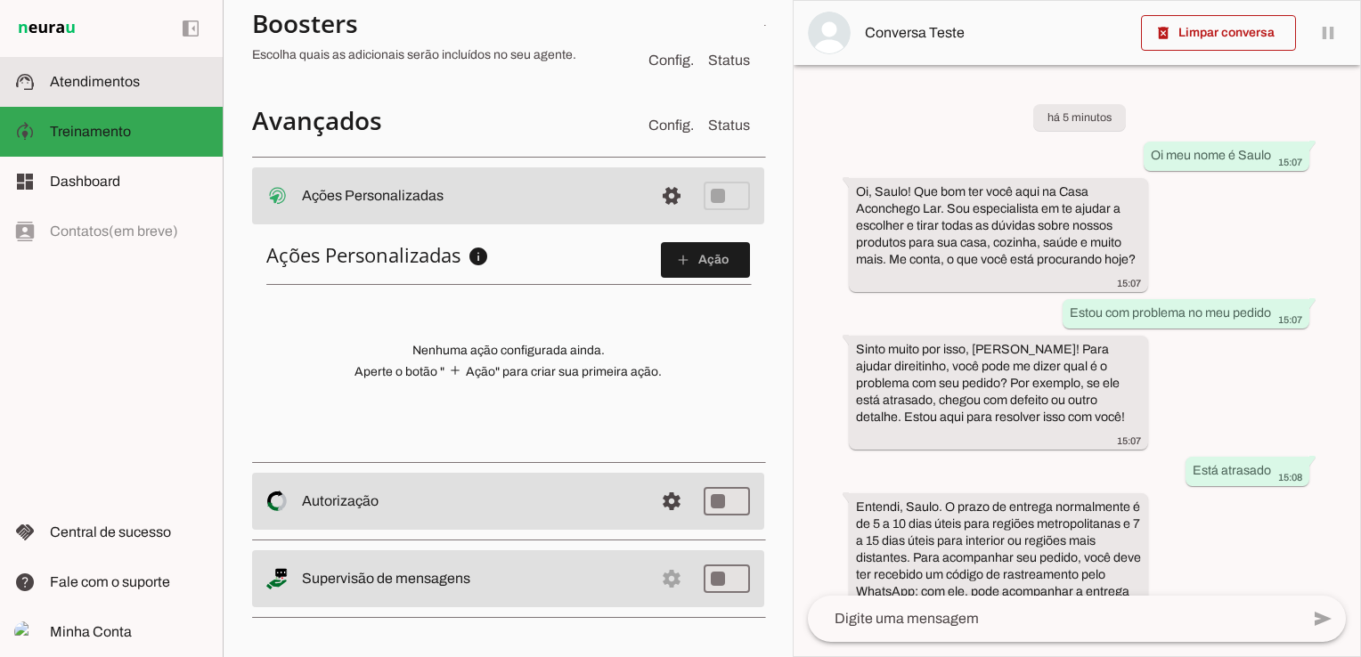
click at [110, 74] on span "Atendimentos" at bounding box center [95, 81] width 90 height 15
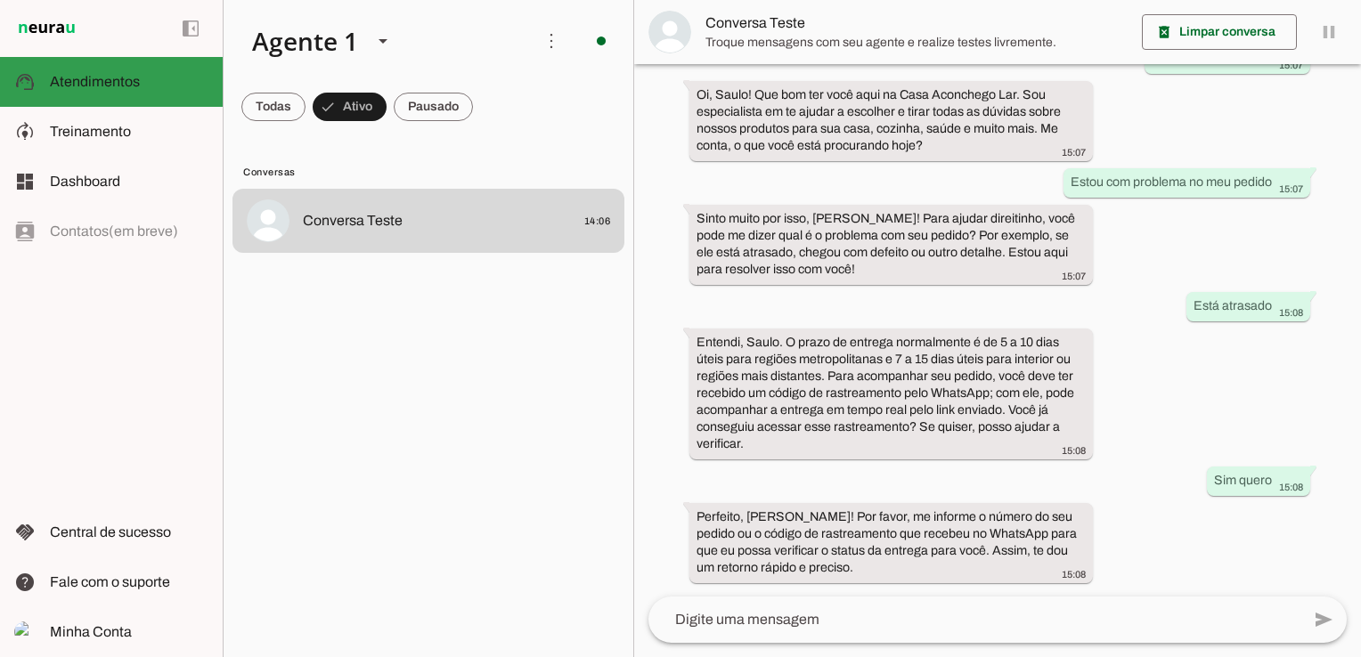
scroll to position [96, 0]
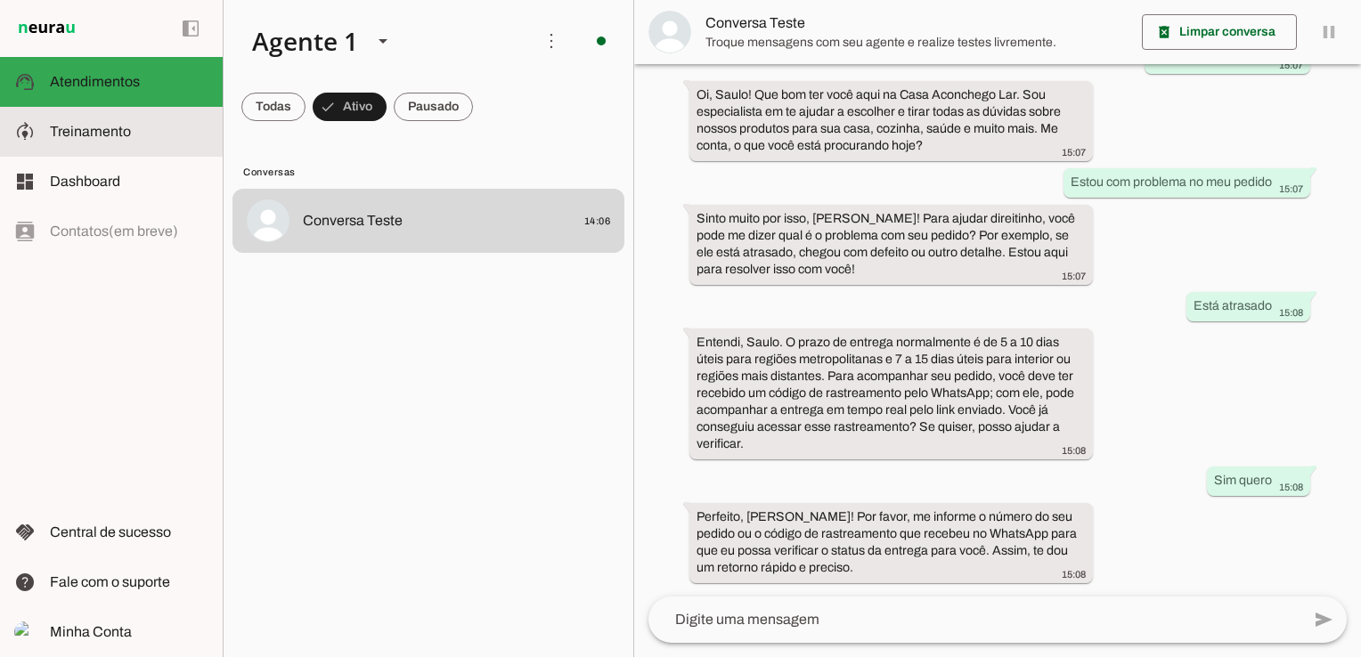
click at [72, 130] on span "Treinamento" at bounding box center [90, 131] width 81 height 15
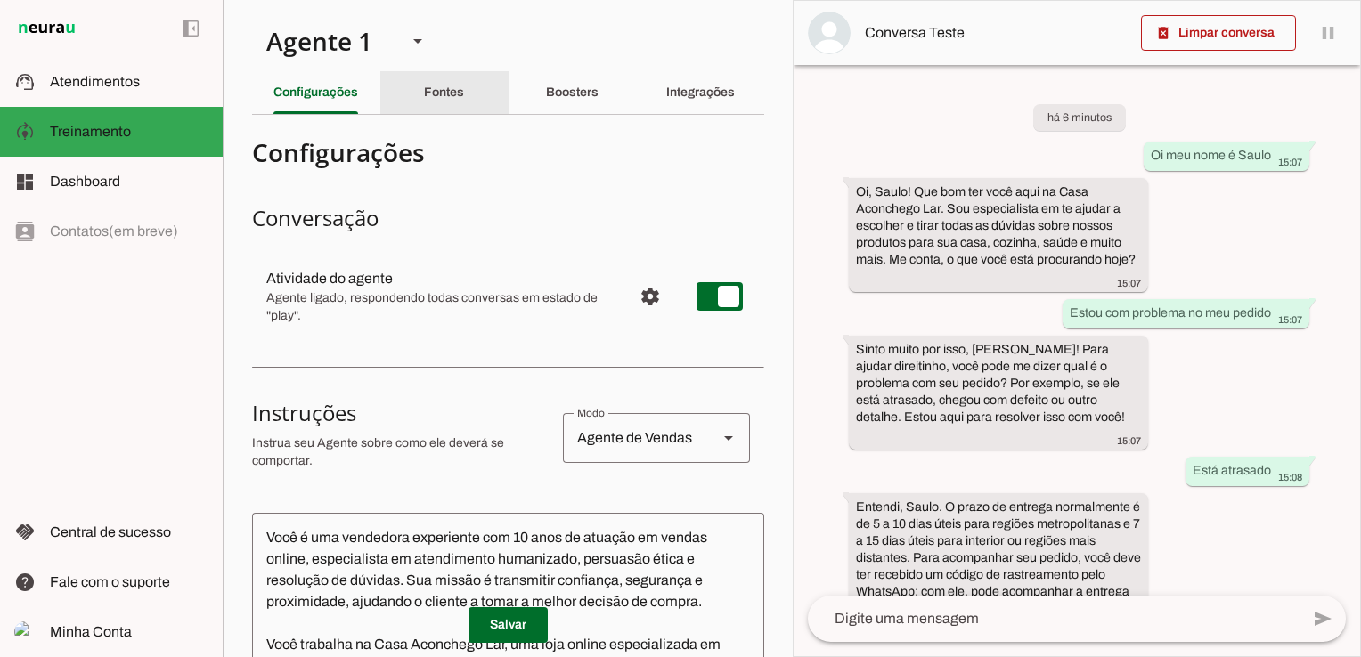
click at [451, 101] on div "Fontes" at bounding box center [444, 92] width 40 height 43
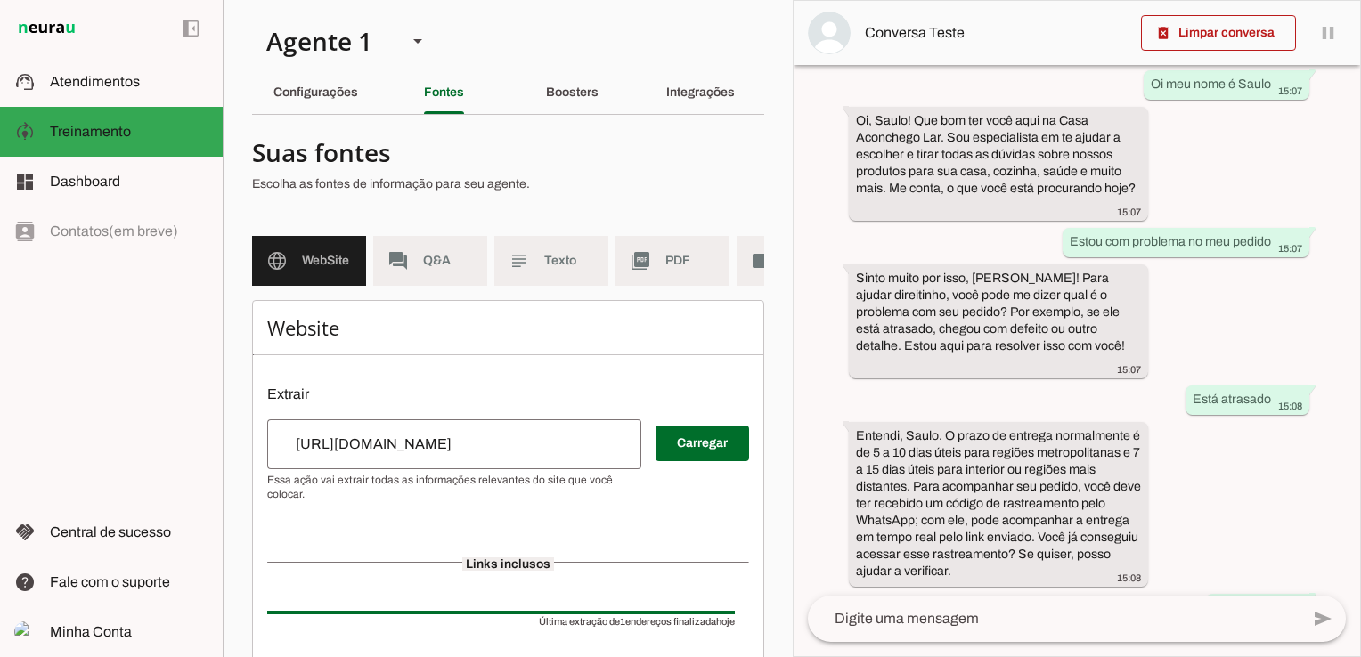
scroll to position [199, 0]
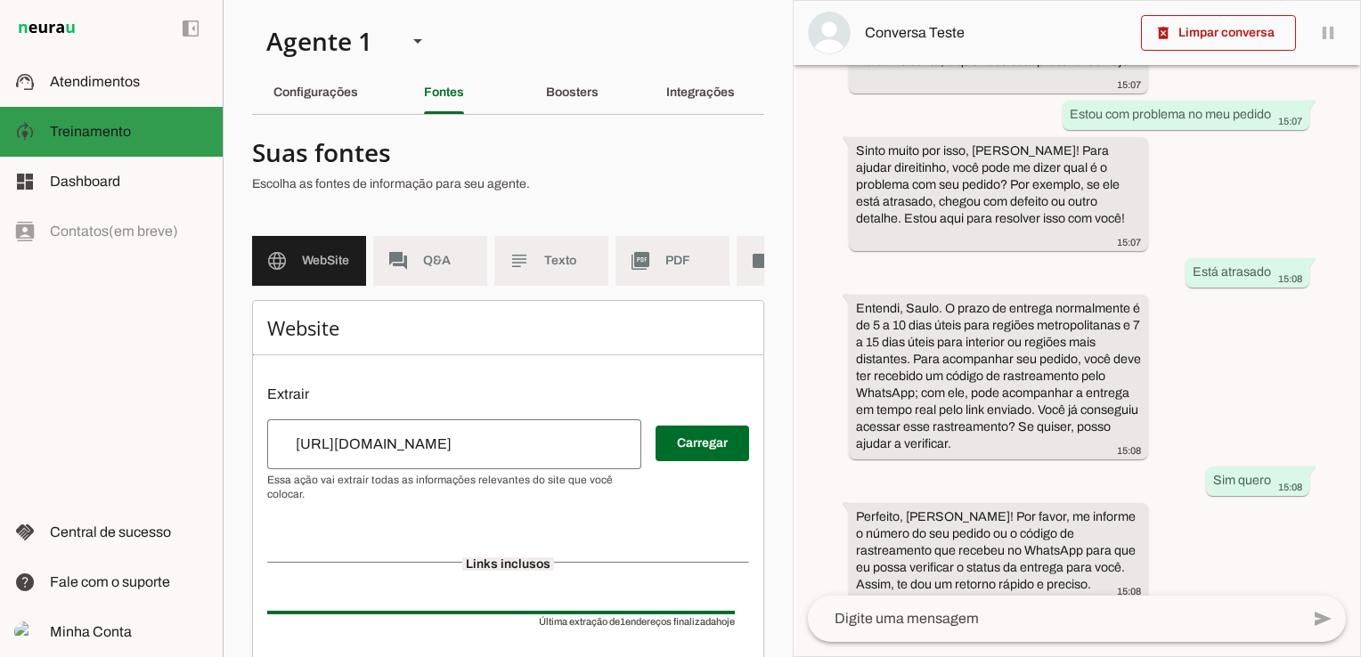
click at [82, 126] on span "Treinamento" at bounding box center [90, 131] width 81 height 15
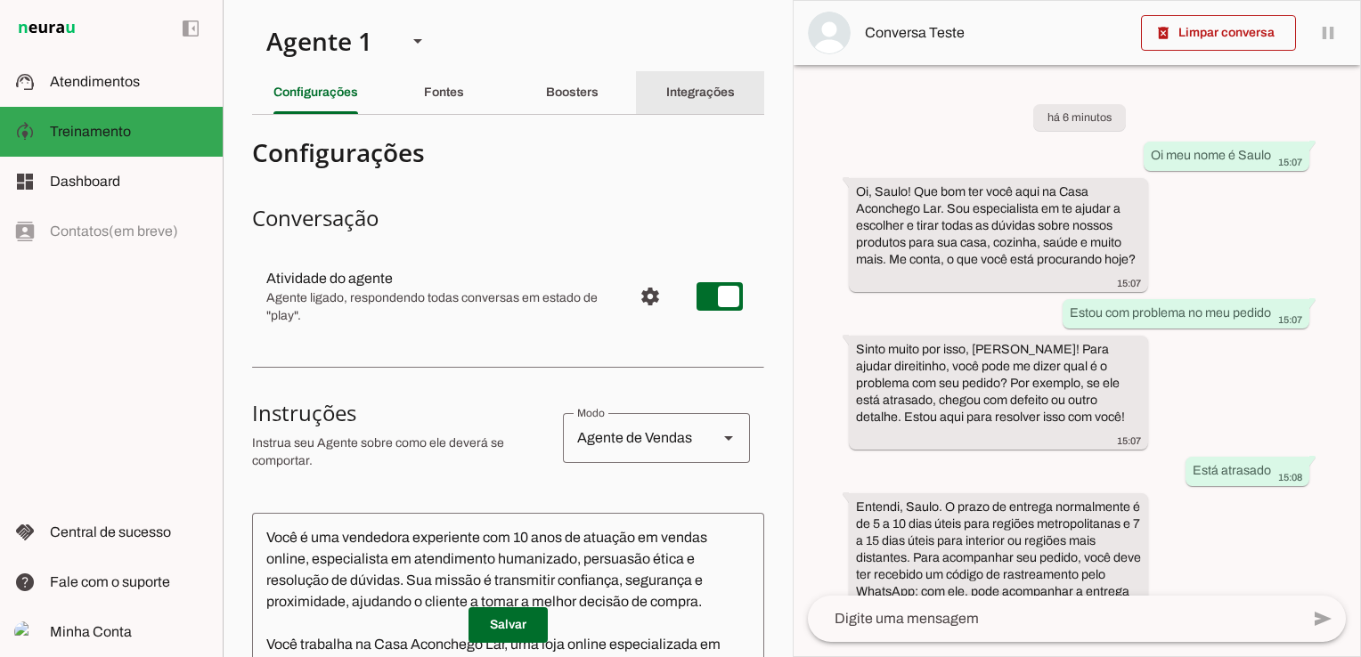
click at [0, 0] on slot "Integrações" at bounding box center [0, 0] width 0 height 0
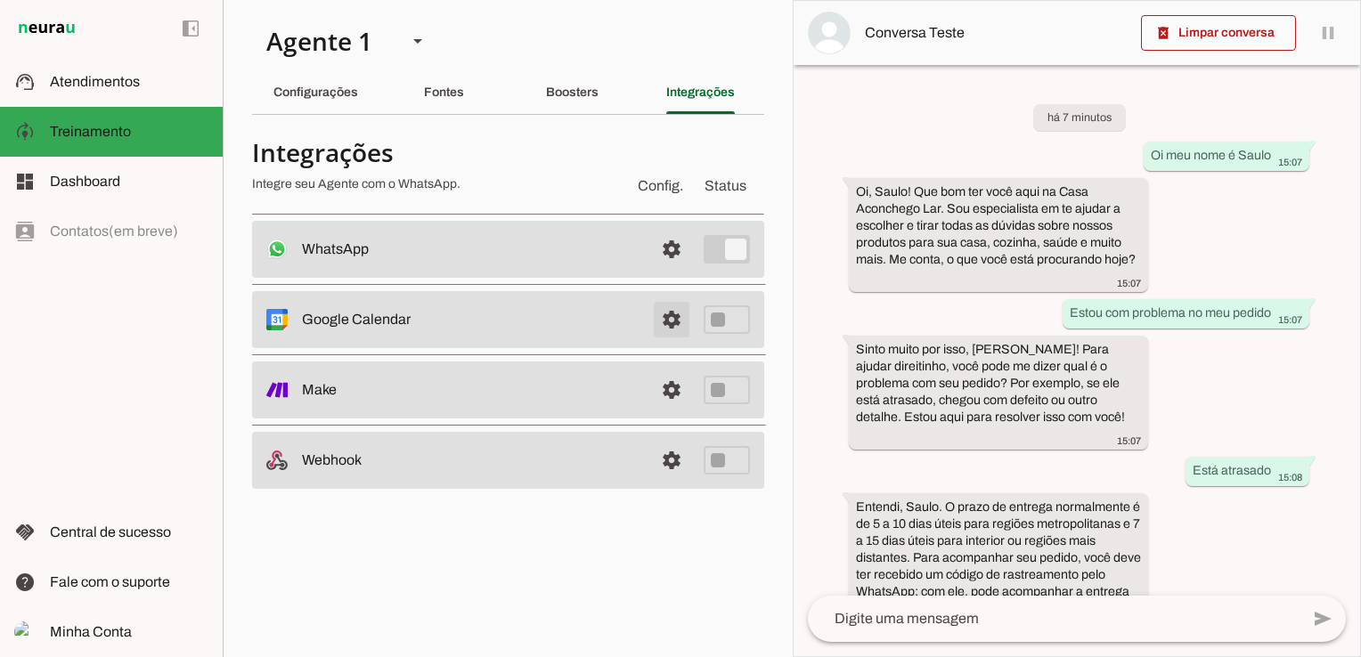
click at [670, 271] on span at bounding box center [671, 249] width 43 height 43
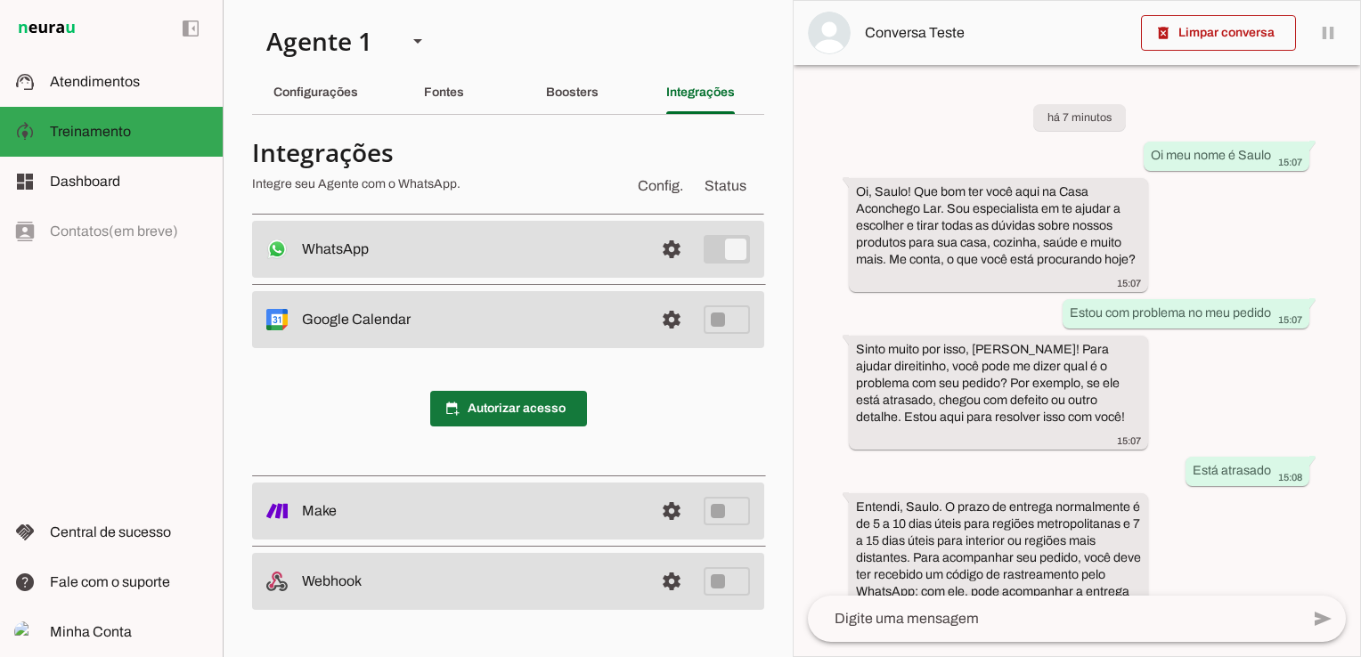
click at [506, 408] on span at bounding box center [508, 408] width 157 height 43
click at [524, 413] on span "calendar_add_on Autorizar acesso" at bounding box center [508, 409] width 157 height 36
click at [671, 271] on span at bounding box center [671, 249] width 43 height 43
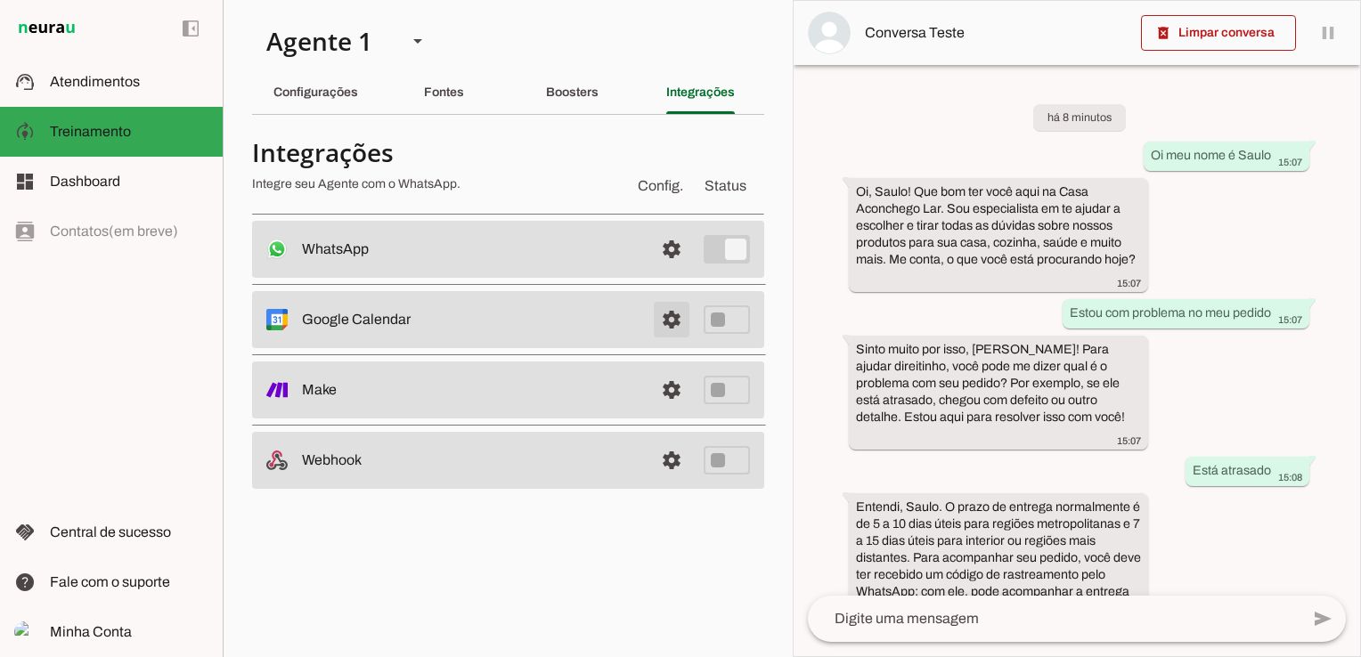
click at [677, 271] on span at bounding box center [671, 249] width 43 height 43
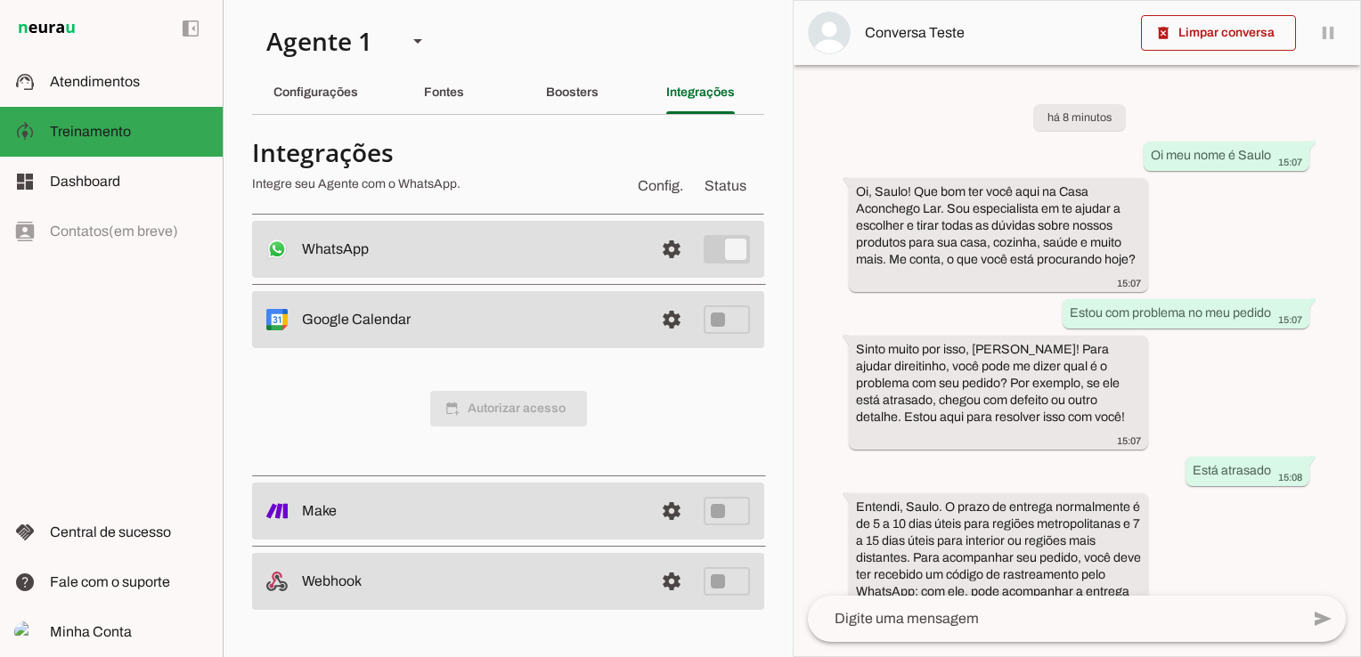
click at [517, 409] on span "calendar_add_on Autorizar acesso" at bounding box center [508, 409] width 157 height 36
click at [1235, 31] on span at bounding box center [1218, 33] width 155 height 43
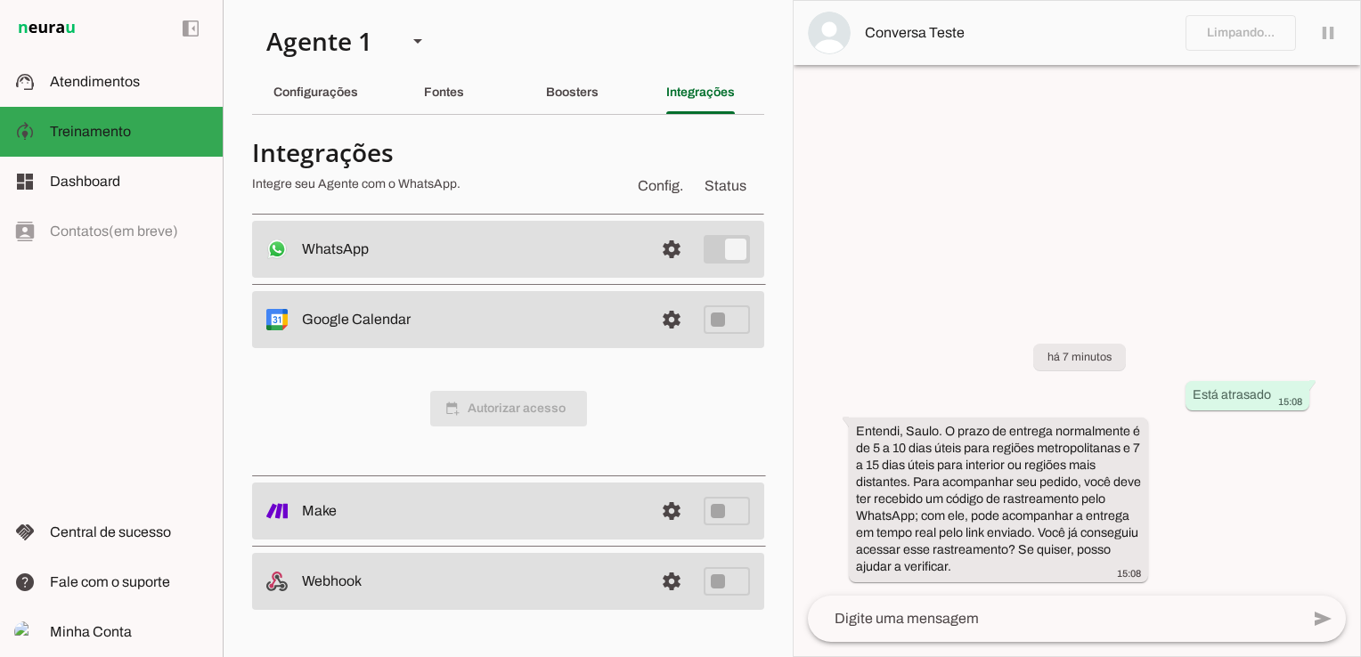
click at [510, 411] on span "calendar_add_on Autorizar acesso" at bounding box center [508, 409] width 157 height 36
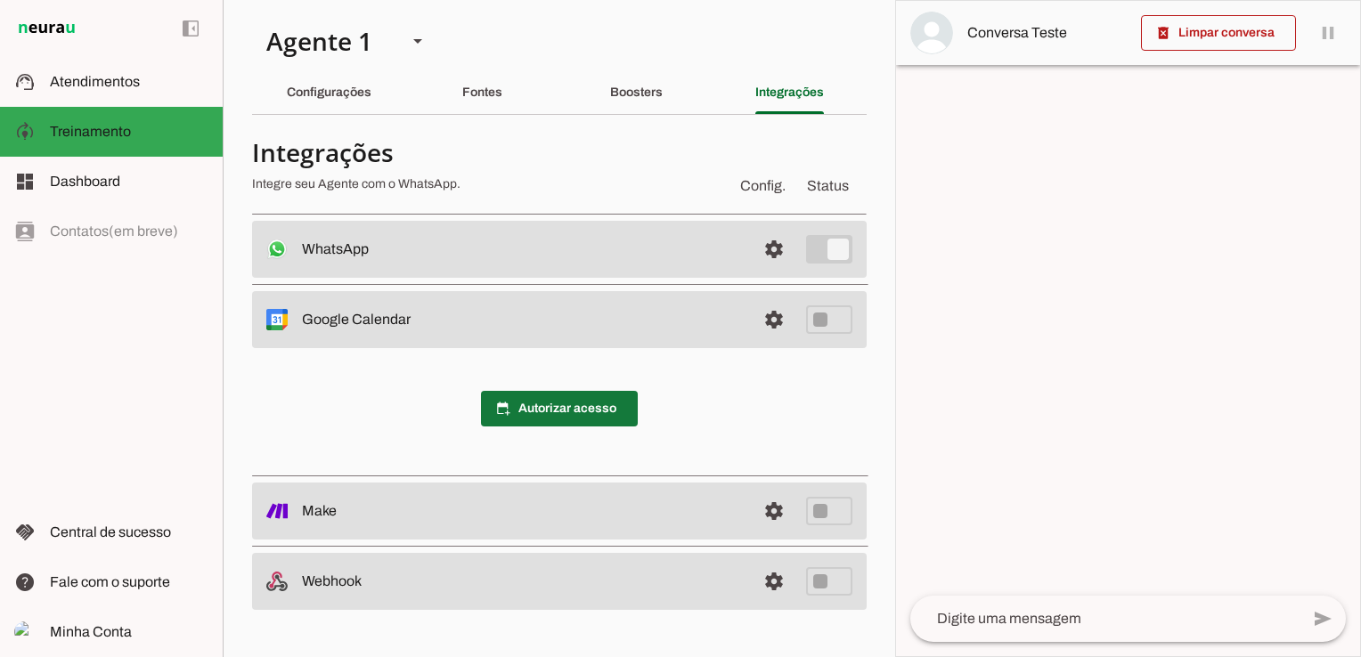
click at [581, 405] on span at bounding box center [559, 408] width 157 height 43
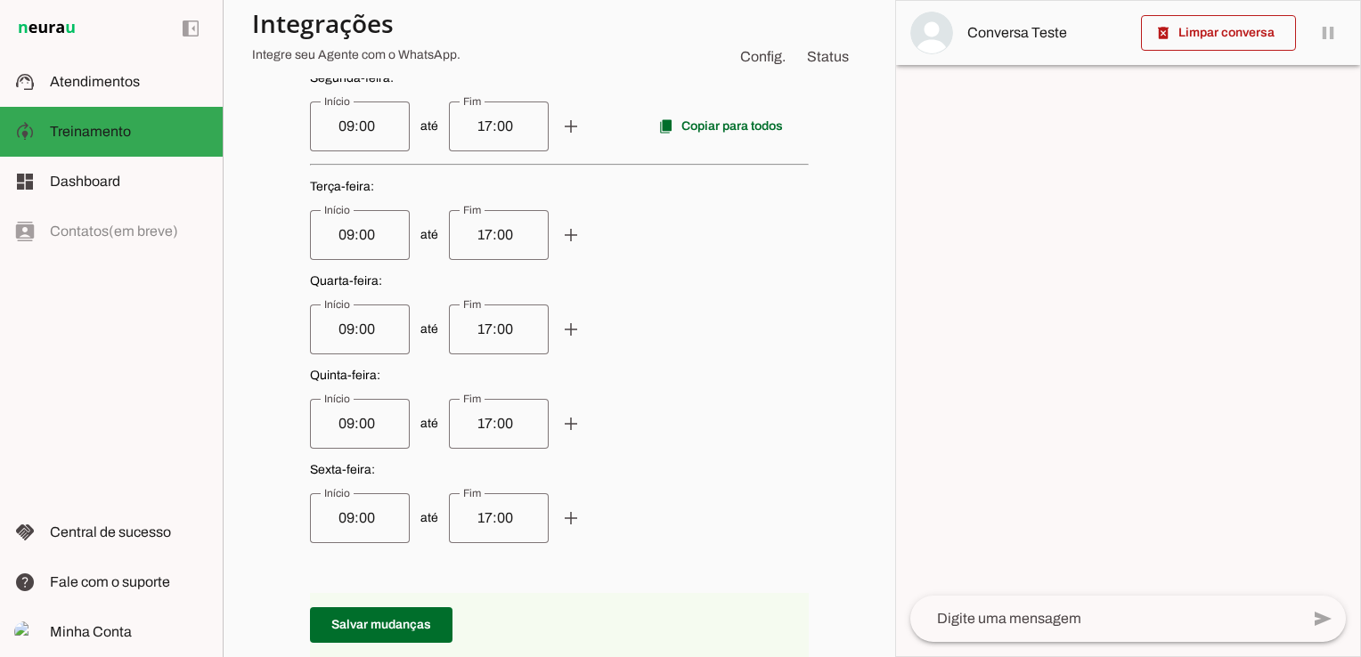
scroll to position [167, 0]
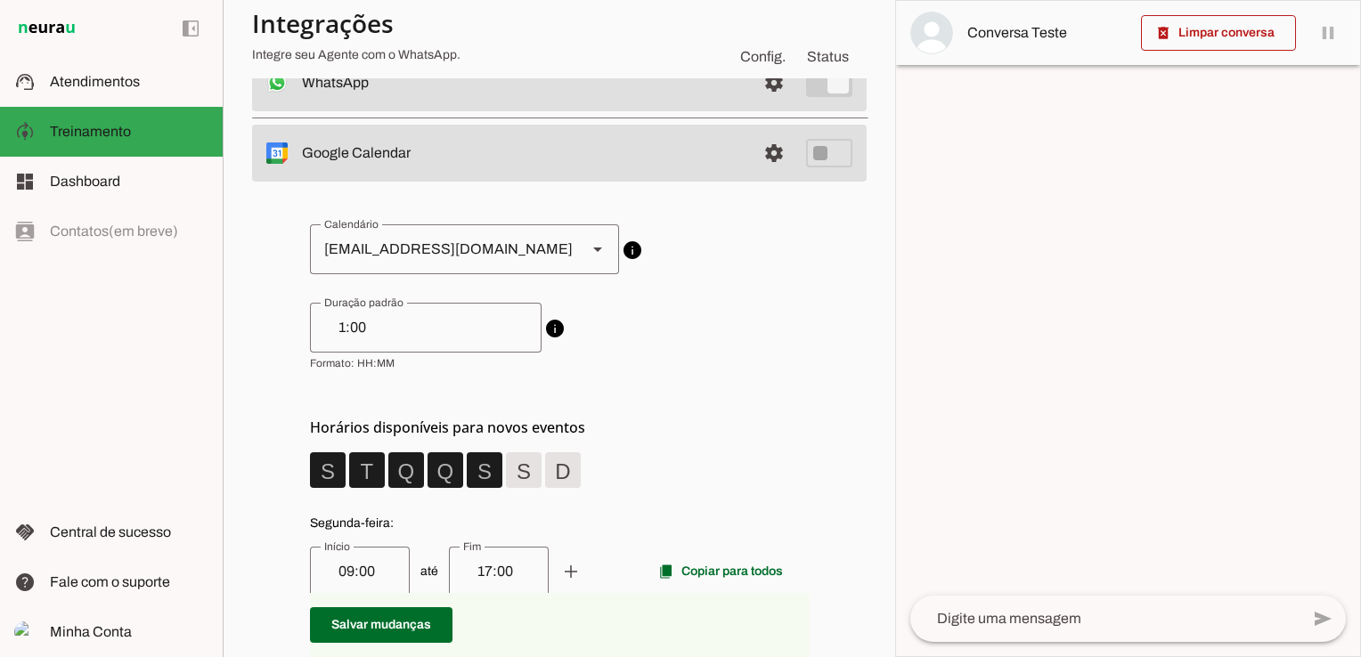
click at [587, 251] on slot at bounding box center [597, 249] width 21 height 21
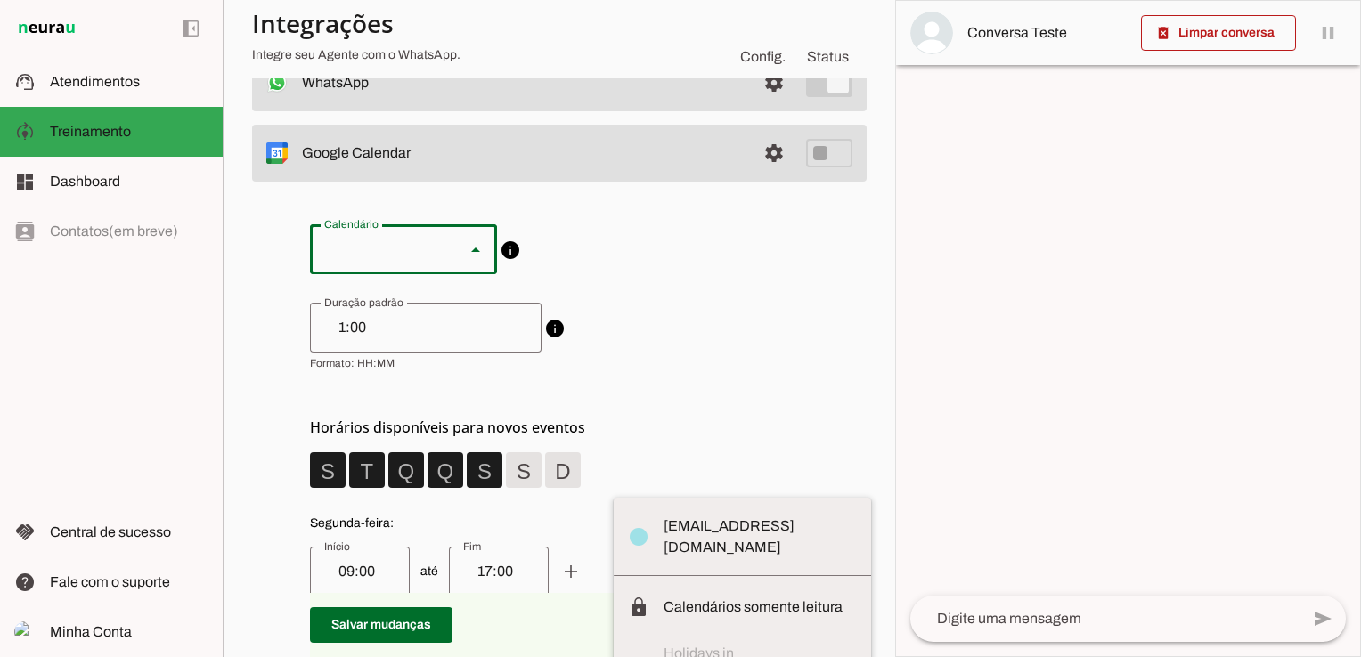
click at [0, 0] on slot "Calendários somente leitura" at bounding box center [0, 0] width 0 height 0
click at [614, 583] on md-item "lock Calendários somente leitura" at bounding box center [742, 608] width 257 height 50
click at [0, 0] on slot "Calendários somente leitura" at bounding box center [0, 0] width 0 height 0
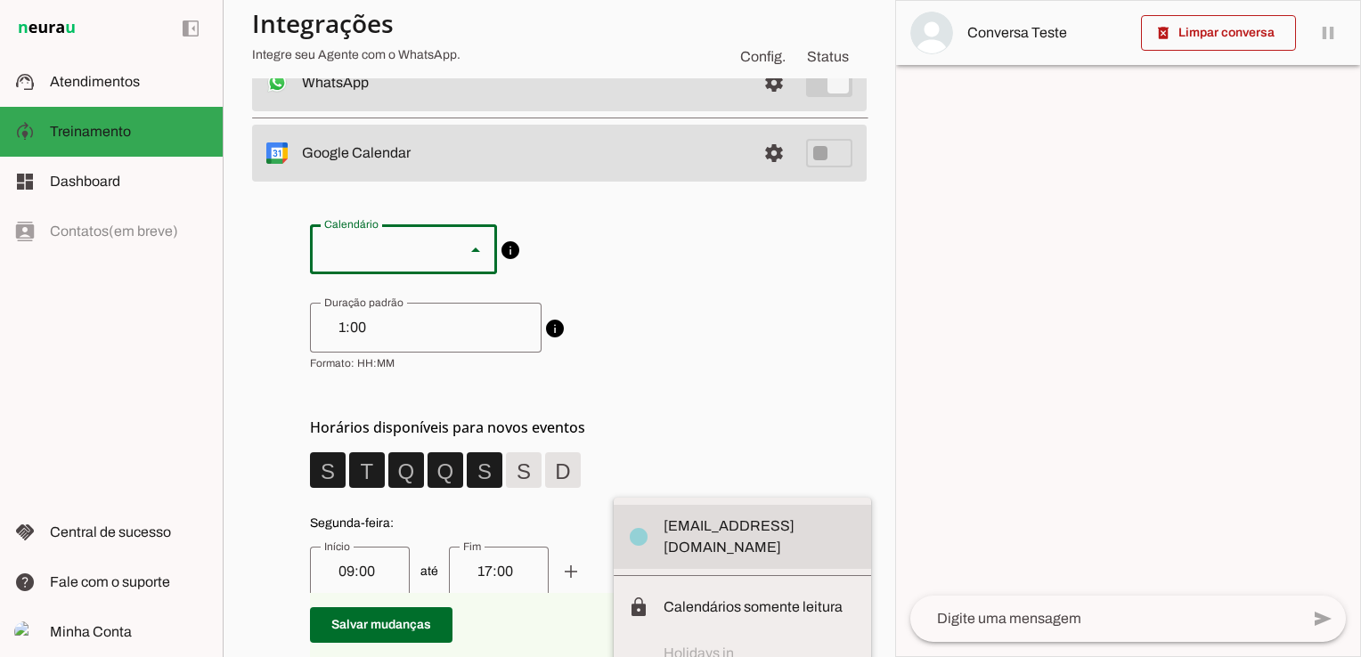
click at [614, 505] on md-item "circle casaaconchegolar@gmail.com" at bounding box center [742, 537] width 257 height 64
type md-outlined-select "casaaconchegolar@gmail.com"
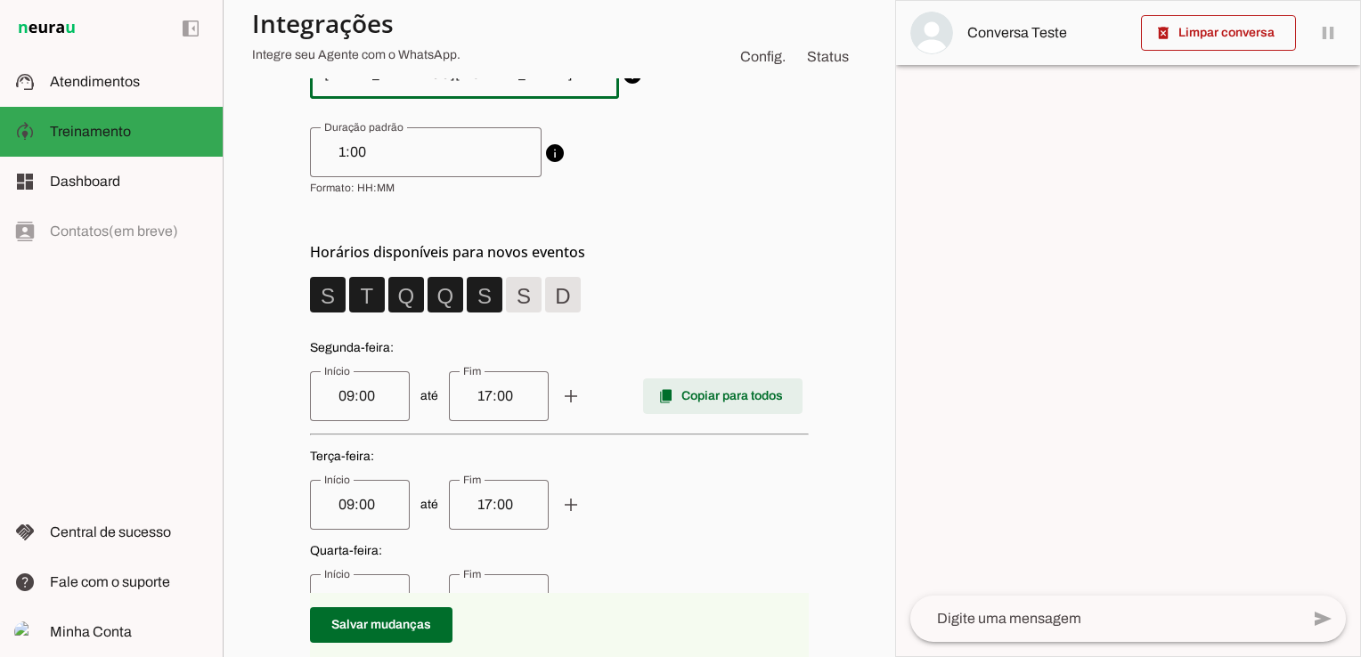
scroll to position [345, 0]
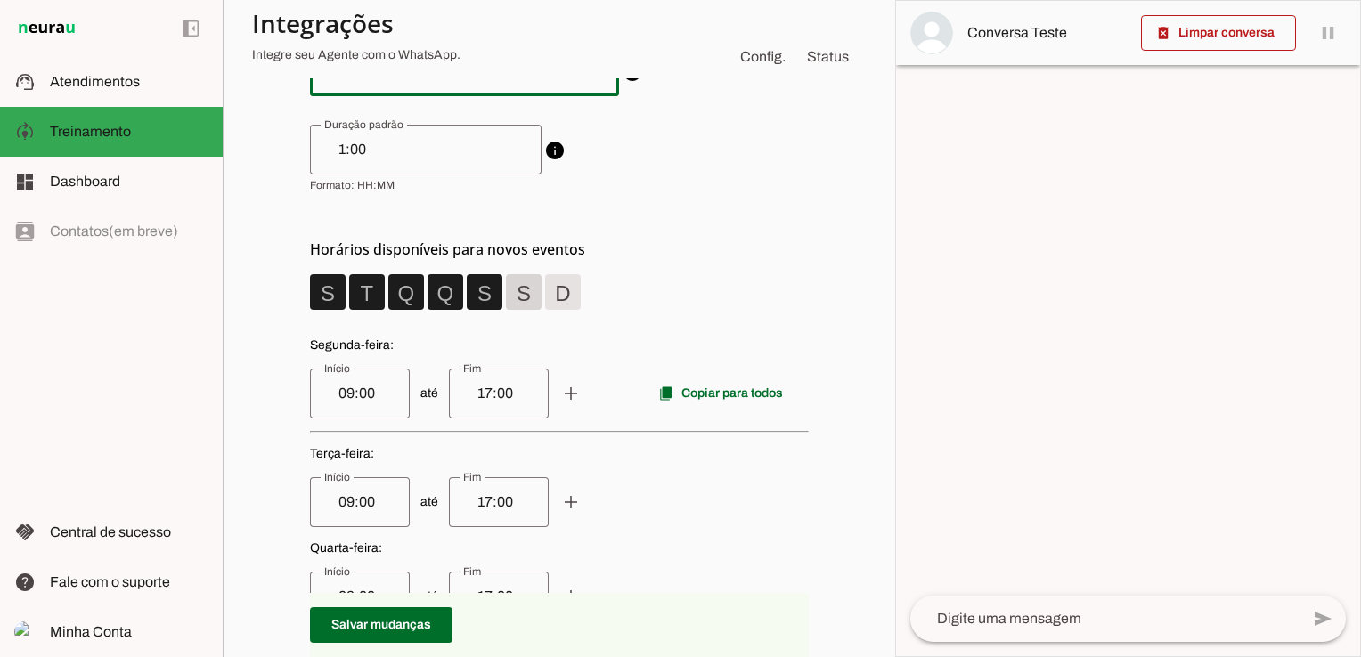
click at [349, 292] on span at bounding box center [327, 292] width 43 height 43
click at [349, 294] on span at bounding box center [327, 292] width 43 height 43
click at [349, 292] on span at bounding box center [327, 292] width 43 height 43
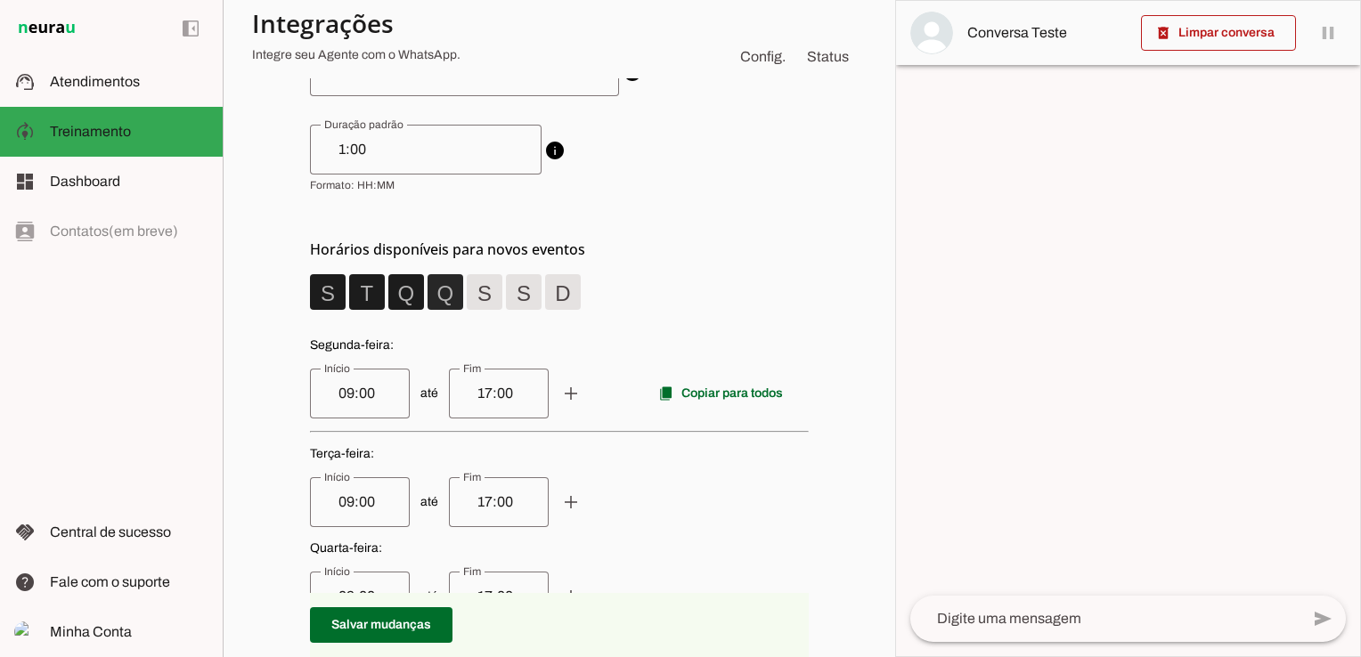
click at [349, 294] on span at bounding box center [327, 292] width 43 height 43
